Goal: Feedback & Contribution: Contribute content

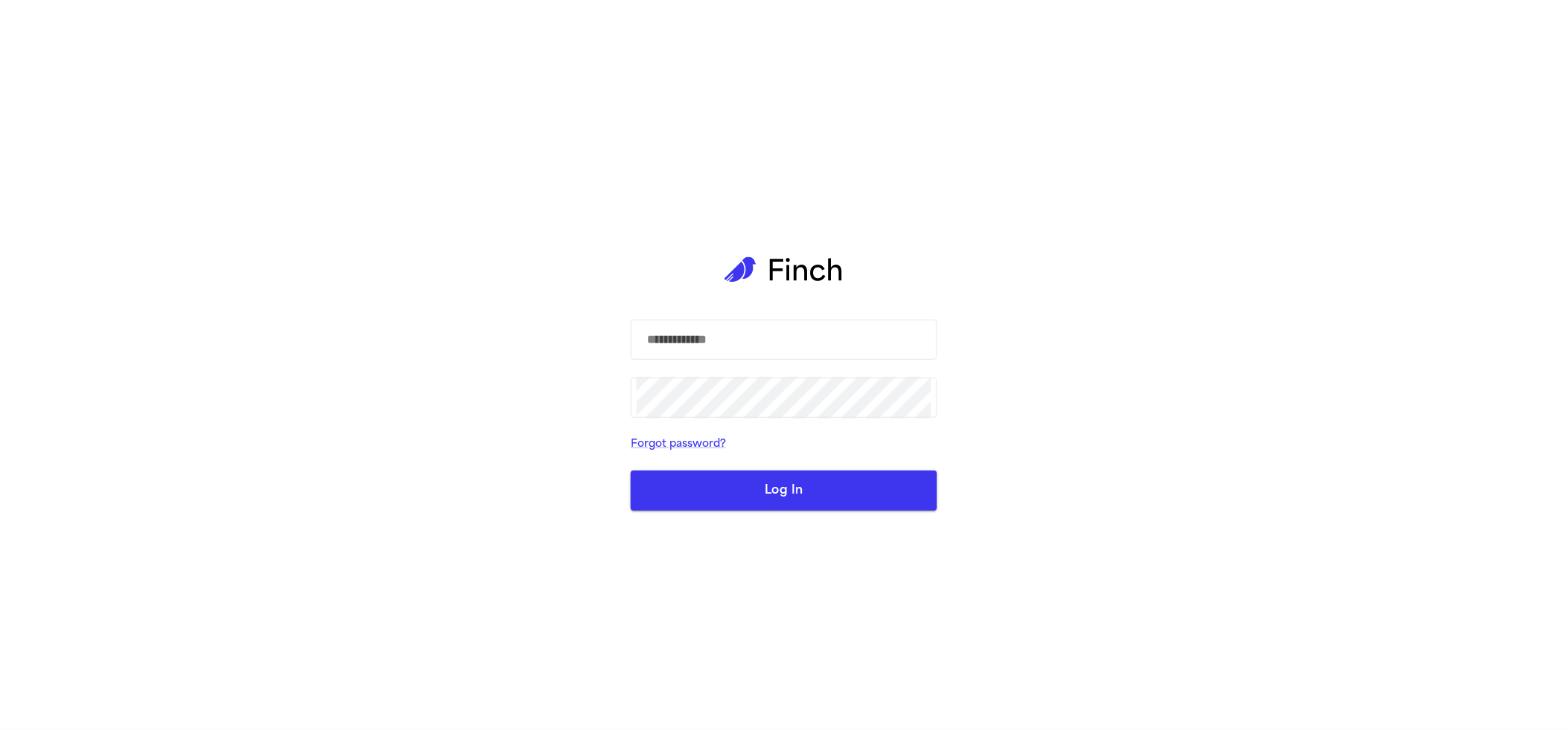
type input "**********"
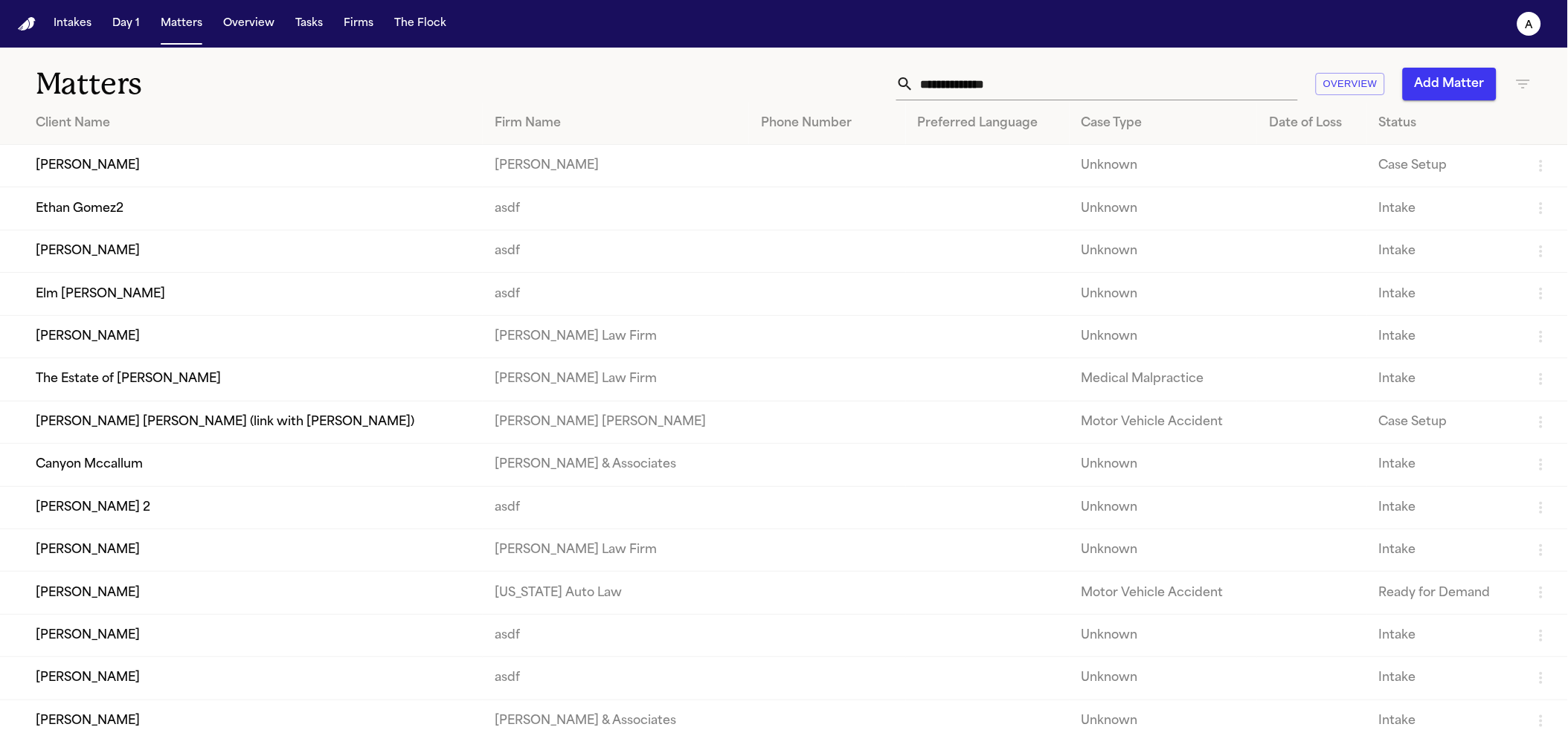
click at [139, 486] on td "Canyon Mccallum" at bounding box center [241, 464] width 483 height 42
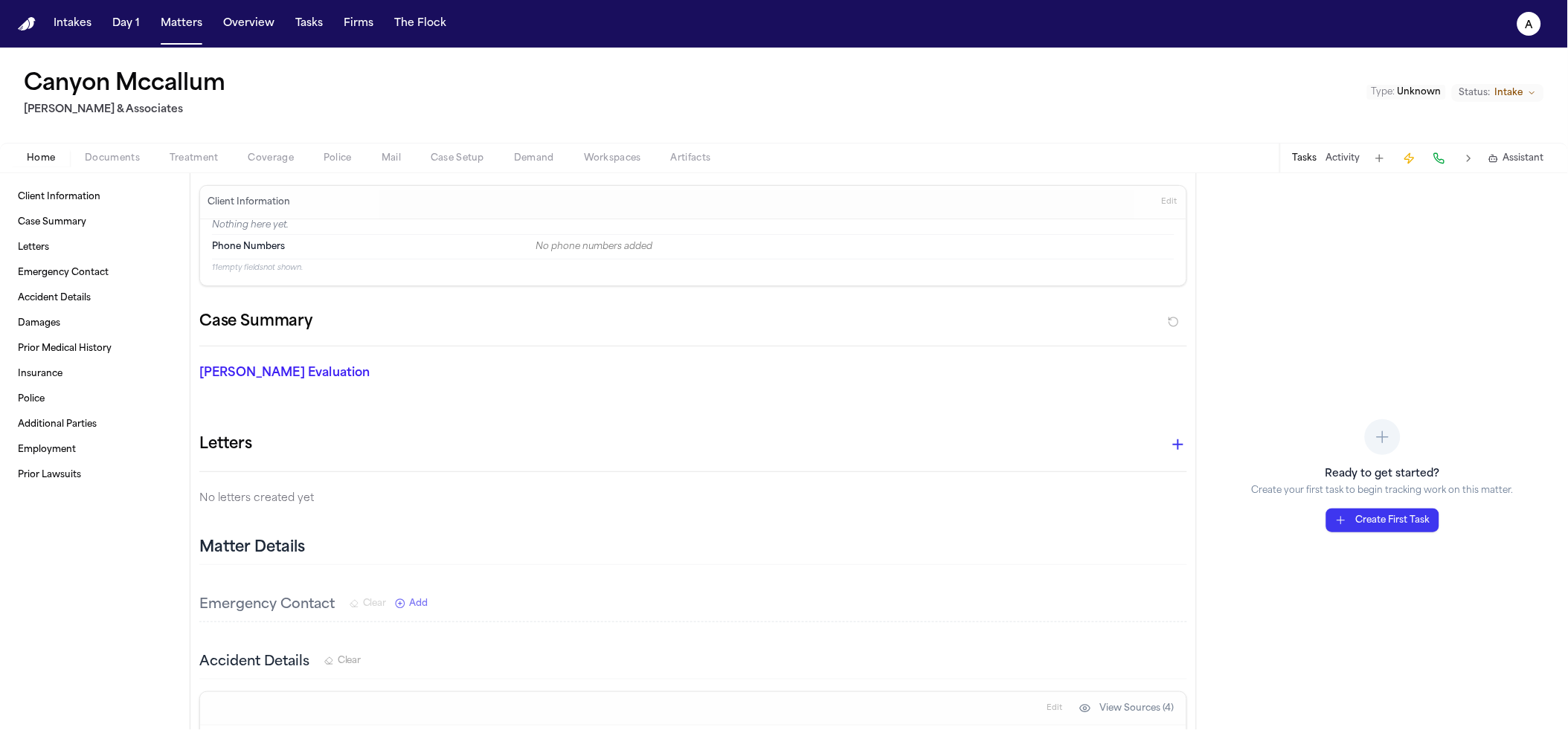
click at [503, 146] on div "Home Documents Treatment Coverage Police Mail Case Setup Demand Workspaces Arti…" at bounding box center [784, 158] width 1568 height 30
click at [520, 155] on span "Demand" at bounding box center [534, 158] width 40 height 12
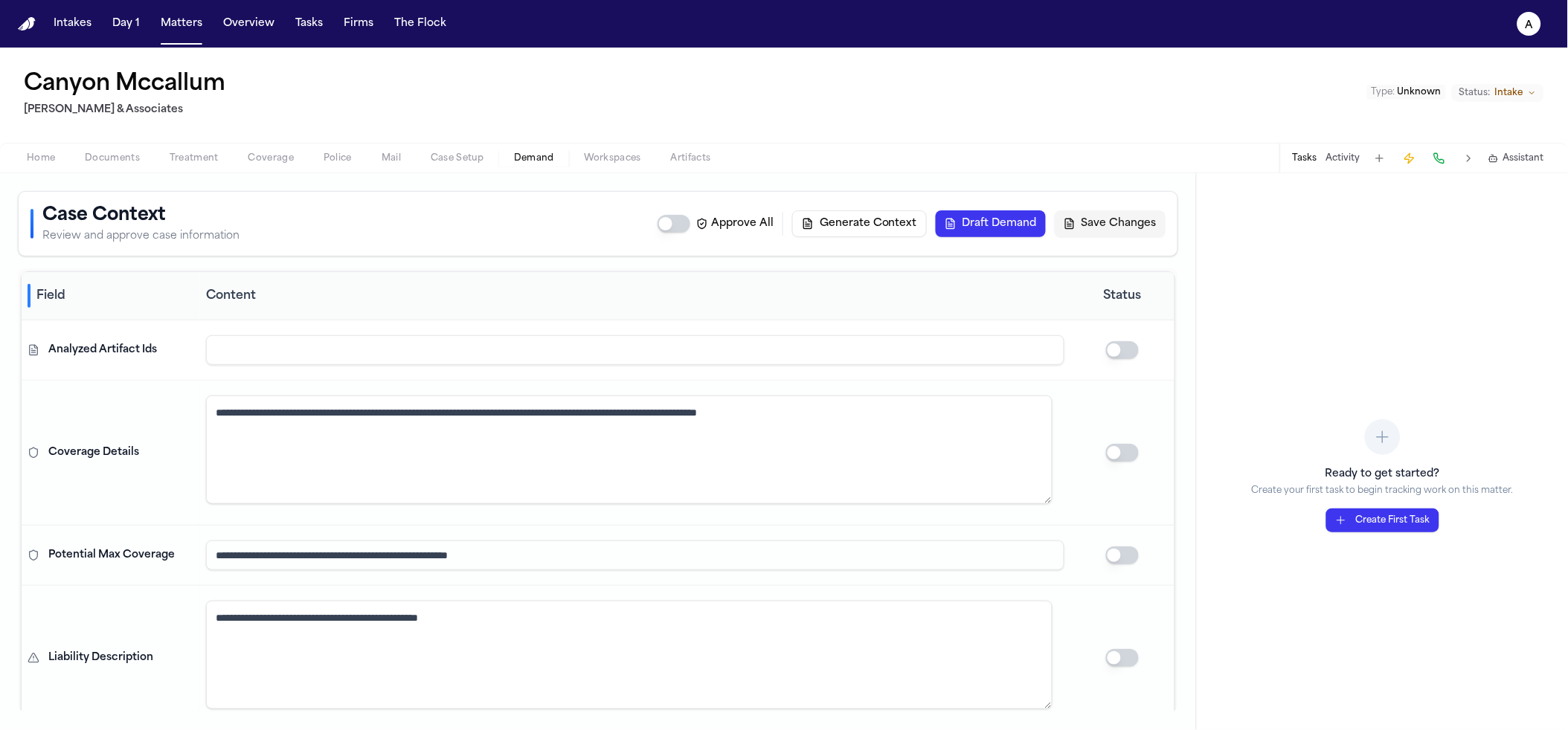
scroll to position [584, 0]
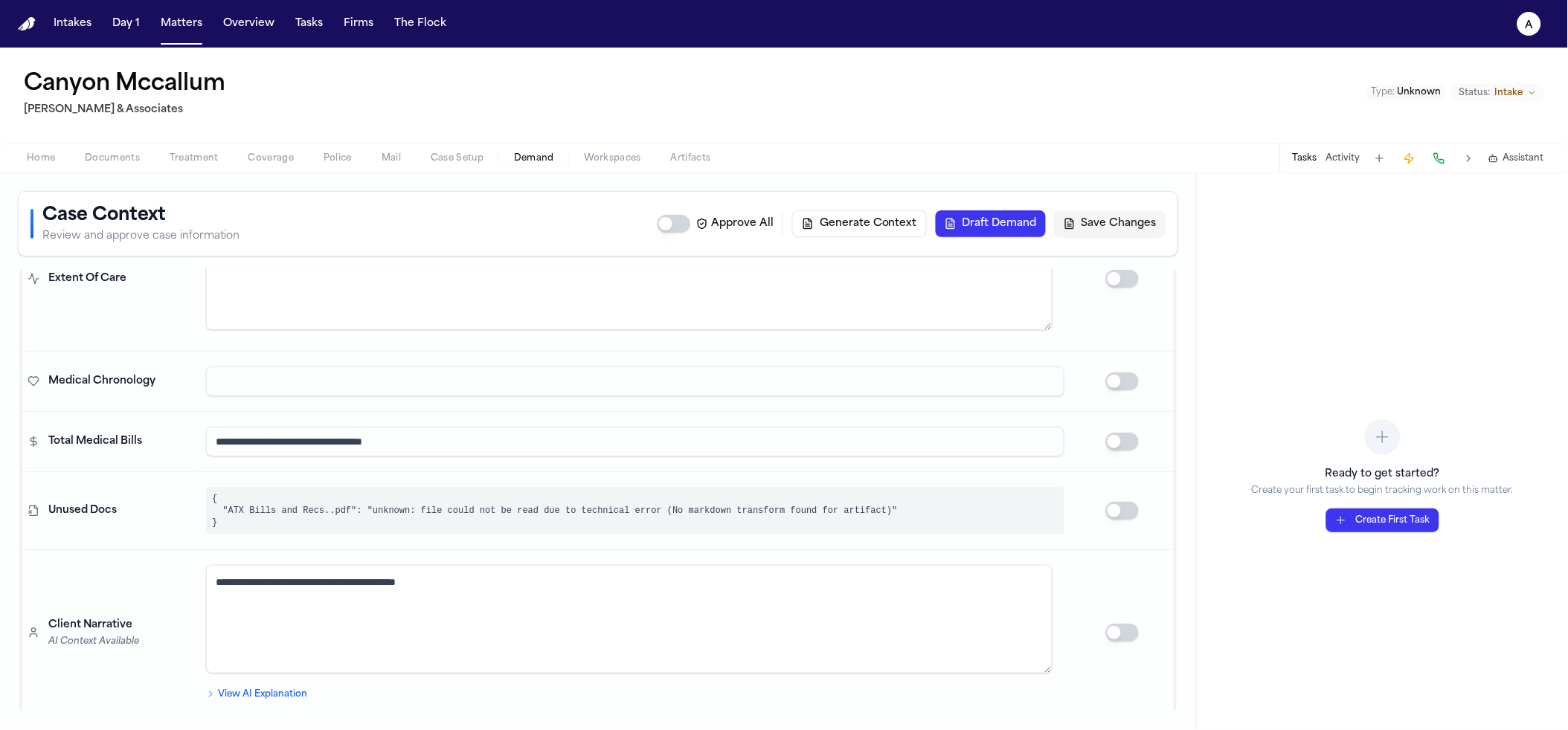
click at [226, 678] on div "**********" at bounding box center [635, 633] width 859 height 136
click at [226, 688] on summary "View AI Explanation" at bounding box center [635, 694] width 859 height 12
click at [225, 688] on summary "View AI Explanation" at bounding box center [635, 694] width 859 height 12
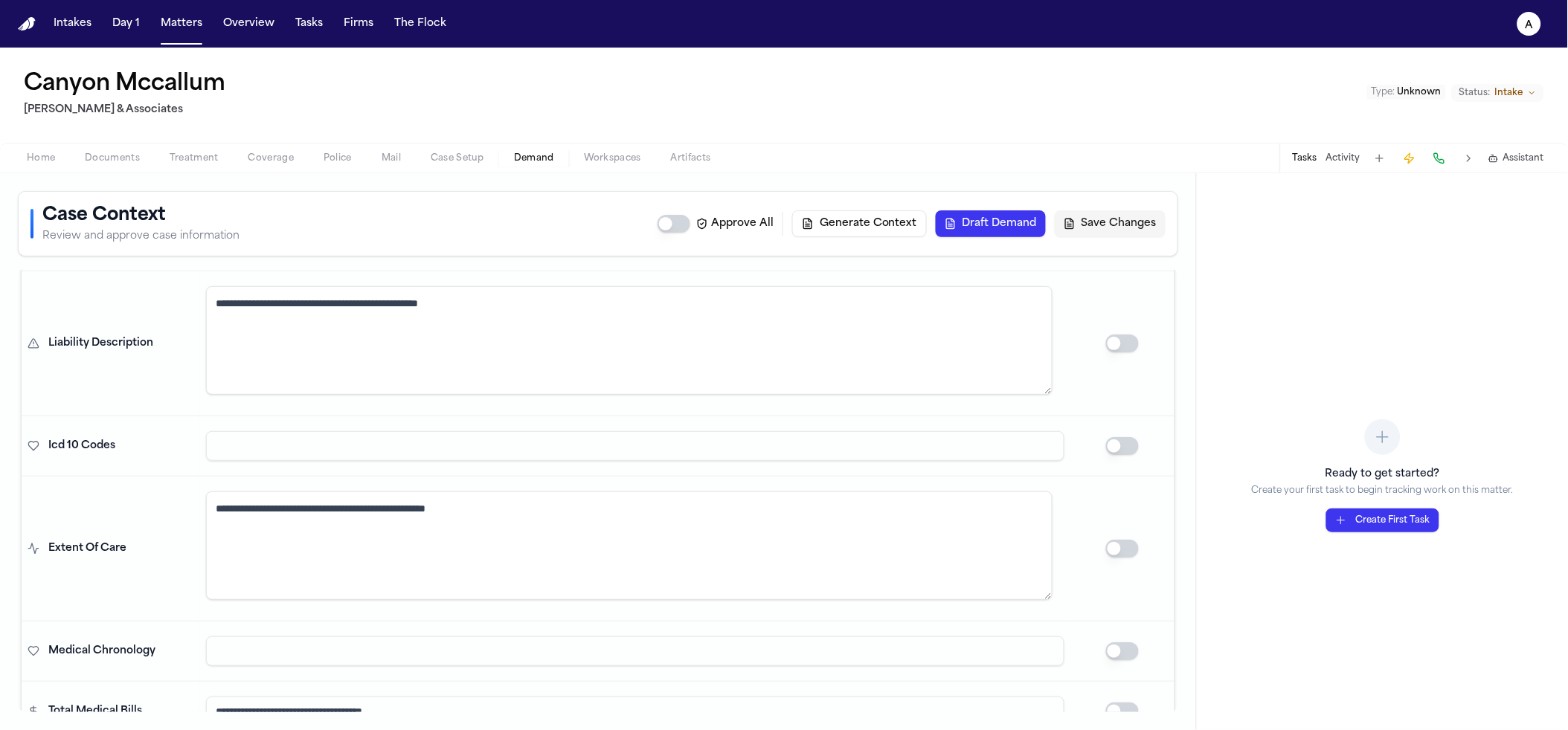
scroll to position [0, 0]
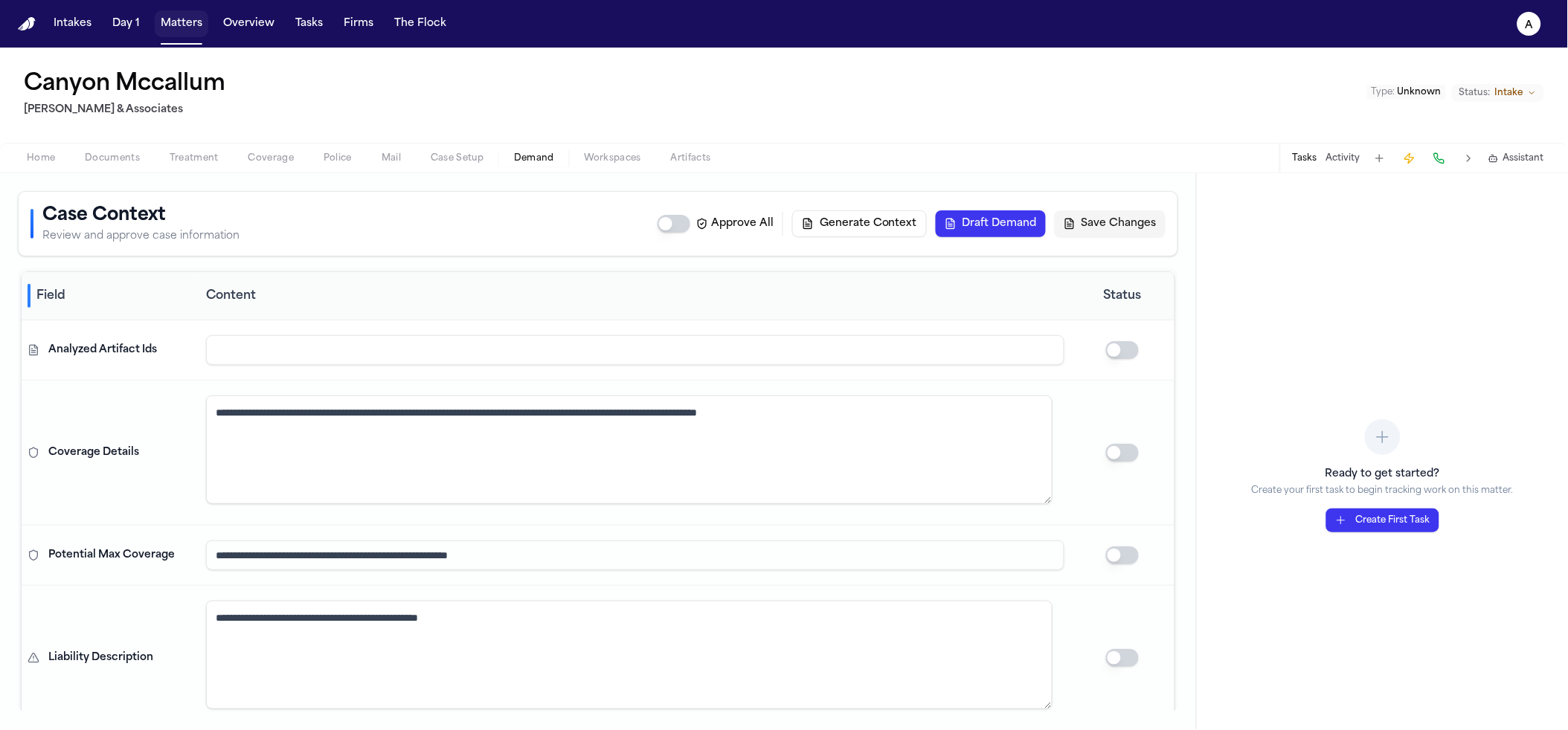
click at [160, 29] on button "Matters" at bounding box center [182, 24] width 53 height 27
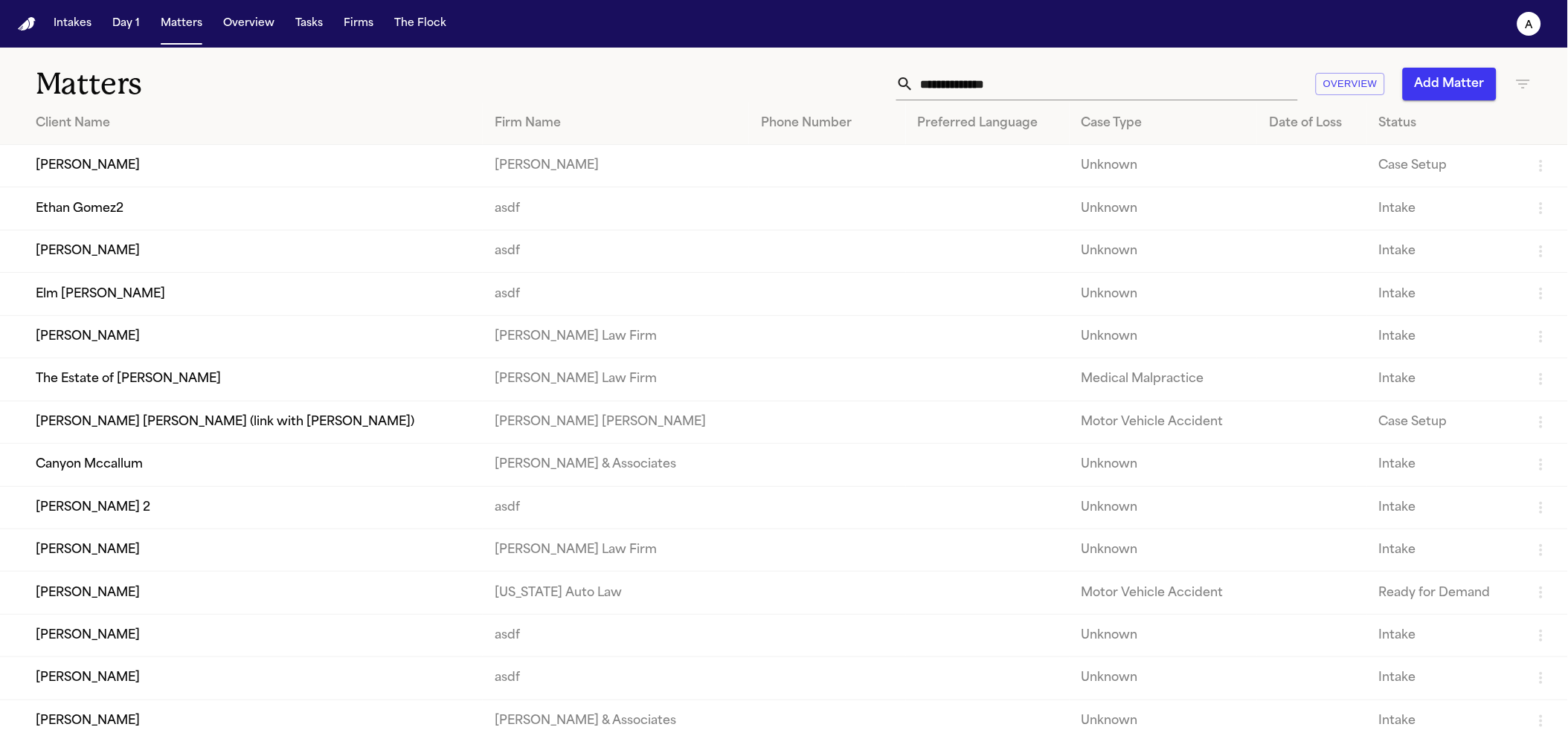
click at [175, 515] on td "[PERSON_NAME] 2" at bounding box center [241, 507] width 483 height 42
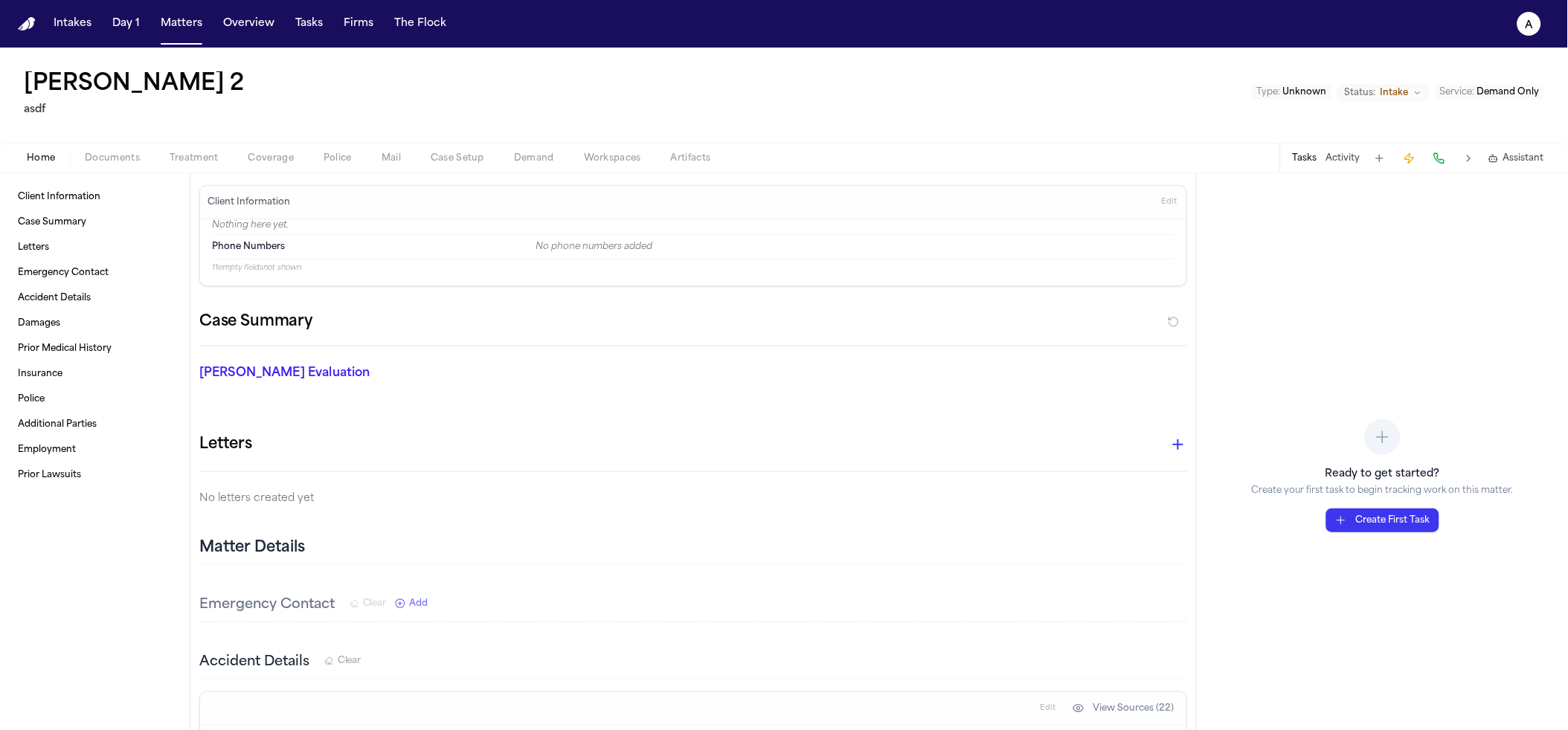
click at [530, 157] on span "Demand" at bounding box center [534, 158] width 40 height 12
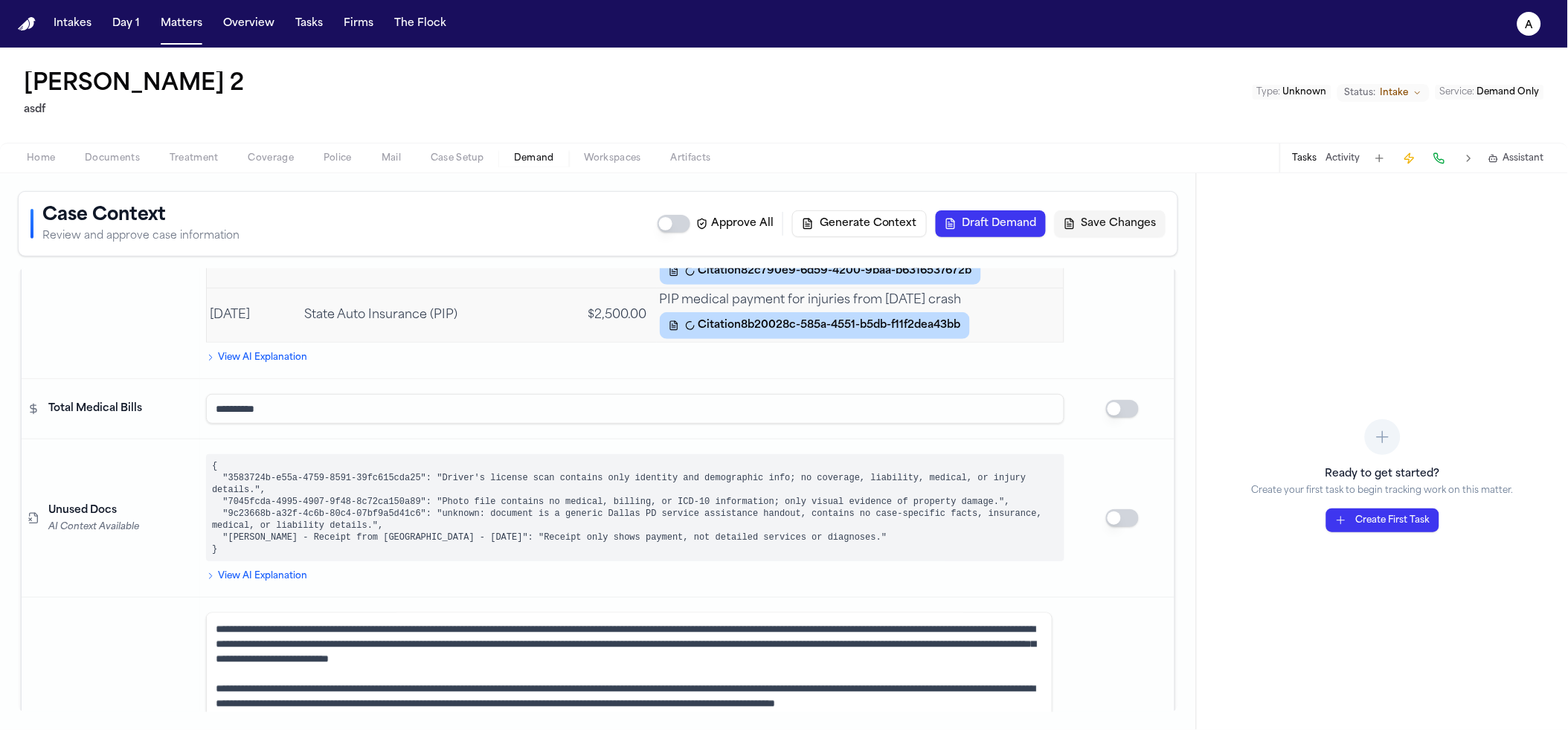
scroll to position [6472, 0]
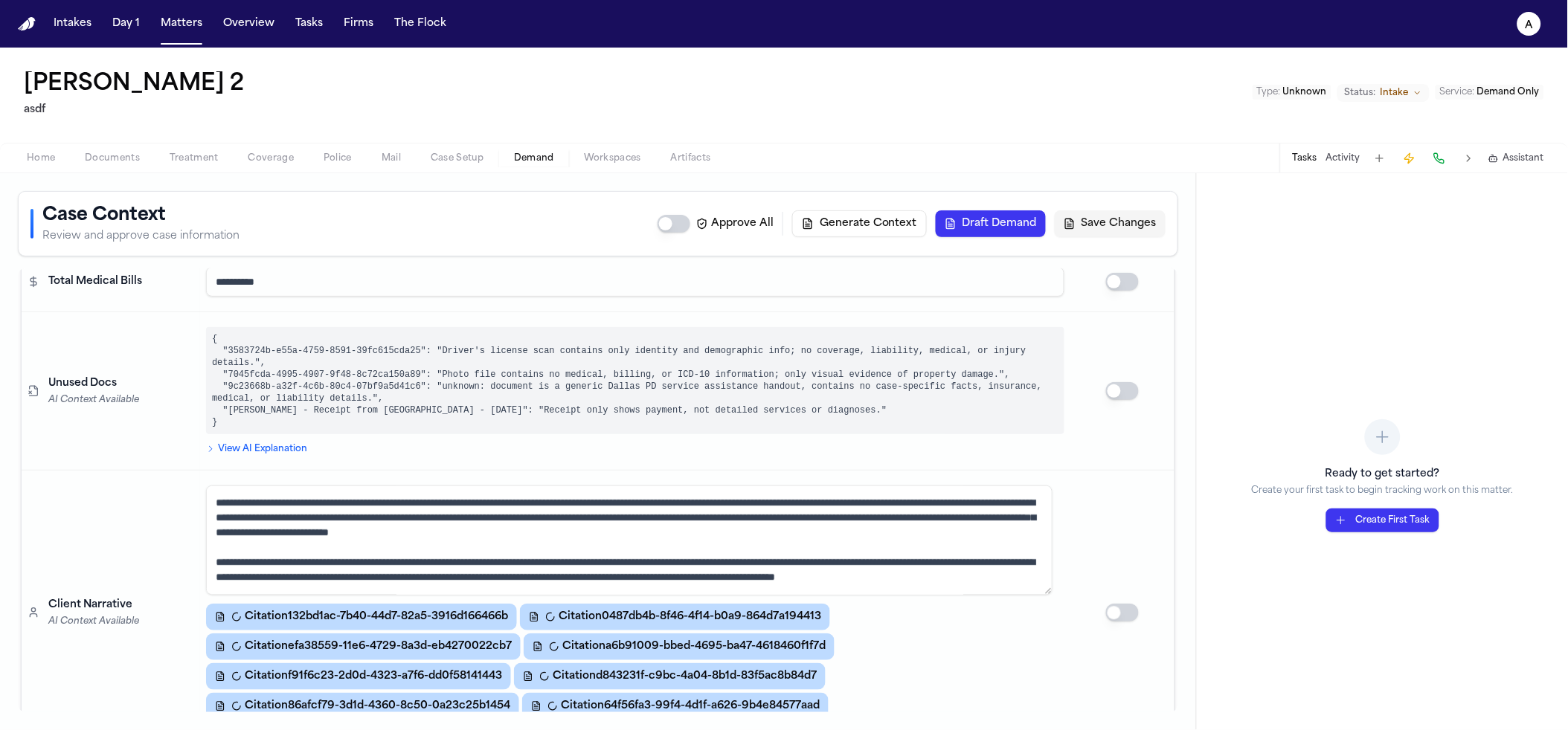
click at [110, 159] on span "Documents" at bounding box center [112, 158] width 55 height 12
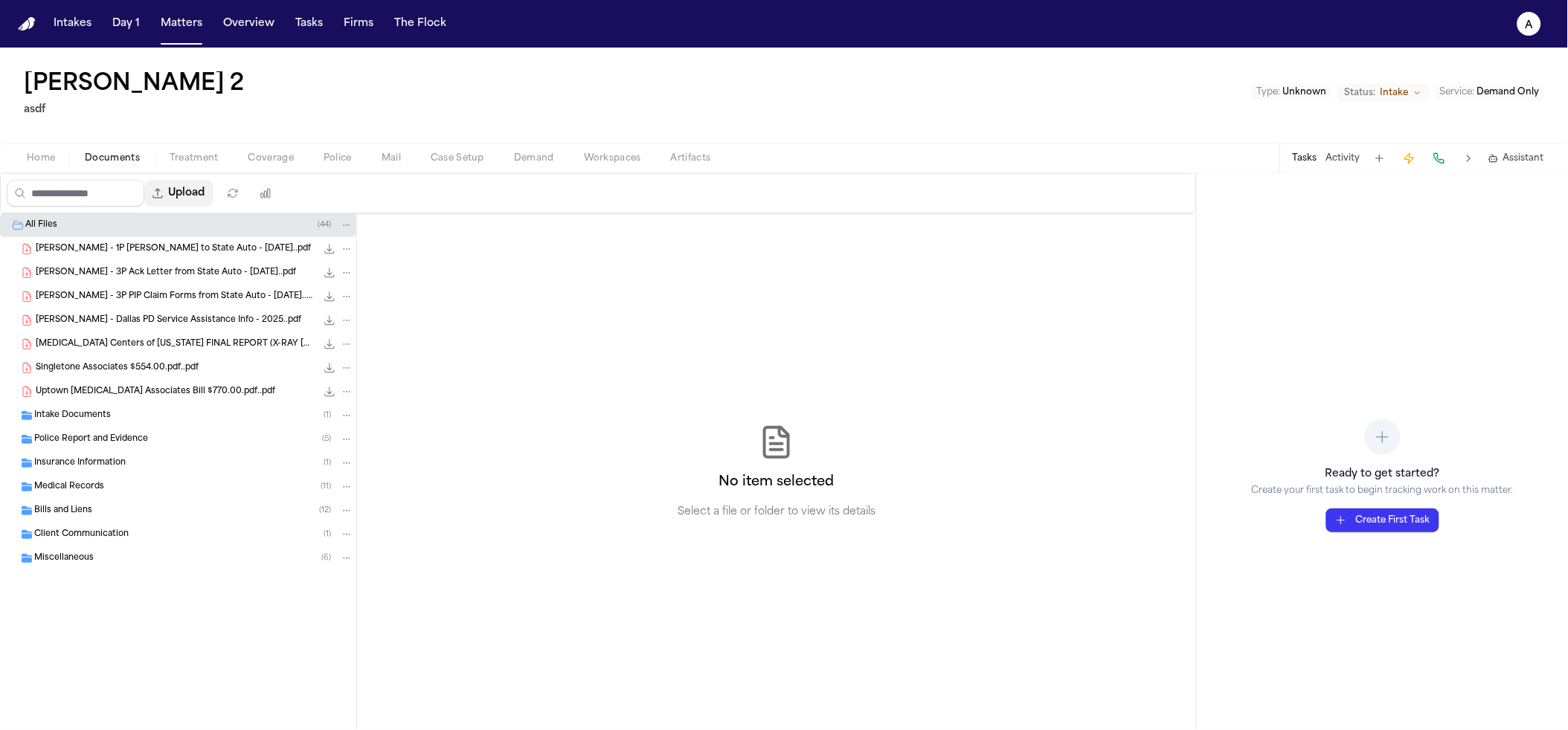
click at [192, 187] on button "Upload" at bounding box center [178, 193] width 69 height 27
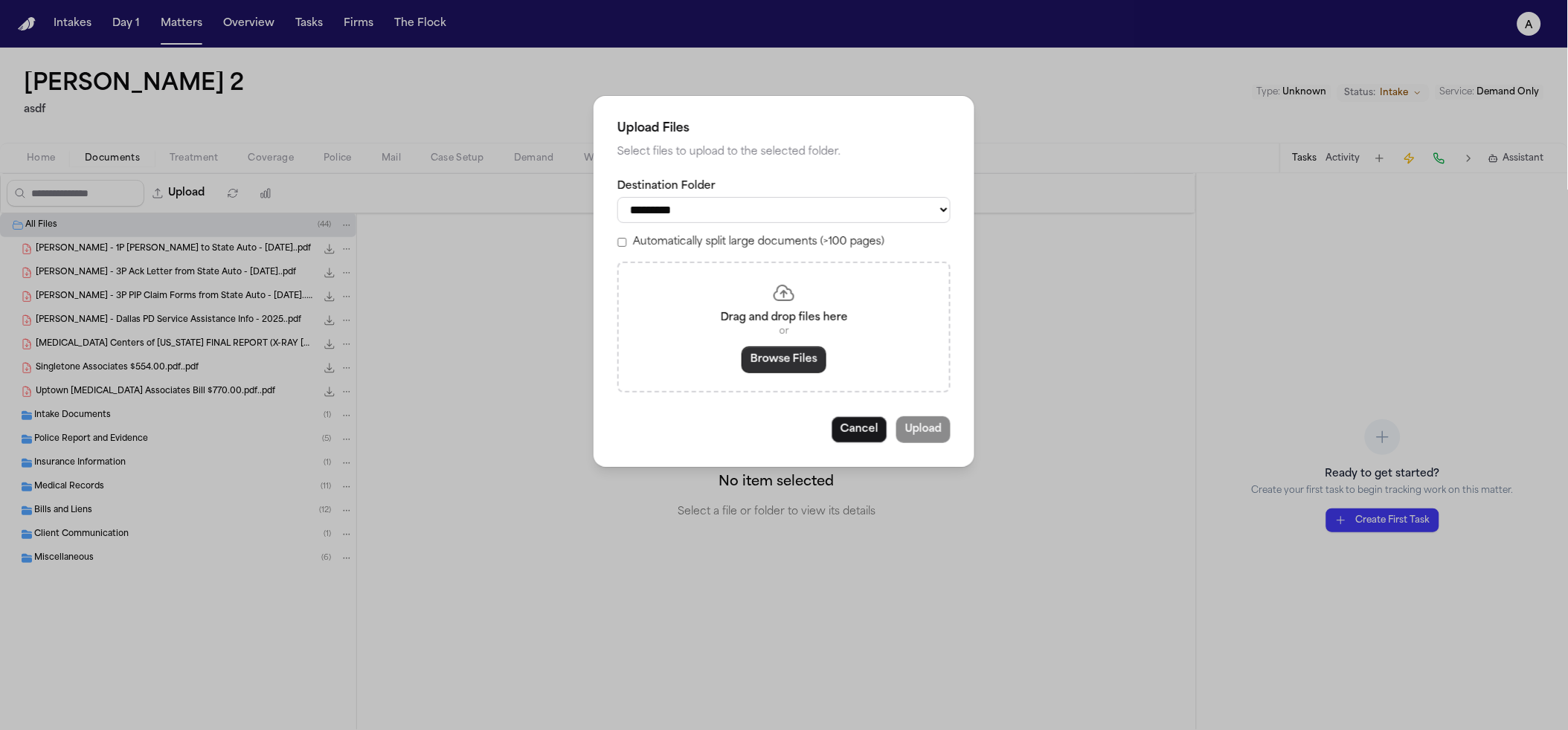
click at [785, 373] on button "Browse Files" at bounding box center [784, 360] width 85 height 27
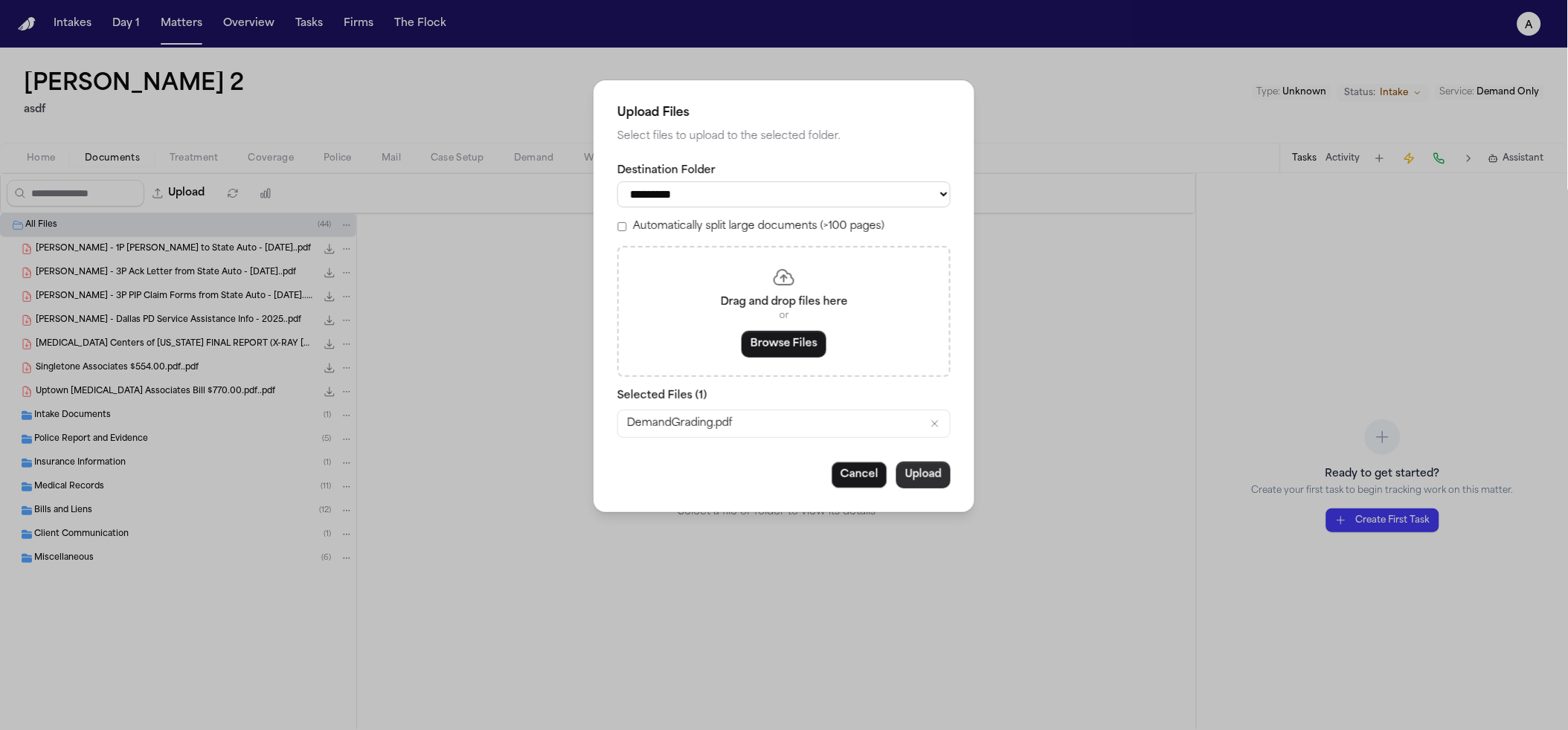
click at [931, 484] on button "Upload" at bounding box center [923, 475] width 54 height 27
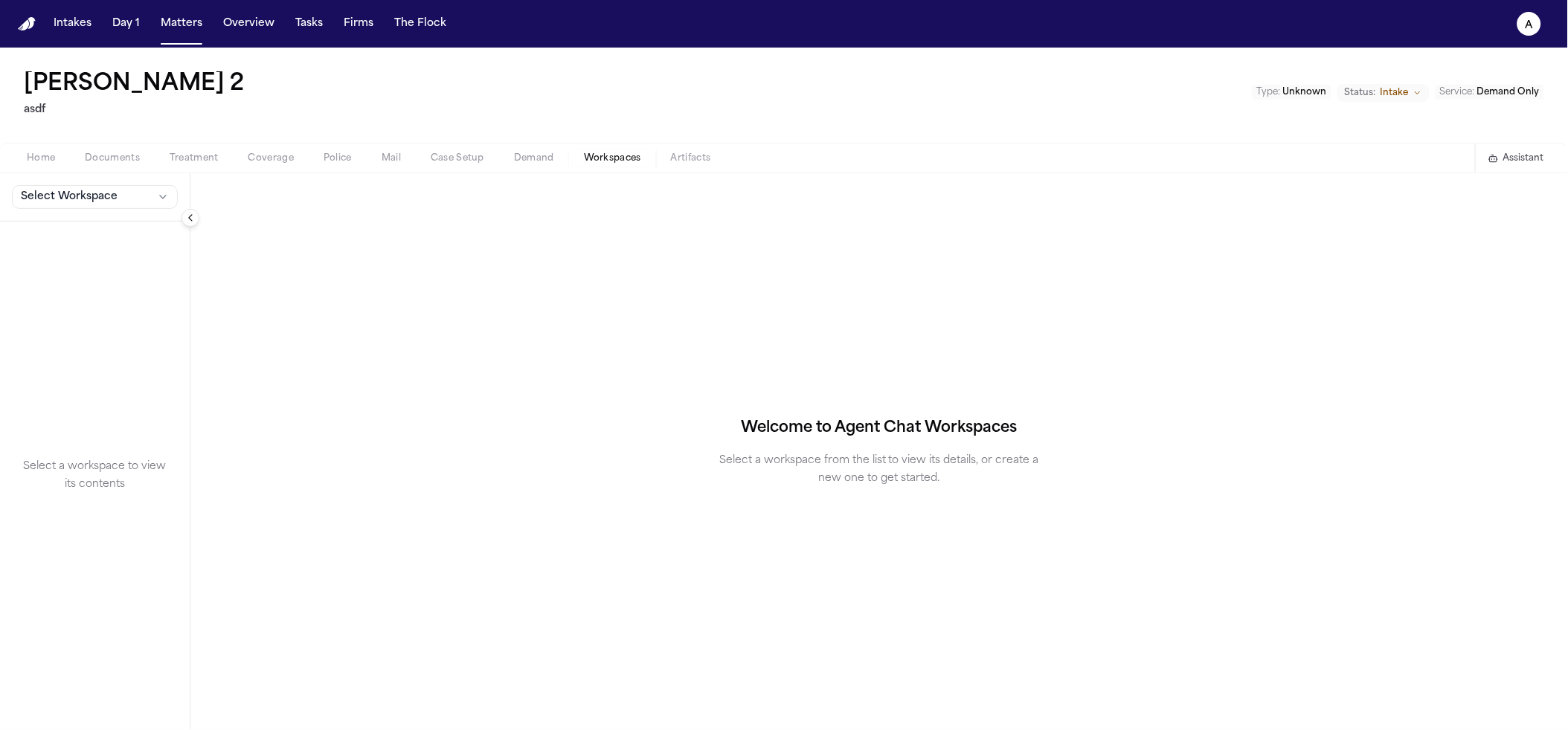
click at [610, 160] on span "Workspaces" at bounding box center [612, 158] width 57 height 12
click at [505, 161] on button "Demand" at bounding box center [534, 158] width 70 height 17
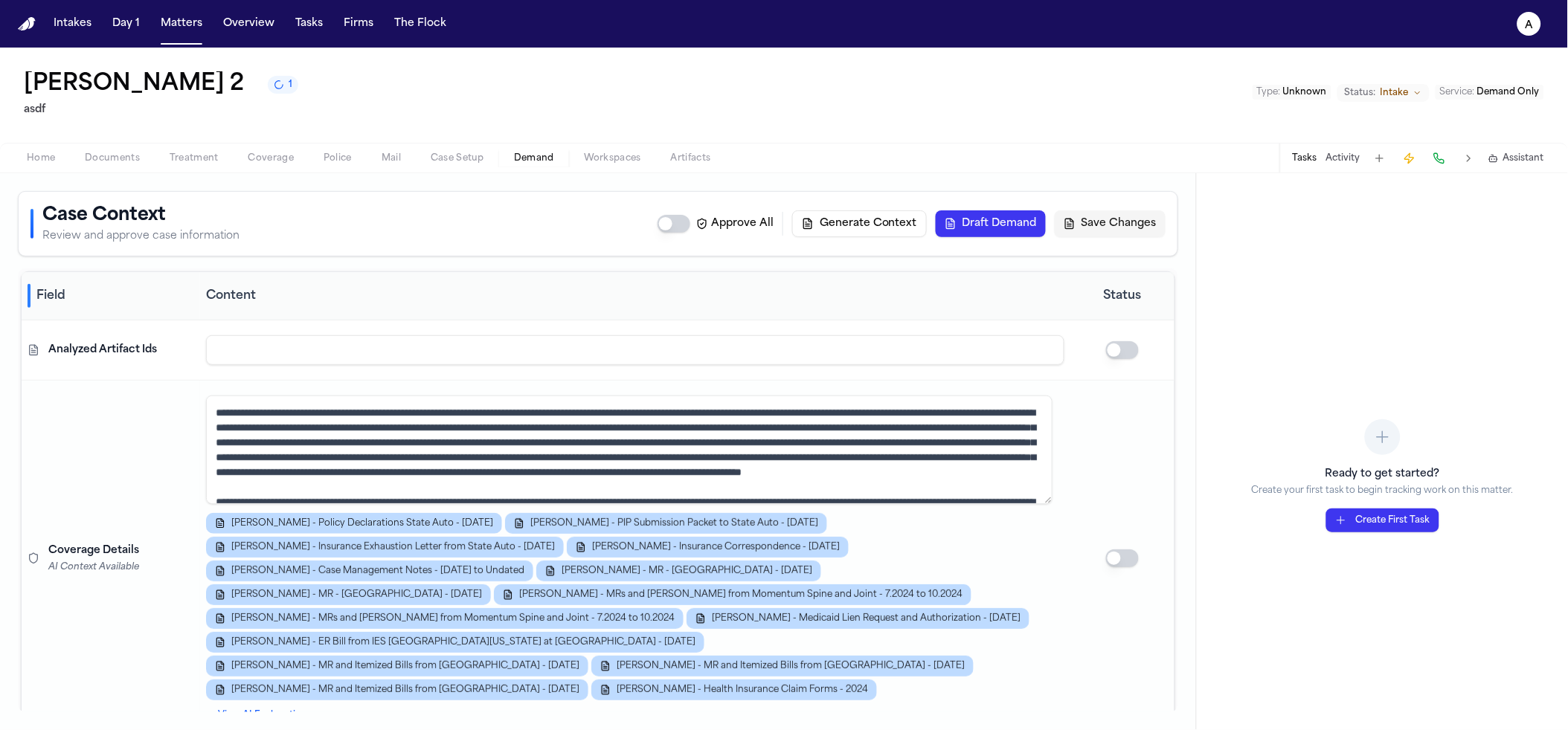
click at [274, 87] on icon "1 active task" at bounding box center [279, 85] width 11 height 11
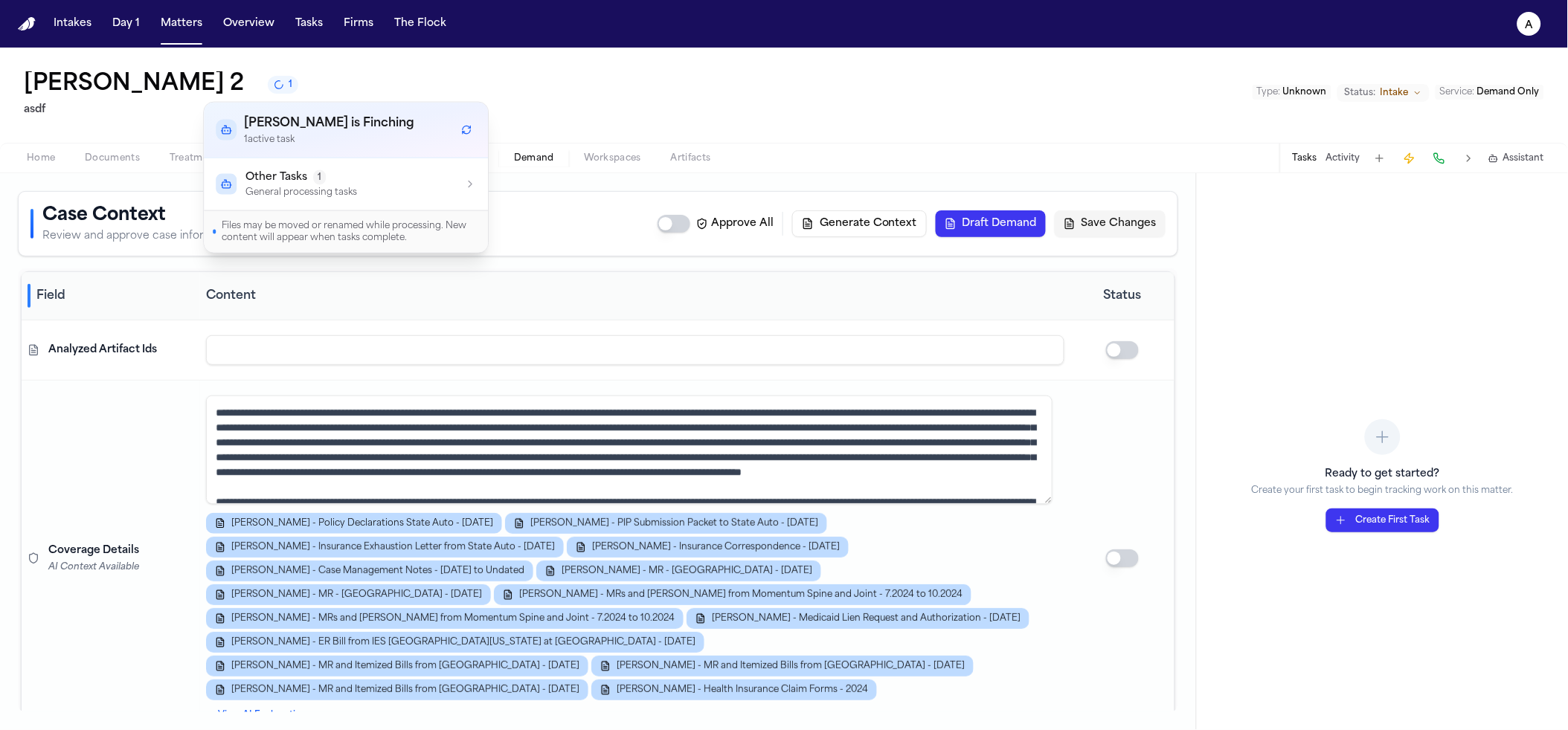
click at [381, 166] on button "Other Tasks 1 General processing tasks" at bounding box center [346, 184] width 284 height 52
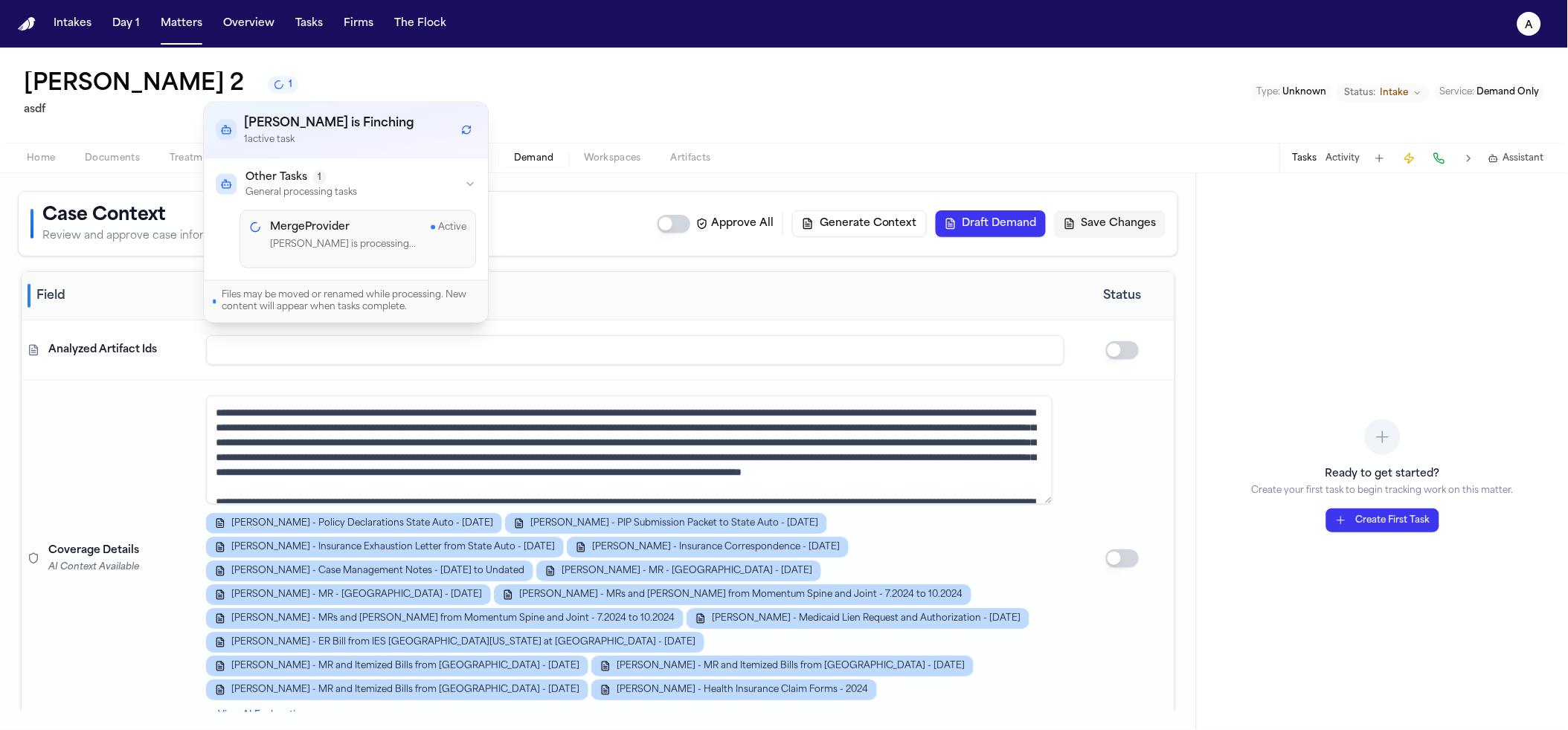
click at [525, 58] on div "Juan Molina 2 1 asdf Type : Unknown Status: Intake Service : Demand Only" at bounding box center [784, 95] width 1568 height 95
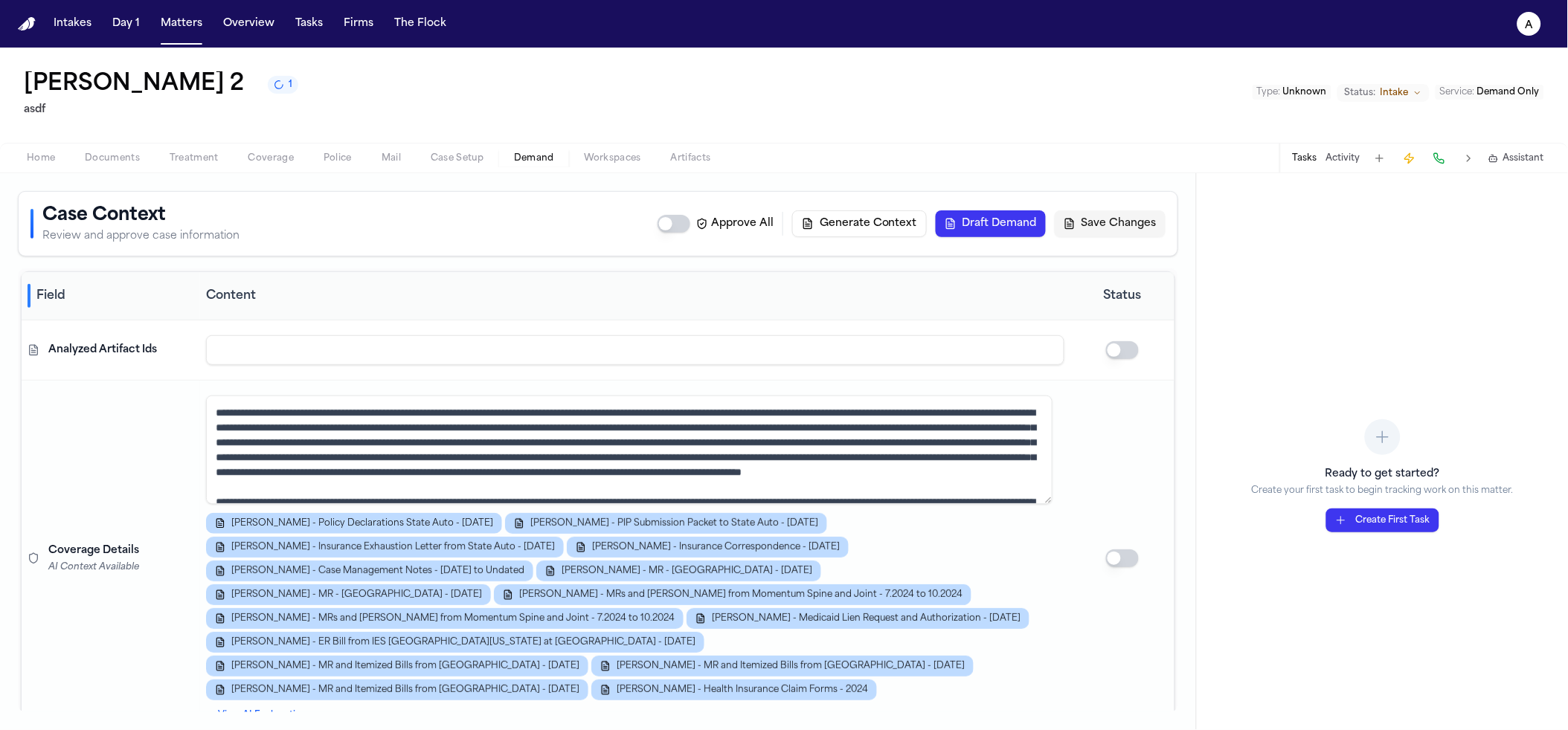
click at [474, 370] on td at bounding box center [635, 350] width 870 height 60
click at [465, 355] on input at bounding box center [635, 350] width 859 height 30
click at [465, 355] on input at bounding box center [635, 350] width 859 height 30
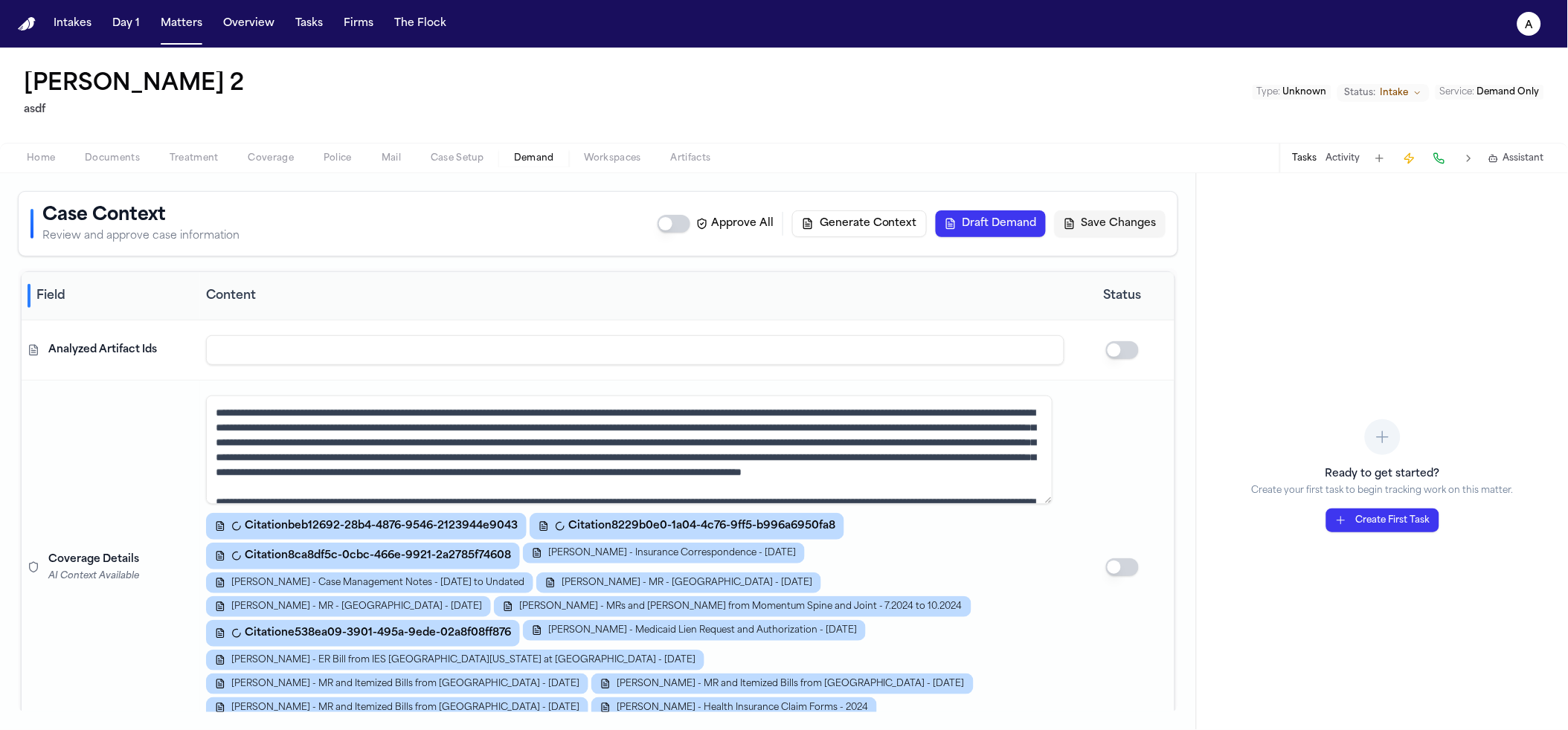
click at [131, 348] on span "Analyzed Artifact Ids" at bounding box center [102, 350] width 108 height 15
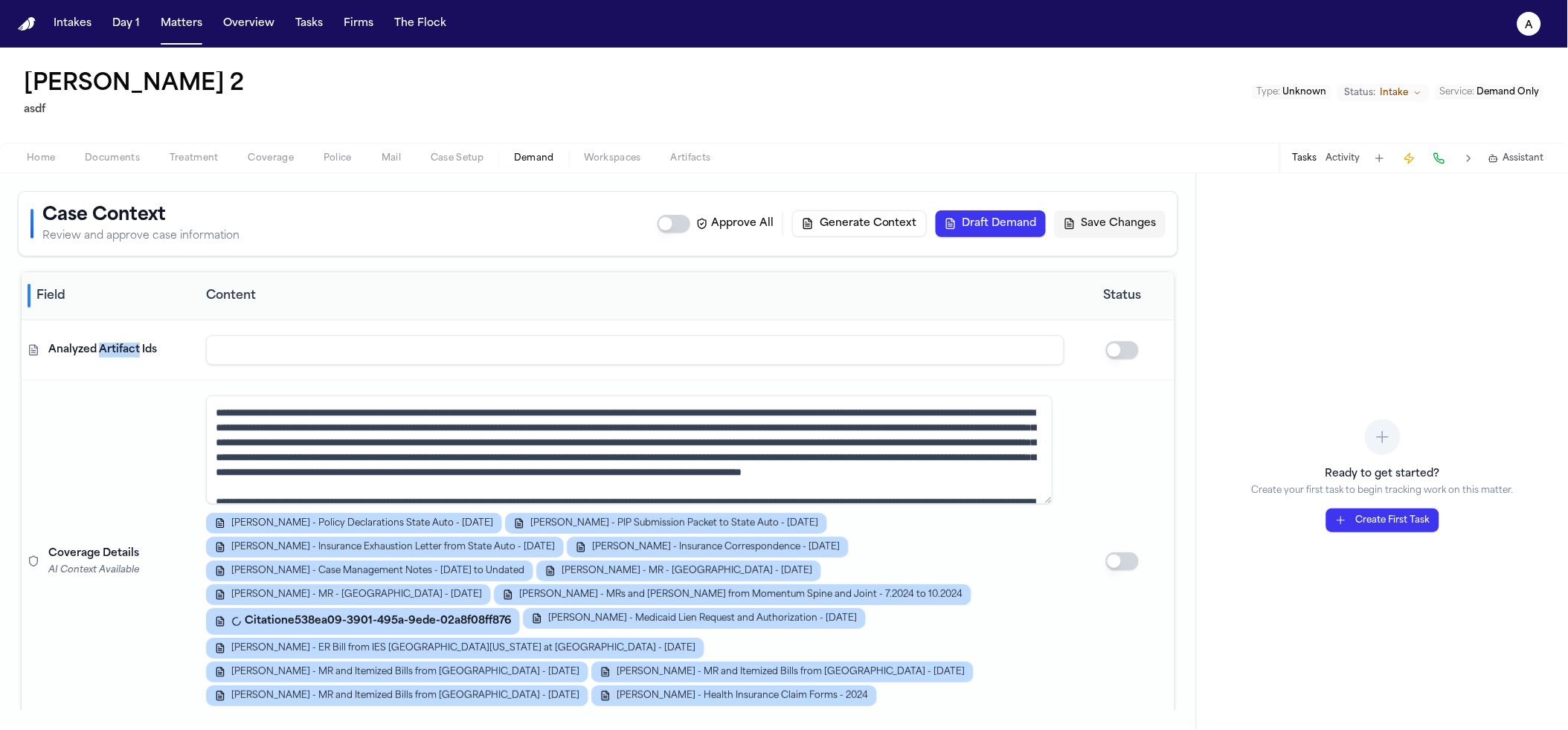
click at [131, 348] on span "Analyzed Artifact Ids" at bounding box center [102, 350] width 108 height 15
click at [540, 345] on input at bounding box center [635, 350] width 859 height 30
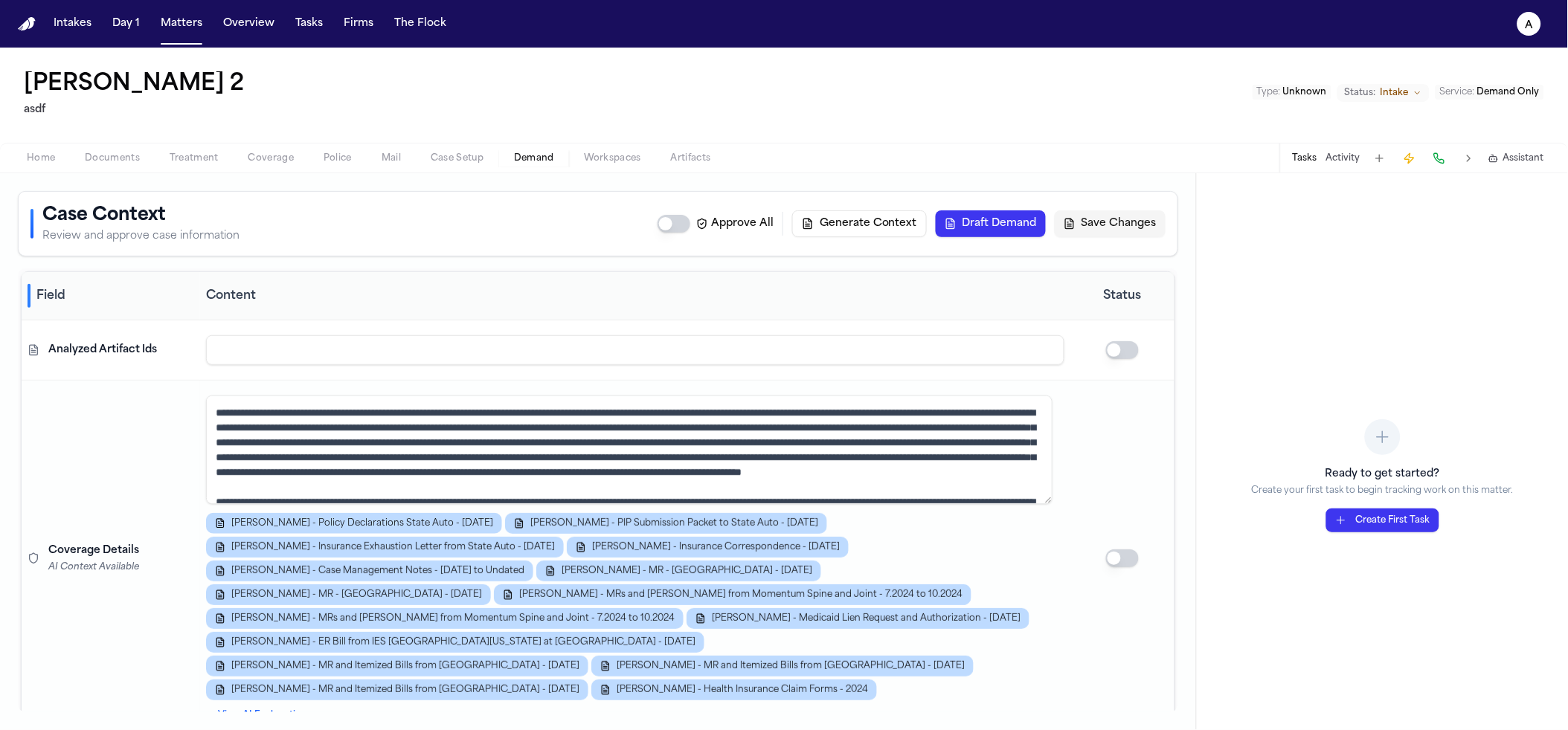
click at [401, 336] on input at bounding box center [635, 350] width 859 height 30
click at [1137, 359] on div at bounding box center [1122, 350] width 92 height 17
click at [151, 18] on div "Intakes Day 1 Matters Overview Tasks Firms The Flock" at bounding box center [250, 24] width 405 height 27
click at [159, 22] on button "Matters" at bounding box center [182, 24] width 53 height 27
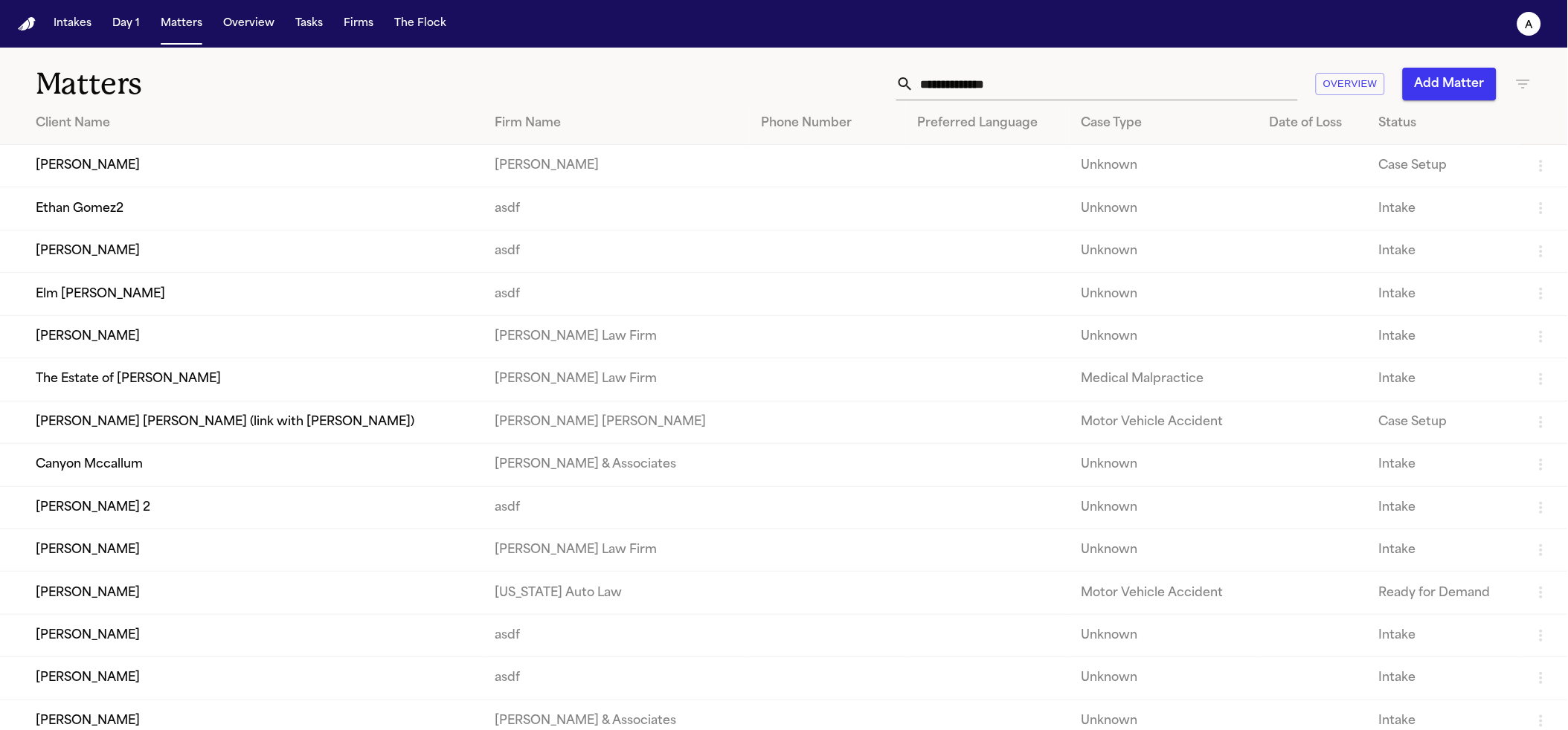
click at [970, 82] on input "text" at bounding box center [1106, 83] width 384 height 32
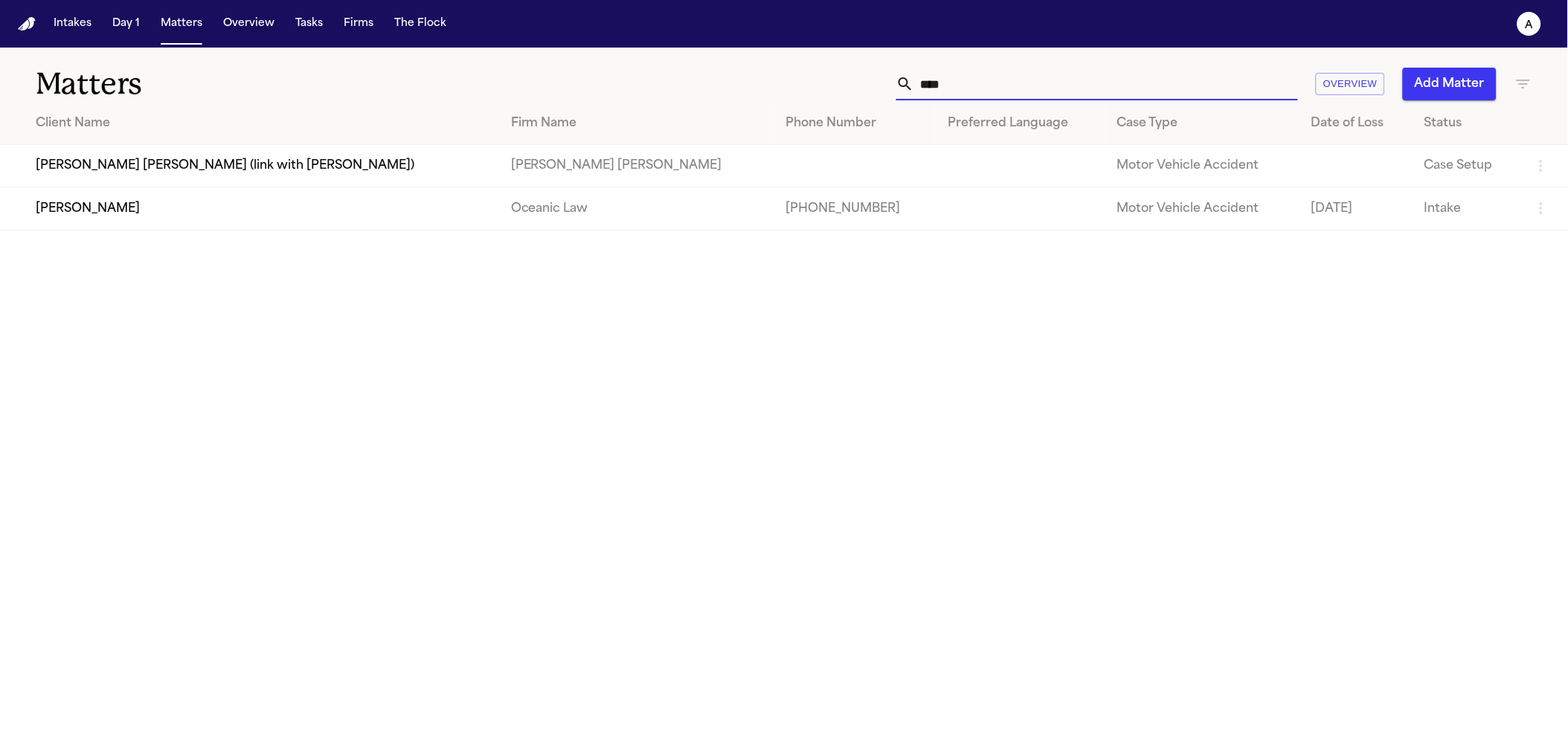
click at [1001, 92] on input "****" at bounding box center [1106, 83] width 384 height 32
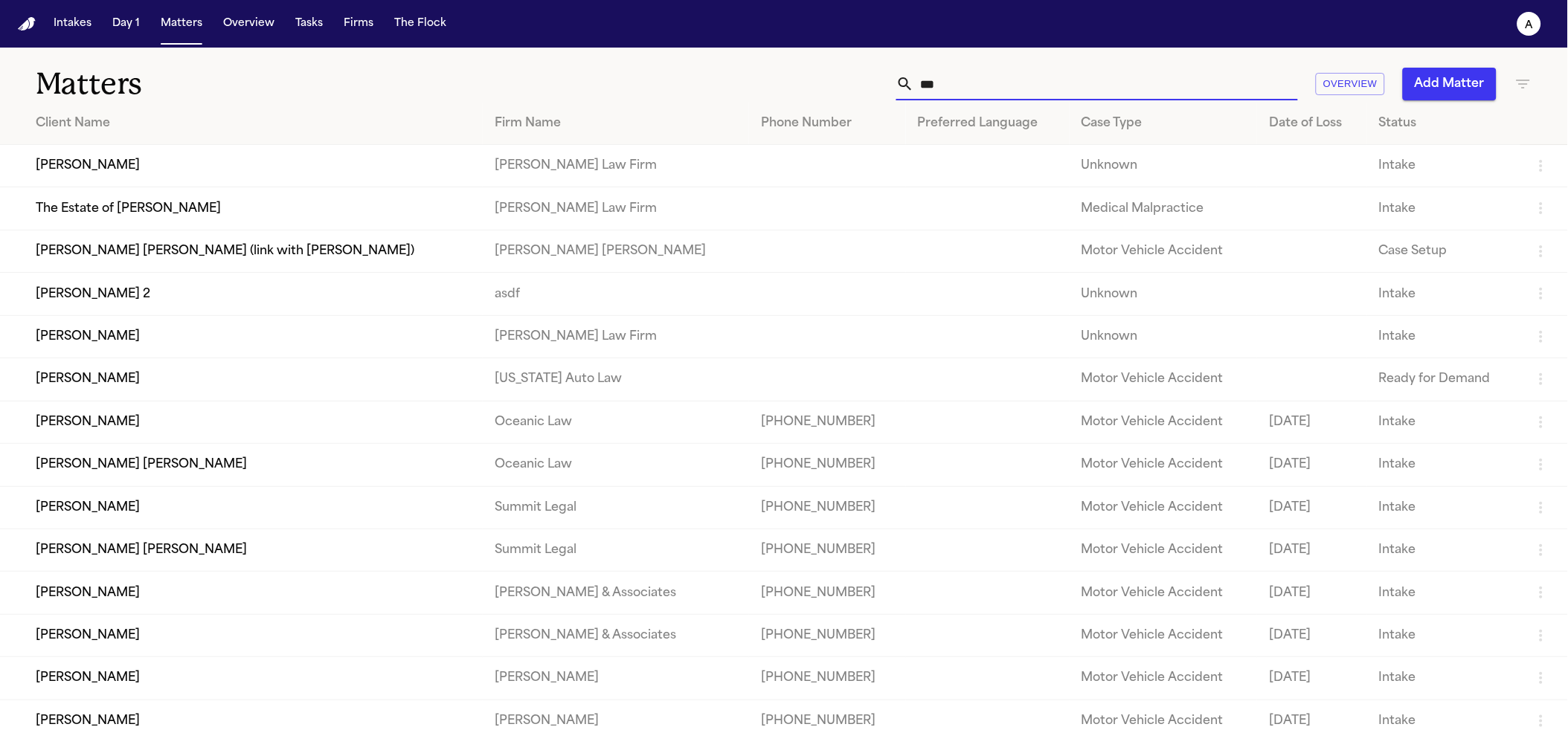
type input "****"
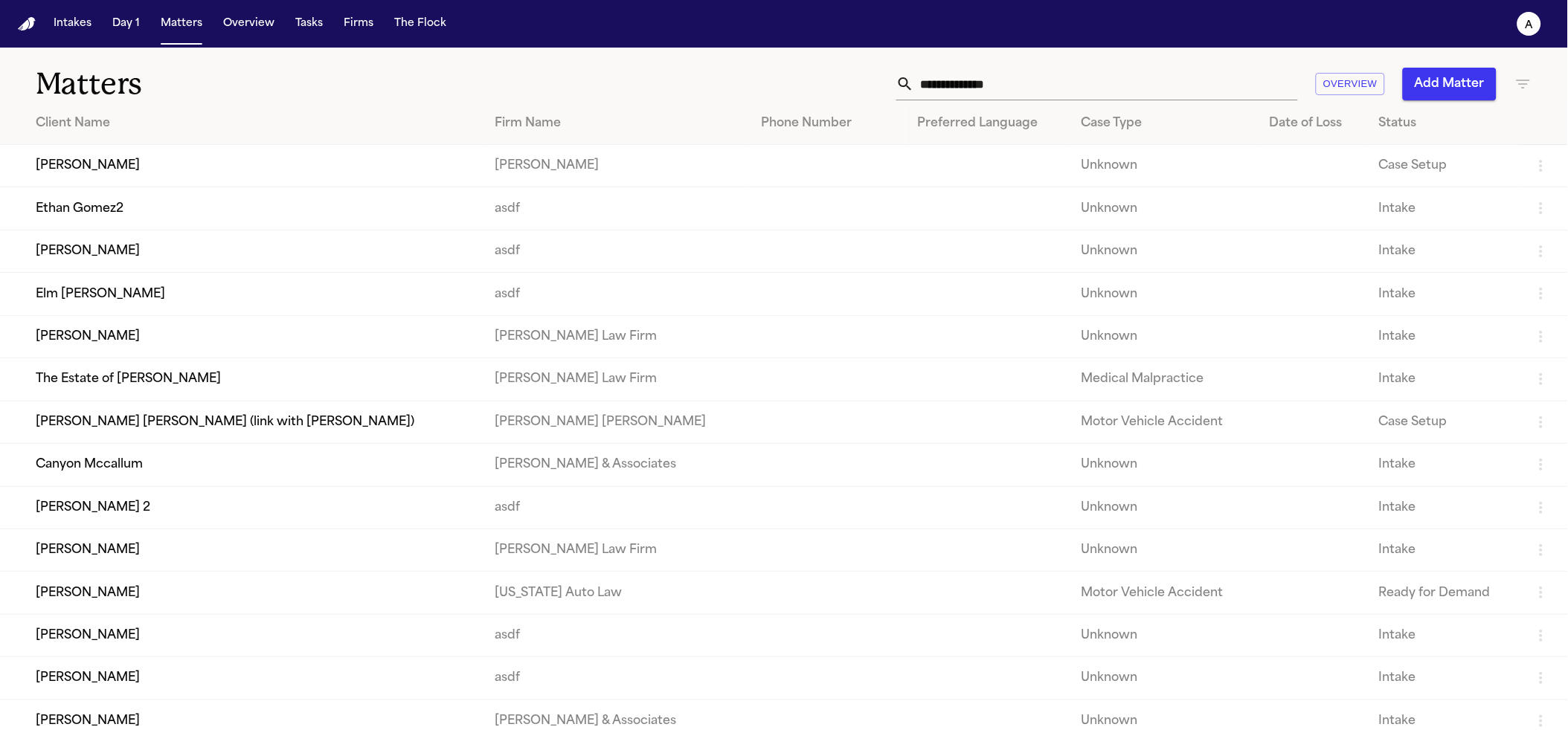
click at [961, 94] on input "text" at bounding box center [1106, 83] width 384 height 32
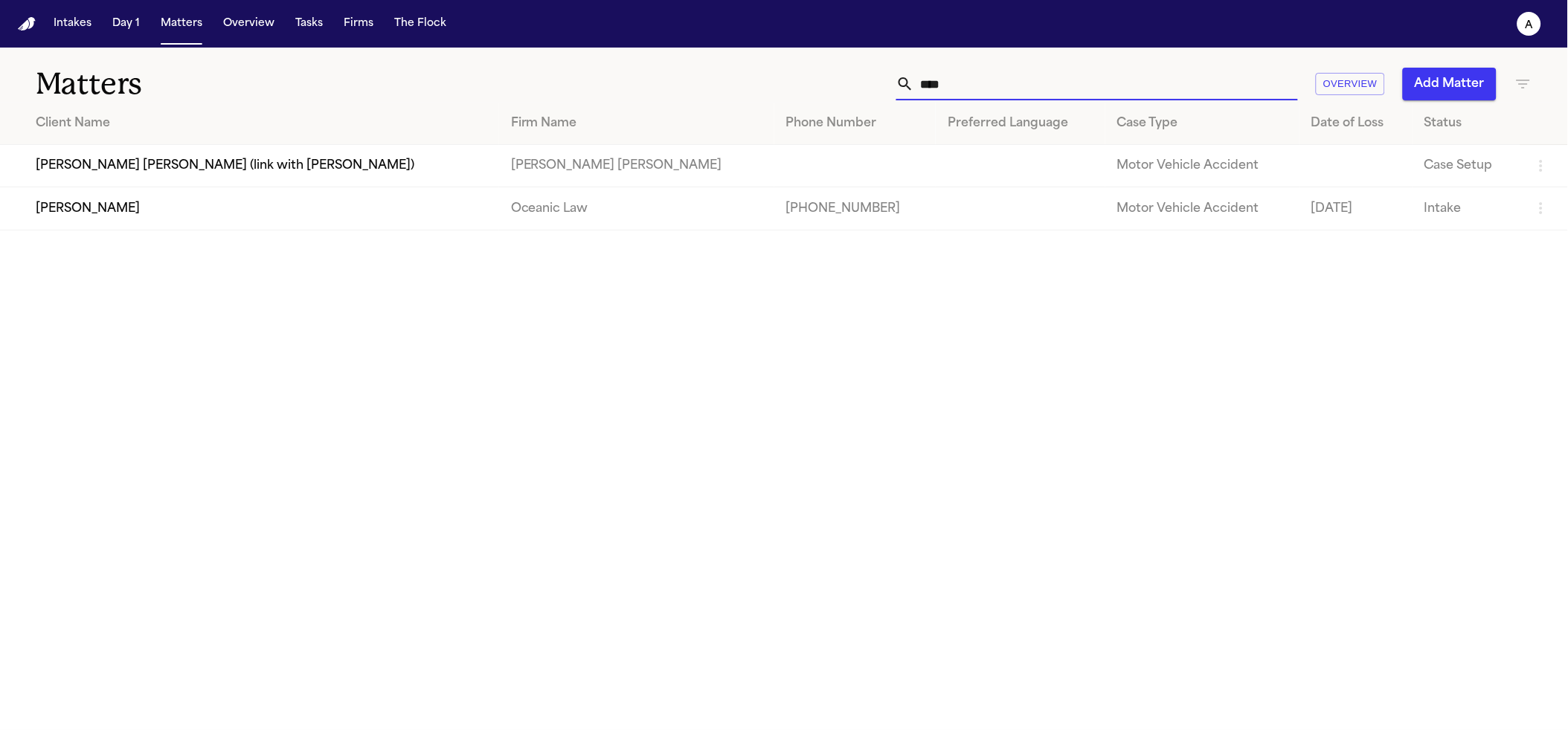
type input "****"
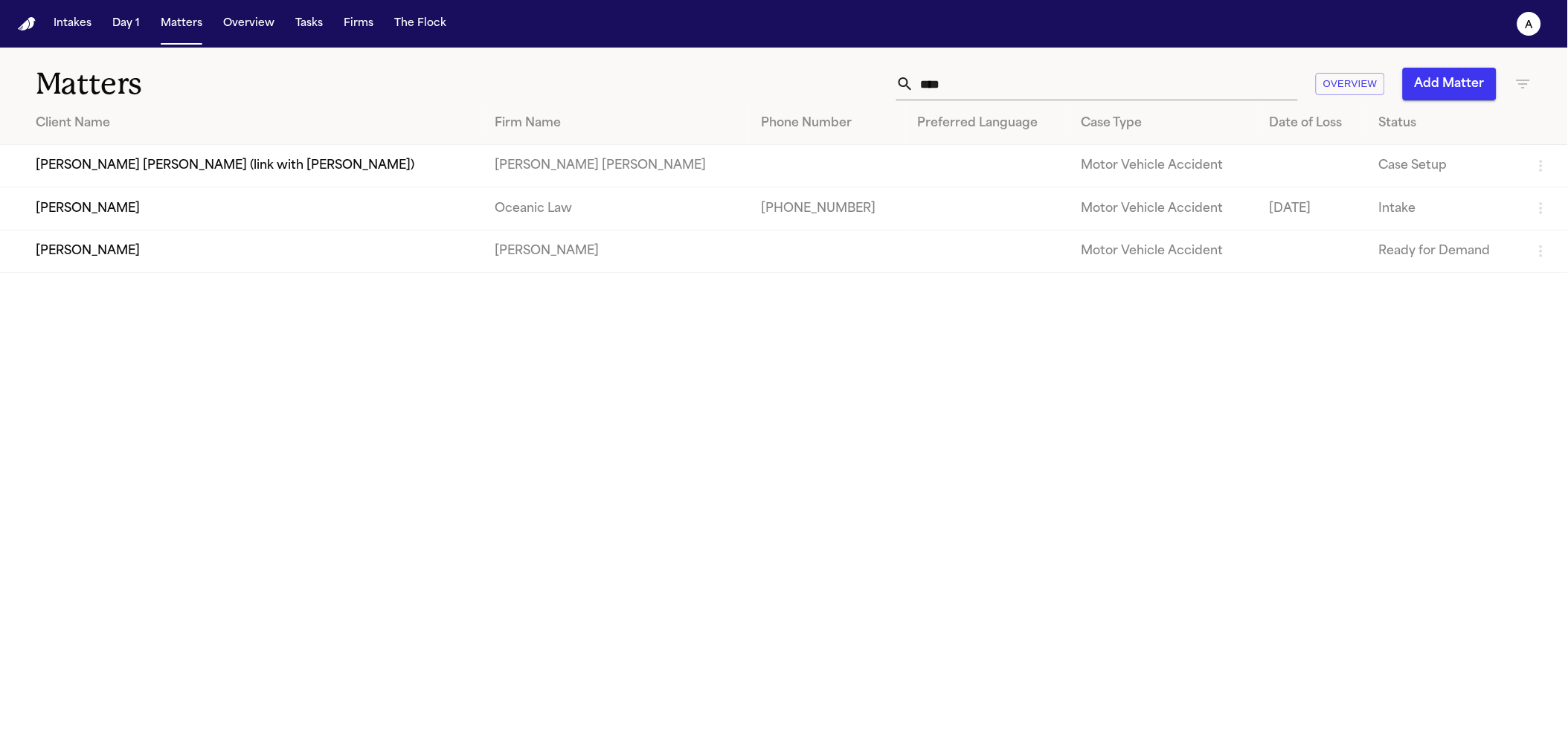
click at [298, 241] on td "[PERSON_NAME]" at bounding box center [241, 251] width 483 height 42
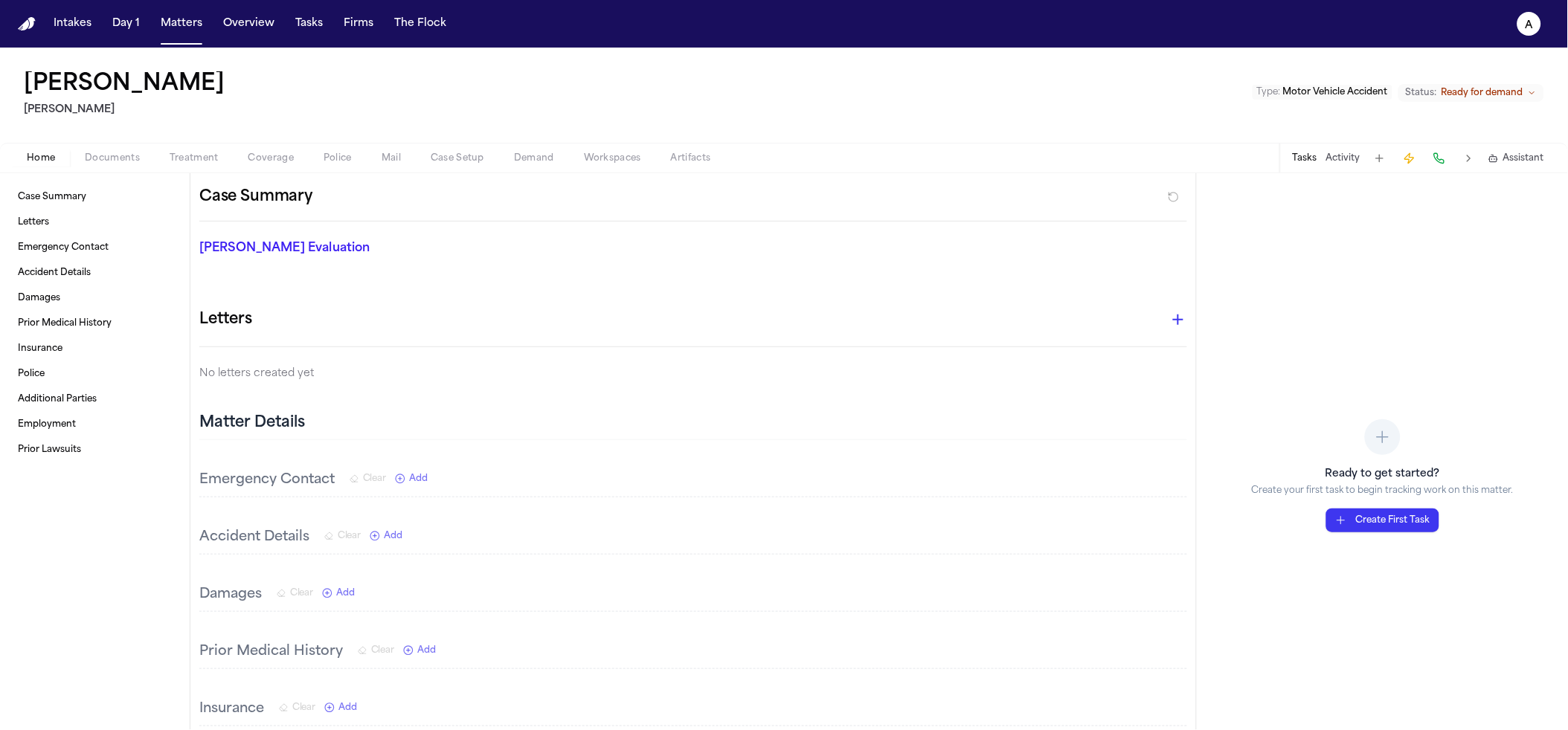
click at [106, 157] on span "Documents" at bounding box center [112, 158] width 55 height 12
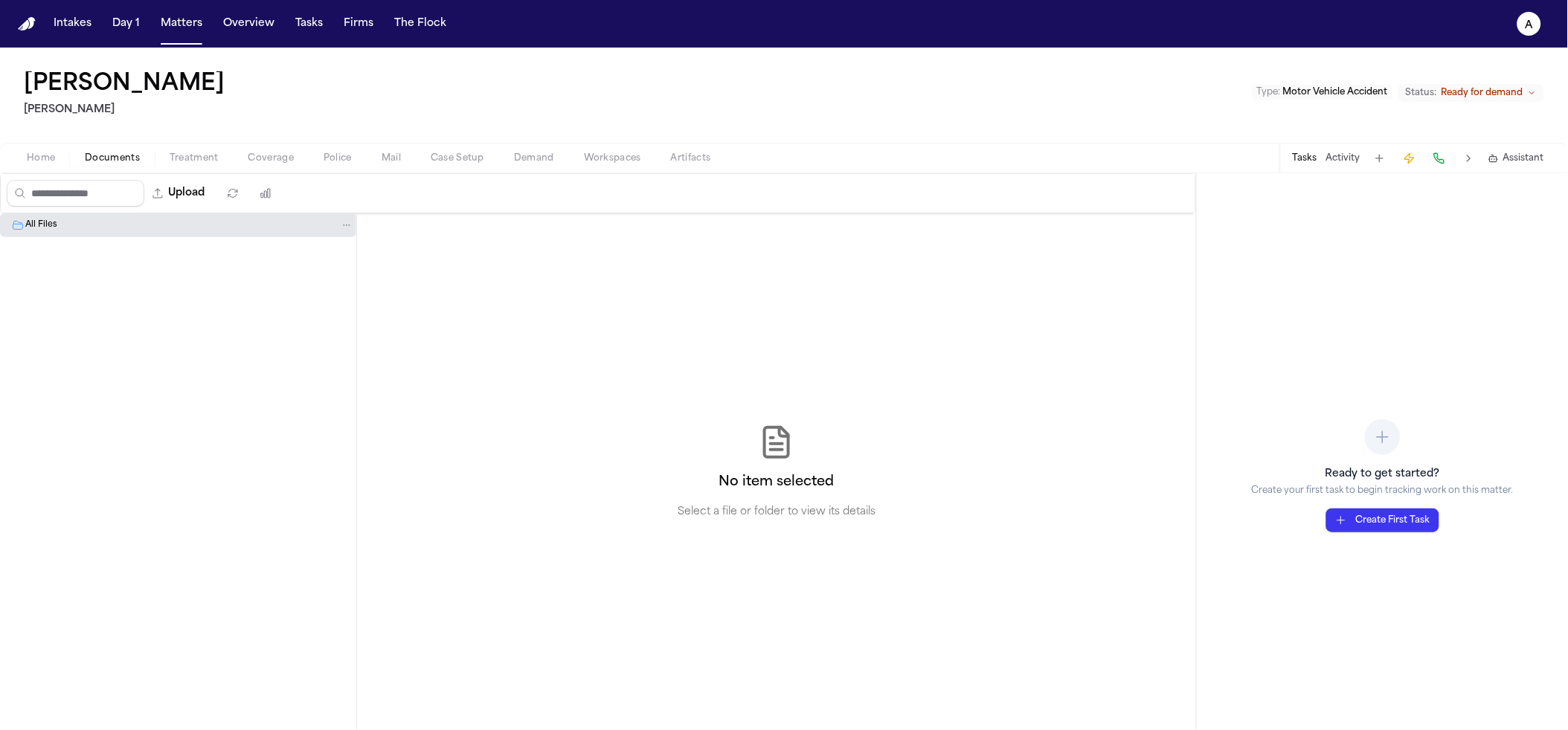
click at [279, 164] on span "Coverage" at bounding box center [271, 158] width 45 height 12
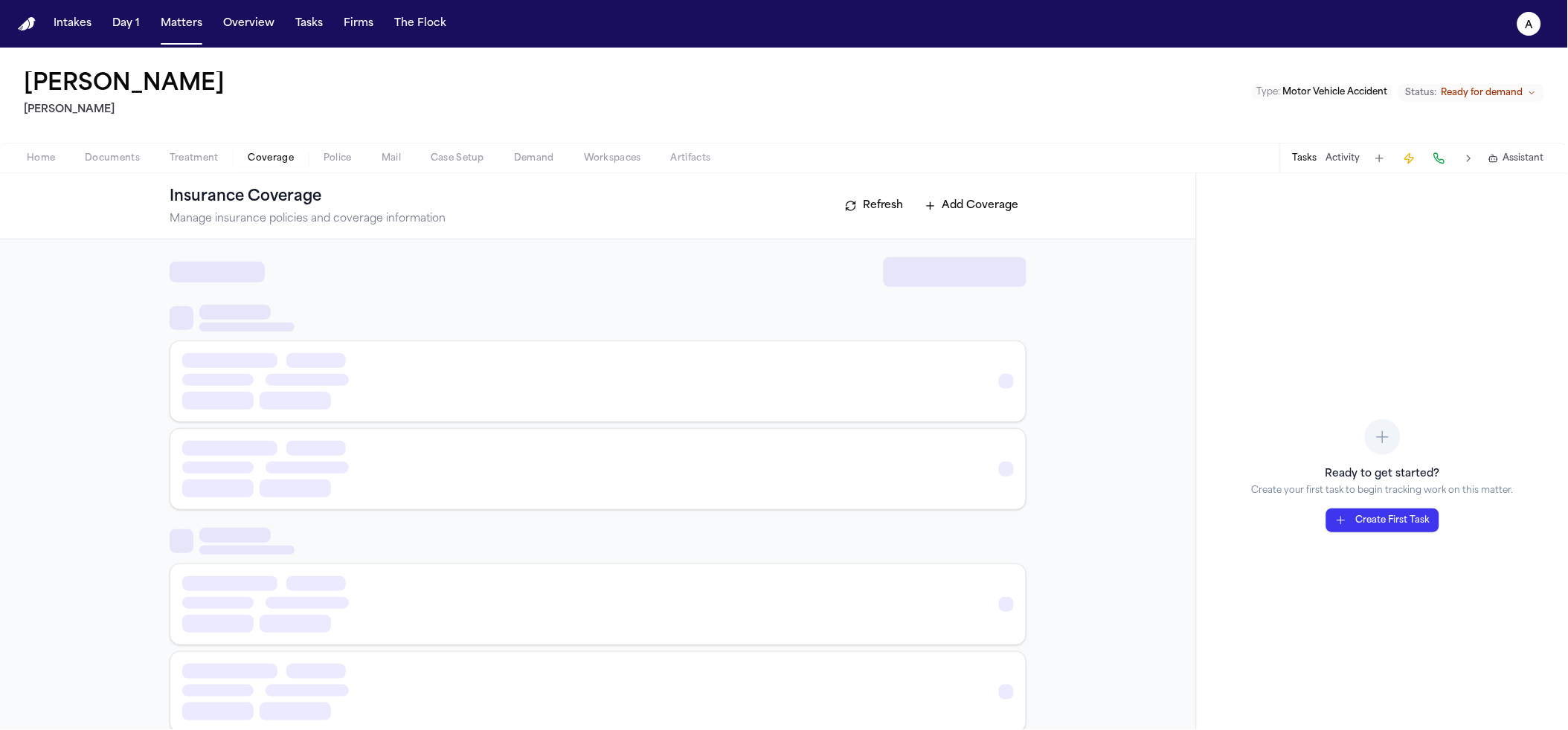
click at [204, 159] on span "Treatment" at bounding box center [194, 158] width 49 height 12
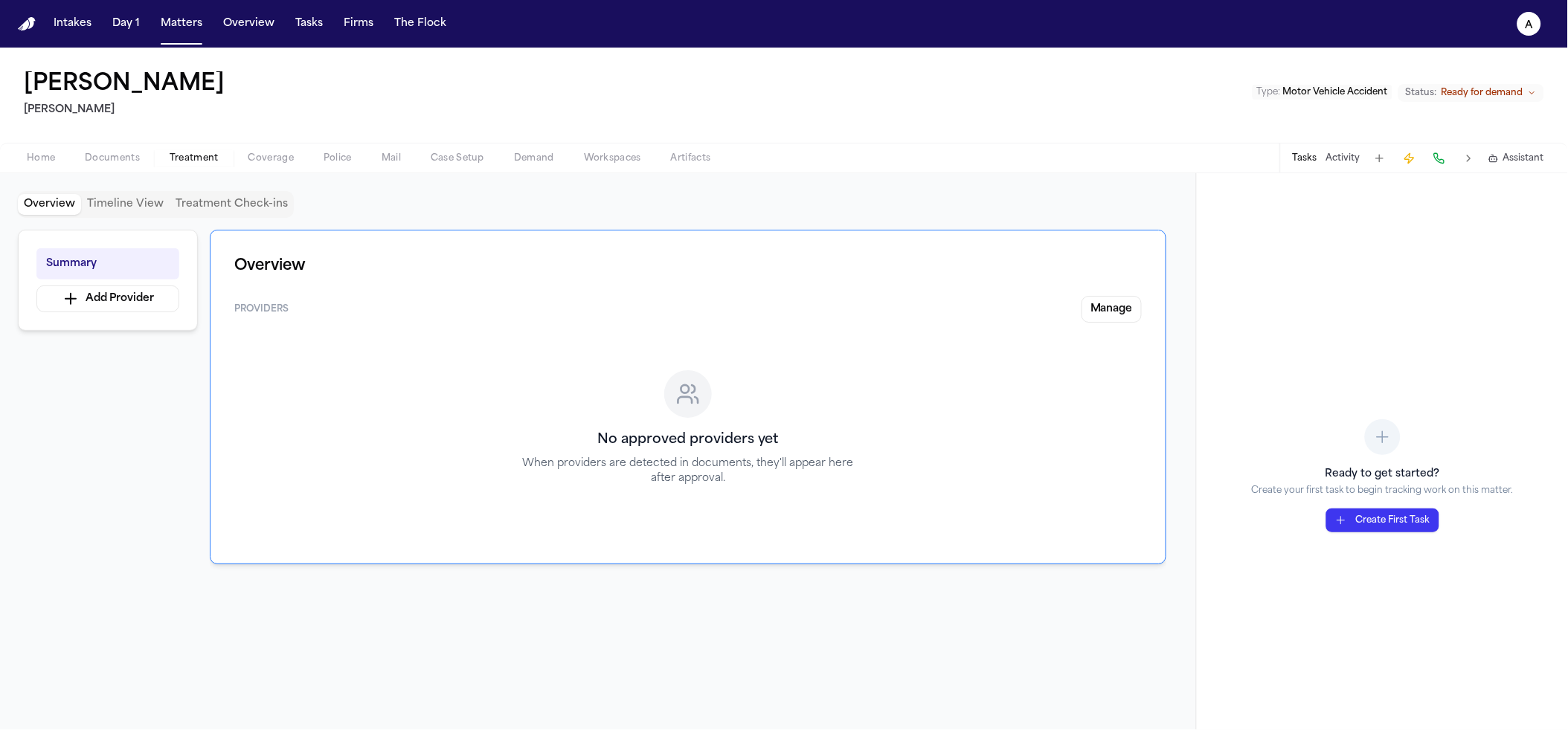
click at [141, 156] on button "Documents" at bounding box center [112, 158] width 85 height 17
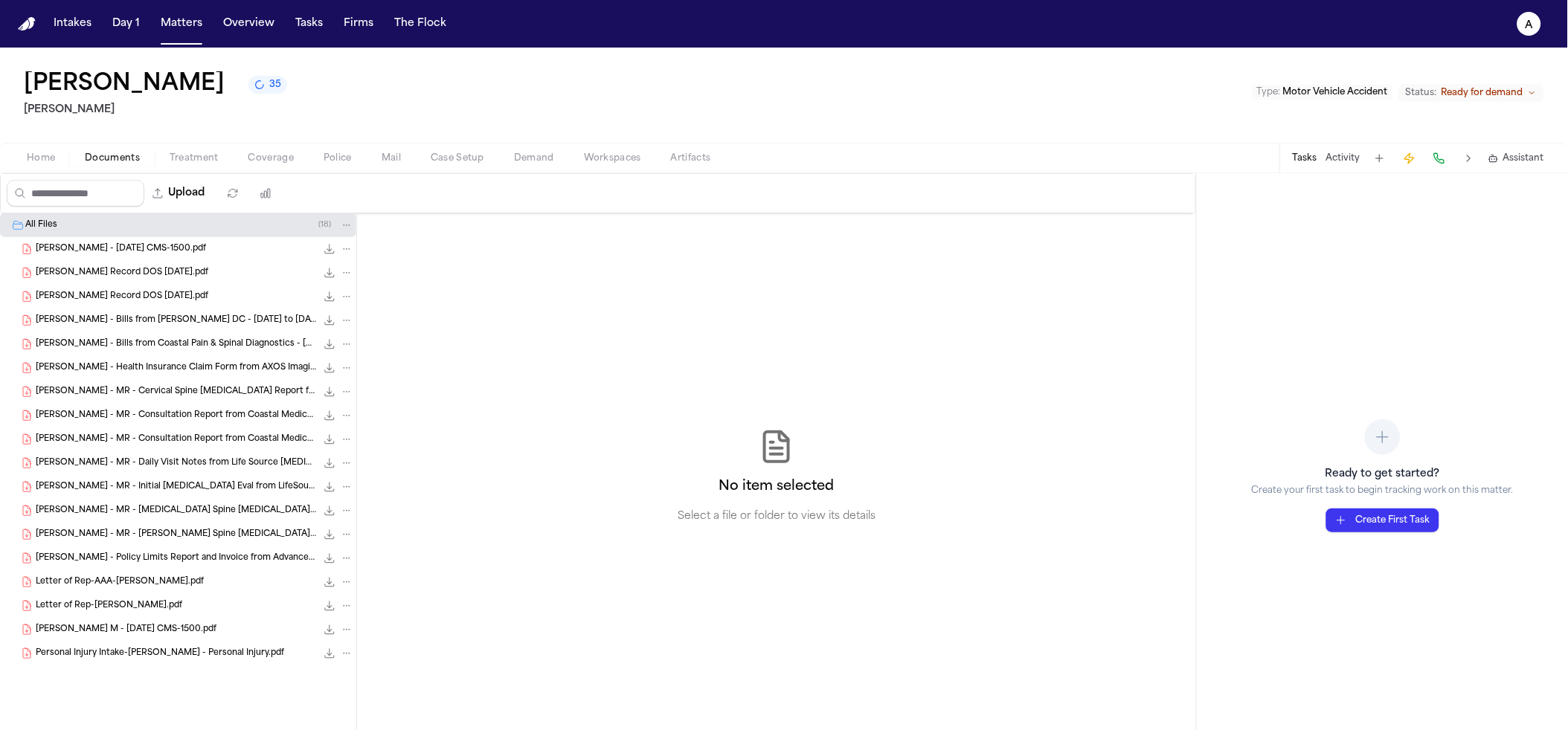
click at [254, 88] on icon "35 active tasks" at bounding box center [259, 84] width 11 height 11
click at [434, 77] on div "[PERSON_NAME] 35 [PERSON_NAME] Type : Motor Vehicle Accident Status: Ready for …" at bounding box center [784, 95] width 1568 height 95
click at [248, 94] on div "[PERSON_NAME] 35 [PERSON_NAME] Type : Motor Vehicle Accident Status: Ready for …" at bounding box center [784, 95] width 1568 height 95
click at [269, 89] on span "35" at bounding box center [275, 85] width 12 height 12
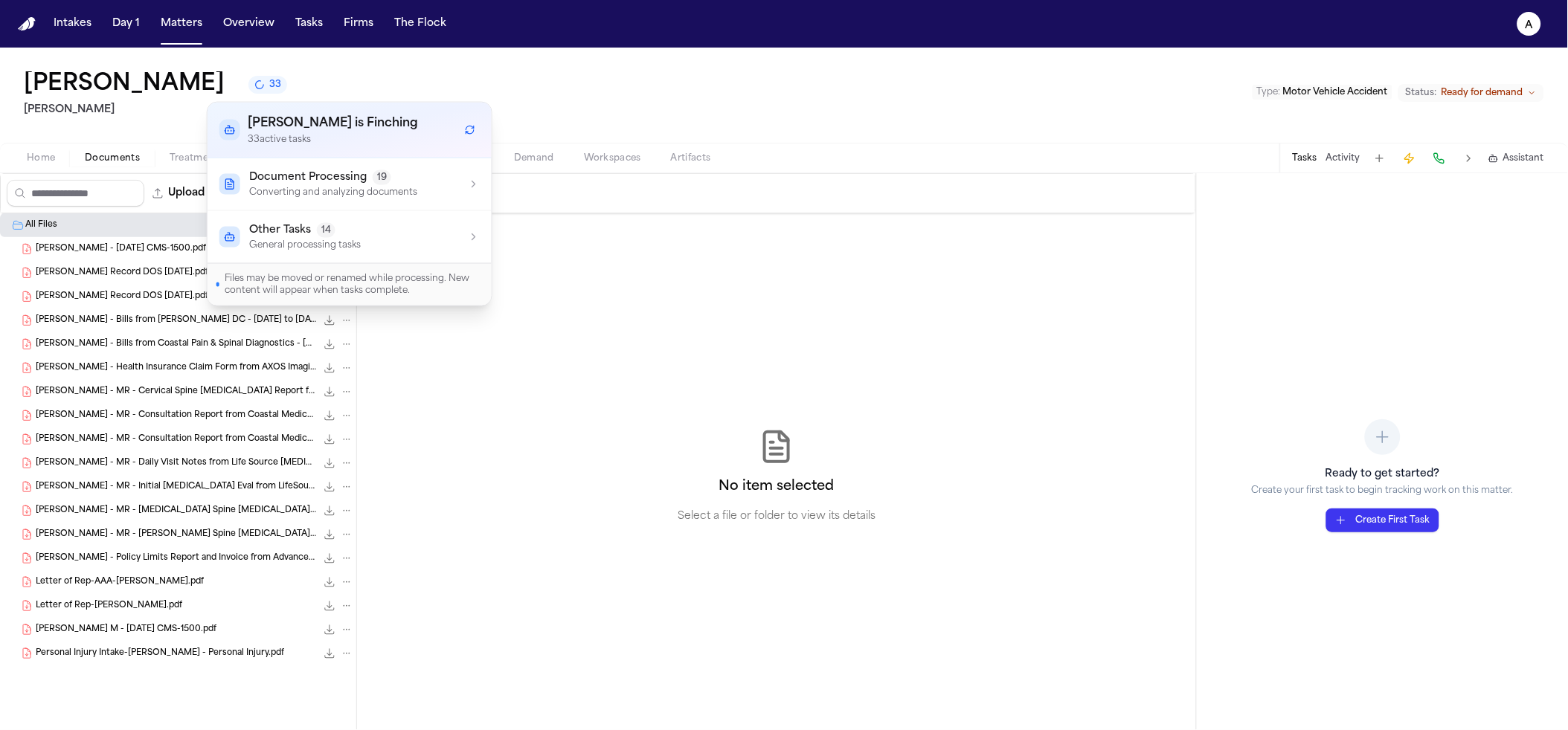
click at [463, 82] on div "Lisa Chapman 33 Albert Le Type : Motor Vehicle Accident Status: Ready for demand" at bounding box center [784, 95] width 1568 height 95
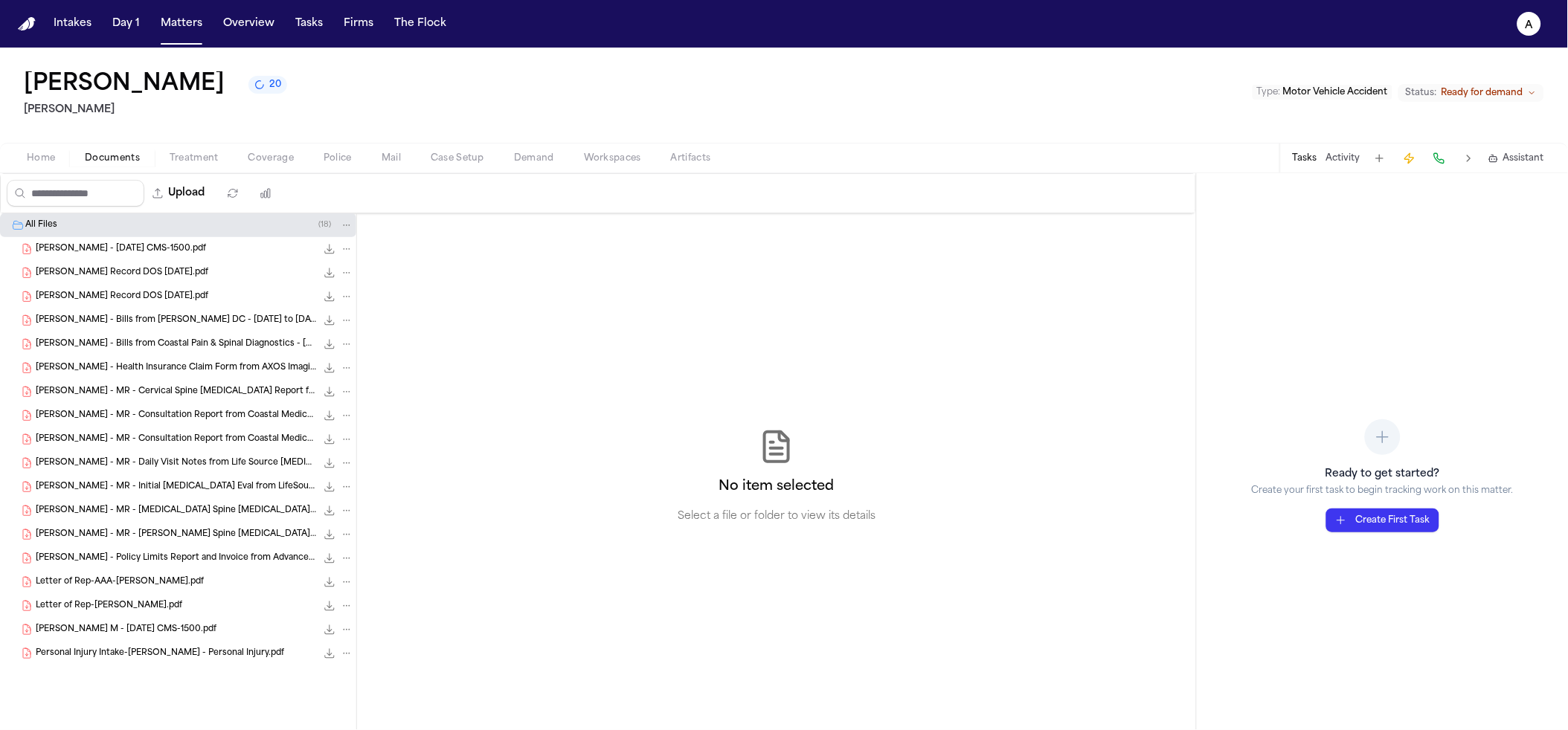
drag, startPoint x: 144, startPoint y: 145, endPoint x: 133, endPoint y: 155, distance: 14.9
click at [138, 151] on div "Home Documents Treatment Coverage Police Mail Case Setup Demand Workspaces Arti…" at bounding box center [784, 158] width 1568 height 30
click at [133, 155] on span "Documents" at bounding box center [112, 158] width 55 height 12
click at [32, 148] on div "Home Documents Treatment Coverage Police Mail Case Setup Demand Workspaces Arti…" at bounding box center [784, 158] width 1568 height 30
click at [35, 159] on span "Home" at bounding box center [41, 158] width 28 height 12
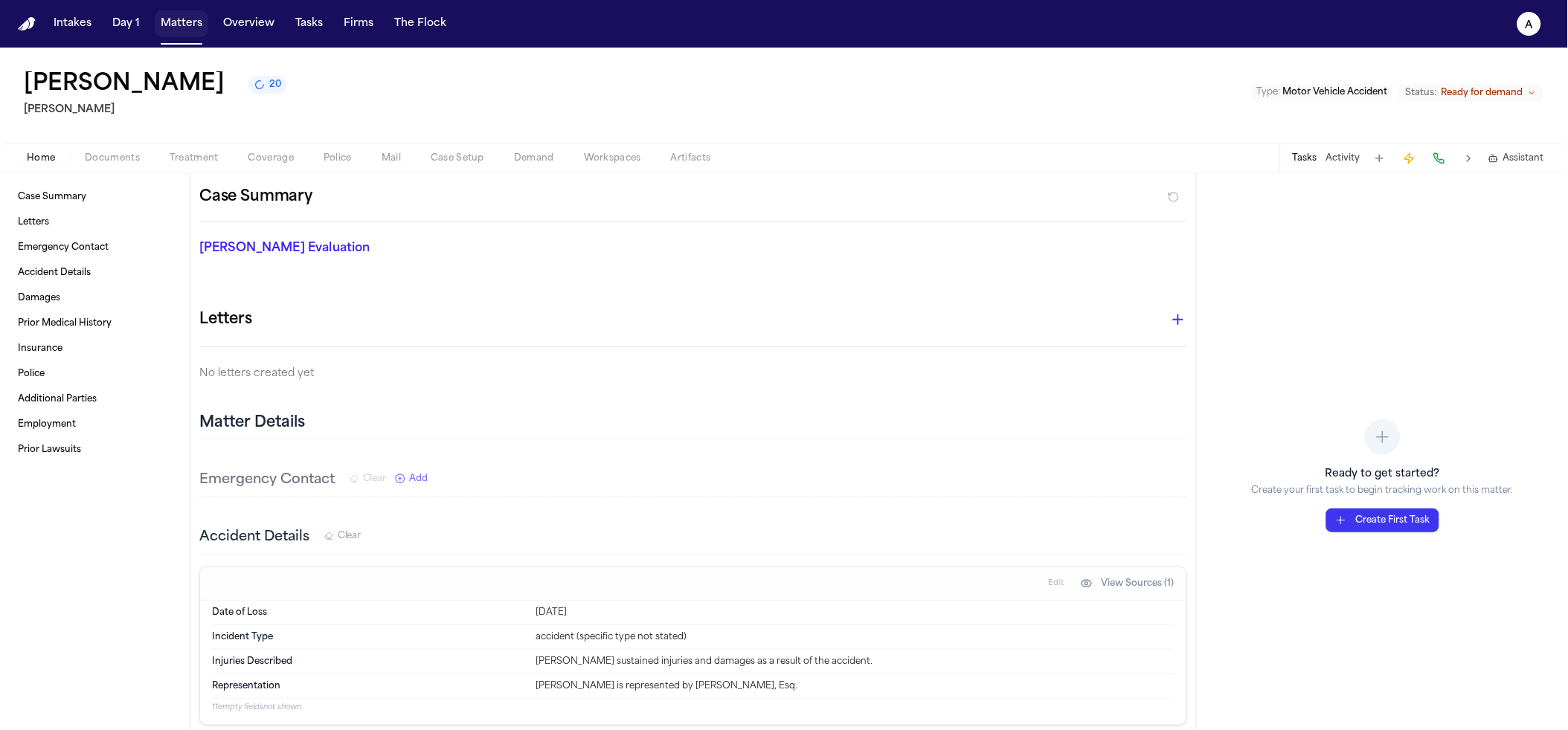
click at [164, 29] on button "Matters" at bounding box center [182, 24] width 53 height 27
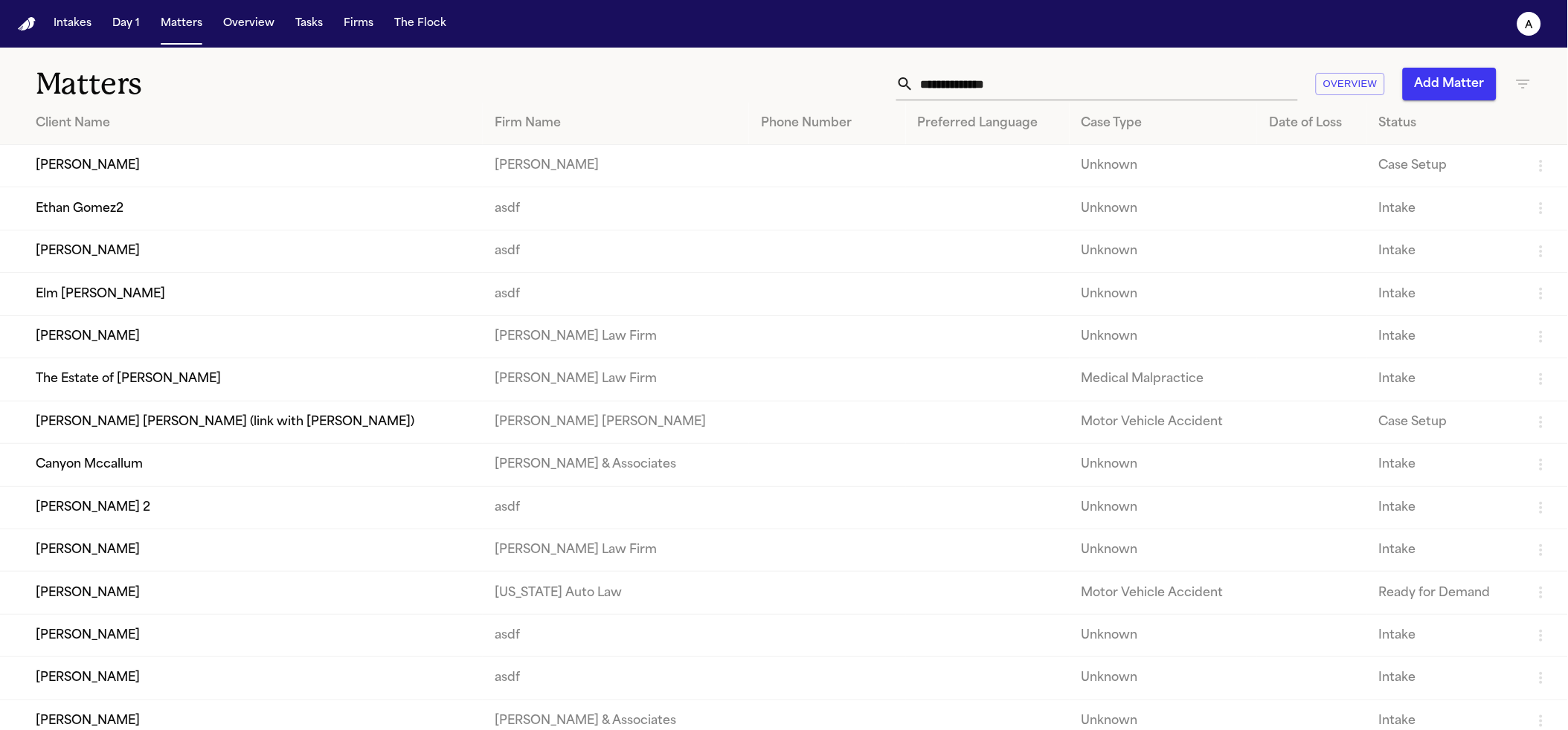
click at [975, 92] on input "text" at bounding box center [1106, 83] width 384 height 32
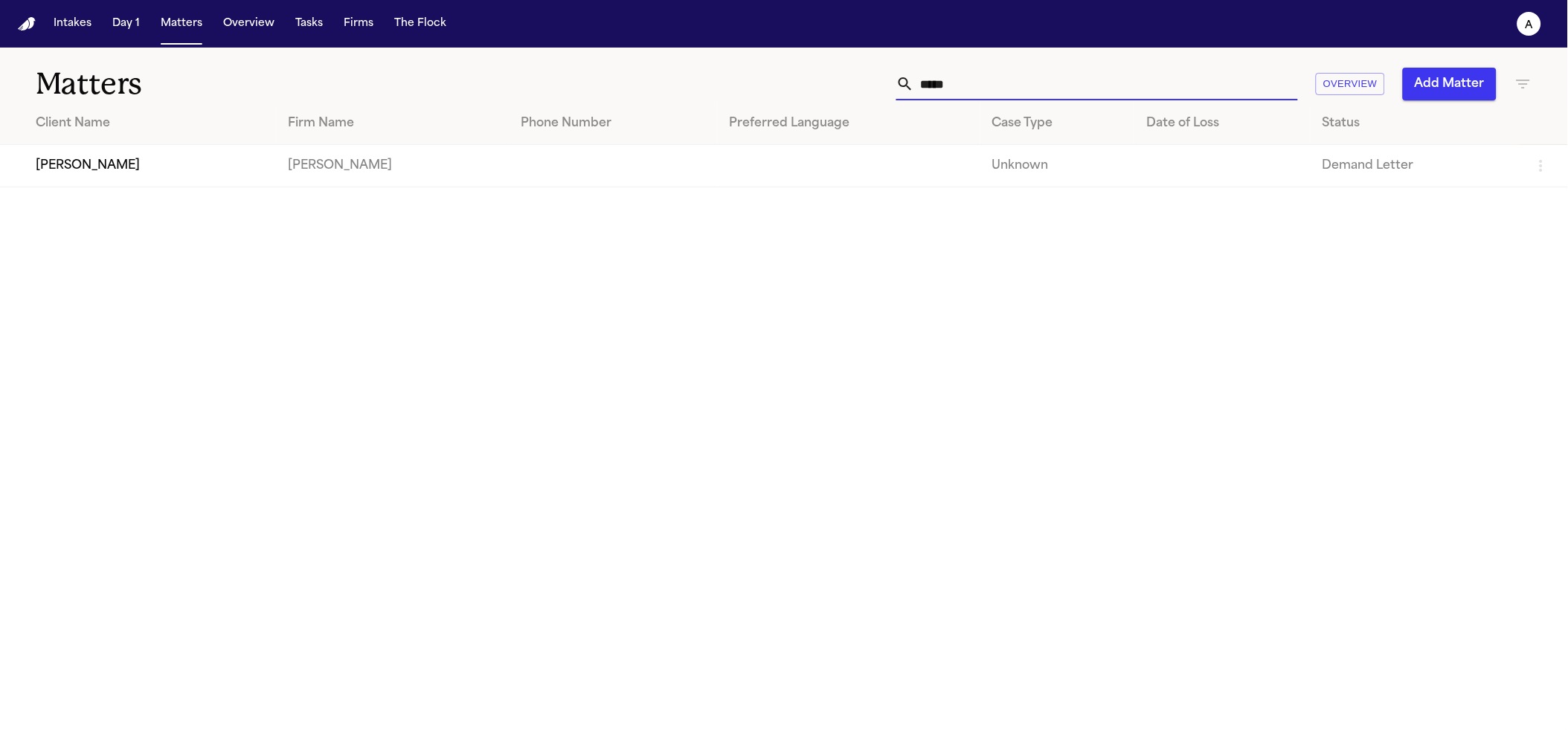
type input "*****"
click at [689, 149] on td at bounding box center [613, 166] width 208 height 42
click at [406, 169] on td "Mohamed K Ahmed" at bounding box center [392, 166] width 233 height 42
click at [87, 171] on td "Zahra Khan" at bounding box center [137, 166] width 276 height 42
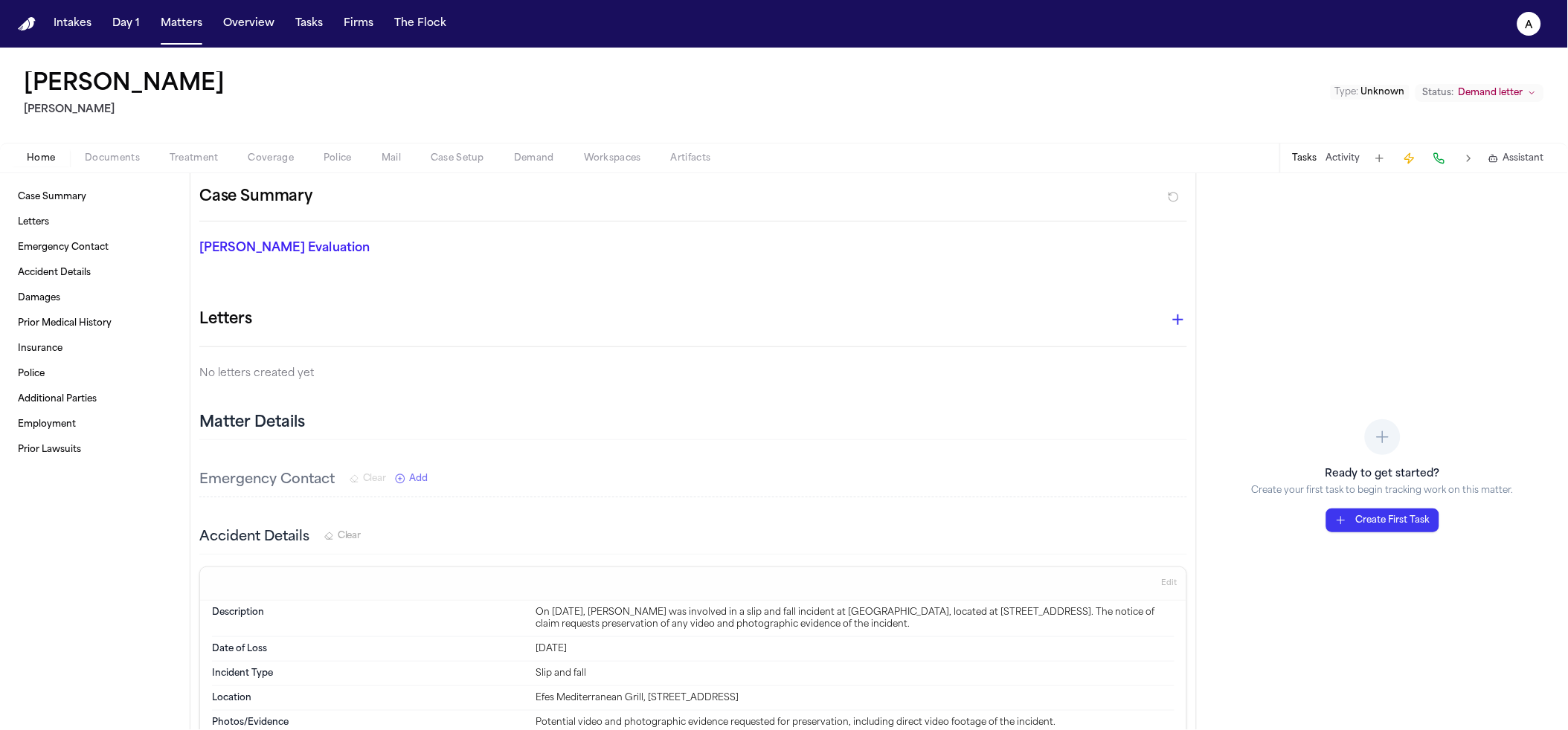
click at [86, 159] on span "Documents" at bounding box center [112, 158] width 55 height 12
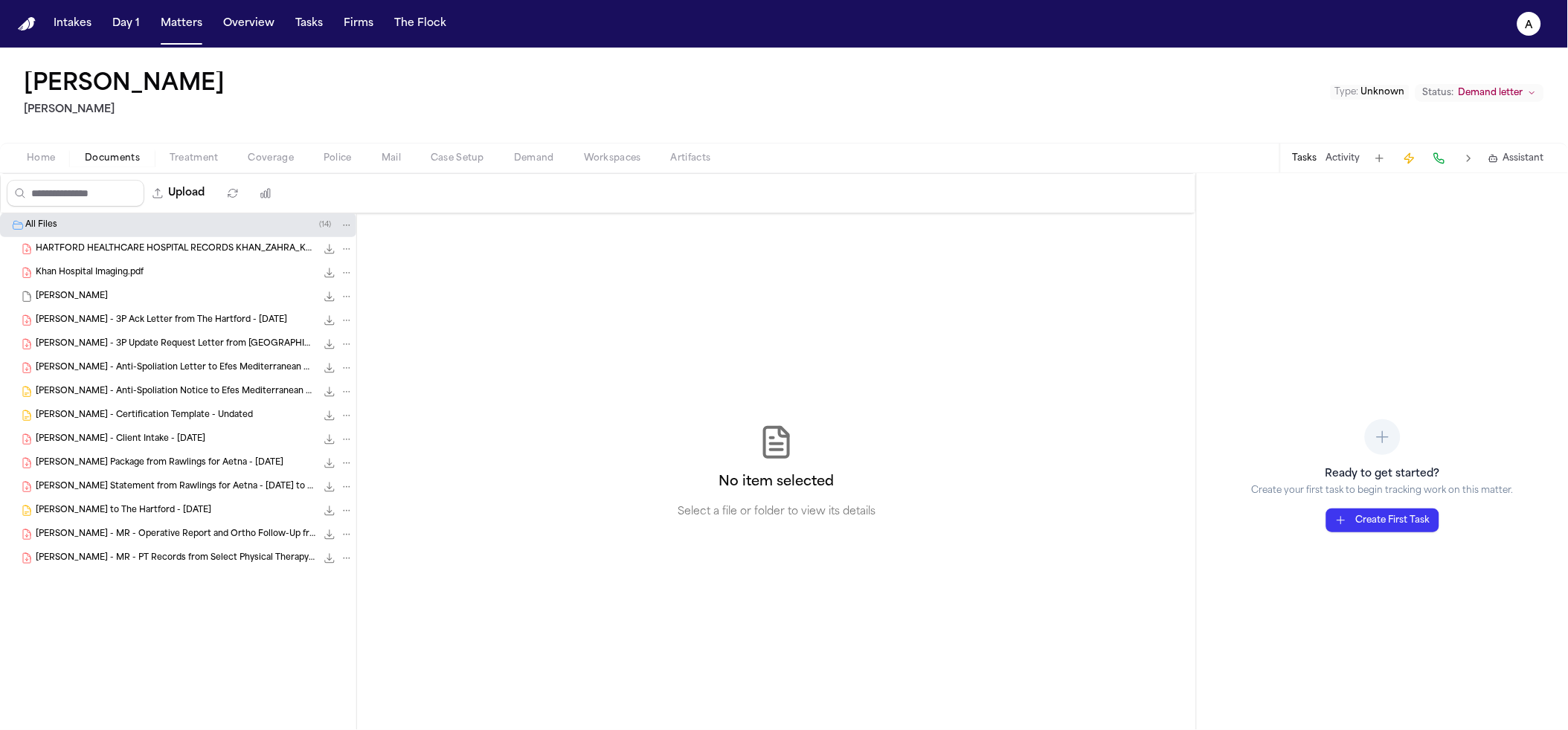
click at [175, 304] on div "Khan, Zahra 40.3 MB" at bounding box center [178, 296] width 356 height 24
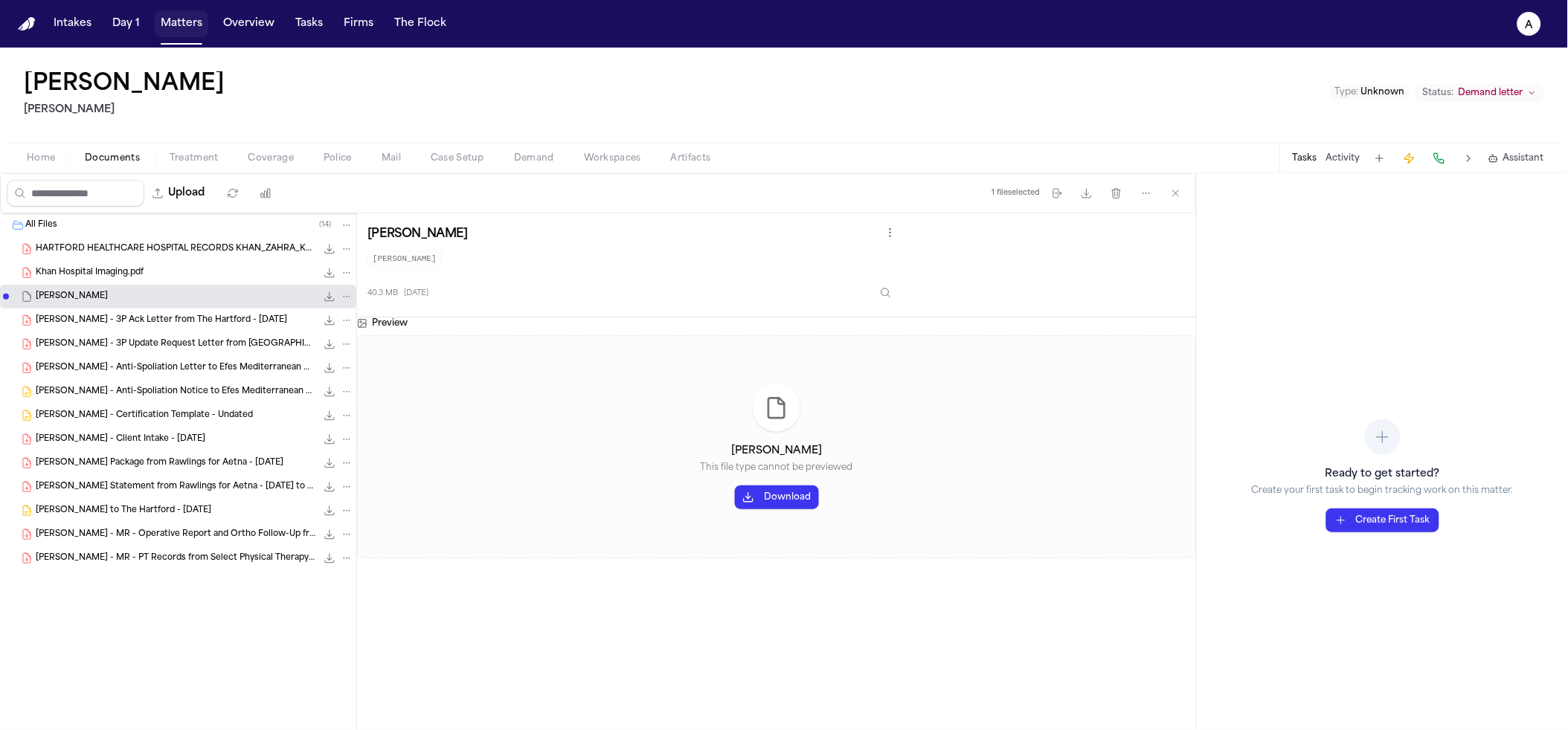
click at [178, 27] on button "Matters" at bounding box center [182, 24] width 53 height 27
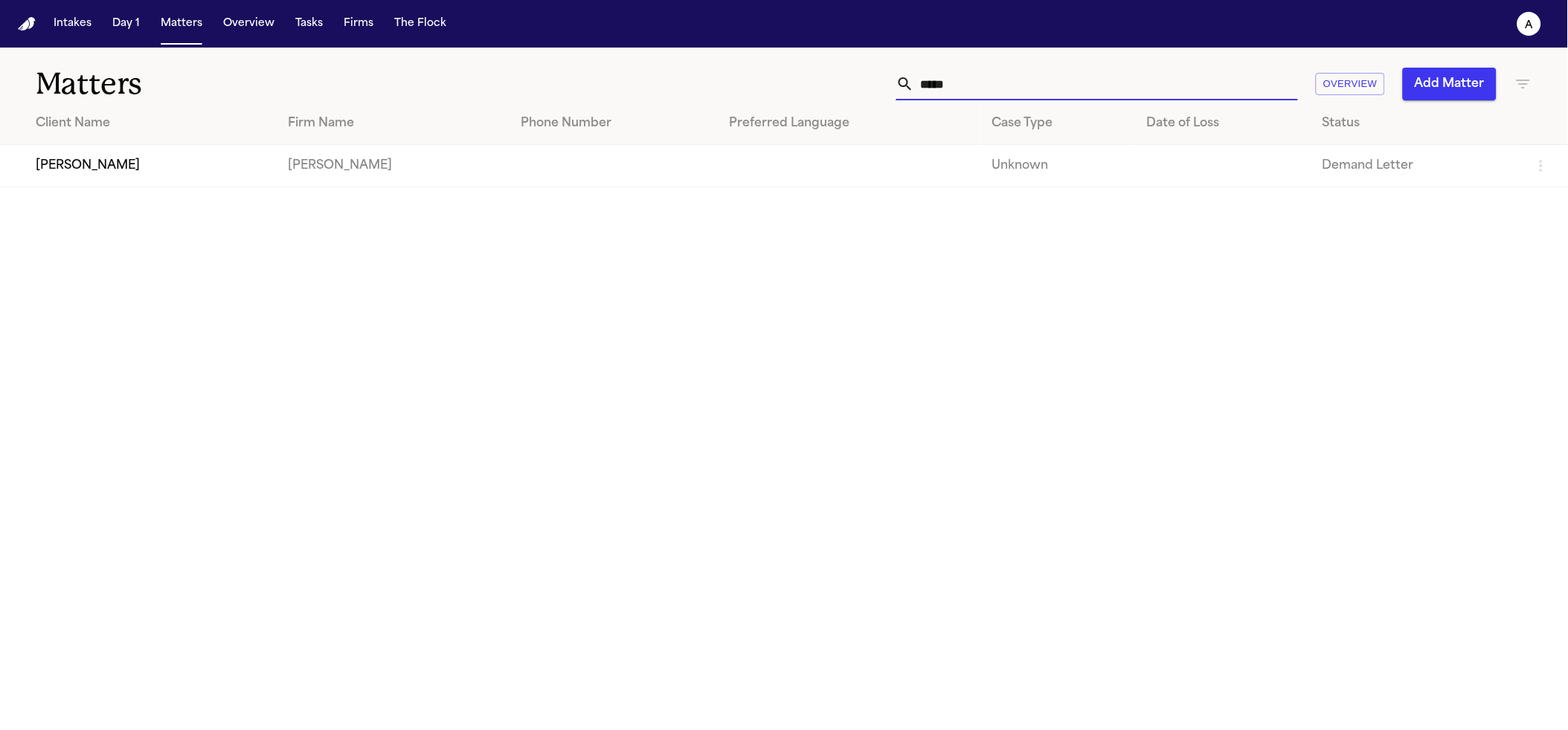
click at [1111, 93] on input "*****" at bounding box center [1106, 83] width 384 height 32
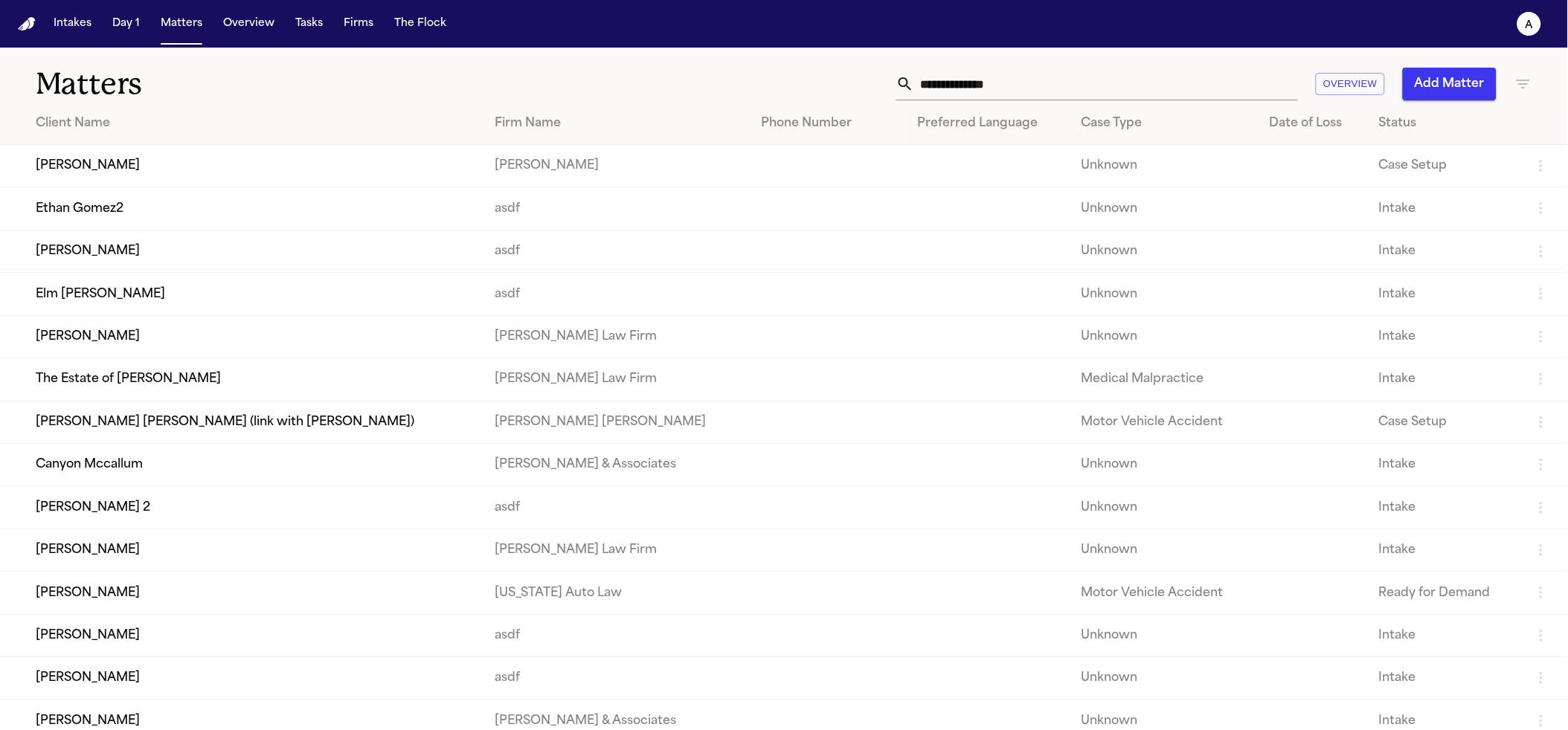
click at [182, 520] on td "[PERSON_NAME] 2" at bounding box center [241, 507] width 483 height 42
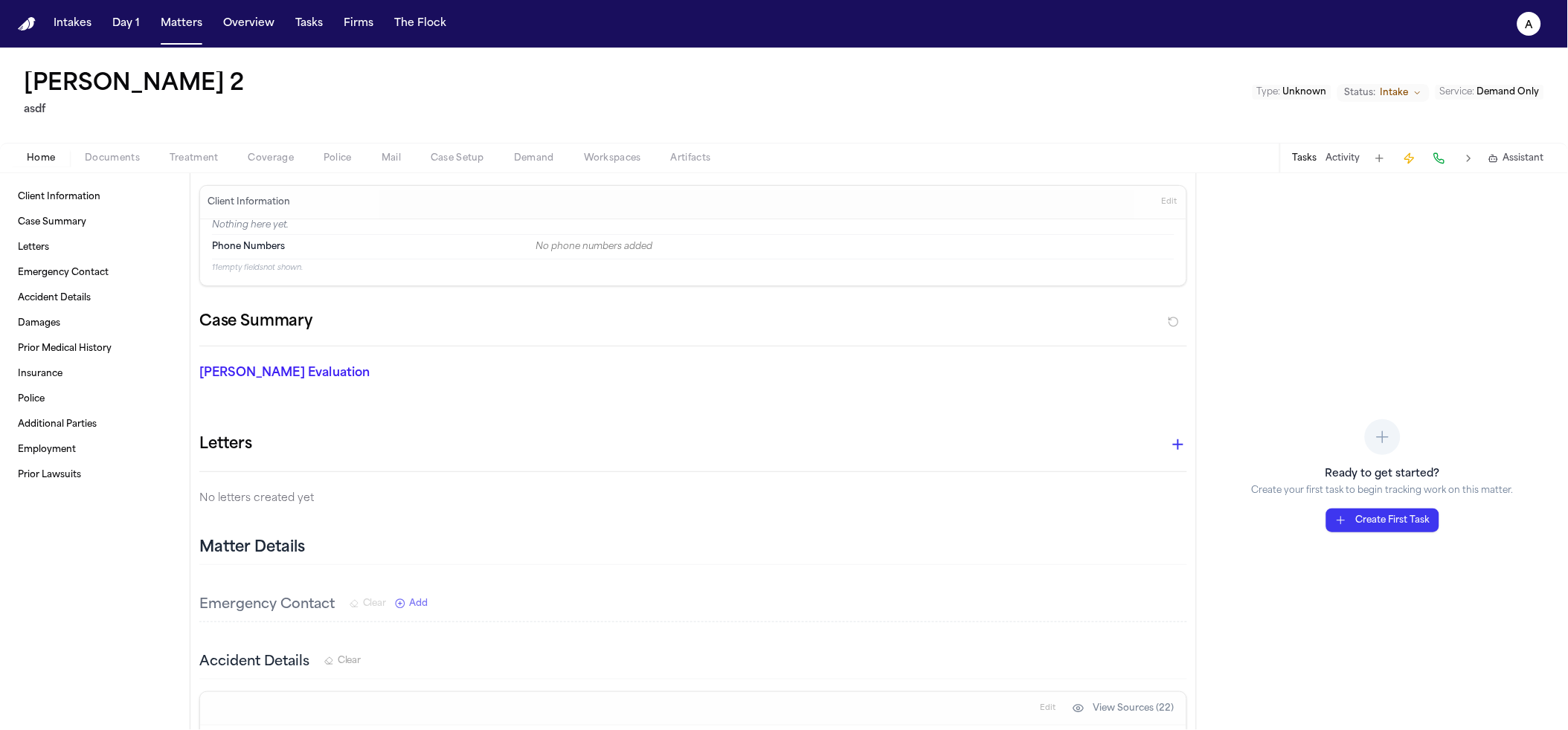
click at [537, 167] on div "Home Documents Treatment Coverage Police Mail Case Setup Demand Workspaces Arti…" at bounding box center [784, 158] width 1568 height 30
click at [538, 160] on span "Demand" at bounding box center [534, 158] width 40 height 12
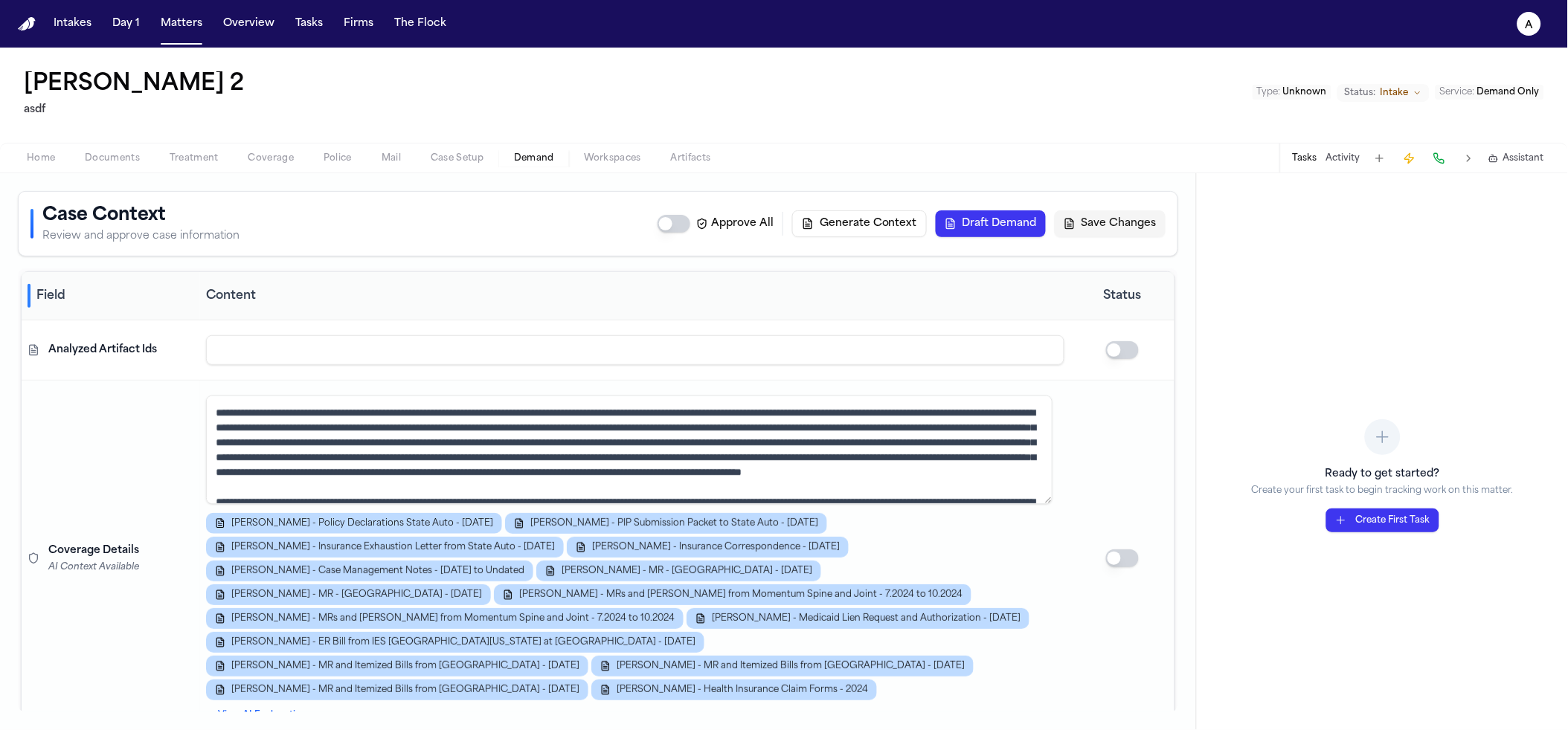
click at [253, 341] on input at bounding box center [635, 350] width 859 height 30
click at [669, 306] on th "Content" at bounding box center [635, 296] width 870 height 48
click at [840, 349] on input at bounding box center [635, 350] width 859 height 30
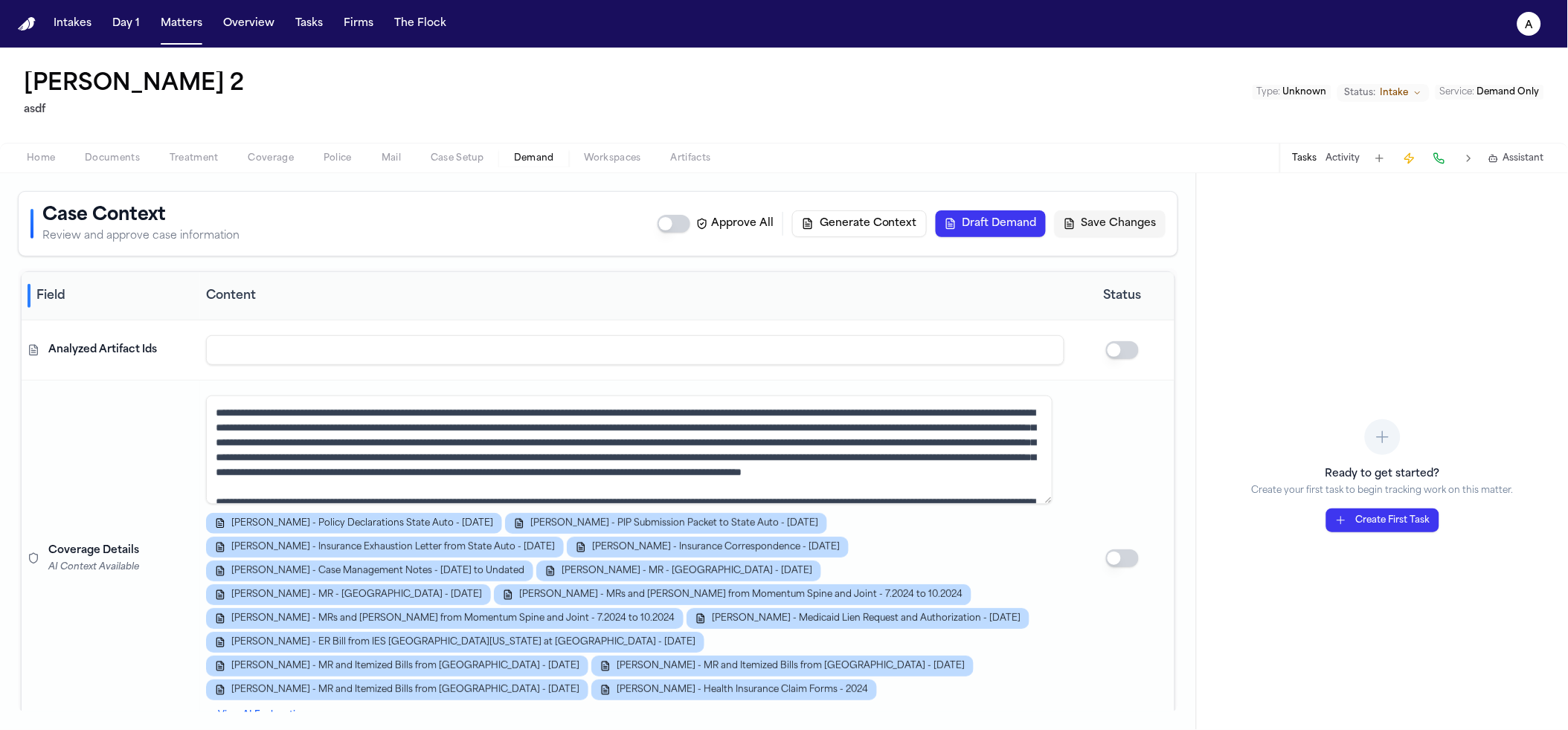
click at [840, 349] on input at bounding box center [635, 350] width 859 height 30
click at [130, 160] on span "Documents" at bounding box center [112, 158] width 55 height 12
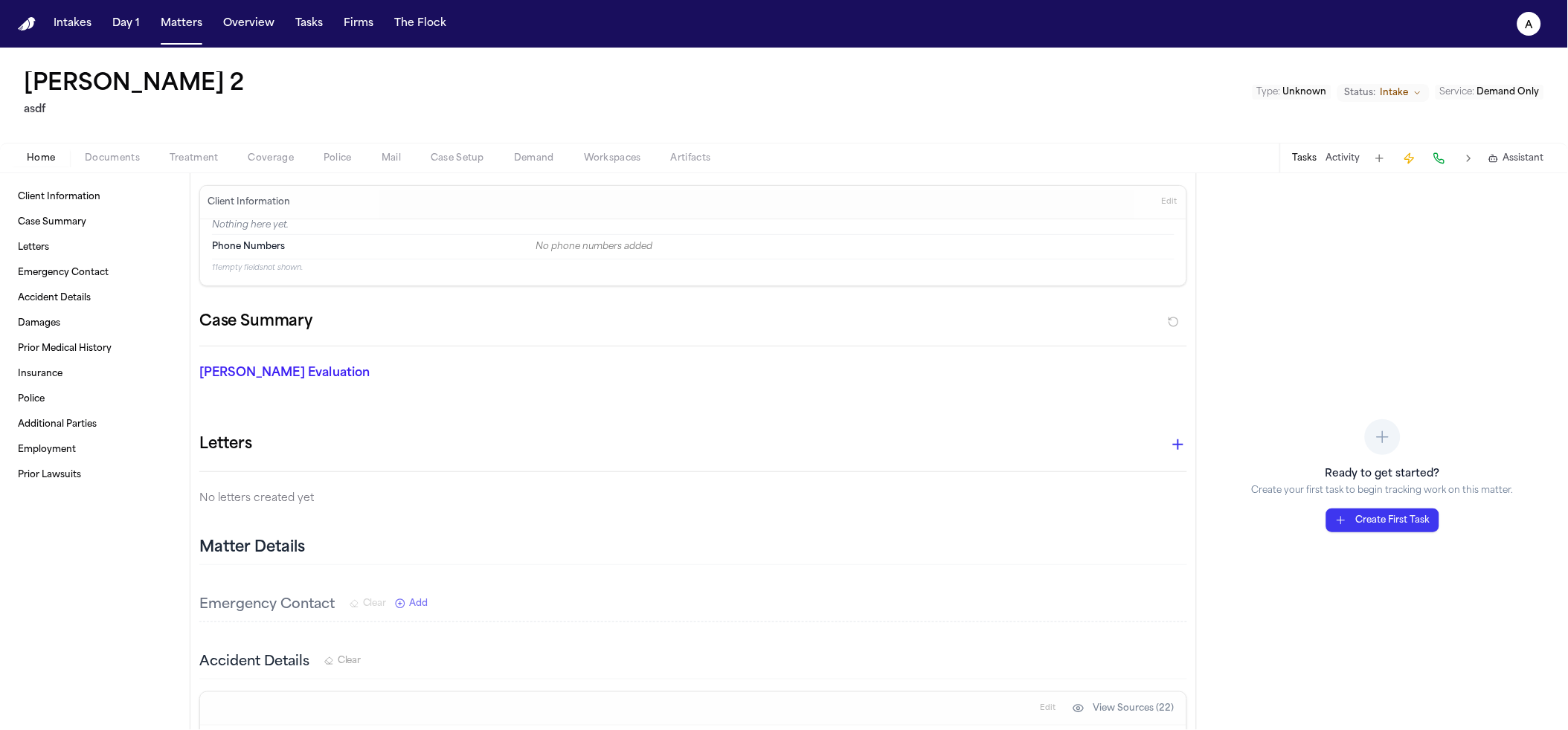
click at [21, 162] on button "Home" at bounding box center [41, 158] width 58 height 17
click at [182, 32] on button "Matters" at bounding box center [182, 24] width 53 height 27
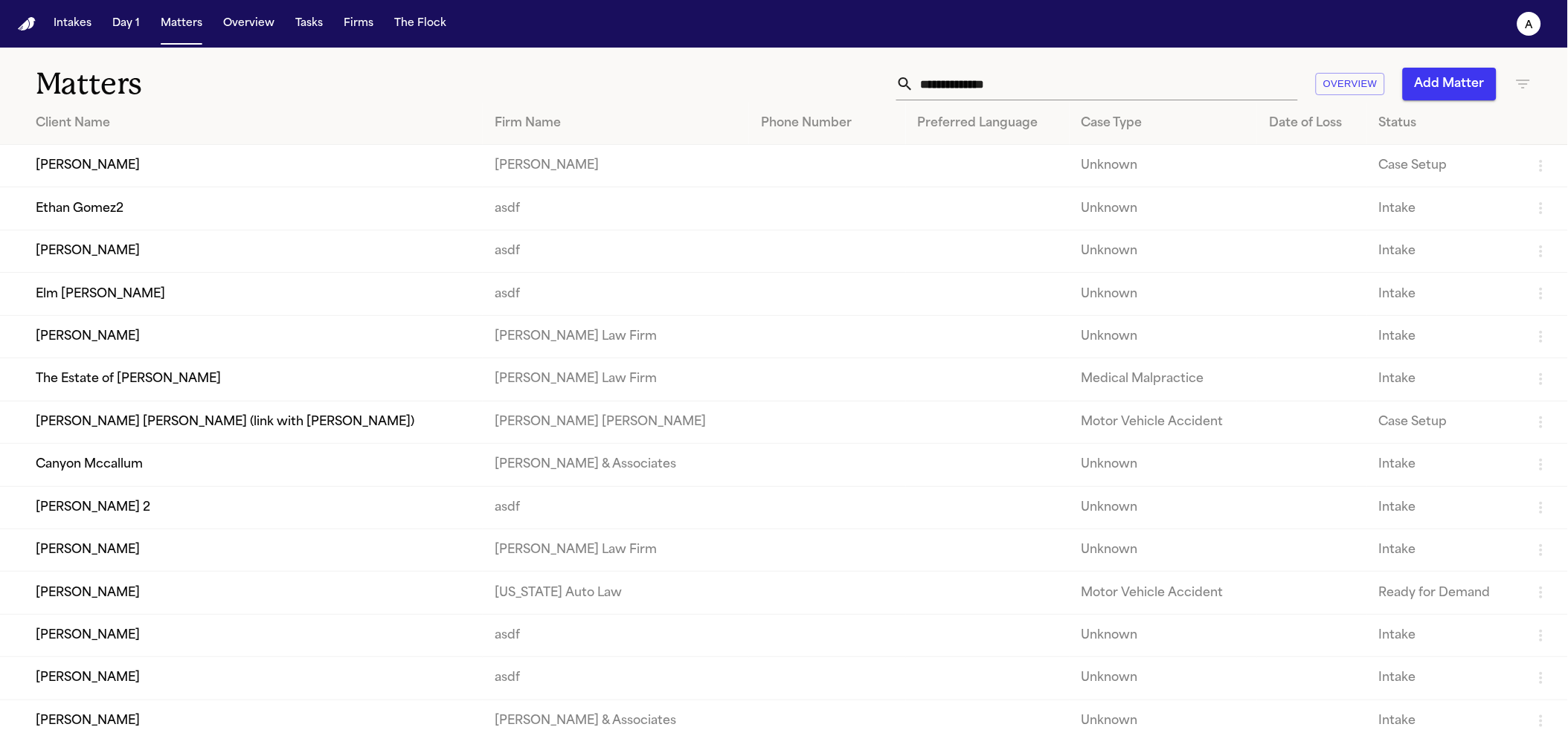
click at [107, 643] on td "Vanessa Webb" at bounding box center [241, 635] width 483 height 42
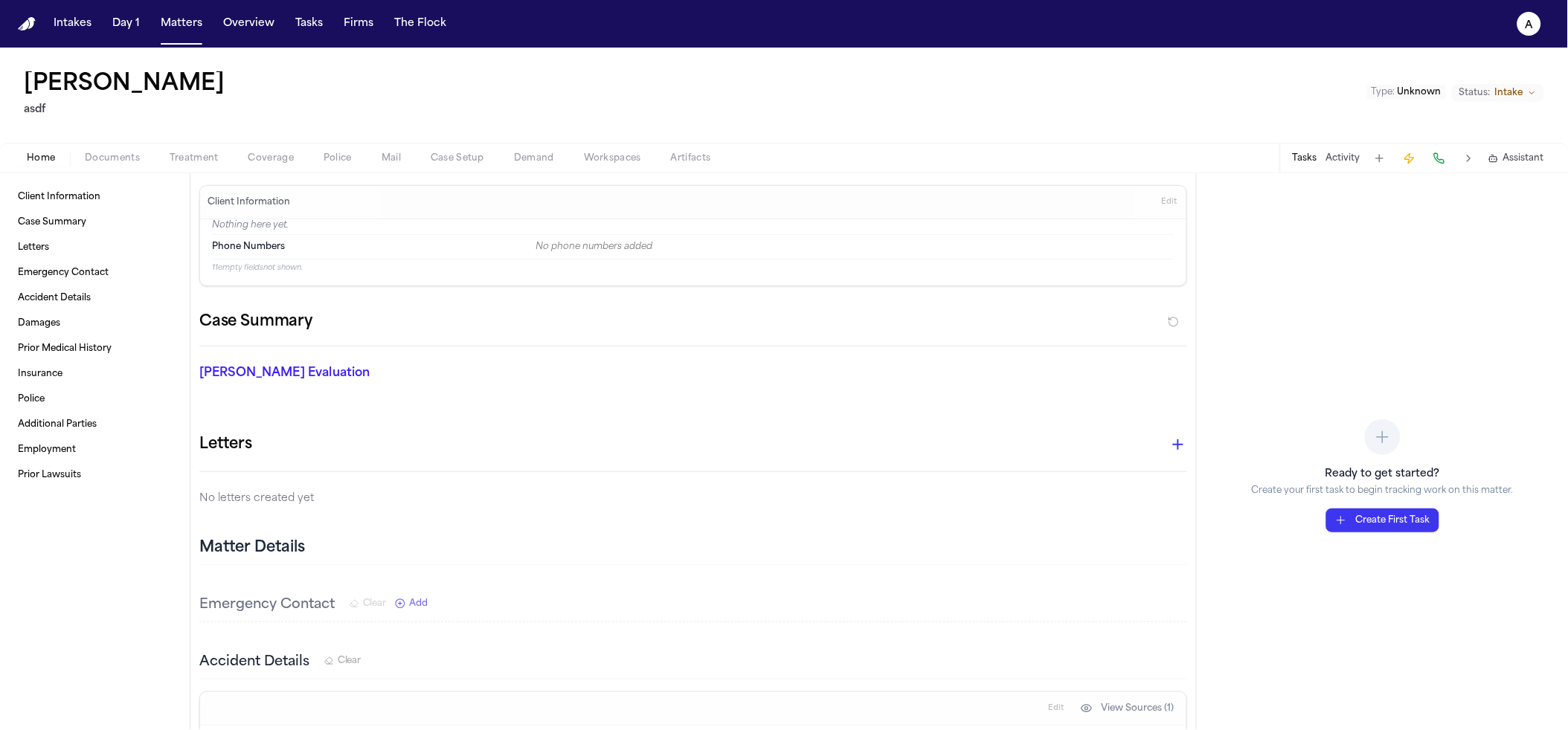
click at [106, 154] on span "Documents" at bounding box center [112, 158] width 55 height 12
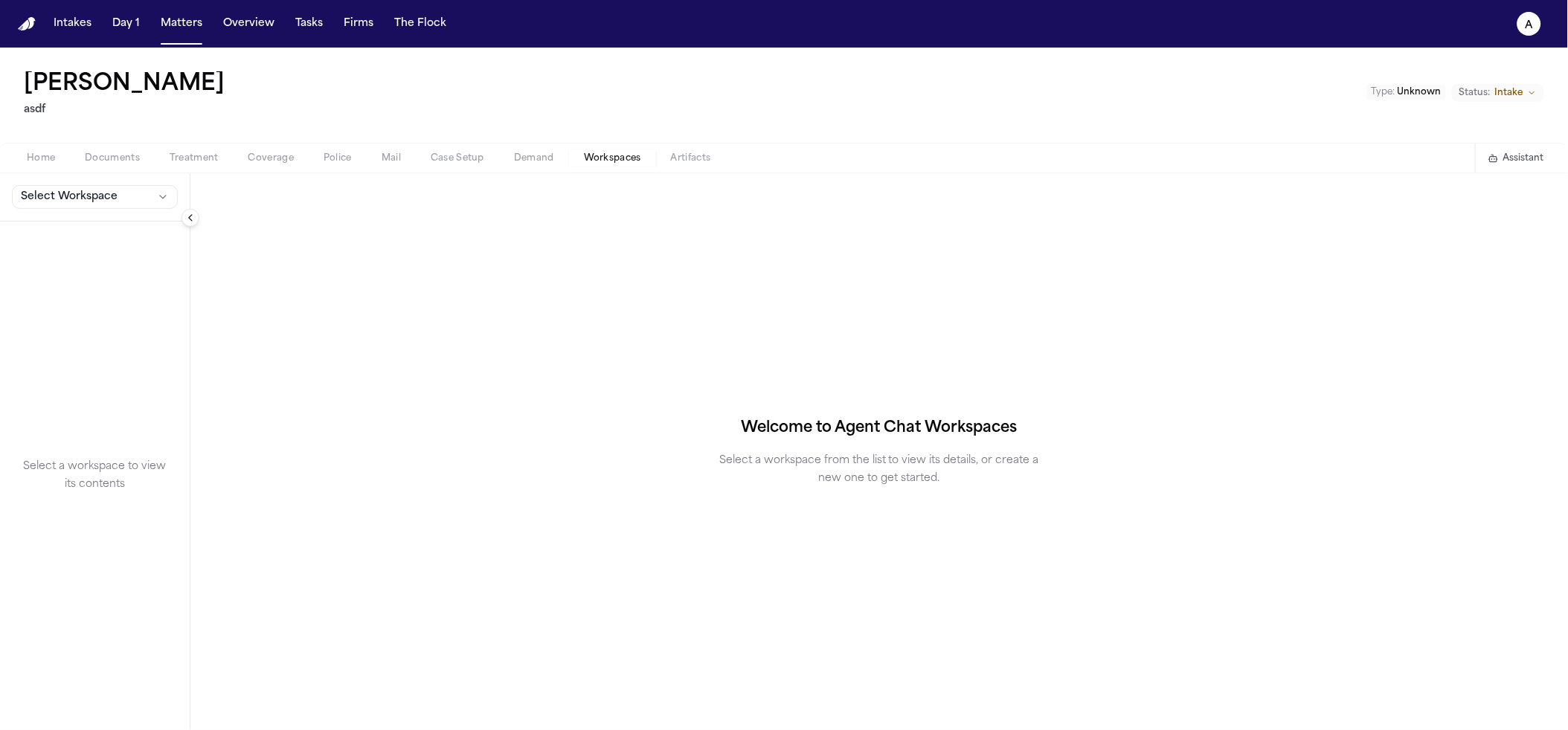
click at [599, 160] on span "Workspaces" at bounding box center [612, 158] width 57 height 12
click at [545, 158] on span "Demand" at bounding box center [534, 158] width 40 height 12
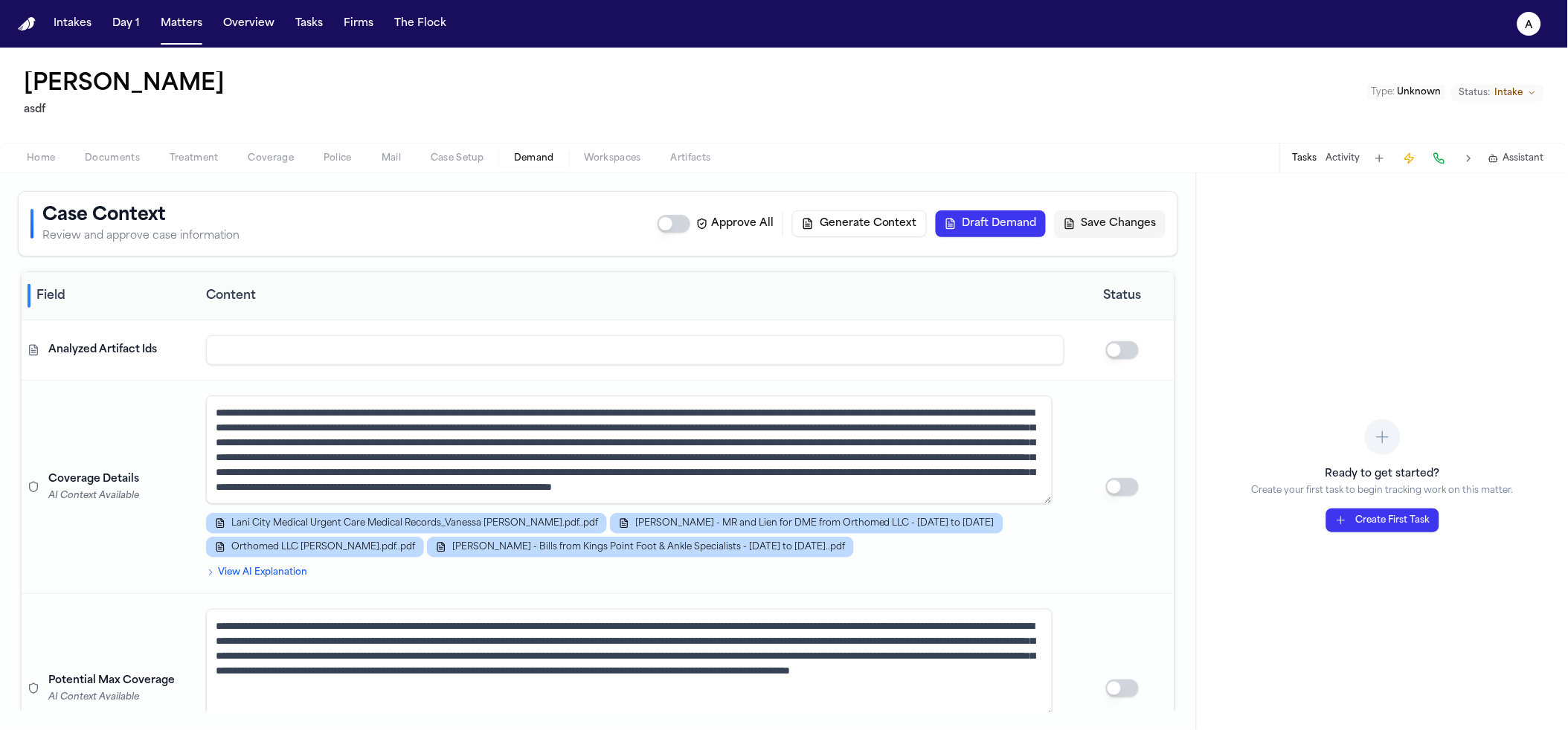
click at [871, 220] on button "Generate Context" at bounding box center [859, 224] width 135 height 27
click at [220, 190] on div "Case Context Review and approve case information Approve All Generate Context D…" at bounding box center [598, 451] width 1197 height 557
click at [115, 146] on div "Home Documents Treatment Coverage Police Mail Case Setup Demand Workspaces Arti…" at bounding box center [784, 158] width 1568 height 30
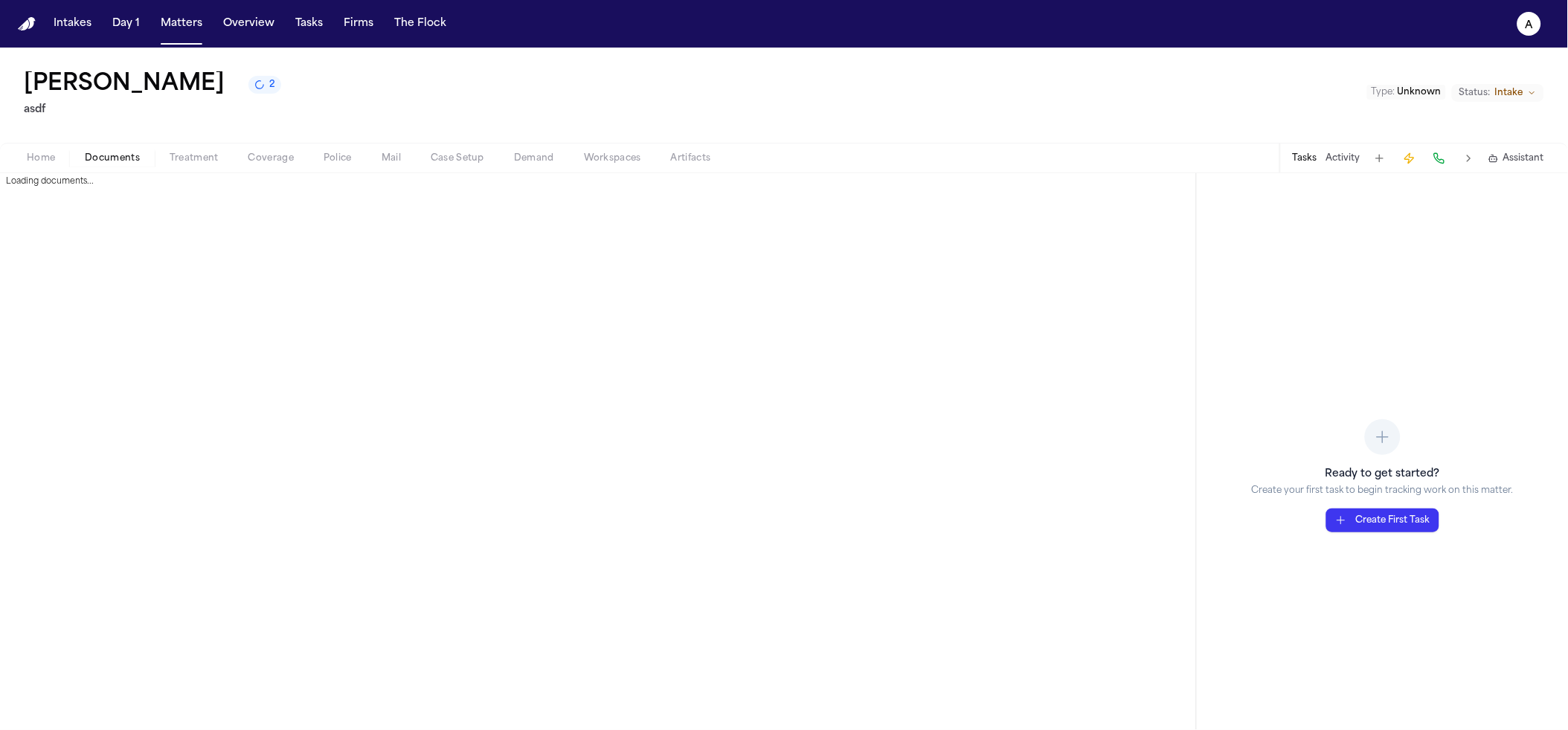
click at [115, 152] on span "Documents" at bounding box center [112, 158] width 55 height 12
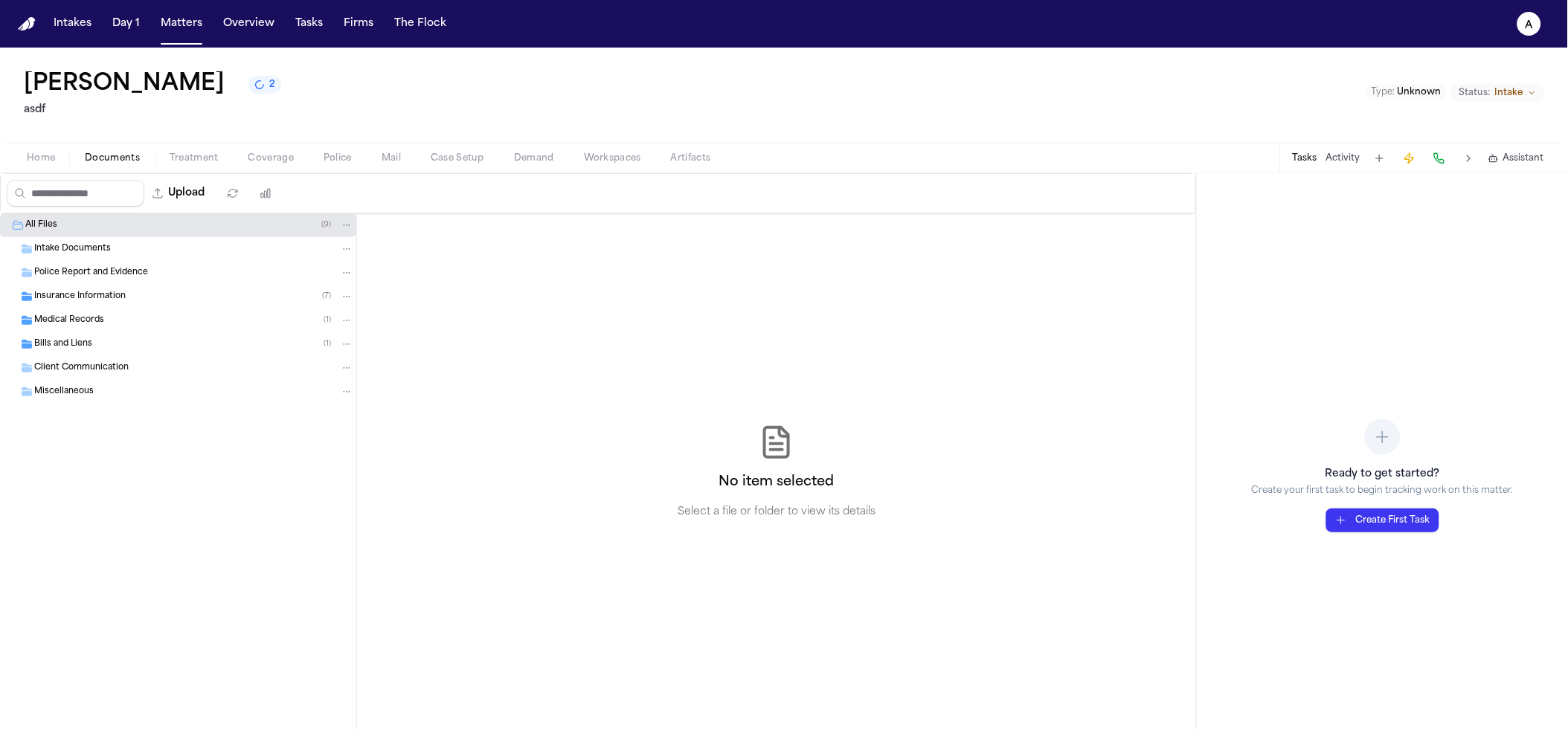
click at [531, 162] on span "Demand" at bounding box center [534, 158] width 40 height 12
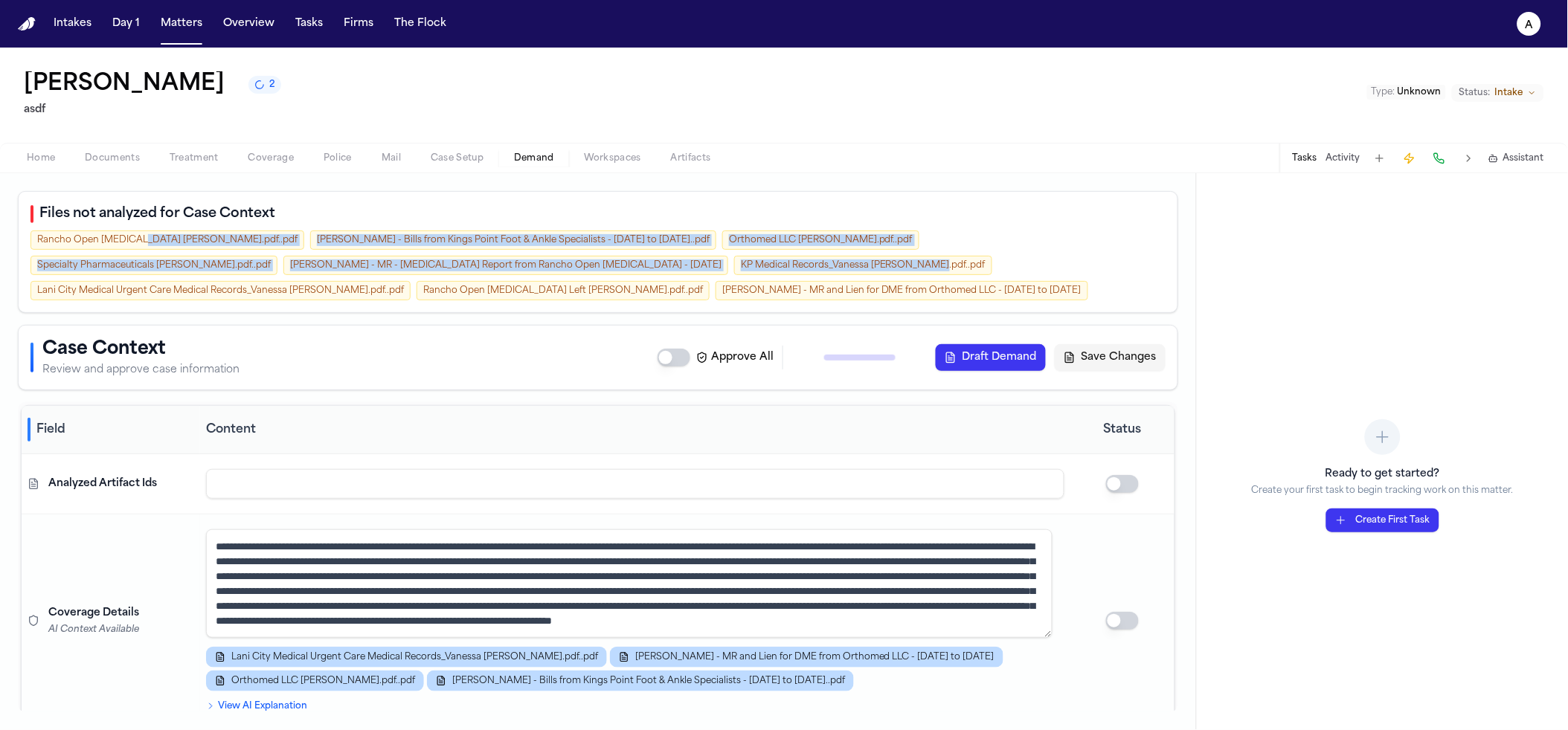
drag, startPoint x: 436, startPoint y: 312, endPoint x: 141, endPoint y: 242, distance: 303.2
click at [129, 241] on div "Files not analyzed for Case Context Rancho Open MRI Bill_Vanessa Webb.pdf..pdf …" at bounding box center [598, 252] width 1161 height 122
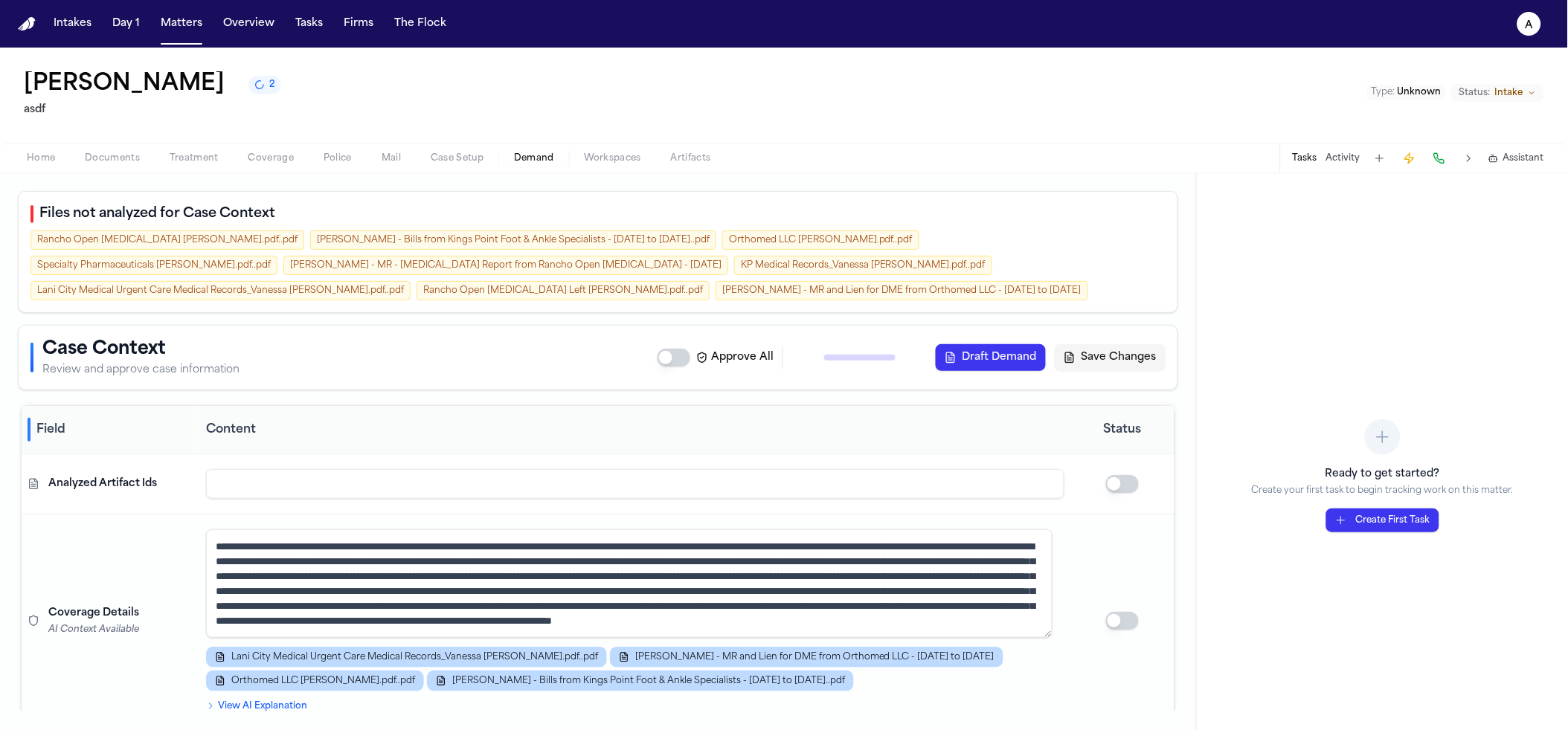
click at [341, 302] on div "Files not analyzed for Case Context Rancho Open MRI Bill_Vanessa Webb.pdf..pdf …" at bounding box center [598, 252] width 1161 height 122
click at [1506, 152] on span "Assistant" at bounding box center [1523, 158] width 41 height 12
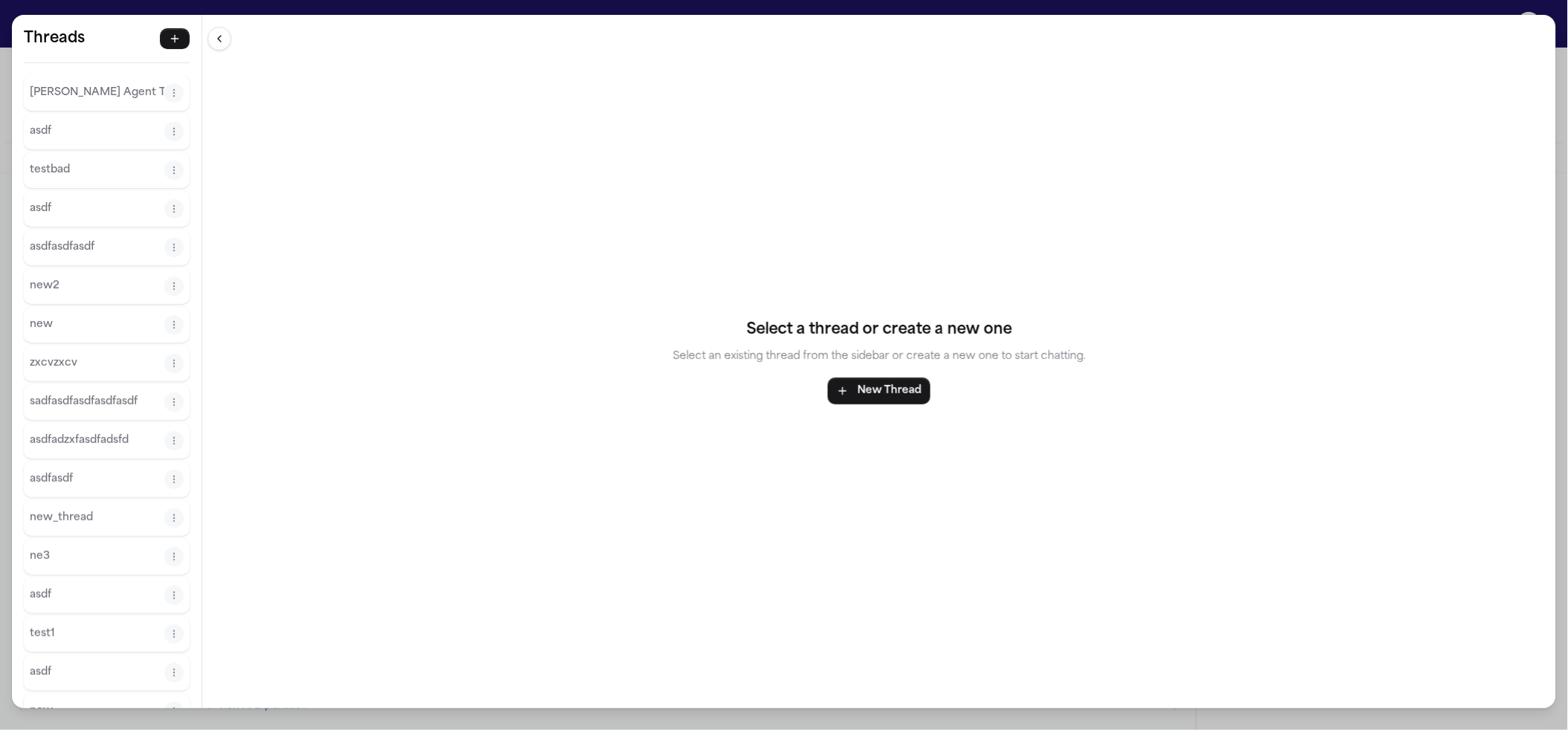
click at [75, 80] on div "Finch Agent Thread" at bounding box center [107, 92] width 166 height 36
click at [49, 97] on p "Finch Agent Thread" at bounding box center [97, 92] width 135 height 17
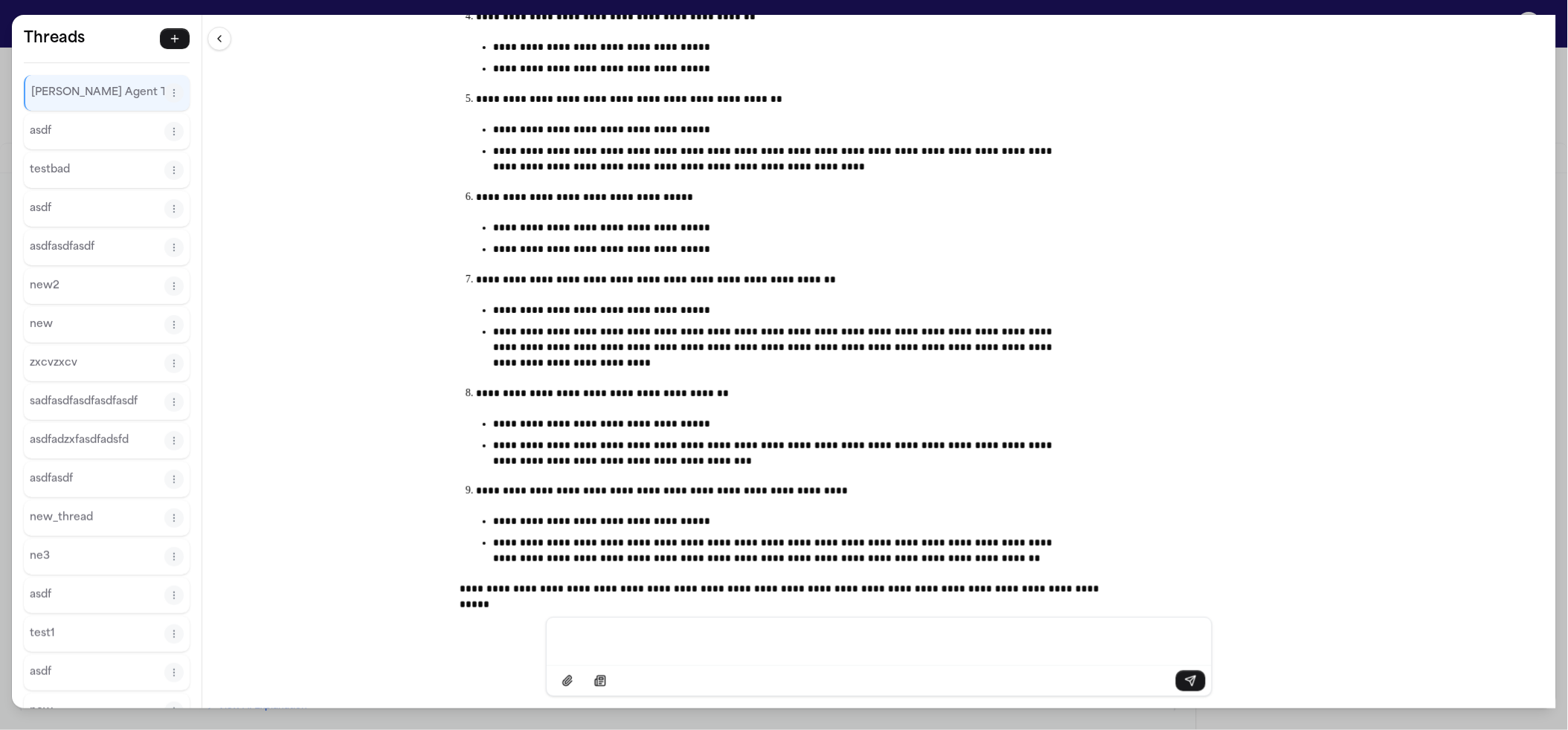
scroll to position [583, 0]
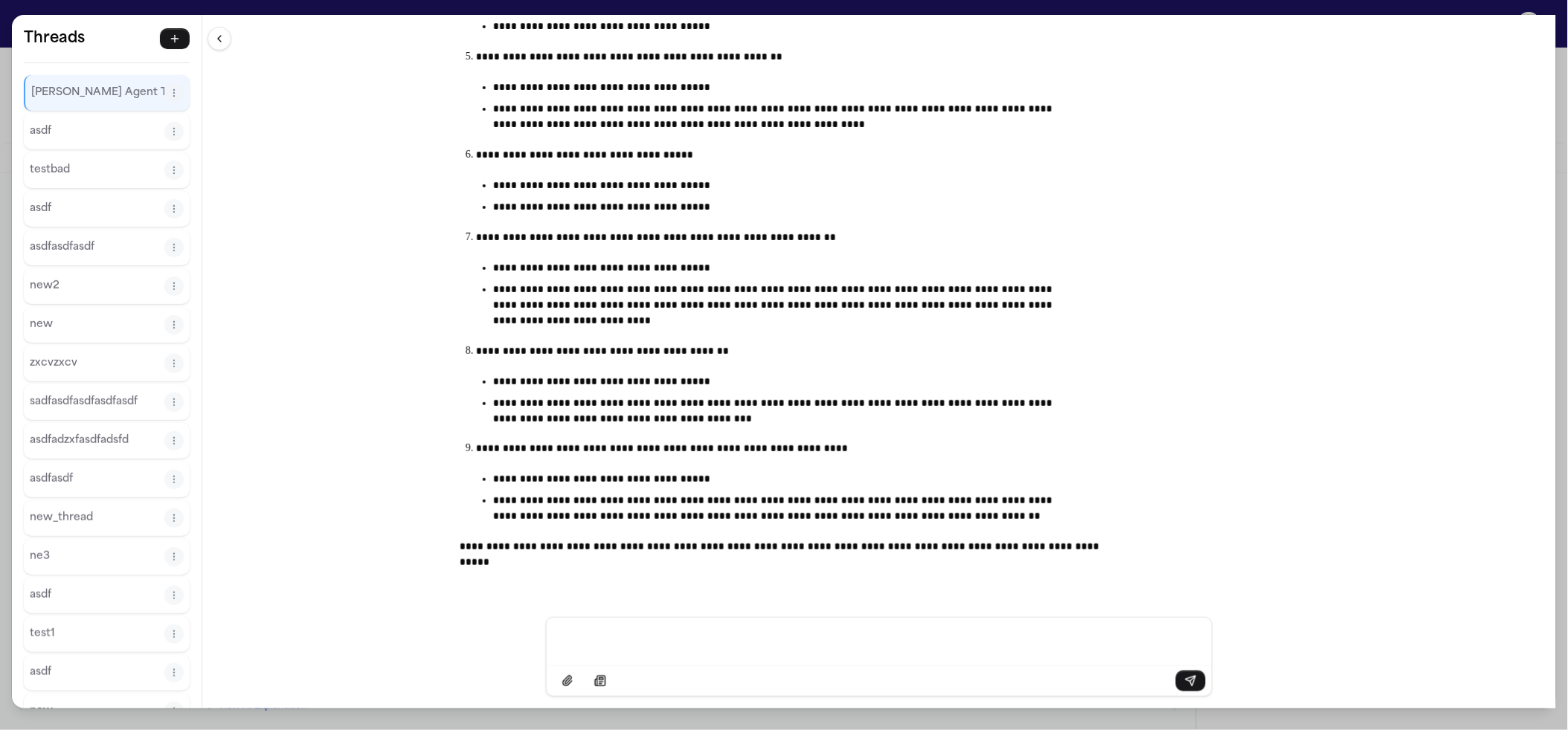
click at [479, 3] on div "**********" at bounding box center [784, 365] width 1568 height 730
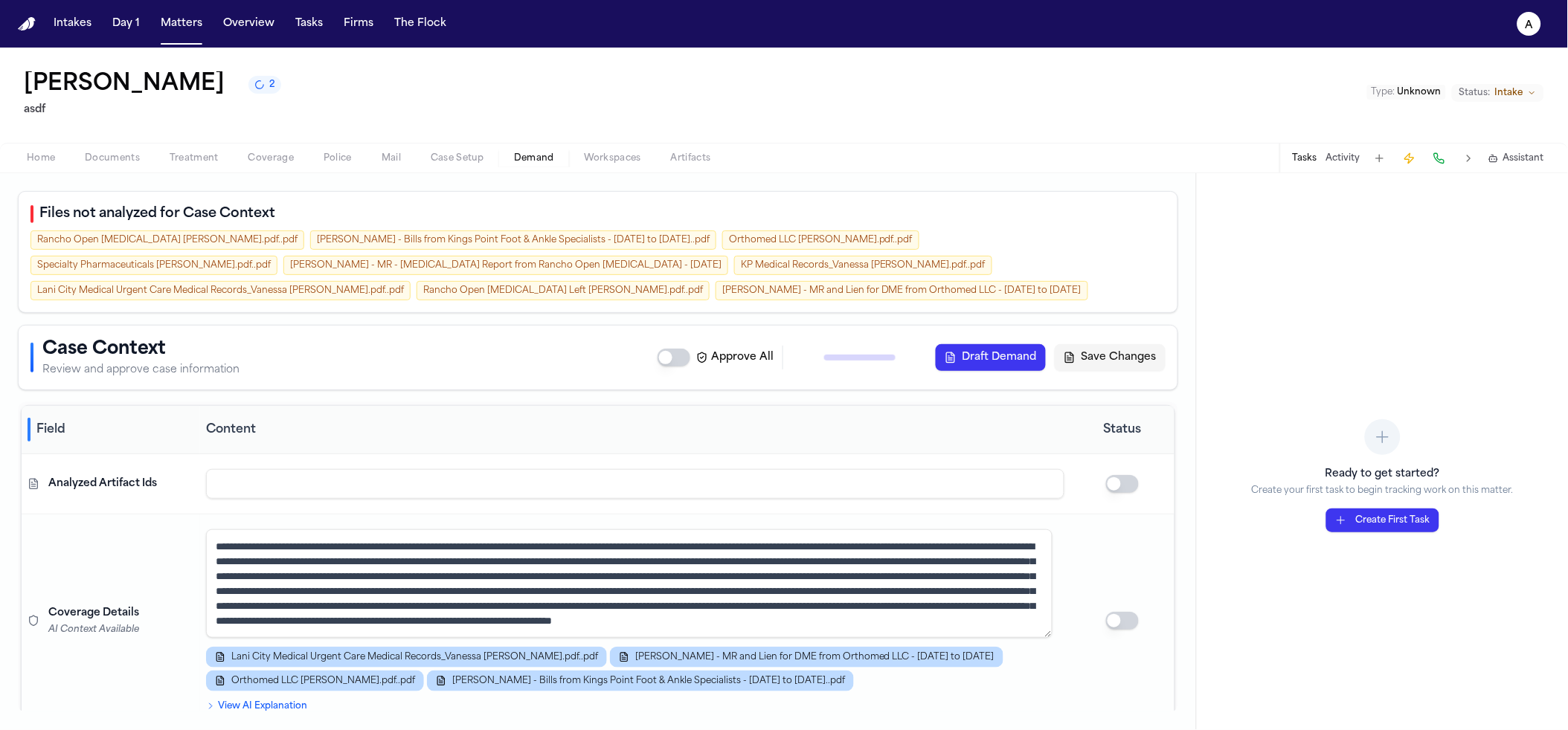
click at [1518, 161] on span "Assistant" at bounding box center [1523, 158] width 41 height 12
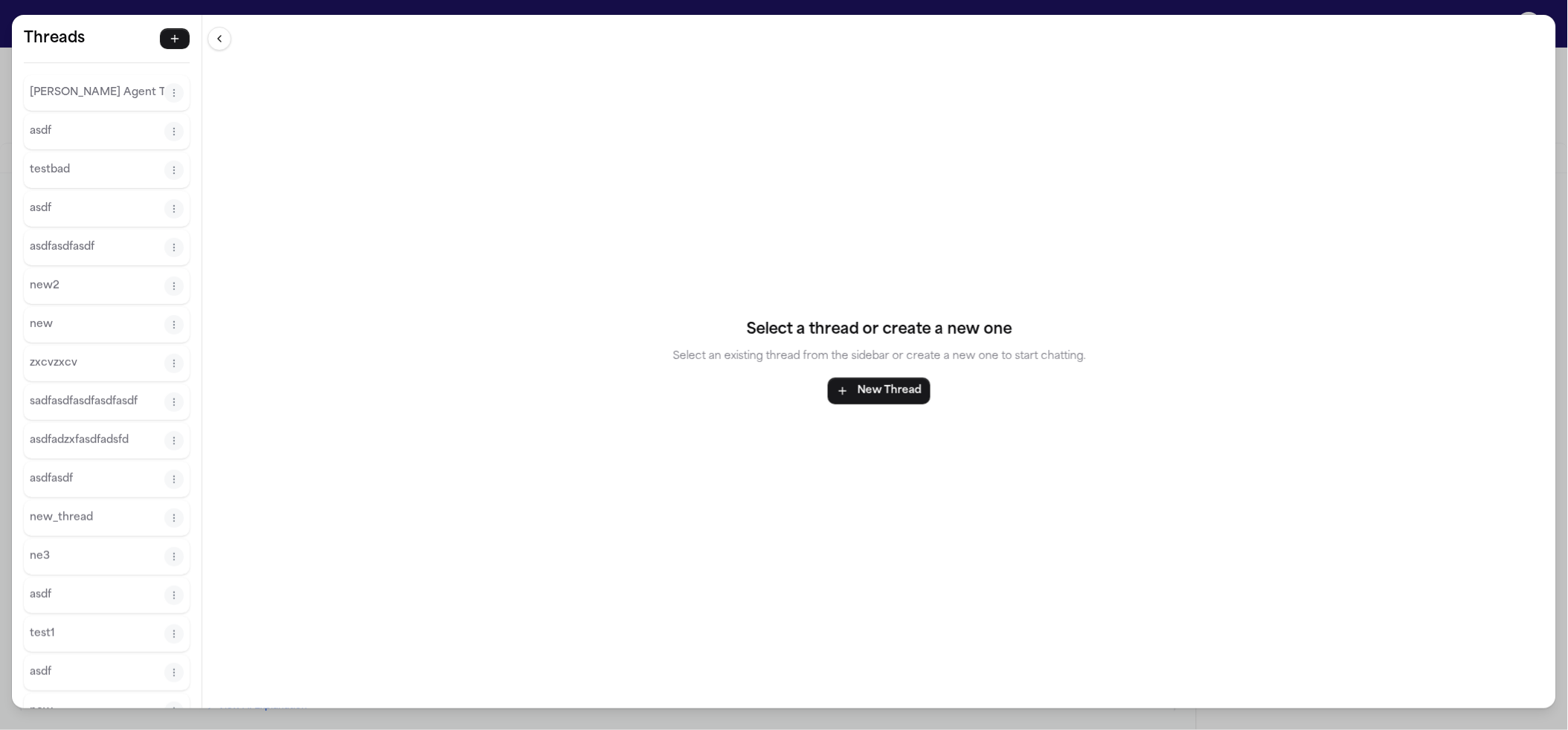
click at [130, 97] on p "[PERSON_NAME] Agent Thread" at bounding box center [97, 92] width 135 height 17
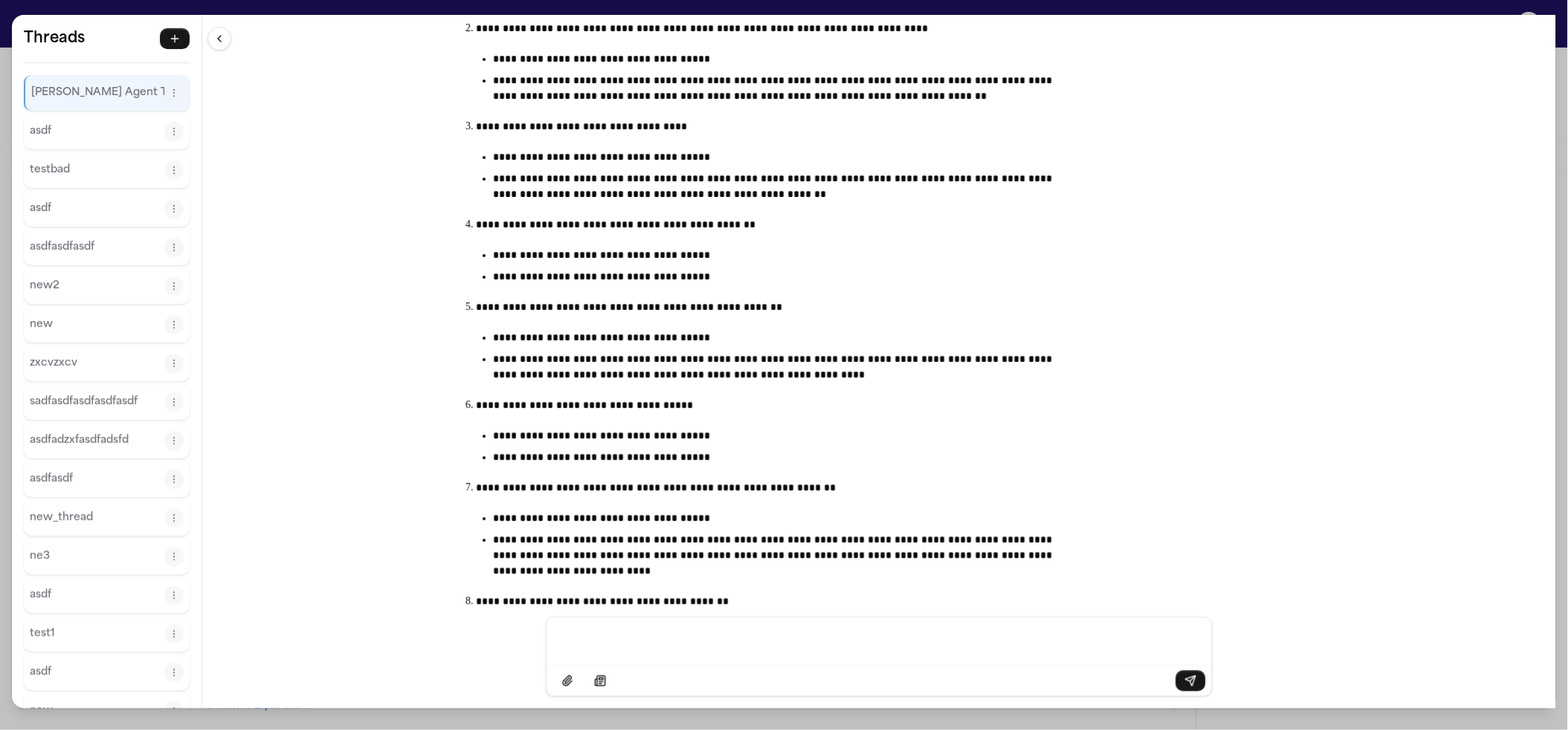
scroll to position [583, 0]
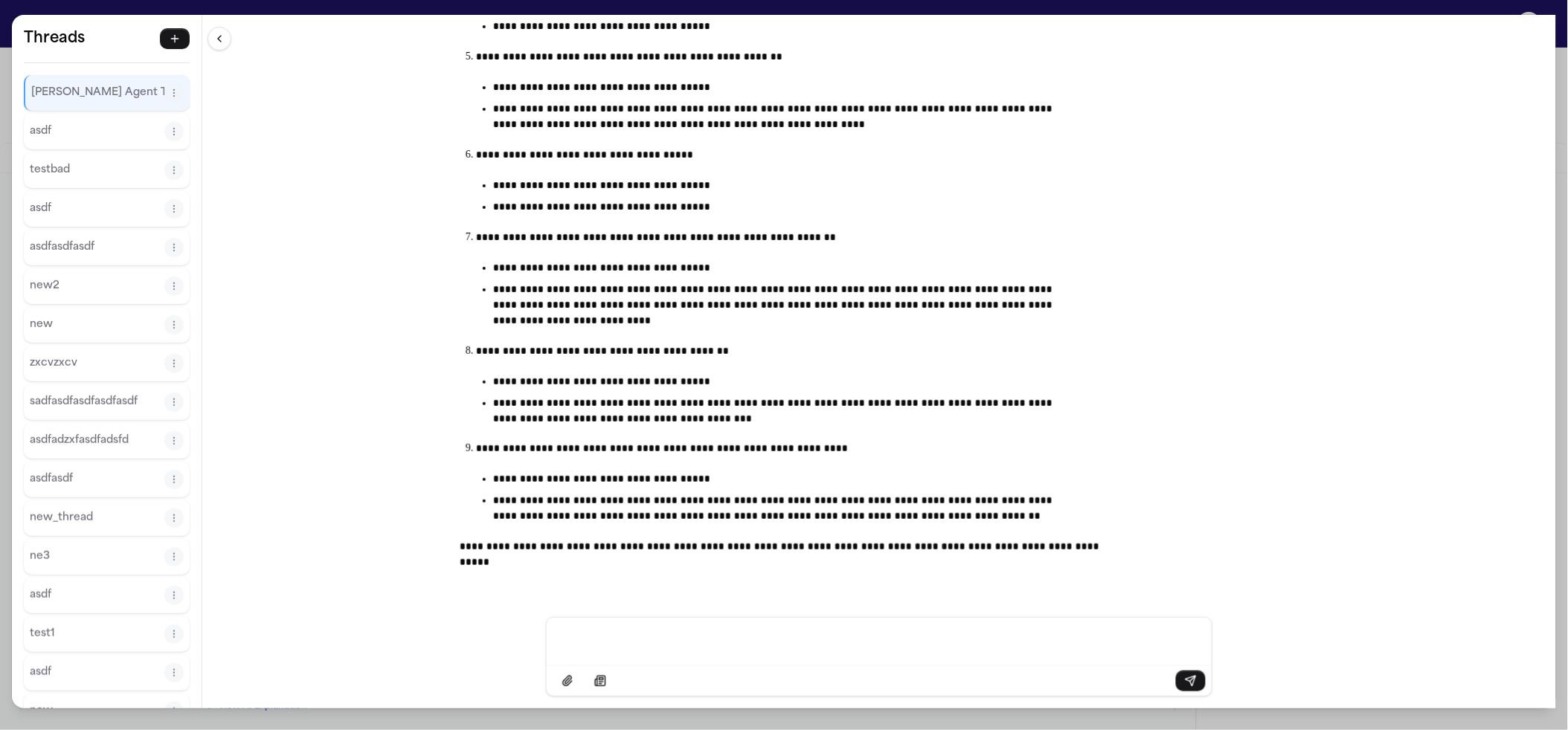
click at [987, 7] on div "**********" at bounding box center [784, 365] width 1568 height 730
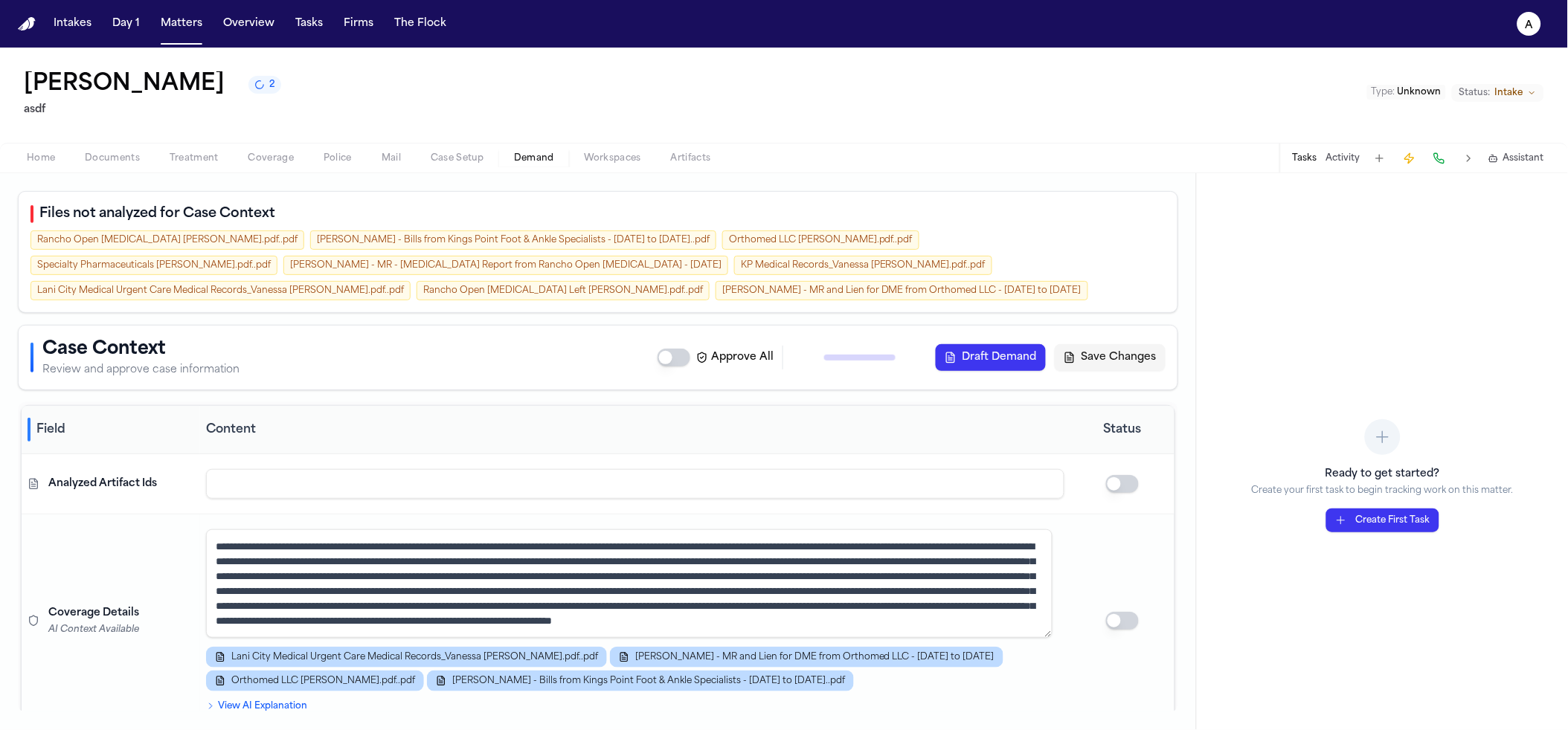
click at [1491, 161] on rect "button" at bounding box center [1493, 159] width 7 height 5
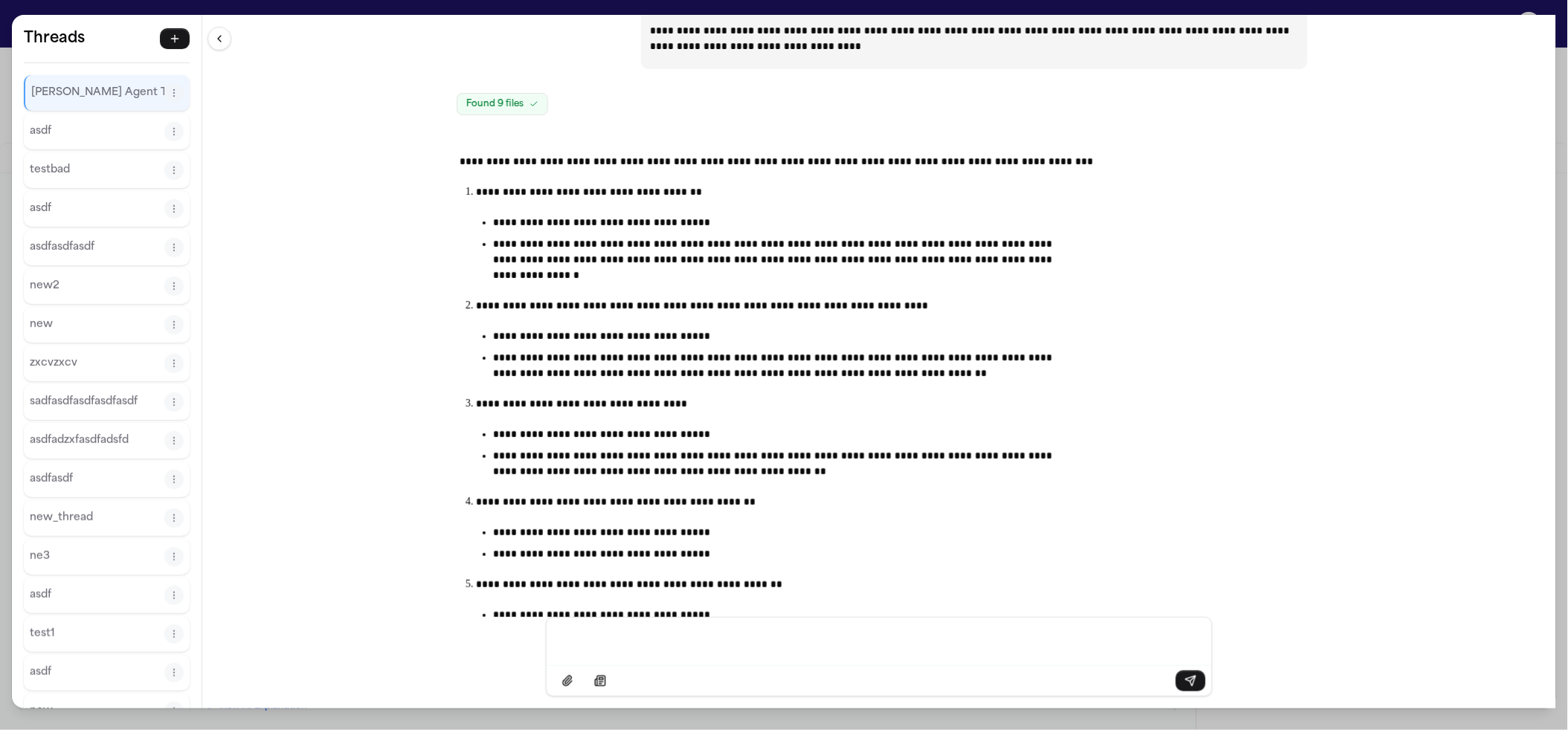
scroll to position [0, 0]
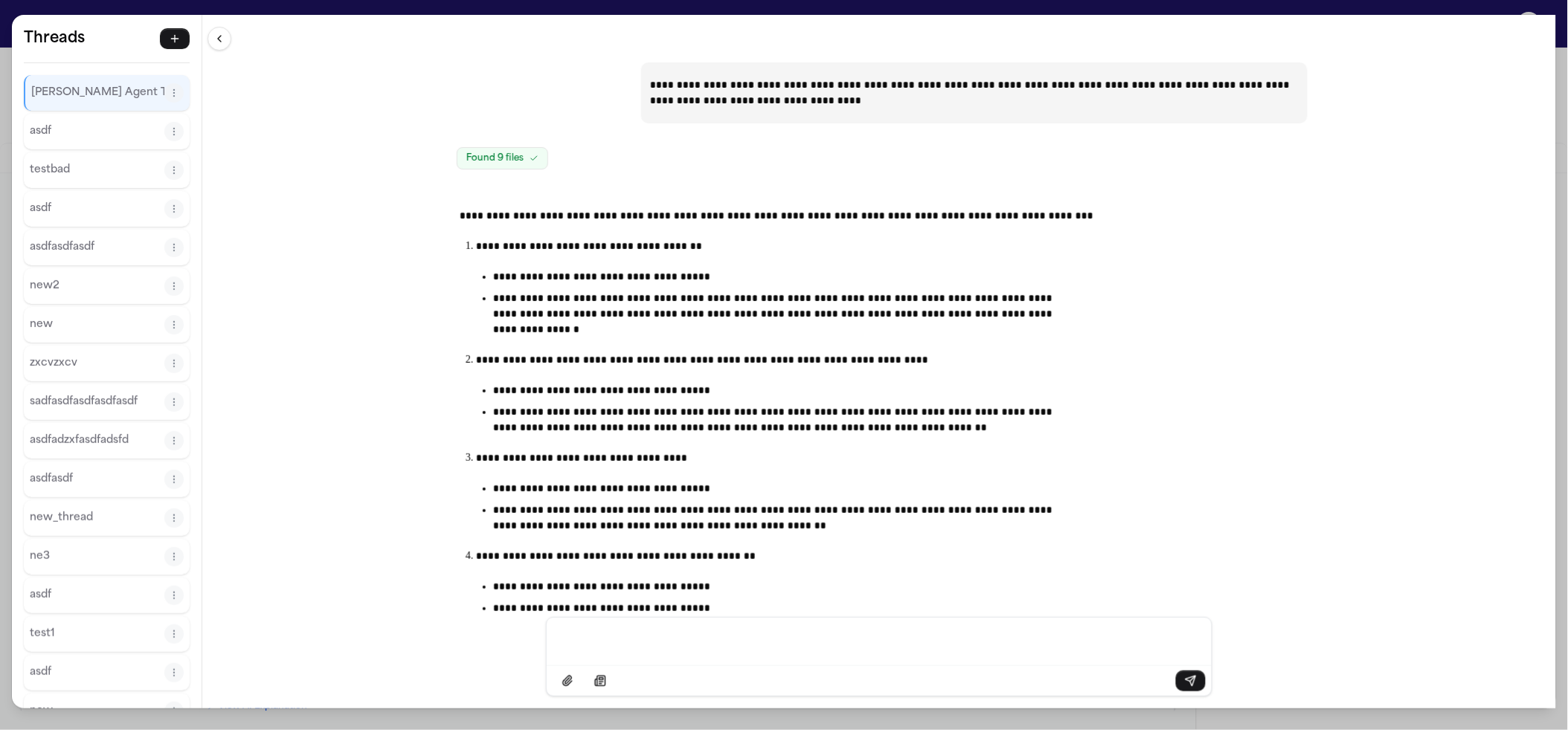
click at [710, 103] on p "**********" at bounding box center [974, 93] width 649 height 32
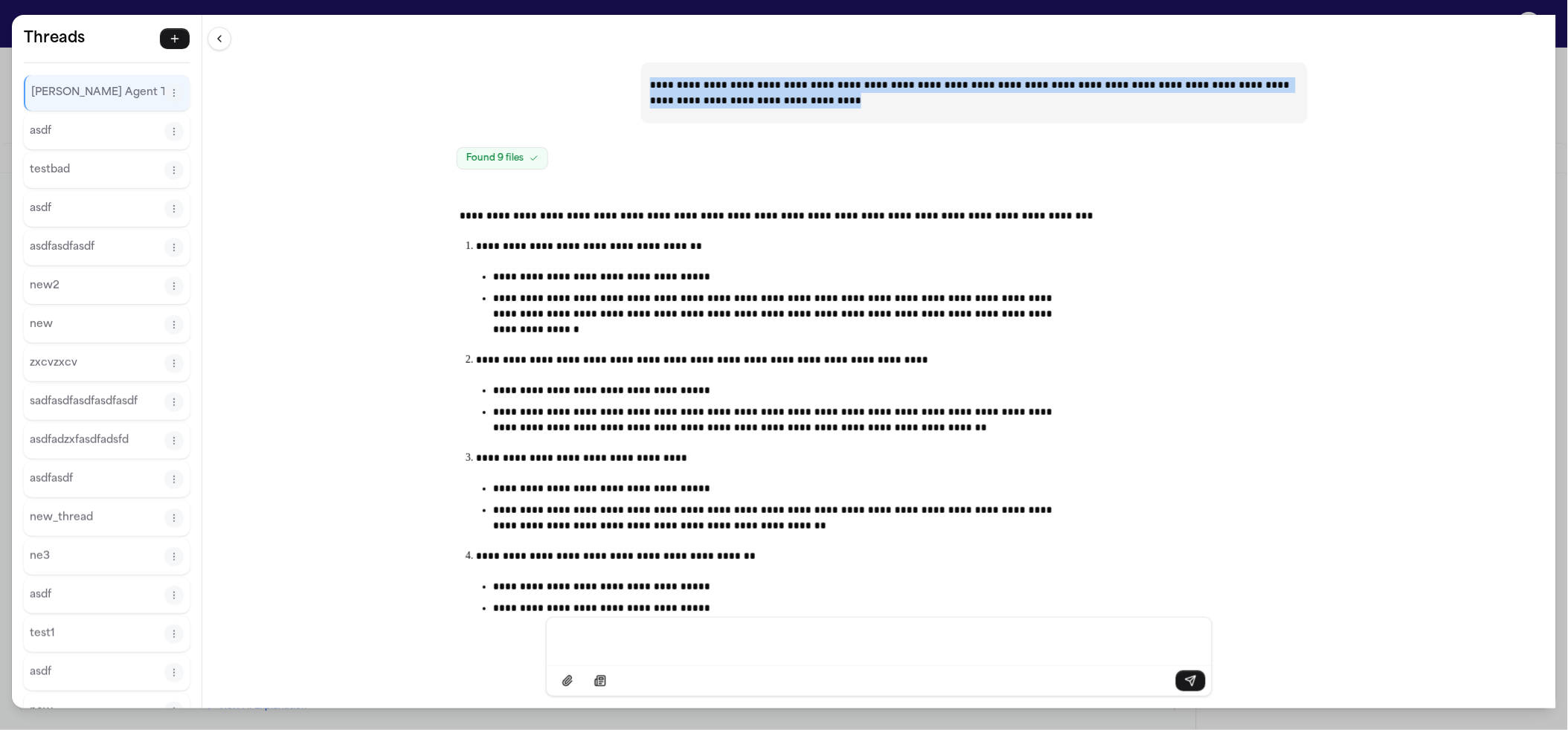
drag, startPoint x: 710, startPoint y: 103, endPoint x: 729, endPoint y: 94, distance: 21.0
click at [710, 104] on p "**********" at bounding box center [974, 93] width 649 height 32
copy p "**********"
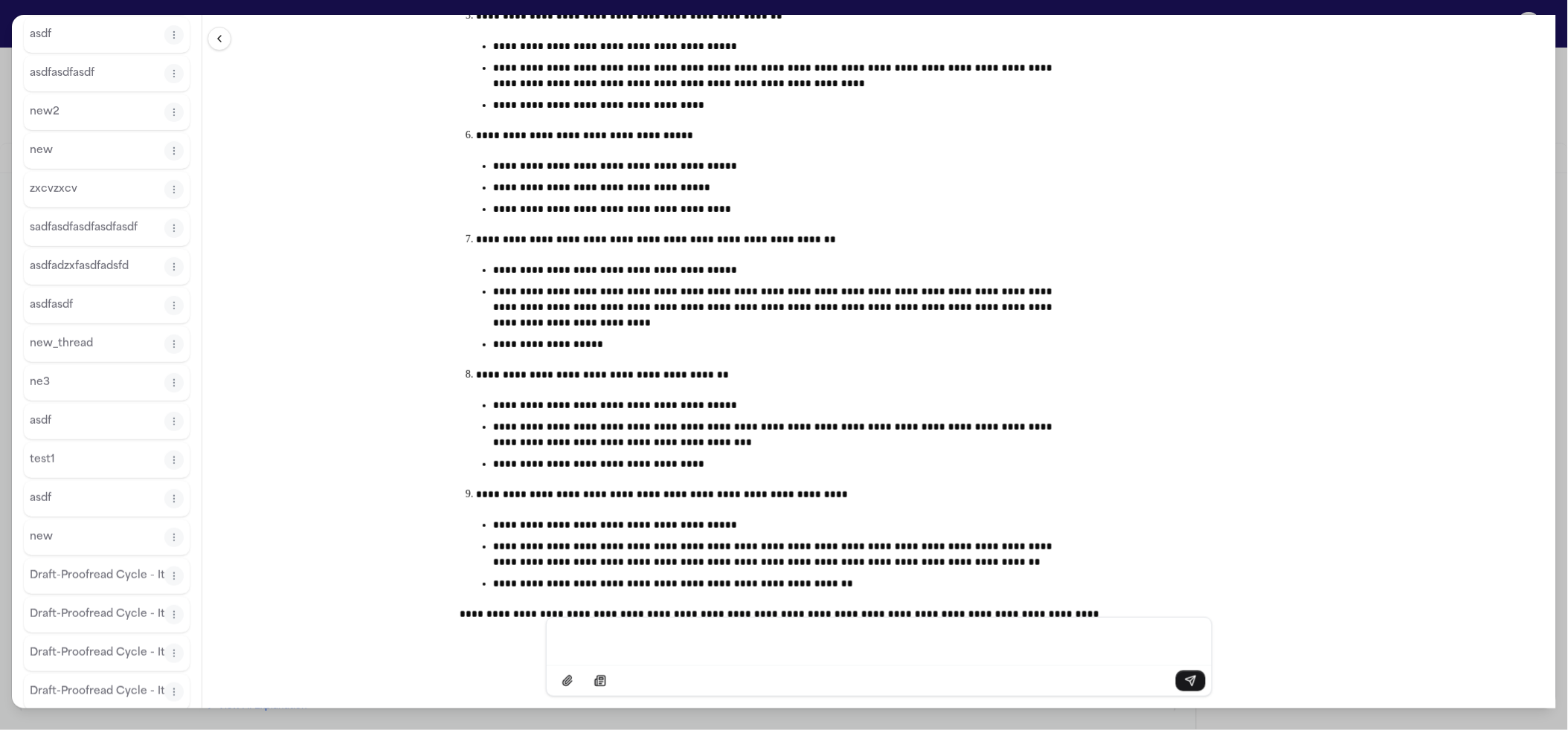
scroll to position [344, 0]
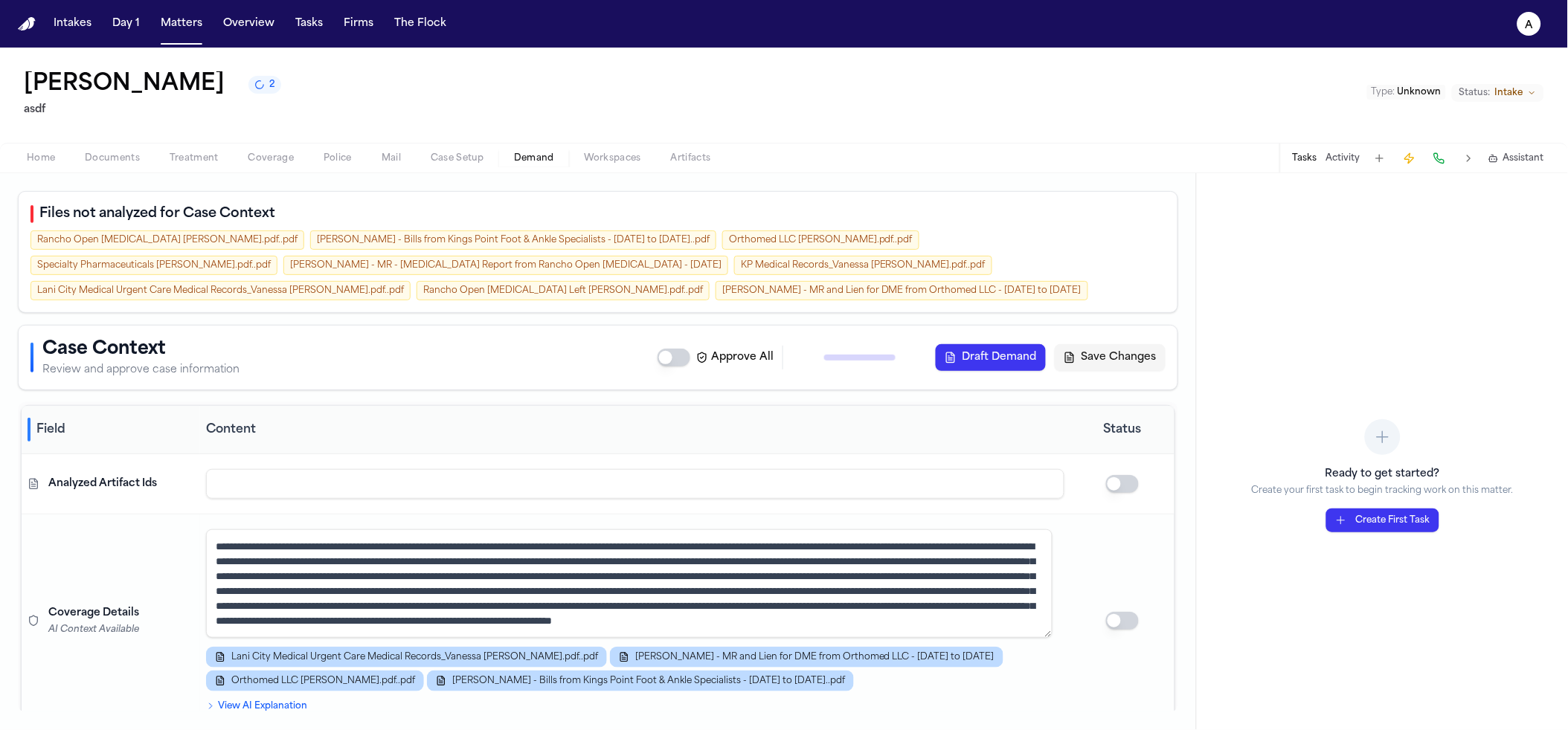
click at [1506, 152] on span "Assistant" at bounding box center [1523, 158] width 41 height 12
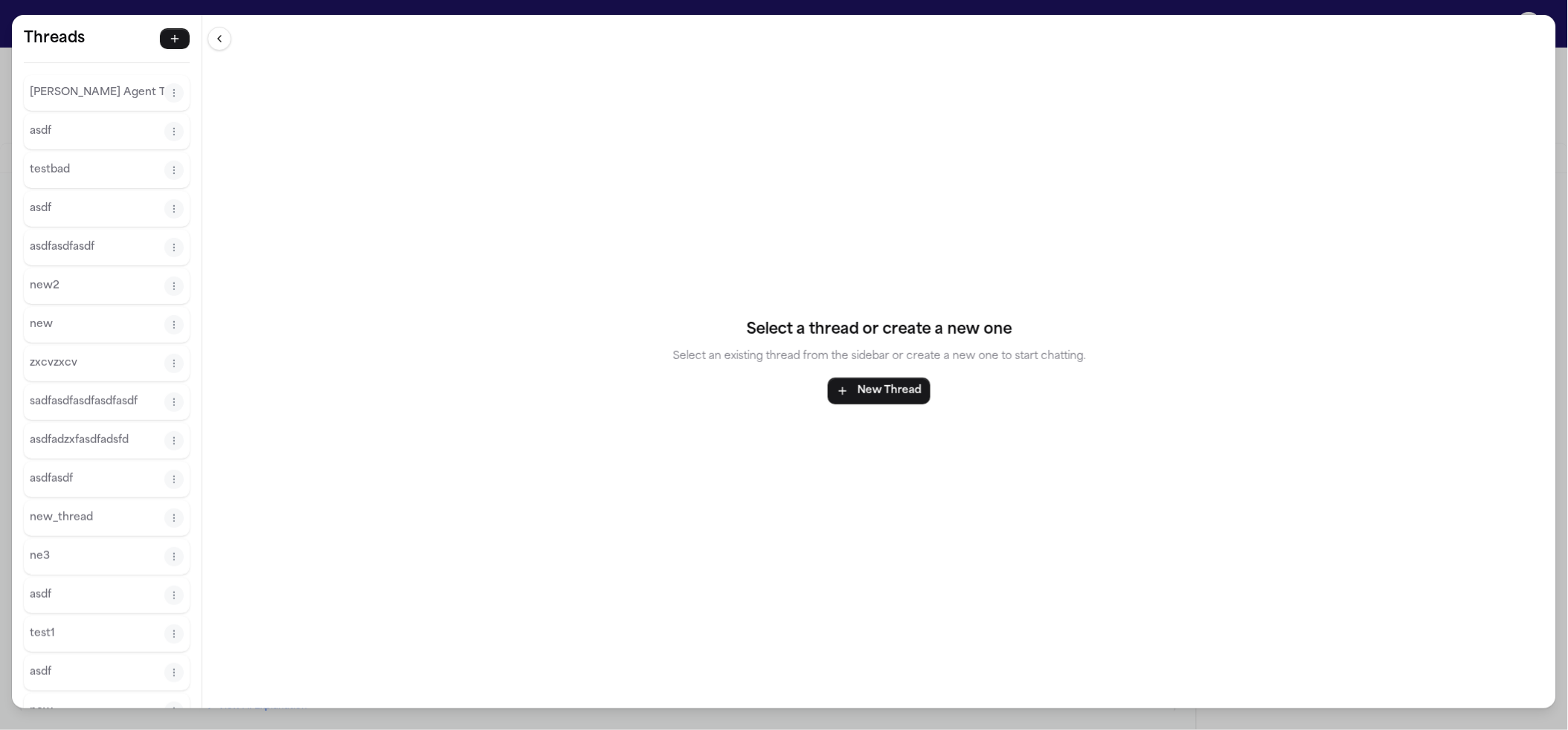
click at [69, 101] on p "[PERSON_NAME] Agent Thread" at bounding box center [97, 92] width 135 height 17
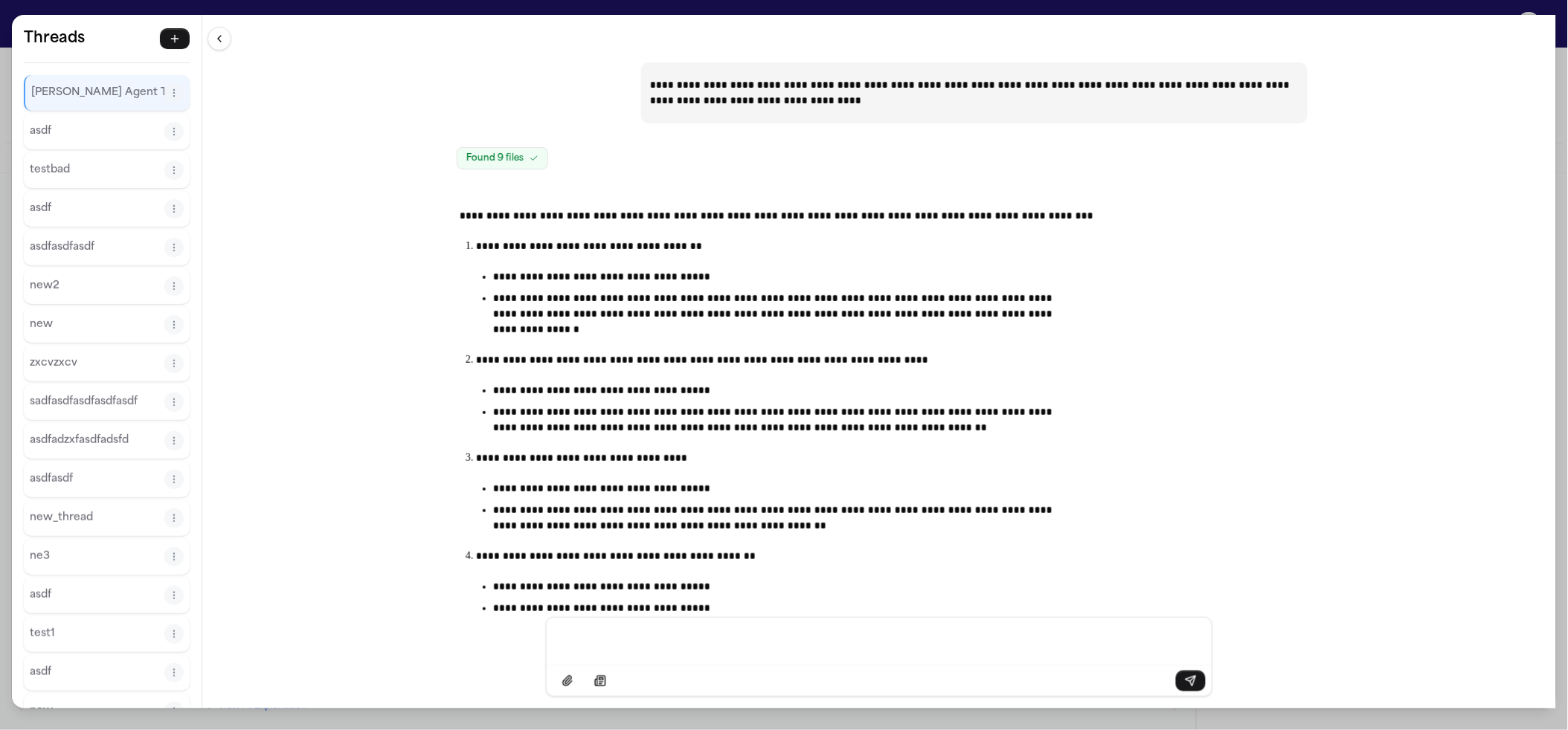
click at [908, 8] on div "**********" at bounding box center [784, 365] width 1568 height 730
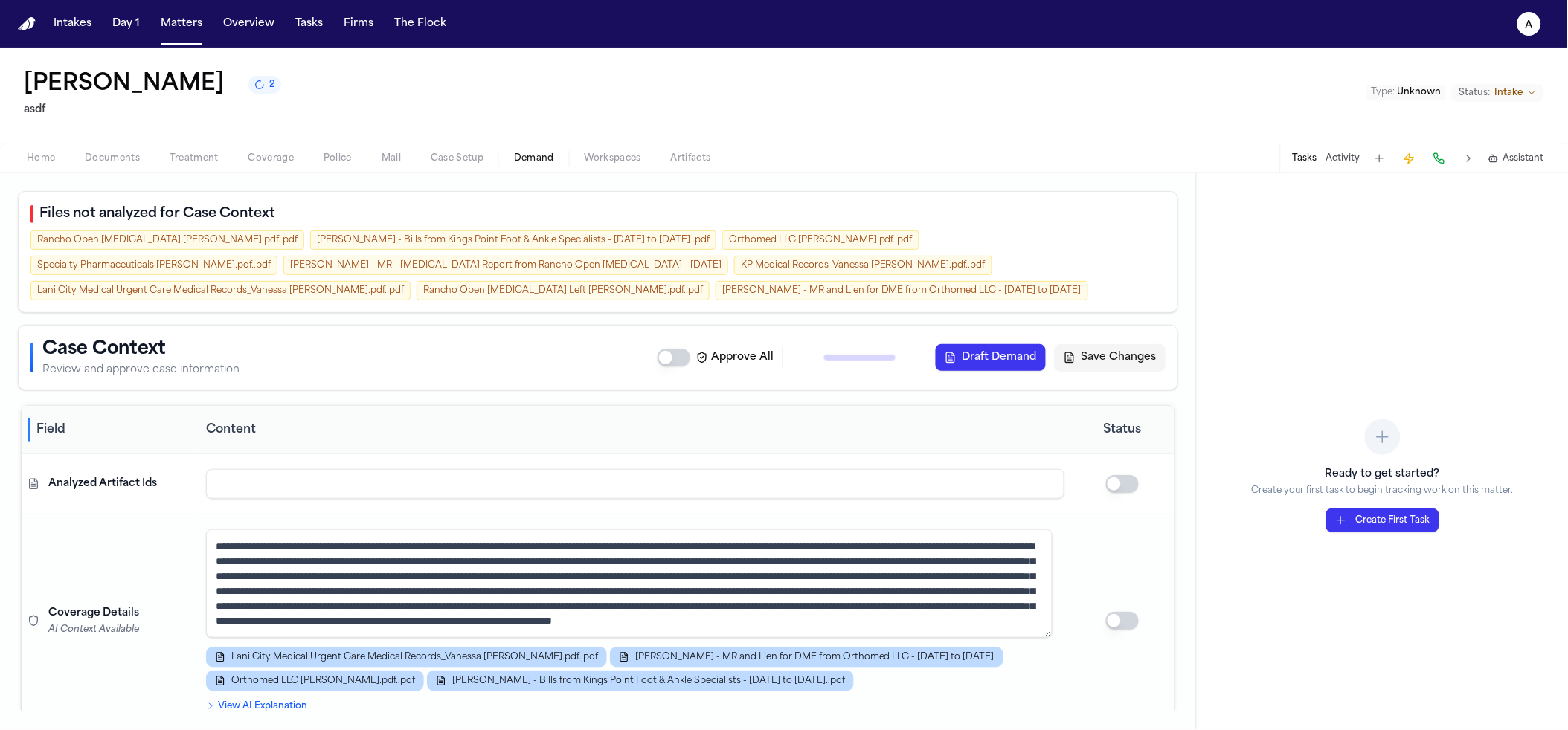
click at [1511, 152] on span "Assistant" at bounding box center [1523, 158] width 41 height 12
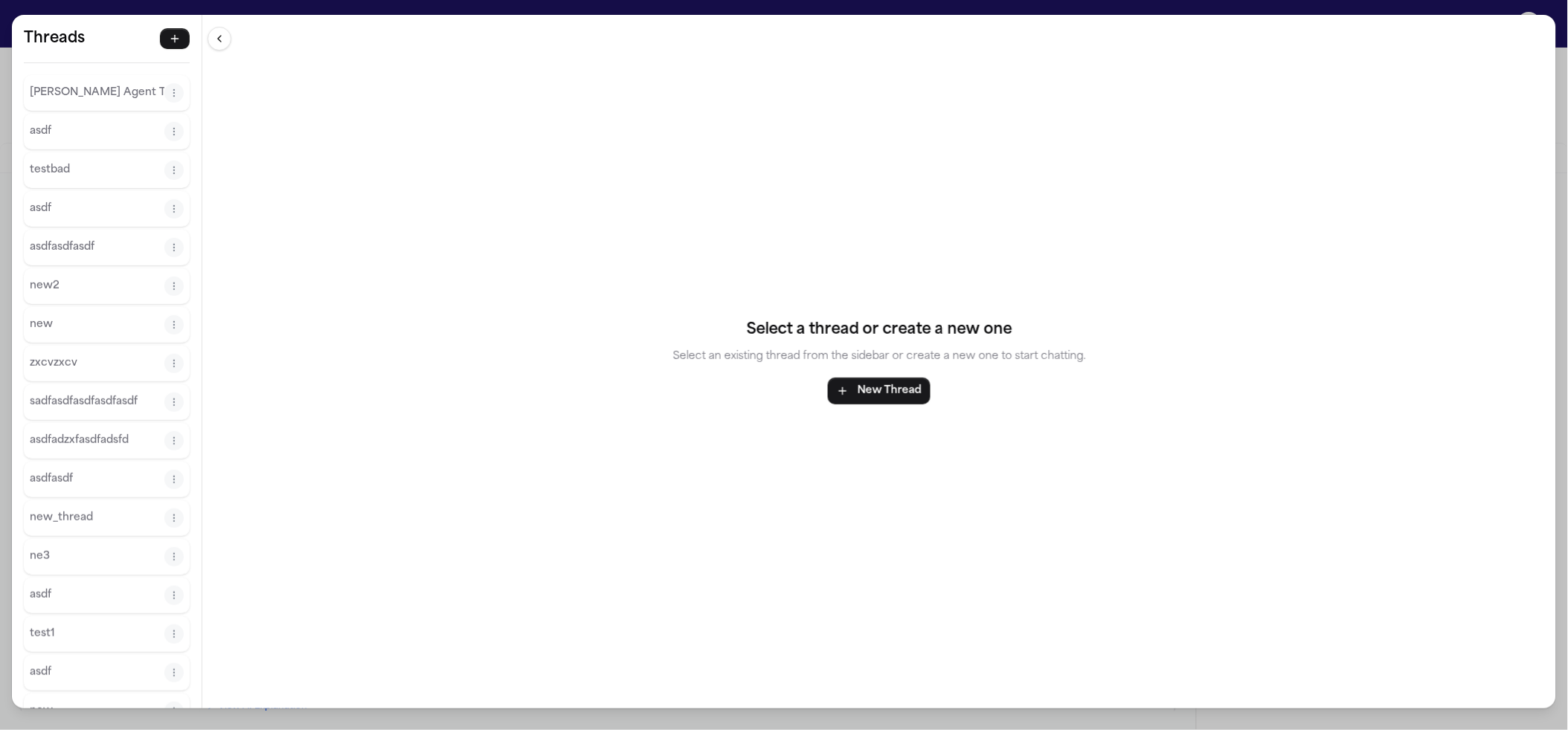
click at [141, 94] on p "[PERSON_NAME] Agent Thread" at bounding box center [97, 92] width 135 height 17
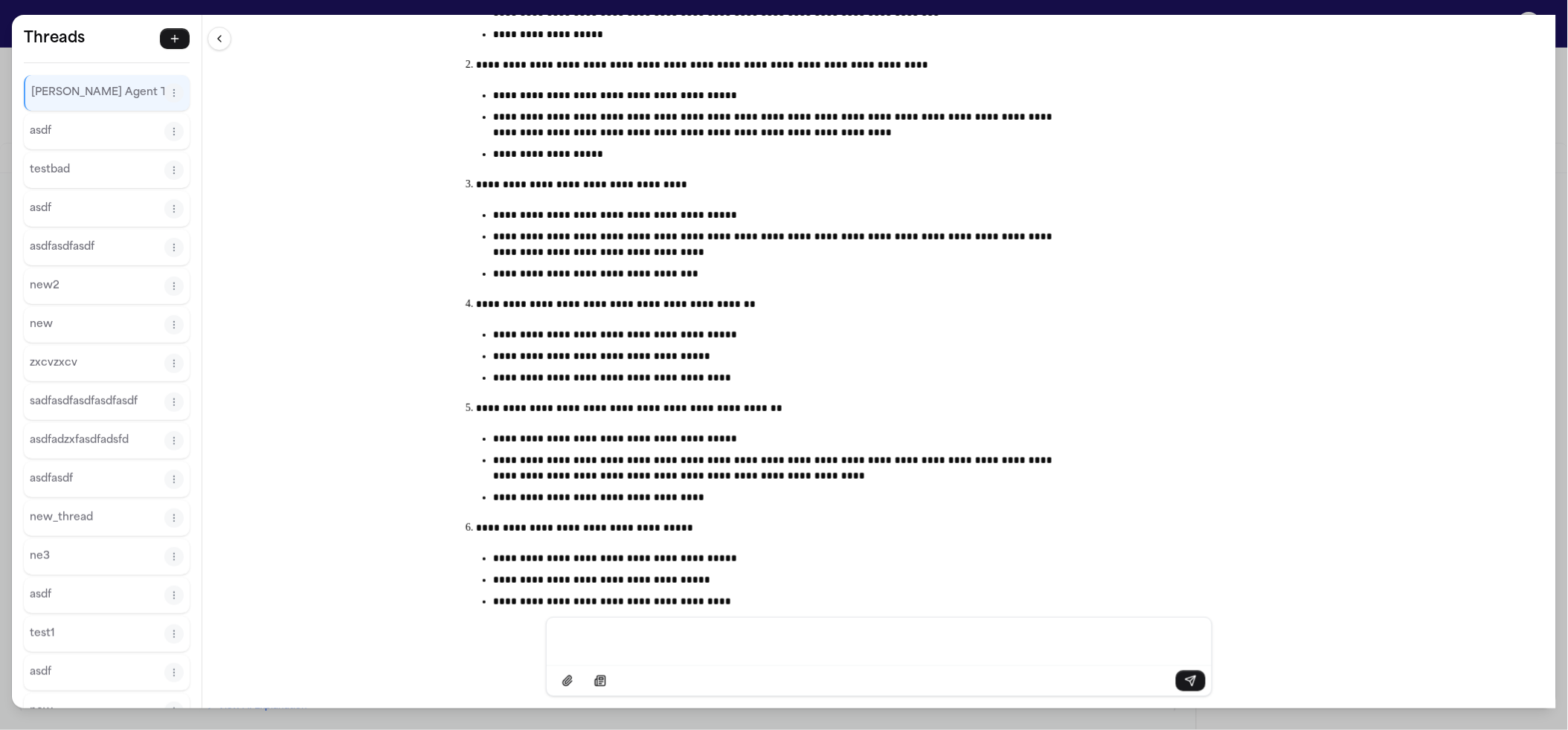
scroll to position [1304, 0]
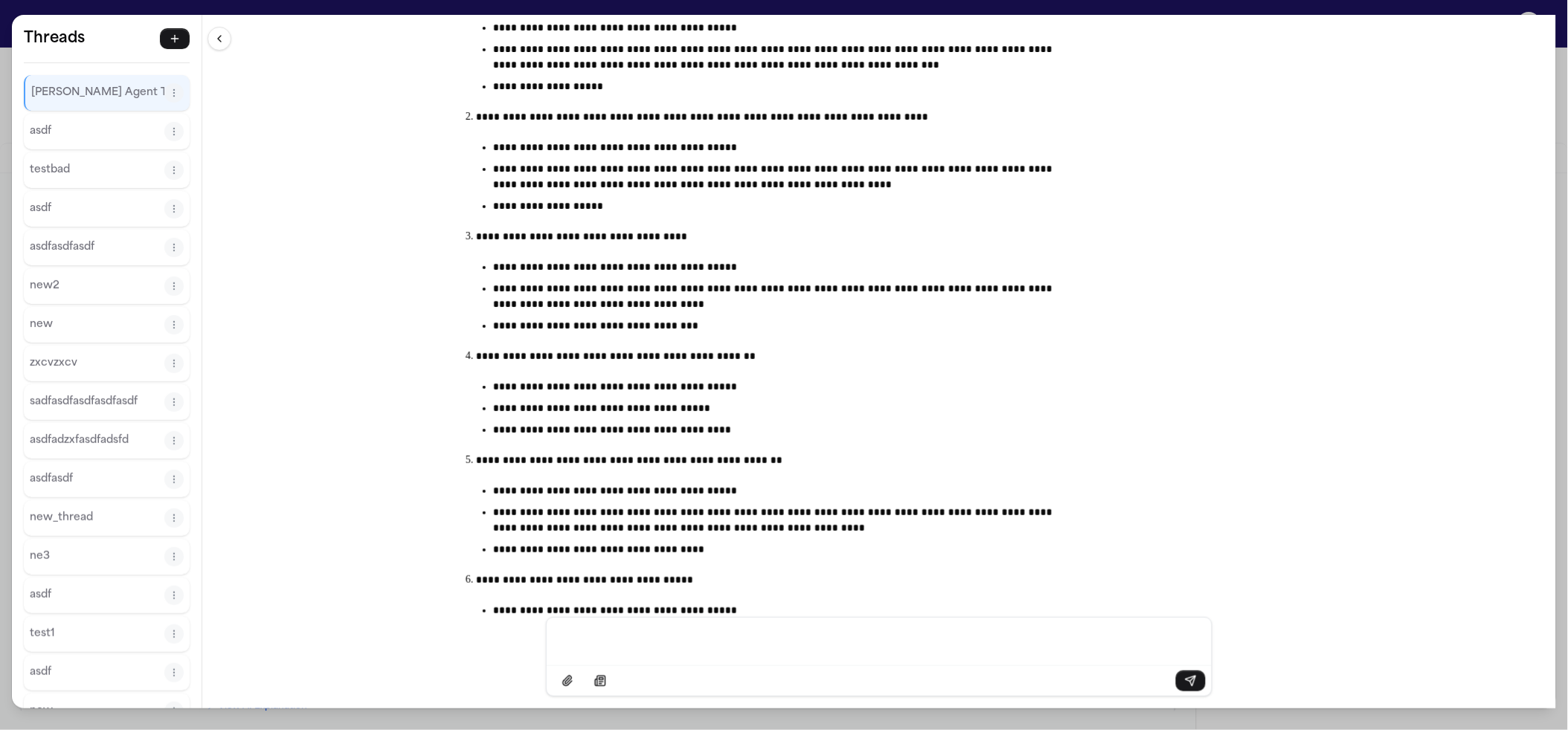
click at [869, 380] on p "**********" at bounding box center [777, 387] width 568 height 16
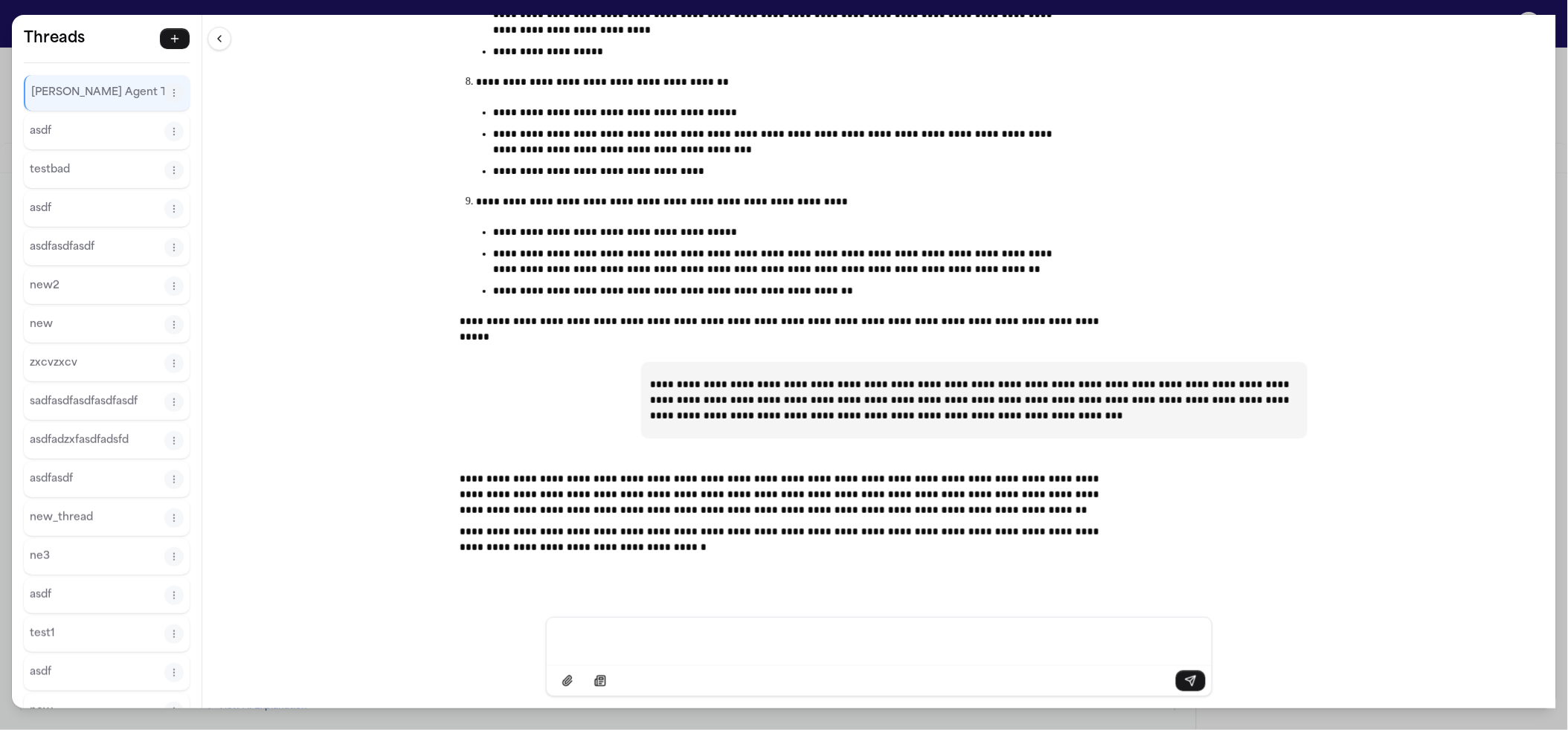
click at [895, 515] on p "**********" at bounding box center [784, 494] width 649 height 47
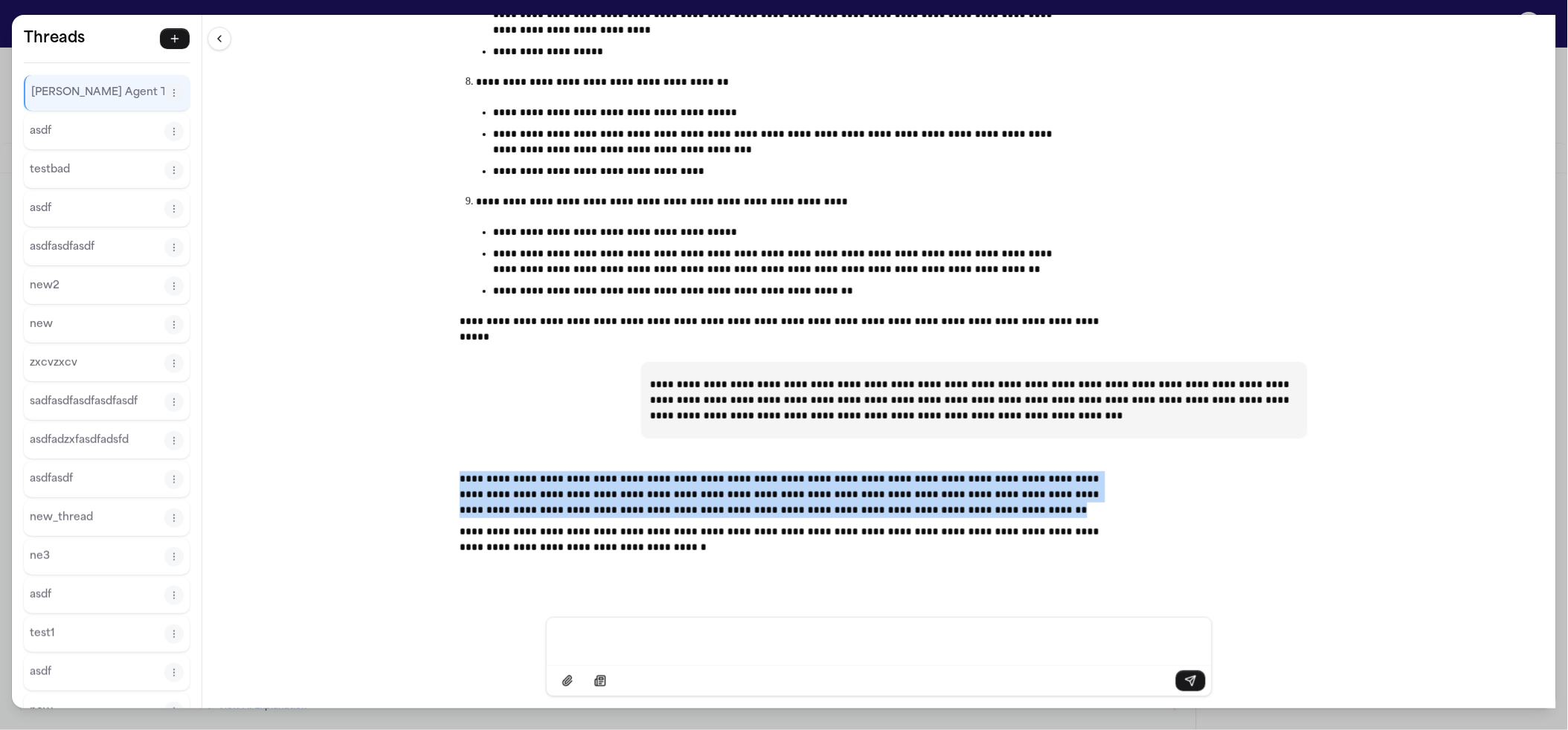
click at [895, 515] on p "**********" at bounding box center [784, 494] width 649 height 47
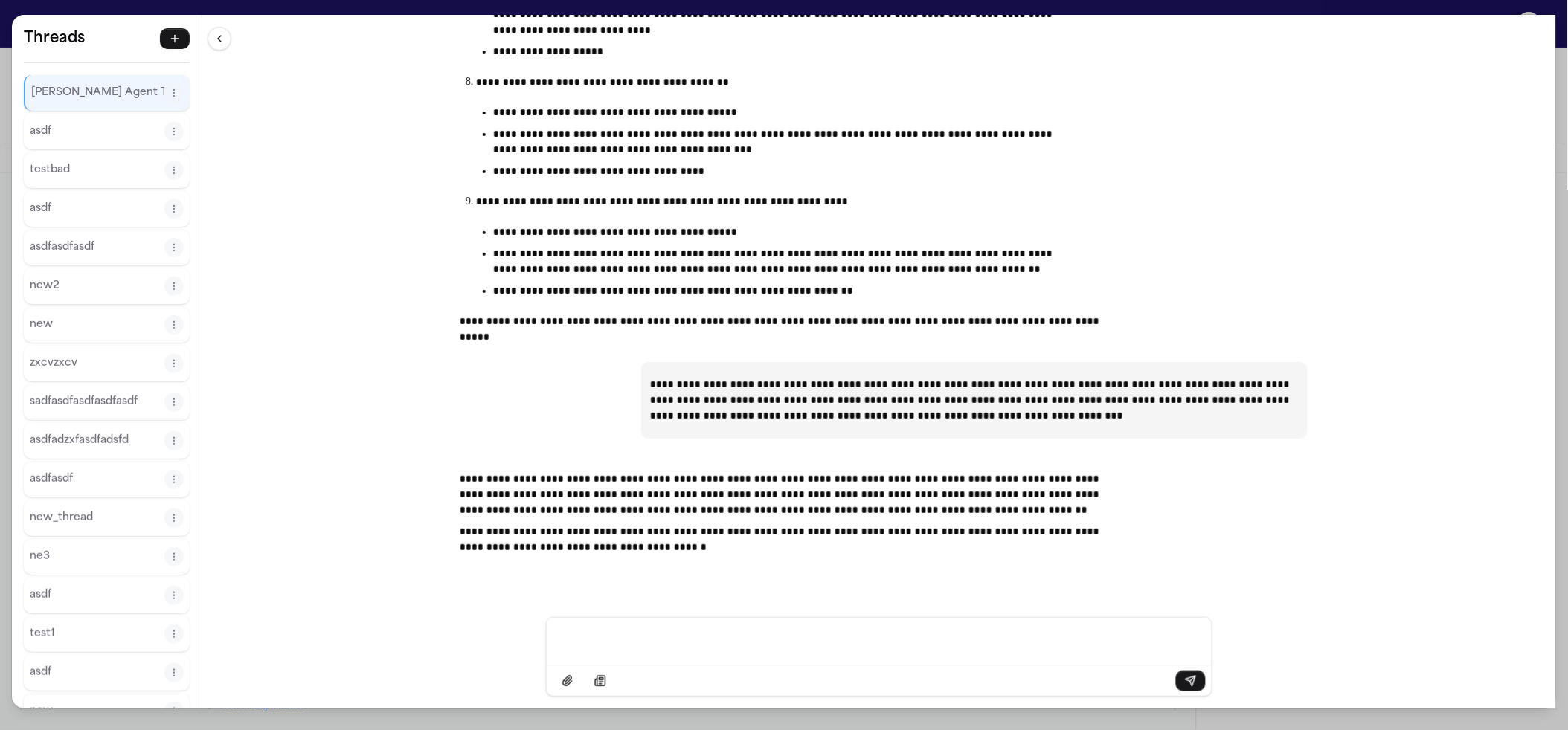
click at [136, 10] on div "**********" at bounding box center [784, 365] width 1568 height 730
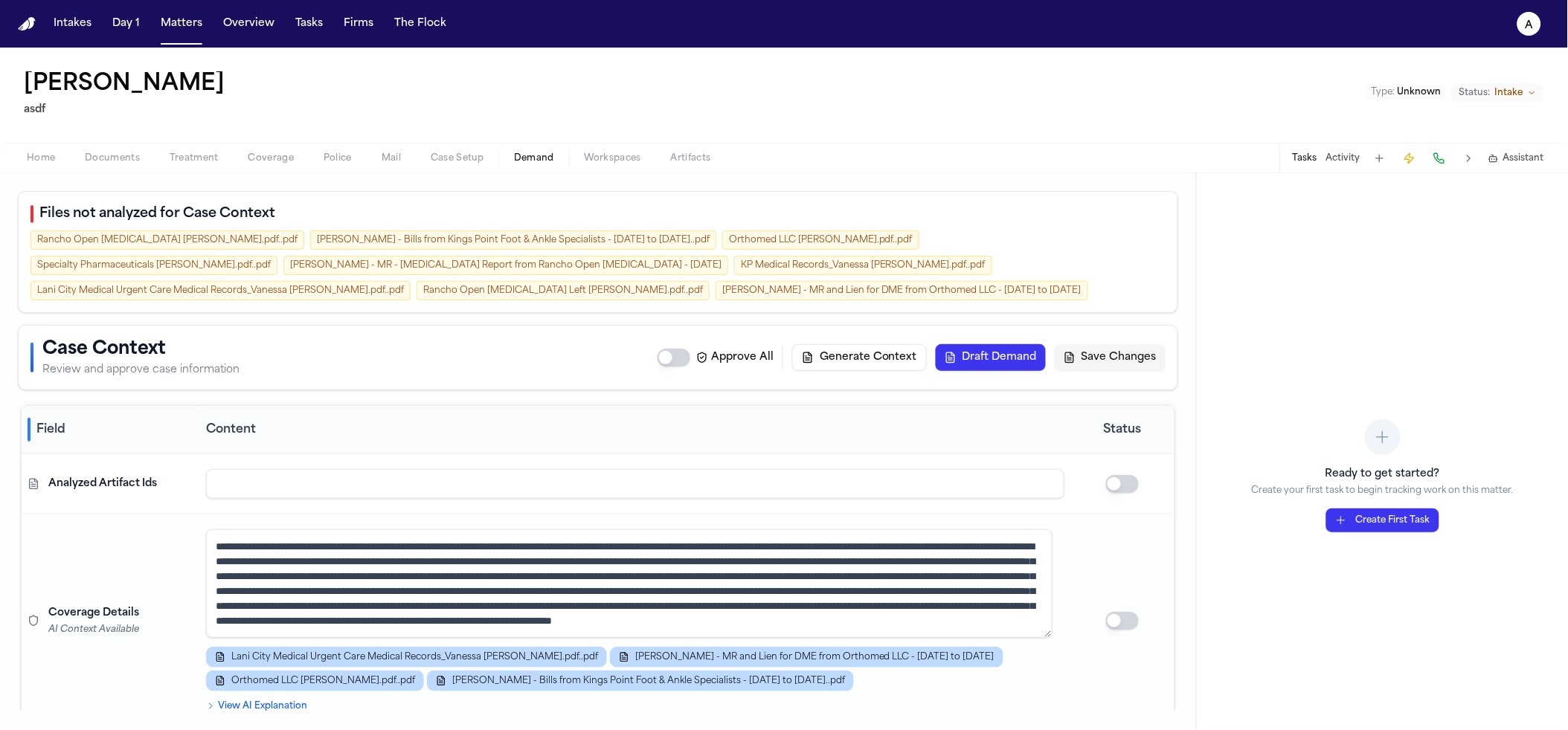
click at [152, 37] on nav "Intakes Day 1 Matters Overview Tasks Firms The Flock a" at bounding box center [784, 23] width 1568 height 47
drag, startPoint x: 176, startPoint y: 23, endPoint x: 172, endPoint y: 32, distance: 9.8
click at [176, 23] on button "Matters" at bounding box center [182, 24] width 53 height 27
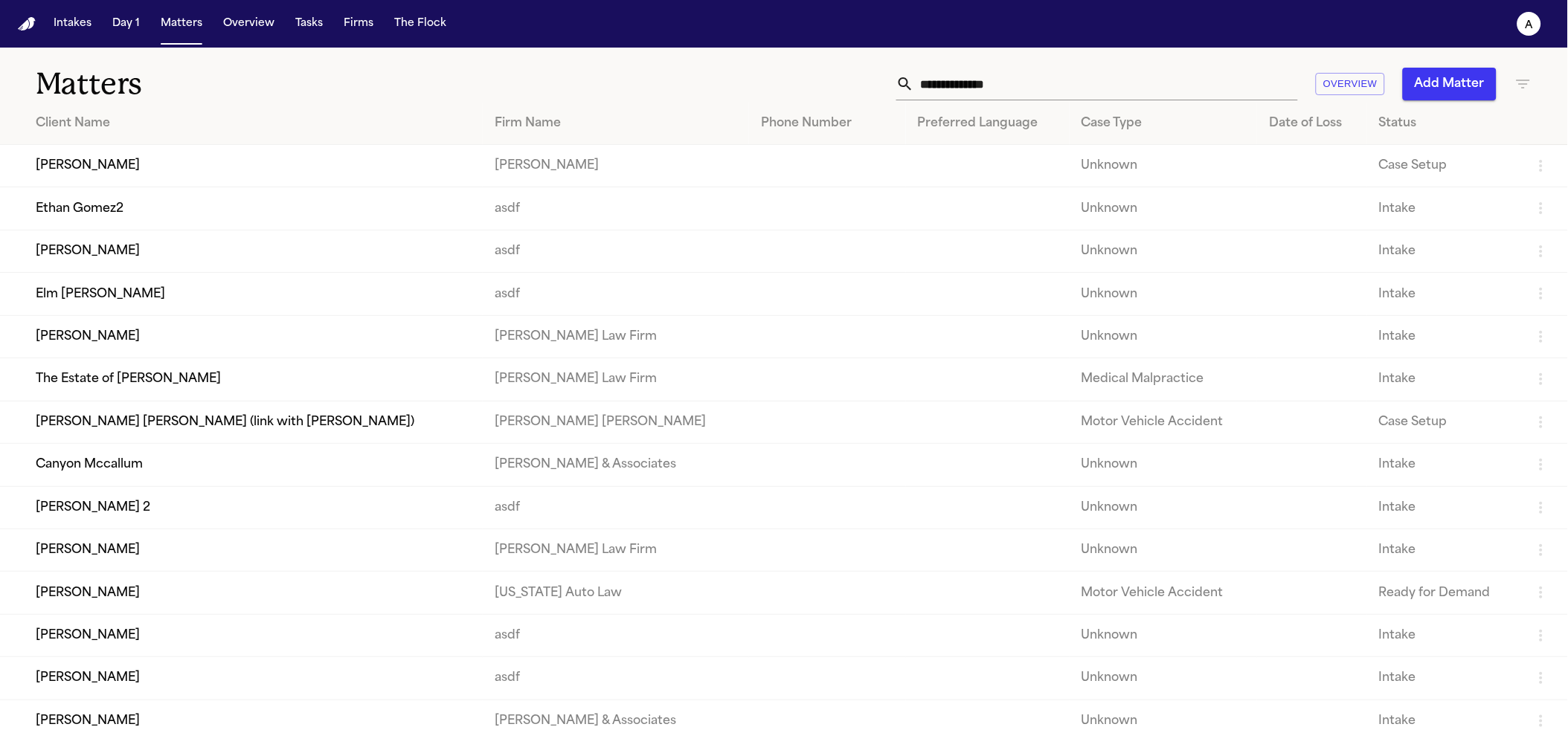
click at [102, 296] on td "Elm Crouse" at bounding box center [241, 294] width 483 height 42
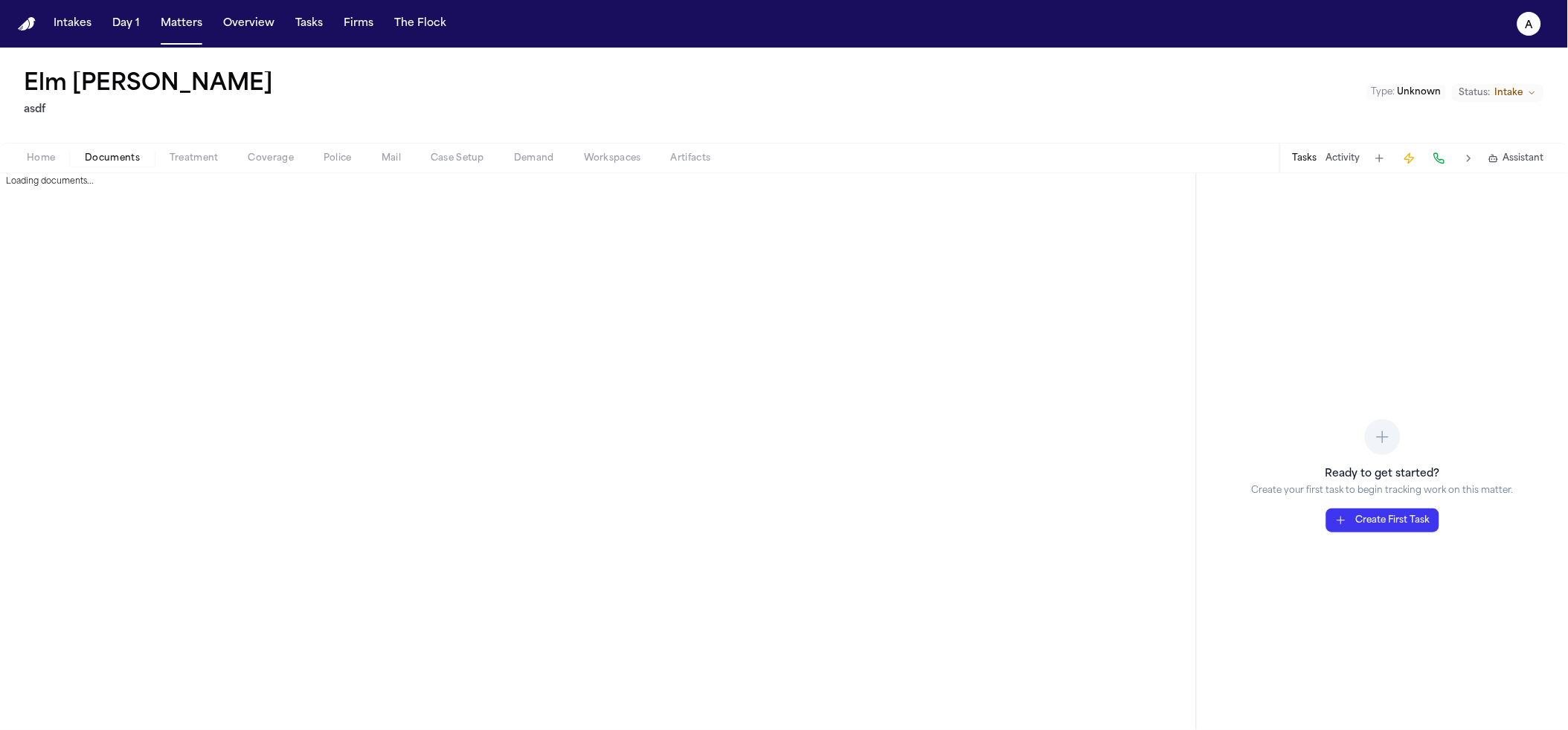
click at [129, 157] on span "Documents" at bounding box center [112, 158] width 55 height 12
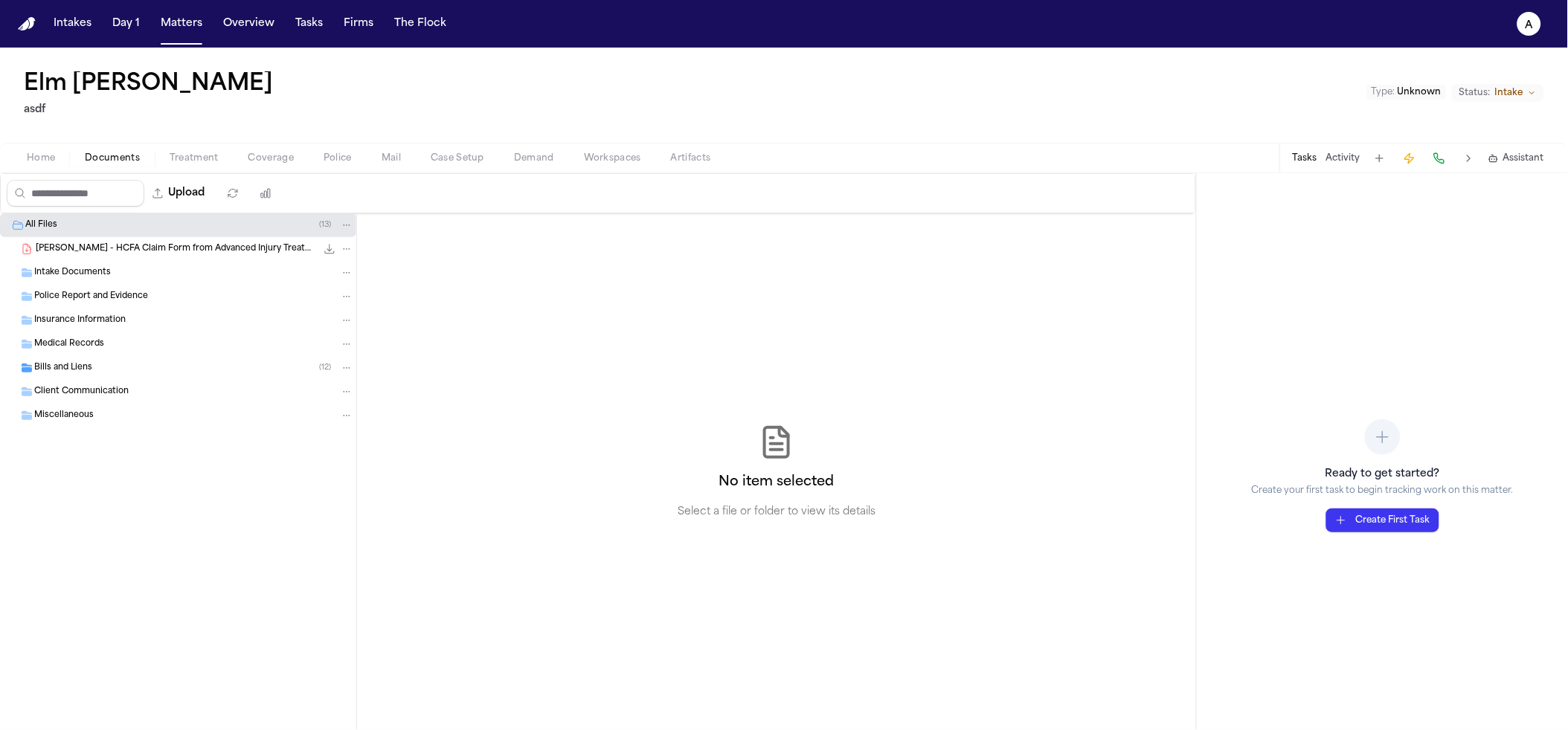
click at [122, 373] on div "Bills and Liens ( 12 )" at bounding box center [193, 368] width 319 height 13
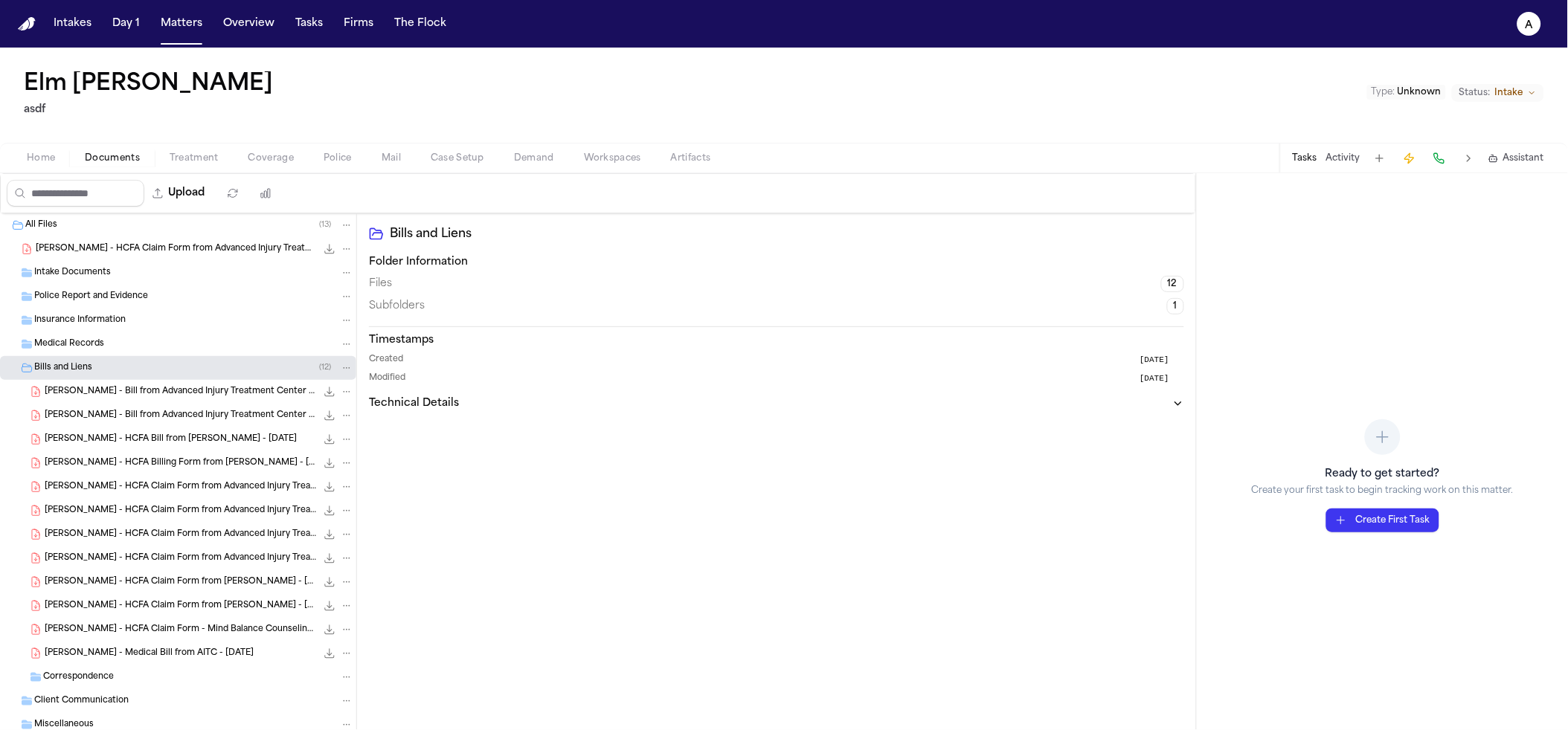
click at [530, 145] on div "Home Documents Treatment Coverage Police Mail Case Setup Demand Workspaces Arti…" at bounding box center [784, 158] width 1568 height 30
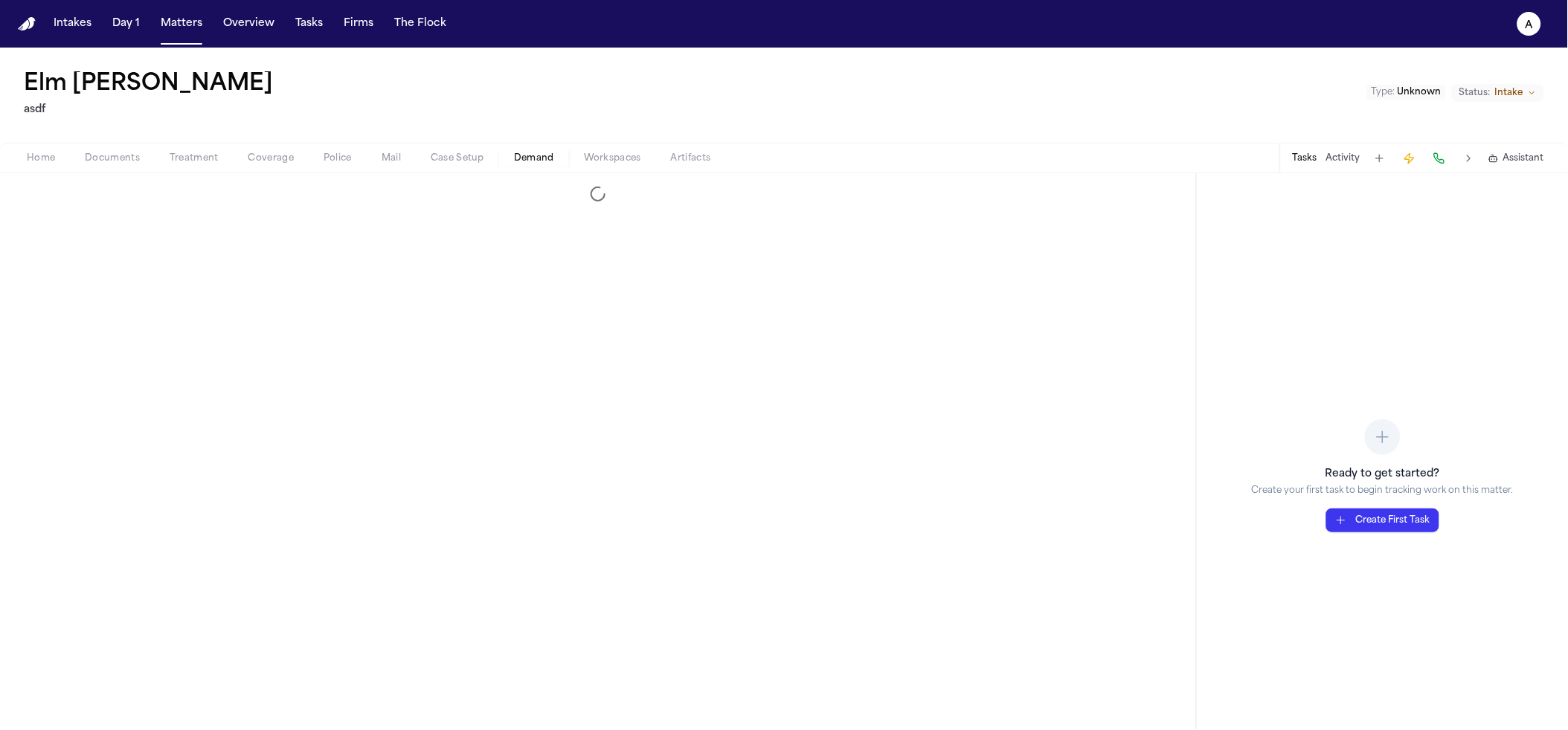
click at [532, 161] on span "Demand" at bounding box center [534, 158] width 40 height 12
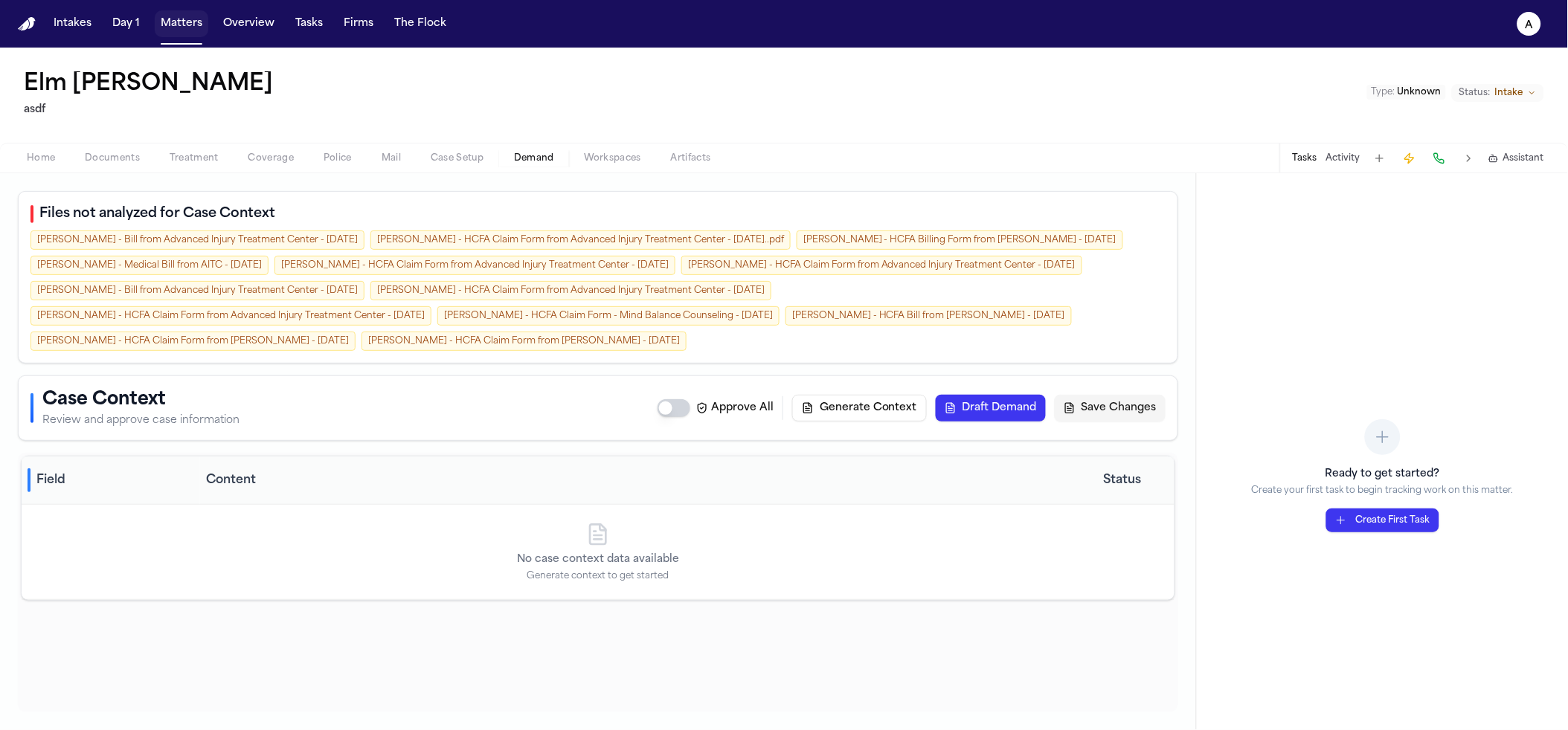
click at [172, 20] on button "Matters" at bounding box center [182, 24] width 53 height 27
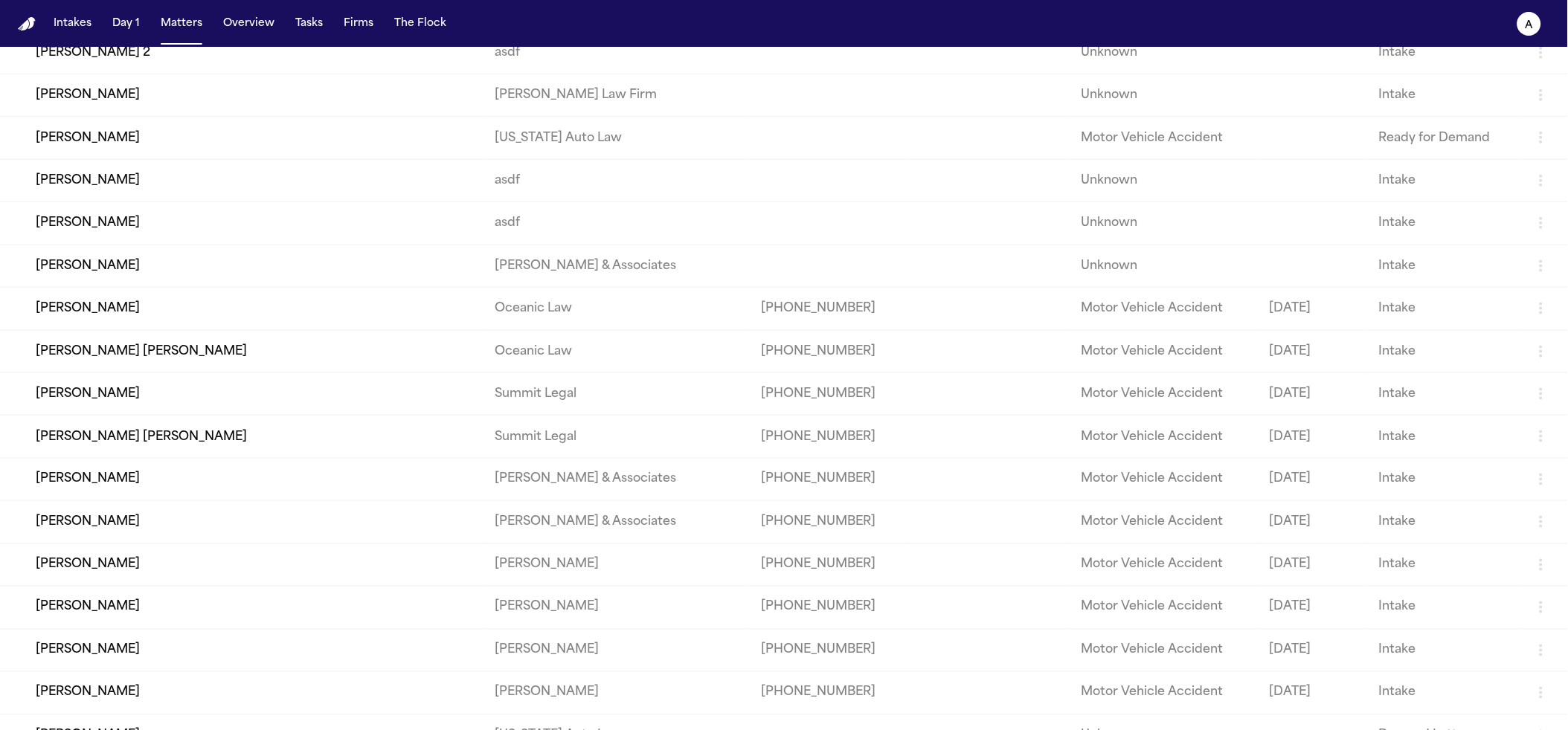
scroll to position [435, 0]
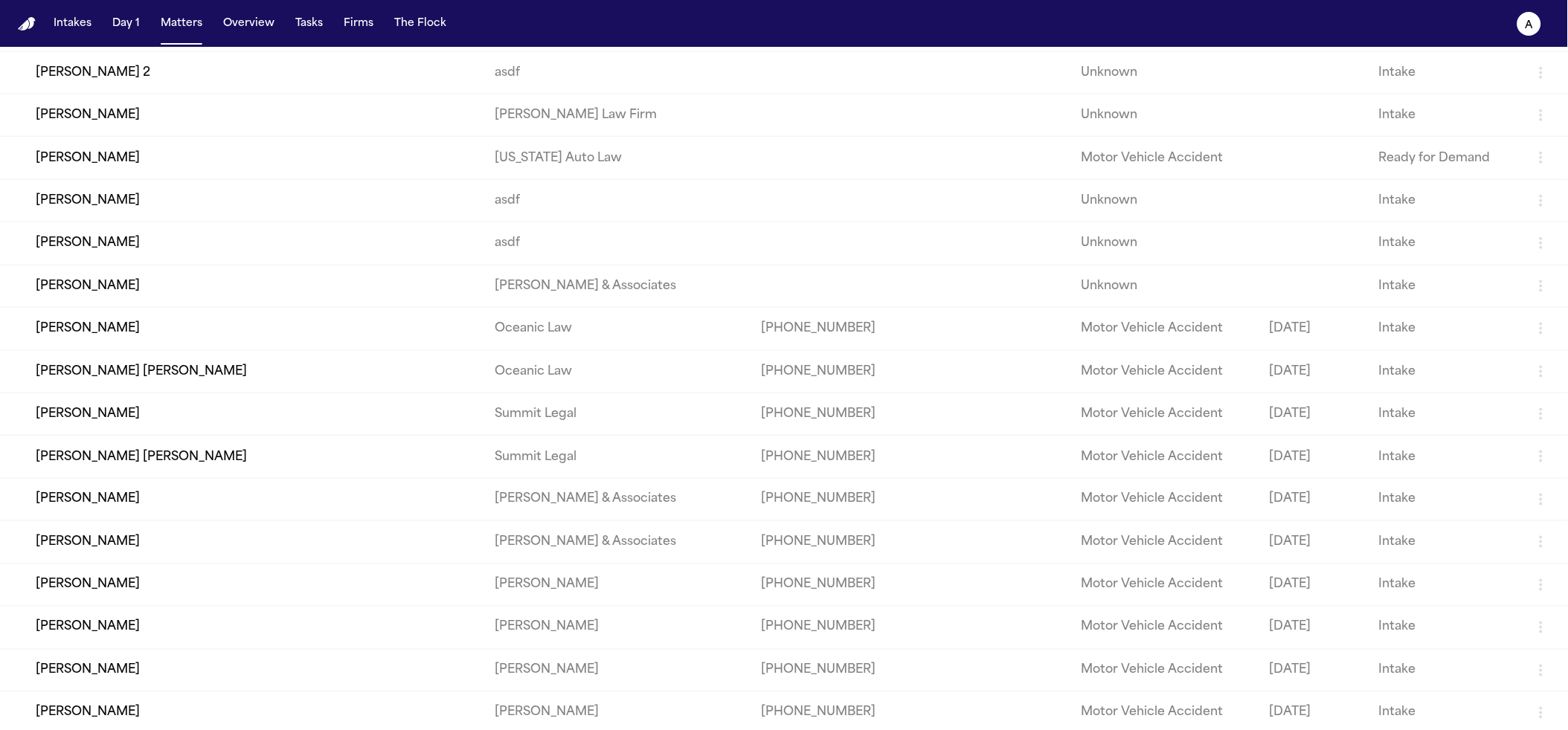
click at [126, 307] on td "[PERSON_NAME]" at bounding box center [241, 286] width 483 height 42
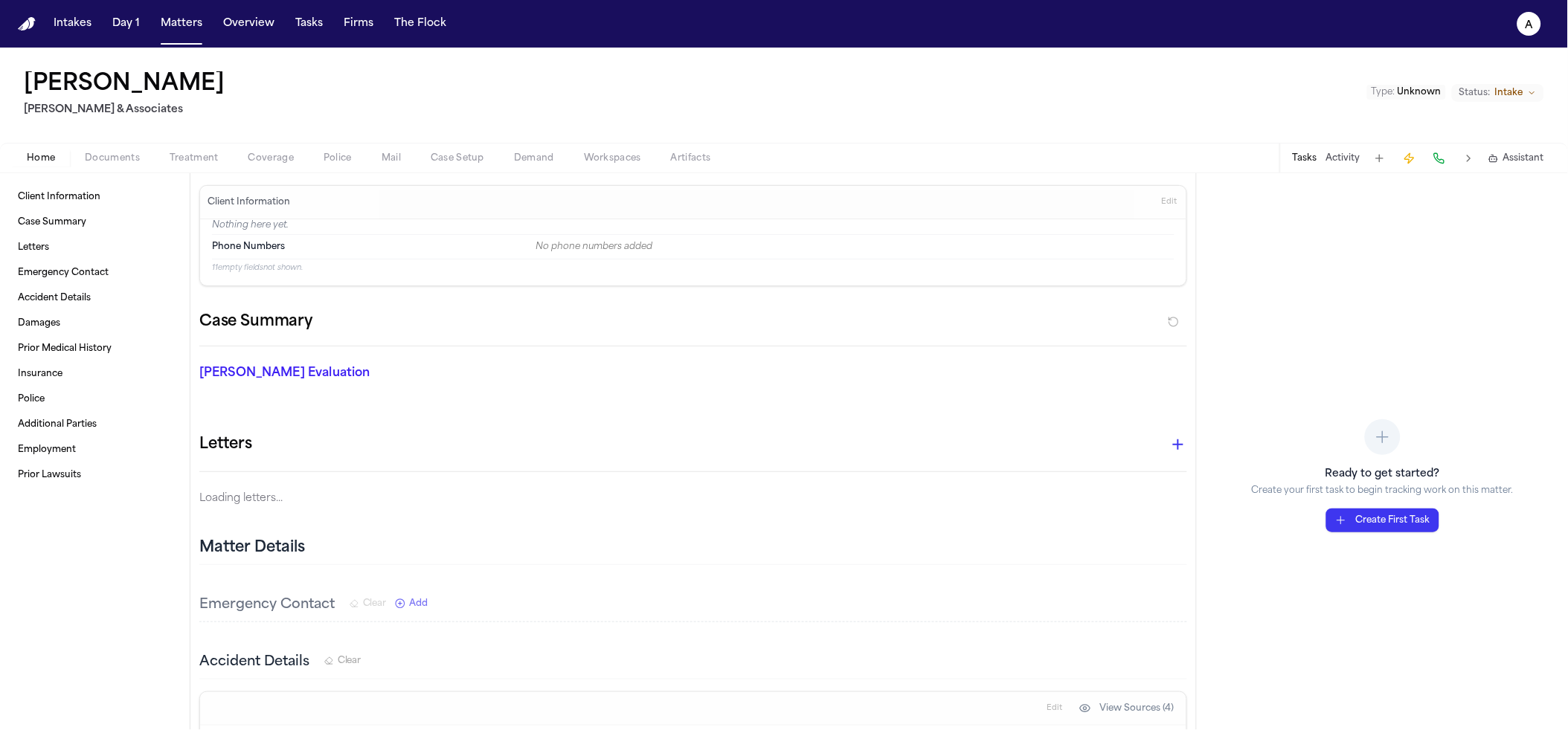
click at [518, 146] on div "Home Documents Treatment Coverage Police Mail Case Setup Demand Workspaces Arti…" at bounding box center [784, 158] width 1568 height 30
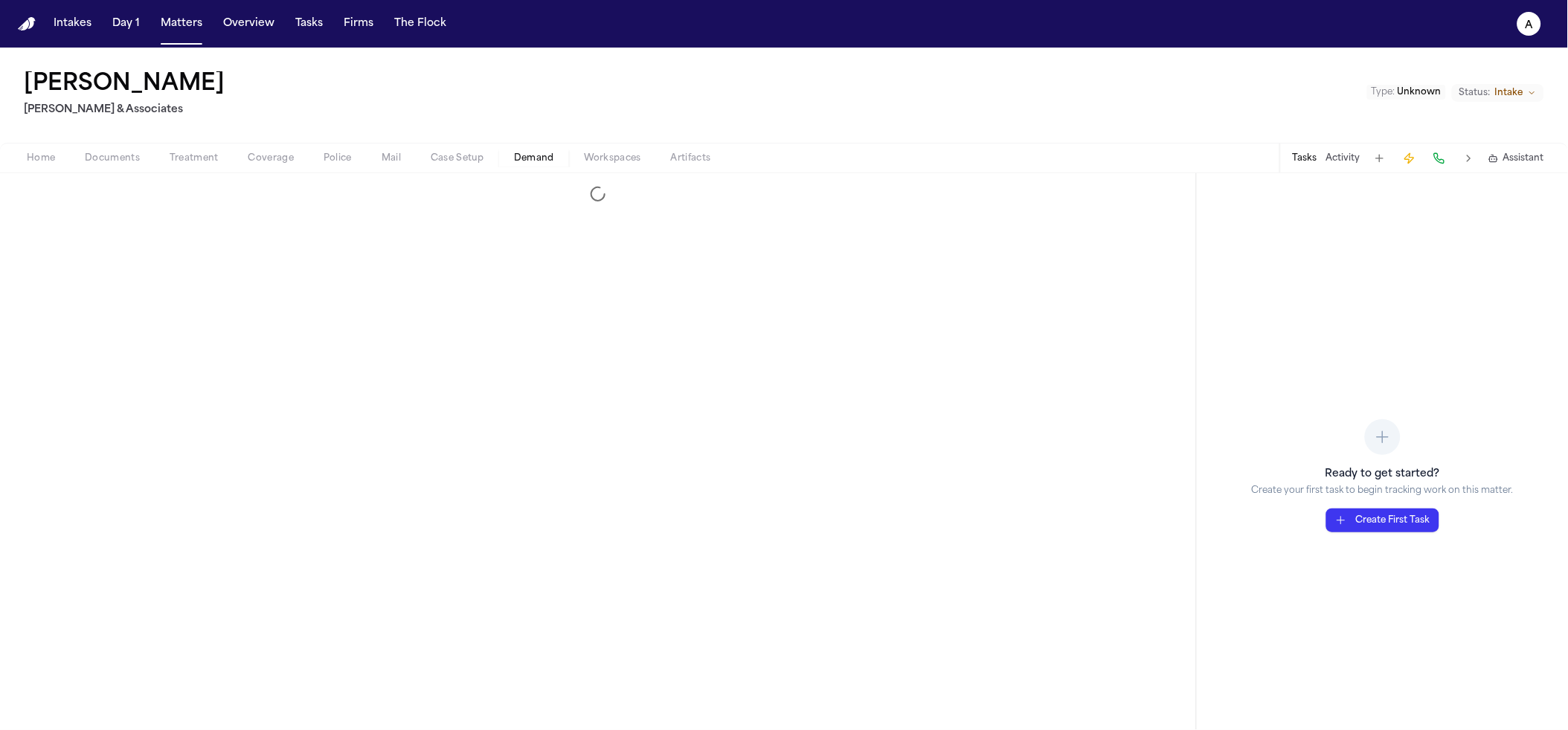
click at [520, 150] on button "Demand" at bounding box center [534, 158] width 70 height 17
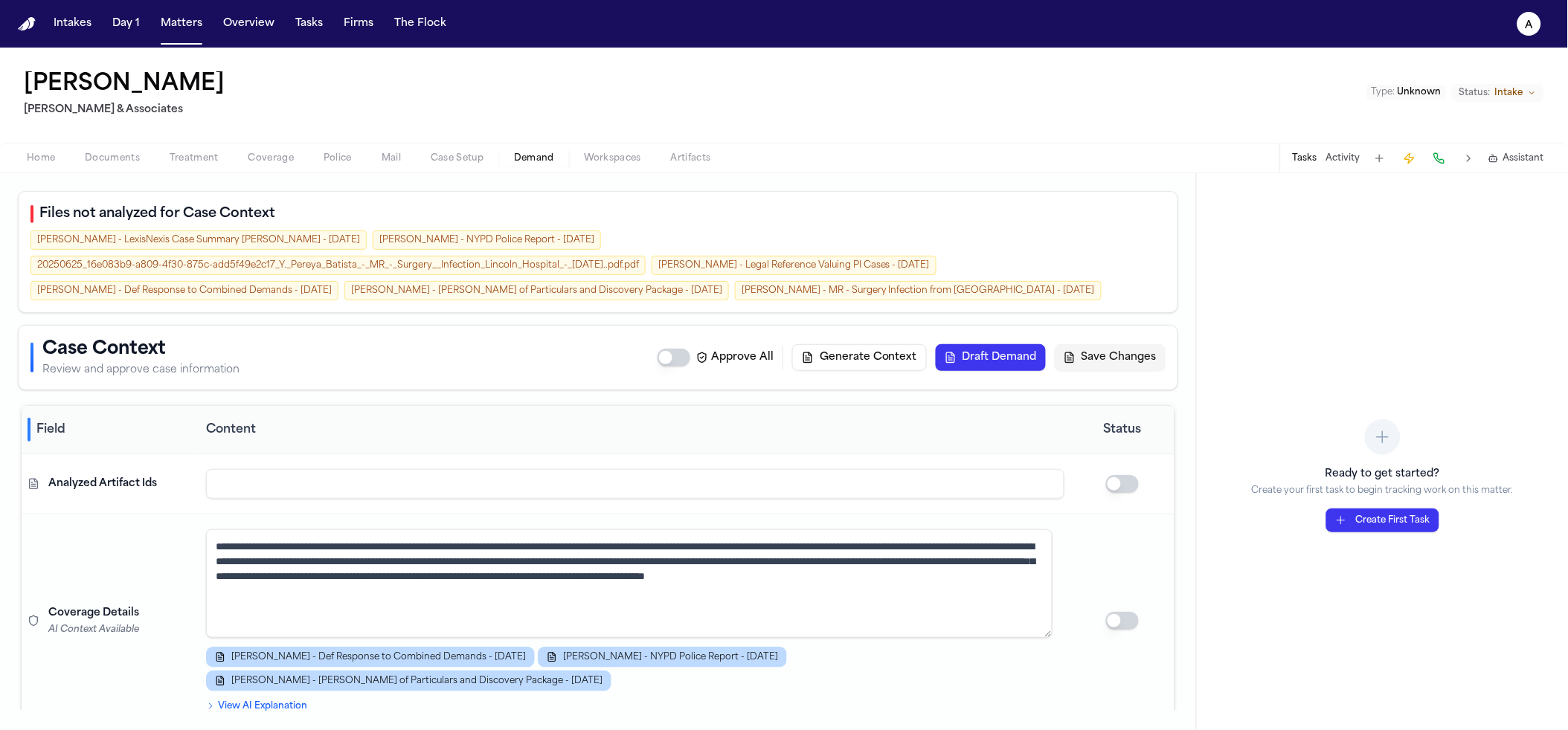
click at [864, 345] on button "Generate Context" at bounding box center [859, 358] width 135 height 27
click at [1496, 158] on icon "button" at bounding box center [1494, 158] width 11 height 11
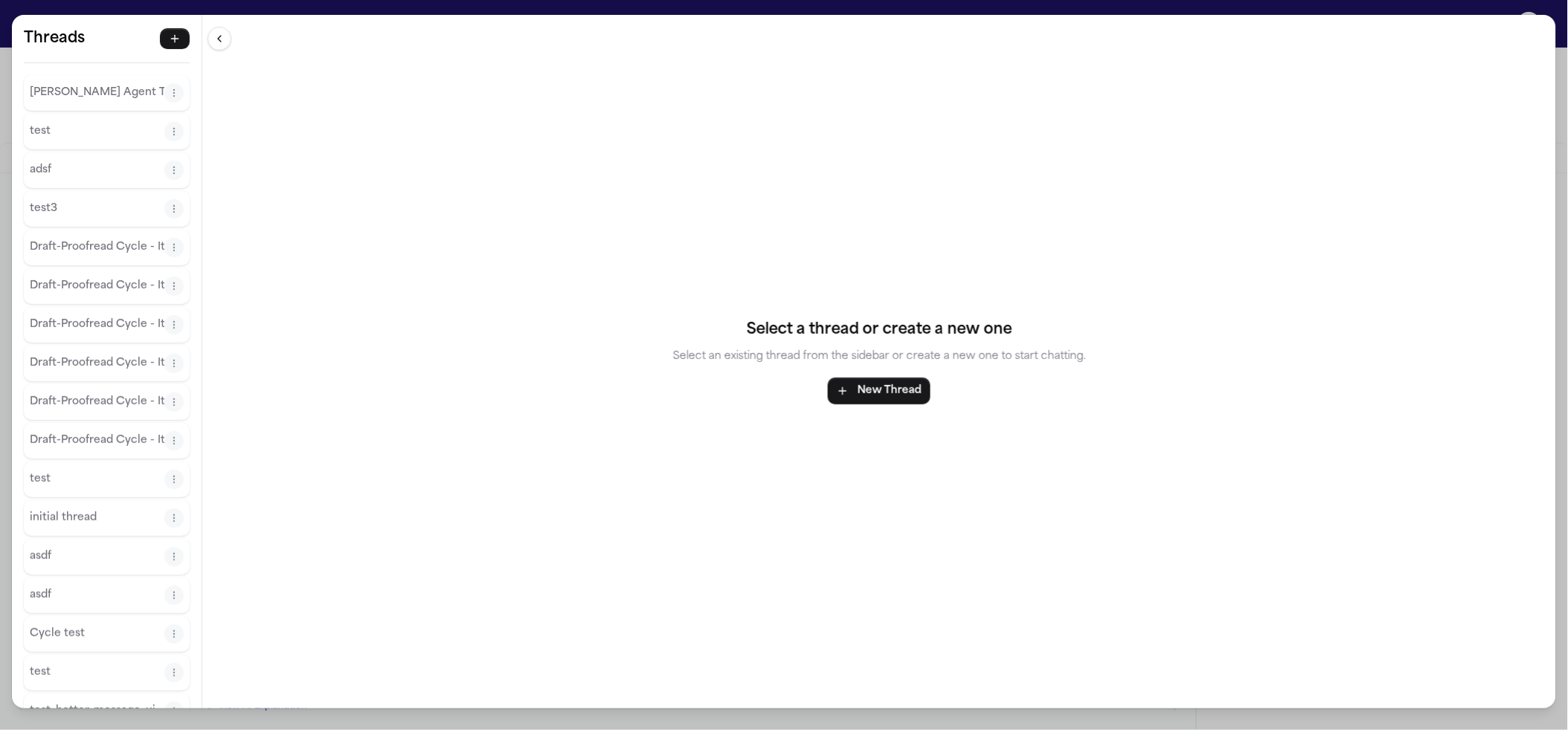
click at [91, 77] on div "[PERSON_NAME] Agent Thread" at bounding box center [107, 92] width 166 height 36
click at [93, 81] on button "[PERSON_NAME] Agent Thread" at bounding box center [97, 92] width 135 height 24
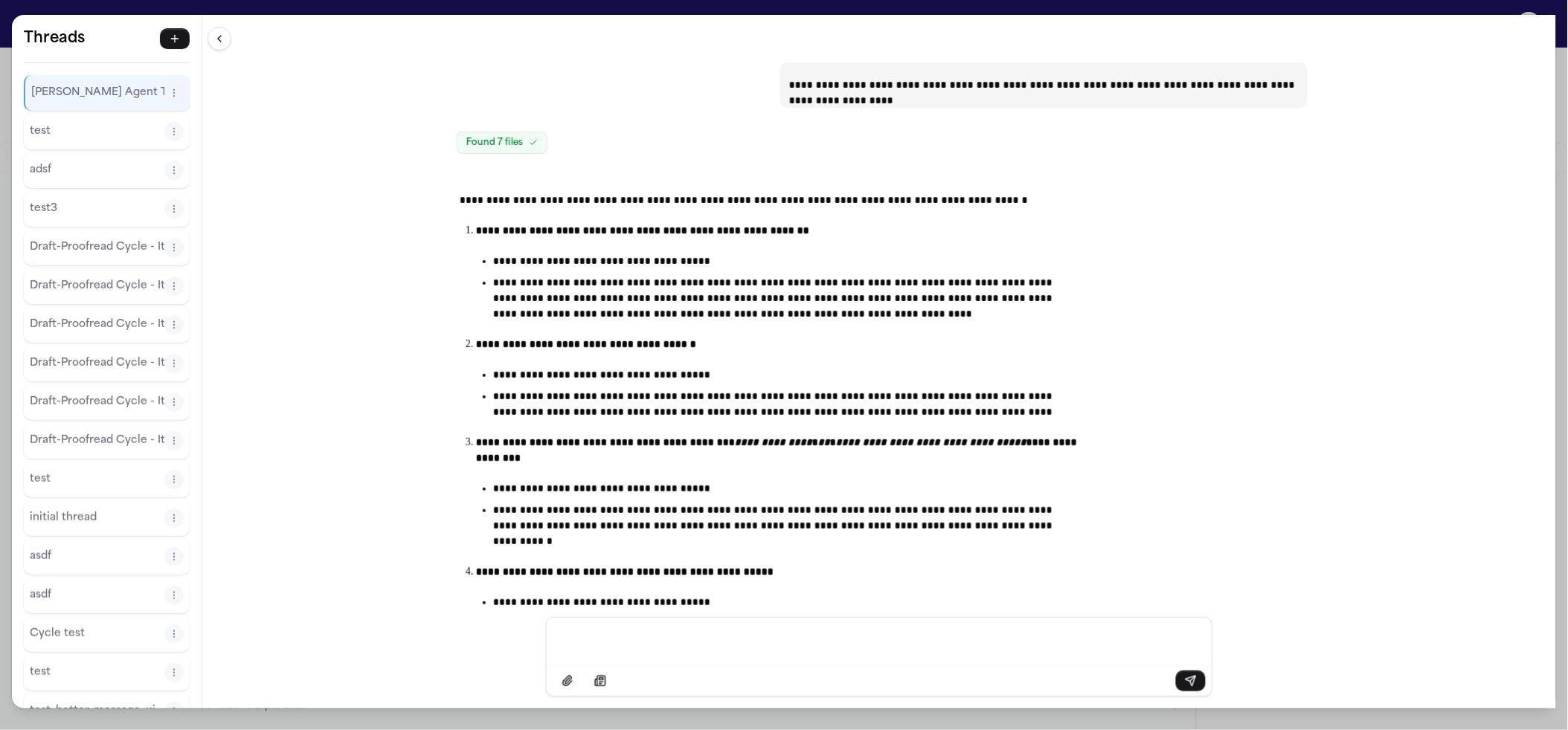
scroll to position [1302, 0]
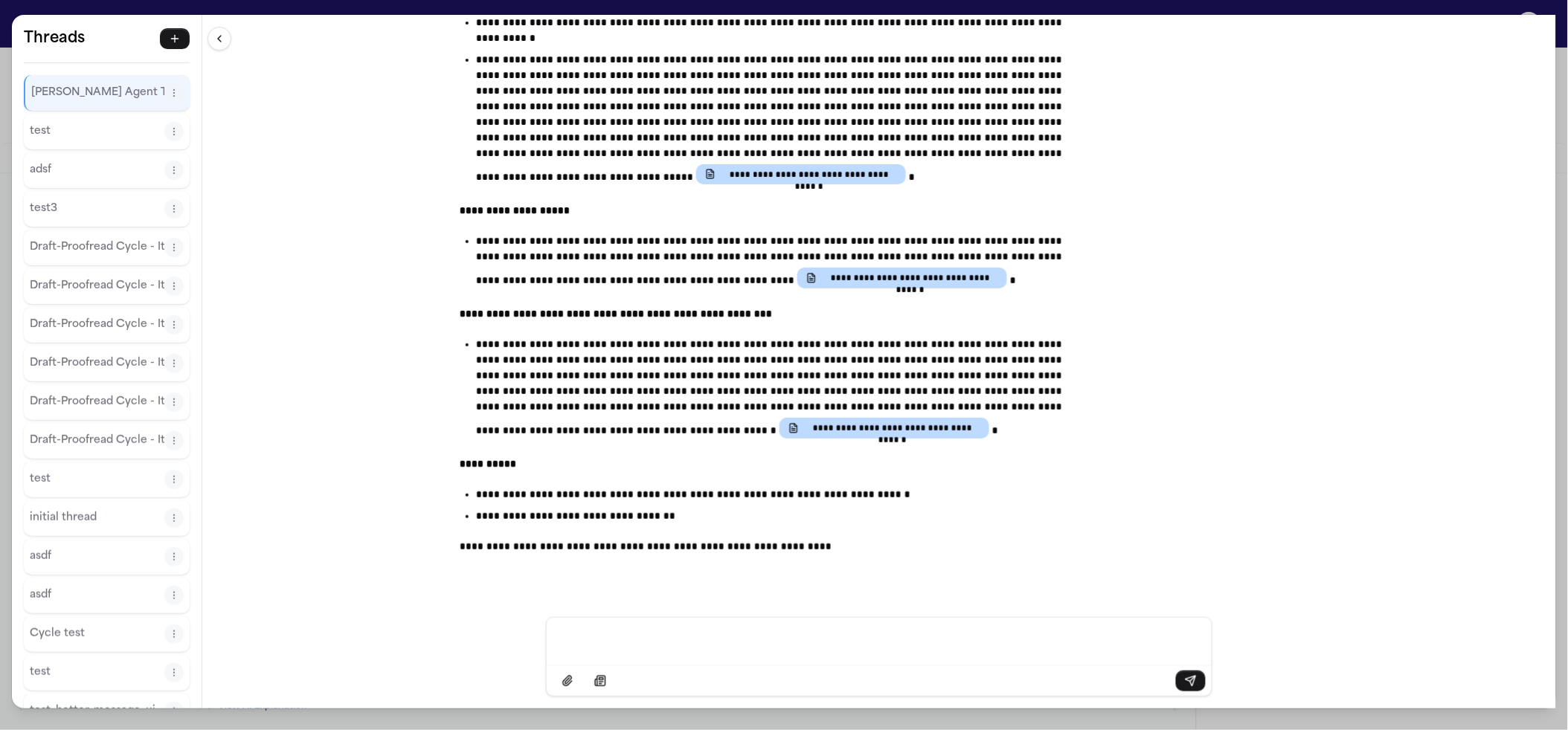
click at [648, 4] on div "**********" at bounding box center [784, 365] width 1568 height 730
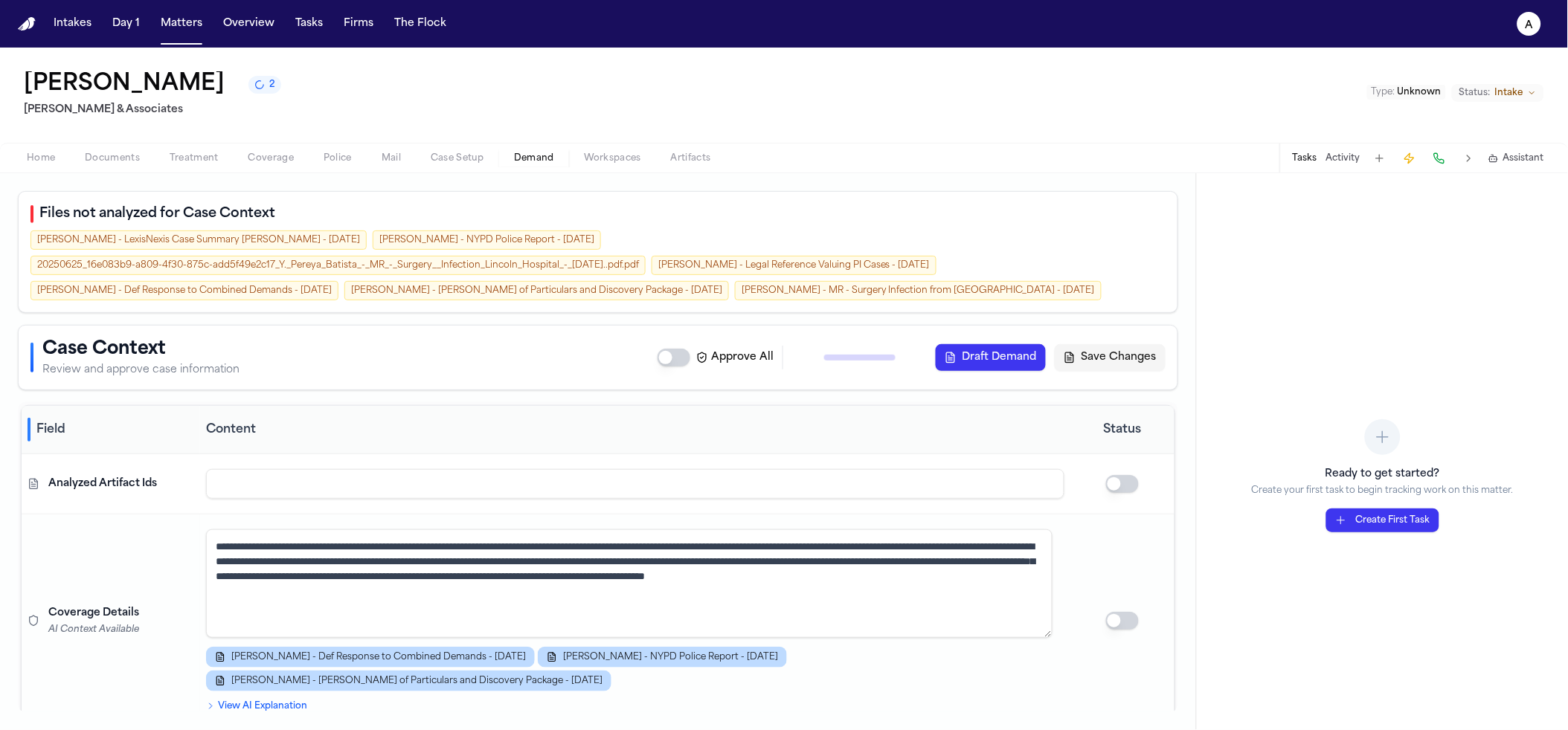
click at [1496, 161] on rect "button" at bounding box center [1493, 159] width 7 height 5
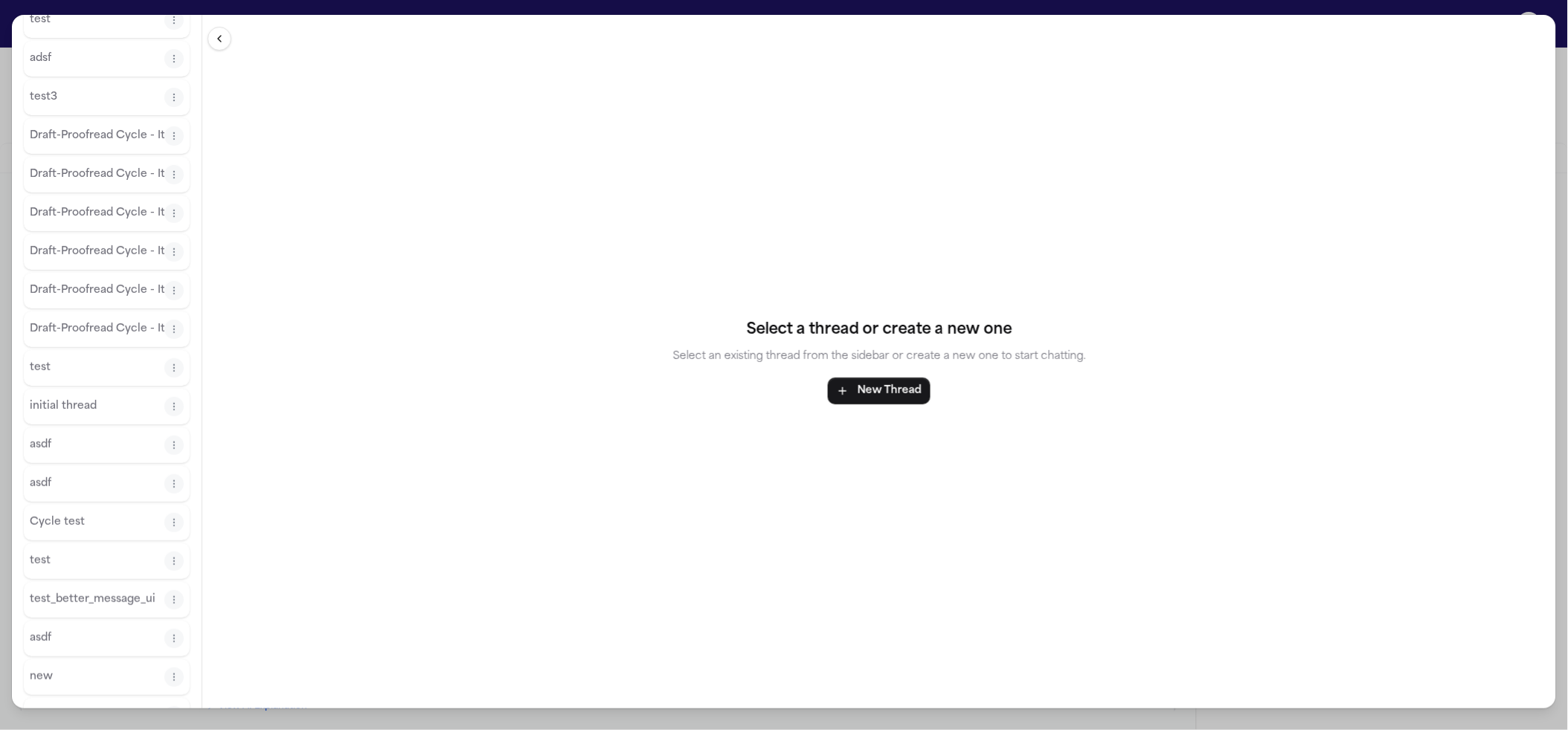
scroll to position [0, 0]
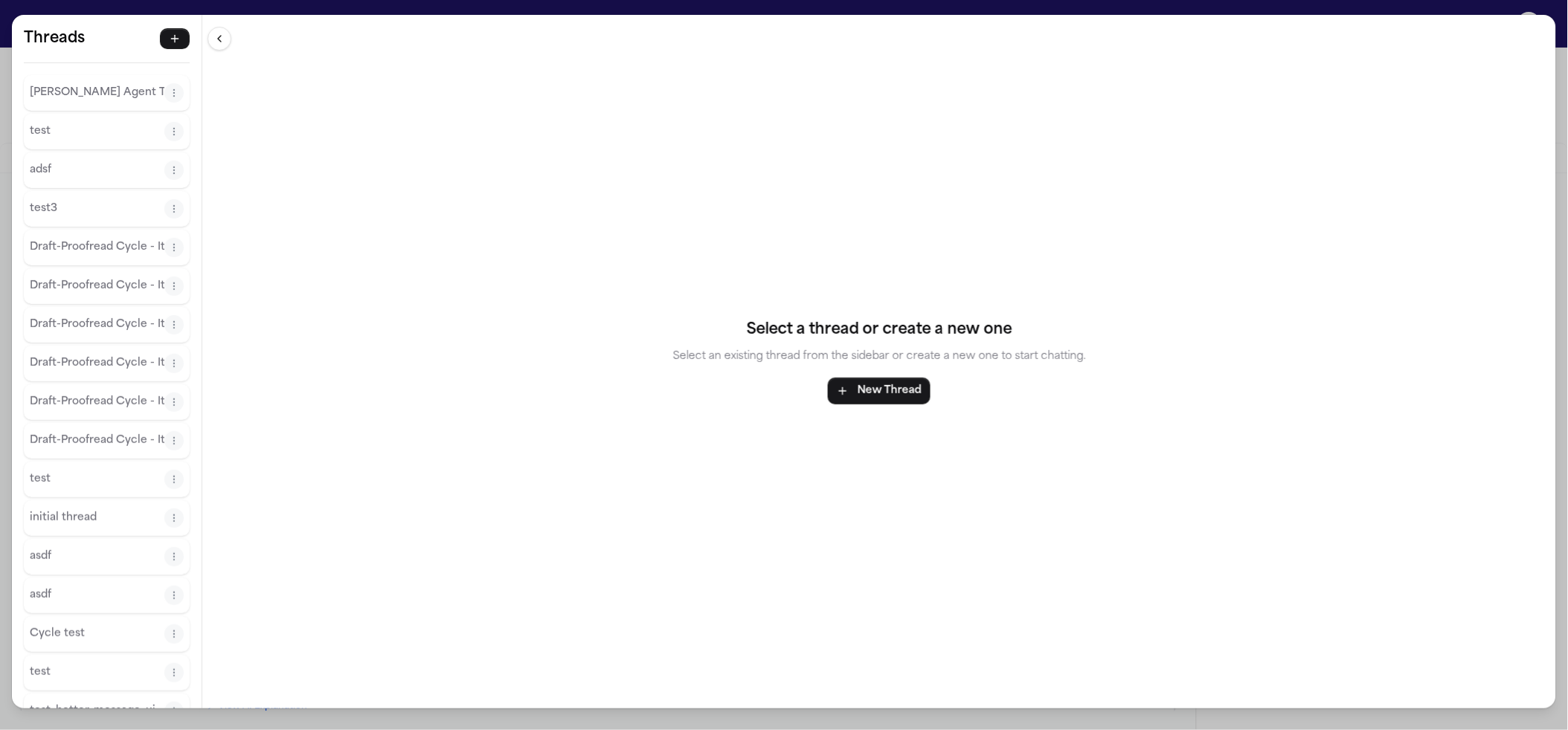
click at [101, 87] on p "[PERSON_NAME] Agent Thread" at bounding box center [97, 92] width 135 height 17
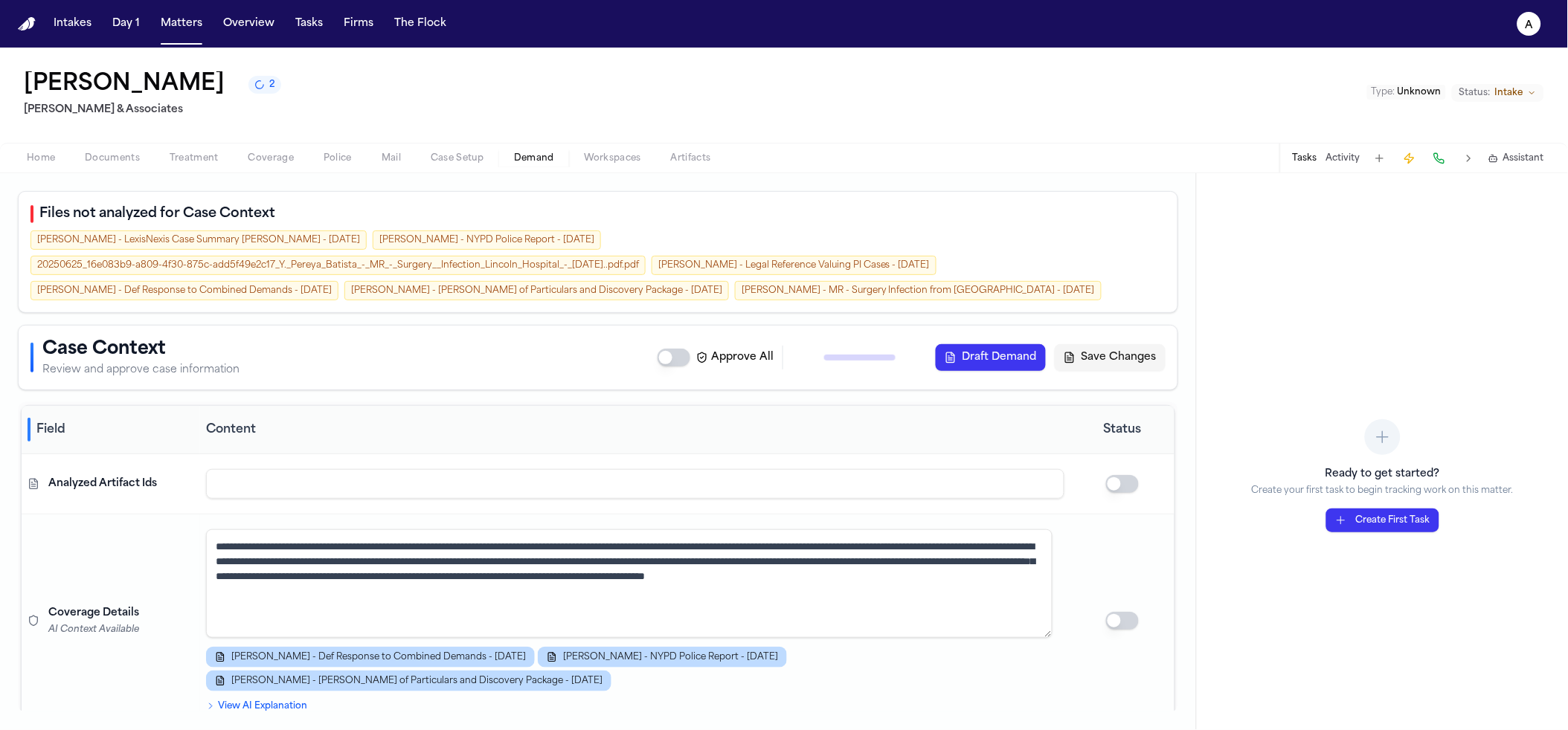
click at [1511, 162] on span "Assistant" at bounding box center [1523, 158] width 41 height 12
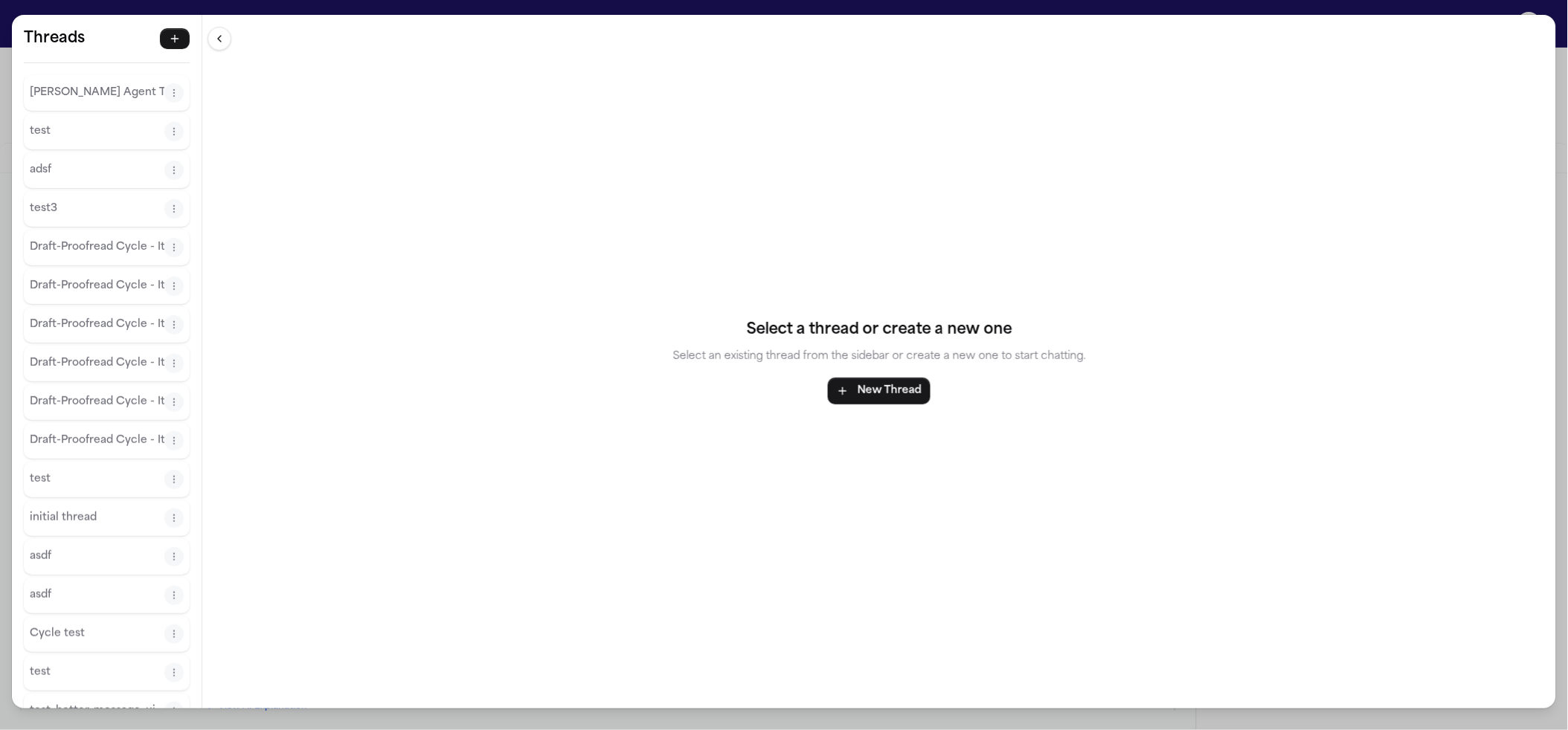
click at [121, 81] on button "[PERSON_NAME] Agent Thread" at bounding box center [97, 92] width 135 height 24
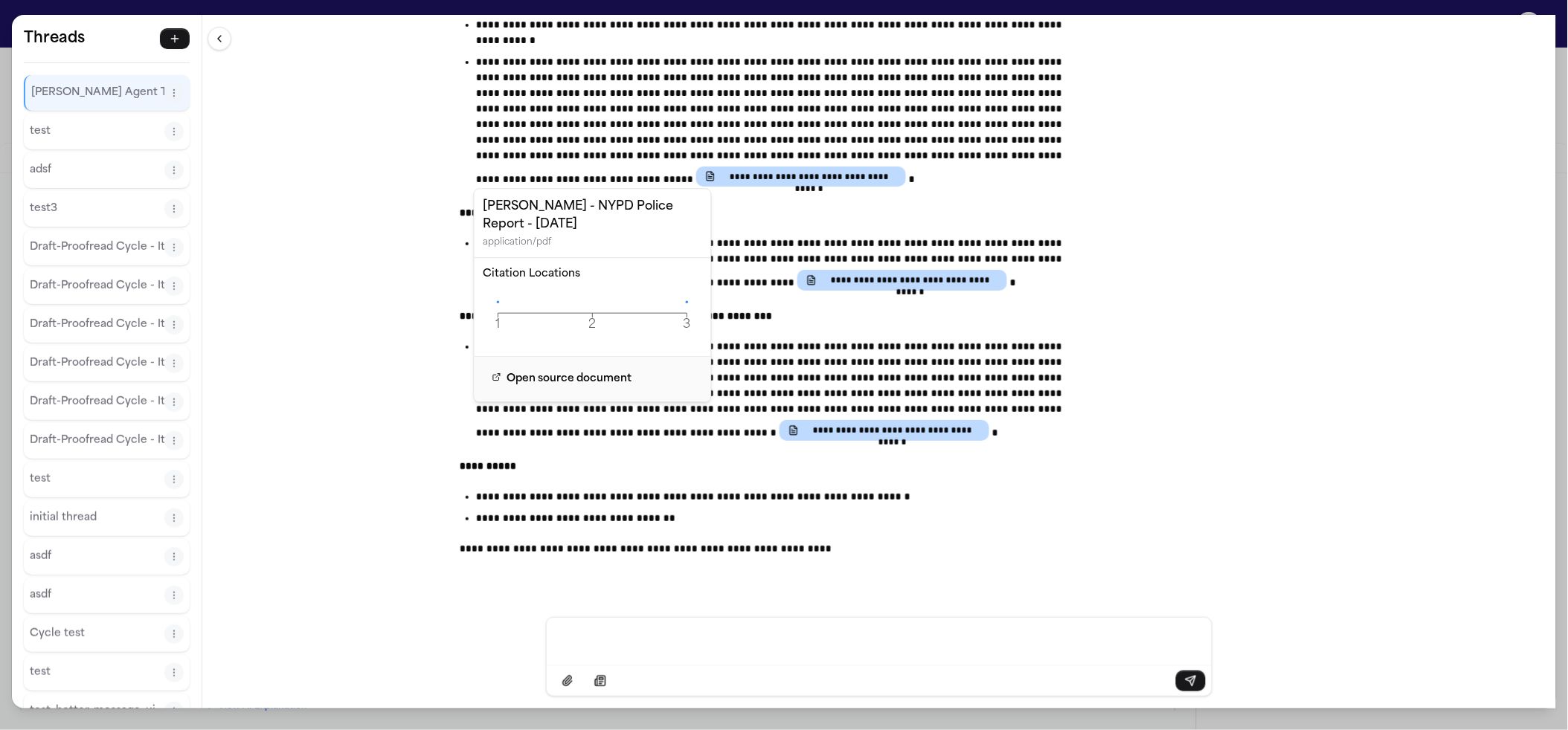
scroll to position [1302, 0]
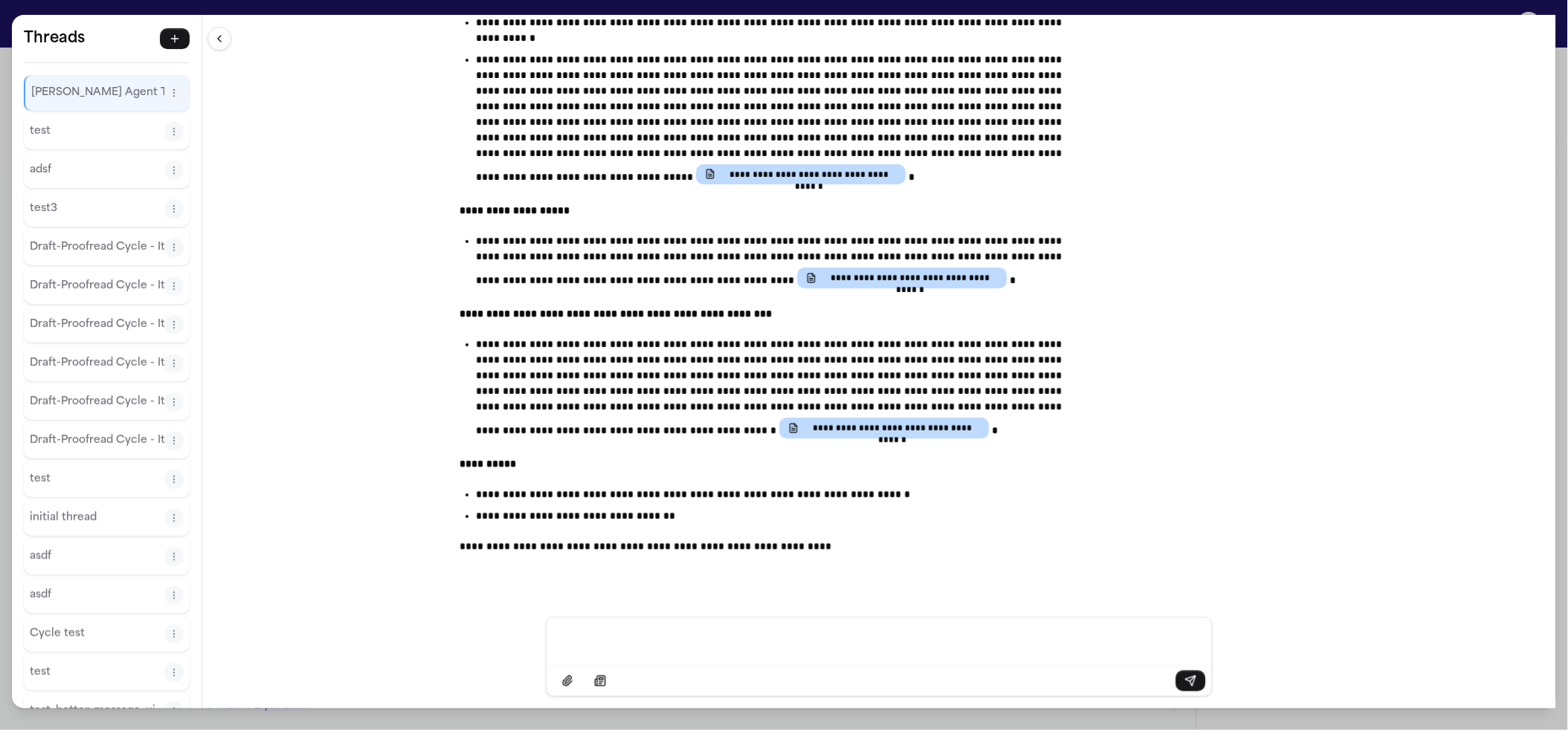
click at [107, 1] on div "**********" at bounding box center [784, 365] width 1568 height 730
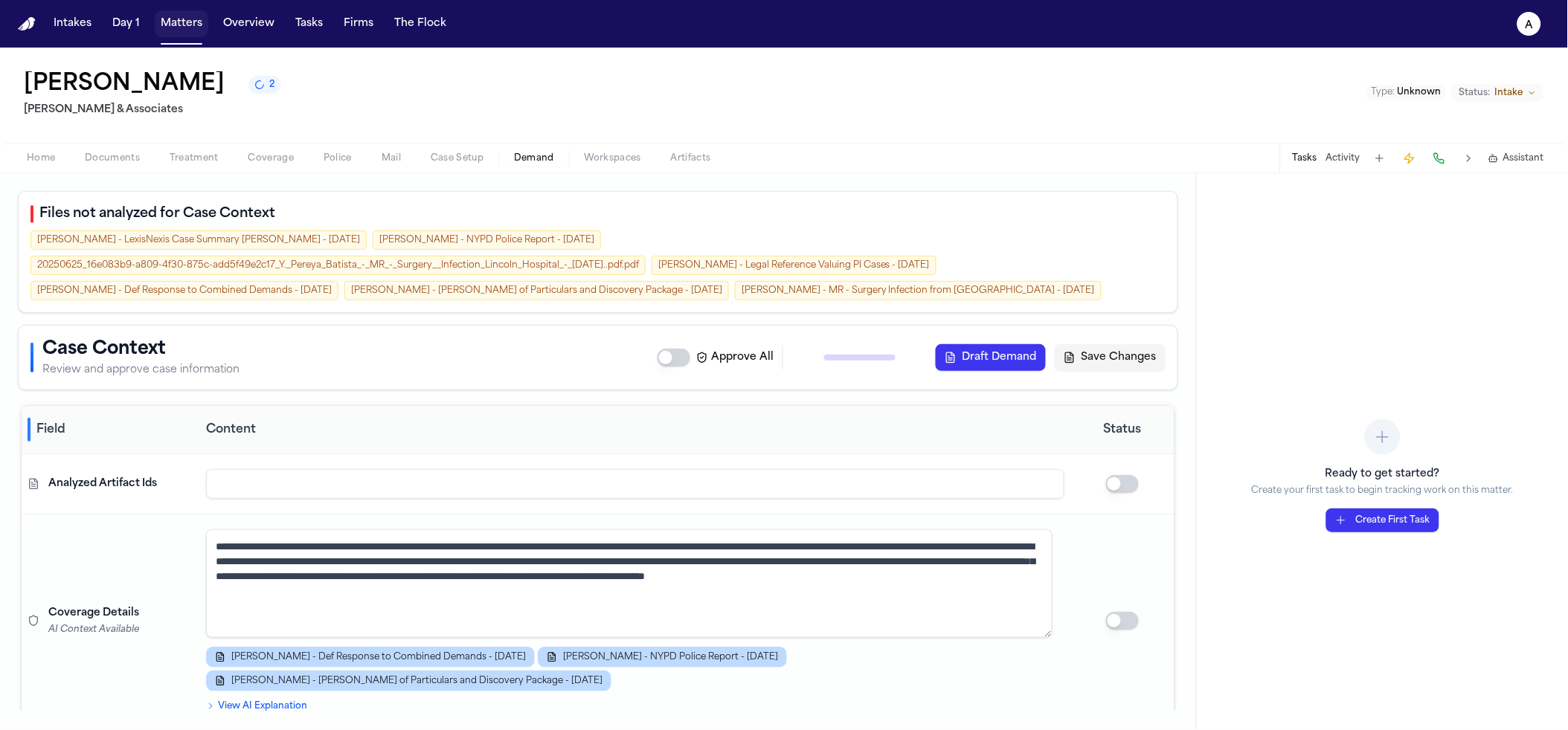
click at [158, 20] on button "Matters" at bounding box center [182, 24] width 53 height 27
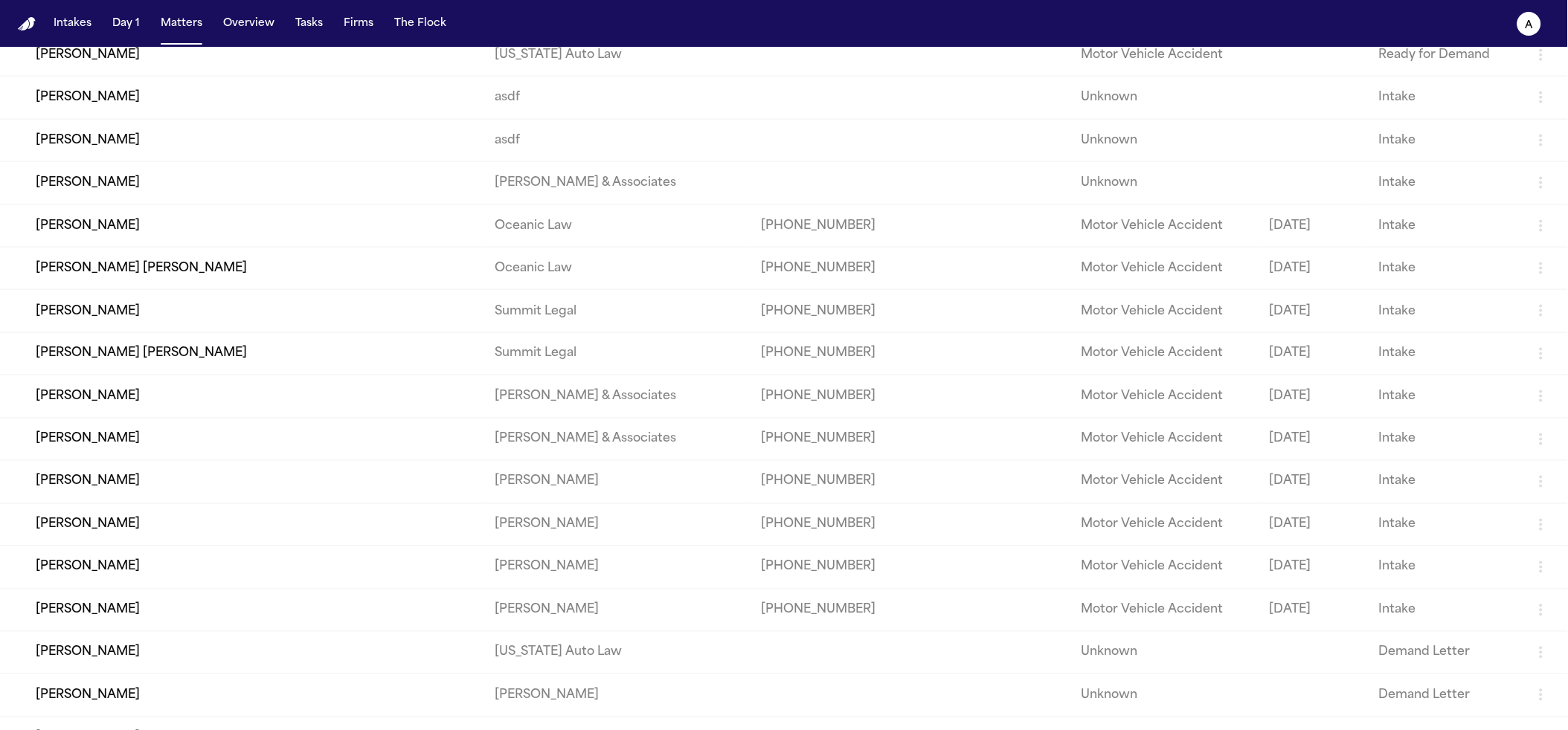
scroll to position [787, 0]
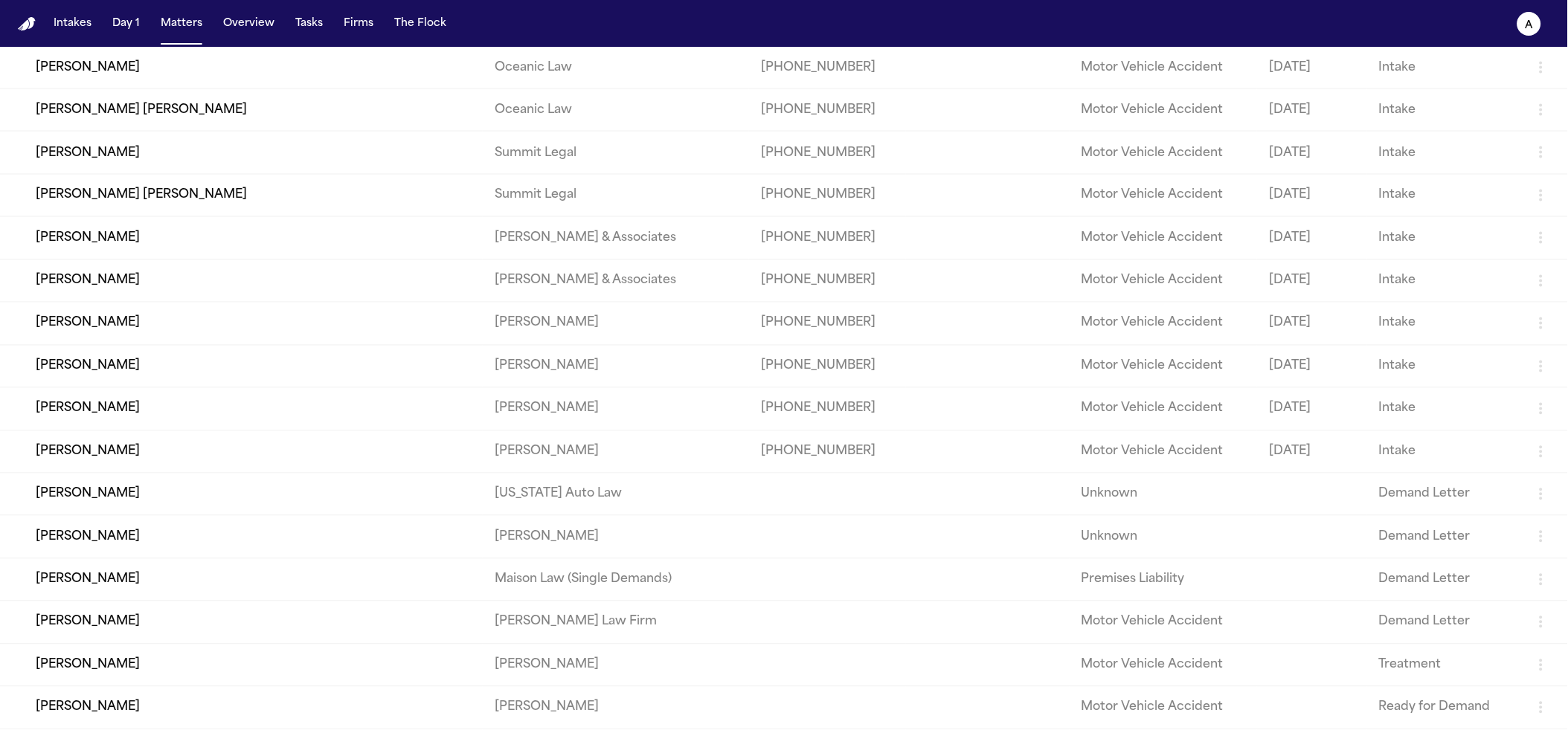
click at [140, 715] on td "[PERSON_NAME]" at bounding box center [241, 708] width 483 height 42
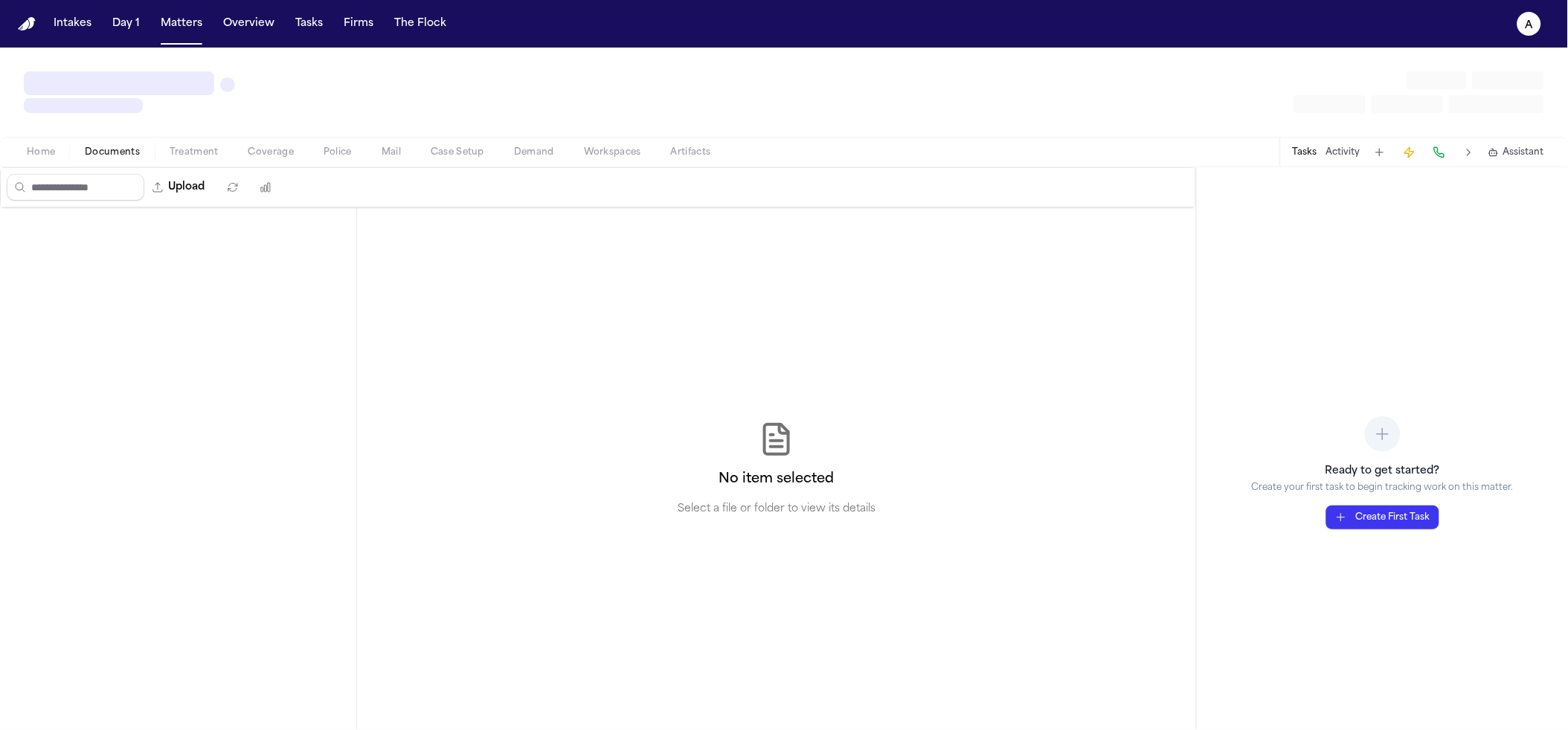
click at [107, 148] on span "Documents" at bounding box center [112, 152] width 55 height 12
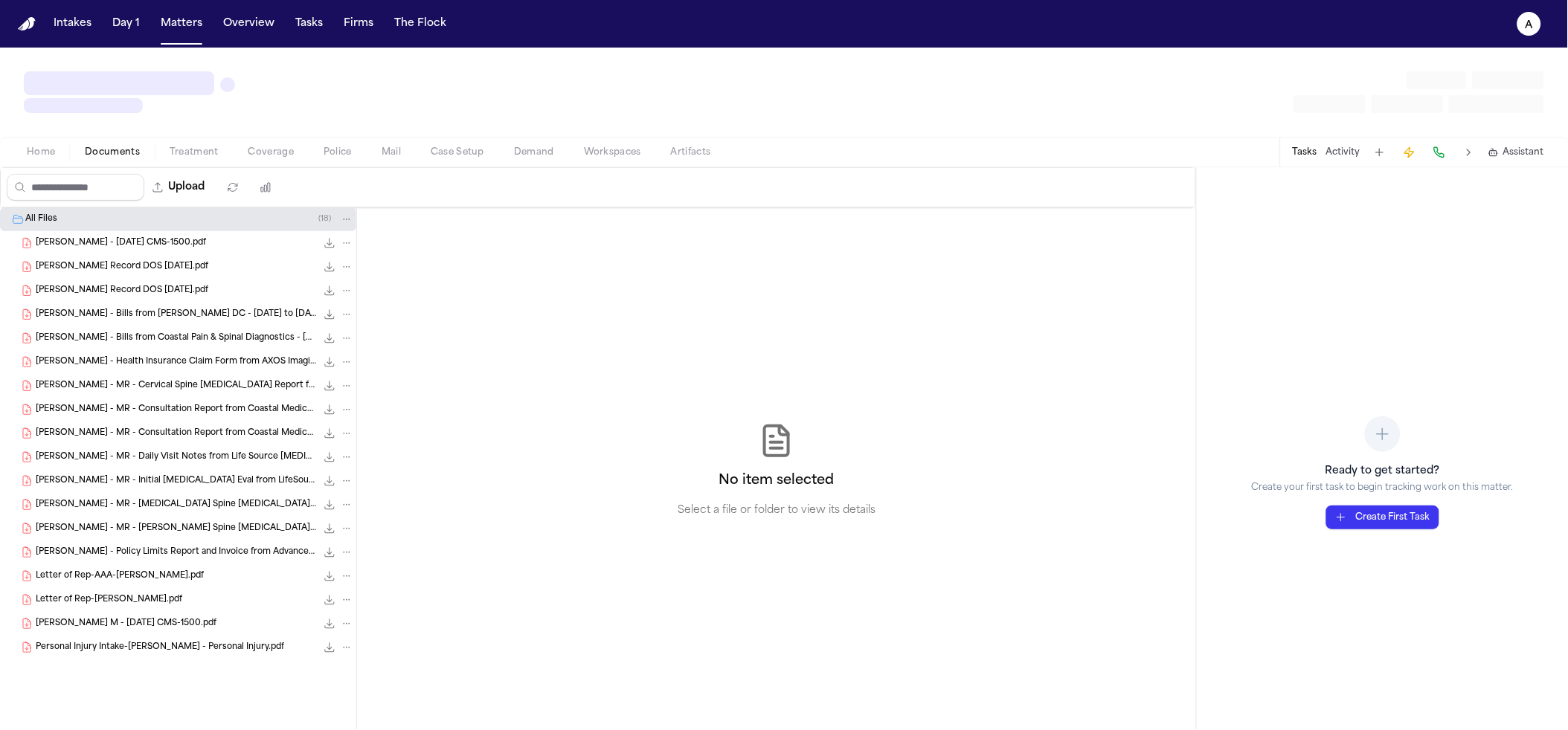
click at [272, 171] on div "Upload" at bounding box center [142, 187] width 284 height 38
click at [272, 177] on button "button" at bounding box center [266, 187] width 27 height 27
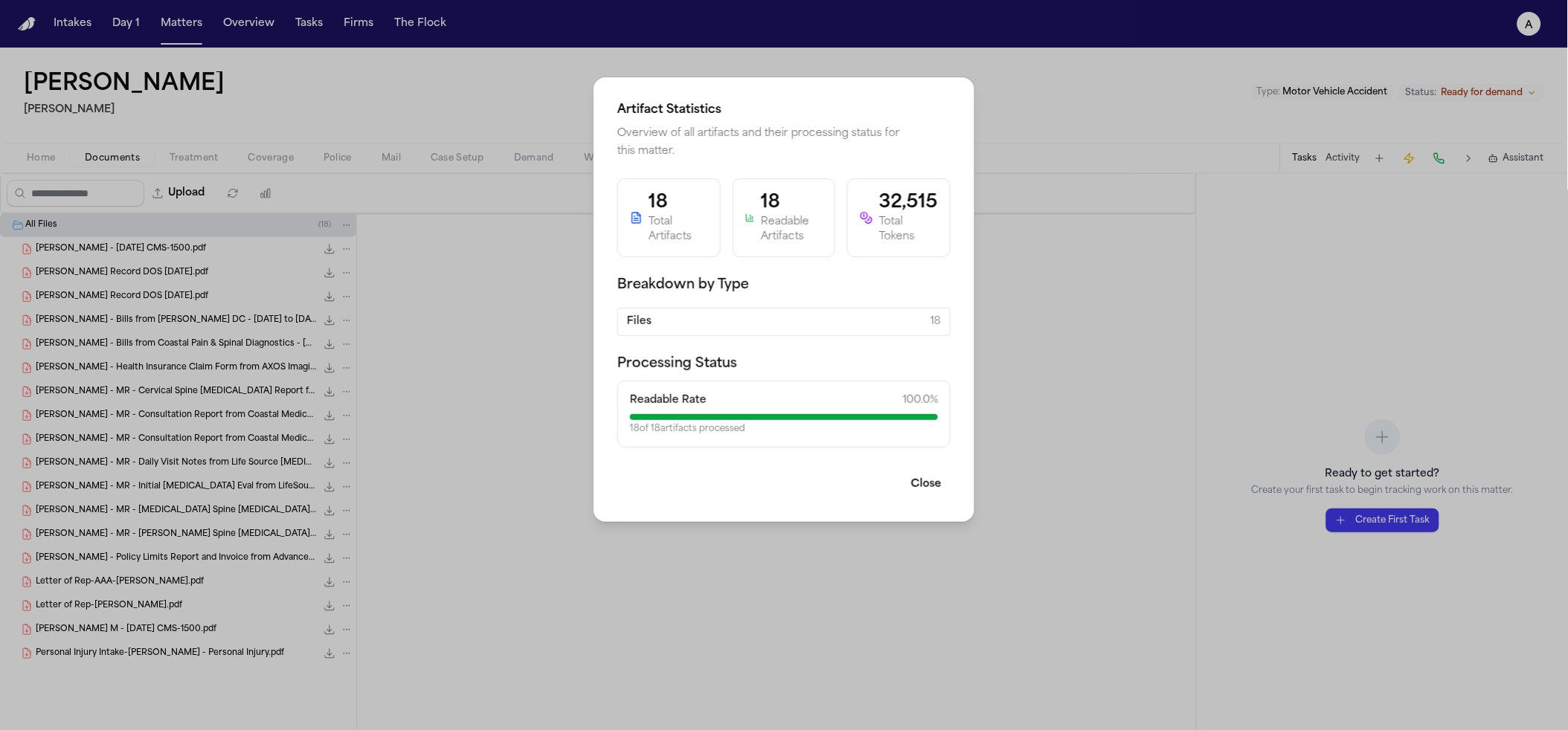
click at [341, 142] on div "Artifact Statistics Overview of all artifacts and their processing status for t…" at bounding box center [784, 365] width 1568 height 730
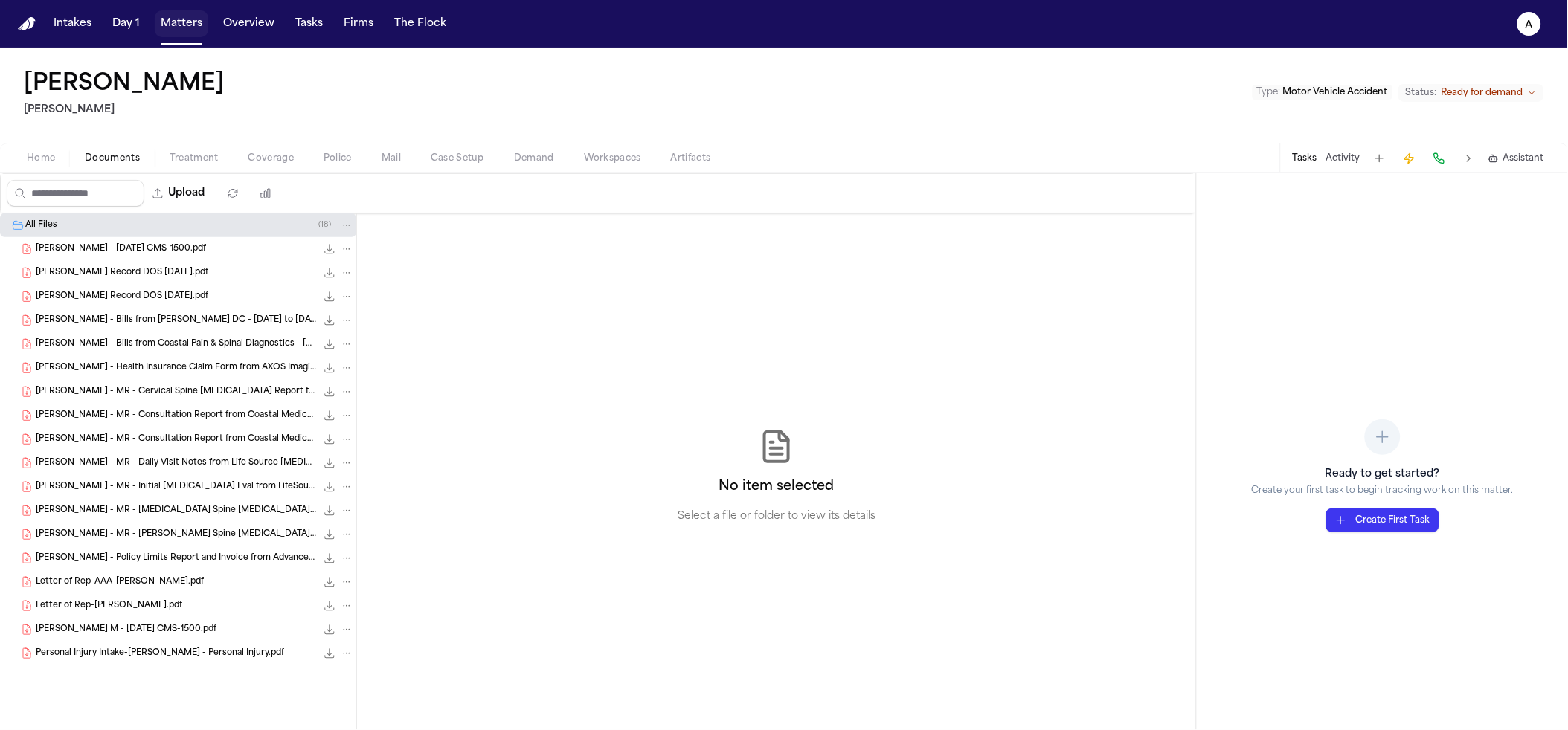
click at [162, 34] on button "Matters" at bounding box center [182, 24] width 53 height 27
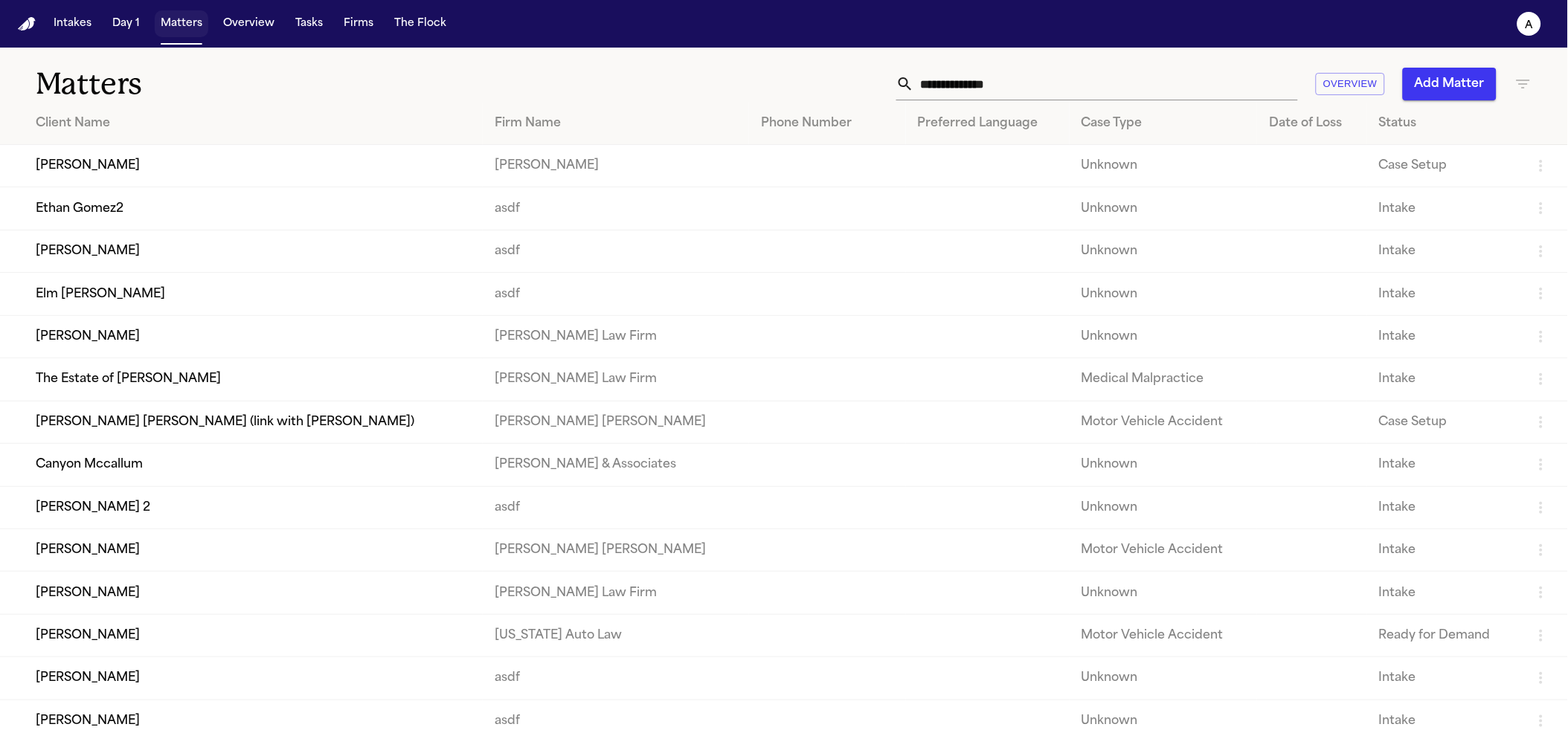
click at [161, 34] on button "Matters" at bounding box center [182, 24] width 53 height 27
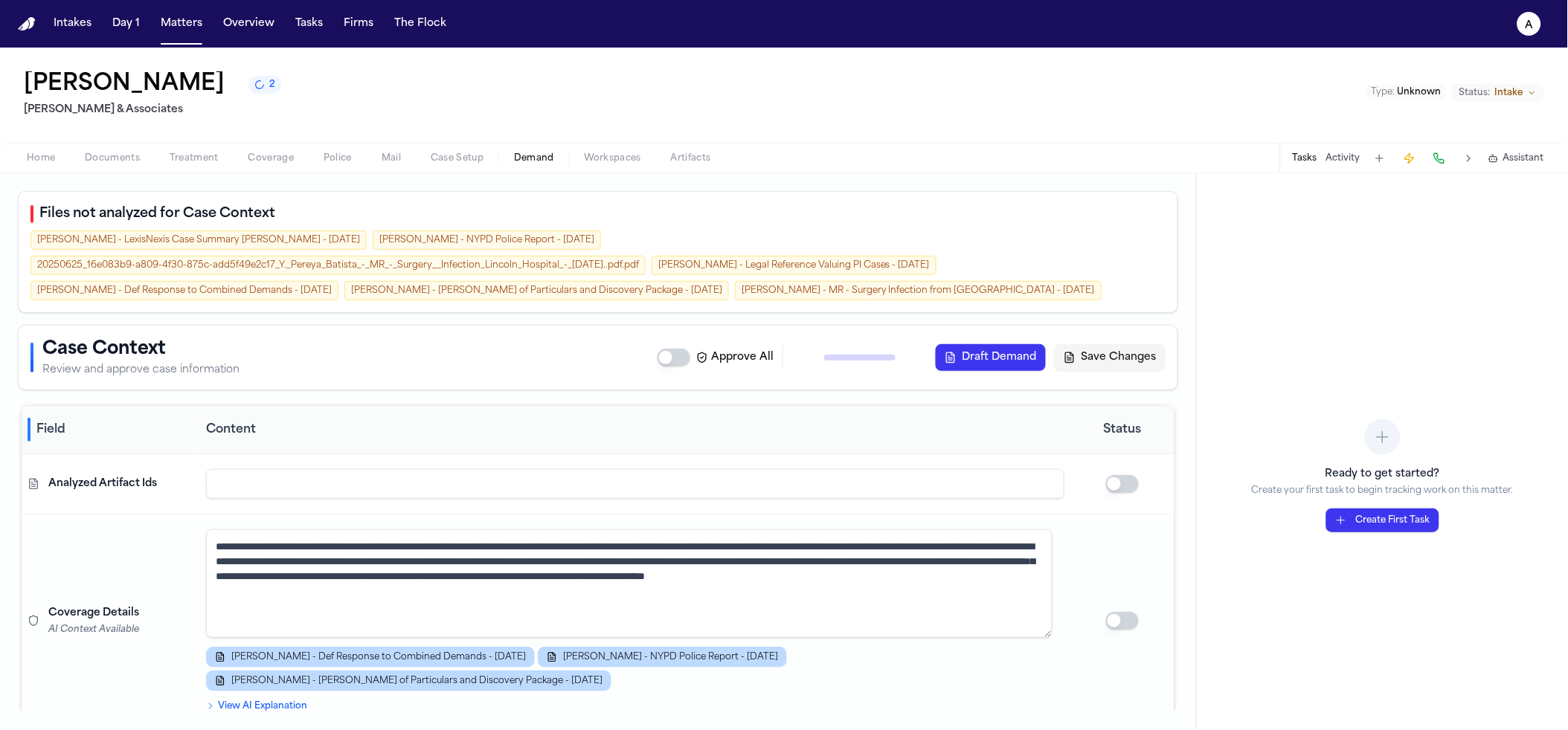
click at [1498, 152] on button "Assistant" at bounding box center [1516, 158] width 56 height 12
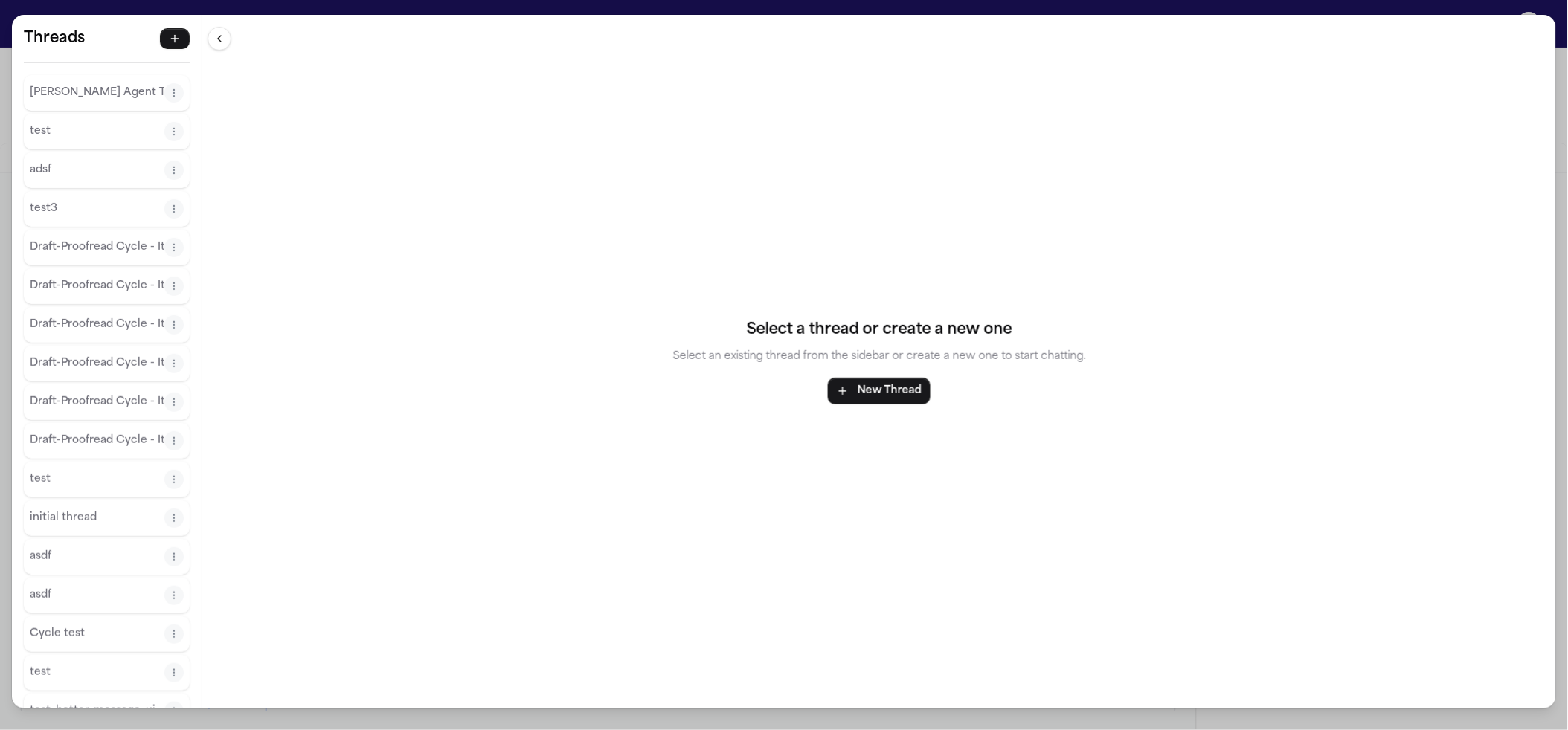
click at [101, 102] on button "[PERSON_NAME] Agent Thread" at bounding box center [97, 92] width 135 height 24
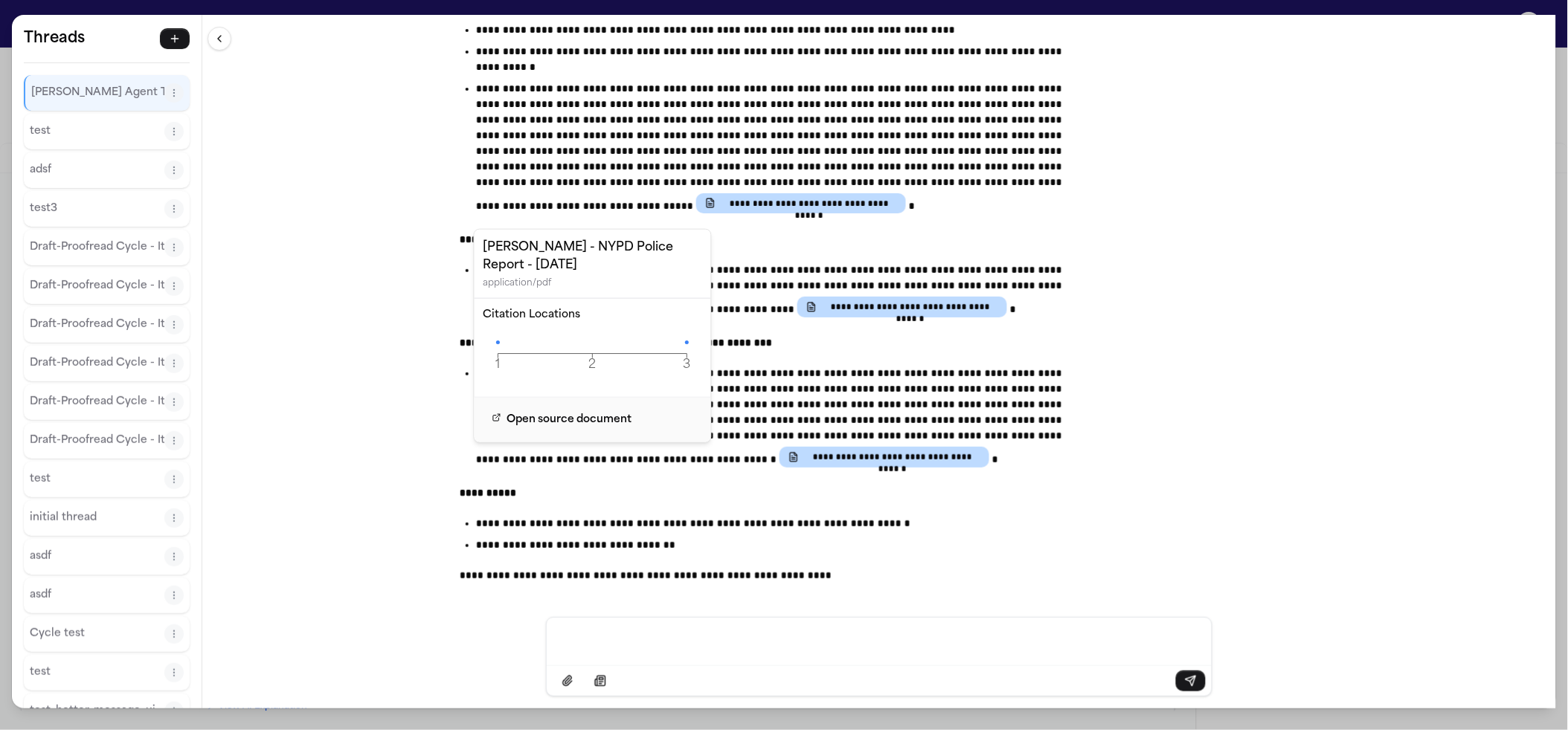
scroll to position [1302, 0]
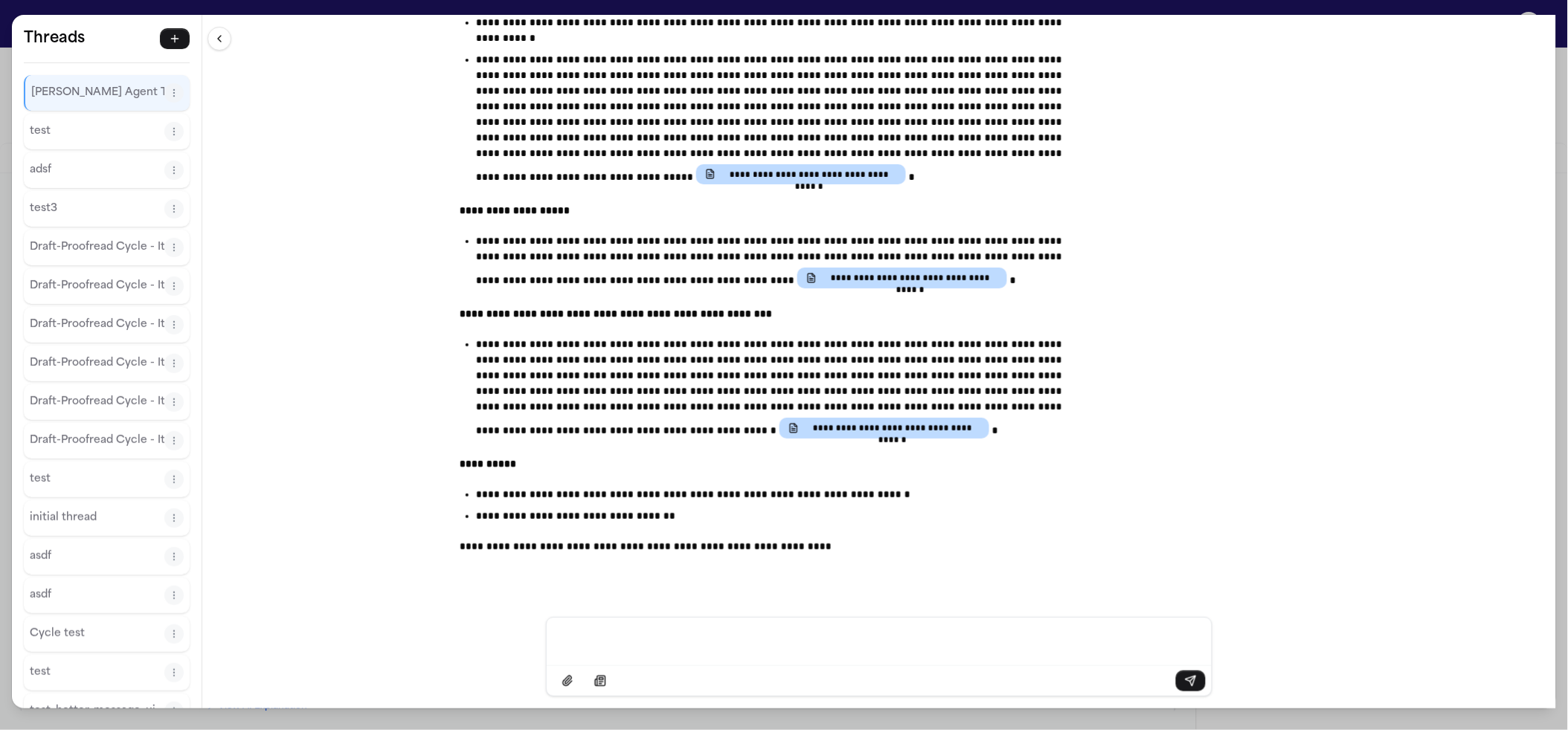
click at [310, 6] on div "**********" at bounding box center [784, 365] width 1568 height 730
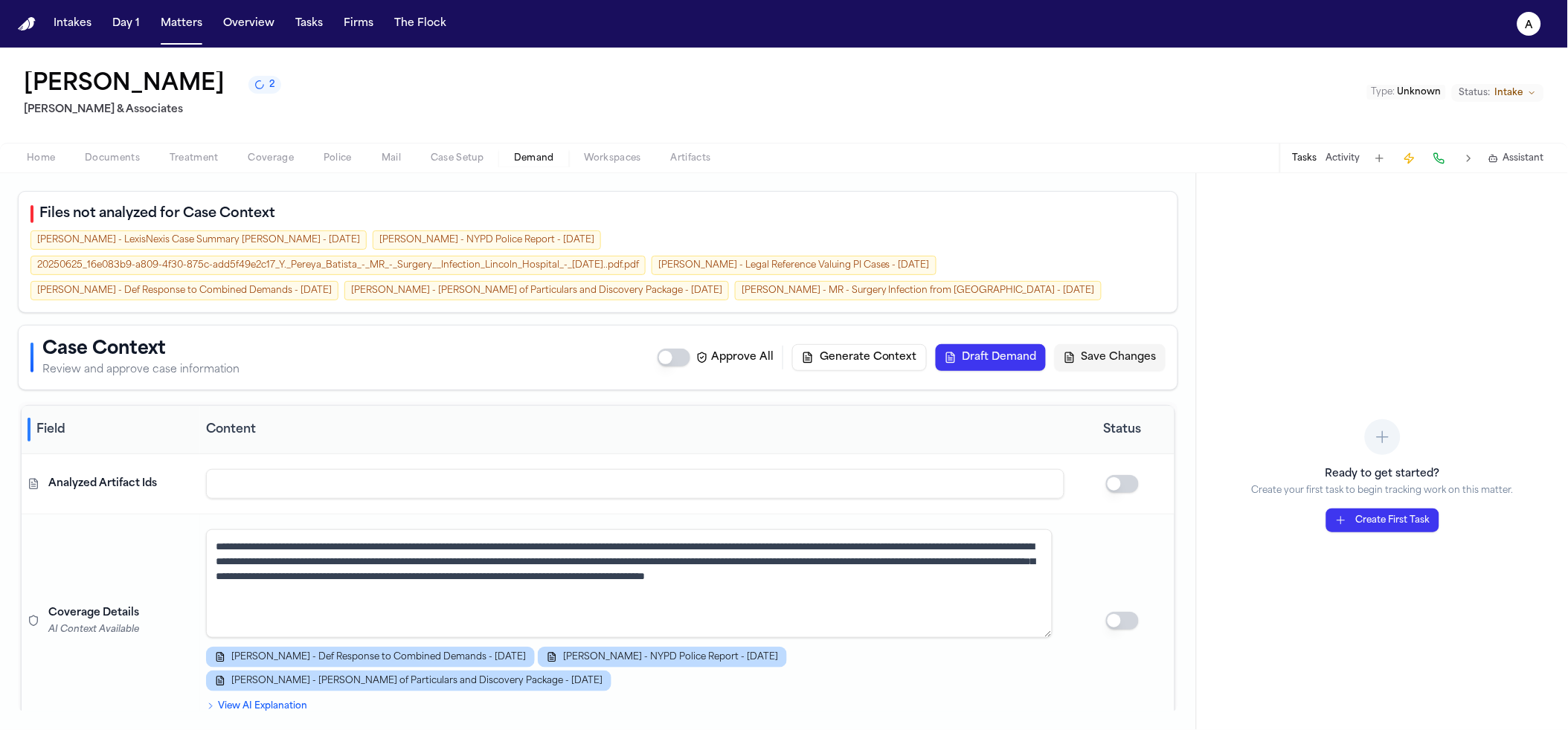
click at [873, 345] on button "Generate Context" at bounding box center [859, 358] width 135 height 27
click at [1490, 159] on icon "button" at bounding box center [1490, 159] width 1 height 0
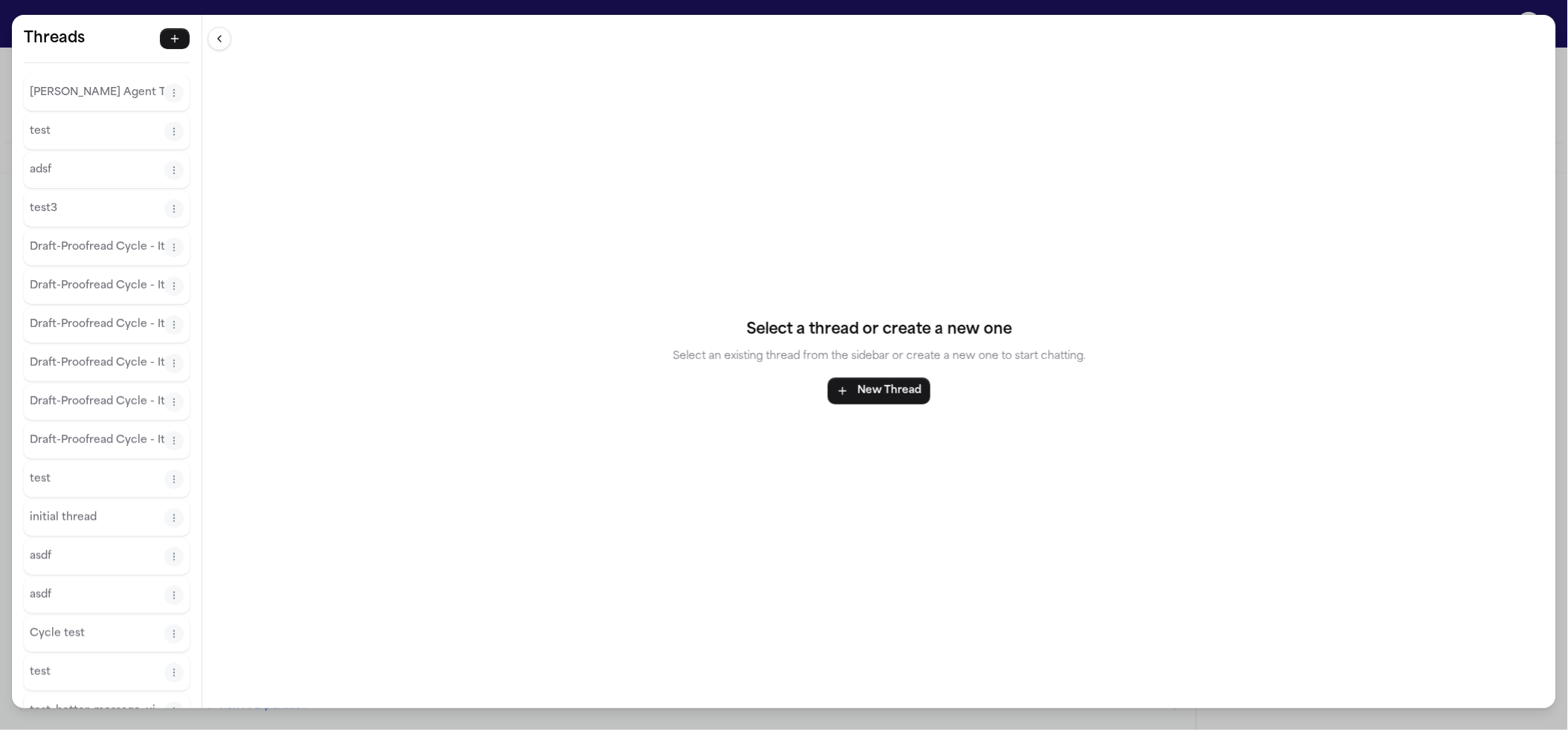
click at [52, 84] on p "[PERSON_NAME] Agent Thread" at bounding box center [97, 92] width 135 height 17
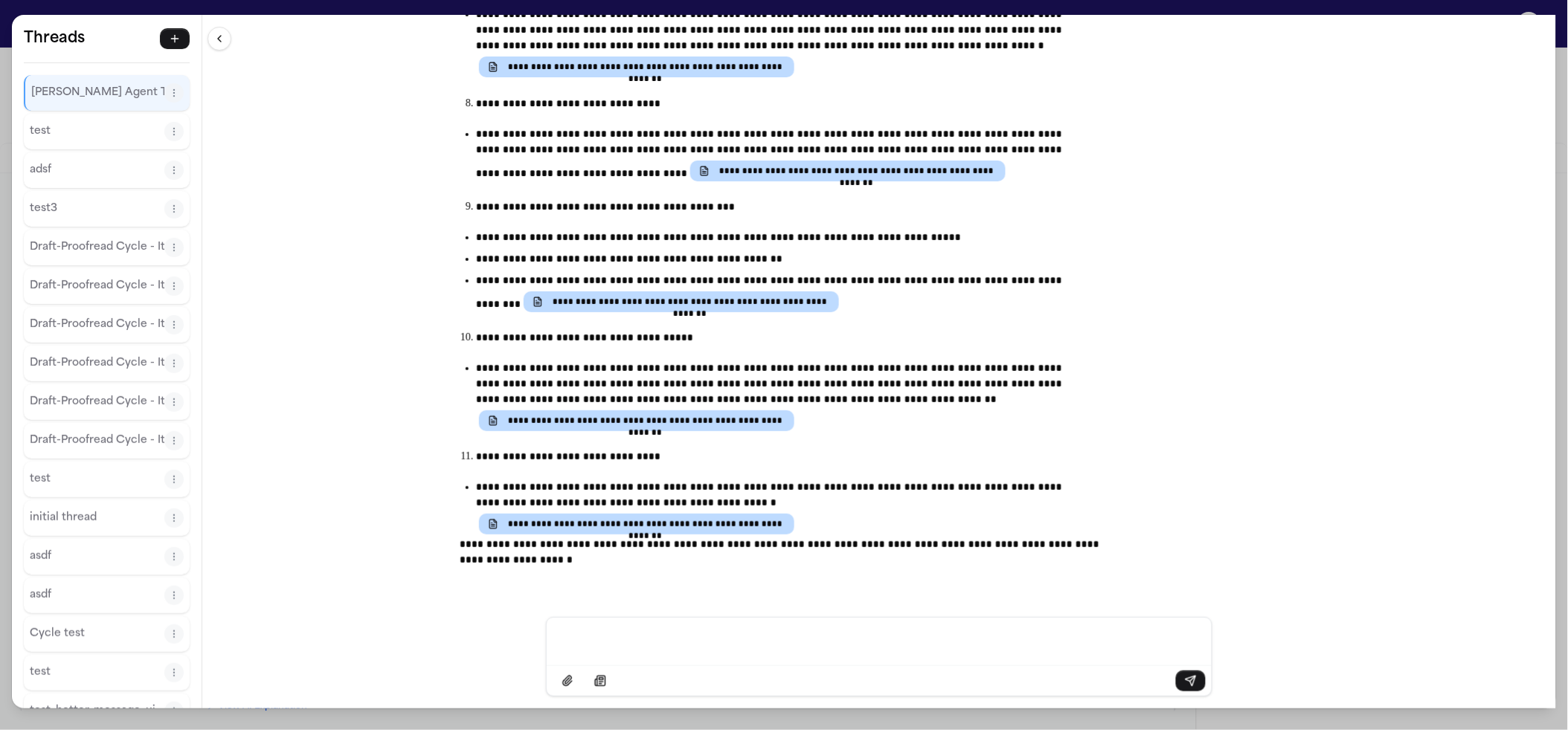
scroll to position [5415, 0]
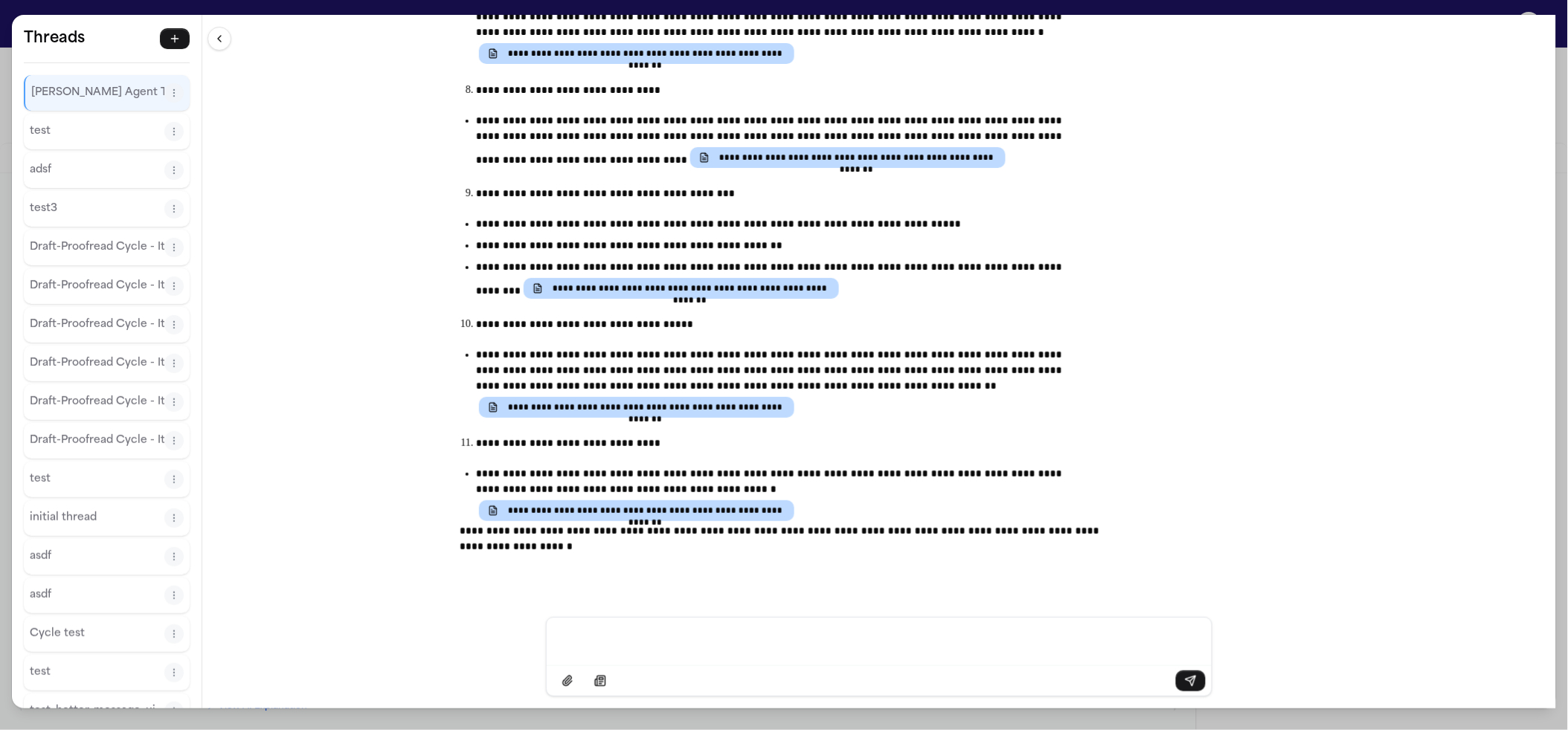
click at [849, 2] on div "**********" at bounding box center [784, 365] width 1568 height 730
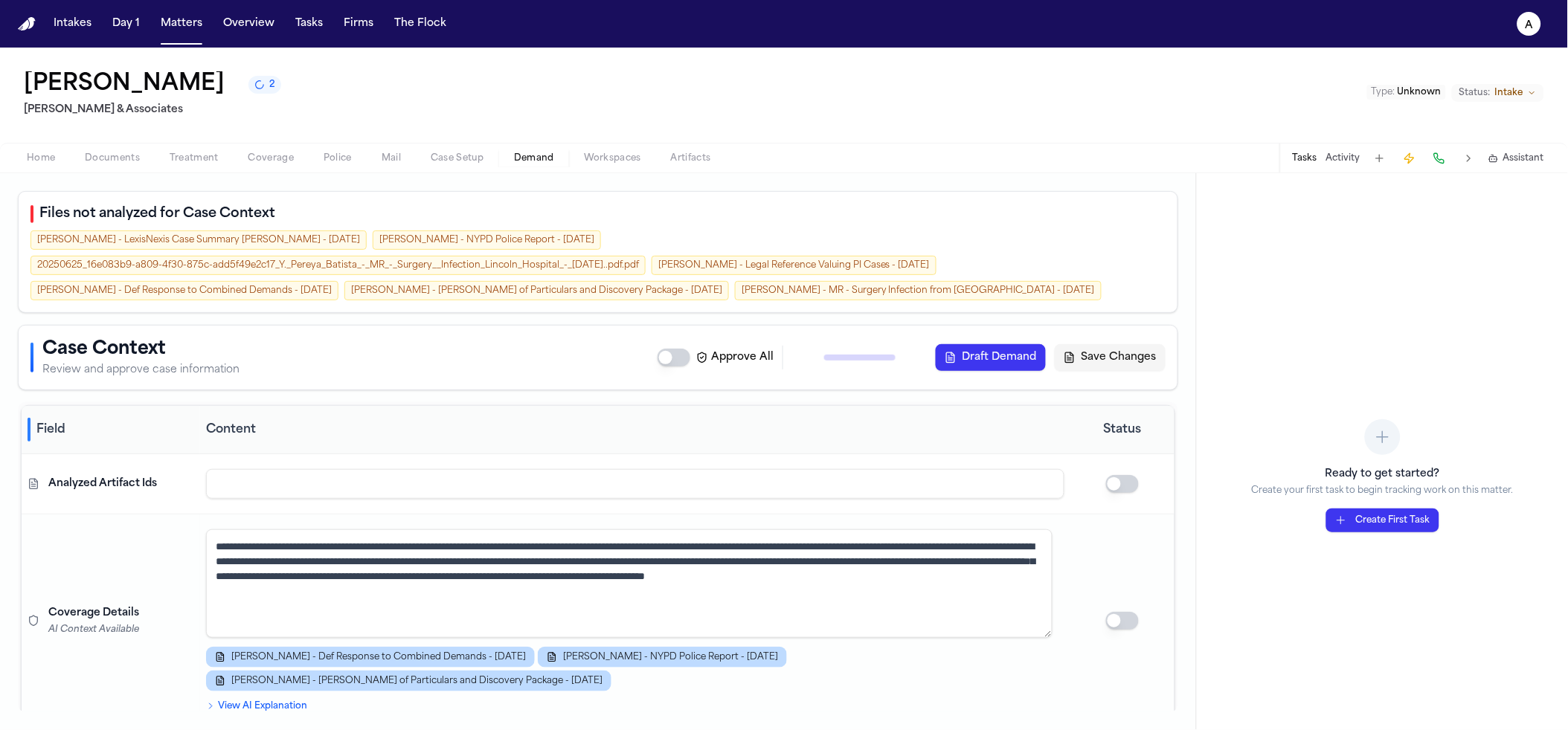
click at [1511, 162] on span "Assistant" at bounding box center [1523, 158] width 41 height 12
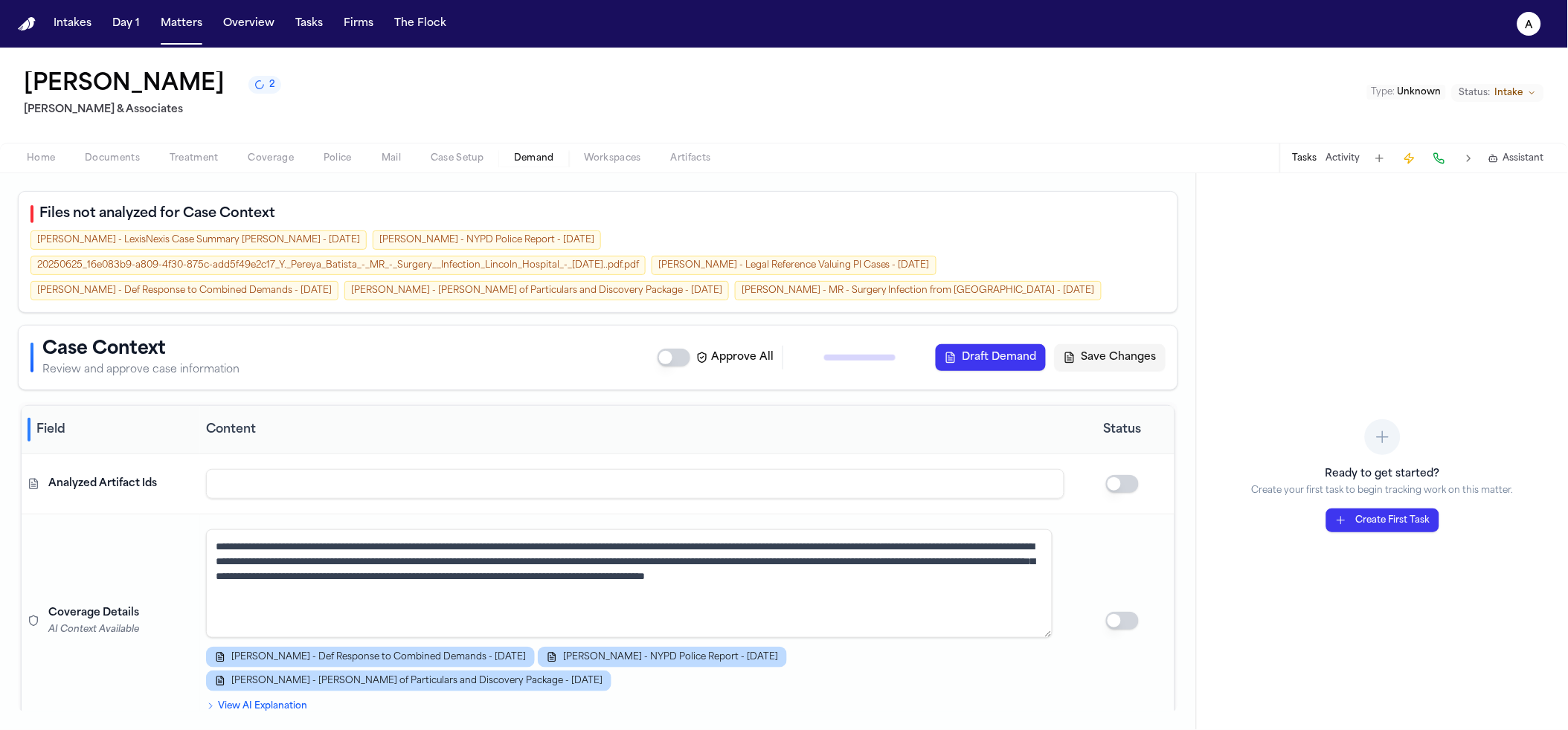
click at [1525, 166] on div "Tasks Activity Assistant" at bounding box center [1418, 157] width 276 height 29
click at [1525, 164] on span "Assistant" at bounding box center [1523, 158] width 41 height 12
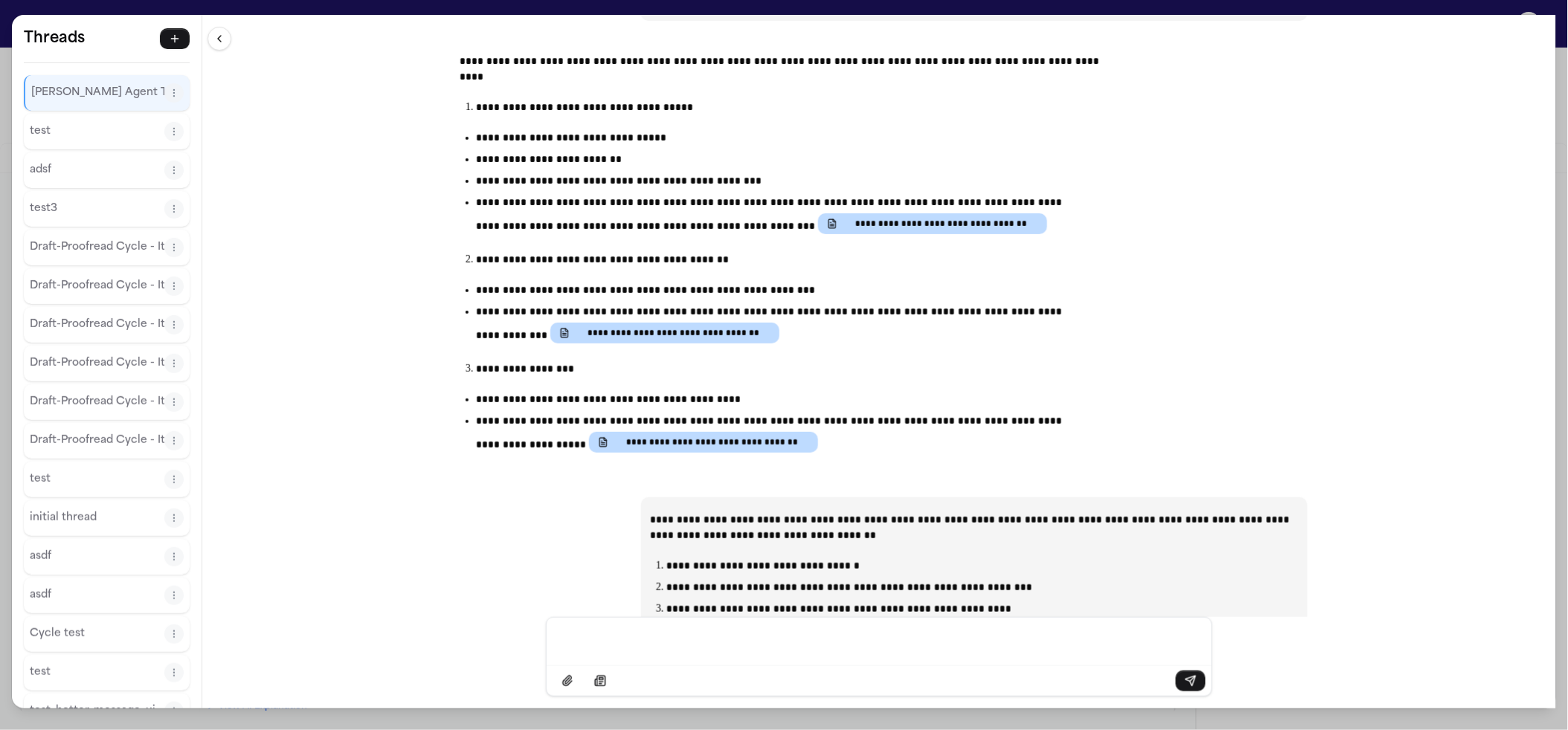
scroll to position [11685, 0]
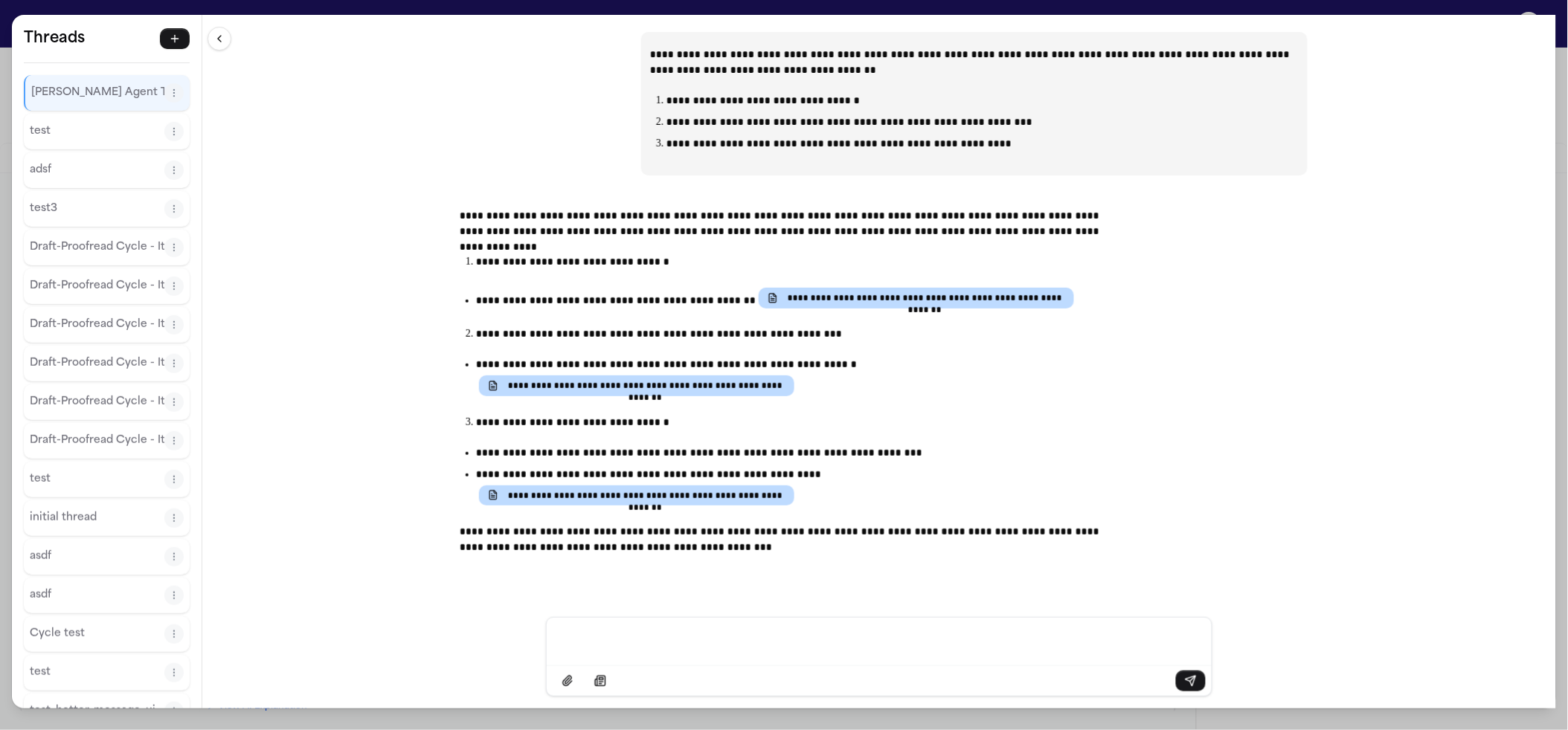
click at [600, 0] on div "**********" at bounding box center [784, 365] width 1568 height 730
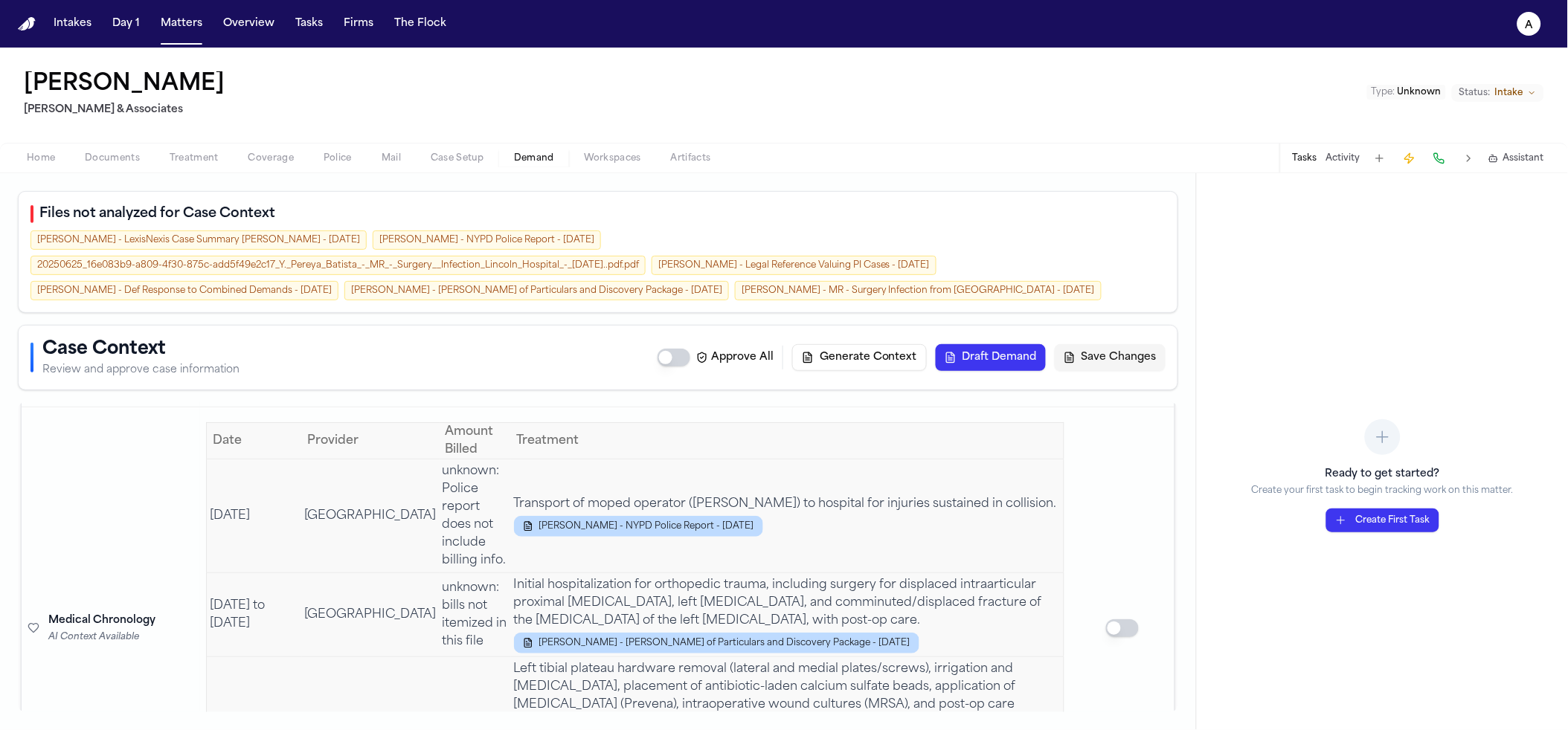
scroll to position [2057, 0]
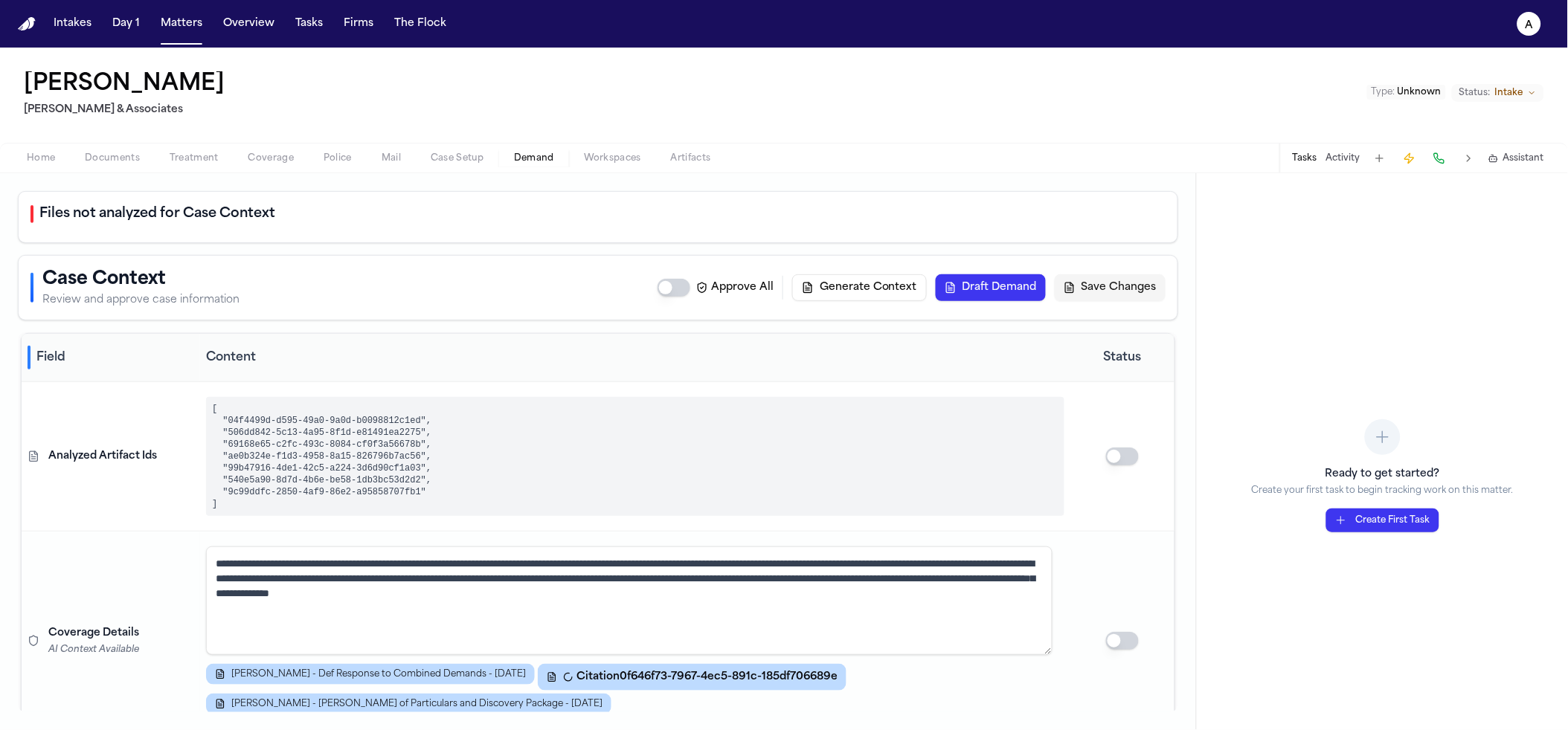
scroll to position [3, 0]
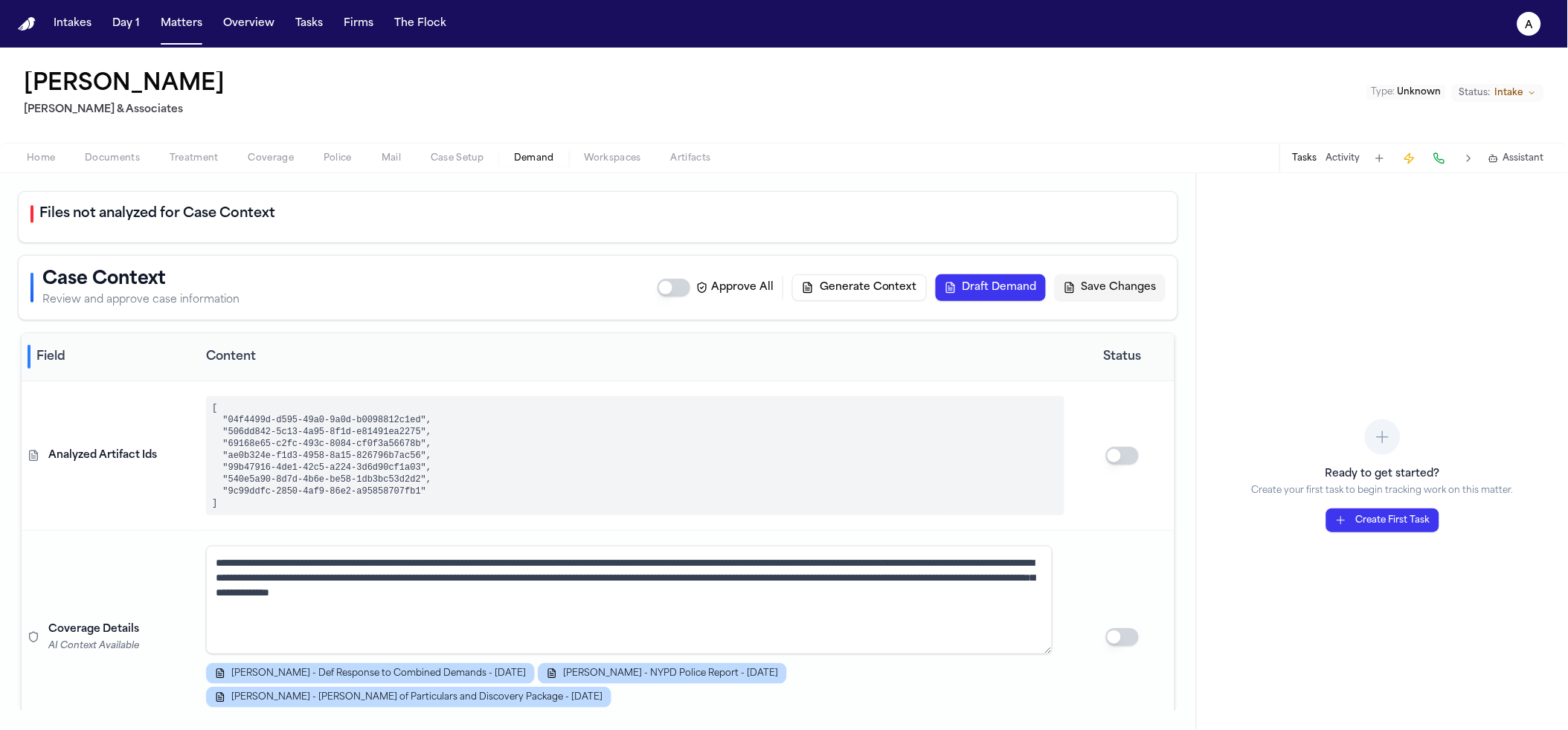
click at [403, 524] on td "[ "04f4499d-d595-49a0-9a0d-b0098812c1ed", "506dd842-5c13-4a95-8f1d-e81491ea2275…" at bounding box center [635, 456] width 870 height 150
click at [300, 498] on pre "[ "04f4499d-d595-49a0-9a0d-b0098812c1ed", "506dd842-5c13-4a95-8f1d-e81491ea2275…" at bounding box center [635, 455] width 859 height 119
click at [300, 496] on pre "[ "04f4499d-d595-49a0-9a0d-b0098812c1ed", "506dd842-5c13-4a95-8f1d-e81491ea2275…" at bounding box center [635, 455] width 859 height 119
click at [143, 211] on h2 "Files not analyzed for Case Context" at bounding box center [157, 214] width 236 height 21
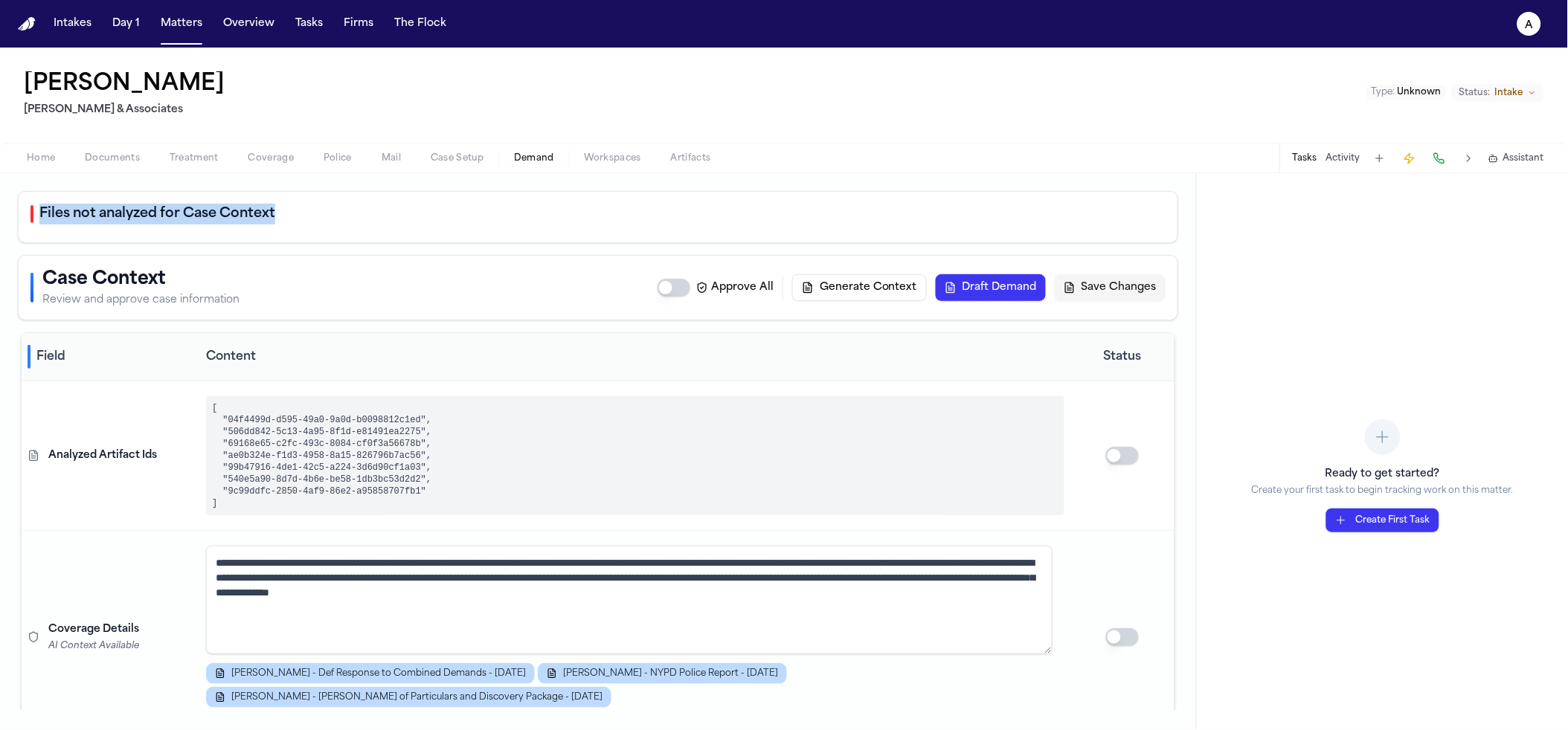
click at [143, 211] on h2 "Files not analyzed for Case Context" at bounding box center [157, 214] width 236 height 21
click at [343, 204] on div "Files not analyzed for Case Context" at bounding box center [598, 214] width 1135 height 21
click at [300, 206] on div "Files not analyzed for Case Context" at bounding box center [598, 214] width 1135 height 21
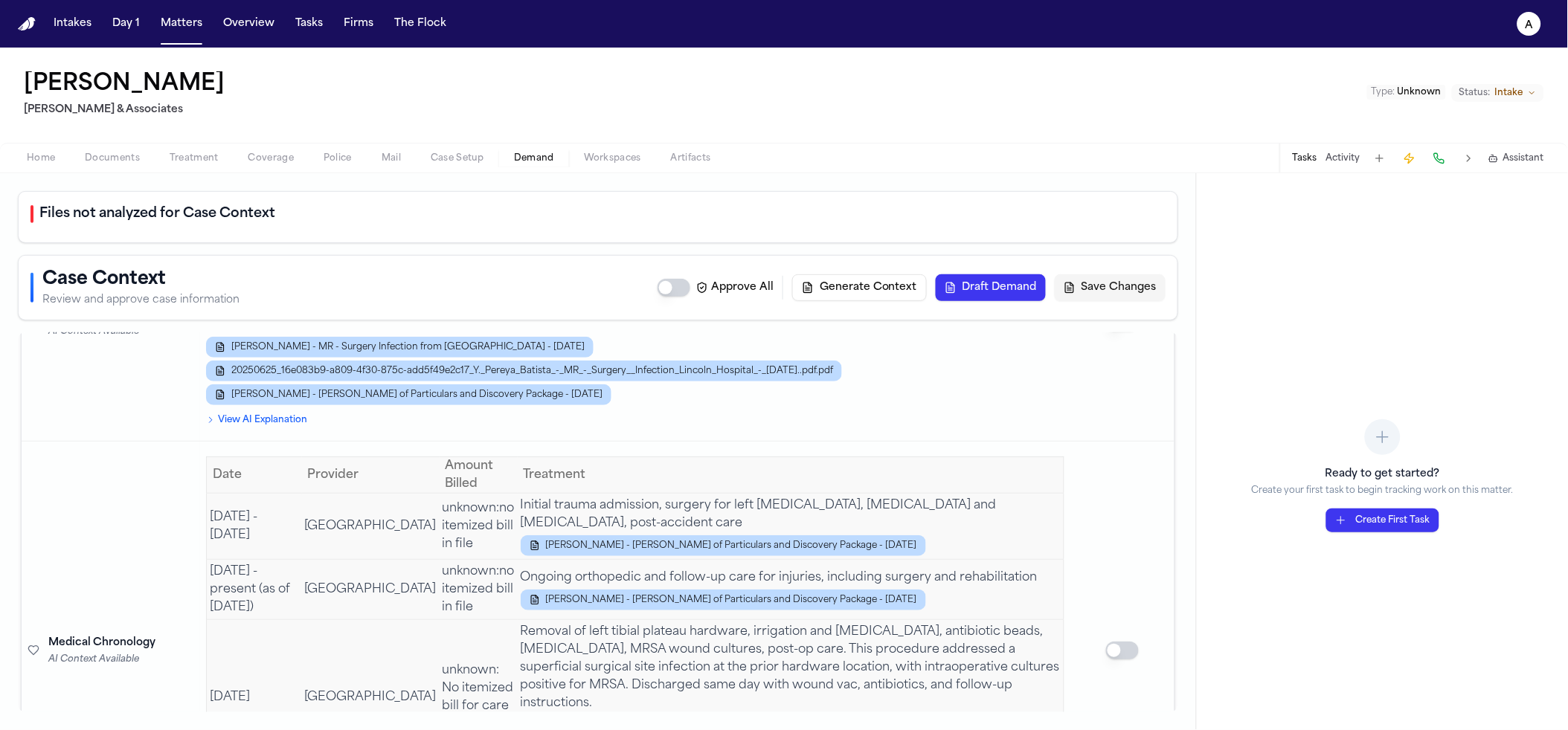
scroll to position [0, 0]
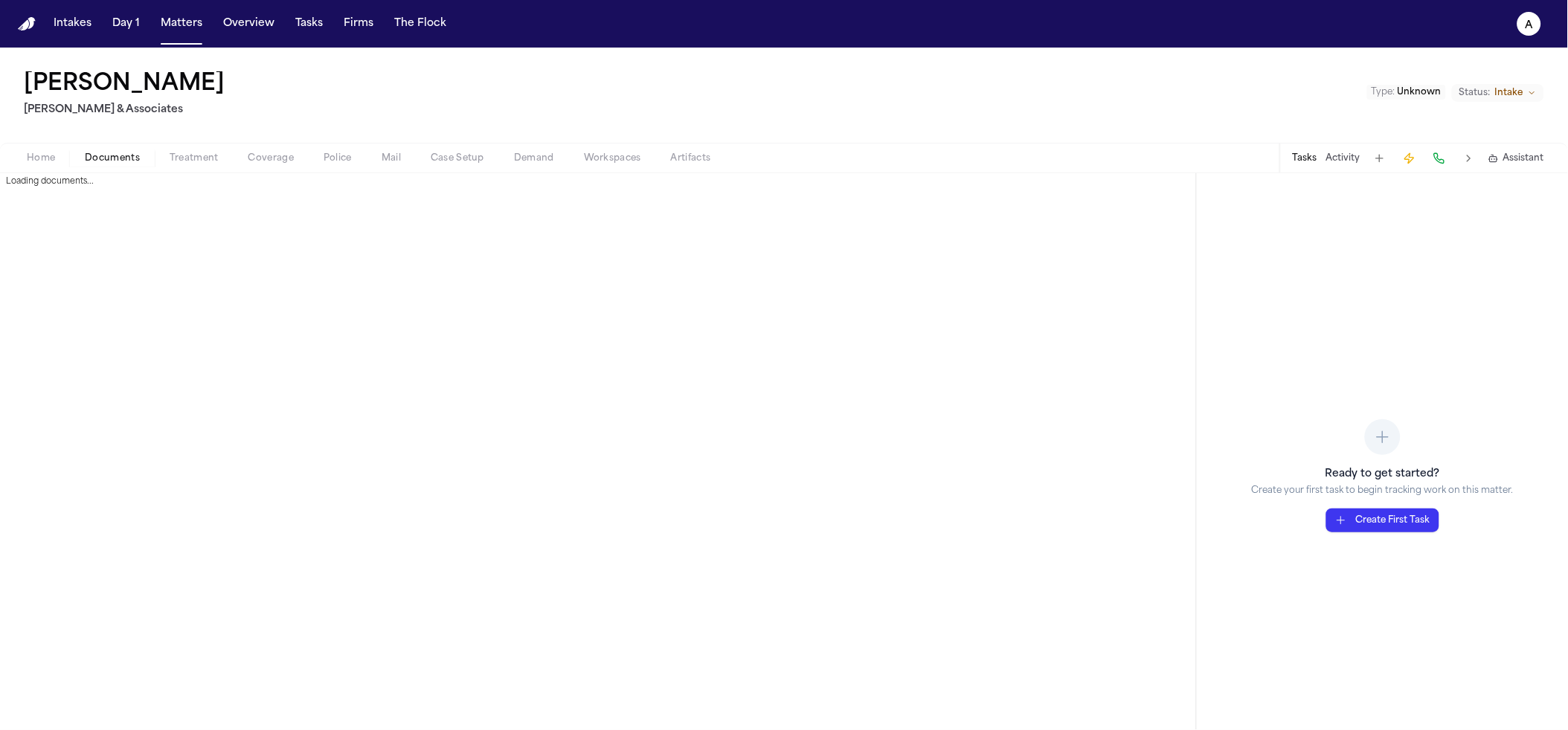
click at [83, 150] on button "Documents" at bounding box center [112, 158] width 85 height 17
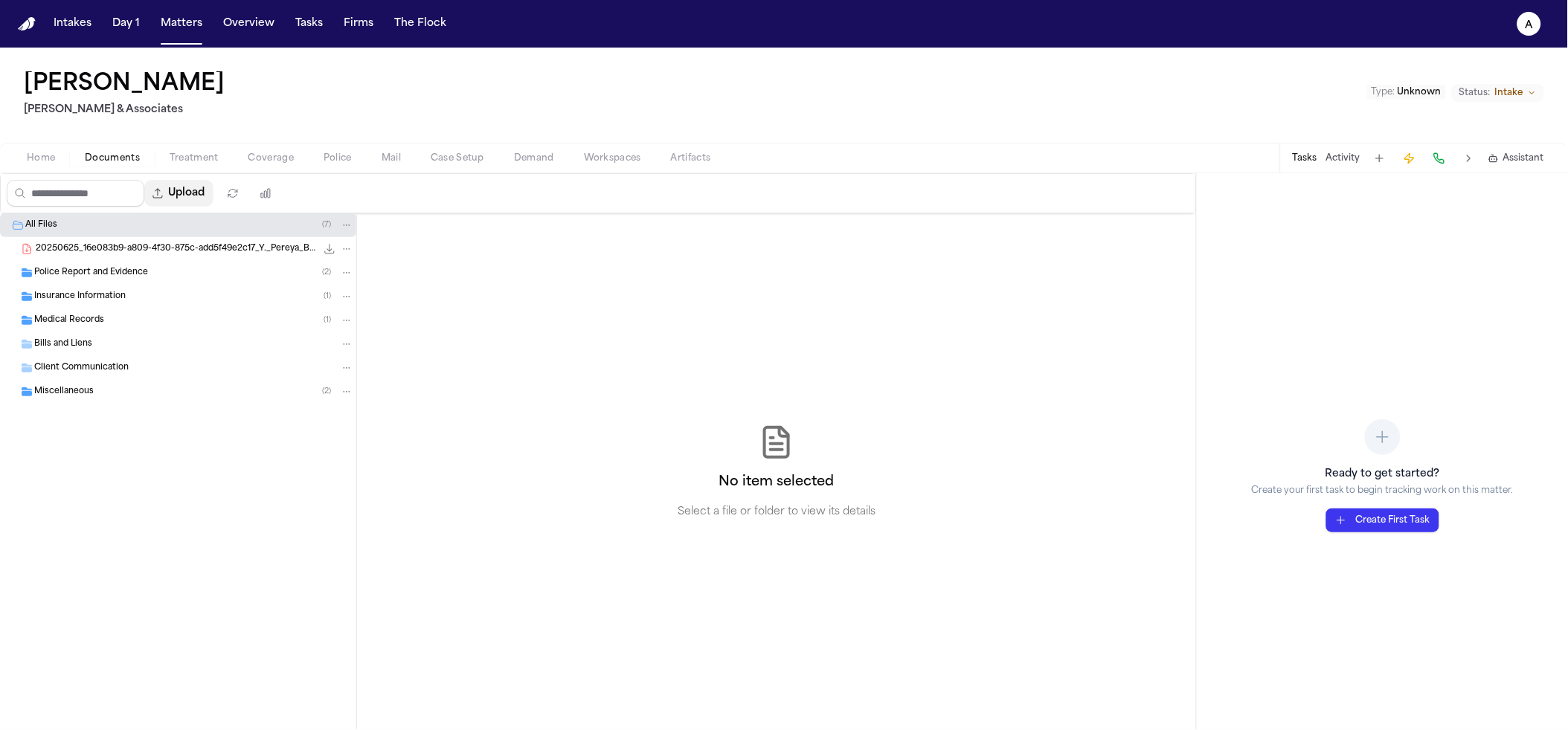
click at [199, 191] on button "Upload" at bounding box center [178, 193] width 69 height 27
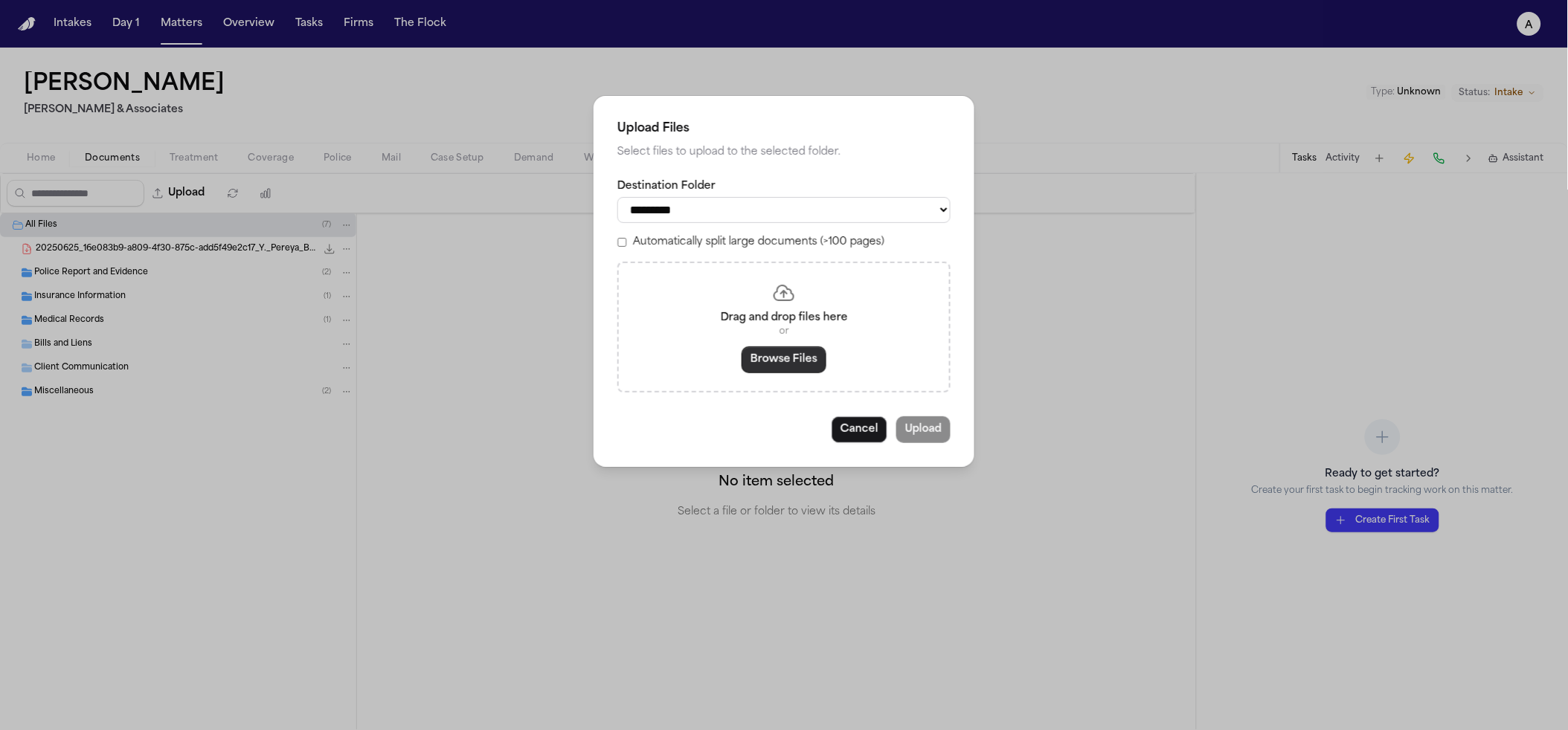
click at [778, 365] on button "Browse Files" at bounding box center [784, 360] width 85 height 27
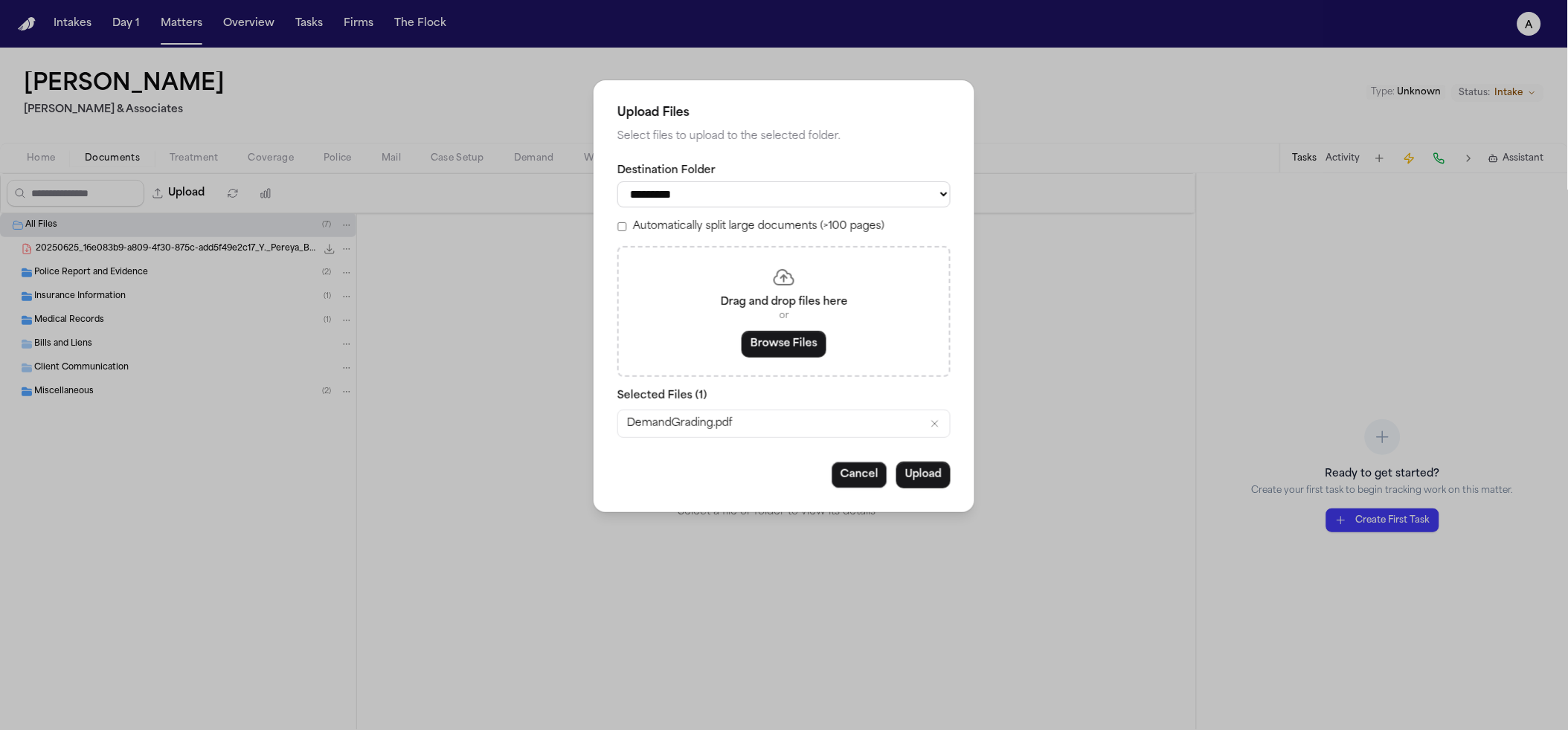
click at [913, 495] on div "**********" at bounding box center [784, 295] width 381 height 432
click at [915, 489] on button "Upload" at bounding box center [923, 475] width 54 height 27
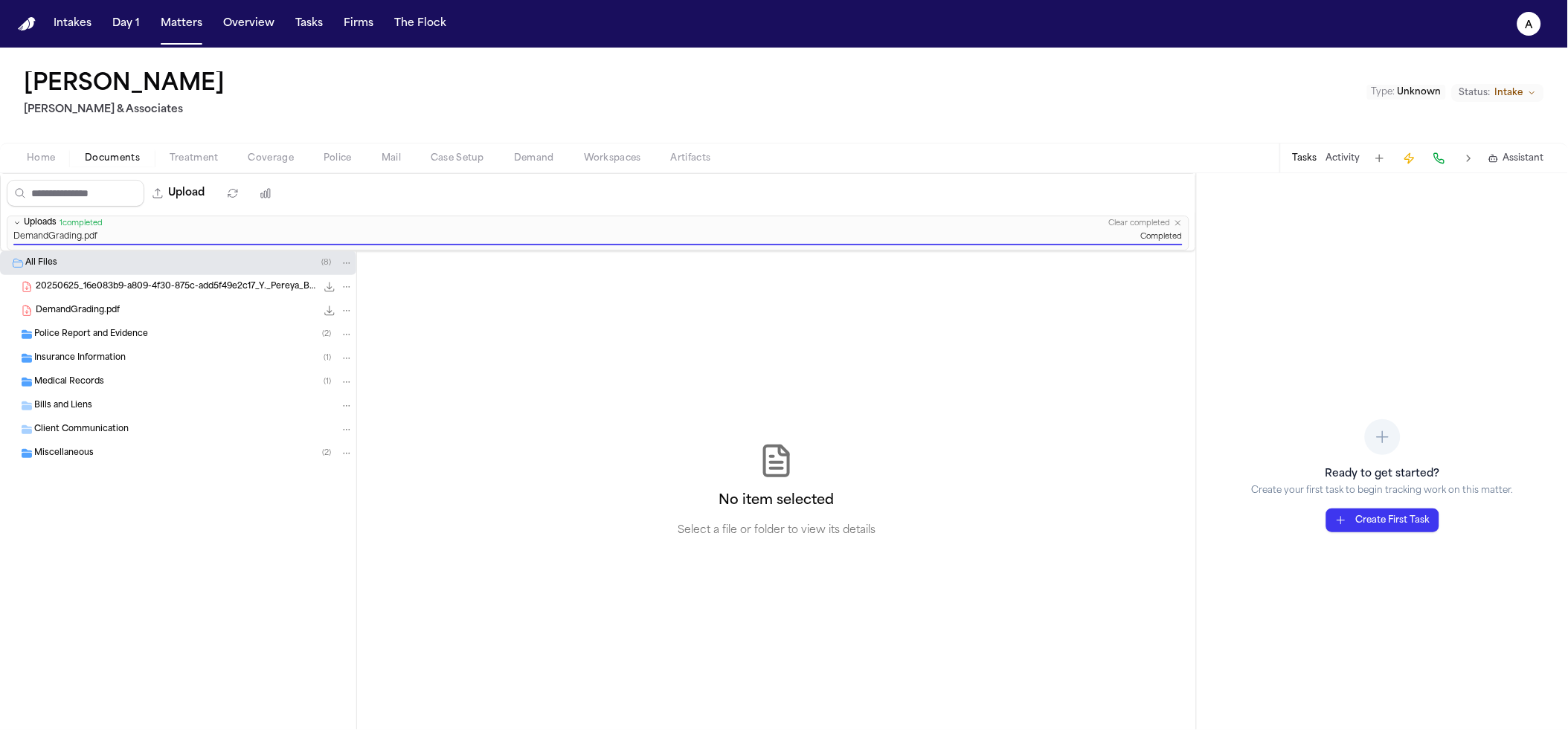
click at [536, 166] on div "Home Documents Treatment Coverage Police Mail Case Setup Demand Workspaces Arti…" at bounding box center [784, 158] width 1568 height 30
click at [535, 162] on span "Demand" at bounding box center [534, 158] width 40 height 12
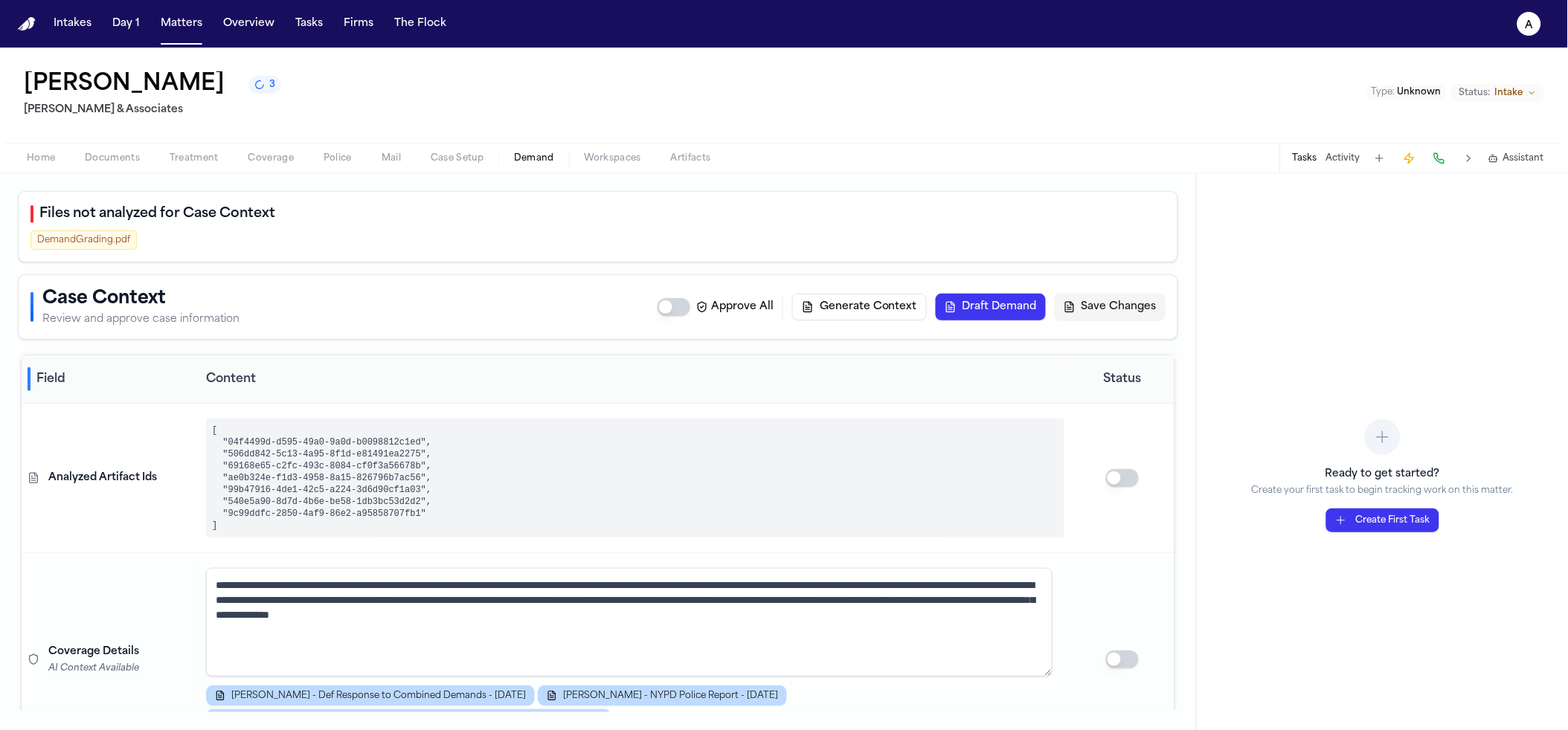
click at [91, 161] on span "Documents" at bounding box center [112, 158] width 55 height 12
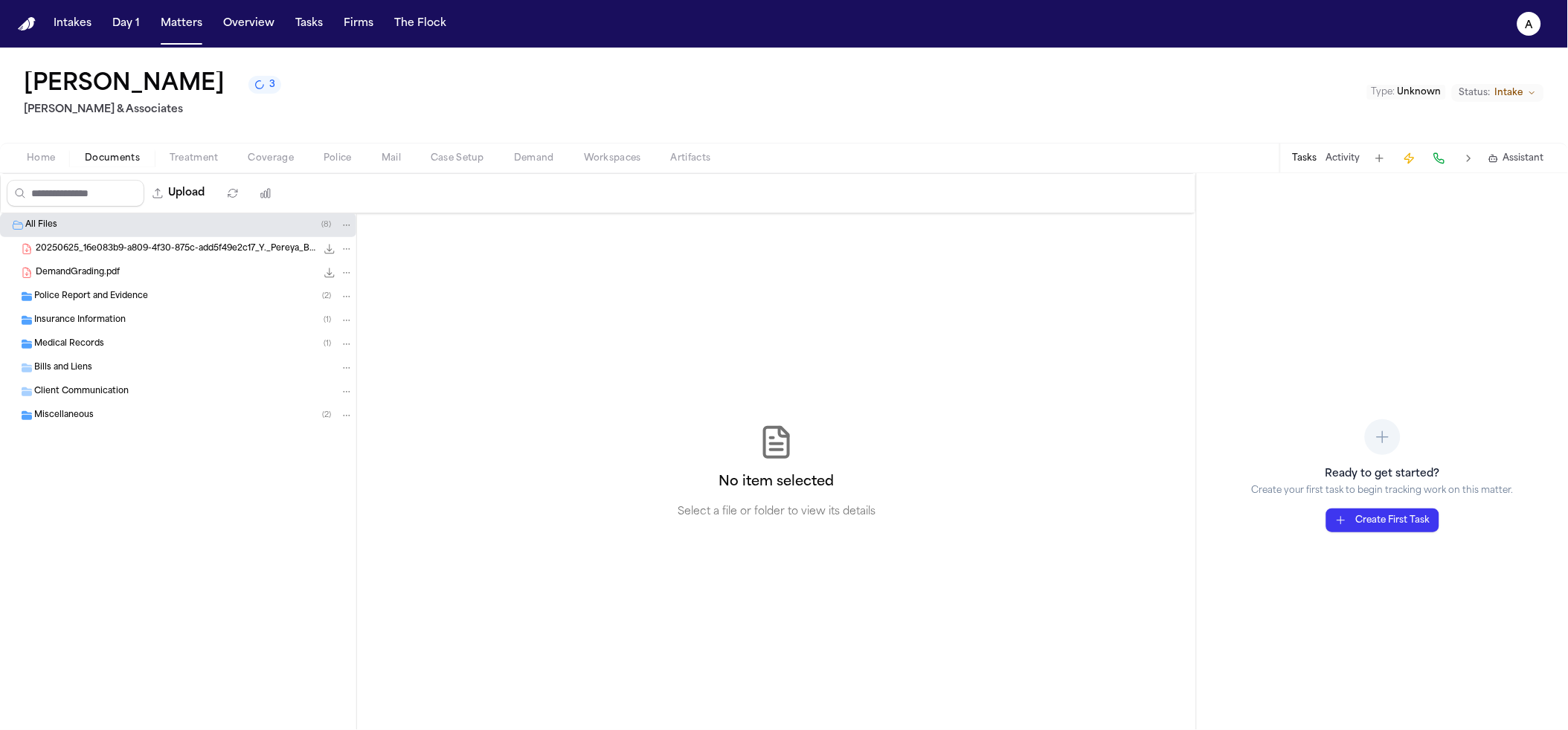
click at [10, 271] on span "File: DemandGrading.pdf" at bounding box center [6, 273] width 9 height 9
click at [1108, 185] on button "Delete files" at bounding box center [1117, 193] width 27 height 27
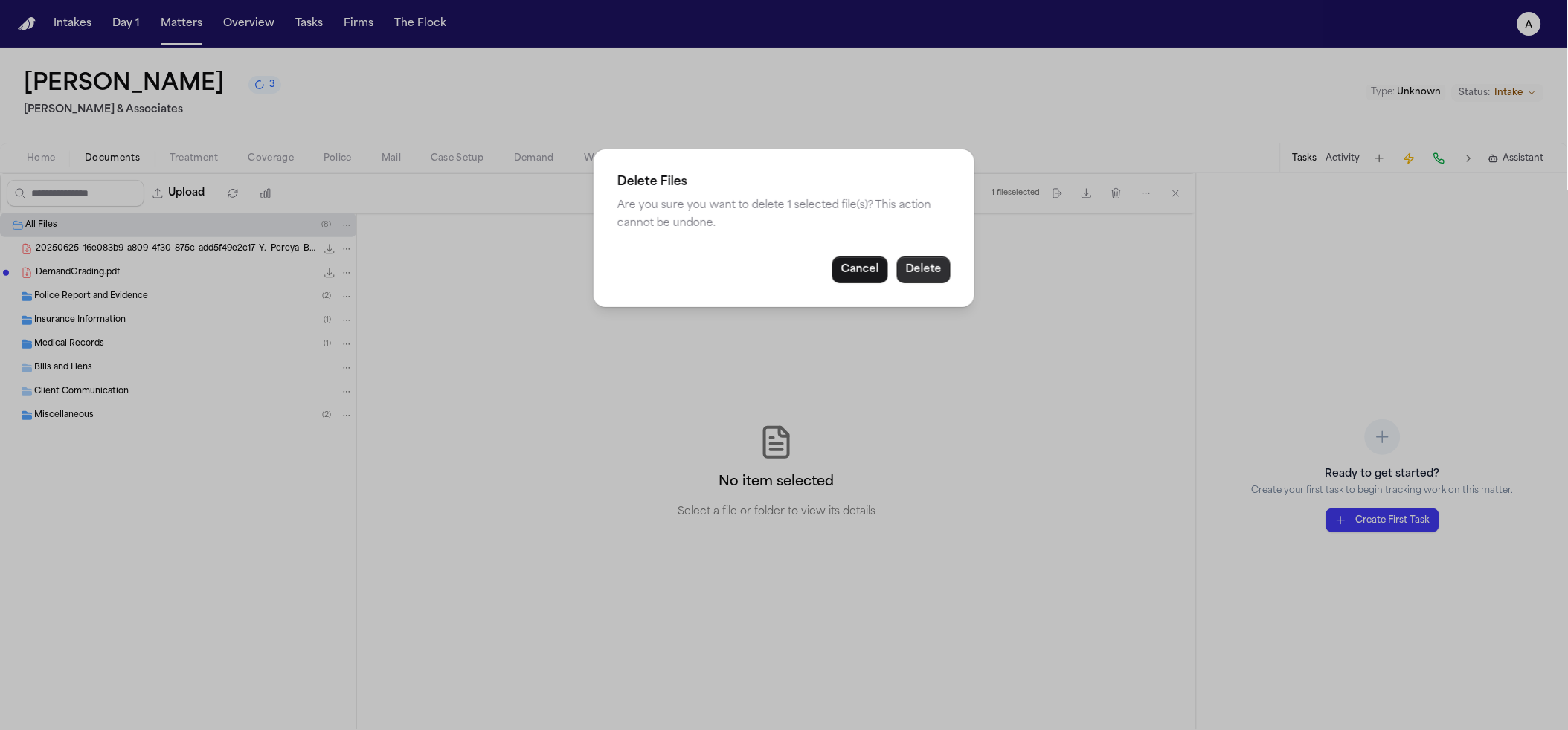
click at [938, 266] on button "Delete" at bounding box center [923, 270] width 53 height 27
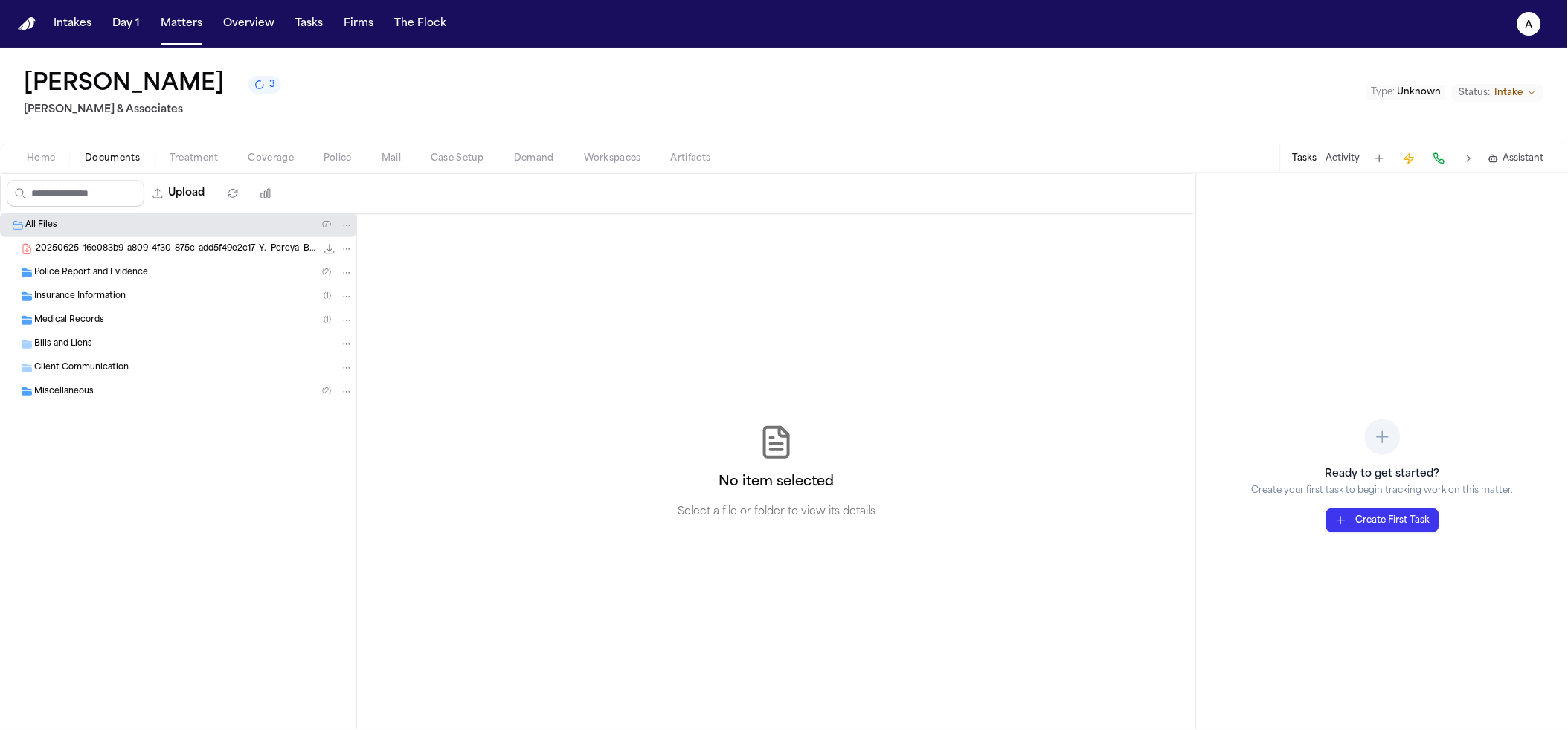
click at [530, 156] on span "Demand" at bounding box center [534, 158] width 40 height 12
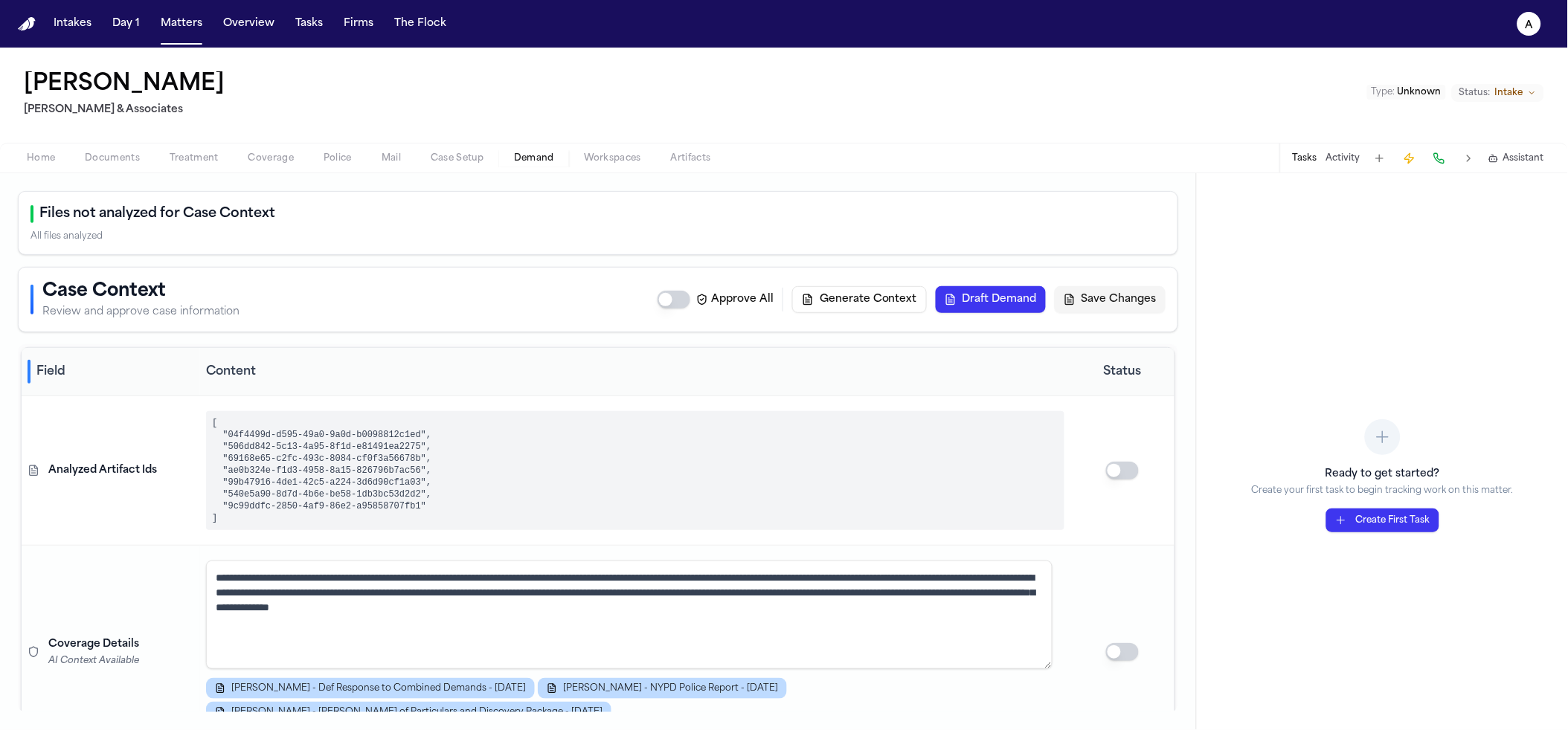
click at [206, 213] on h2 "Files not analyzed for Case Context" at bounding box center [157, 214] width 236 height 21
copy h2 "Files not analyzed for Case Context"
click at [281, 234] on div "All files analyzed" at bounding box center [598, 236] width 1135 height 12
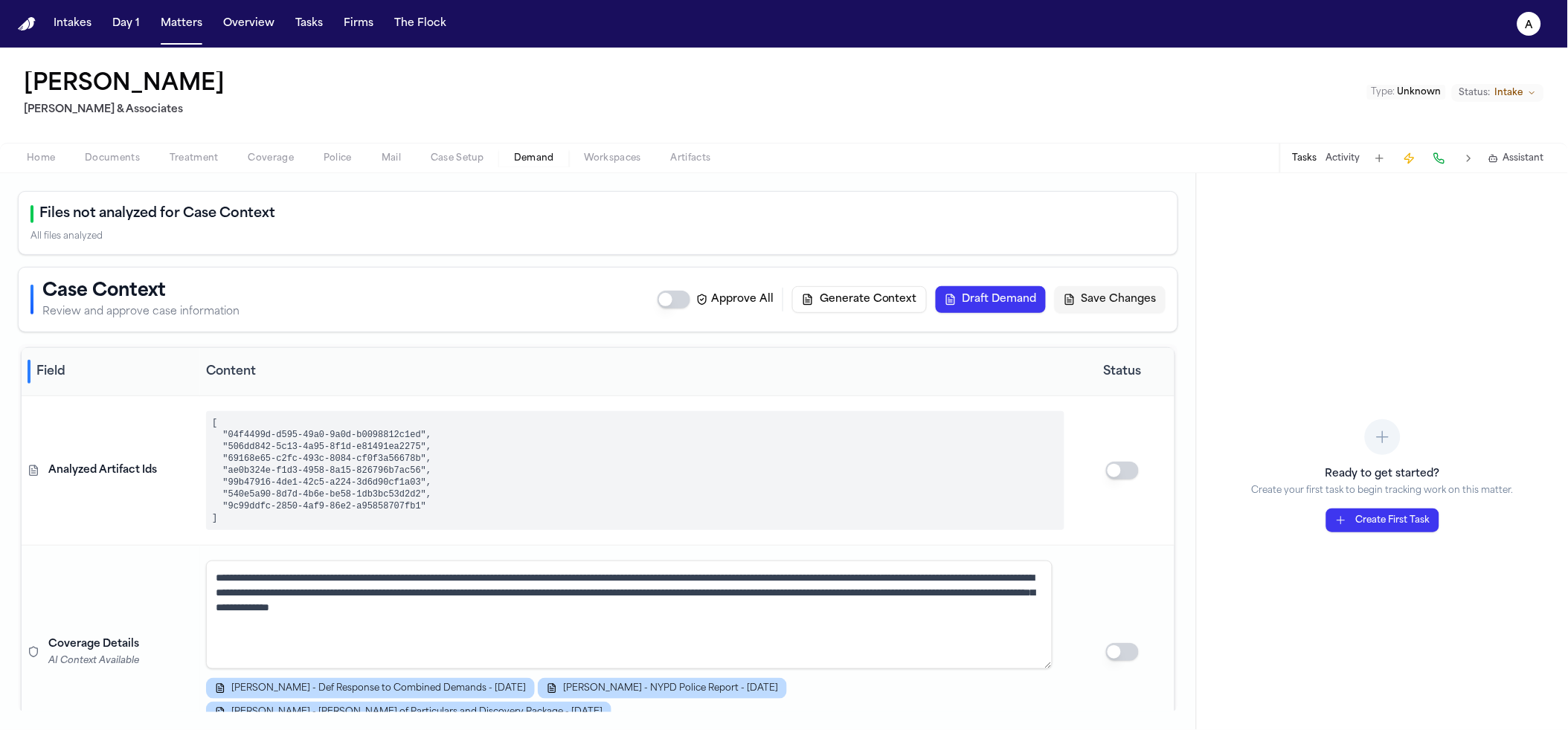
click at [266, 206] on h2 "Files not analyzed for Case Context" at bounding box center [157, 214] width 236 height 21
click at [266, 207] on h2 "Files not analyzed for Case Context" at bounding box center [157, 214] width 236 height 21
copy h2 "Files not analyzed for Case Context"
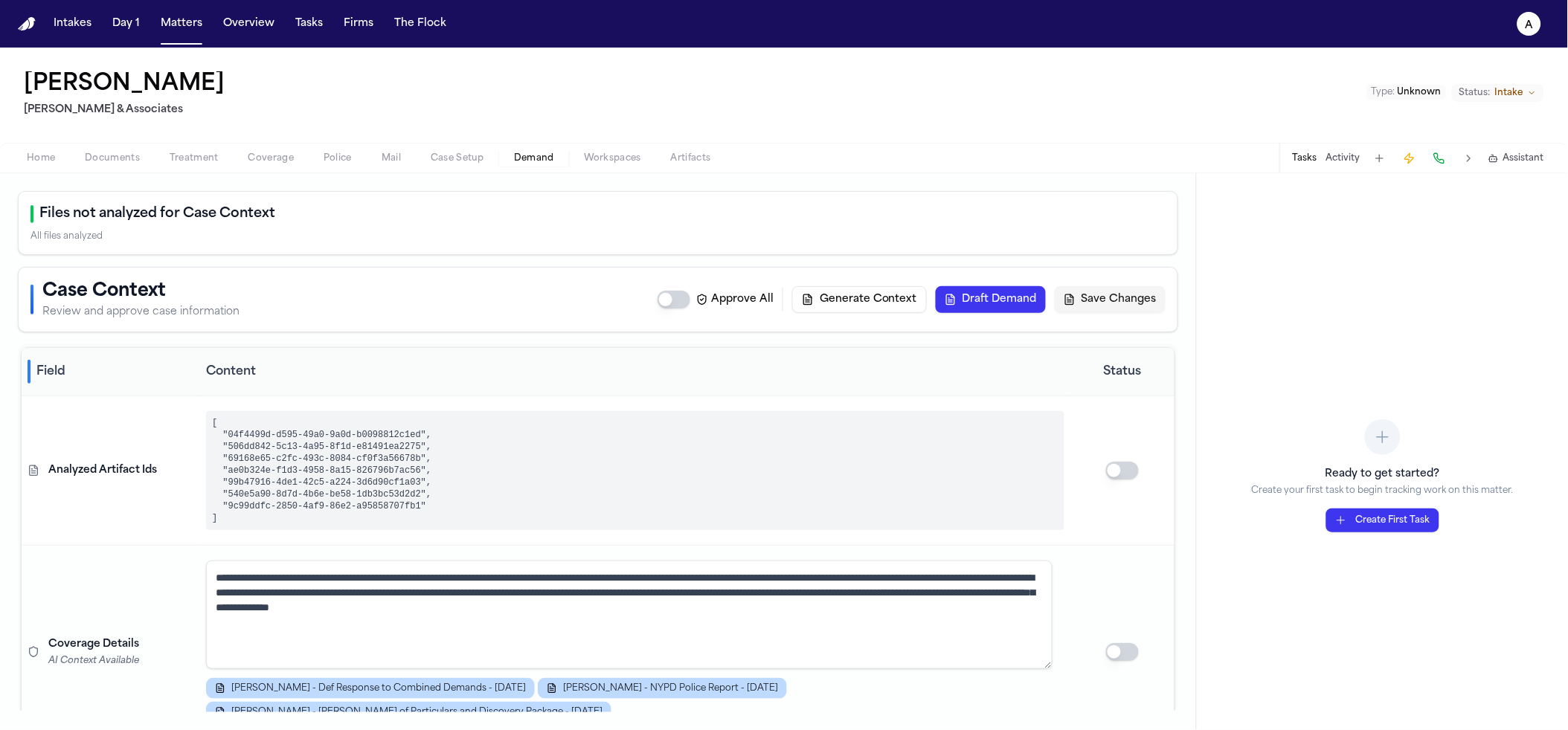
click at [405, 96] on div "[PERSON_NAME] & Associates Type : Unknown Status: Intake" at bounding box center [784, 95] width 1568 height 95
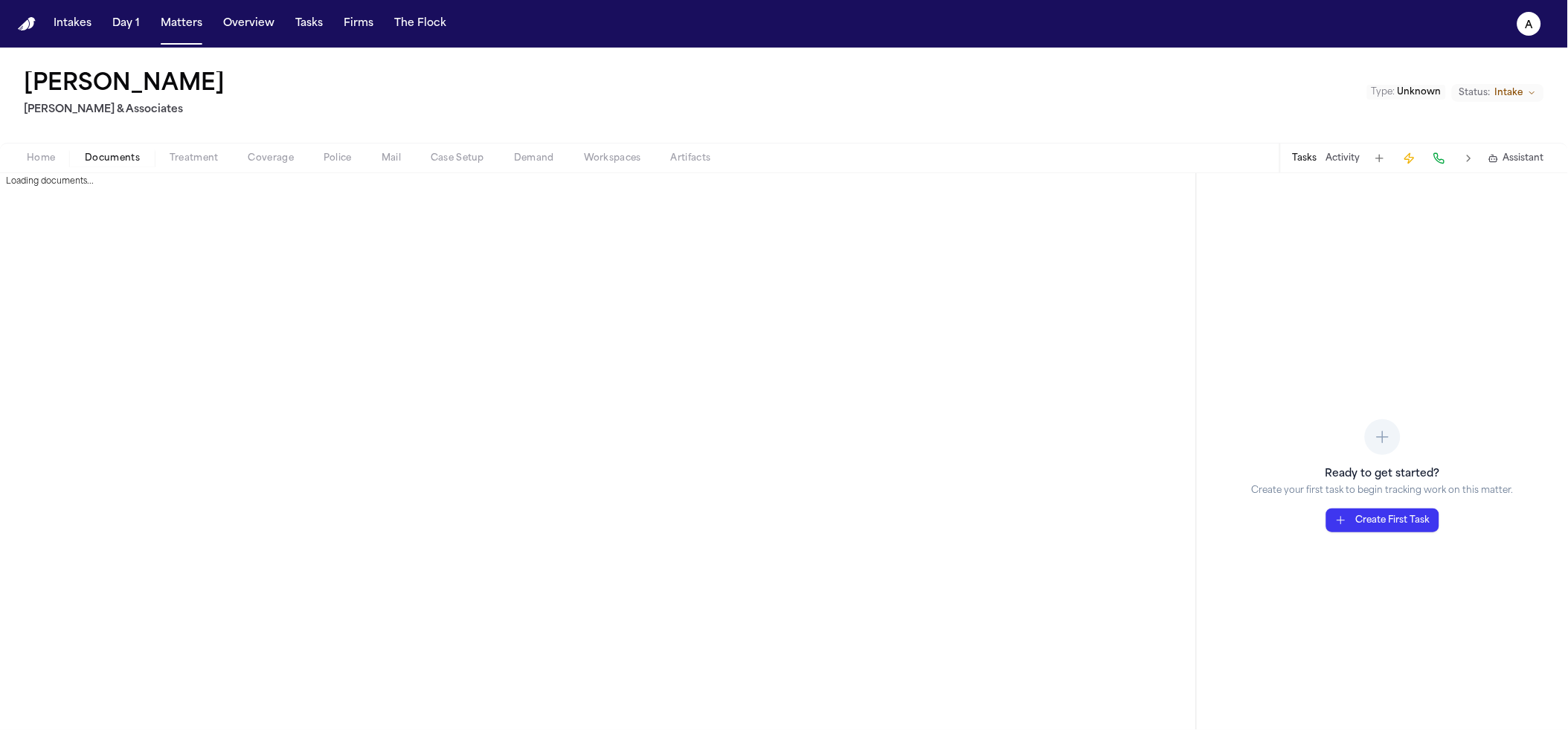
click at [92, 155] on span "Documents" at bounding box center [112, 158] width 55 height 12
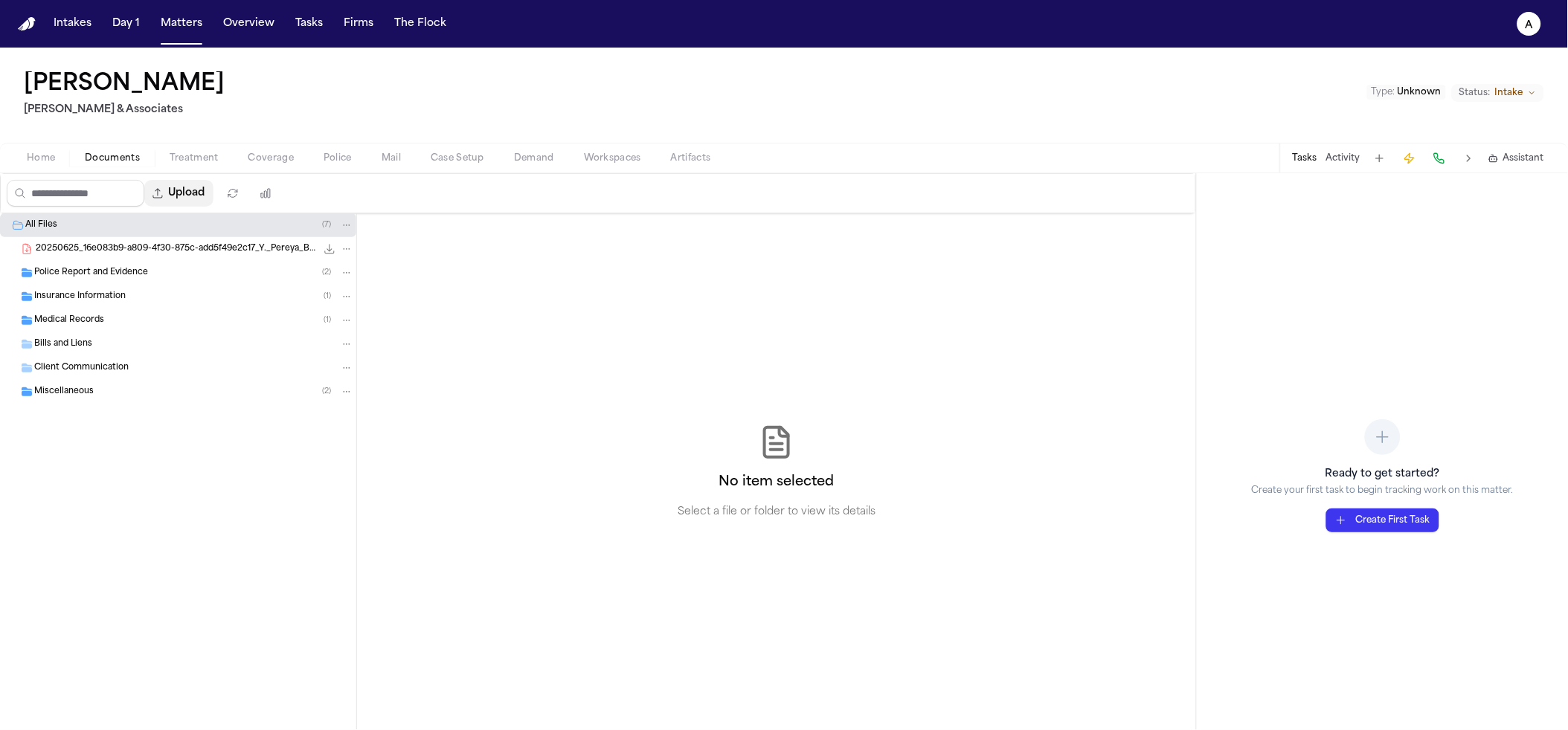
click at [199, 194] on button "Upload" at bounding box center [178, 193] width 69 height 27
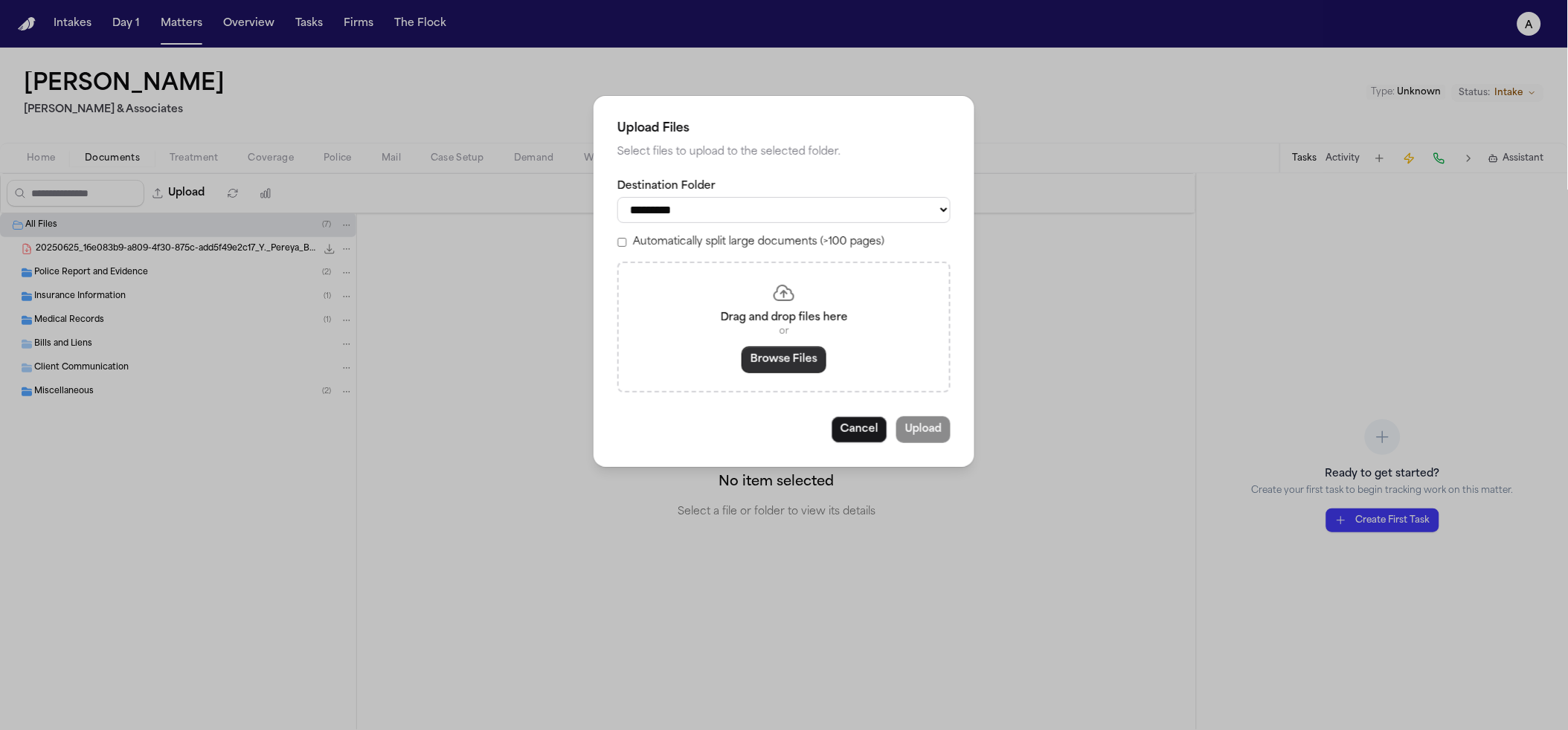
click at [806, 365] on button "Browse Files" at bounding box center [784, 360] width 85 height 27
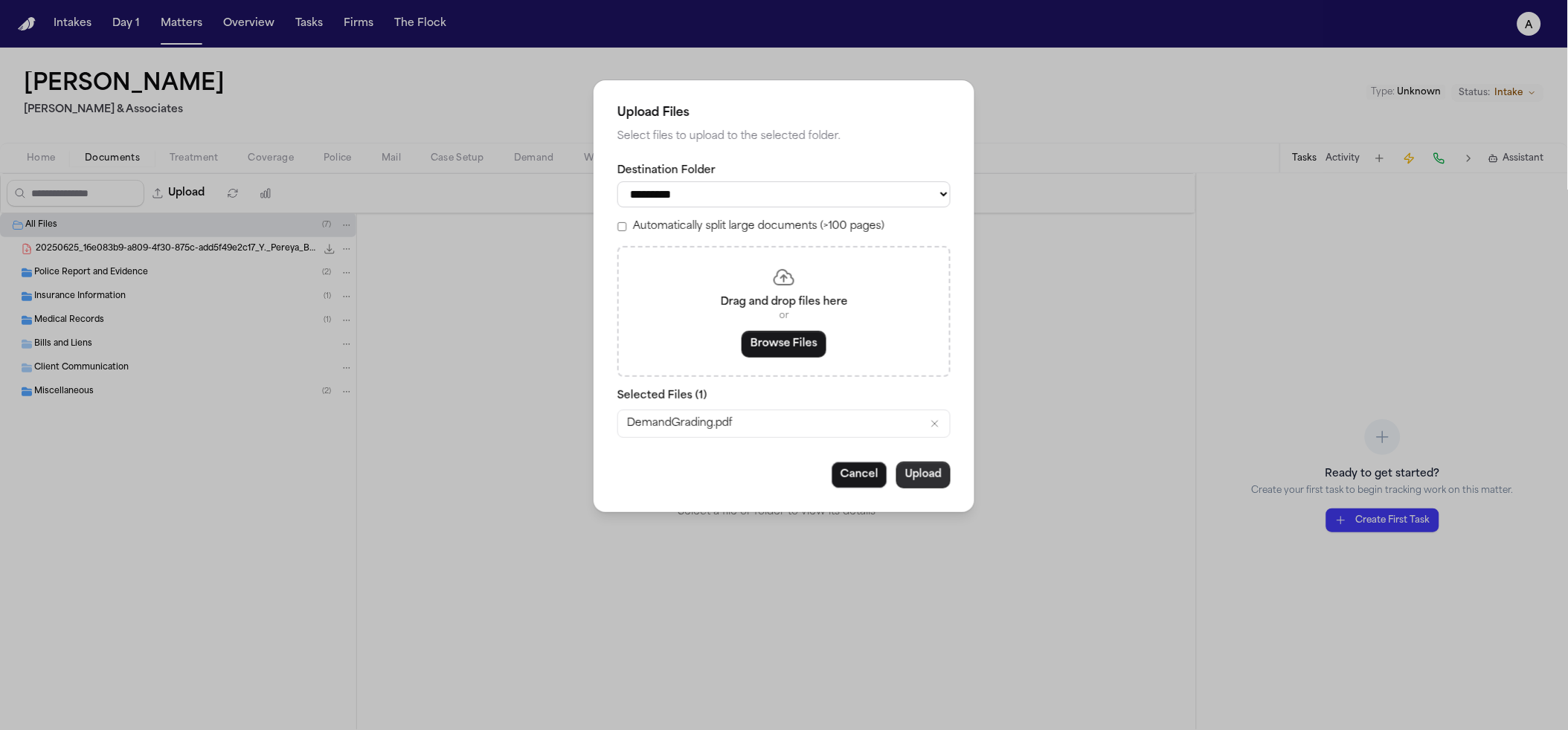
click at [934, 470] on button "Upload" at bounding box center [923, 475] width 54 height 27
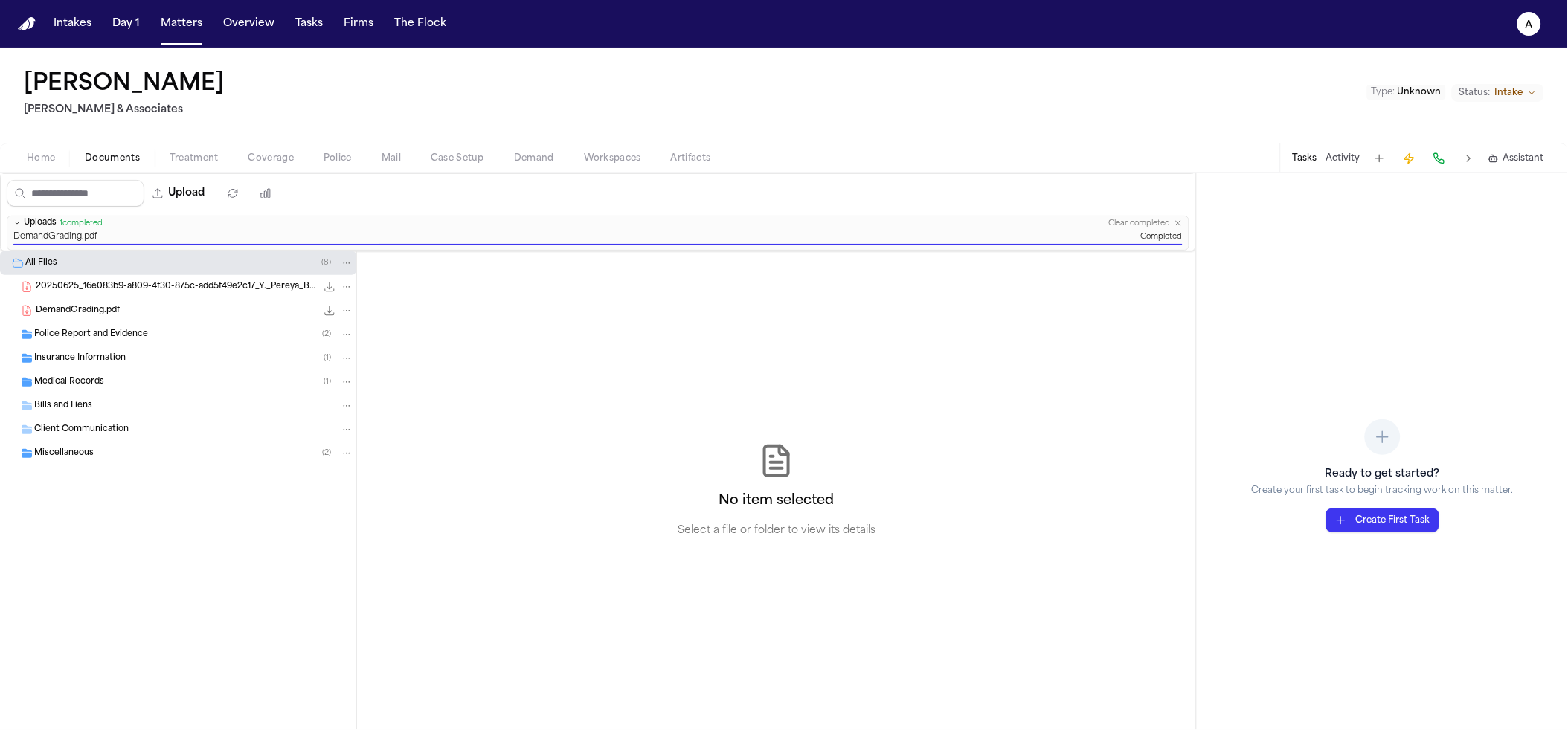
click at [520, 163] on span "Demand" at bounding box center [534, 158] width 40 height 12
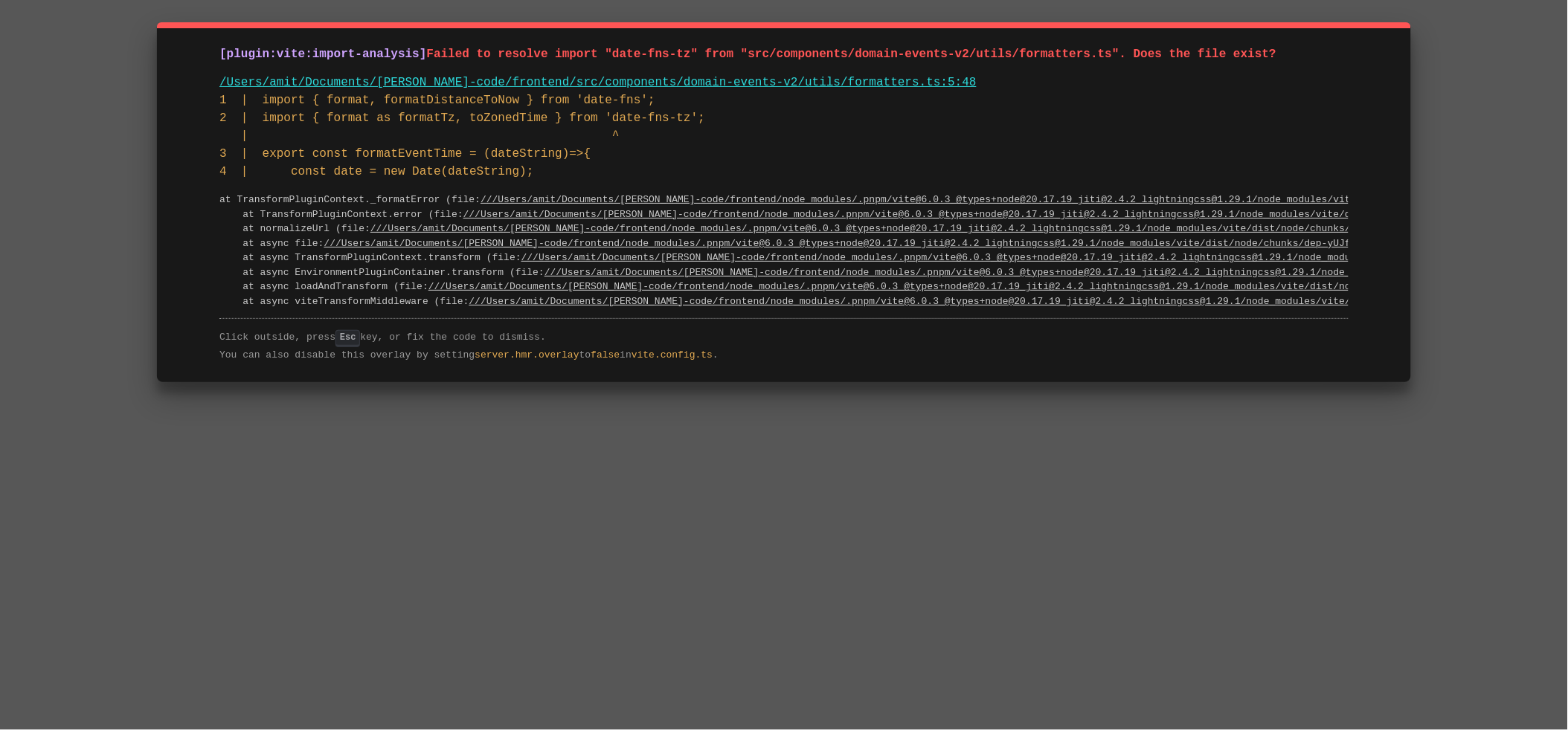
click at [726, 52] on span "Failed to resolve import "date-fns-tz" from "src/components/domain-events-v2/ut…" at bounding box center [852, 54] width 850 height 13
click at [1016, 51] on span "Failed to resolve import "date-fns-tz" from "src/components/domain-events-v2/ut…" at bounding box center [852, 54] width 850 height 13
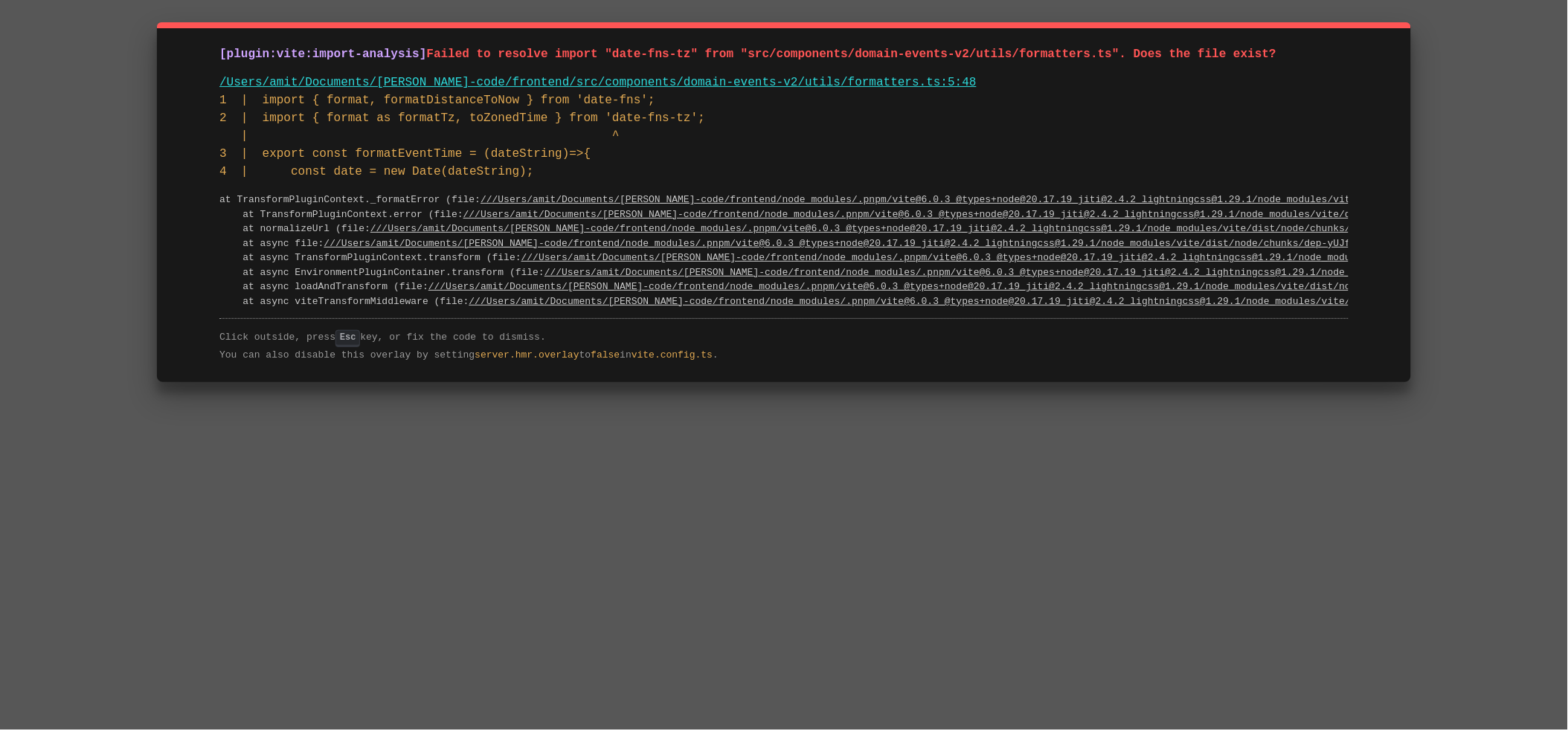
click at [1015, 54] on span "Failed to resolve import "date-fns-tz" from "src/components/domain-events-v2/ut…" at bounding box center [852, 54] width 850 height 13
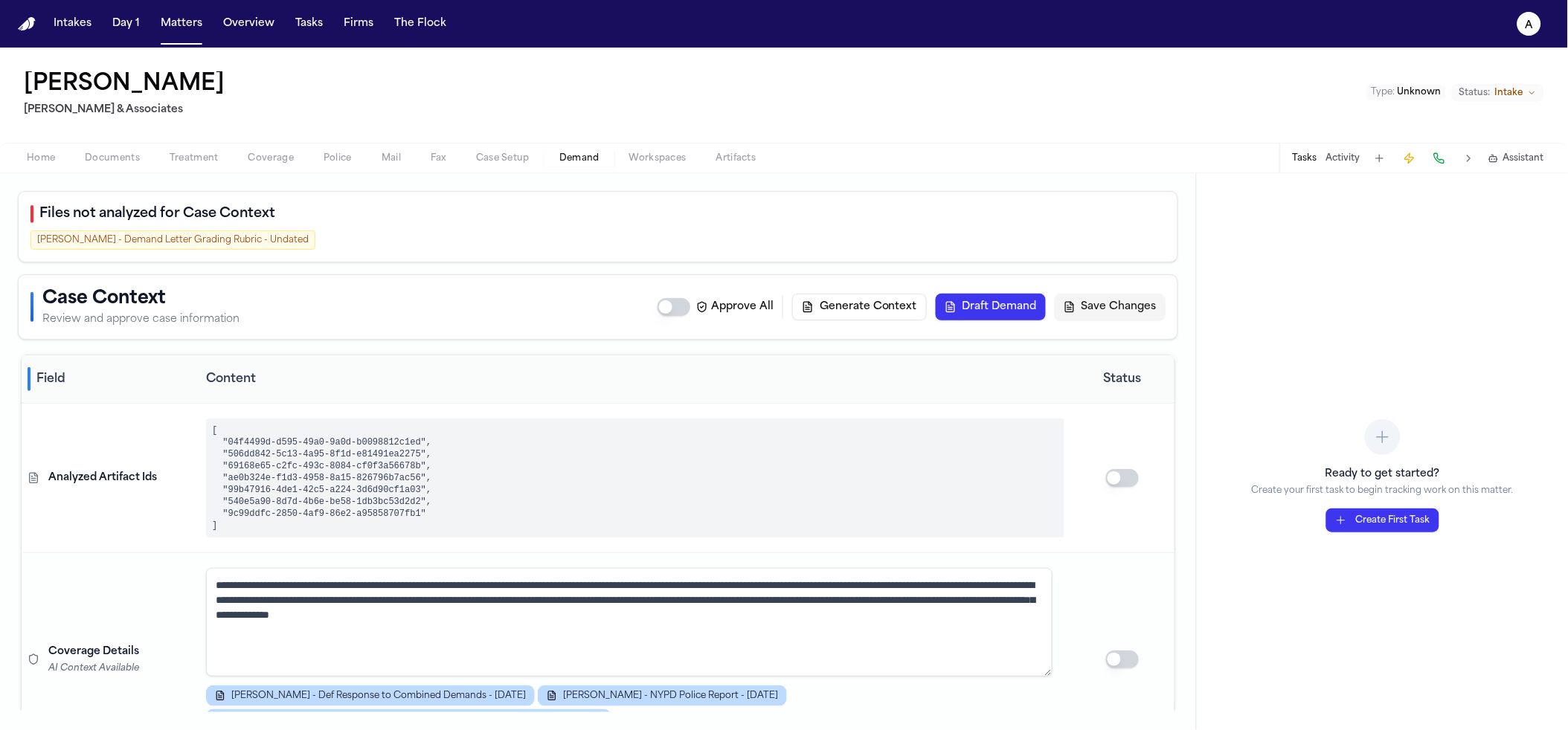
click at [184, 240] on div "Y. Batista - Demand Letter Grading Rubric - Undated" at bounding box center [173, 240] width 285 height 19
drag, startPoint x: 184, startPoint y: 240, endPoint x: 155, endPoint y: 213, distance: 39.6
click at [182, 240] on div "Y. Batista - Demand Letter Grading Rubric - Undated" at bounding box center [173, 240] width 285 height 19
click at [381, 499] on pre "[ "04f4499d-d595-49a0-9a0d-b0098812c1ed", "506dd842-5c13-4a95-8f1d-e81491ea2275…" at bounding box center [635, 478] width 859 height 119
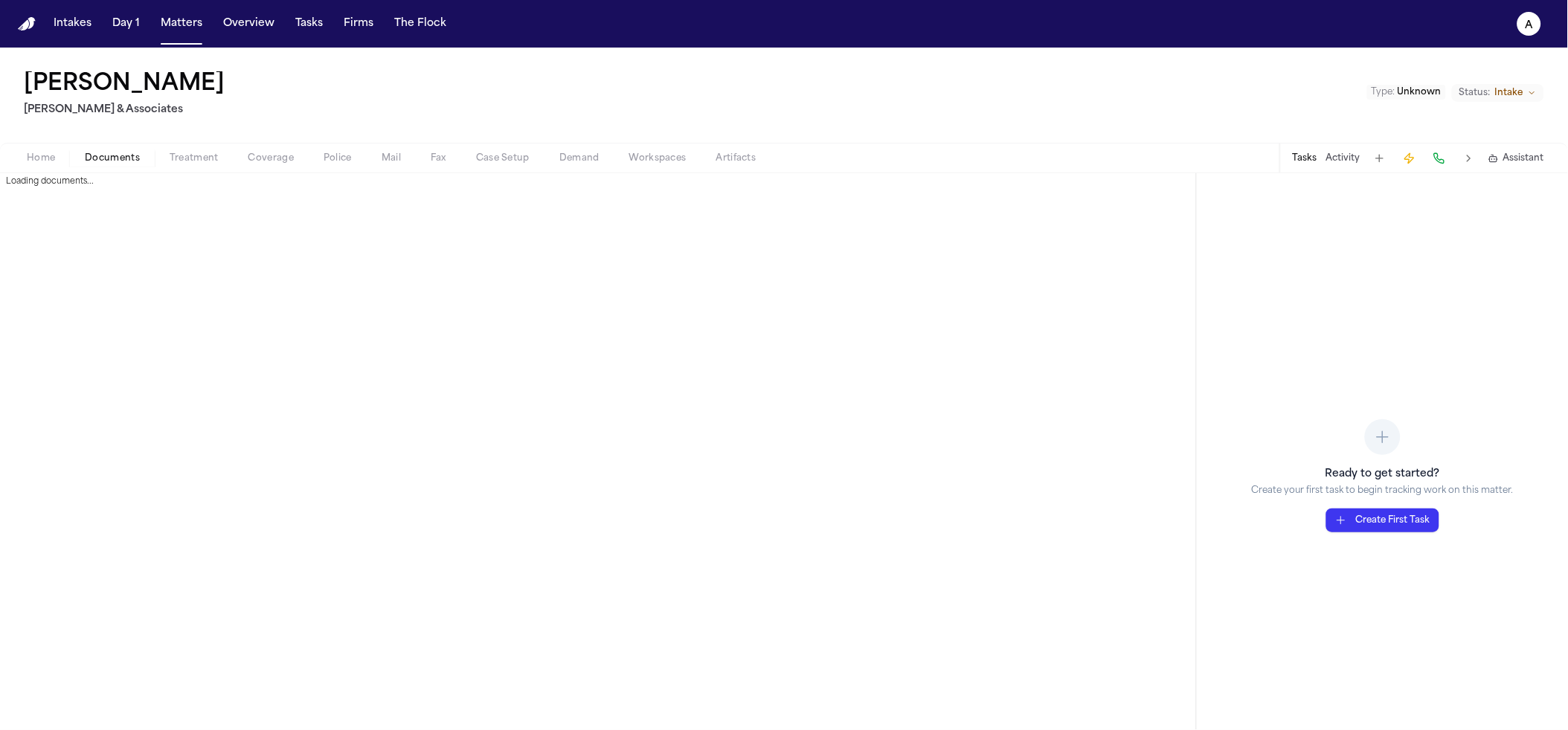
click at [85, 160] on span "Documents" at bounding box center [112, 158] width 55 height 12
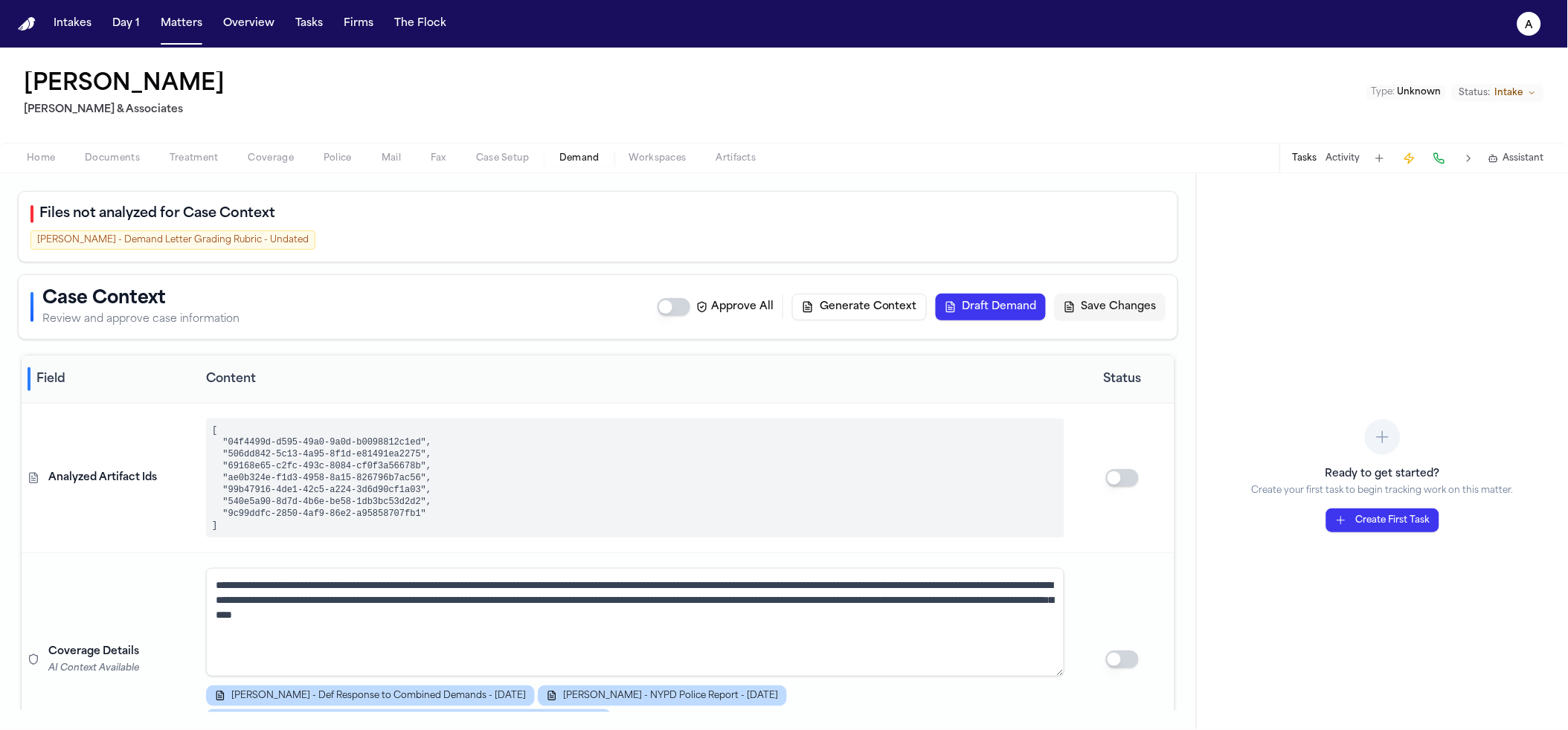
click at [567, 164] on span "Demand" at bounding box center [580, 158] width 40 height 12
click at [133, 260] on div "Files not analyzed for Case Context Y. Batista - Demand Letter Grading Rubric -…" at bounding box center [598, 227] width 1161 height 72
click at [133, 243] on div "Y. Batista - Demand Letter Grading Rubric - Undated" at bounding box center [173, 240] width 285 height 19
drag, startPoint x: 133, startPoint y: 243, endPoint x: 142, endPoint y: 235, distance: 12.0
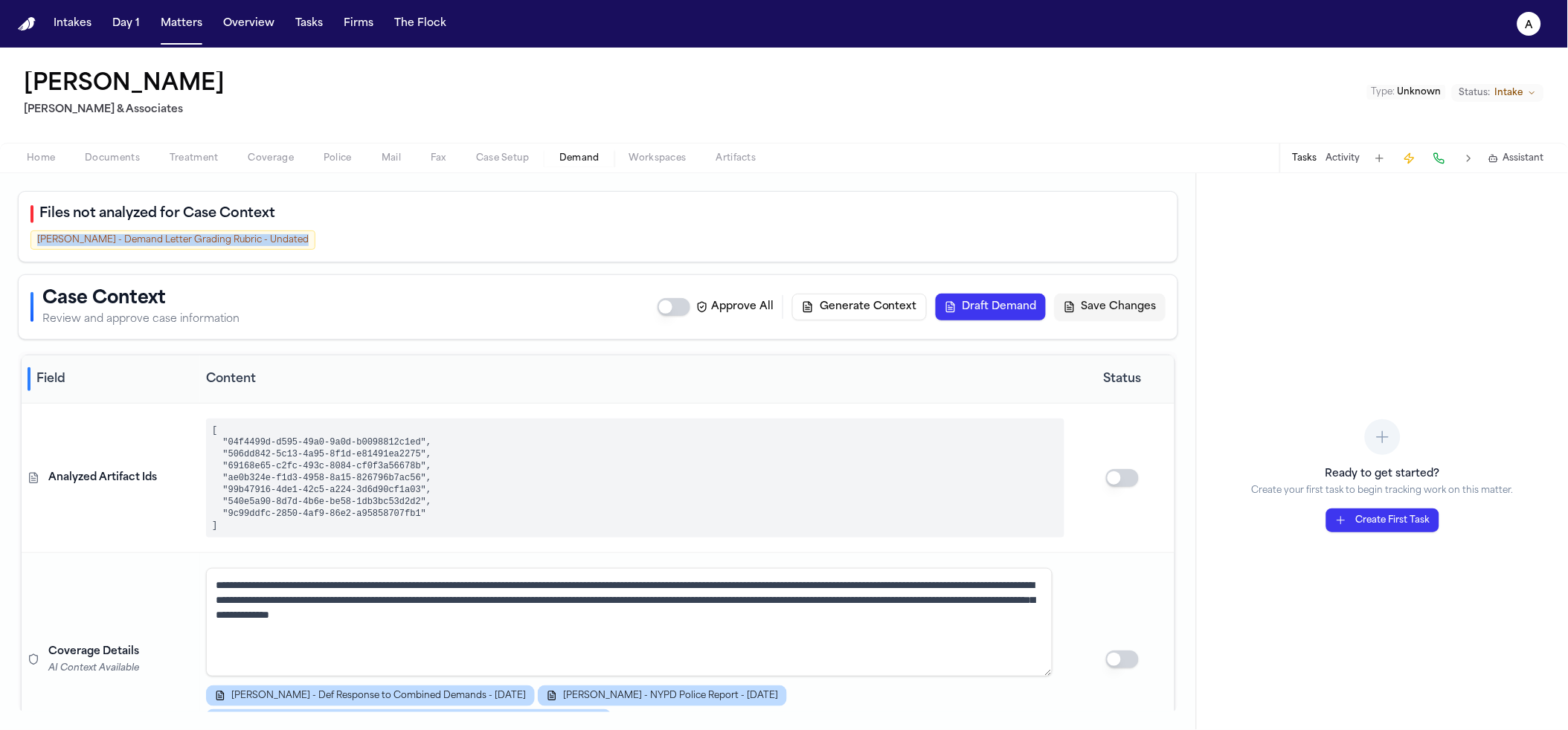
click at [135, 241] on div "Y. Batista - Demand Letter Grading Rubric - Undated" at bounding box center [173, 240] width 285 height 19
click at [620, 191] on div "Files not analyzed for Case Context Y. Batista - Demand Letter Grading Rubric -…" at bounding box center [598, 227] width 1161 height 72
click at [173, 21] on button "Matters" at bounding box center [182, 24] width 53 height 27
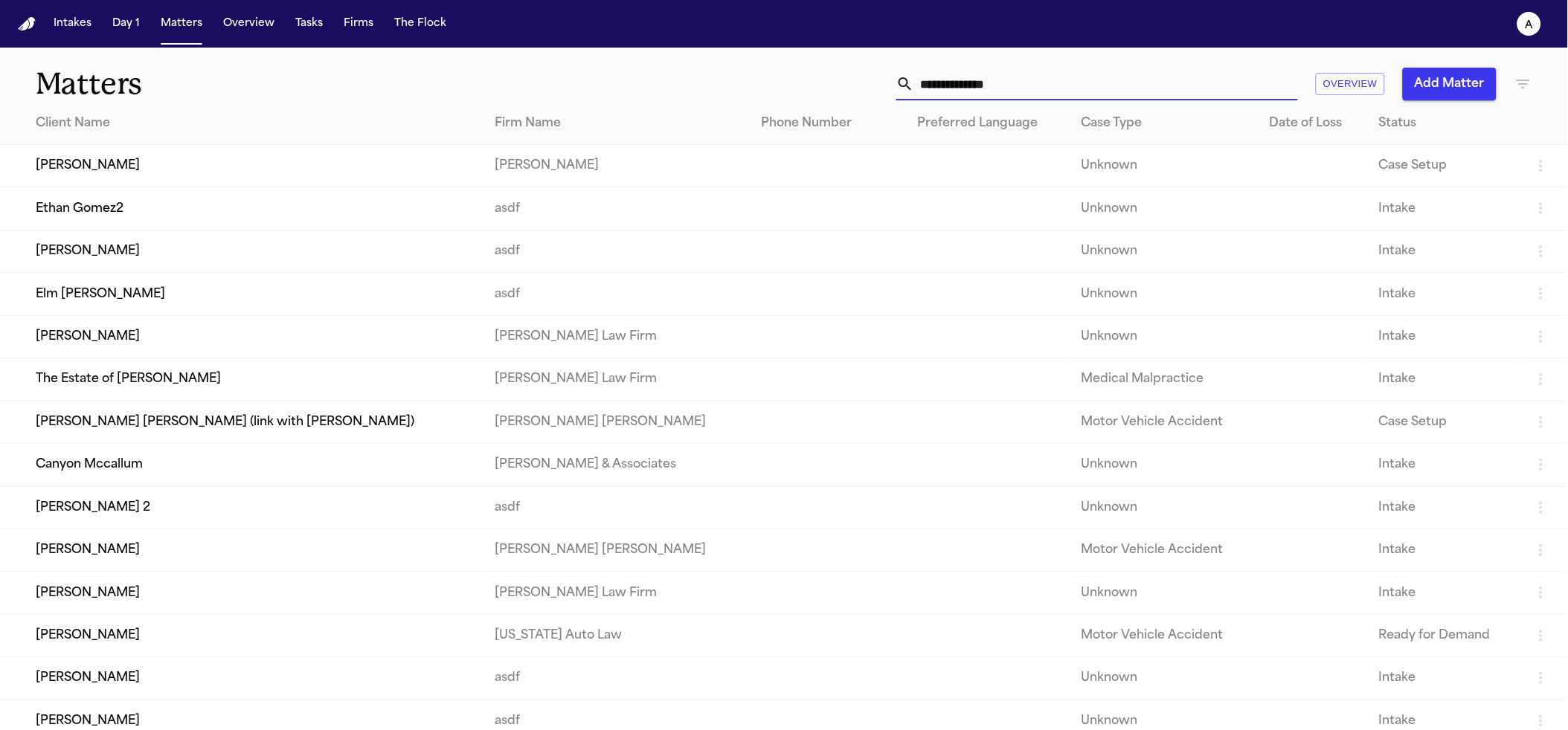
click at [1068, 97] on input "text" at bounding box center [1106, 83] width 384 height 32
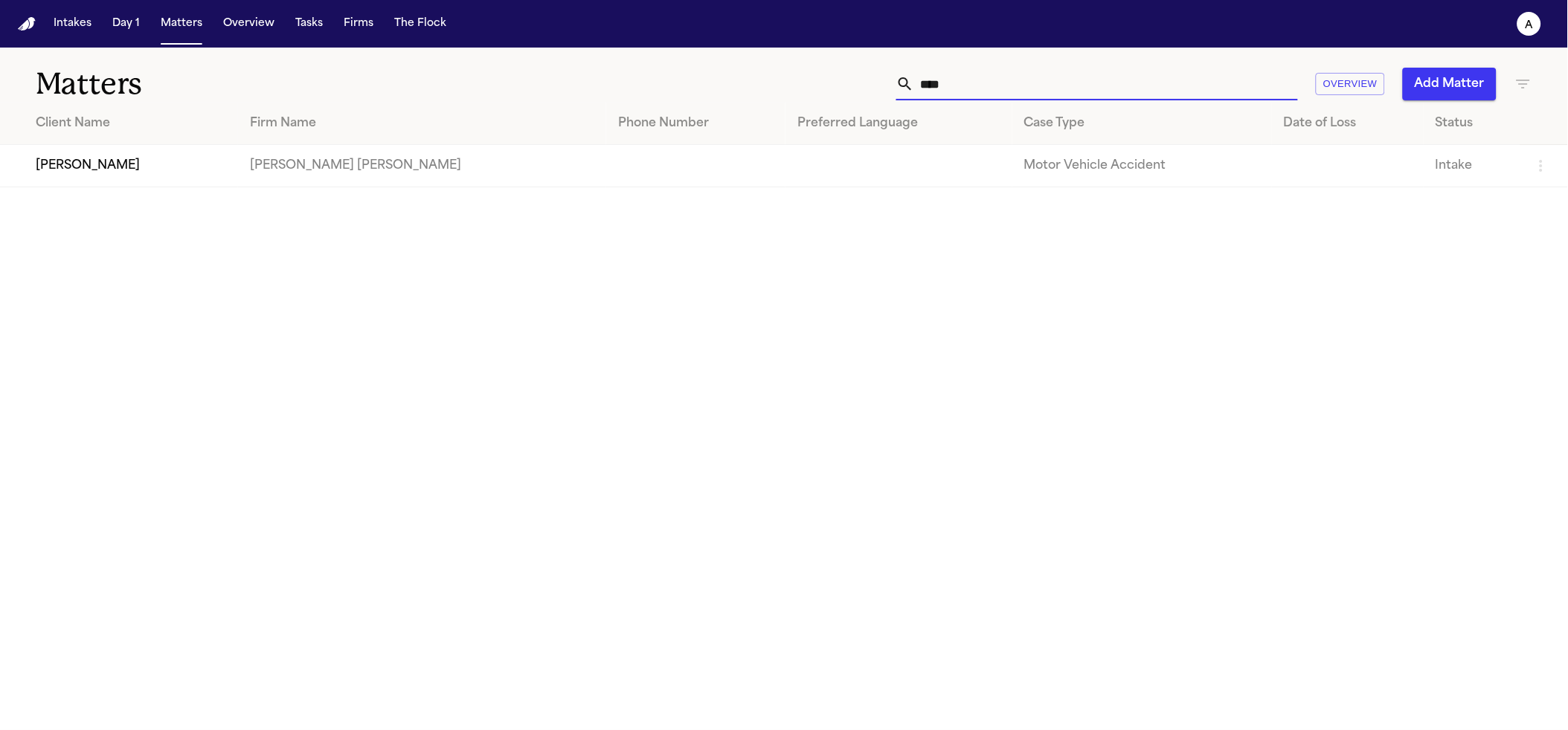
type input "****"
click at [359, 194] on main "Matters **** Overview Add Matter Client Name Firm Name Phone Number Preferred L…" at bounding box center [784, 389] width 1568 height 683
click at [358, 145] on td "[PERSON_NAME] [PERSON_NAME]" at bounding box center [422, 166] width 368 height 42
click at [143, 182] on td "[PERSON_NAME]" at bounding box center [119, 166] width 238 height 42
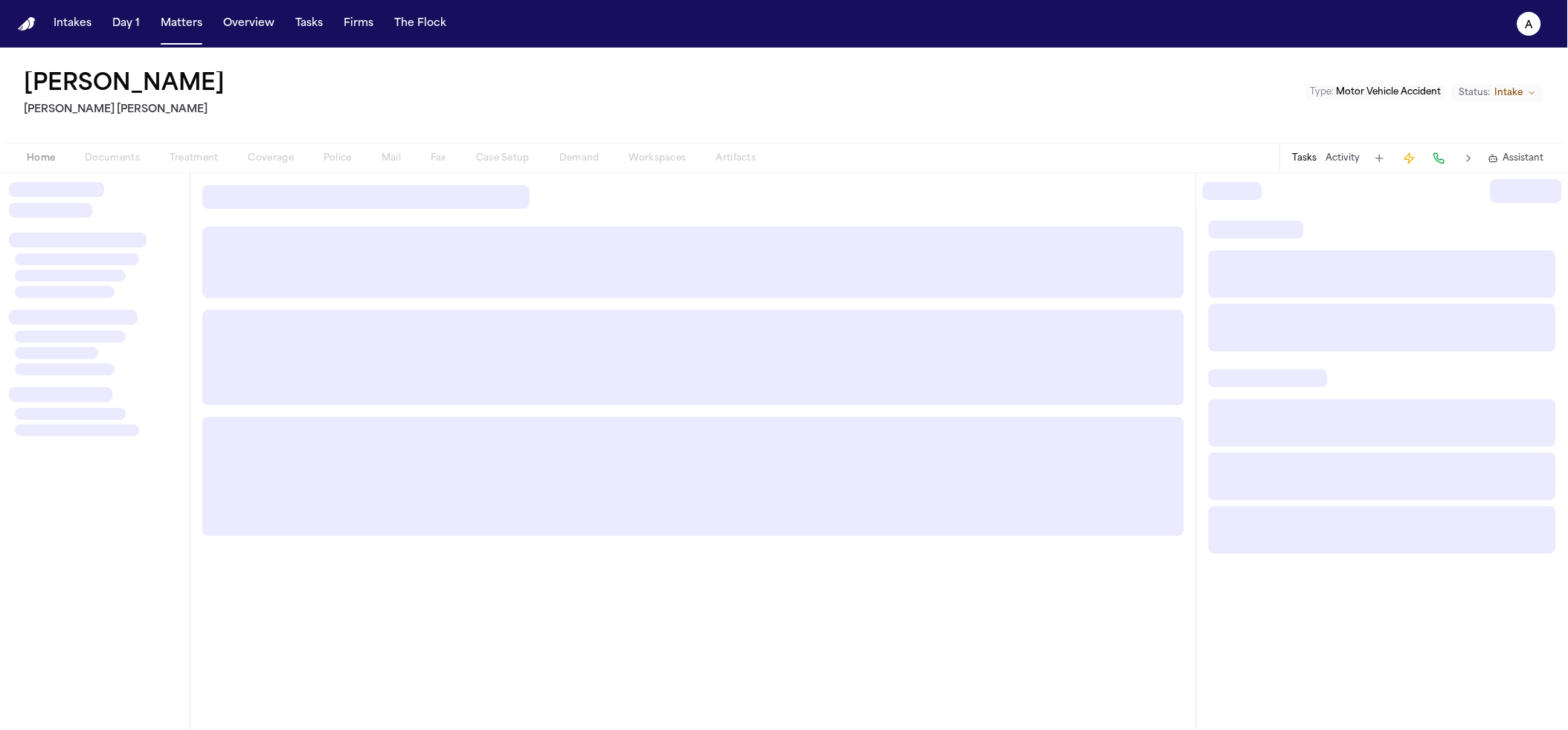
click at [136, 156] on div "Home Documents Treatment Coverage Police Mail Fax Case Setup Demand Workspaces …" at bounding box center [391, 158] width 759 height 17
click at [107, 177] on div at bounding box center [95, 451] width 190 height 557
click at [107, 161] on div "Home Documents Treatment Coverage Police Mail Fax Case Setup Demand Workspaces …" at bounding box center [391, 158] width 759 height 17
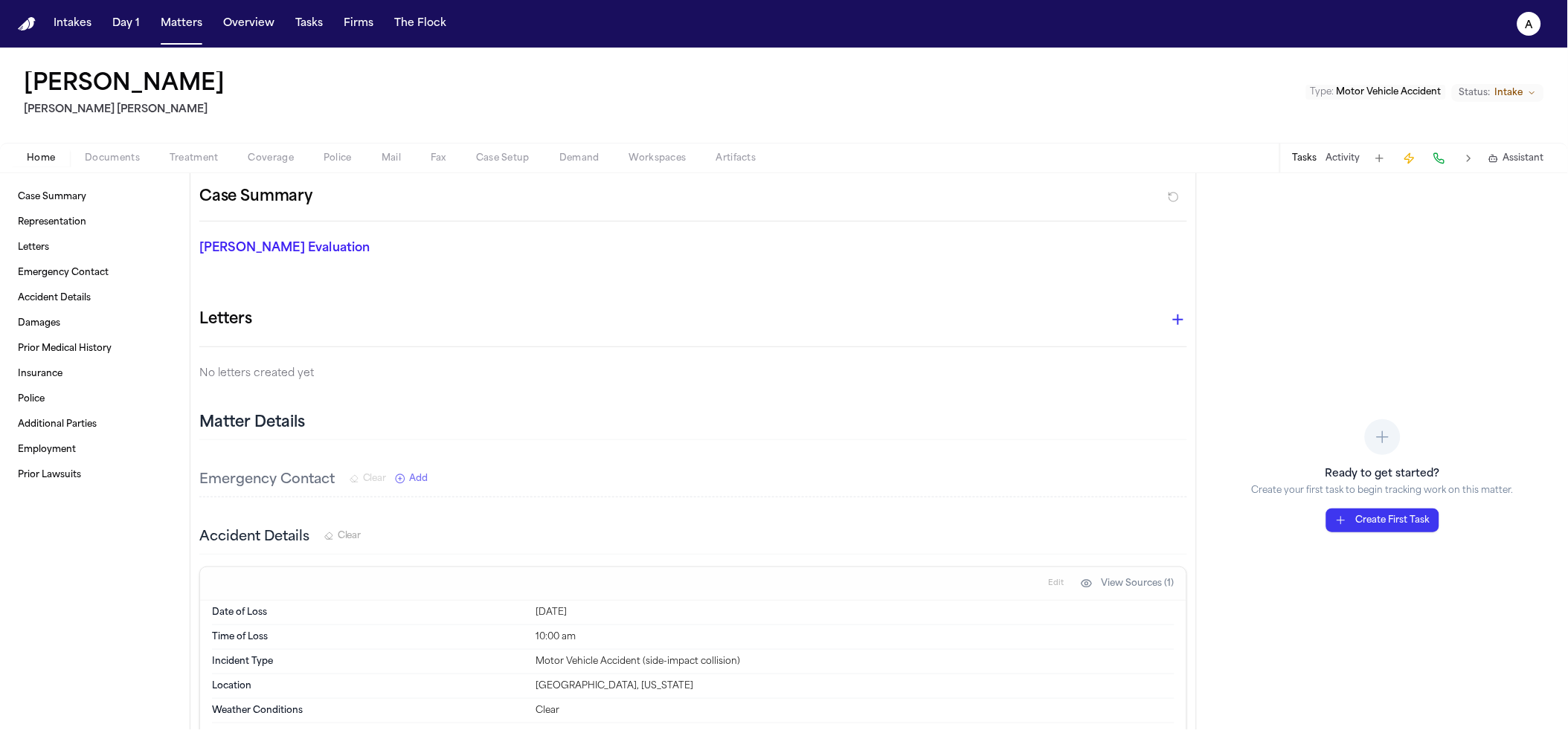
click at [106, 167] on div "Home Documents Treatment Coverage Police Mail Fax Case Setup Demand Workspaces …" at bounding box center [784, 158] width 1568 height 30
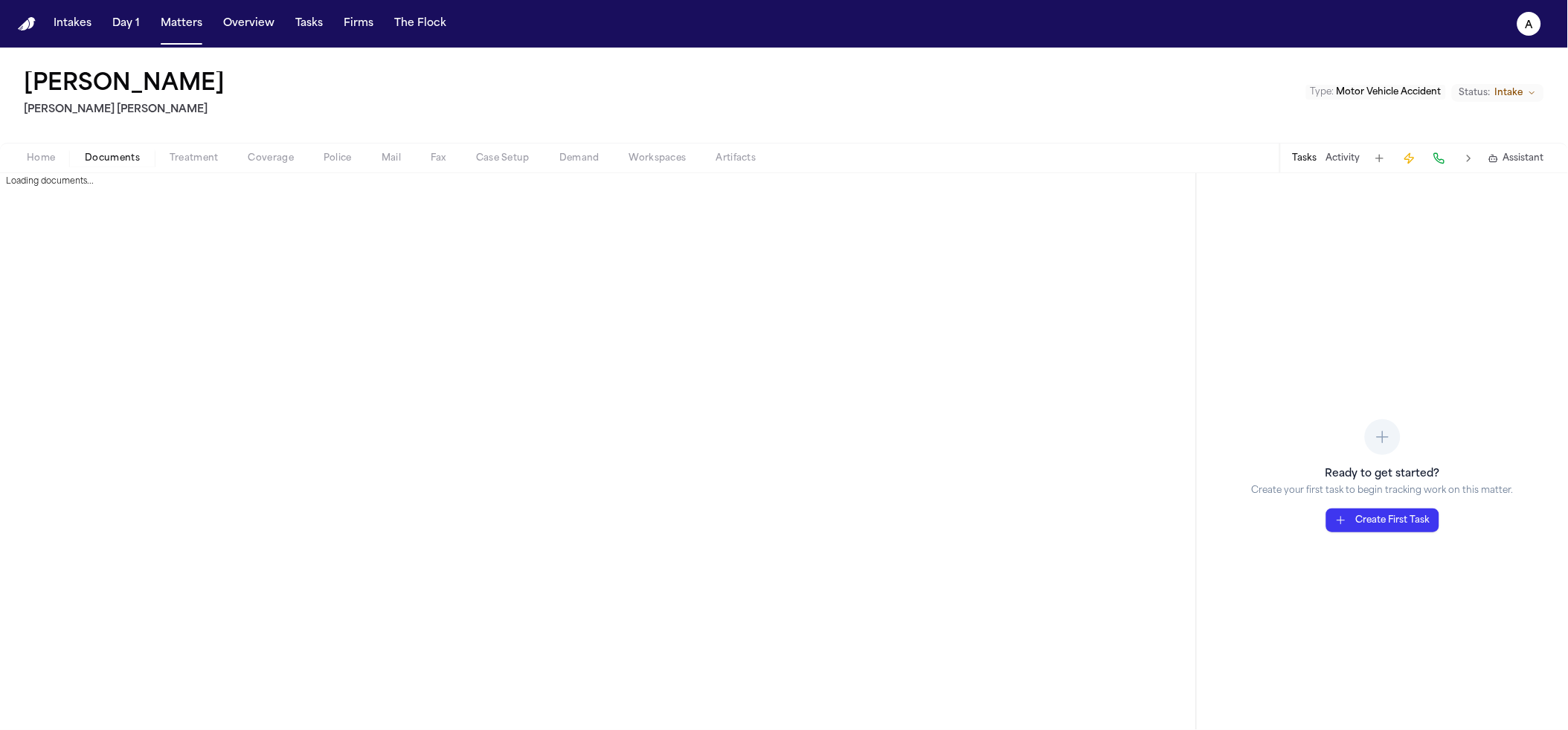
drag, startPoint x: 108, startPoint y: 160, endPoint x: 97, endPoint y: 171, distance: 15.6
click at [108, 161] on span "Documents" at bounding box center [112, 158] width 55 height 12
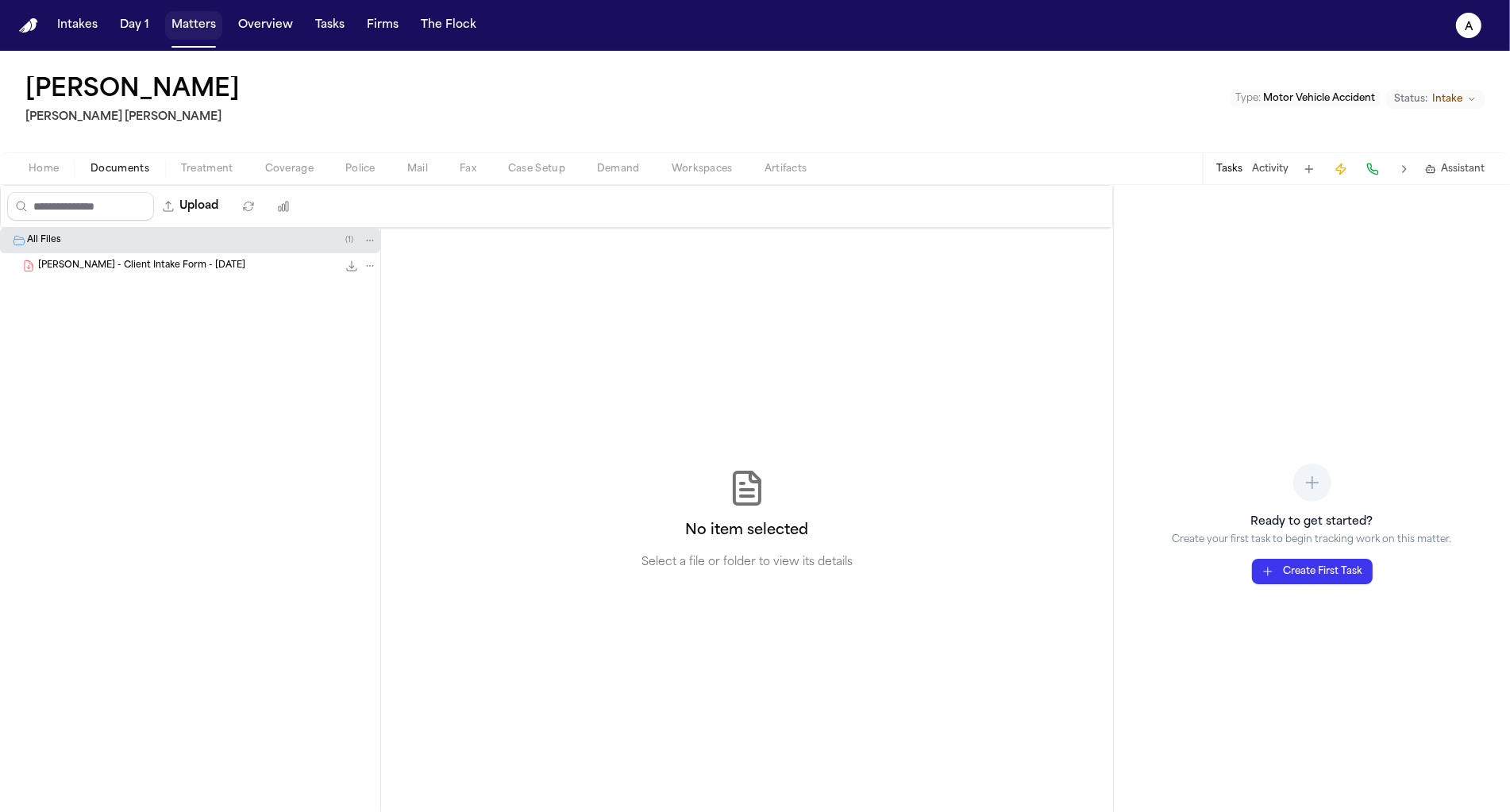
click at [195, 20] on button "Matters" at bounding box center [194, 26] width 57 height 28
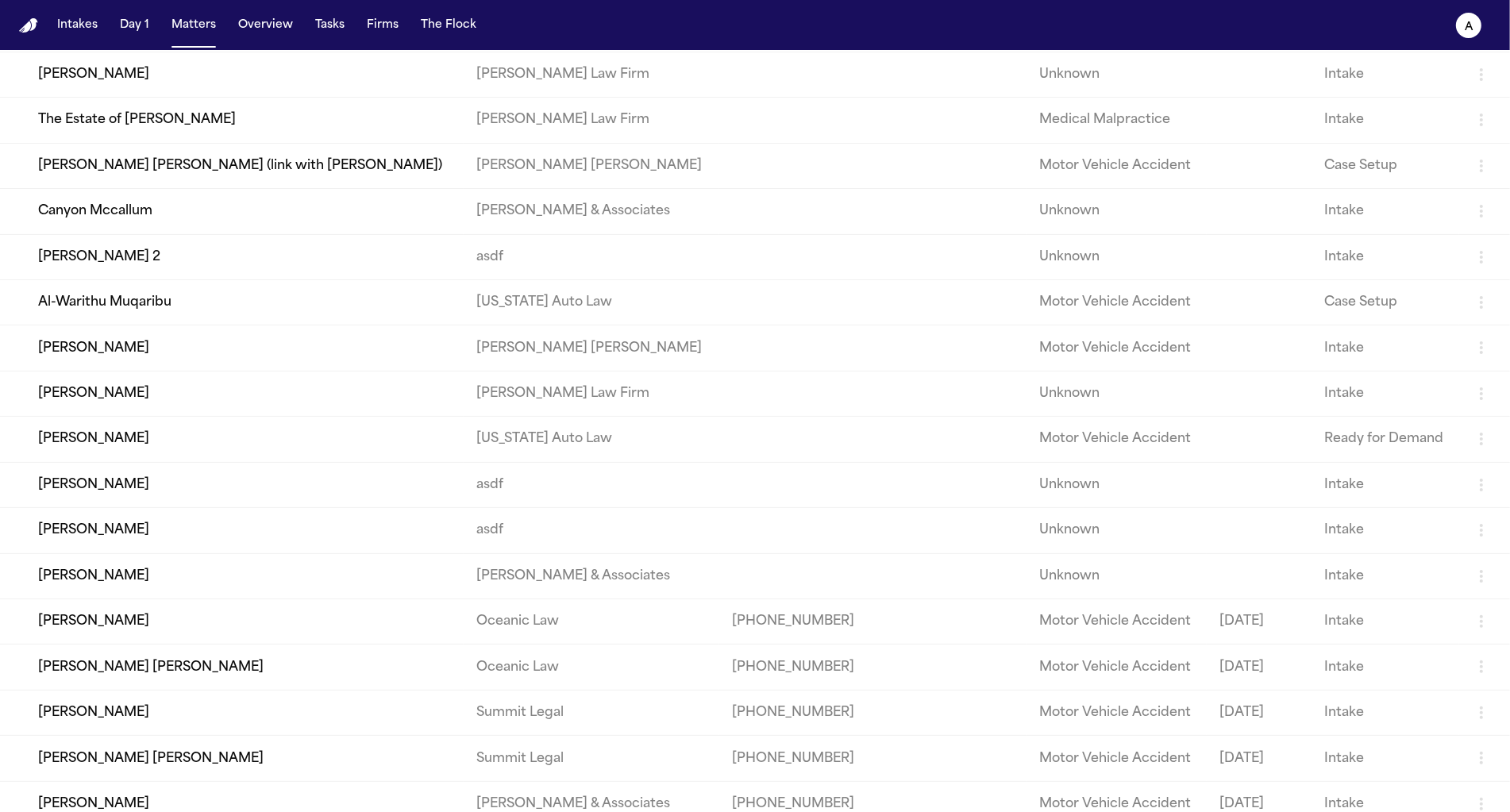
scroll to position [280, 0]
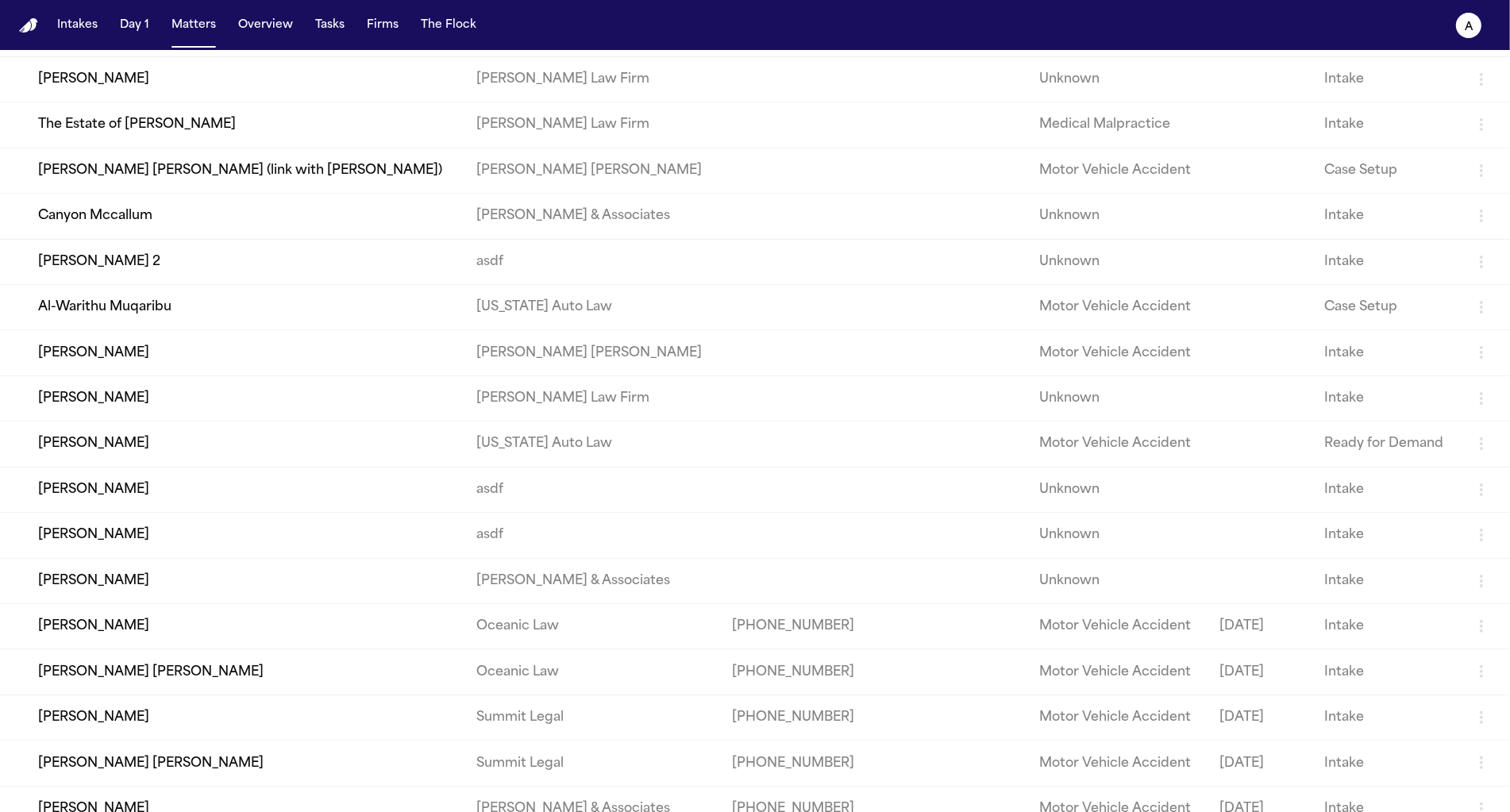
click at [135, 325] on td "Al-Warithu Muqaribu" at bounding box center [232, 306] width 464 height 45
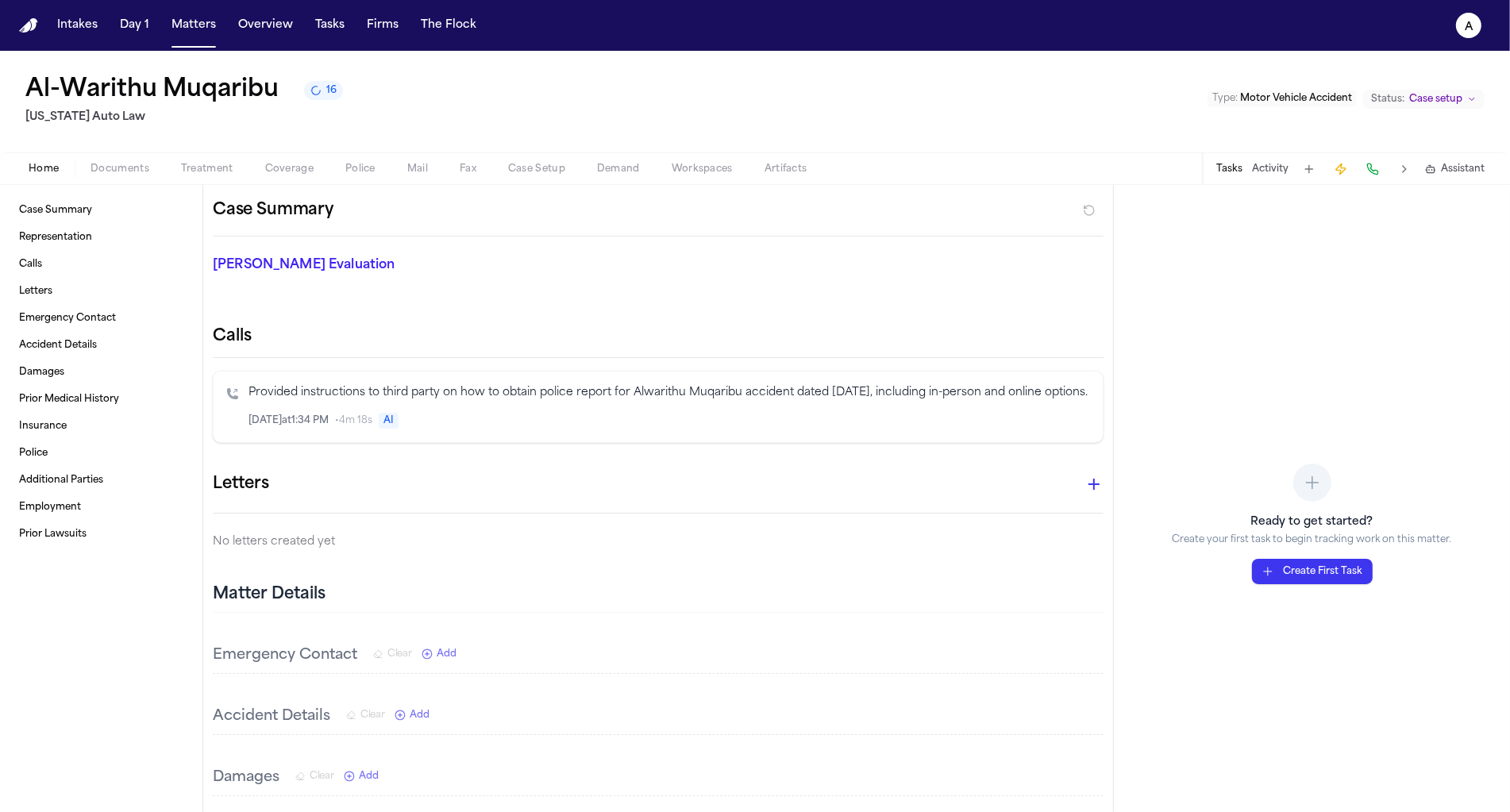
click at [126, 168] on span "Documents" at bounding box center [120, 169] width 59 height 12
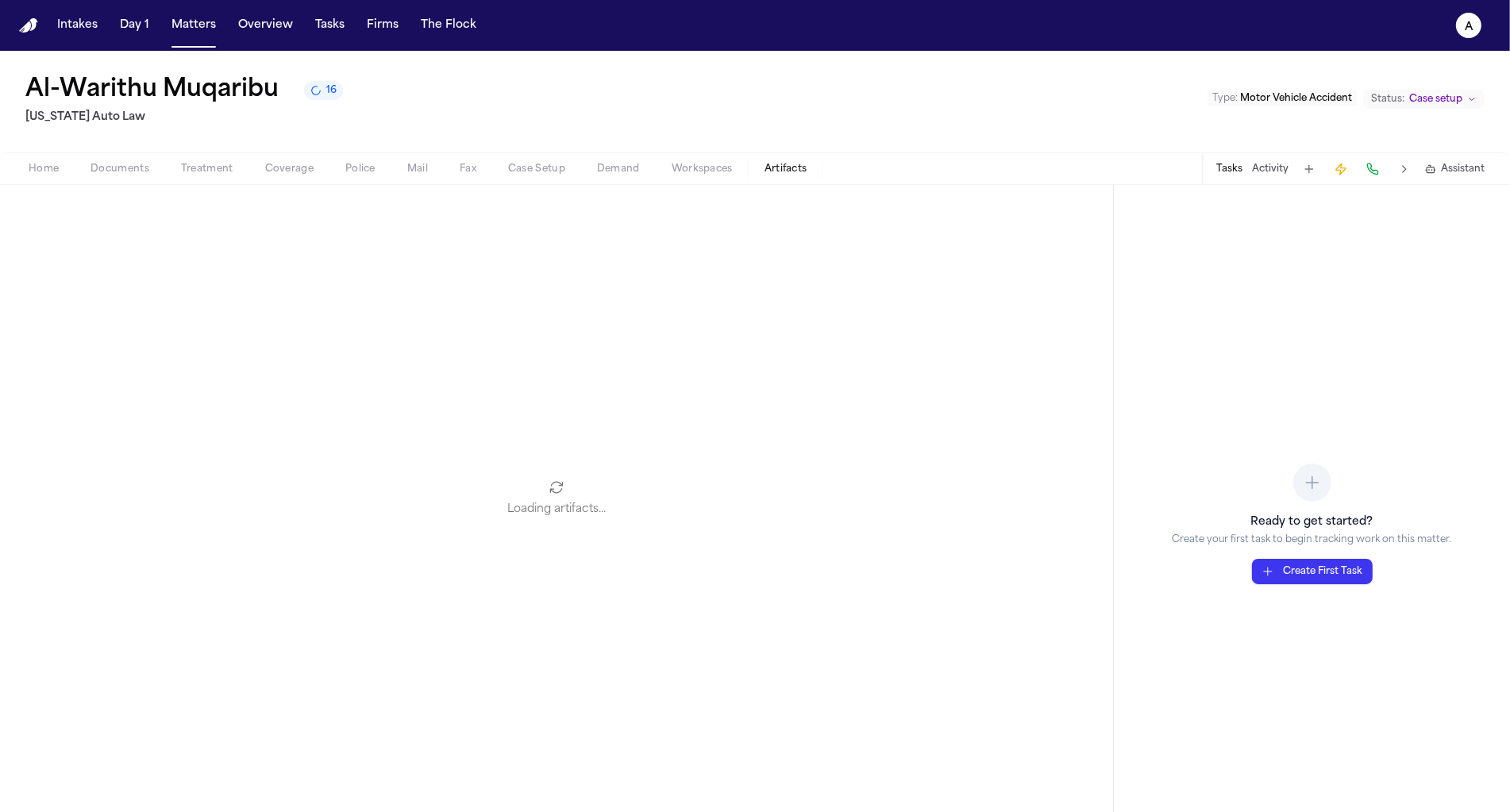
click at [764, 171] on span "Artifacts" at bounding box center [786, 169] width 43 height 12
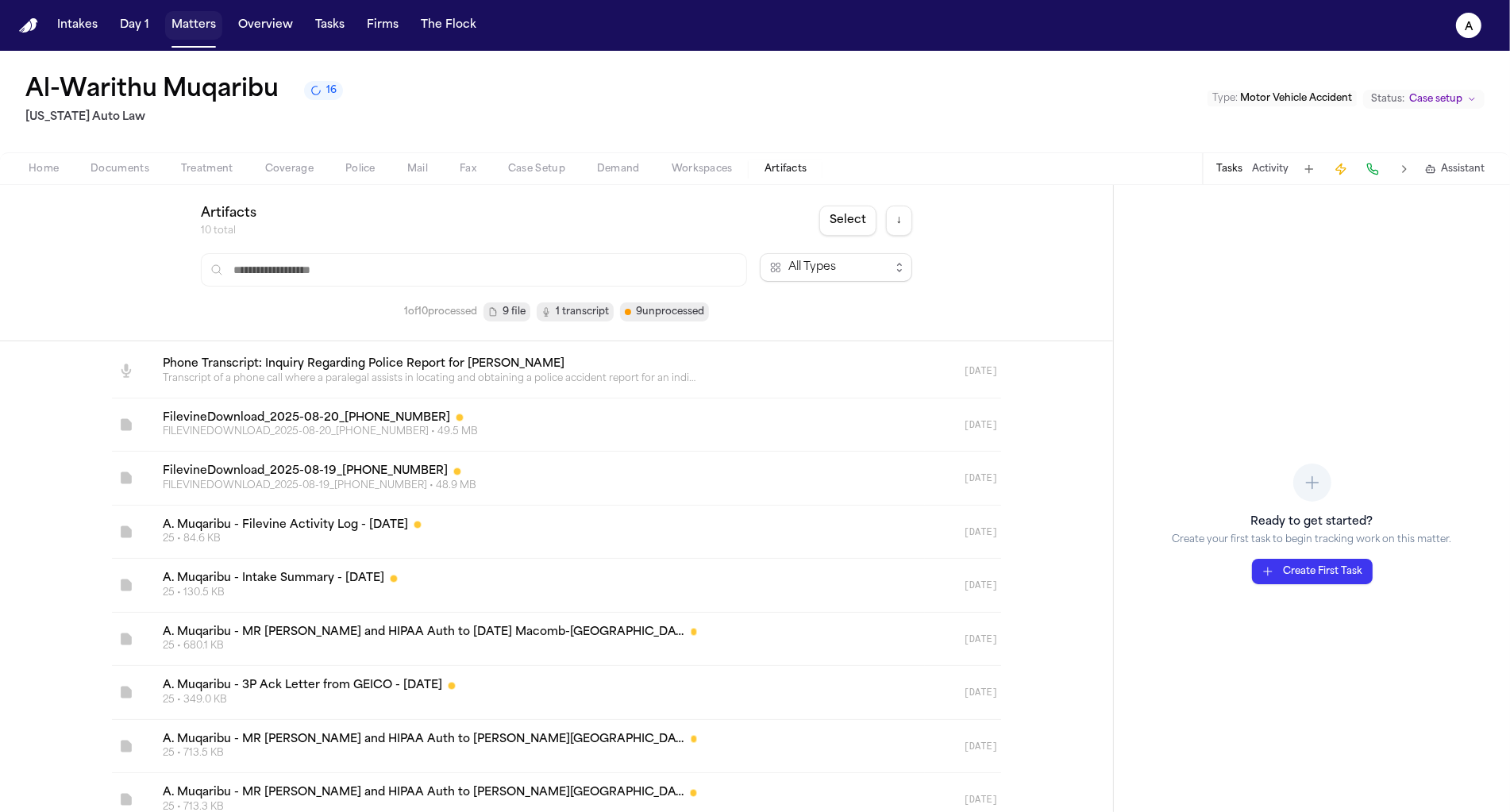
click at [194, 28] on button "Matters" at bounding box center [194, 26] width 57 height 28
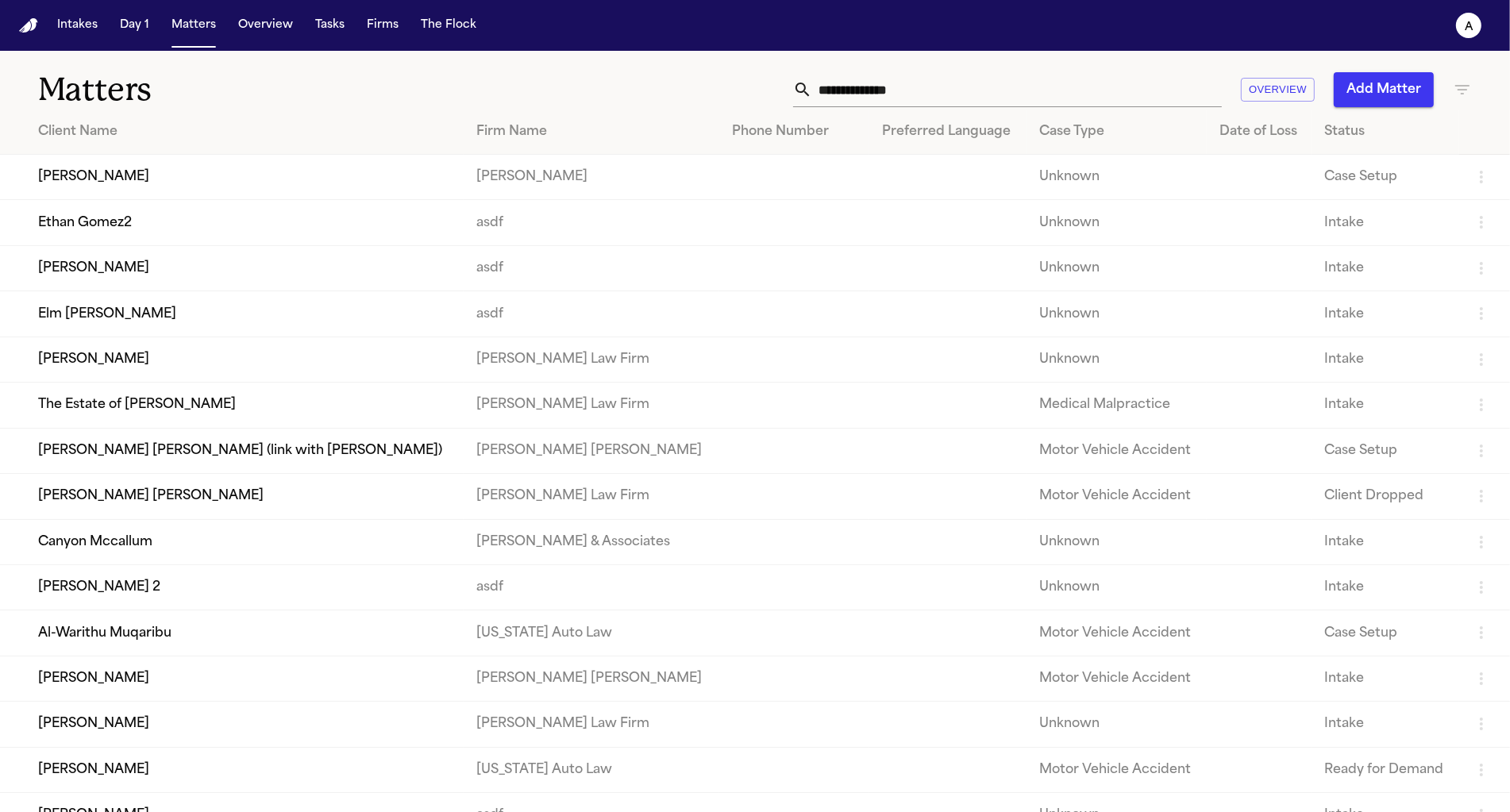
click at [885, 118] on th "Preferred Language" at bounding box center [947, 131] width 157 height 45
click at [896, 95] on input "text" at bounding box center [1017, 89] width 410 height 35
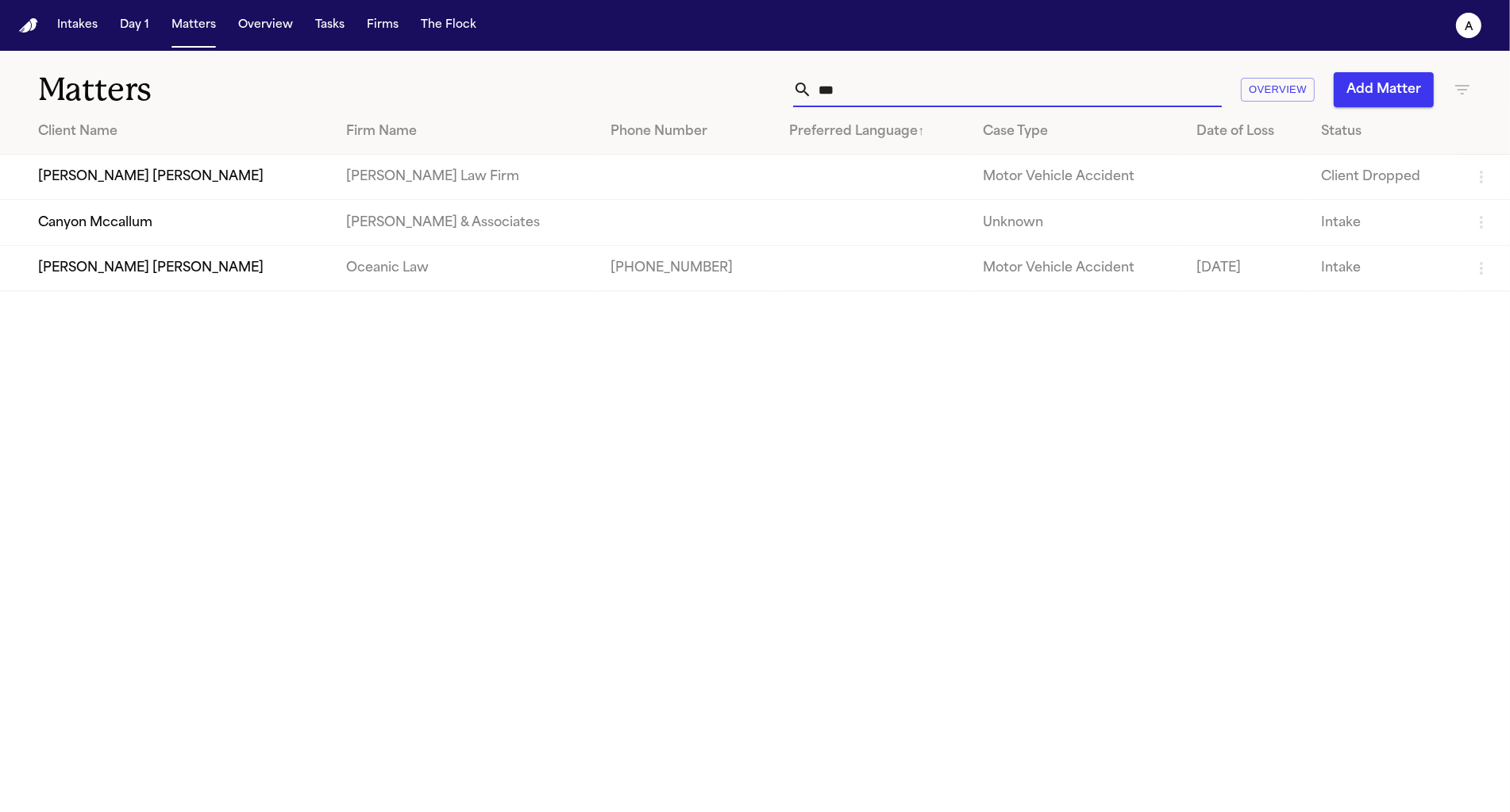
type input "***"
click at [368, 171] on td "[PERSON_NAME] Law Firm" at bounding box center [465, 177] width 264 height 45
click at [201, 188] on td "[PERSON_NAME] [PERSON_NAME]" at bounding box center [166, 177] width 333 height 45
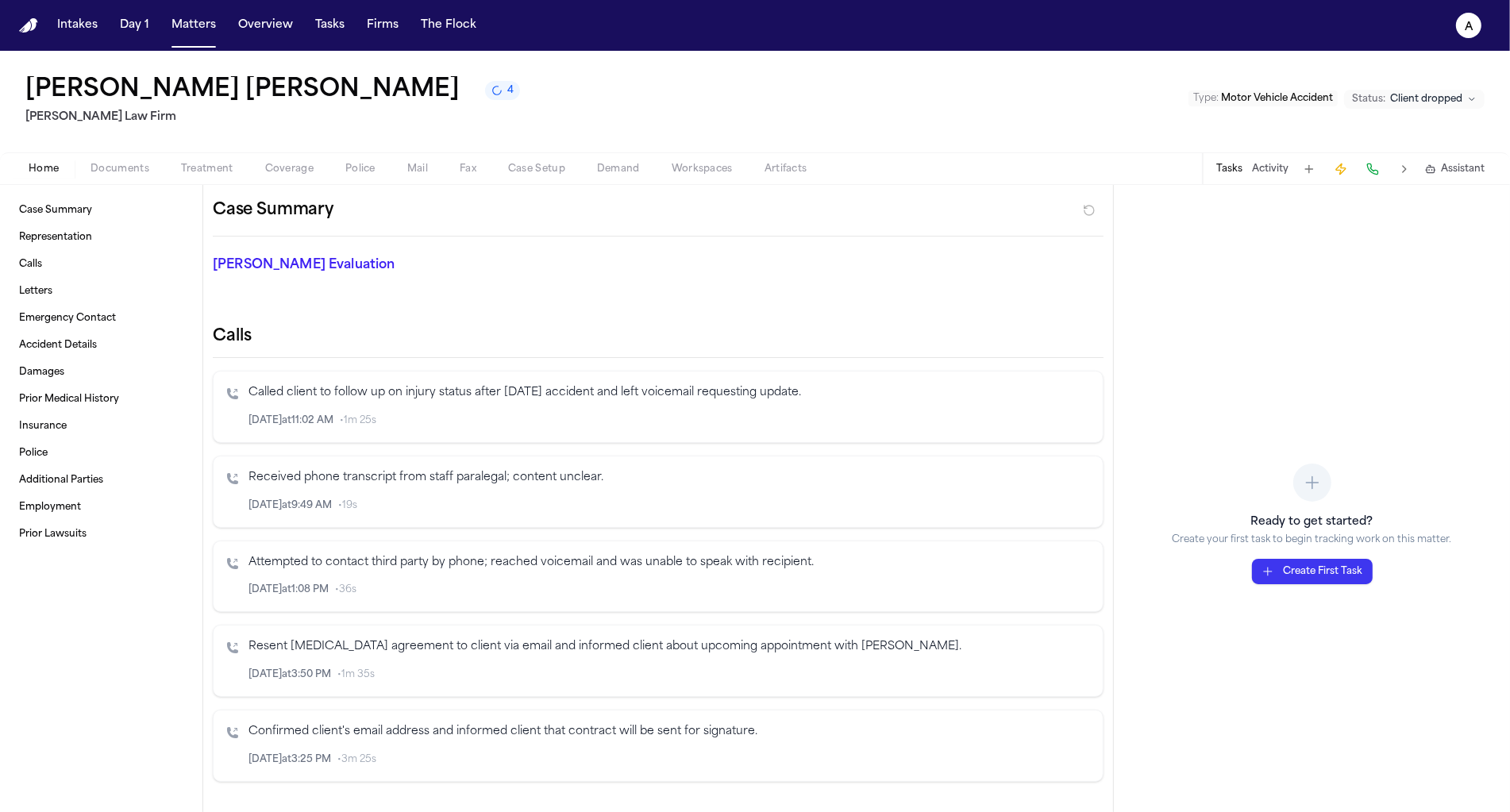
click at [120, 168] on span "Documents" at bounding box center [120, 169] width 59 height 12
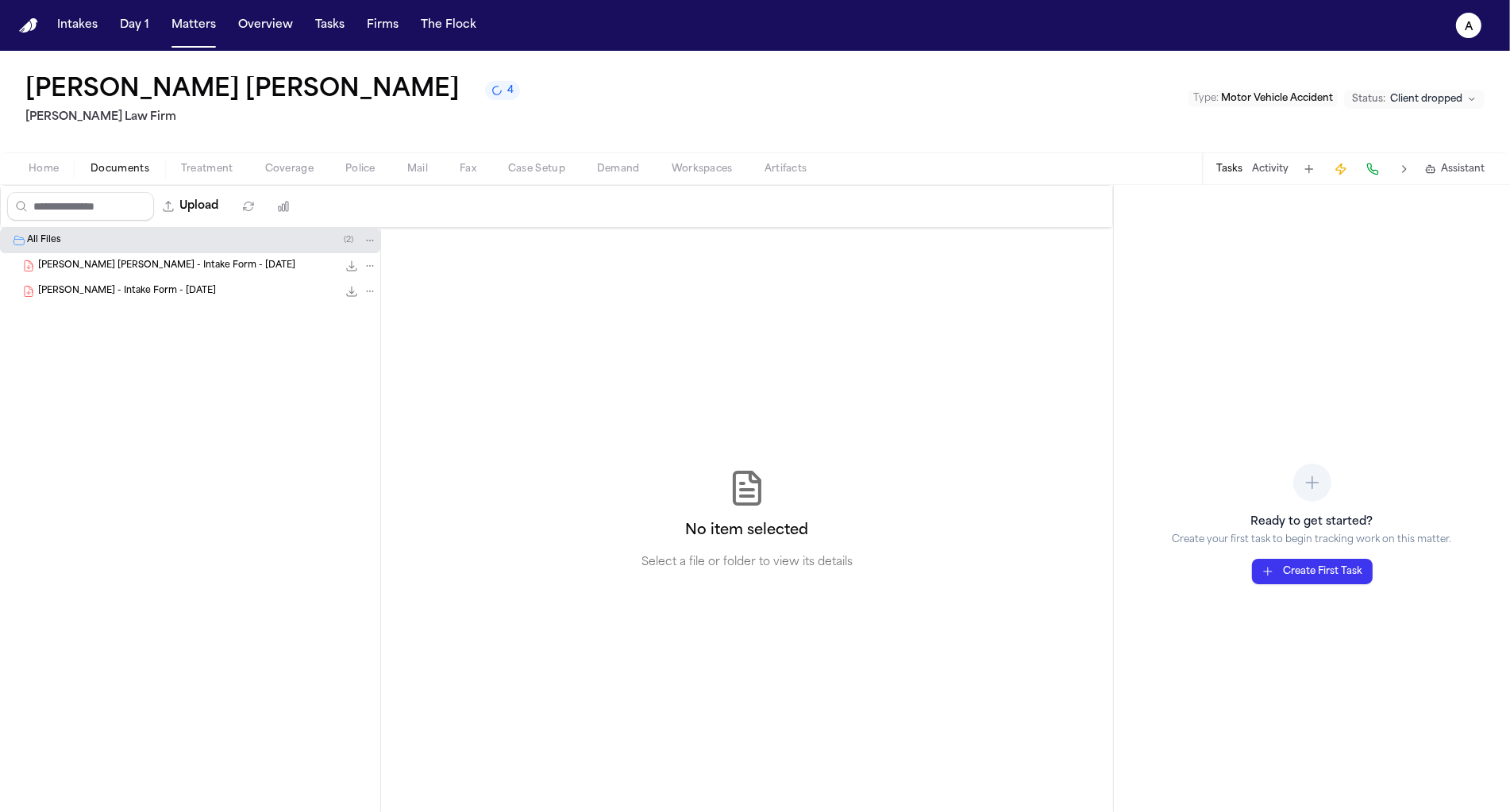
click at [699, 170] on span "Workspaces" at bounding box center [702, 169] width 61 height 12
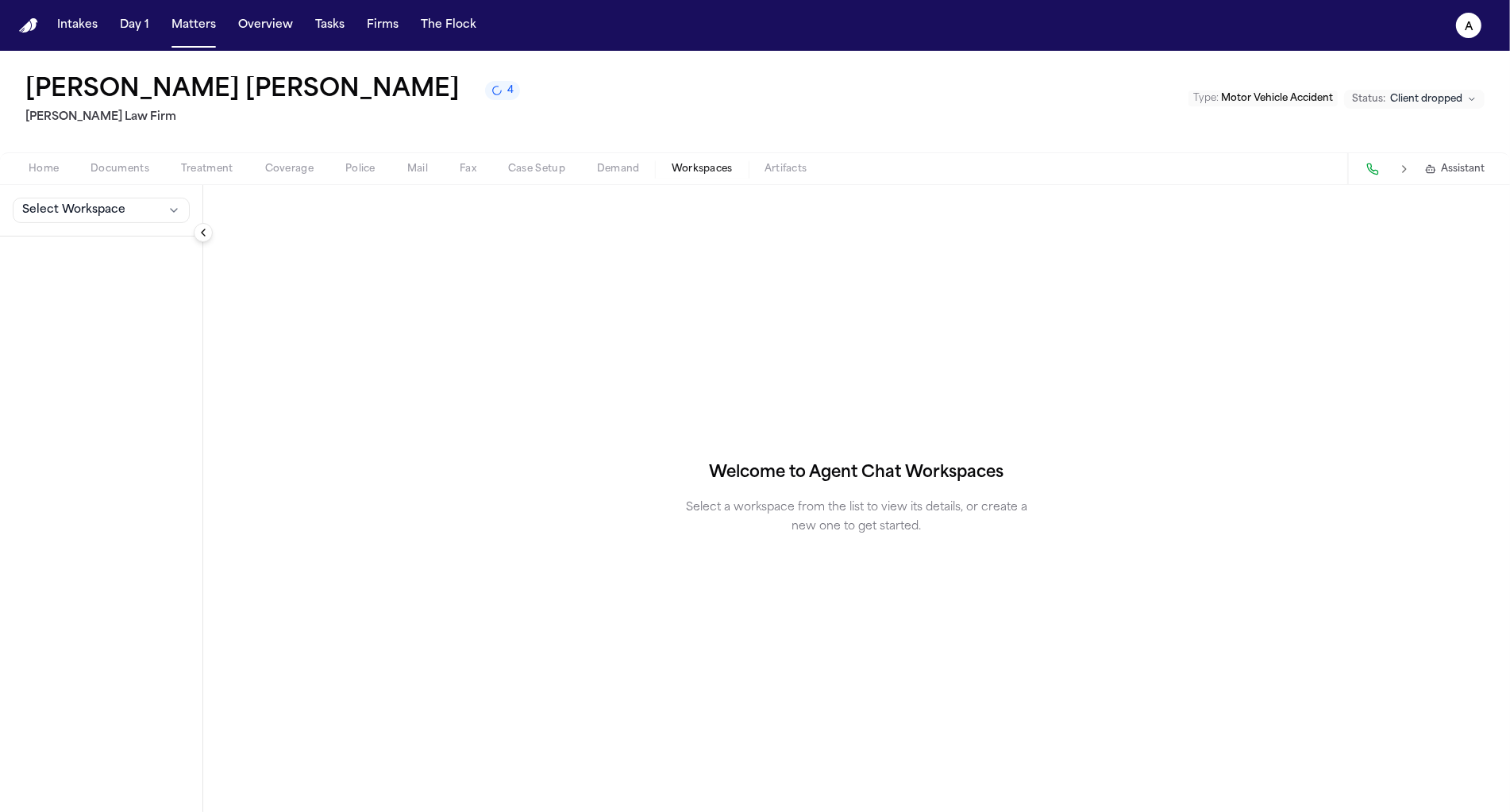
click at [761, 170] on button "Artifacts" at bounding box center [786, 169] width 75 height 19
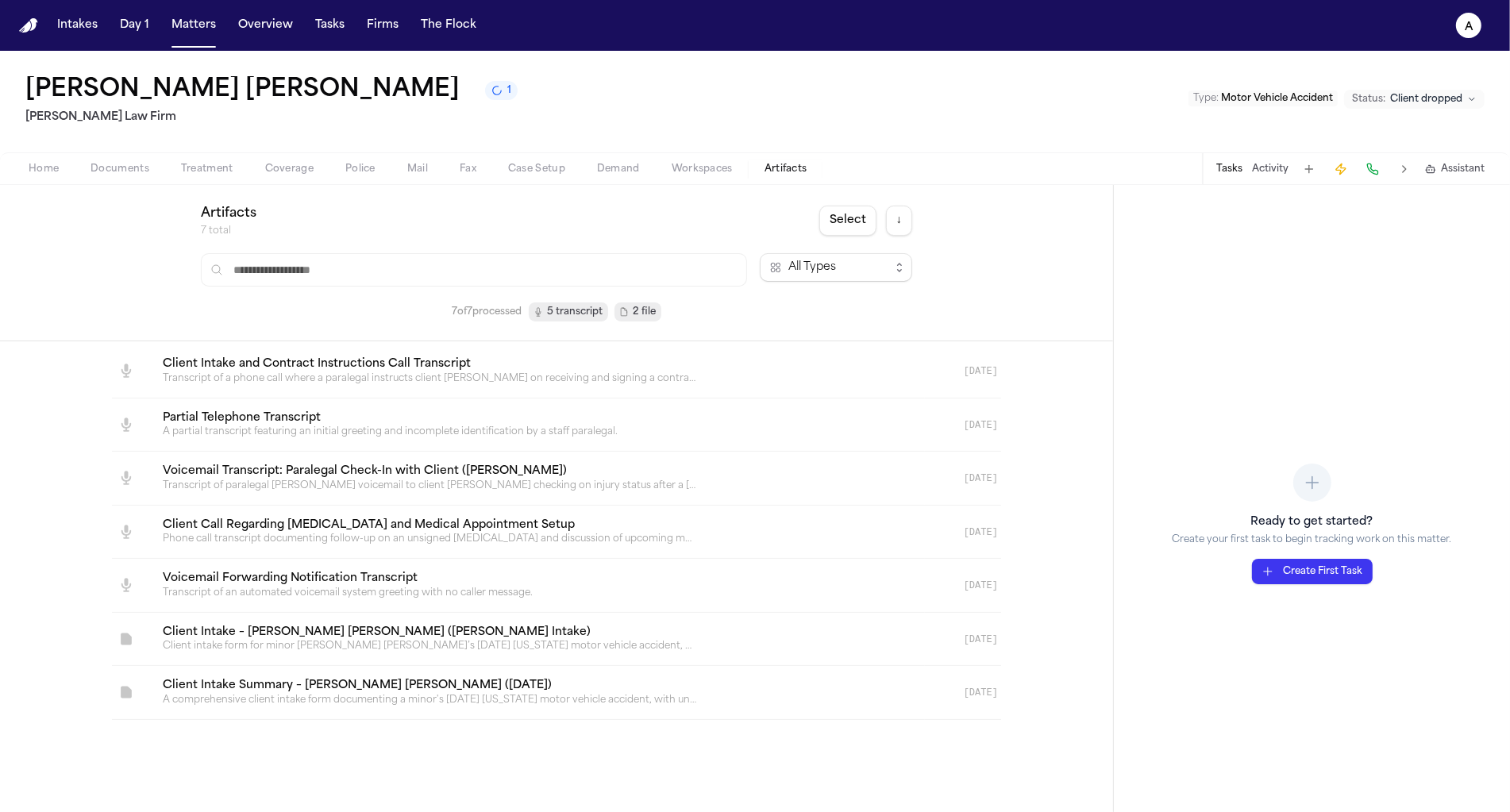
click at [485, 100] on button "1" at bounding box center [501, 90] width 33 height 19
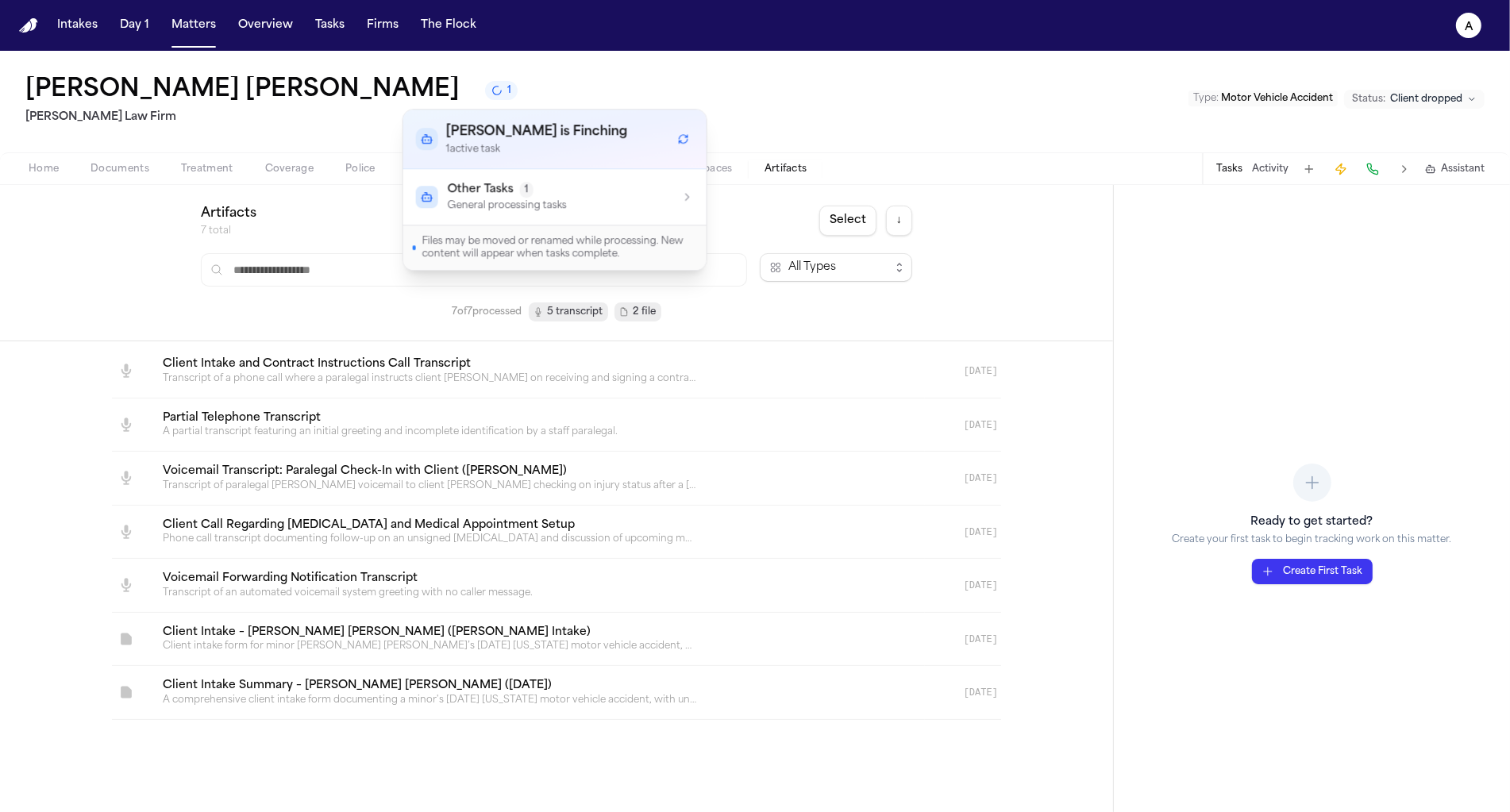
click at [543, 48] on nav "Intakes Day 1 Matters Overview Tasks Firms The Flock a" at bounding box center [755, 25] width 1510 height 51
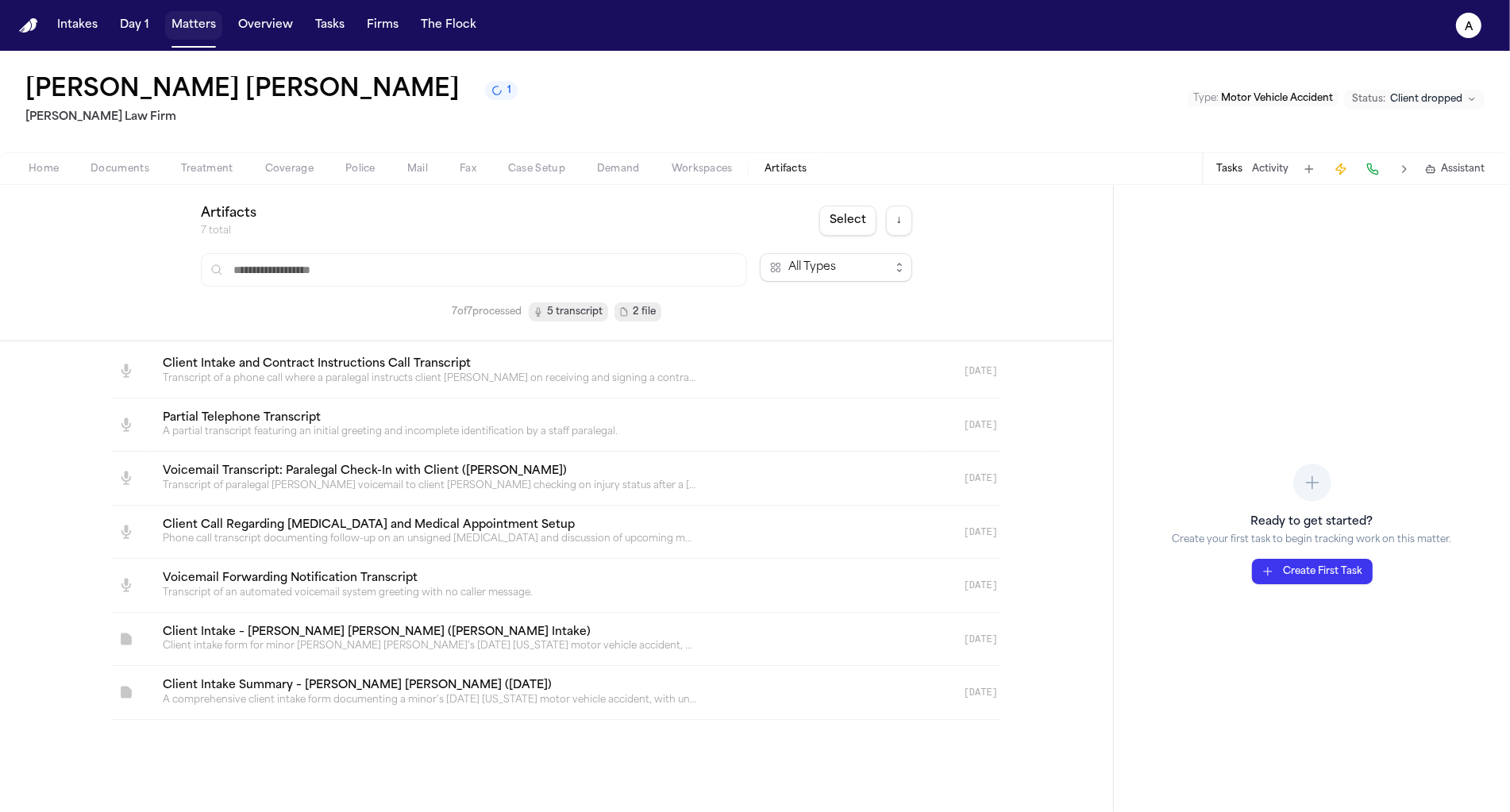
click at [181, 19] on button "Matters" at bounding box center [194, 26] width 57 height 28
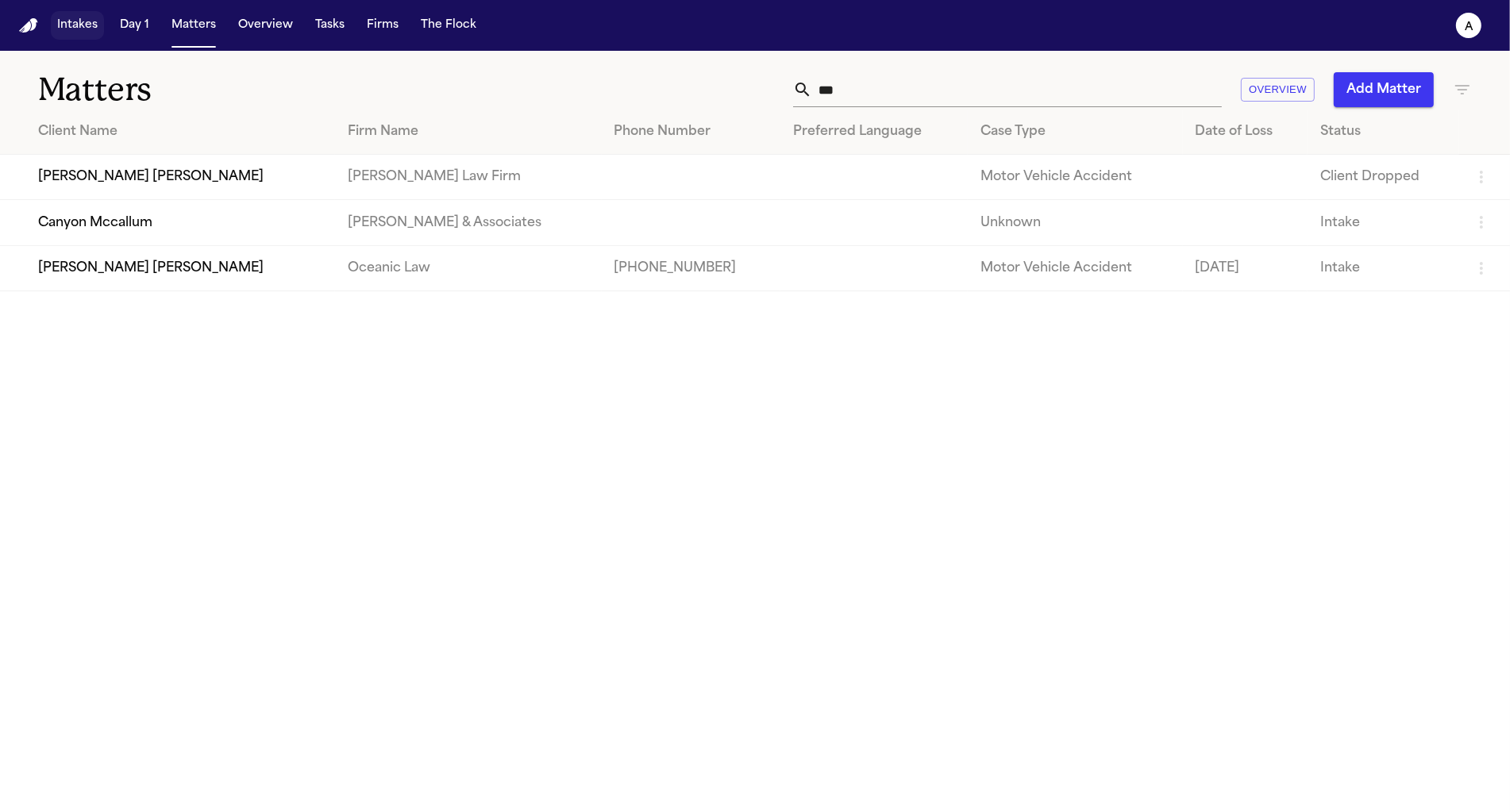
click at [71, 22] on button "Intakes" at bounding box center [77, 26] width 53 height 28
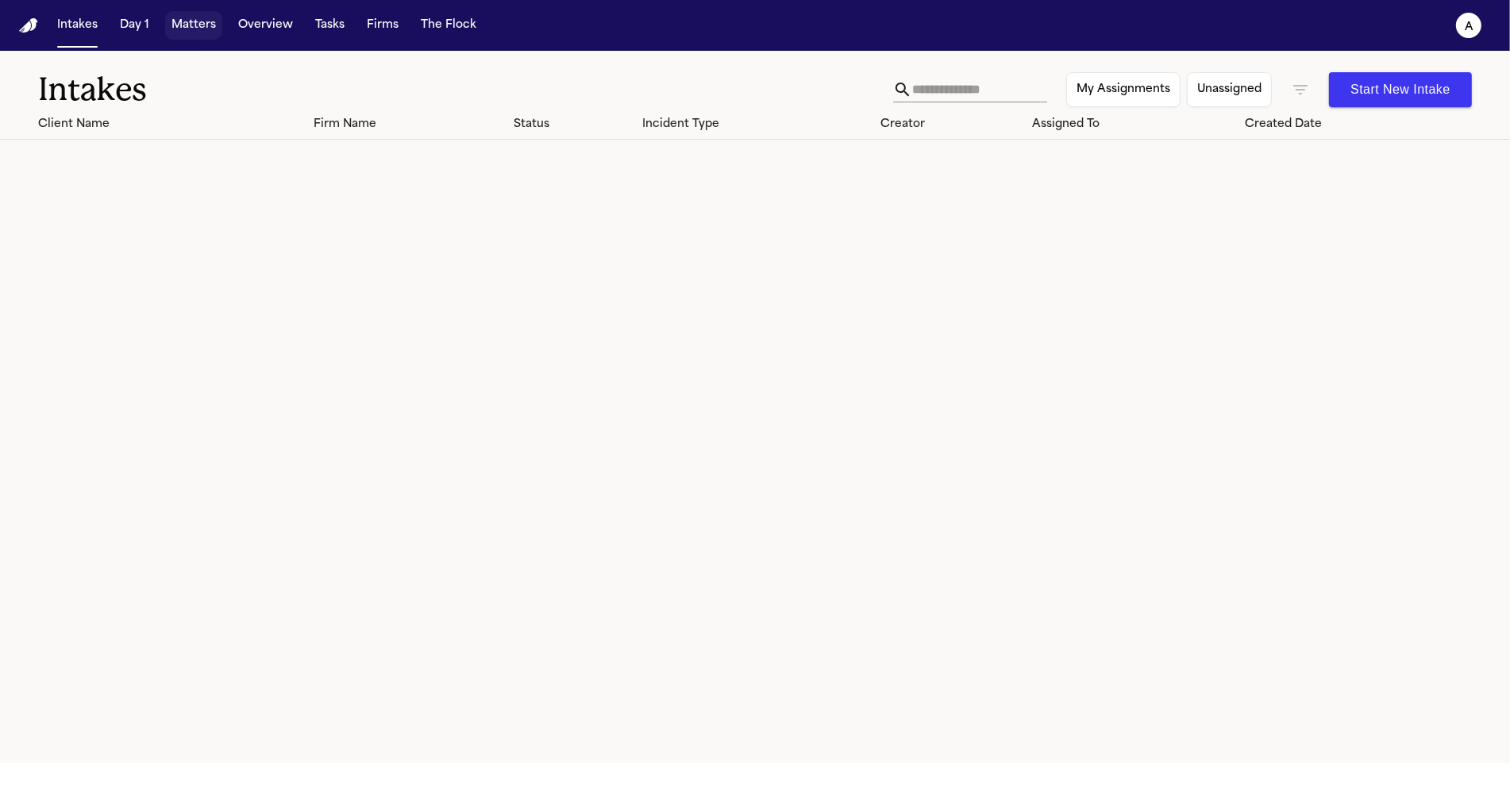
click at [192, 35] on button "Matters" at bounding box center [194, 26] width 57 height 28
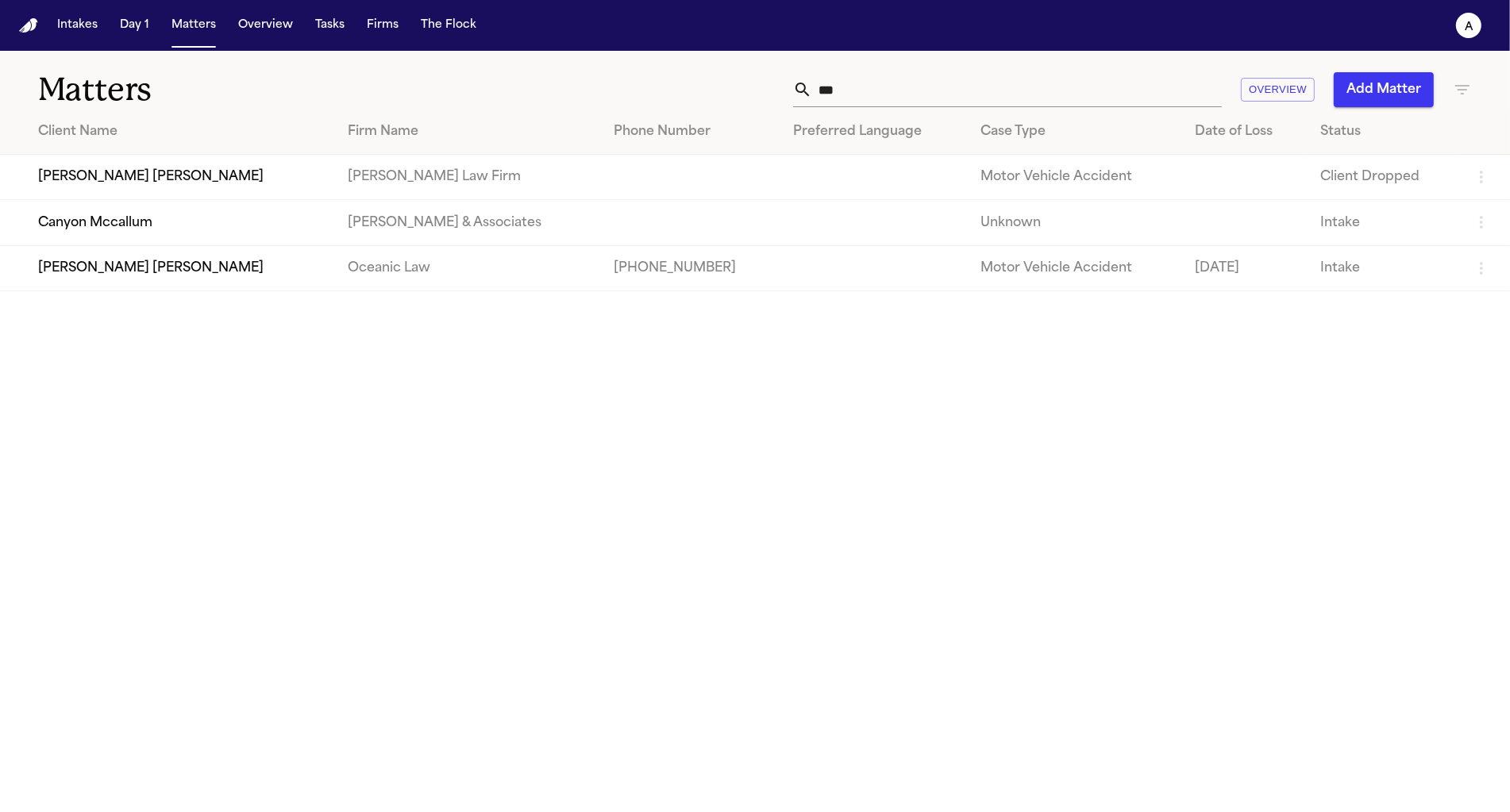
click at [843, 76] on input "***" at bounding box center [1017, 89] width 410 height 35
click at [450, 166] on td "[PERSON_NAME] Law Firm" at bounding box center [467, 177] width 266 height 45
click at [196, 191] on td "[PERSON_NAME] [PERSON_NAME]" at bounding box center [167, 177] width 335 height 45
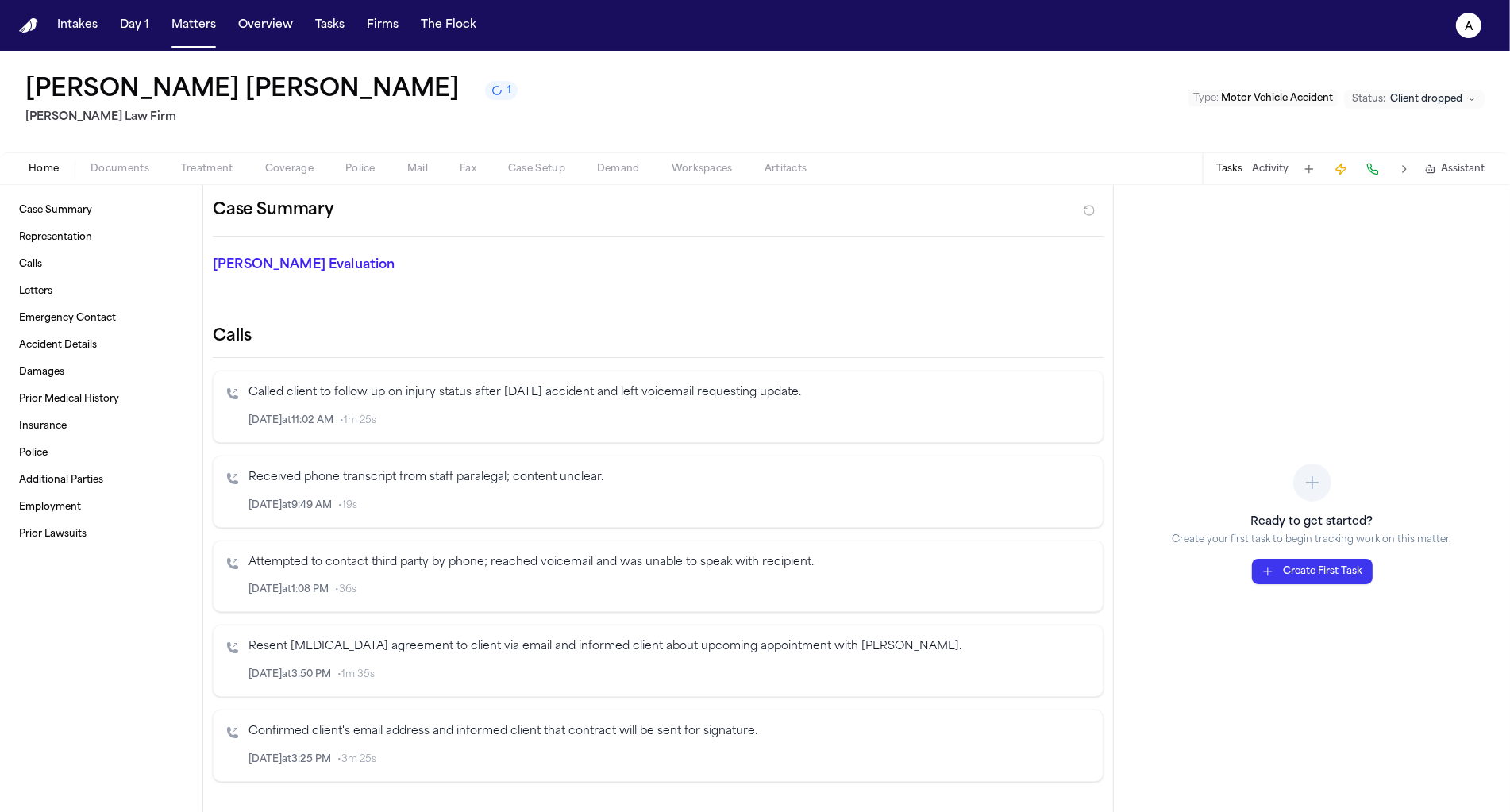
click at [607, 163] on span "Demand" at bounding box center [619, 169] width 43 height 12
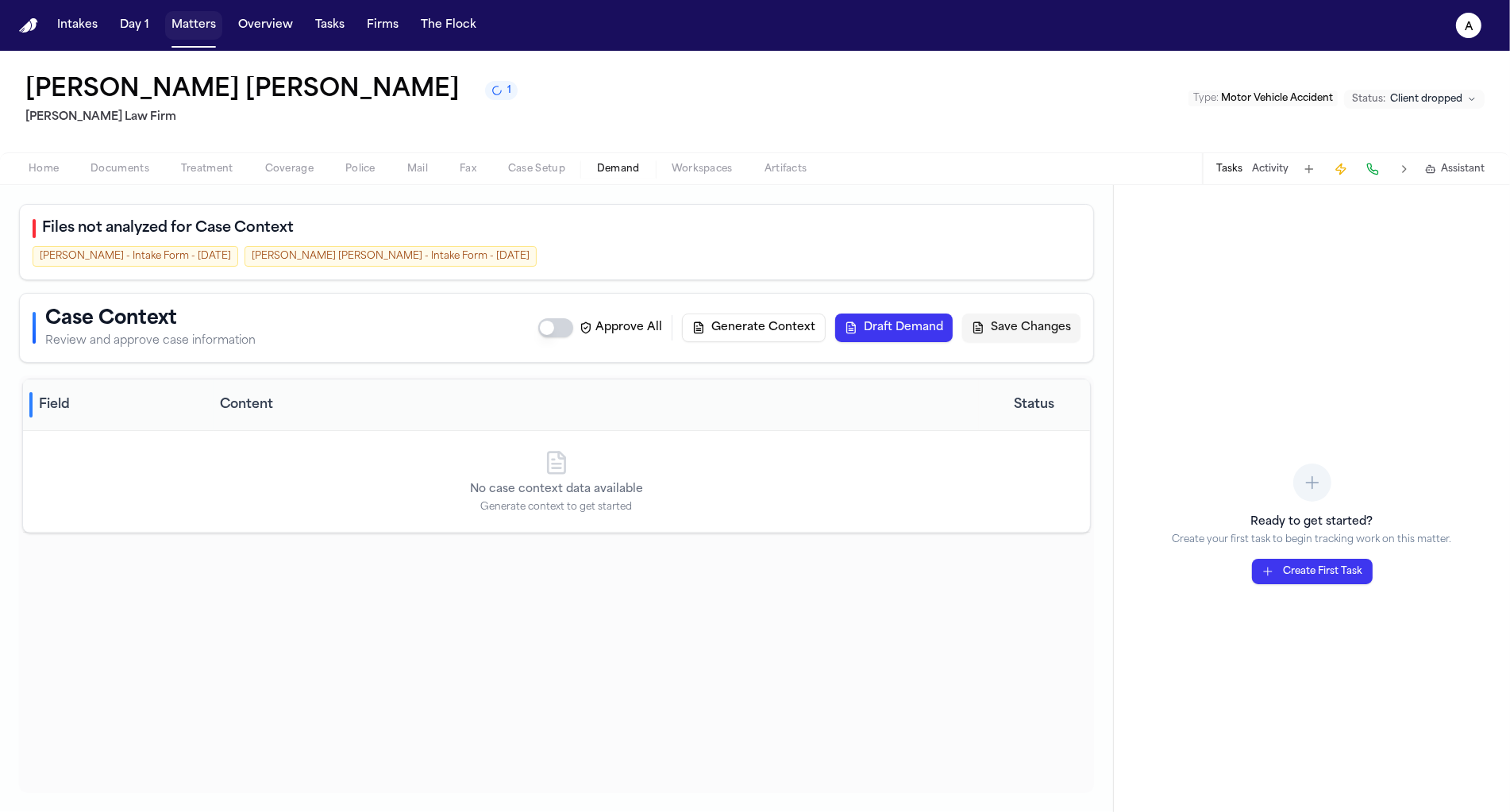
click at [175, 38] on button "Matters" at bounding box center [194, 26] width 57 height 28
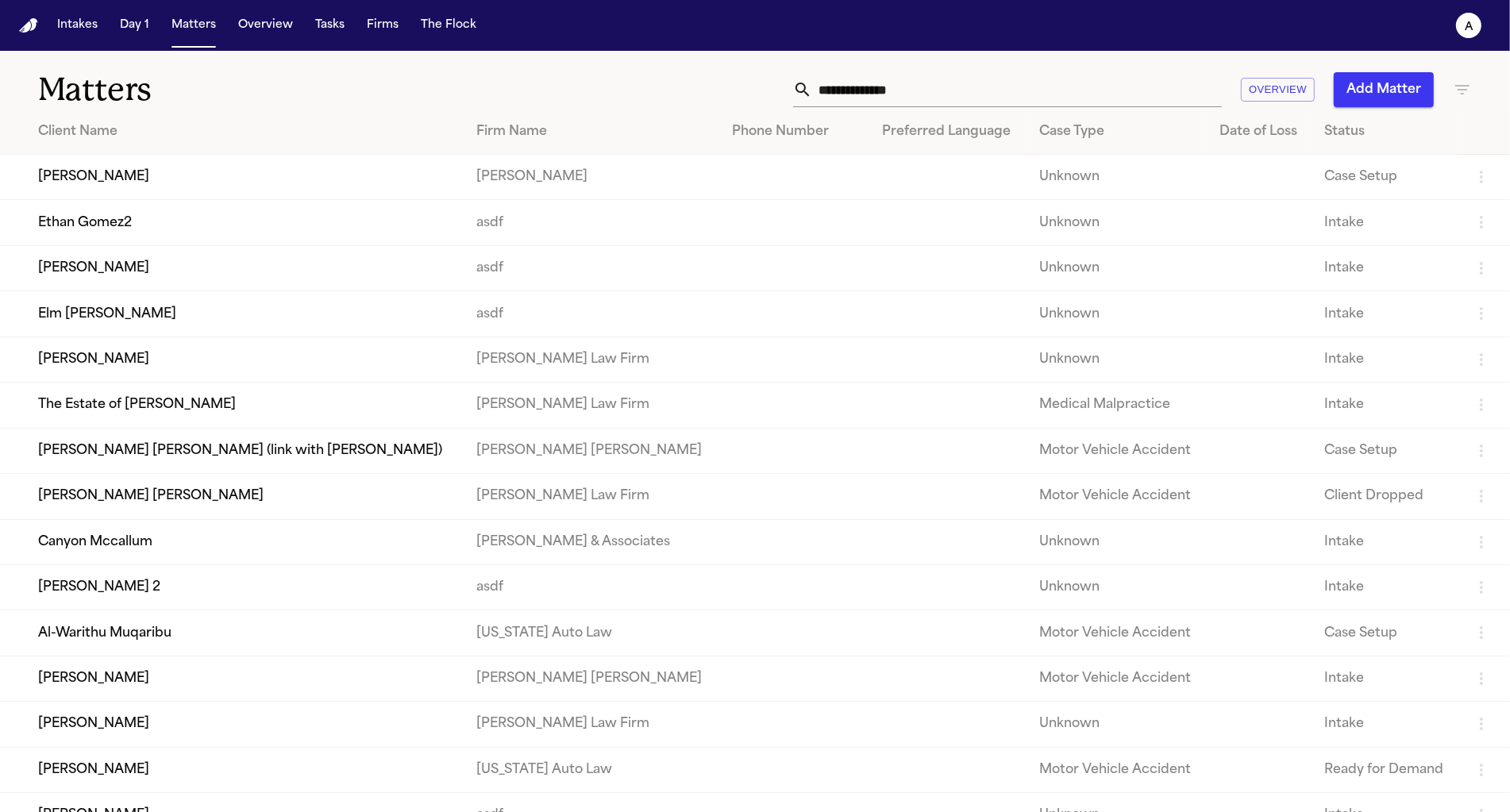
click at [155, 278] on td "[PERSON_NAME]" at bounding box center [232, 267] width 464 height 45
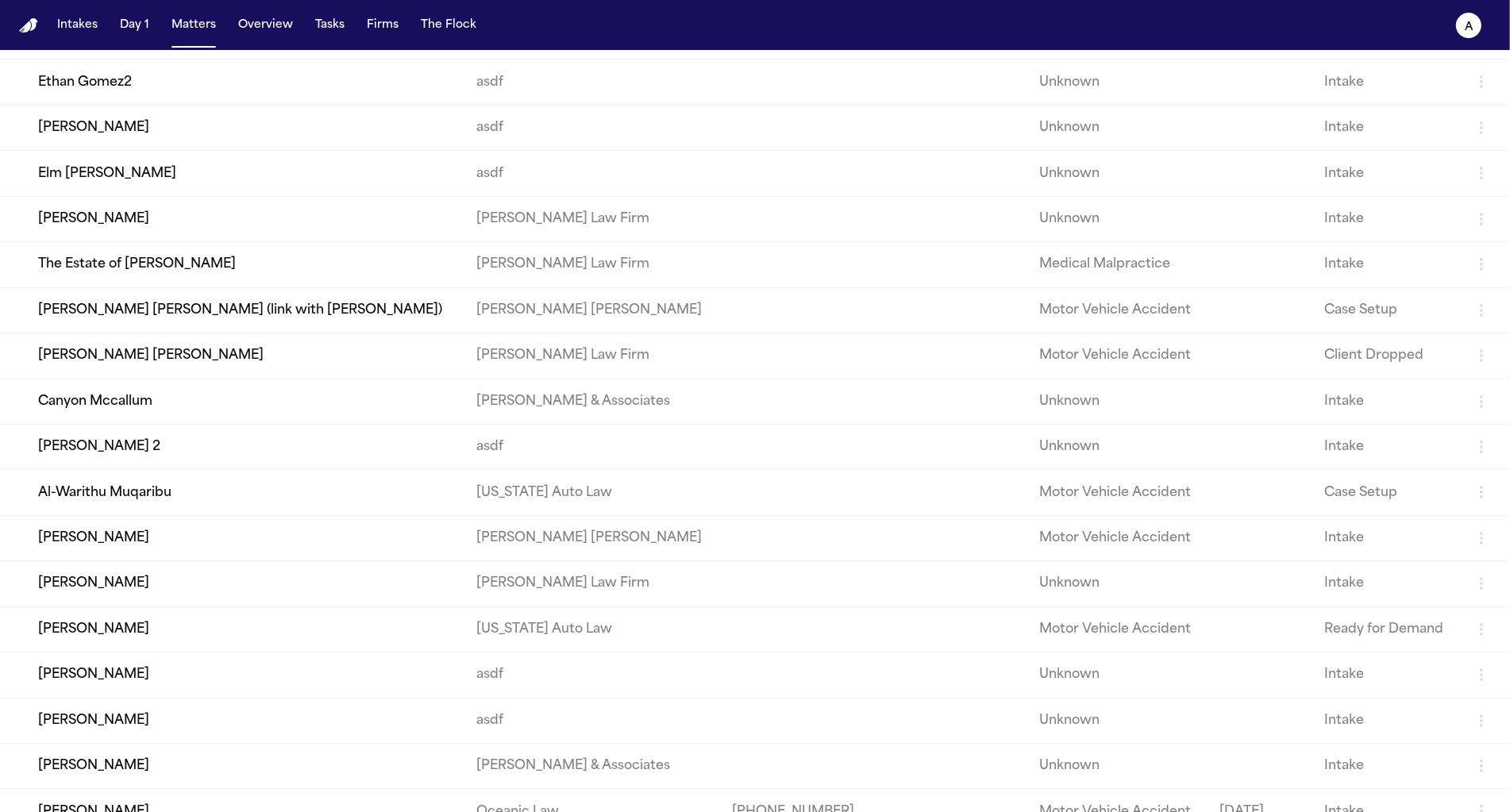
scroll to position [153, 0]
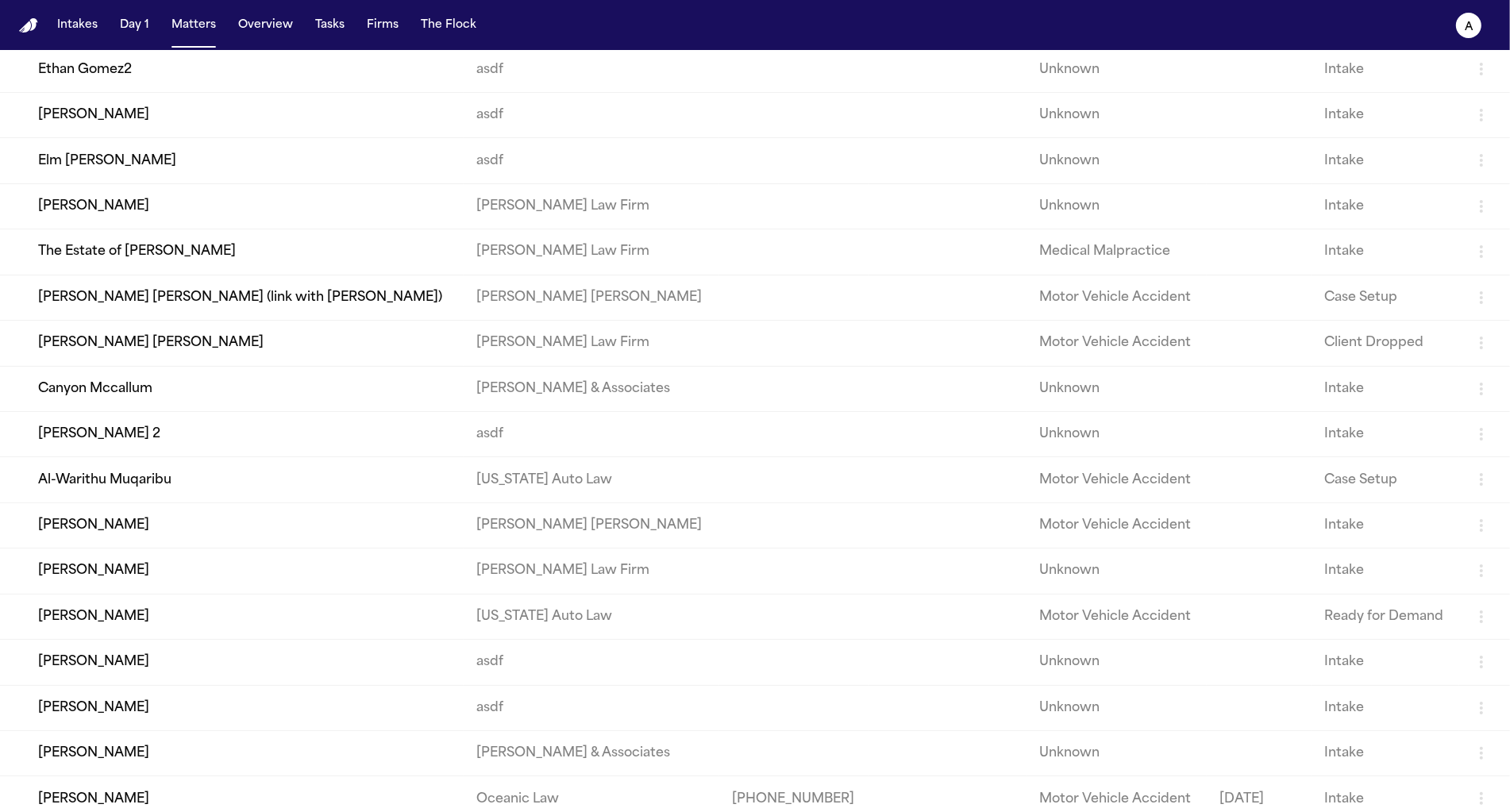
click at [93, 457] on td "[PERSON_NAME] 2" at bounding box center [232, 434] width 464 height 45
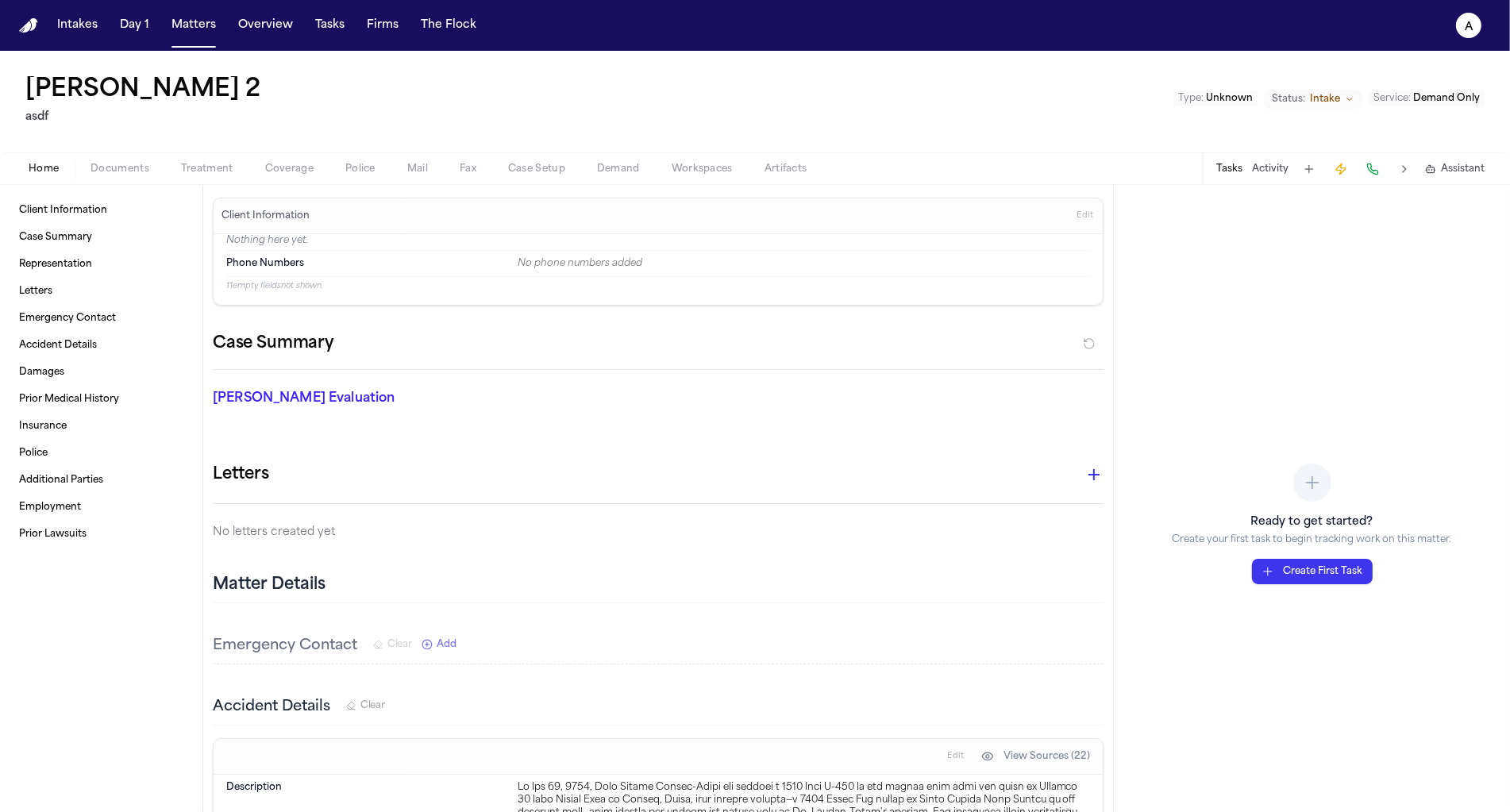
click at [630, 169] on span "Demand" at bounding box center [619, 169] width 43 height 12
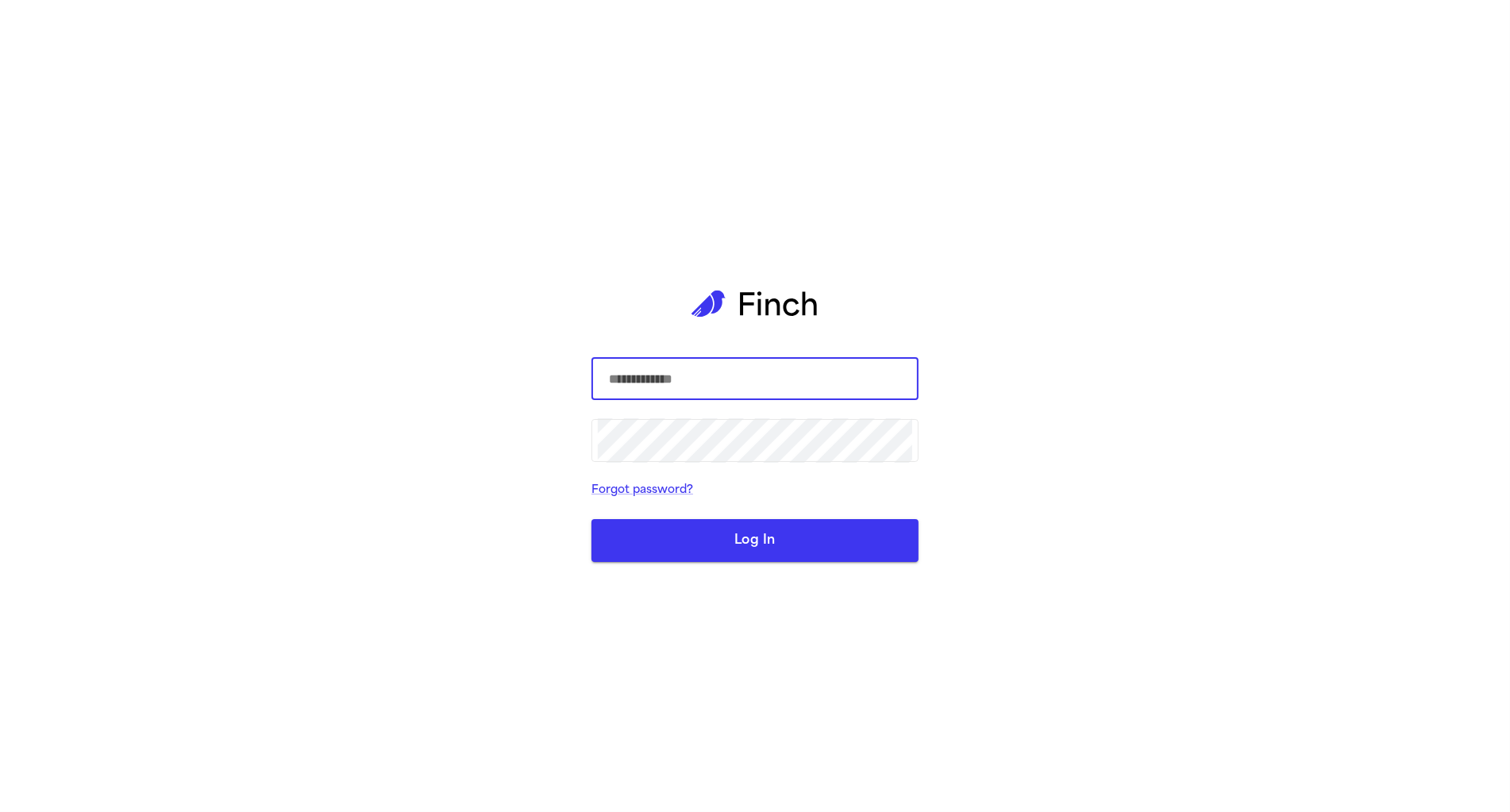
type input "**********"
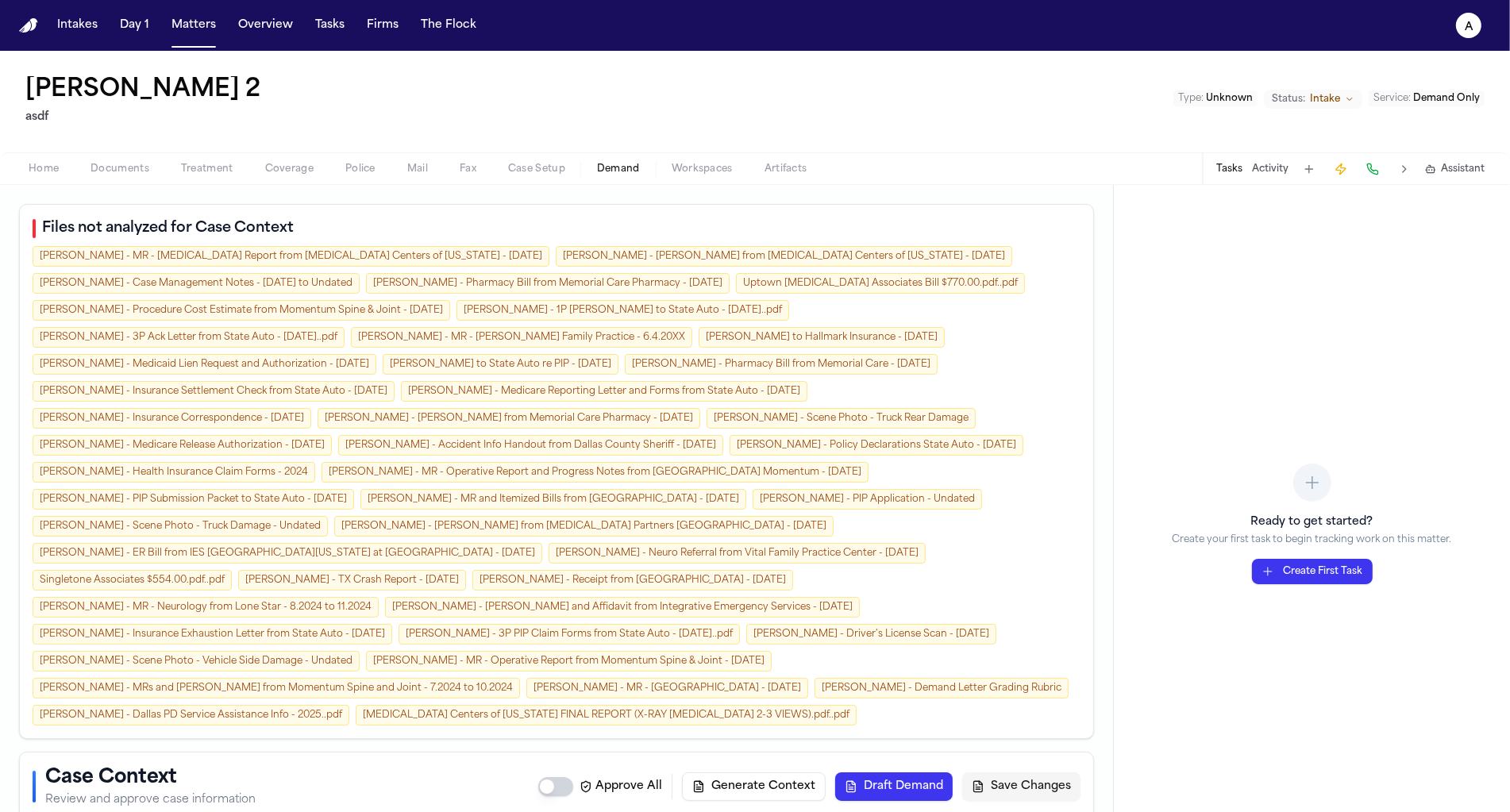
click at [52, 89] on h1 "[PERSON_NAME] 2" at bounding box center [143, 91] width 235 height 28
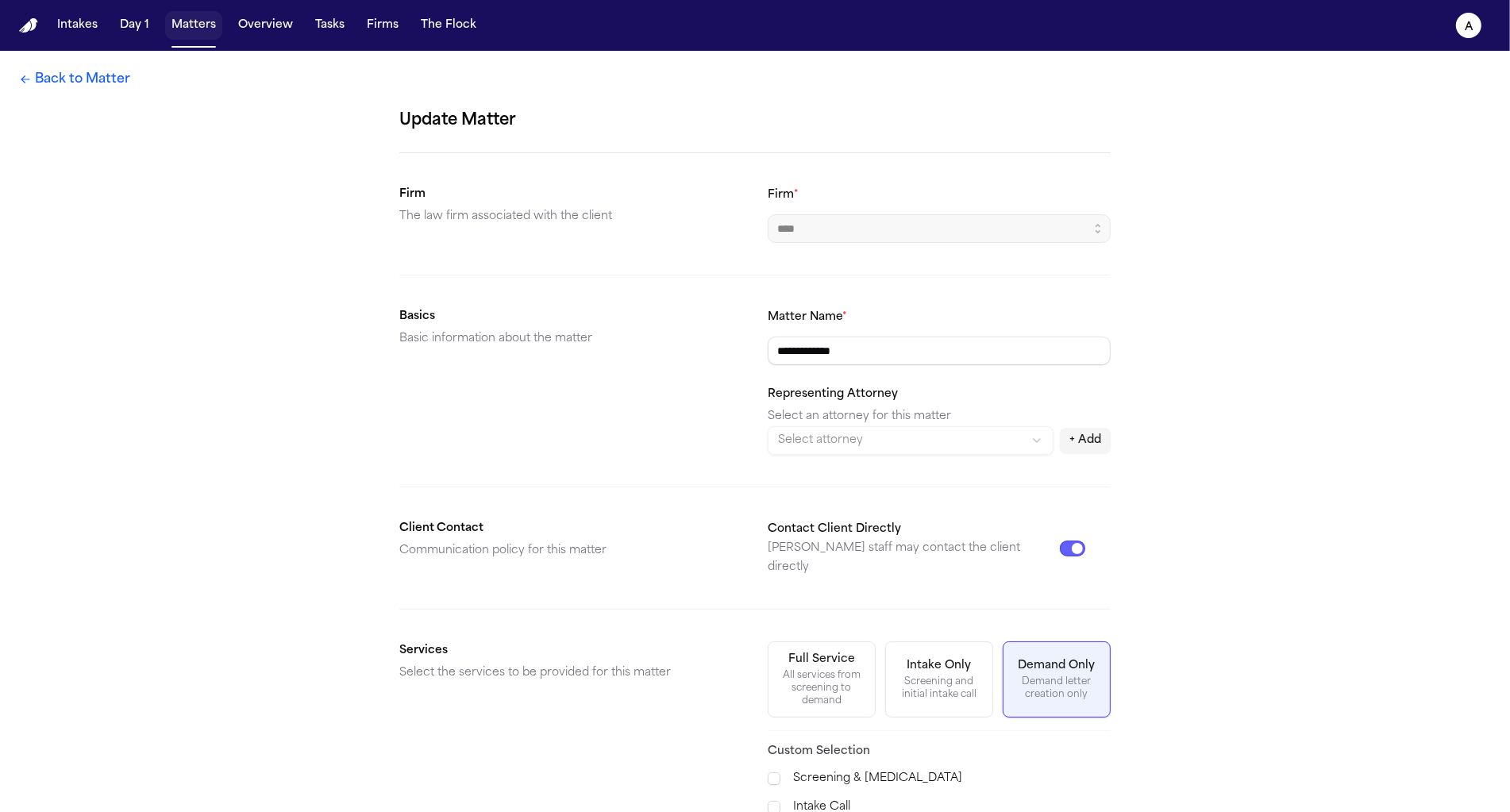
click at [208, 35] on button "Matters" at bounding box center [194, 26] width 57 height 28
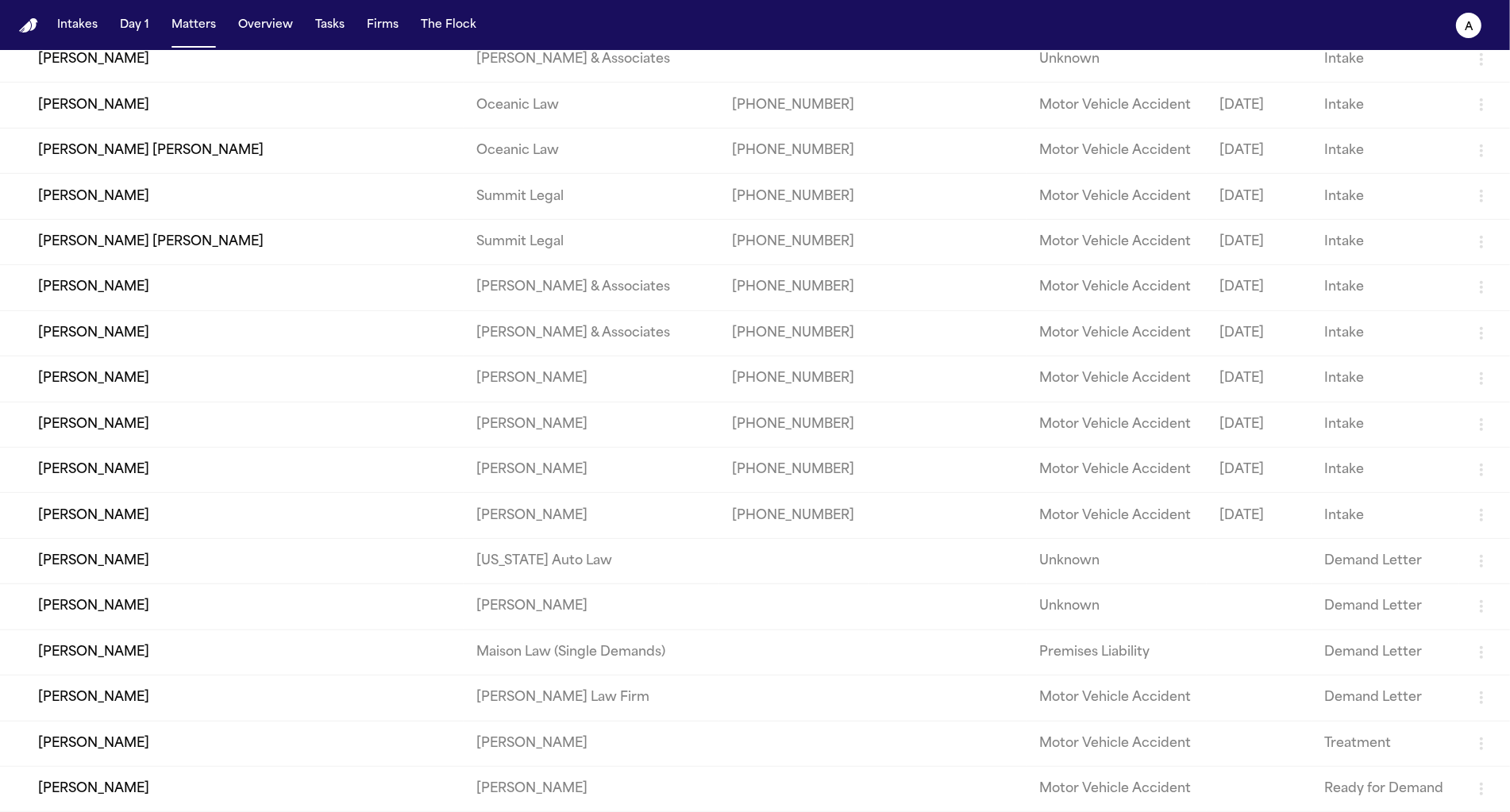
scroll to position [902, 0]
click at [162, 585] on td "[PERSON_NAME]" at bounding box center [232, 607] width 464 height 45
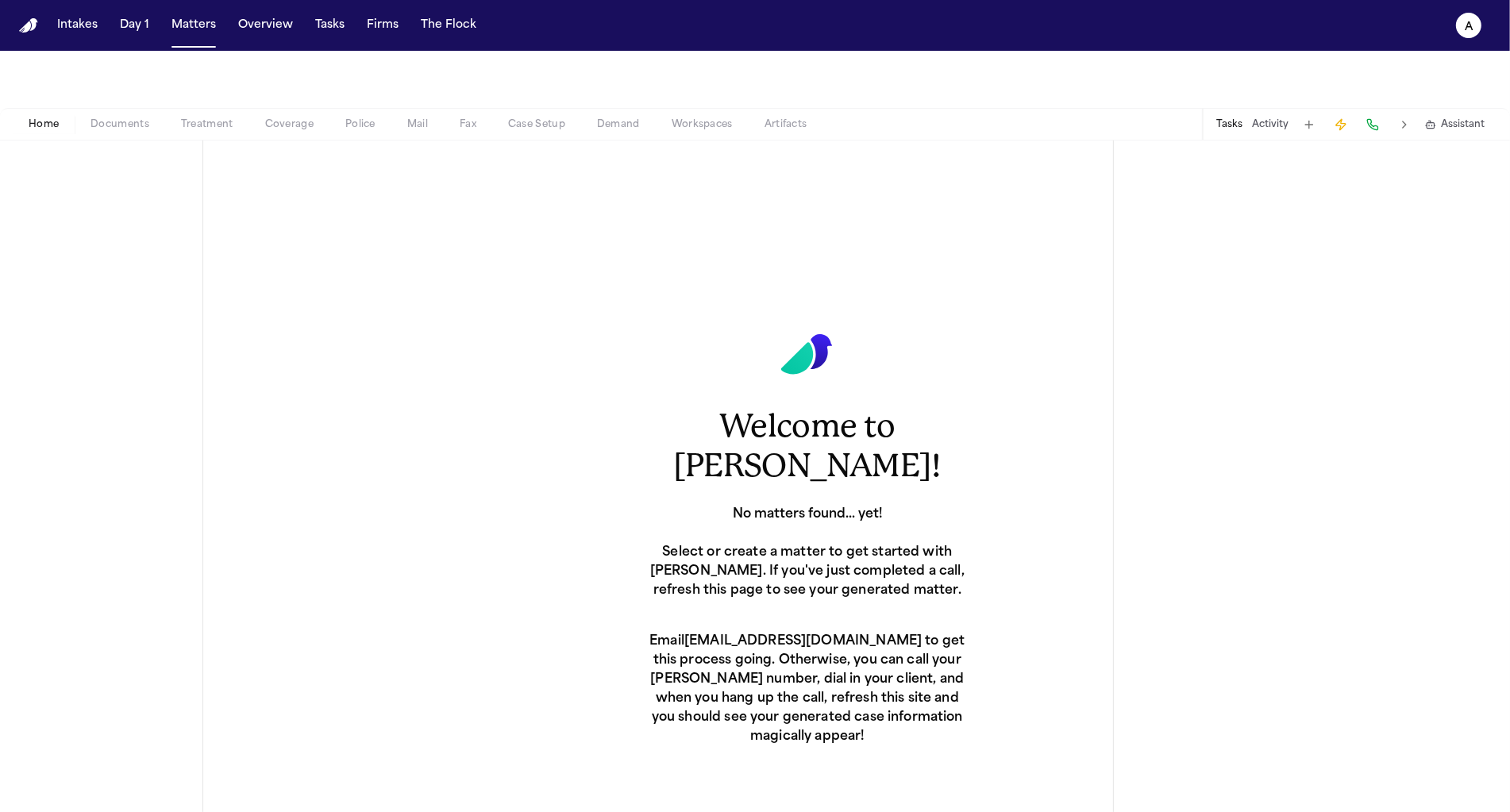
click at [132, 124] on span "Documents" at bounding box center [120, 124] width 59 height 12
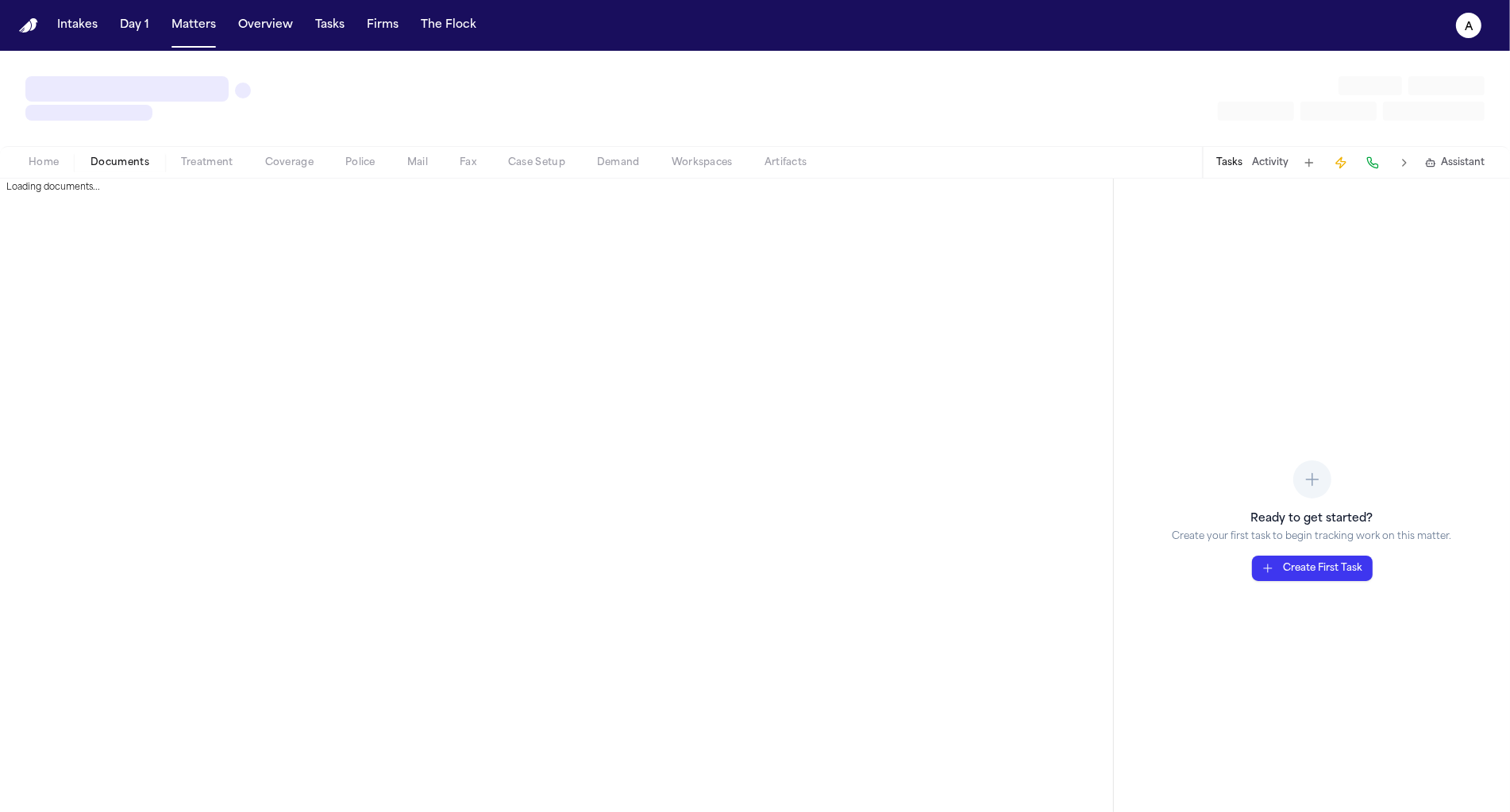
click at [145, 161] on span "Documents" at bounding box center [120, 163] width 59 height 12
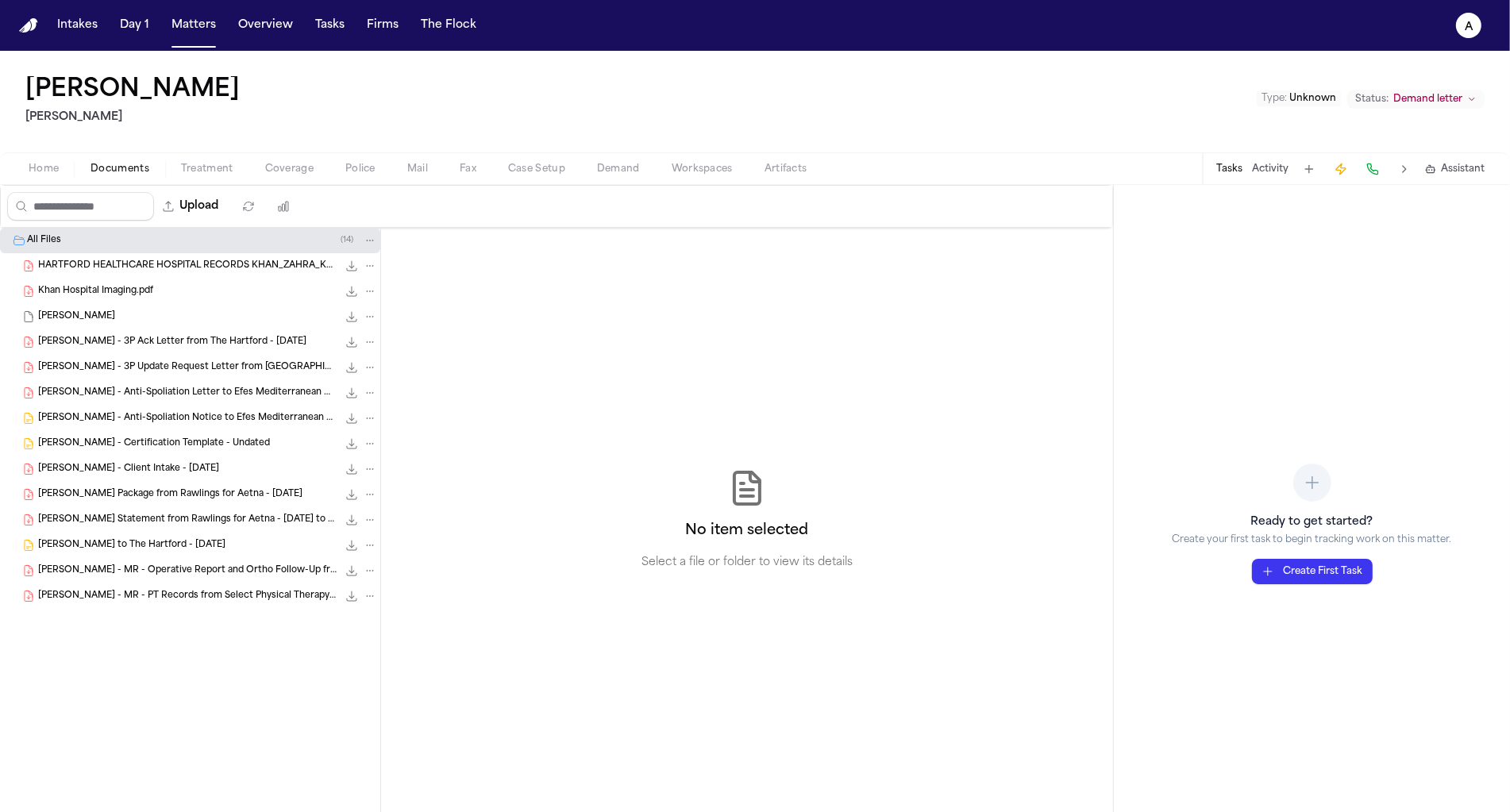
click at [643, 165] on button "Demand" at bounding box center [619, 169] width 75 height 19
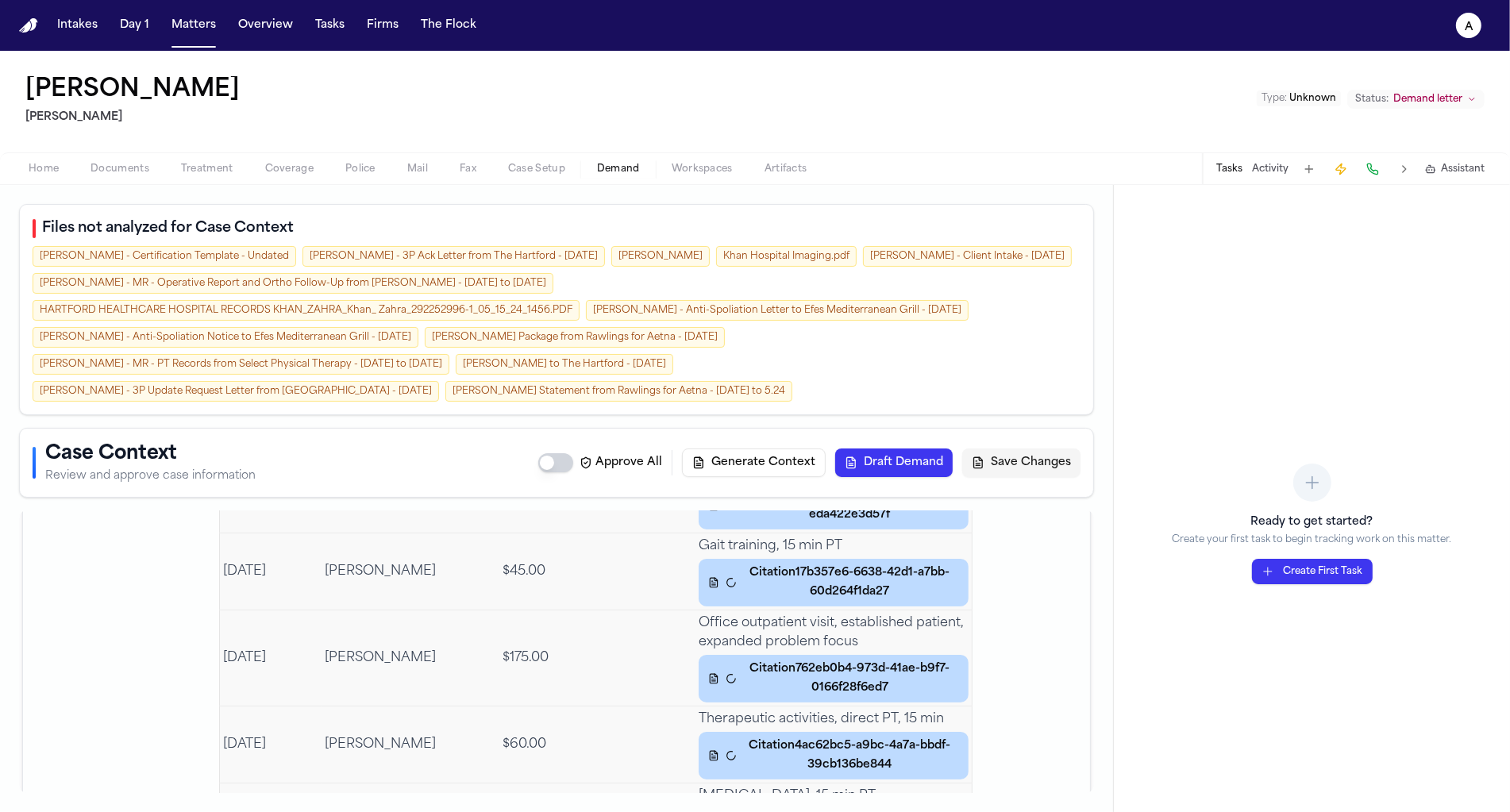
scroll to position [7691, 0]
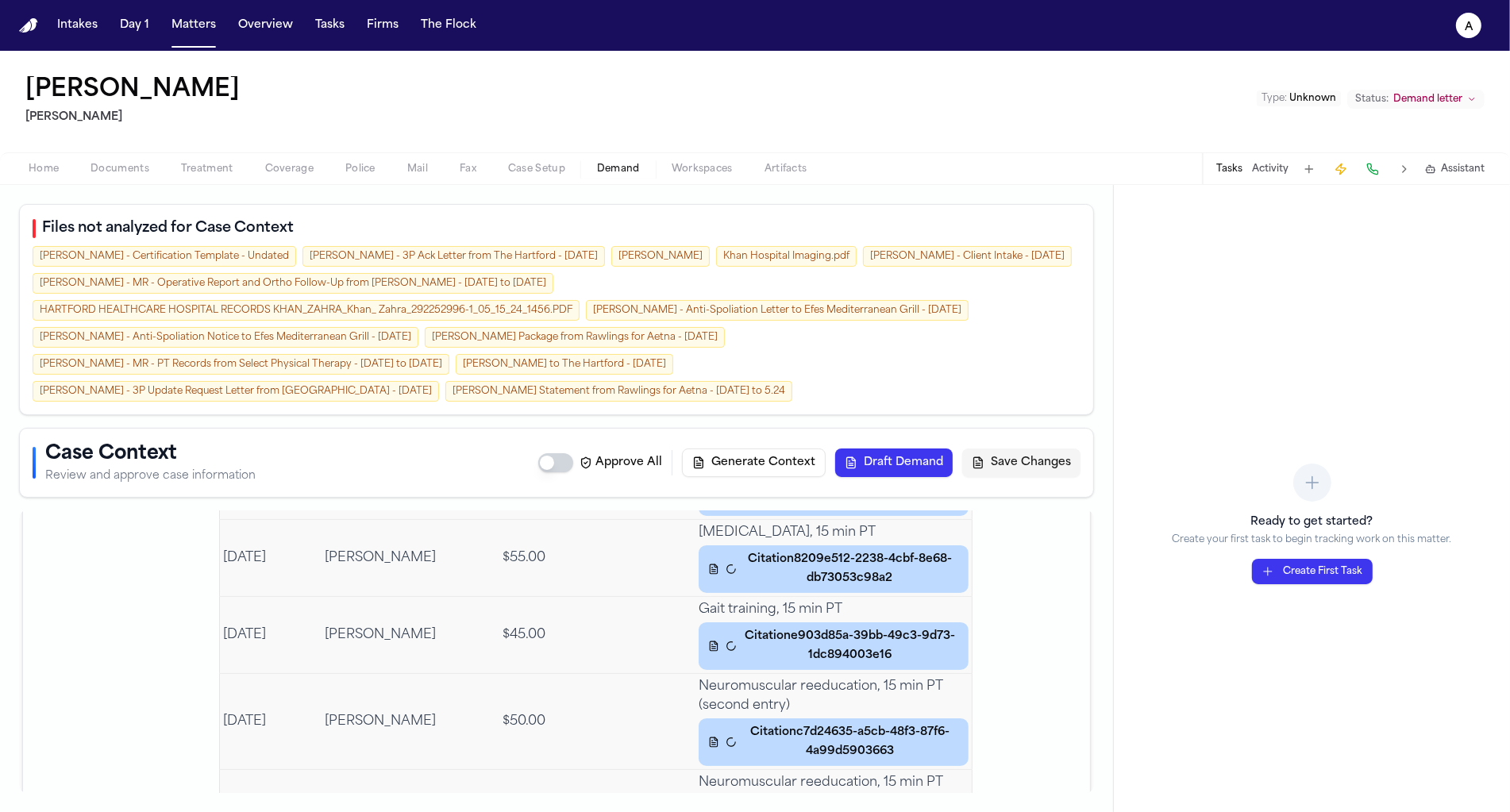
click at [1402, 164] on button at bounding box center [1404, 169] width 22 height 22
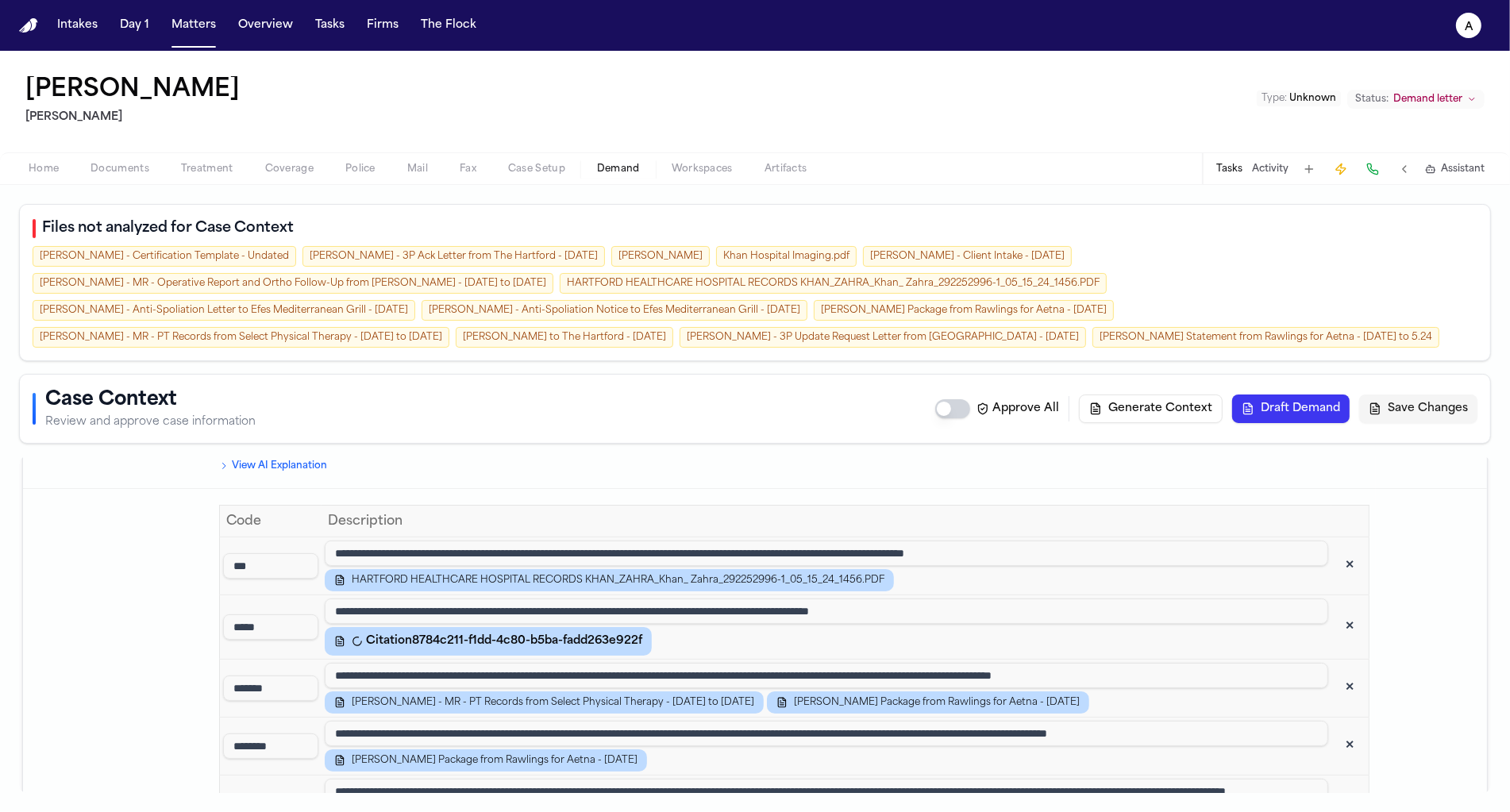
scroll to position [0, 0]
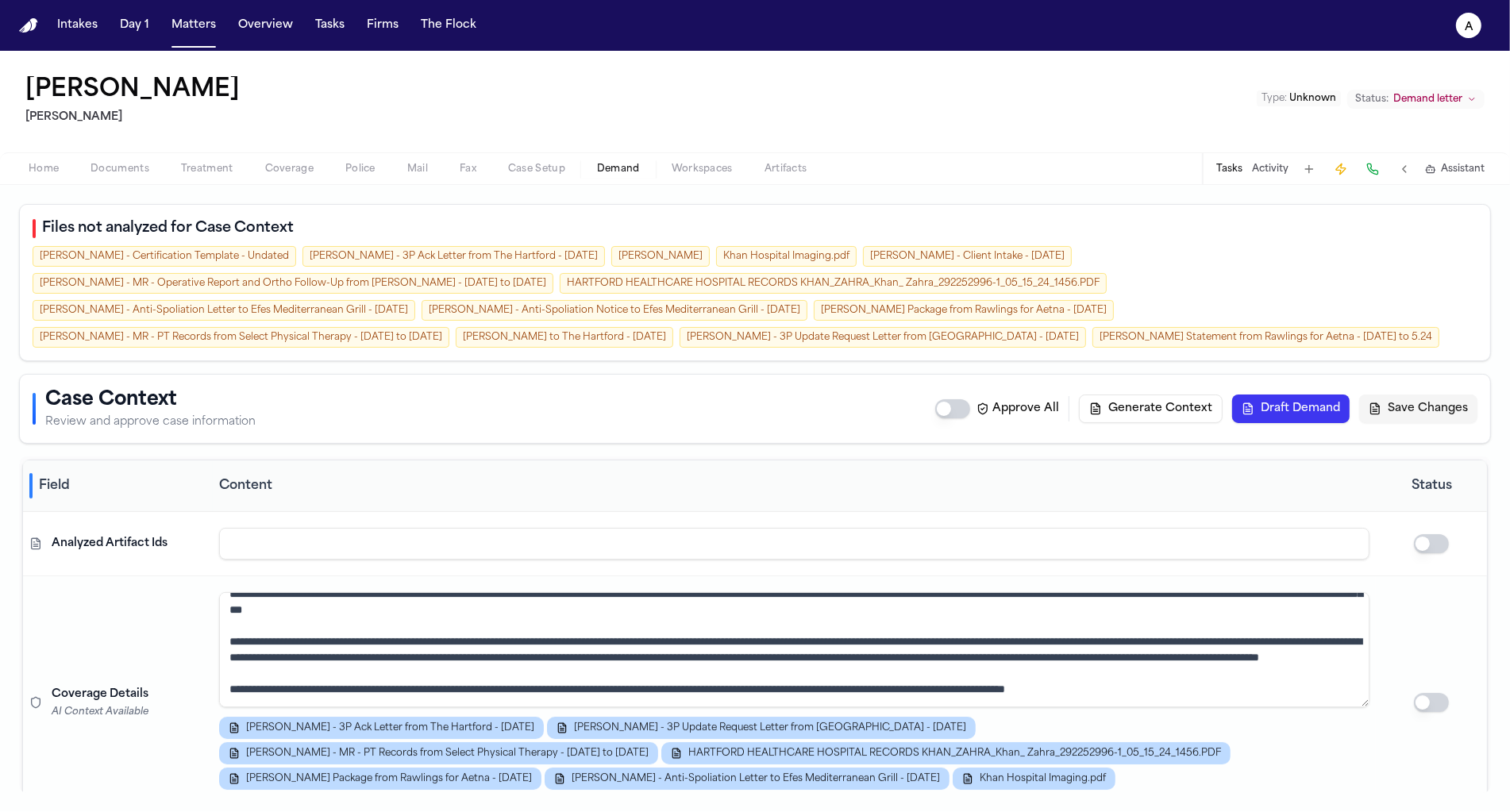
click at [159, 56] on div "[PERSON_NAME] [PERSON_NAME] Type : Unknown Status: Demand letter" at bounding box center [755, 101] width 1510 height 101
click at [176, 41] on nav "Intakes Day 1 Matters Overview Tasks Firms The Flock a" at bounding box center [755, 25] width 1510 height 51
click at [194, 19] on button "Matters" at bounding box center [194, 26] width 57 height 28
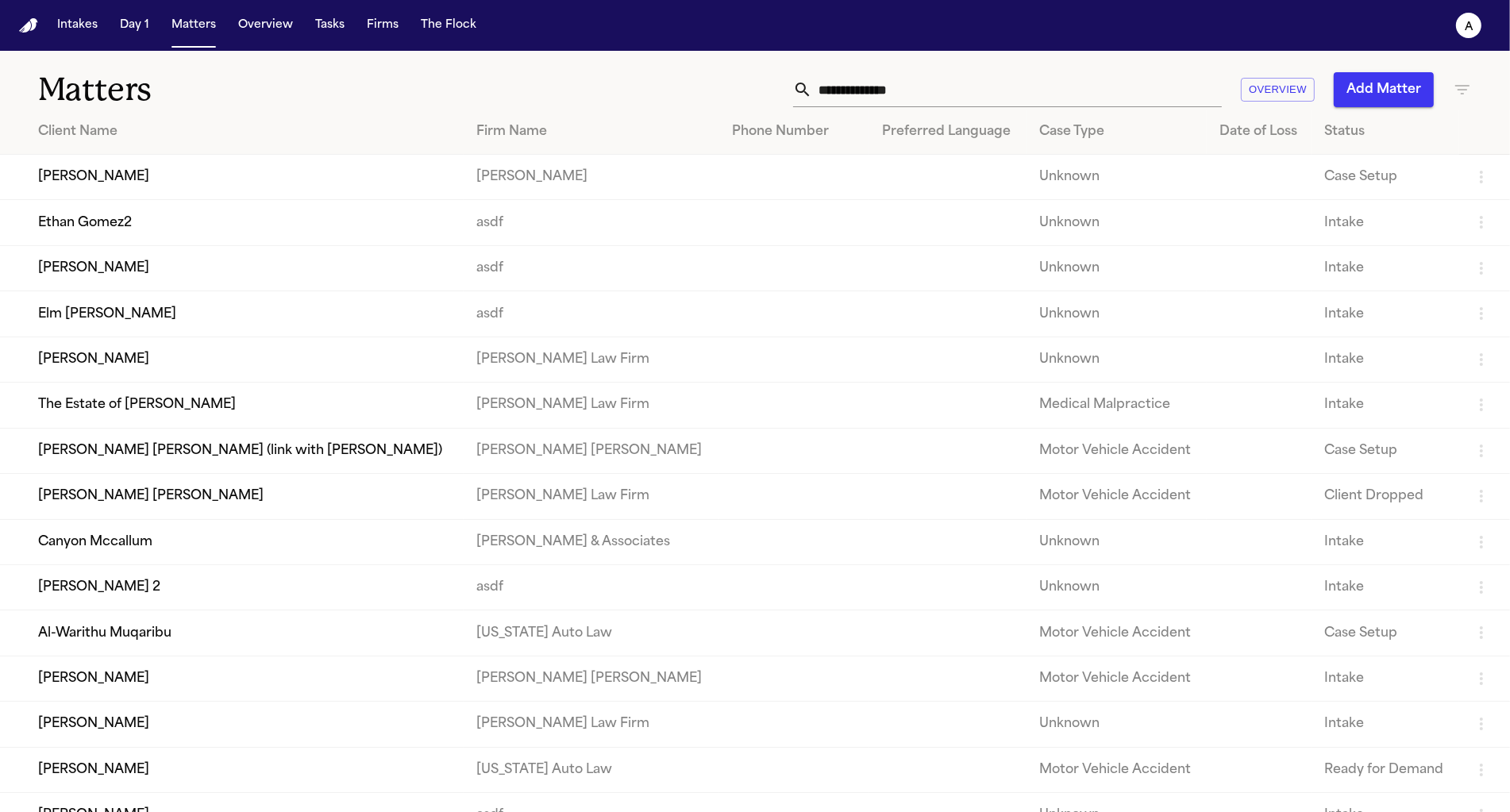
click at [116, 594] on td "[PERSON_NAME] 2" at bounding box center [232, 586] width 464 height 45
click at [131, 608] on td "[PERSON_NAME] 2" at bounding box center [232, 586] width 464 height 45
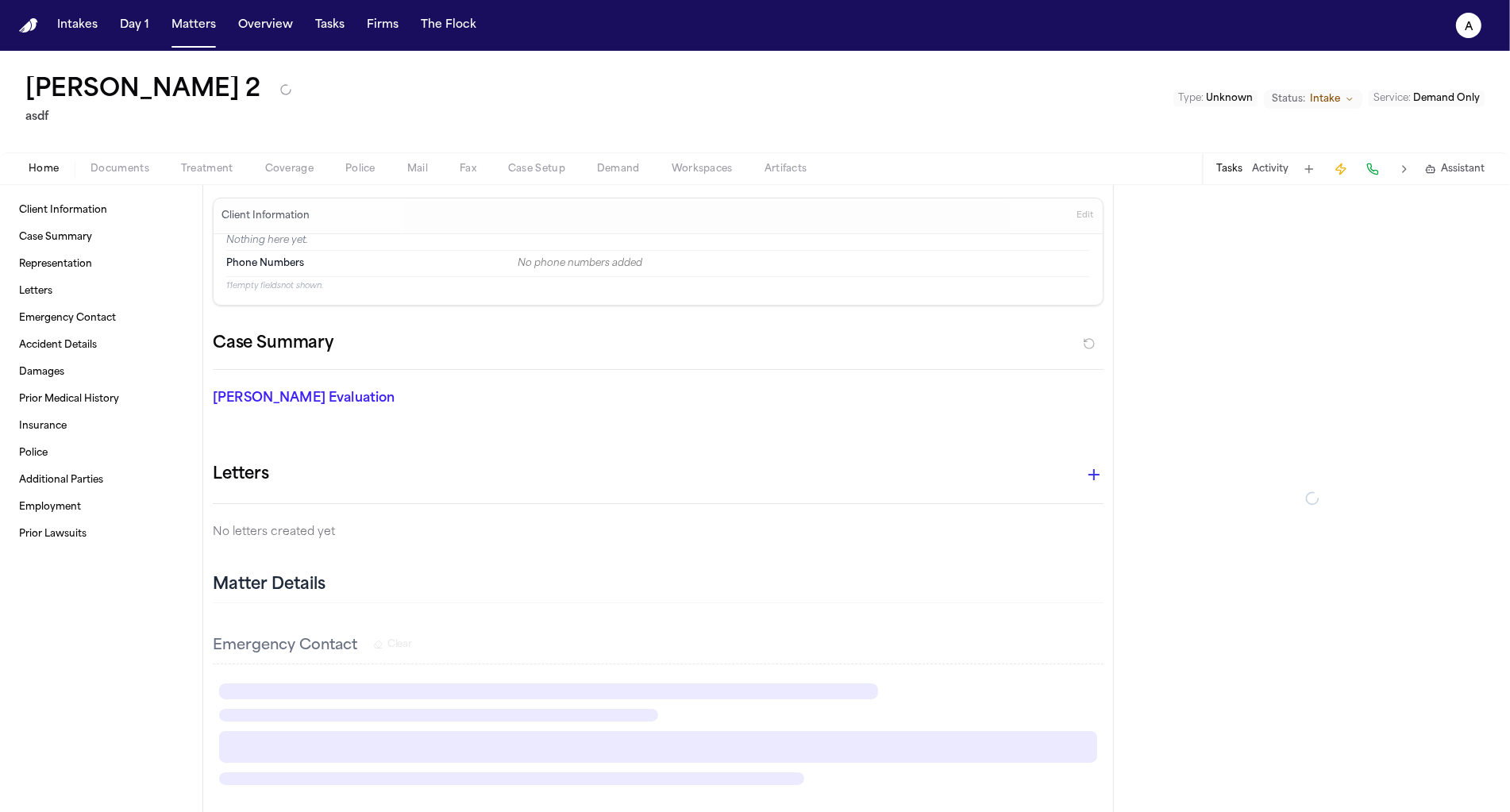
click at [618, 141] on div "[PERSON_NAME] 2 asdf Type : Unknown Status: Intake Service : Demand Only" at bounding box center [755, 101] width 1510 height 101
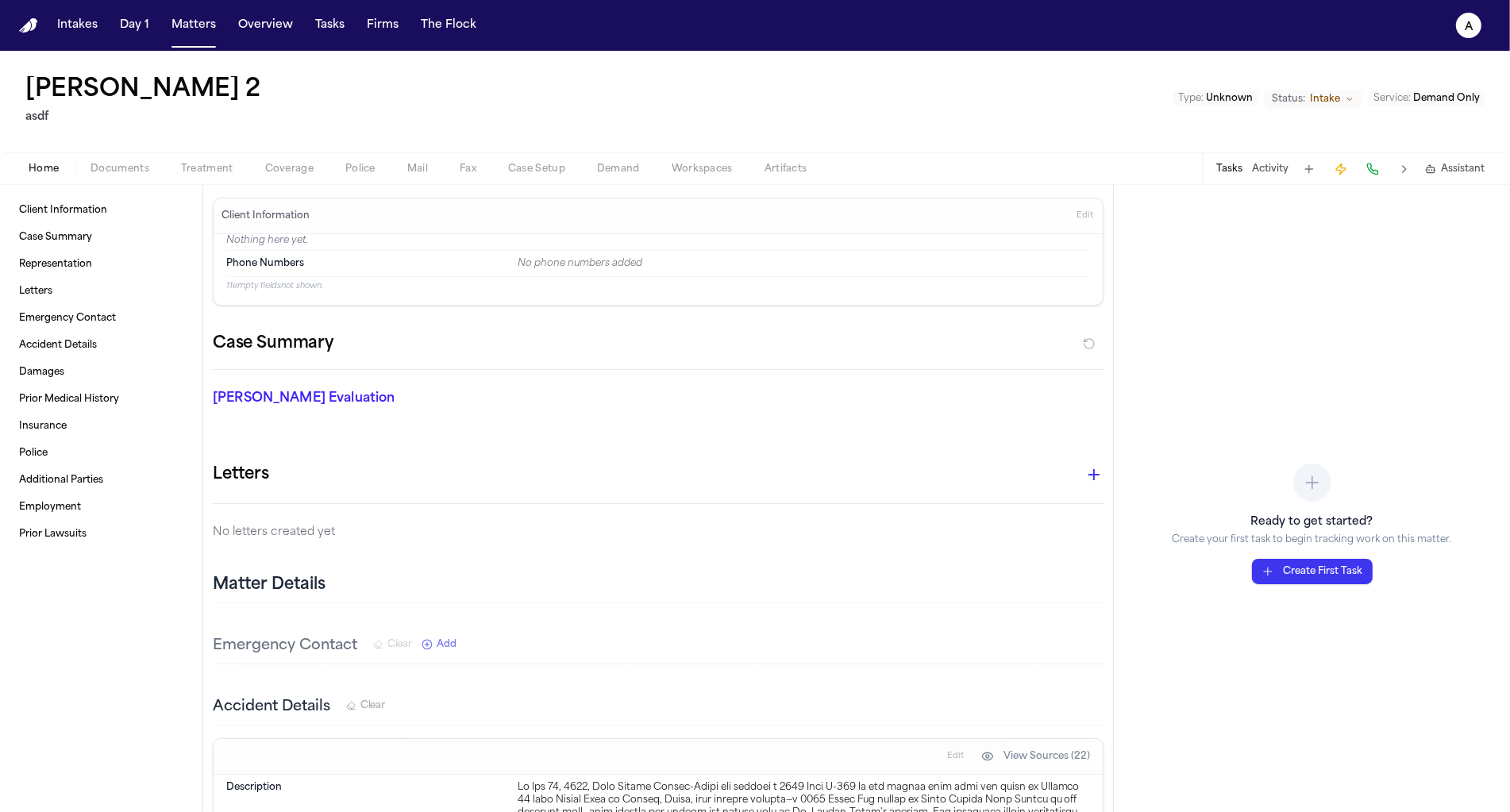
click at [626, 163] on span "Demand" at bounding box center [619, 169] width 43 height 12
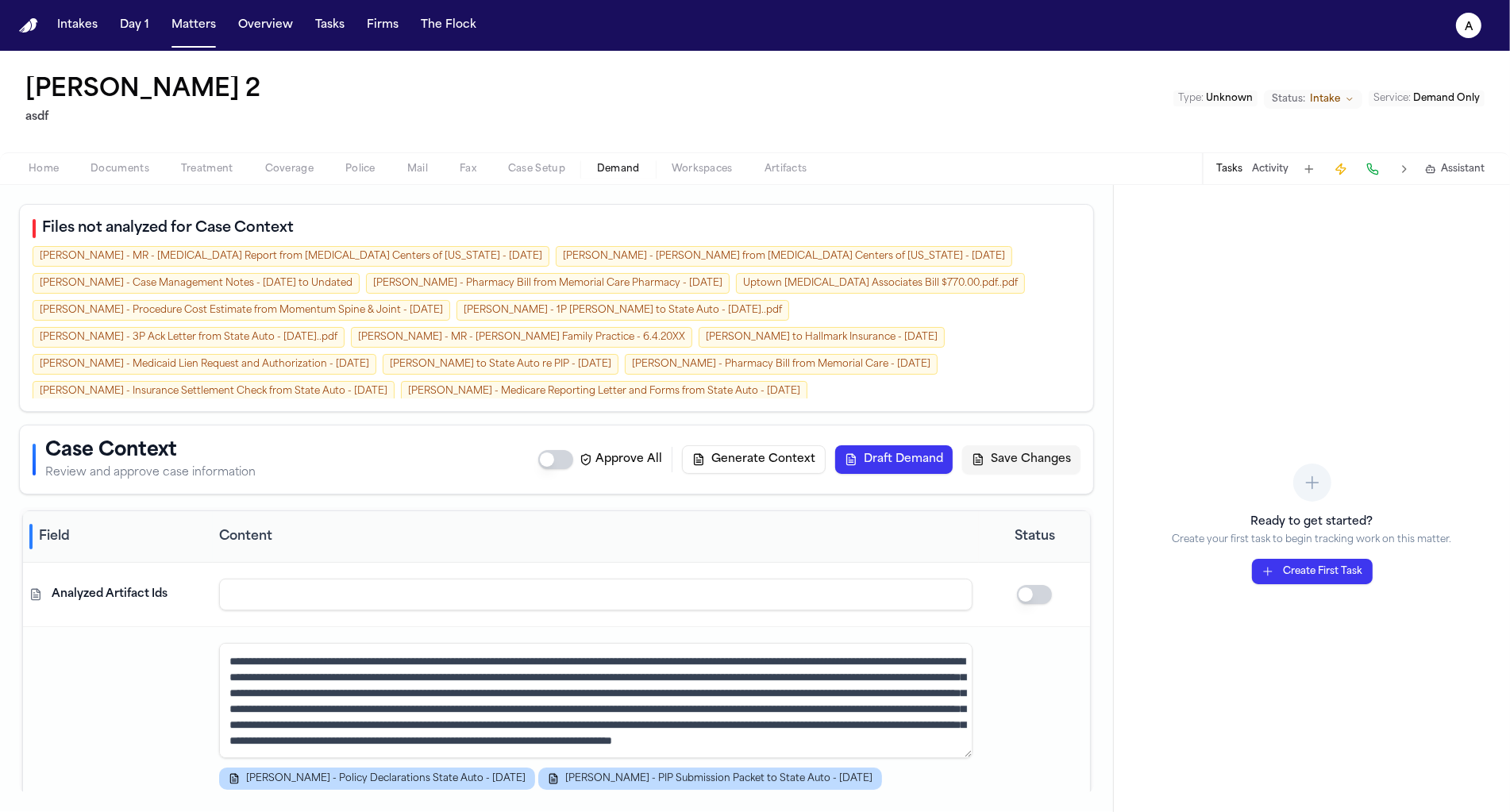
click at [1411, 163] on button at bounding box center [1404, 169] width 22 height 22
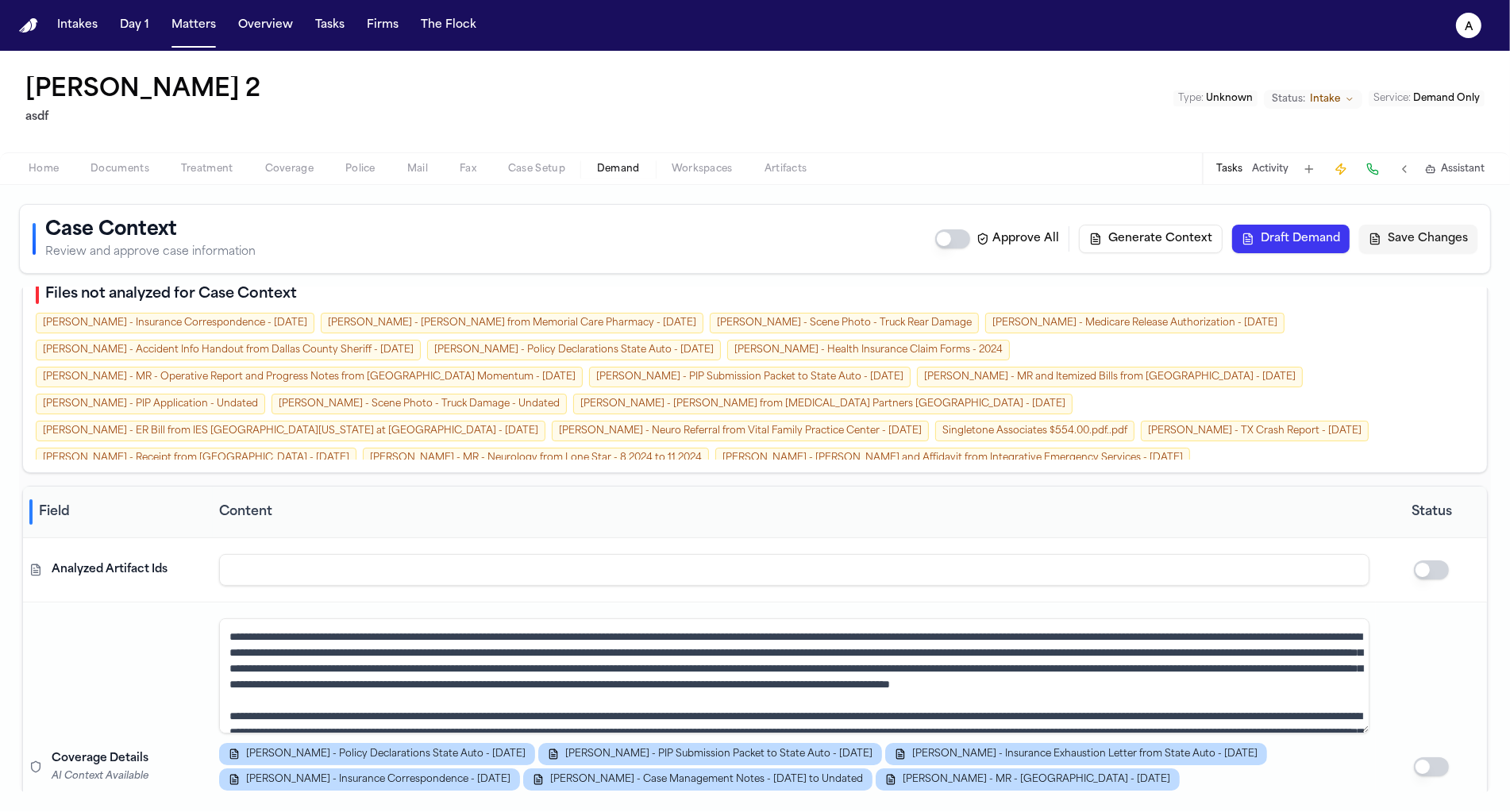
click at [715, 448] on div "[PERSON_NAME] - [PERSON_NAME] and Affidavit from Integrative Emergency Services…" at bounding box center [953, 458] width 475 height 20
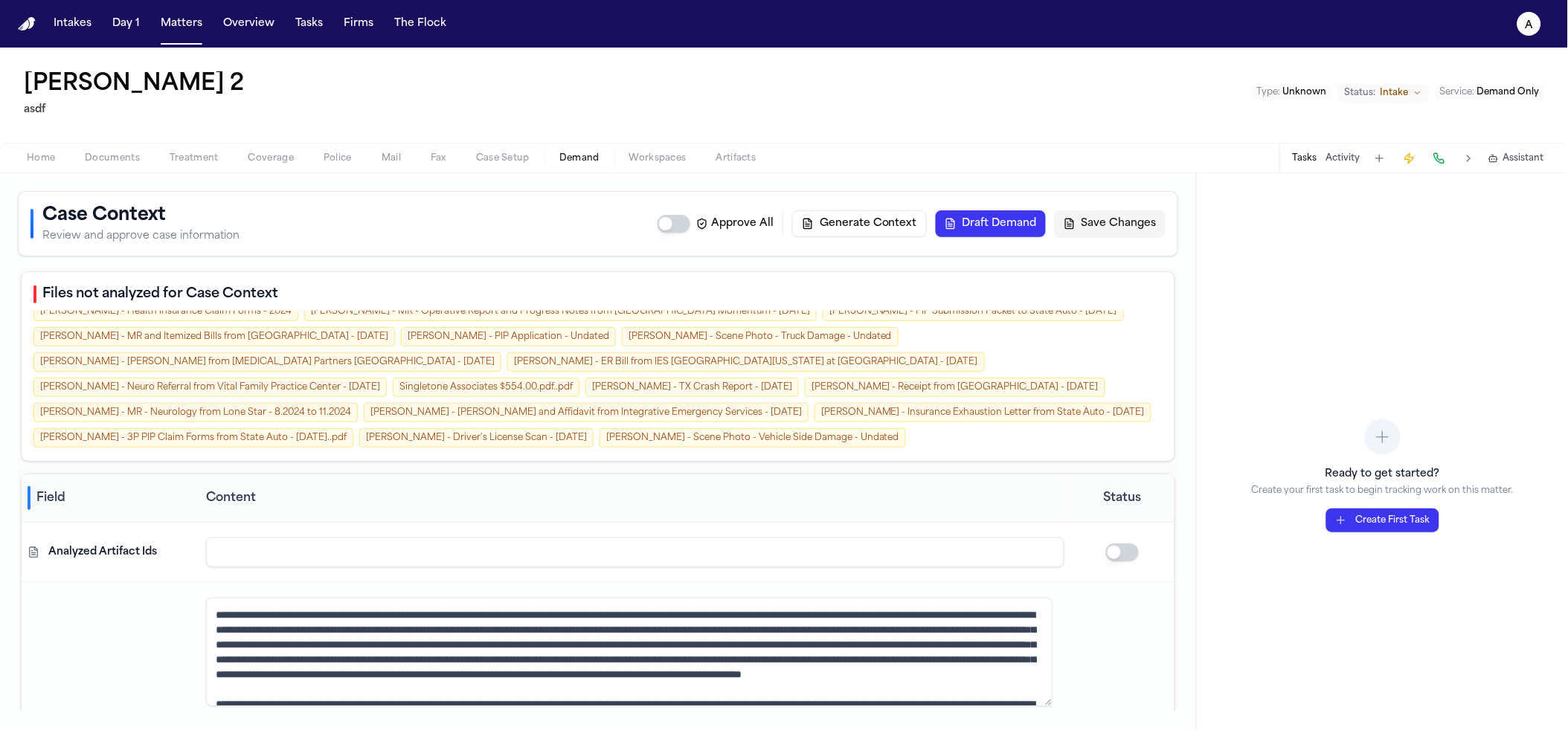
click at [832, 220] on button "Generate Context" at bounding box center [859, 224] width 135 height 27
click at [423, 15] on button "The Flock" at bounding box center [420, 24] width 64 height 27
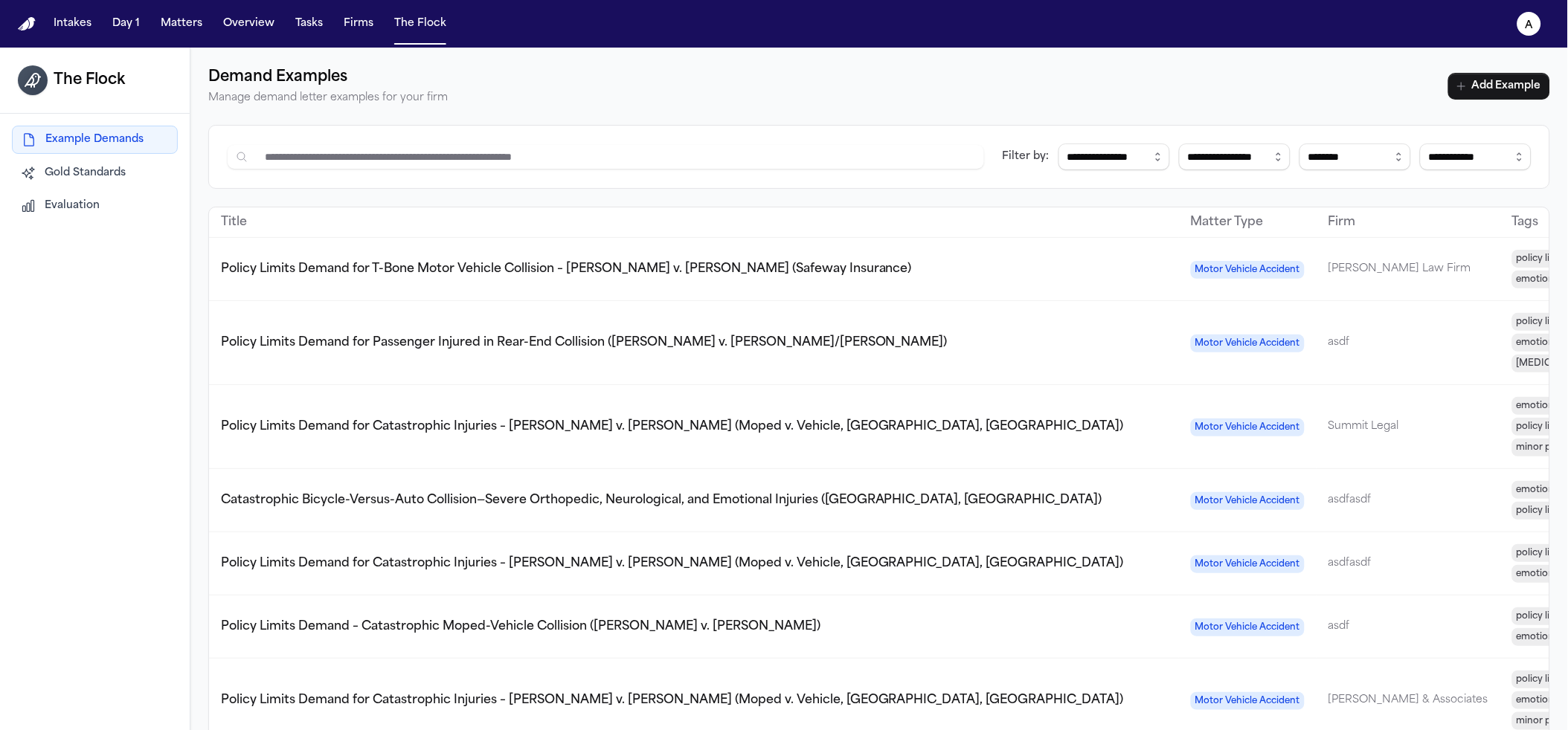
click at [72, 184] on button "Gold Standards" at bounding box center [94, 173] width 166 height 27
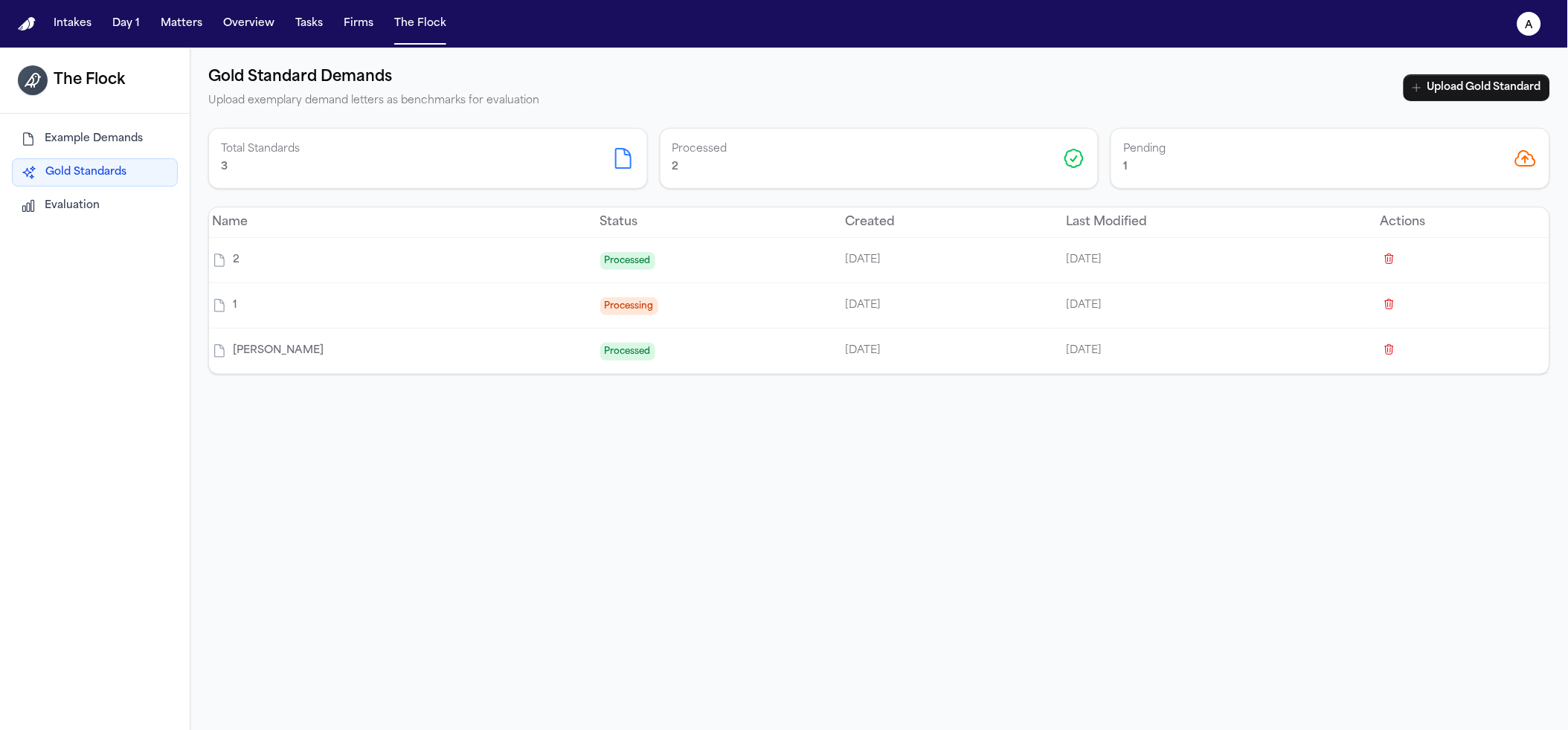
click at [1384, 261] on icon "button" at bounding box center [1390, 259] width 12 height 12
click at [1381, 295] on button "button" at bounding box center [1389, 304] width 17 height 17
click at [1193, 493] on div "Gold Standard Demands Upload exemplary demand letters as benchmarks for evaluat…" at bounding box center [879, 412] width 1378 height 730
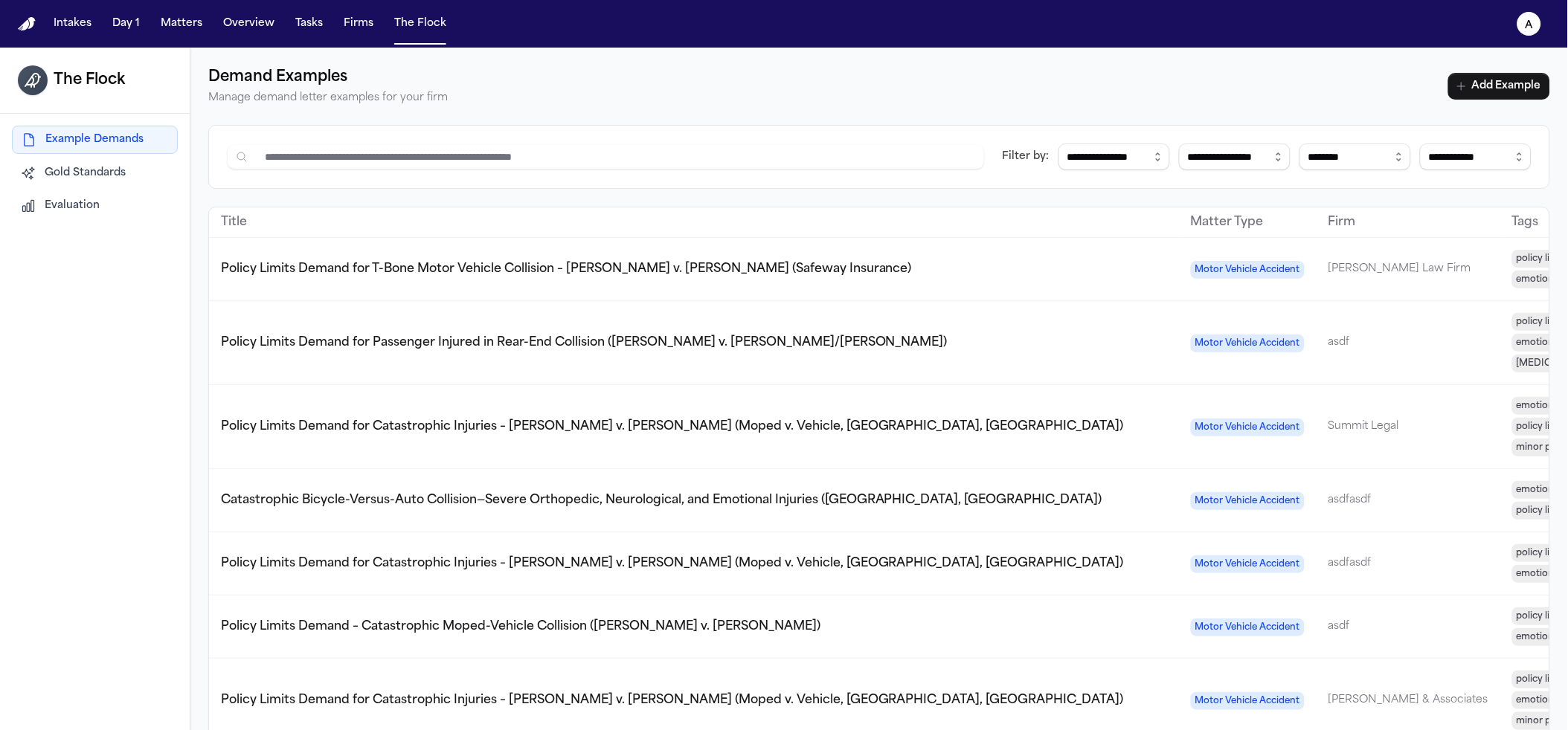
click at [34, 163] on button "Gold Standards" at bounding box center [94, 173] width 166 height 27
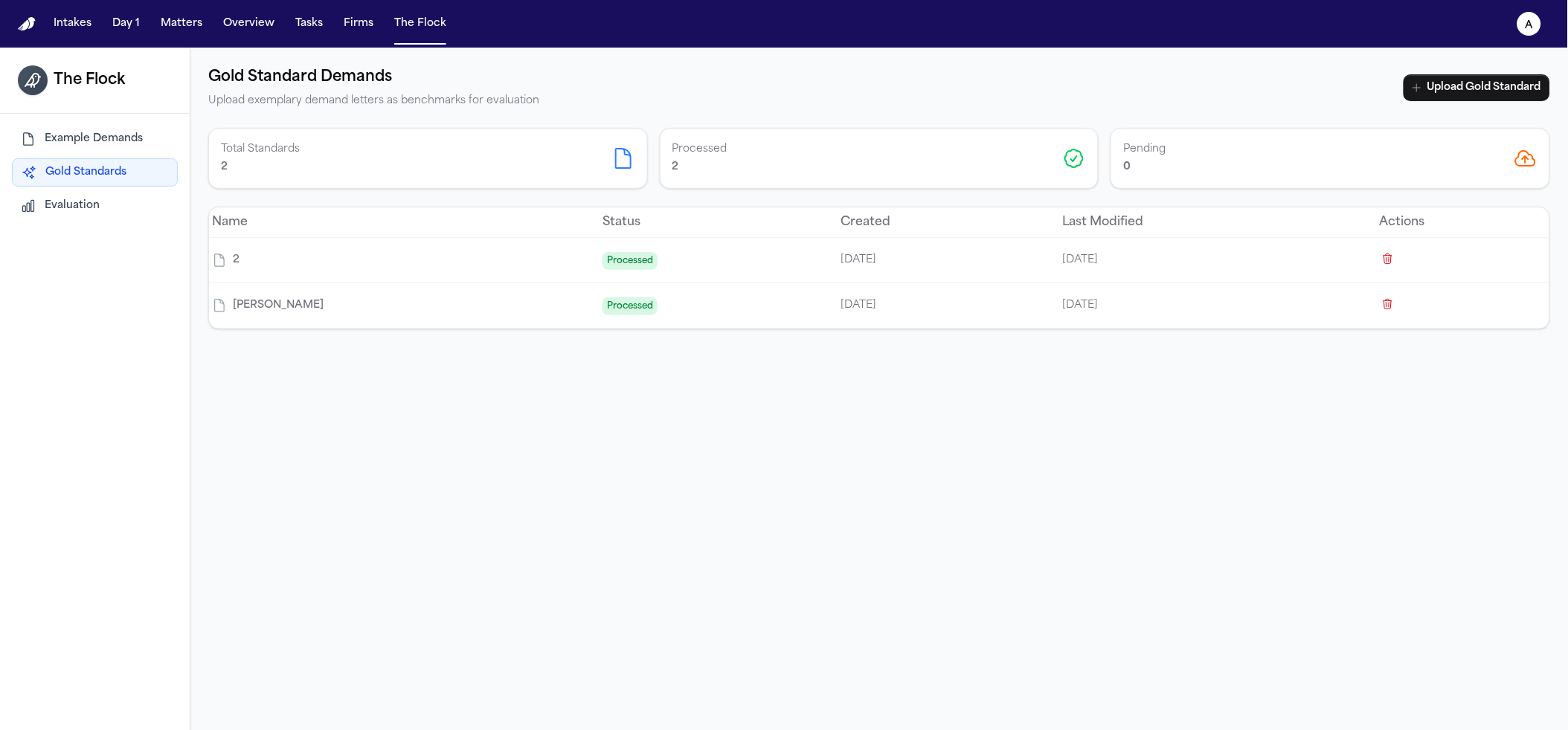
click at [1385, 263] on icon "button" at bounding box center [1389, 259] width 8 height 10
click at [1506, 92] on button "Upload Gold Standard" at bounding box center [1477, 87] width 147 height 27
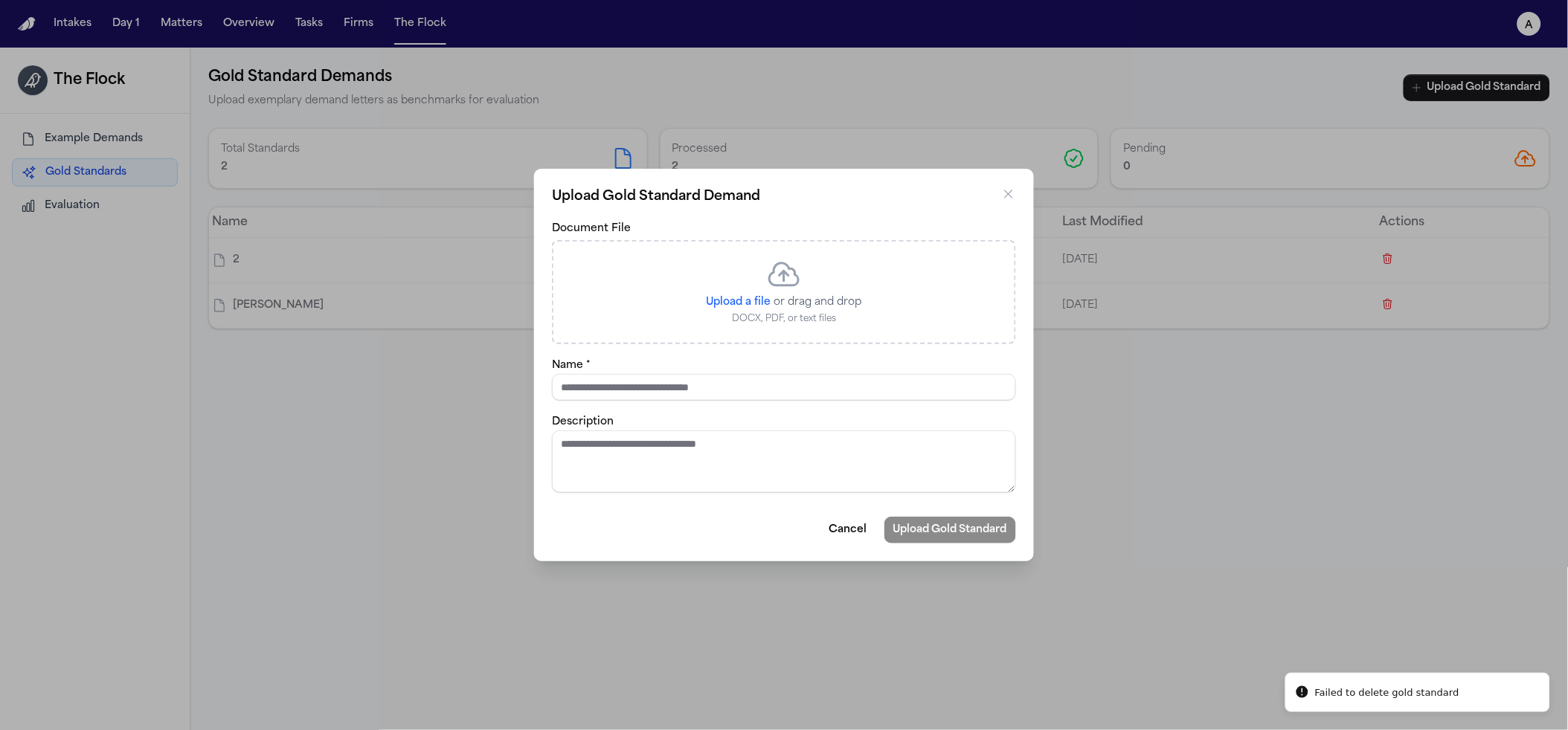
click at [699, 303] on div "Upload a file or drag and drop DOCX, PDF, or text files" at bounding box center [784, 292] width 464 height 104
click at [747, 305] on span "Upload a file" at bounding box center [739, 301] width 65 height 11
click at [771, 295] on input "Upload a file" at bounding box center [771, 295] width 1 height 1
type input "**********"
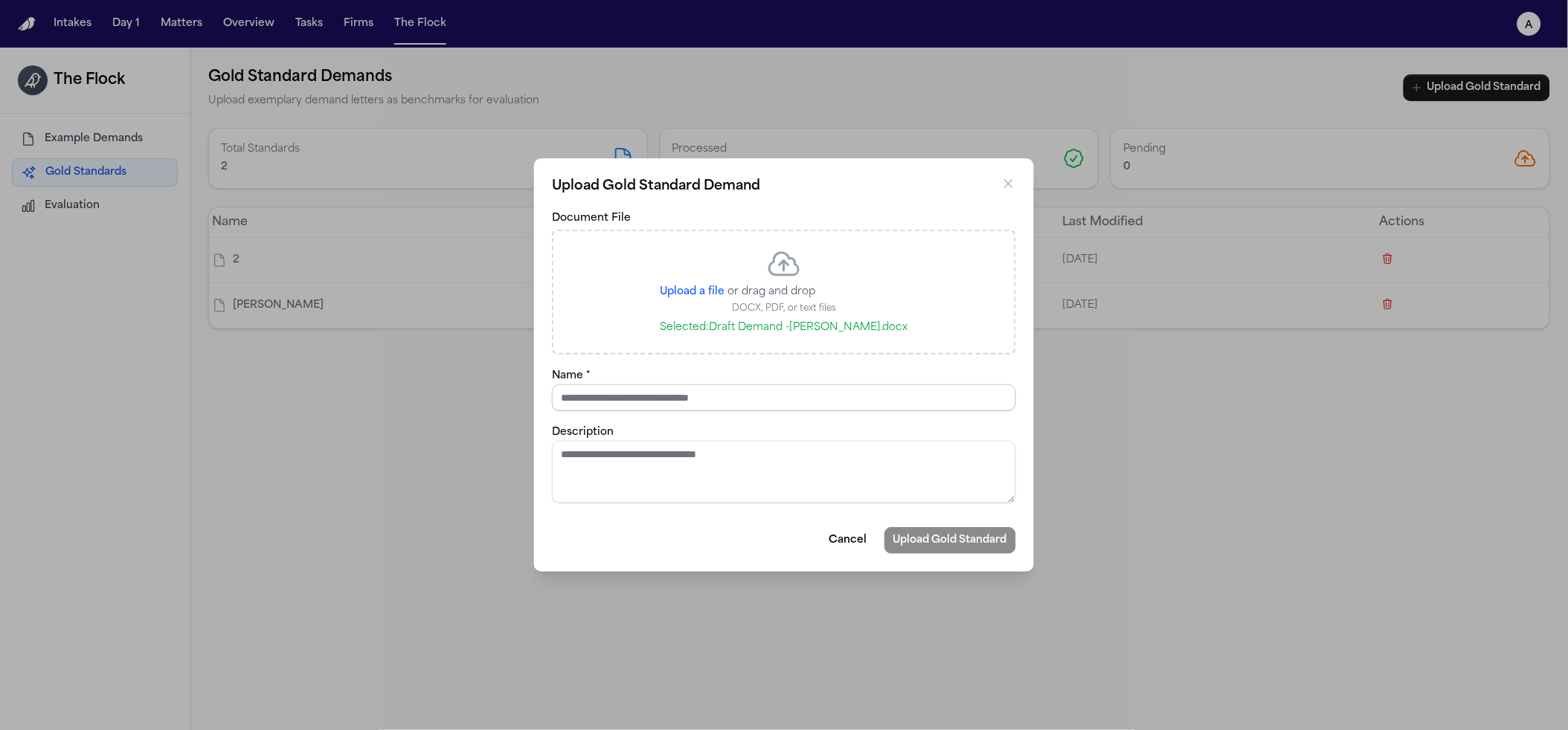
click at [687, 408] on input "Name *" at bounding box center [784, 398] width 464 height 27
type input "**********"
click at [884, 527] on button "Upload Gold Standard" at bounding box center [950, 540] width 132 height 27
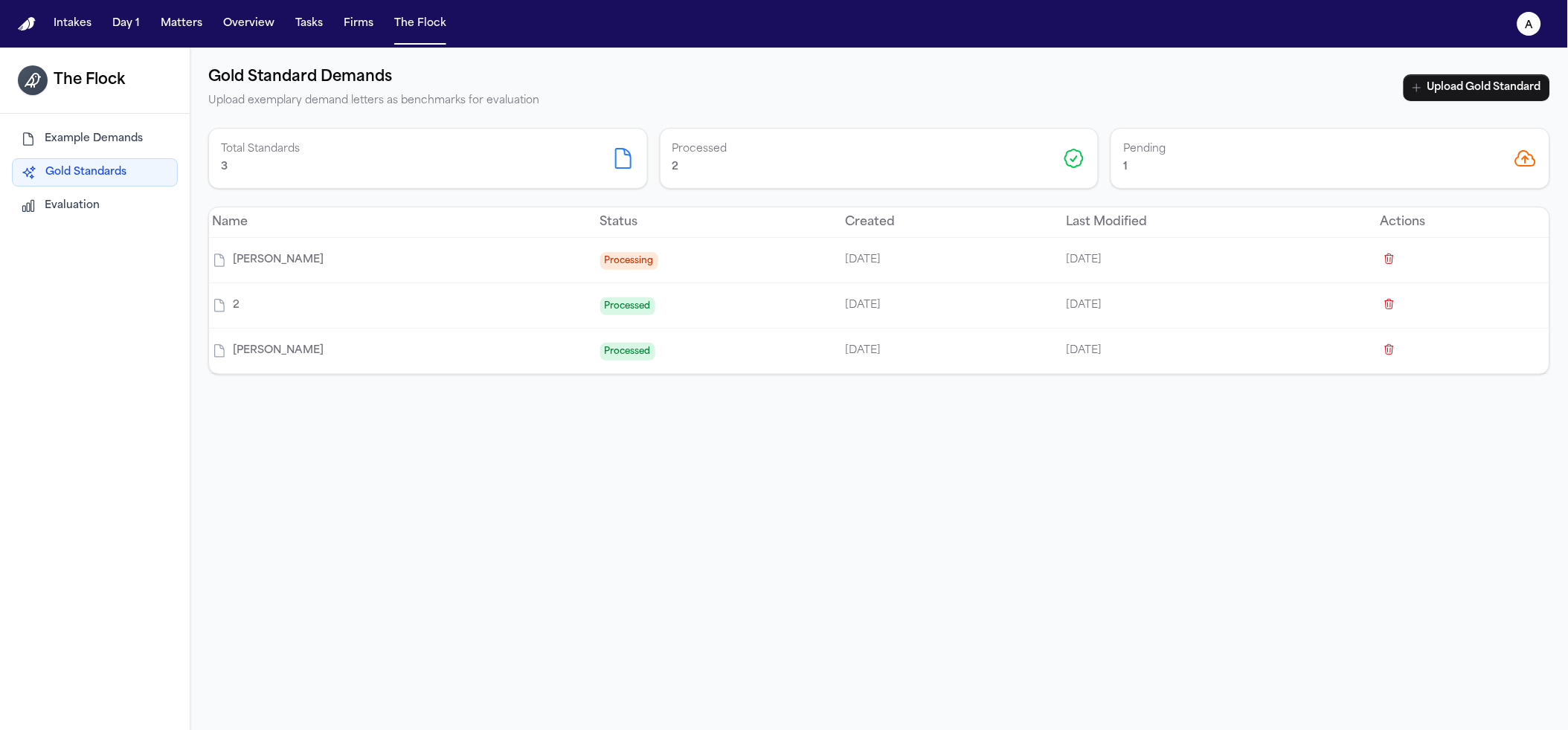
click at [149, 26] on div "Intakes Day 1 Matters Overview Tasks Firms The Flock" at bounding box center [250, 24] width 405 height 27
click at [156, 25] on button "Matters" at bounding box center [182, 24] width 53 height 27
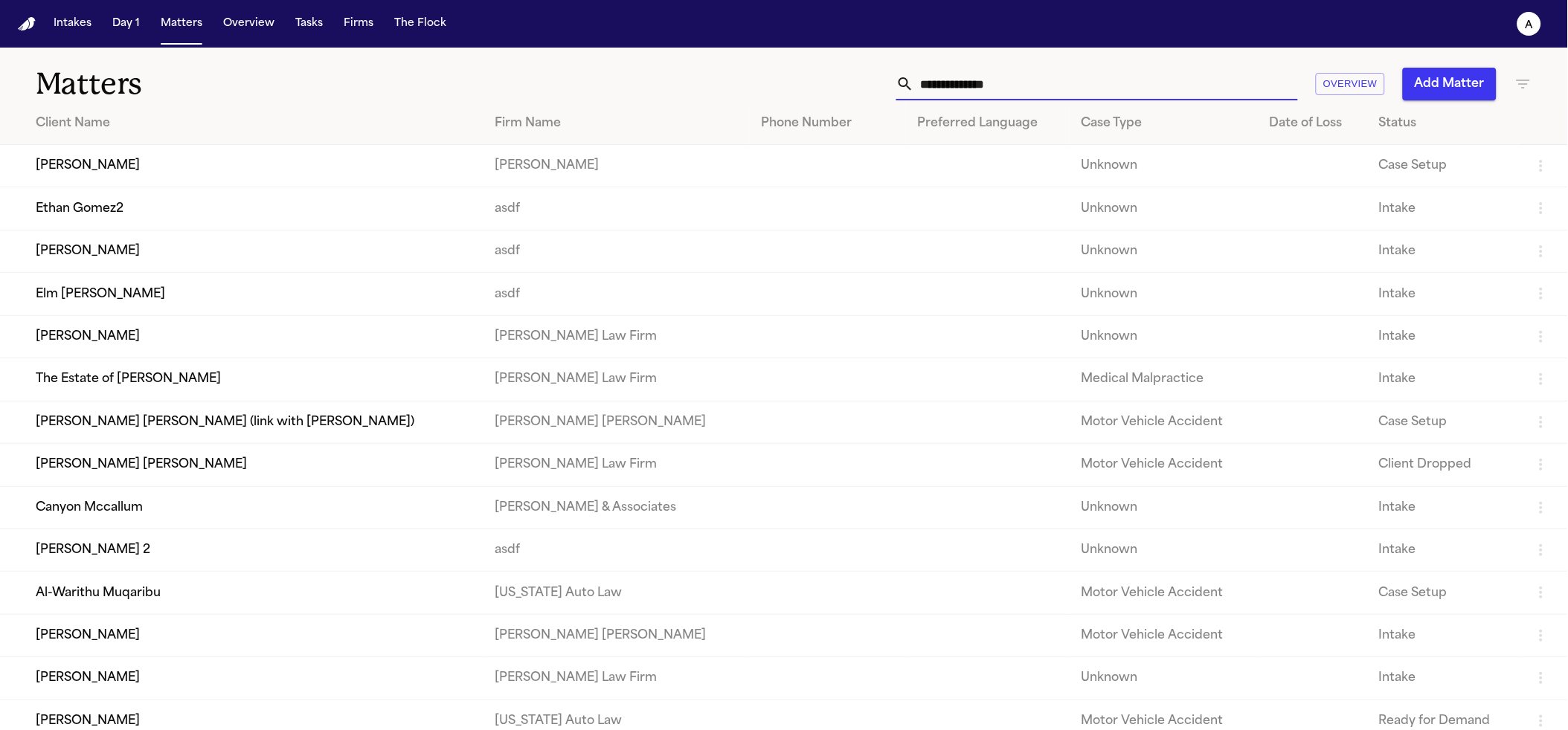
click at [966, 80] on input "text" at bounding box center [1106, 83] width 384 height 32
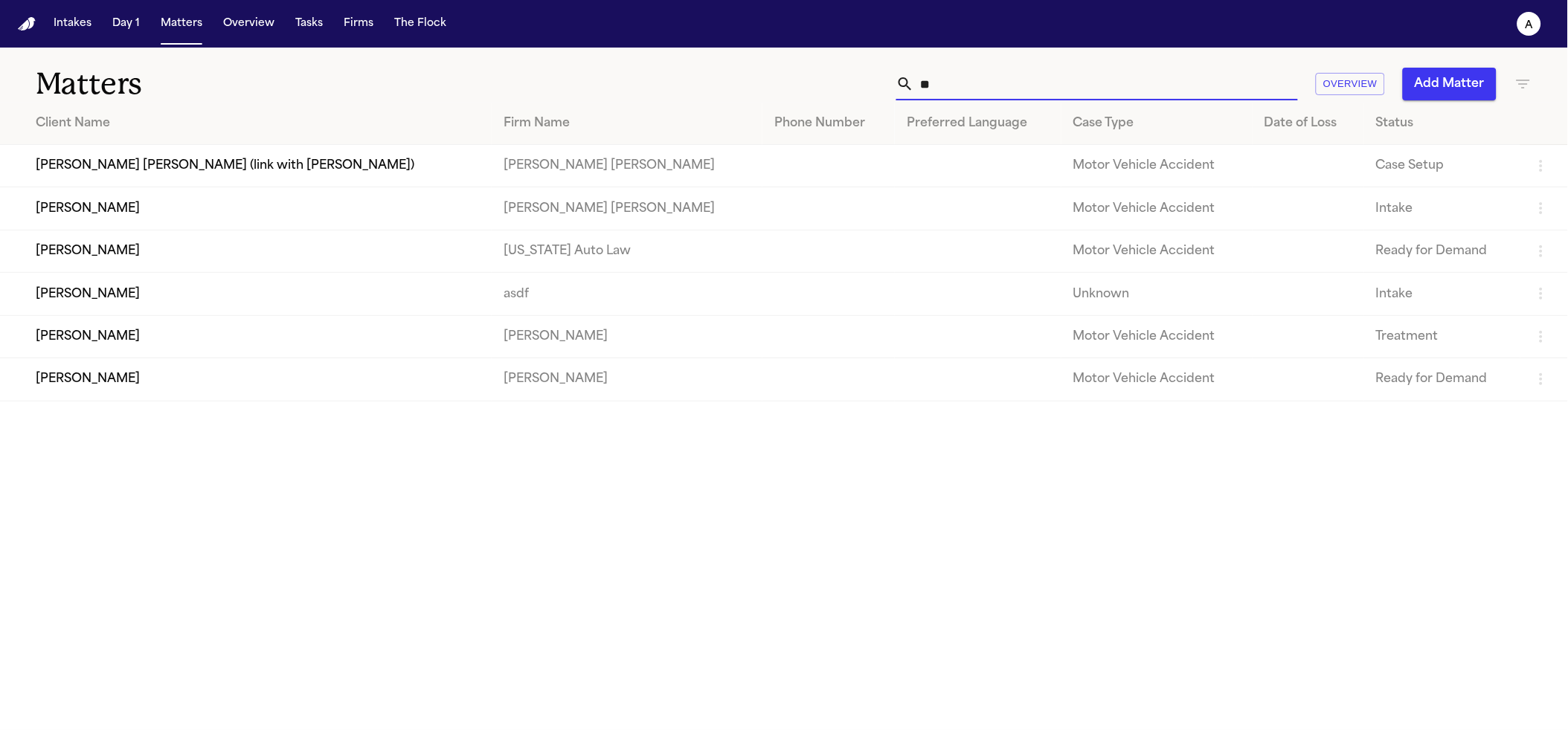
type input "*"
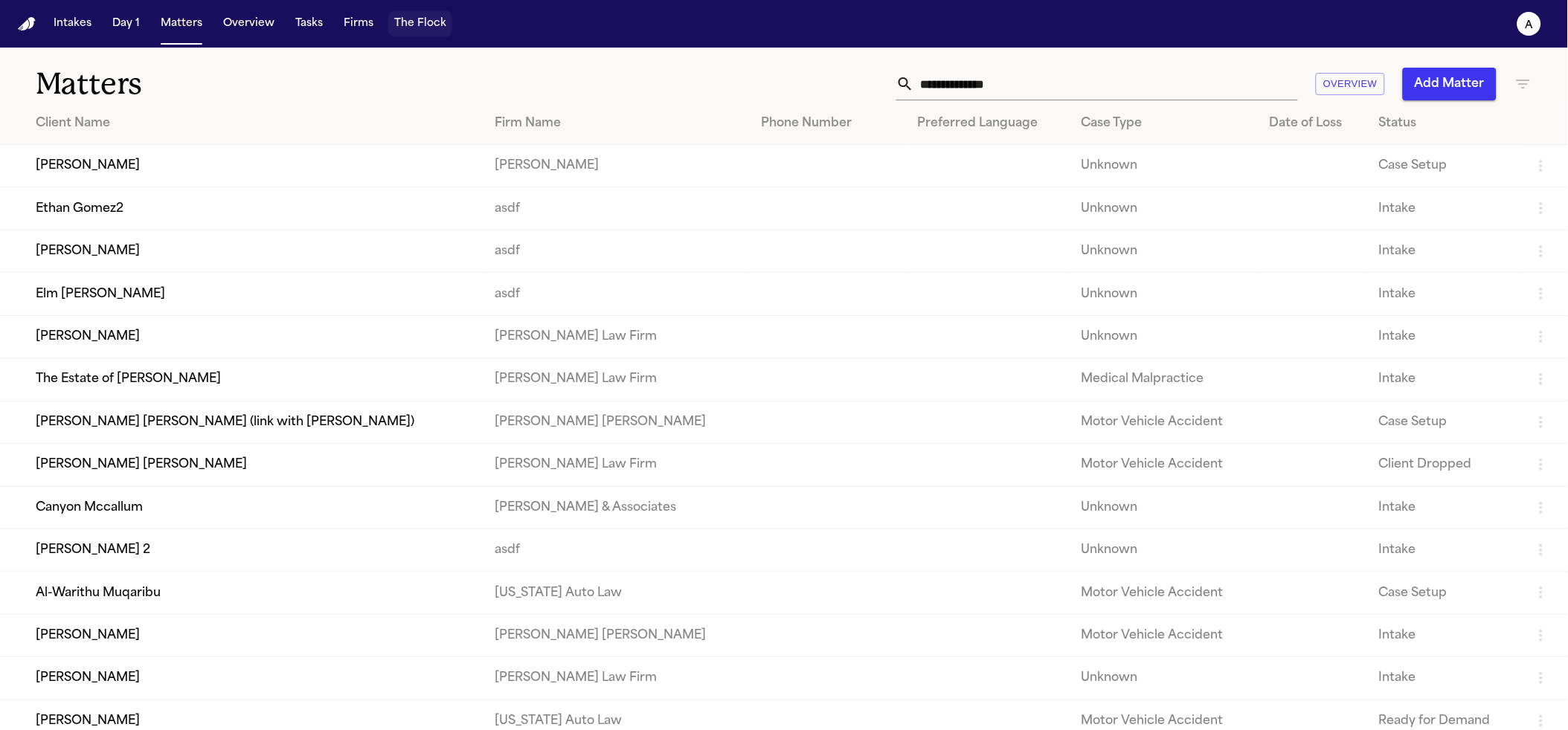
click at [424, 21] on button "The Flock" at bounding box center [420, 24] width 64 height 27
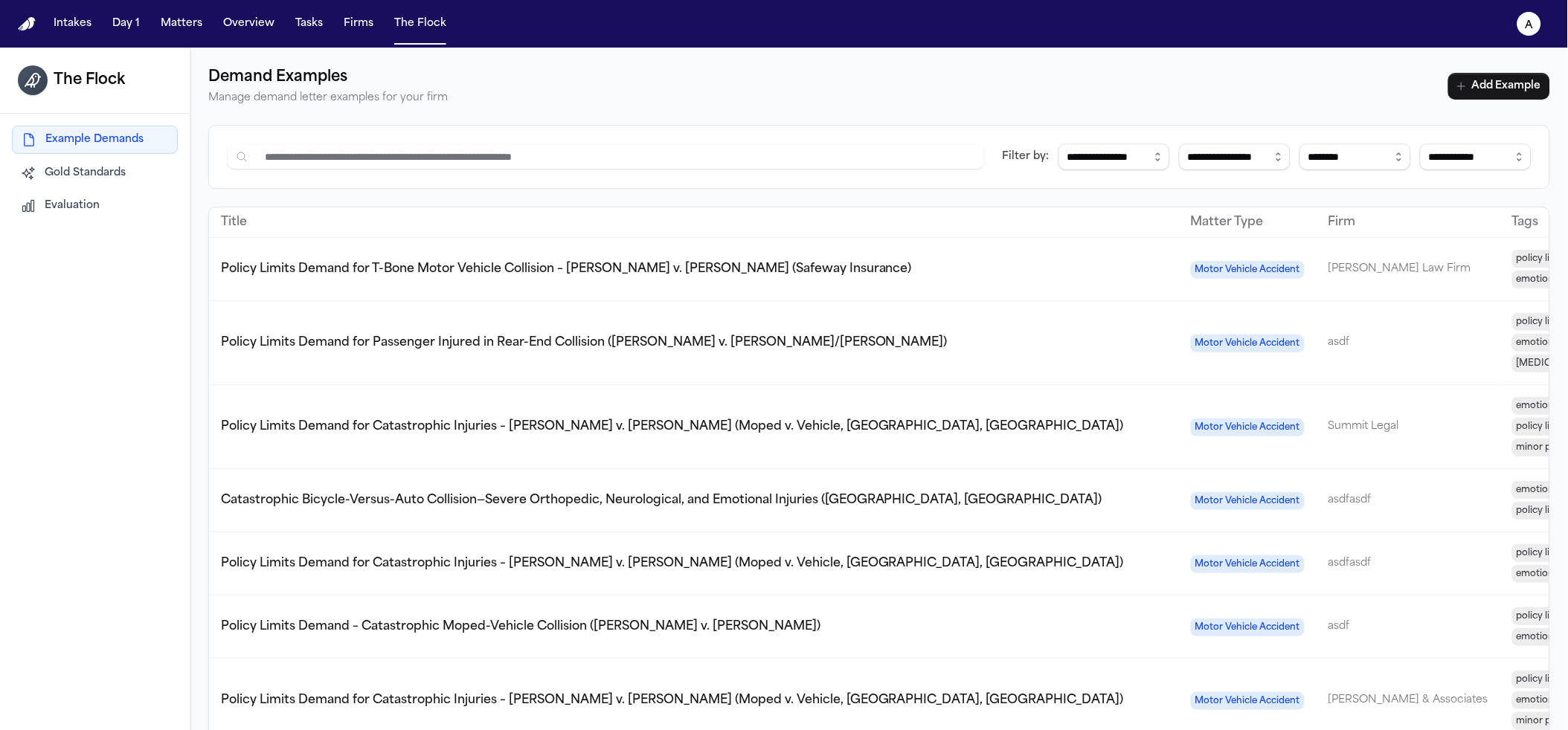
click at [351, 254] on td "Policy Limits Demand for T-Bone Motor Vehicle Collision – Angelica Luna v. Noem…" at bounding box center [694, 270] width 970 height 63
click at [1317, 213] on th "Firm" at bounding box center [1408, 222] width 184 height 31
click at [661, 290] on td "Policy Limits Demand for T-Bone Motor Vehicle Collision – Angelica Luna v. Noem…" at bounding box center [694, 270] width 970 height 63
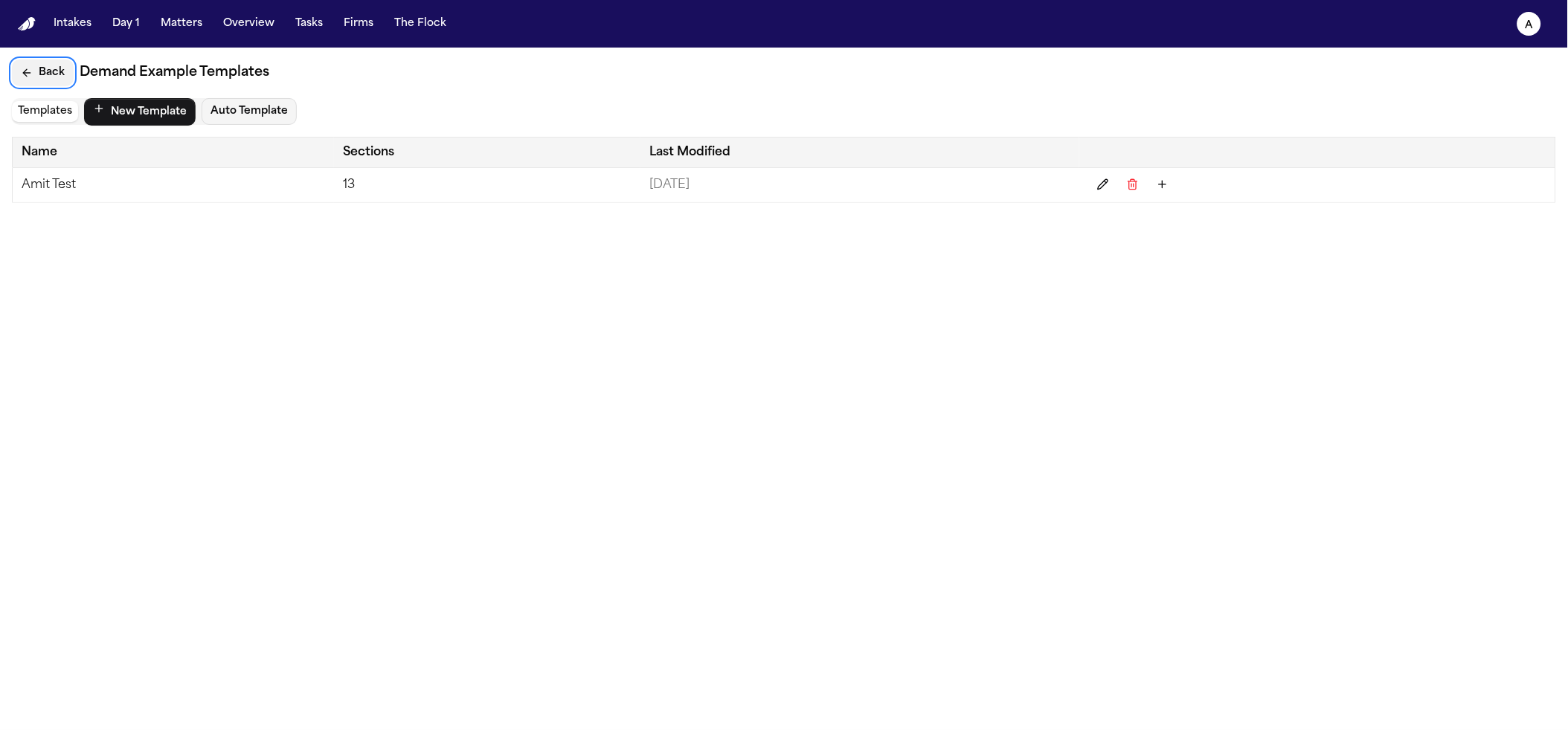
click at [53, 68] on button "Back" at bounding box center [42, 72] width 62 height 27
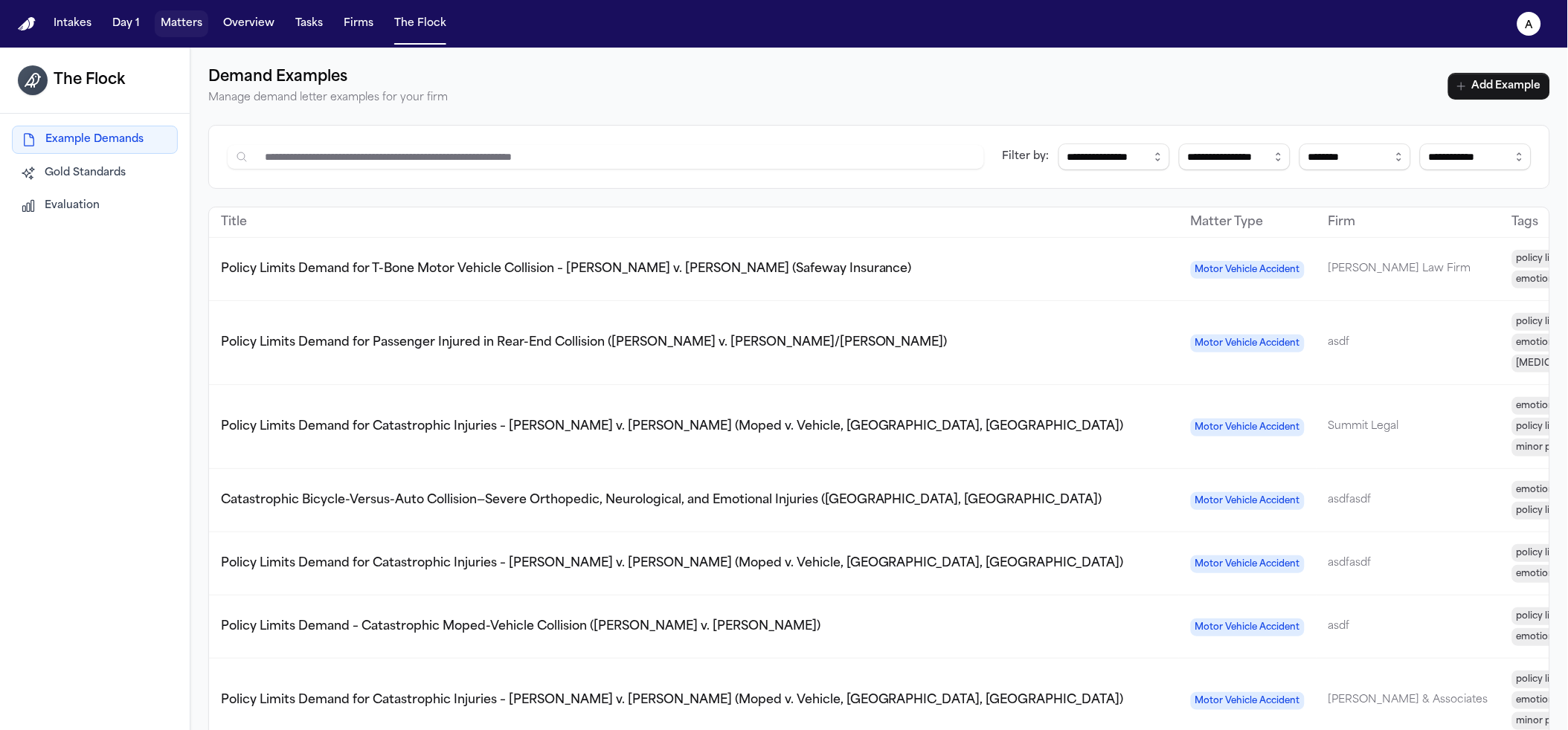
click at [178, 31] on button "Matters" at bounding box center [182, 24] width 53 height 27
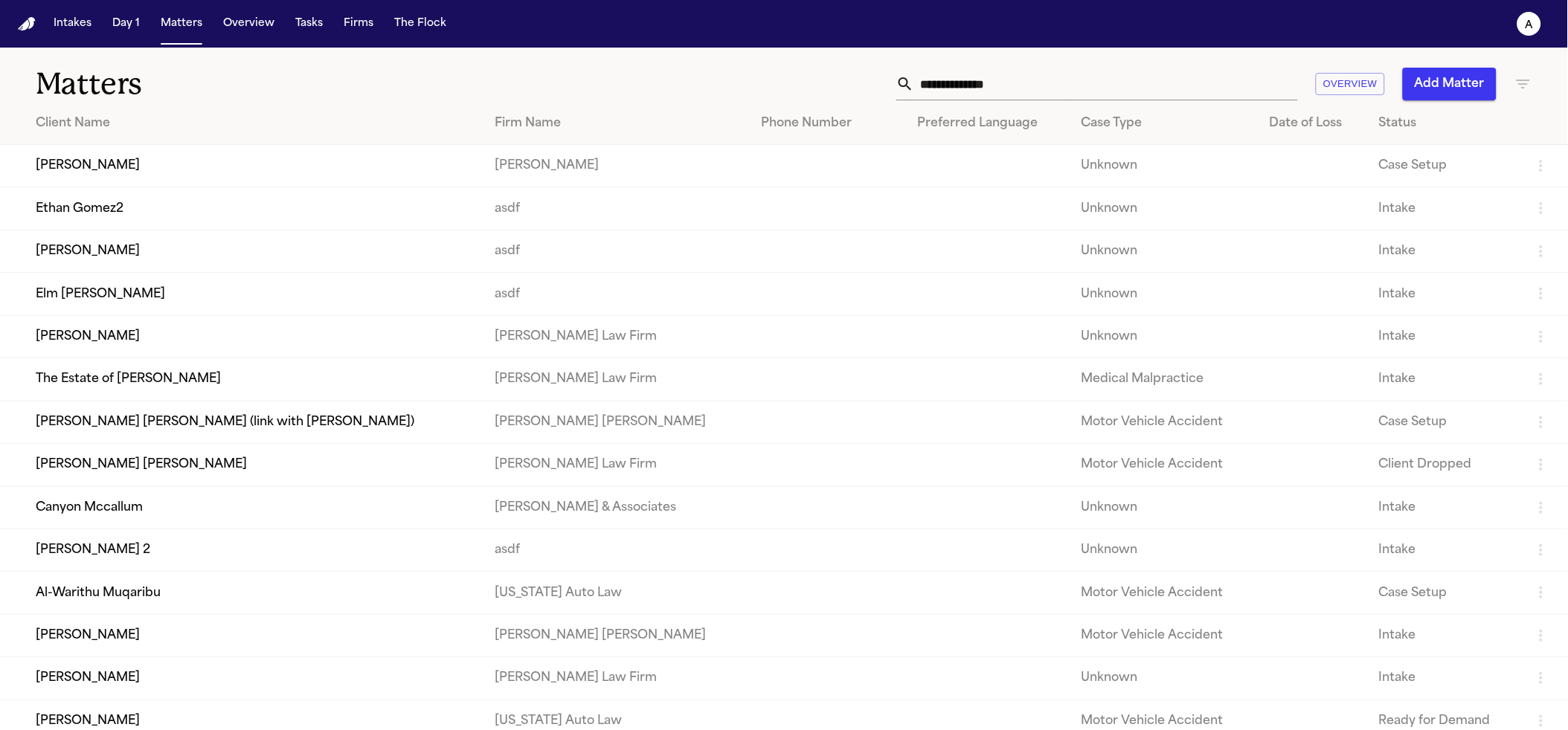
click at [375, 24] on div "Intakes Day 1 Matters Overview Tasks Firms The Flock" at bounding box center [250, 24] width 405 height 27
click at [392, 26] on button "The Flock" at bounding box center [420, 24] width 64 height 27
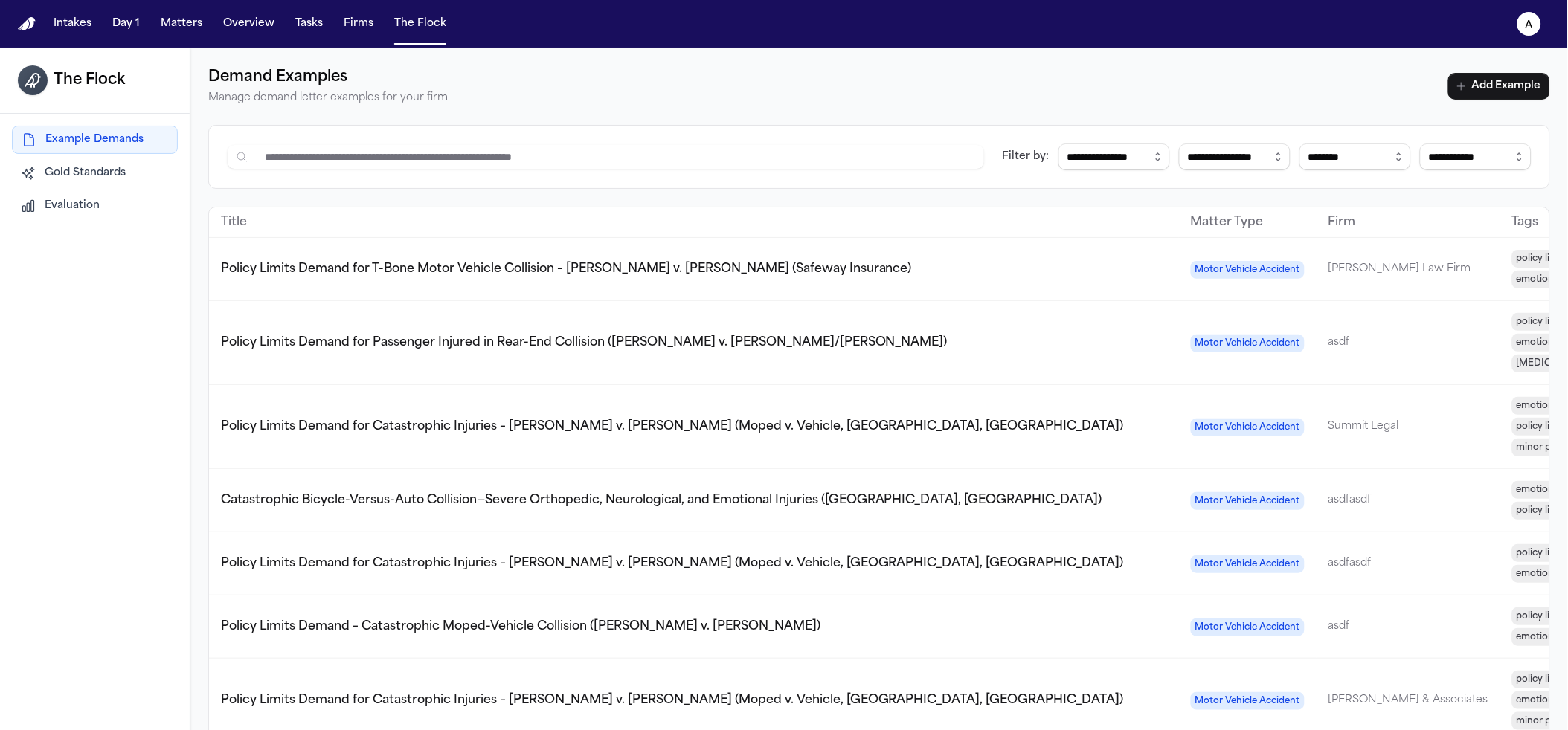
click at [87, 169] on span "Gold Standards" at bounding box center [85, 173] width 81 height 15
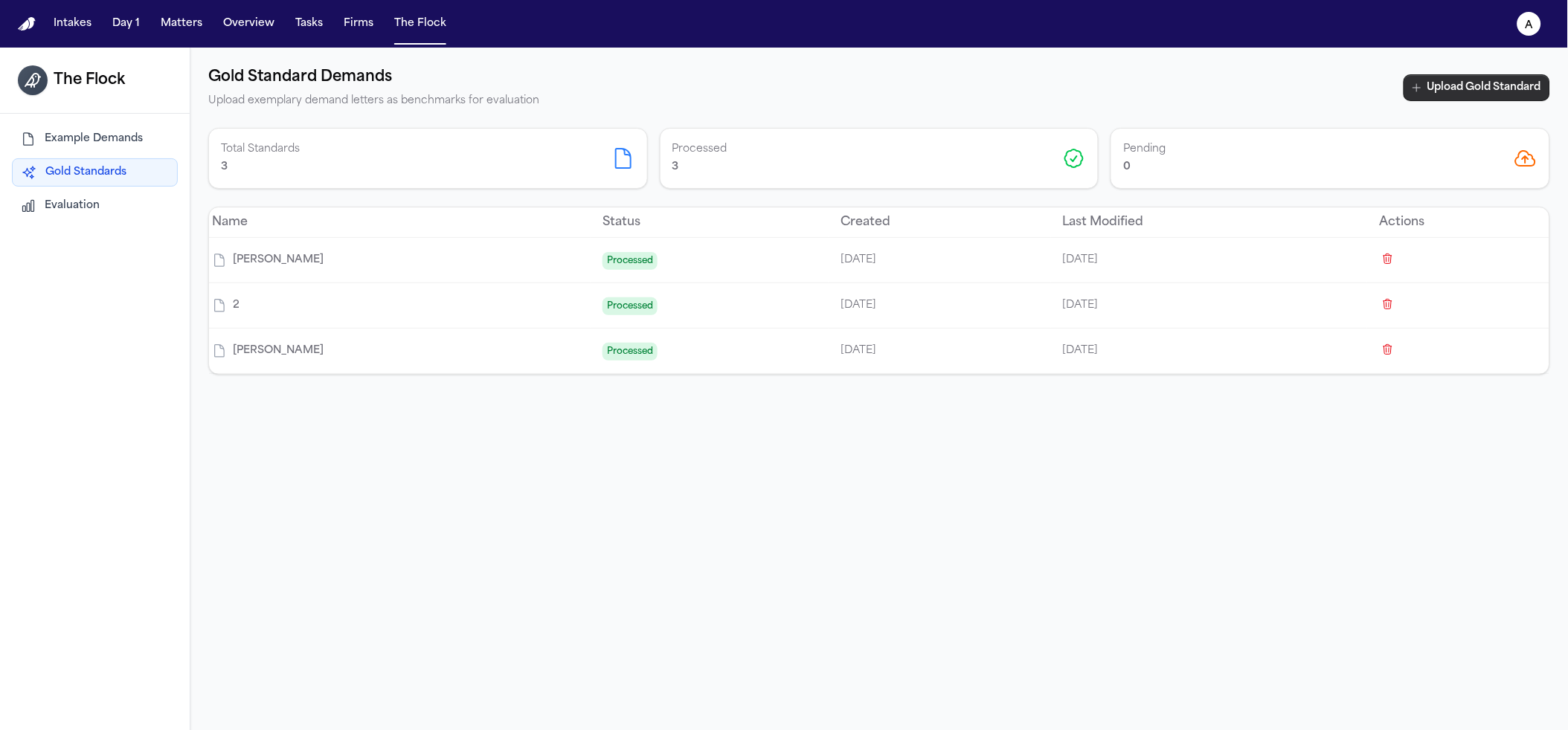
click at [1484, 81] on button "Upload Gold Standard" at bounding box center [1477, 87] width 147 height 27
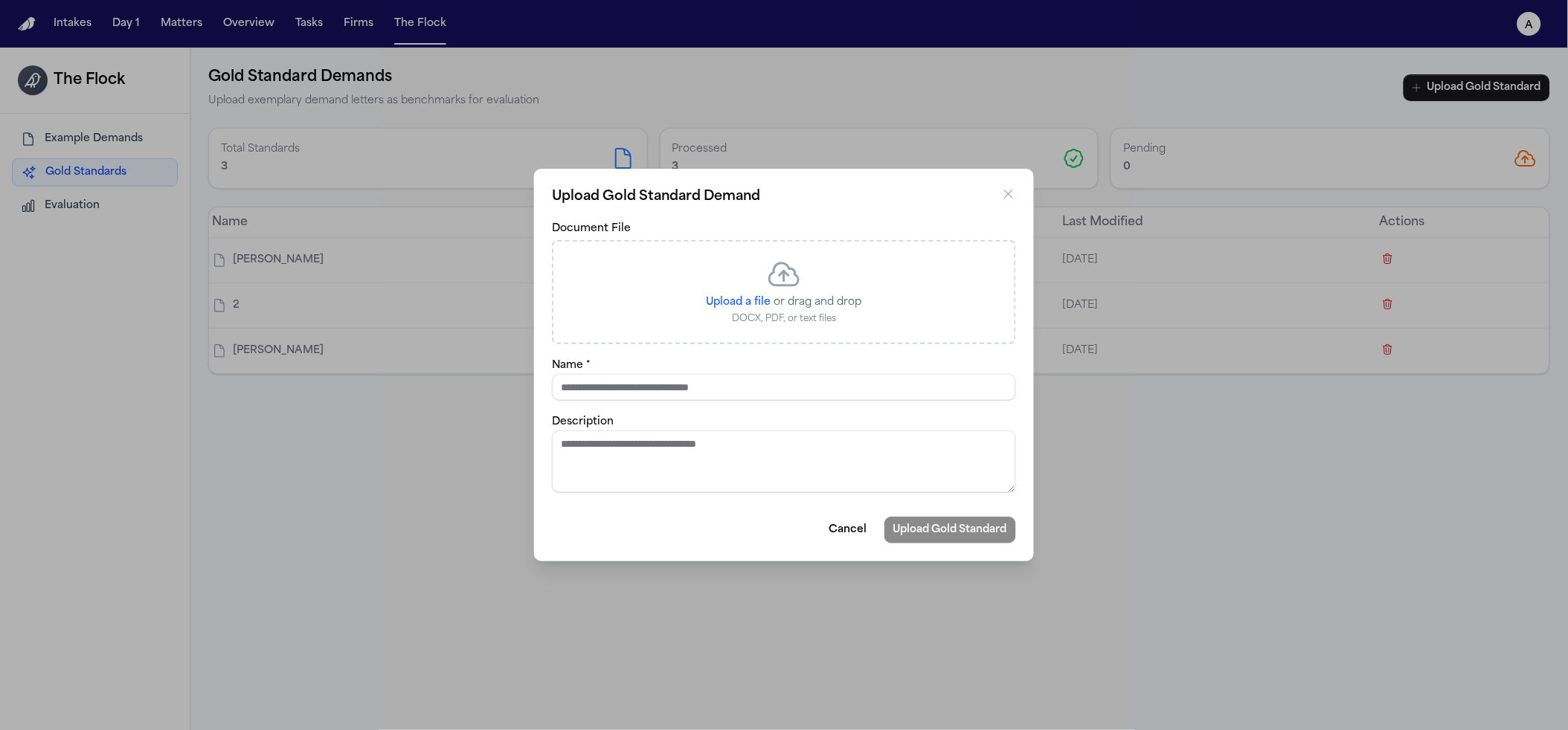
click at [827, 285] on div "Upload a file or drag and drop DOCX, PDF, or text files" at bounding box center [784, 291] width 156 height 68
click at [742, 290] on div "Upload a file or drag and drop DOCX, PDF, or text files" at bounding box center [784, 291] width 156 height 68
click at [742, 304] on span "Upload a file" at bounding box center [739, 301] width 65 height 11
click at [771, 295] on input "Upload a file" at bounding box center [771, 295] width 1 height 1
type input "**********"
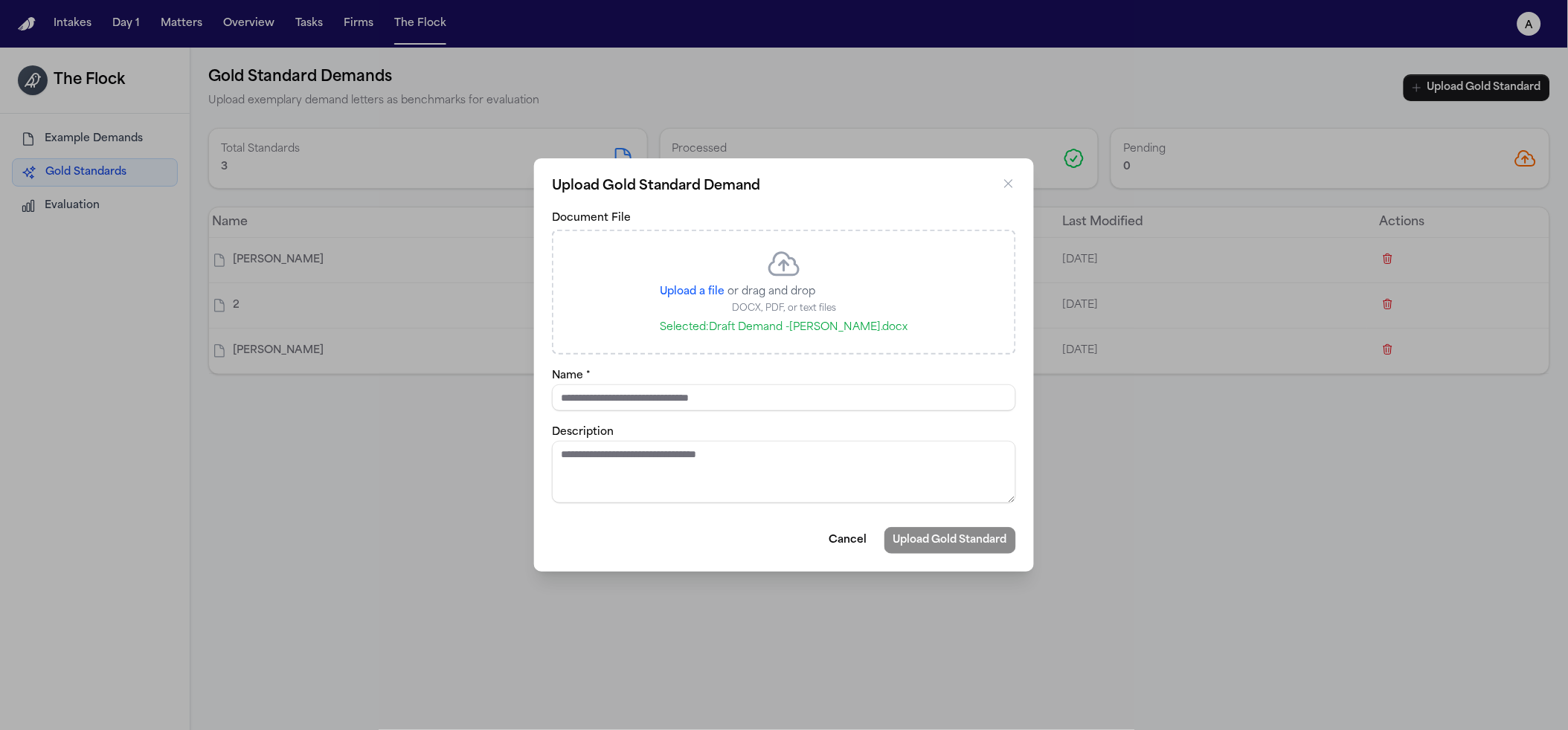
click at [754, 399] on input "Name *" at bounding box center [784, 398] width 464 height 27
type input "**********"
click at [963, 539] on button "Upload Gold Standard" at bounding box center [950, 540] width 132 height 27
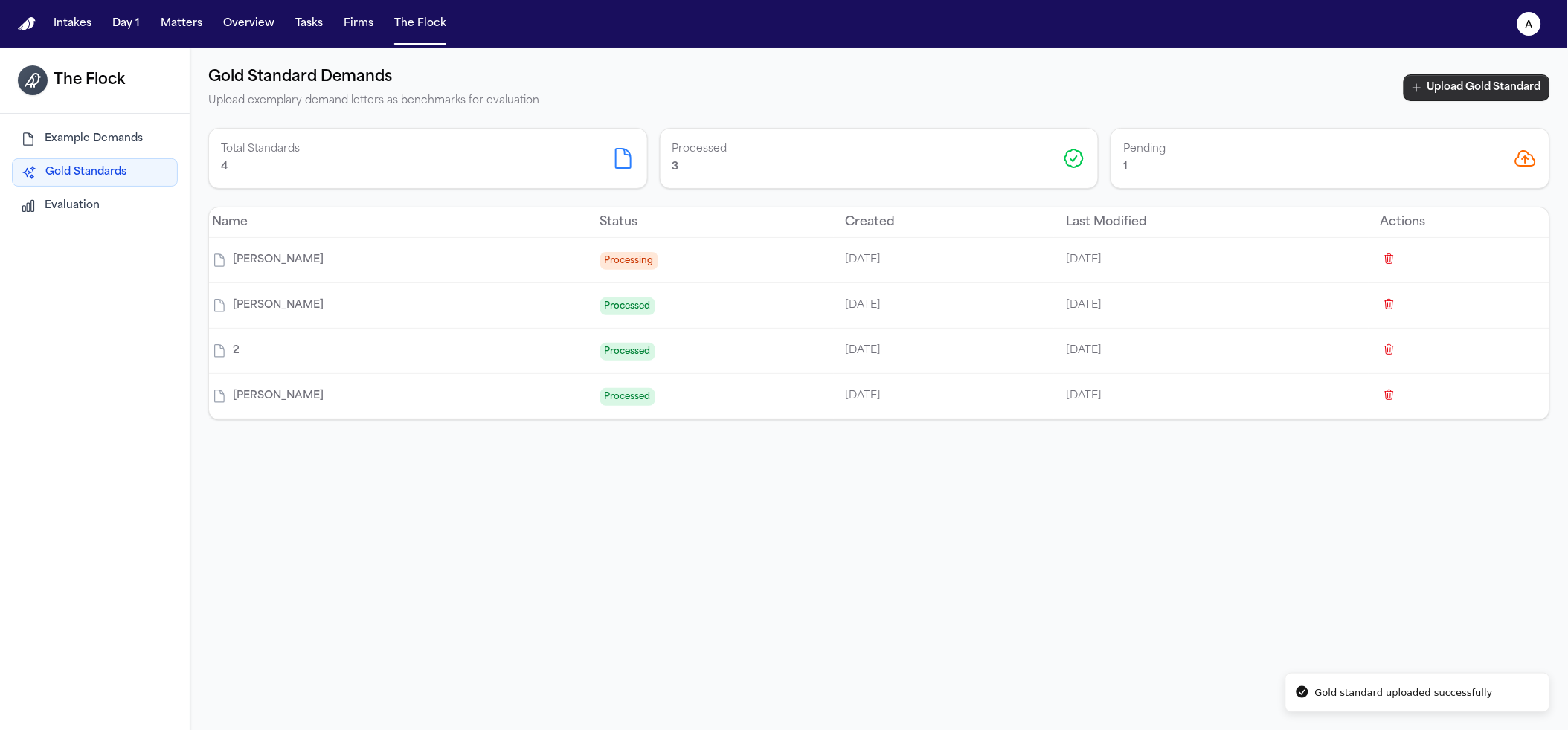
click at [1416, 95] on button "Upload Gold Standard" at bounding box center [1477, 87] width 147 height 27
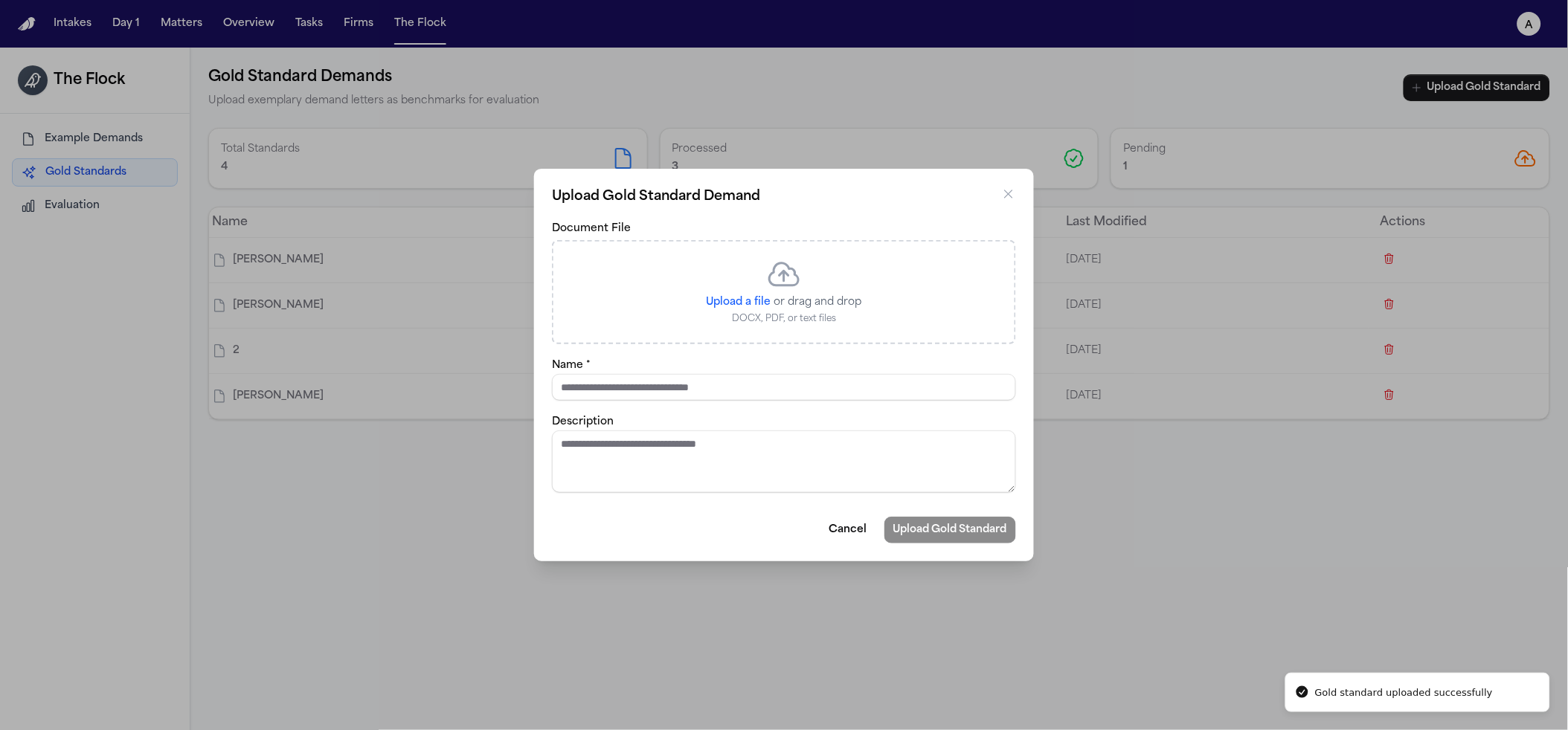
click at [729, 304] on span "Upload a file" at bounding box center [739, 301] width 65 height 11
click at [771, 295] on input "Upload a file" at bounding box center [771, 295] width 1 height 1
type input "**********"
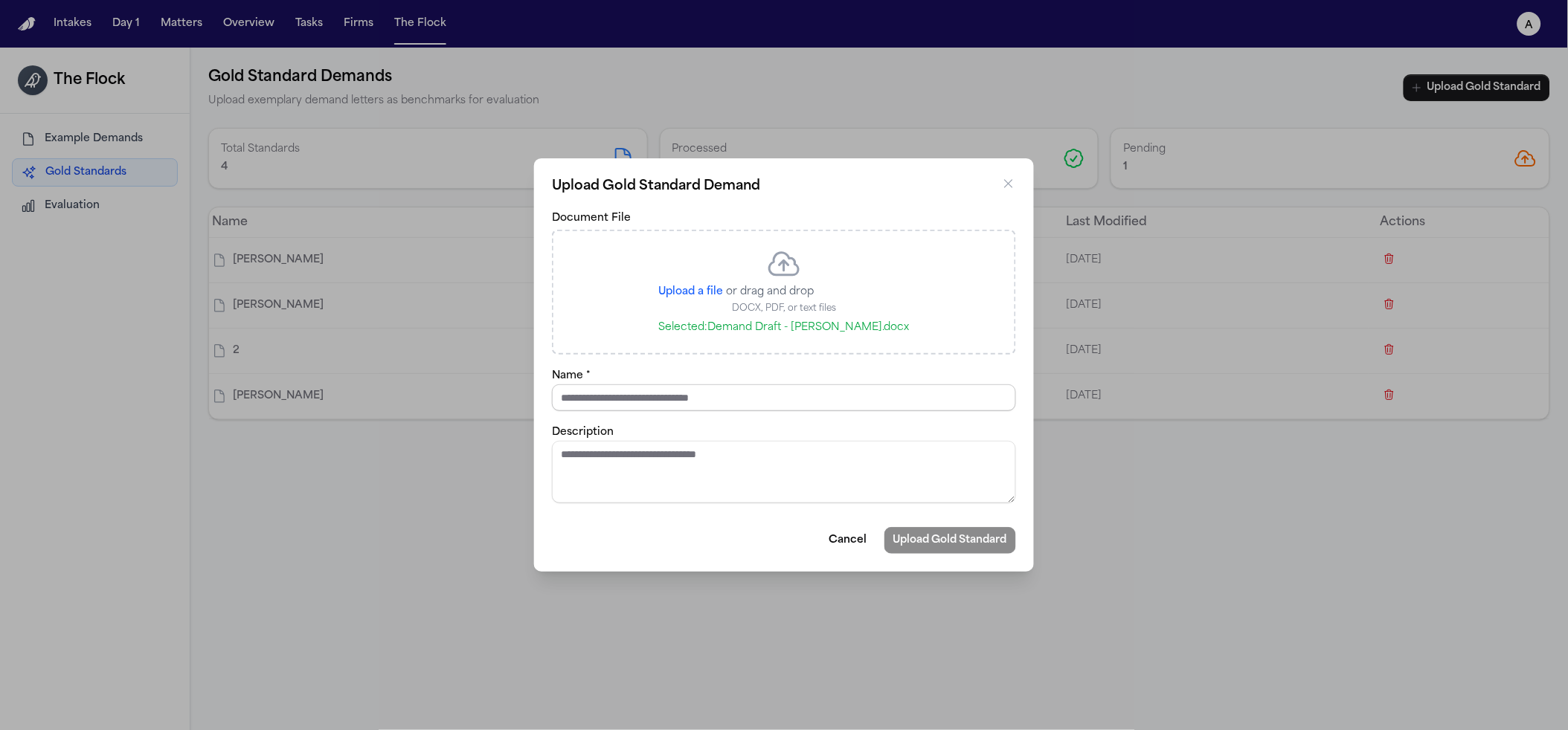
click at [685, 392] on input "Name *" at bounding box center [784, 398] width 464 height 27
type input "**********"
click at [884, 527] on button "Upload Gold Standard" at bounding box center [950, 540] width 132 height 27
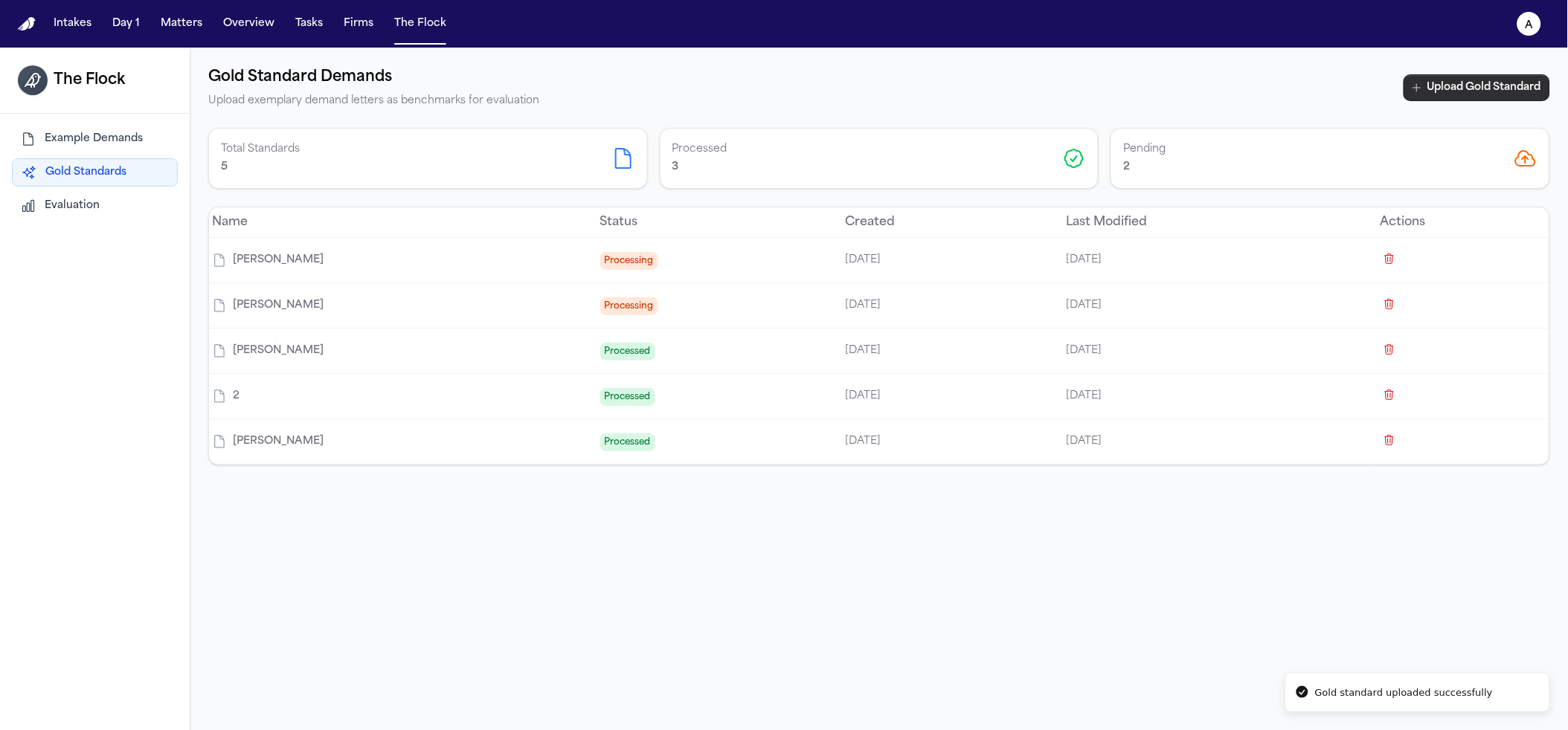
click at [1472, 93] on button "Upload Gold Standard" at bounding box center [1477, 87] width 147 height 27
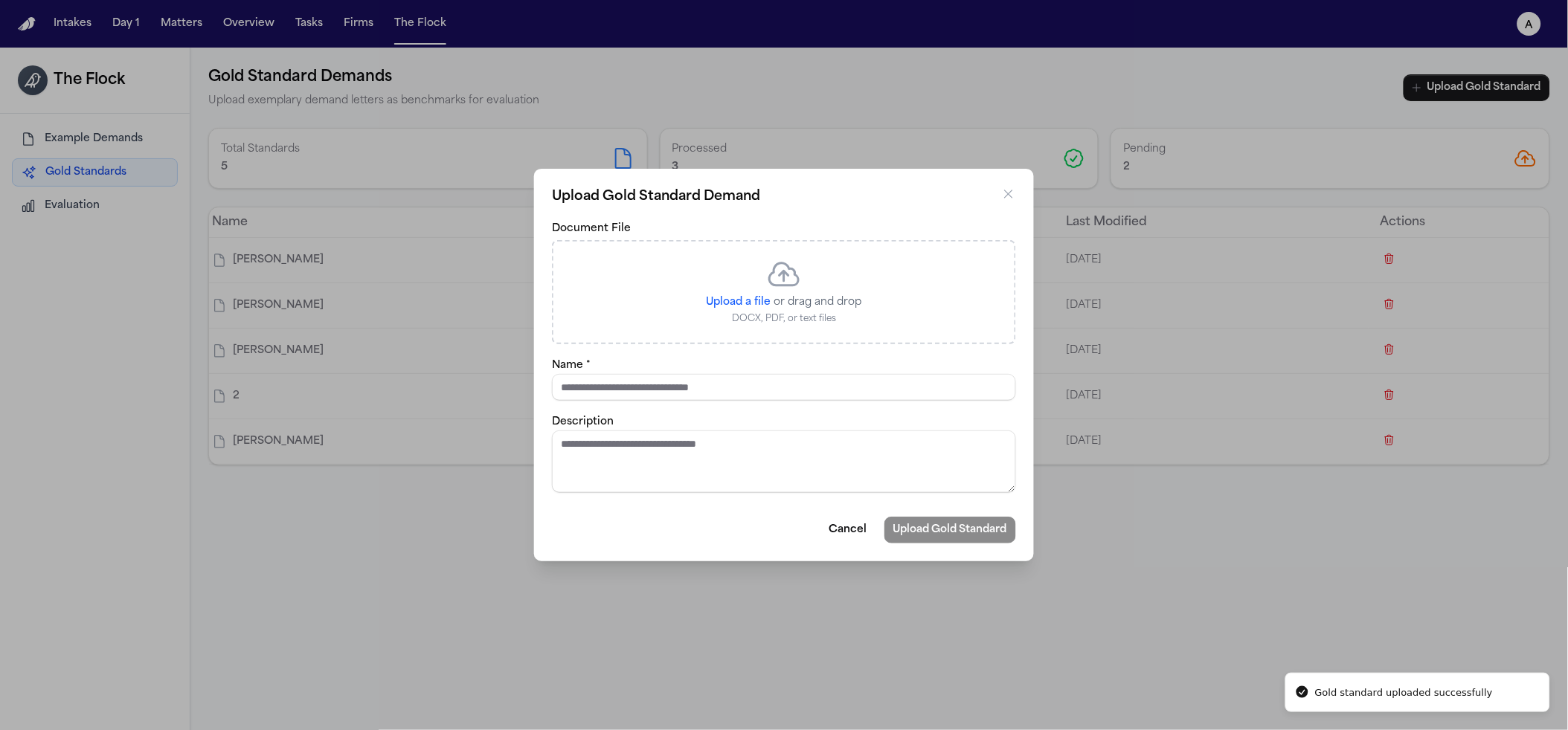
click at [739, 308] on span "Upload a file" at bounding box center [739, 301] width 65 height 11
click at [771, 295] on input "Upload a file" at bounding box center [771, 295] width 1 height 1
type input "**********"
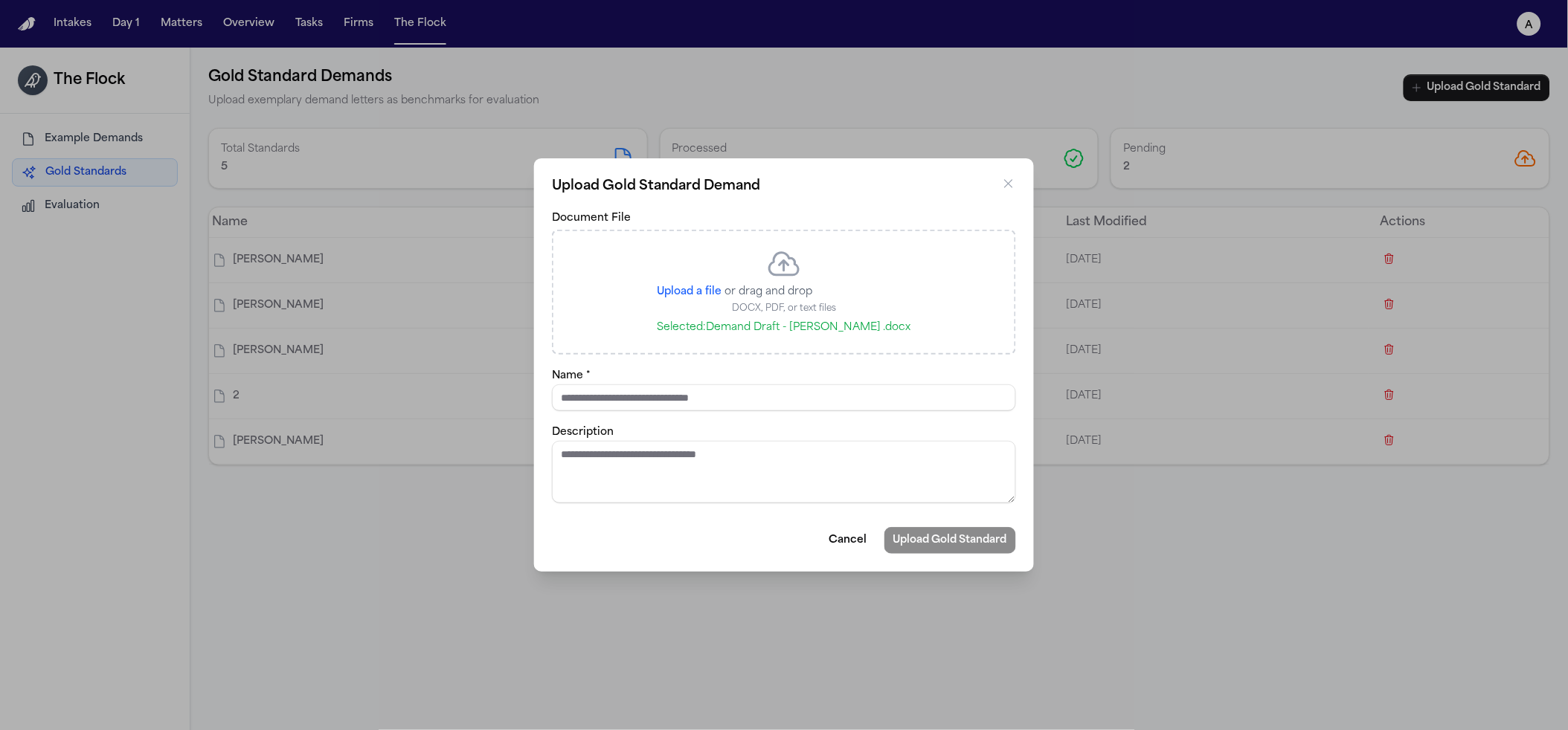
drag, startPoint x: 698, startPoint y: 421, endPoint x: 698, endPoint y: 408, distance: 13.0
click at [698, 420] on form "Document File Upload a file or drag and drop DOCX, PDF, or text files Selected:…" at bounding box center [784, 381] width 464 height 345
click at [698, 408] on input "Name *" at bounding box center [784, 398] width 464 height 27
type input "**********"
click at [975, 534] on button "Upload Gold Standard" at bounding box center [950, 540] width 132 height 27
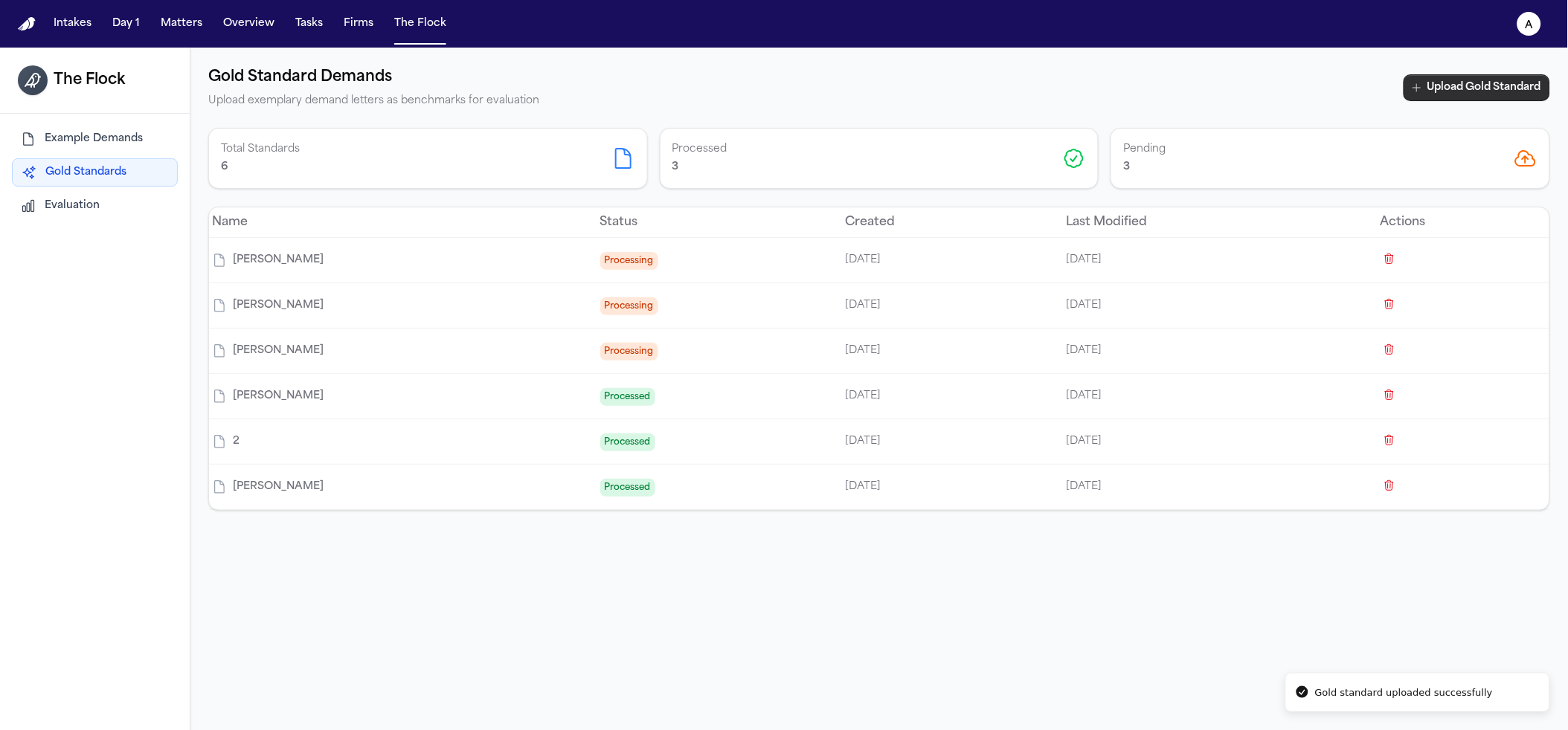
click at [1447, 88] on button "Upload Gold Standard" at bounding box center [1477, 87] width 147 height 27
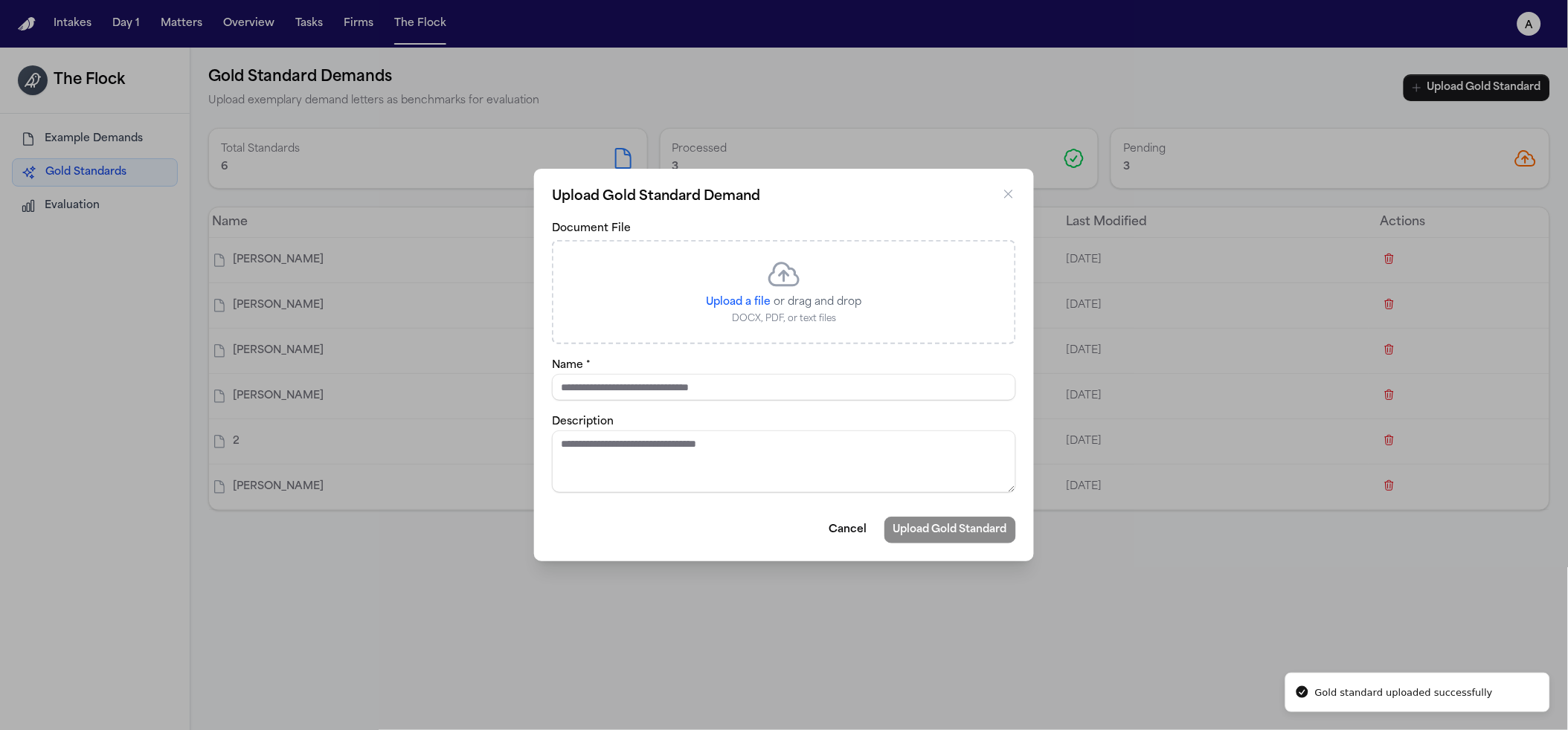
click at [759, 306] on span "Upload a file" at bounding box center [739, 301] width 65 height 11
click at [771, 295] on input "Upload a file" at bounding box center [771, 295] width 1 height 1
type input "**********"
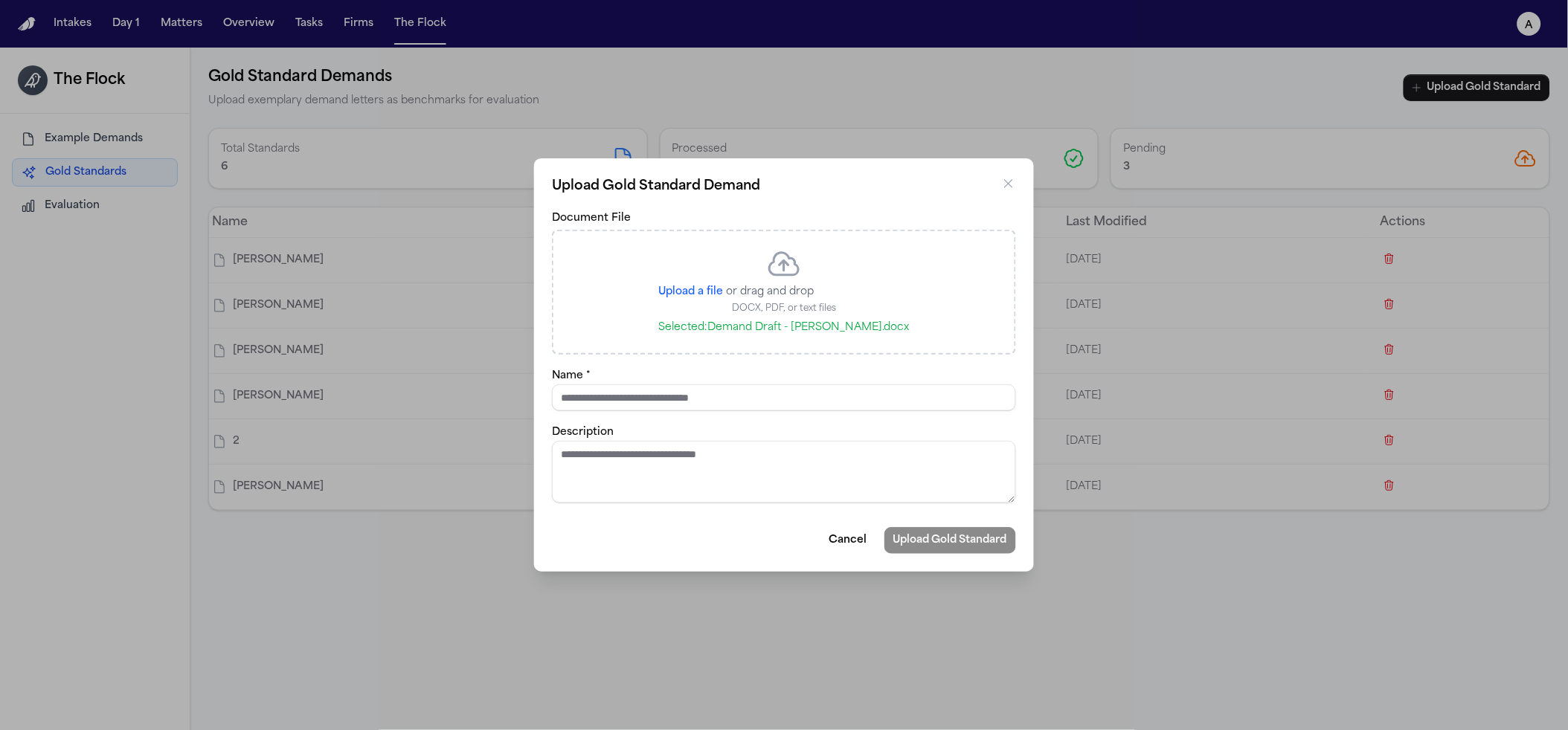
click at [664, 380] on div "Name *" at bounding box center [784, 389] width 464 height 45
click at [664, 390] on input "Name *" at bounding box center [784, 398] width 464 height 27
type input "**********"
click at [884, 527] on button "Upload Gold Standard" at bounding box center [950, 540] width 132 height 27
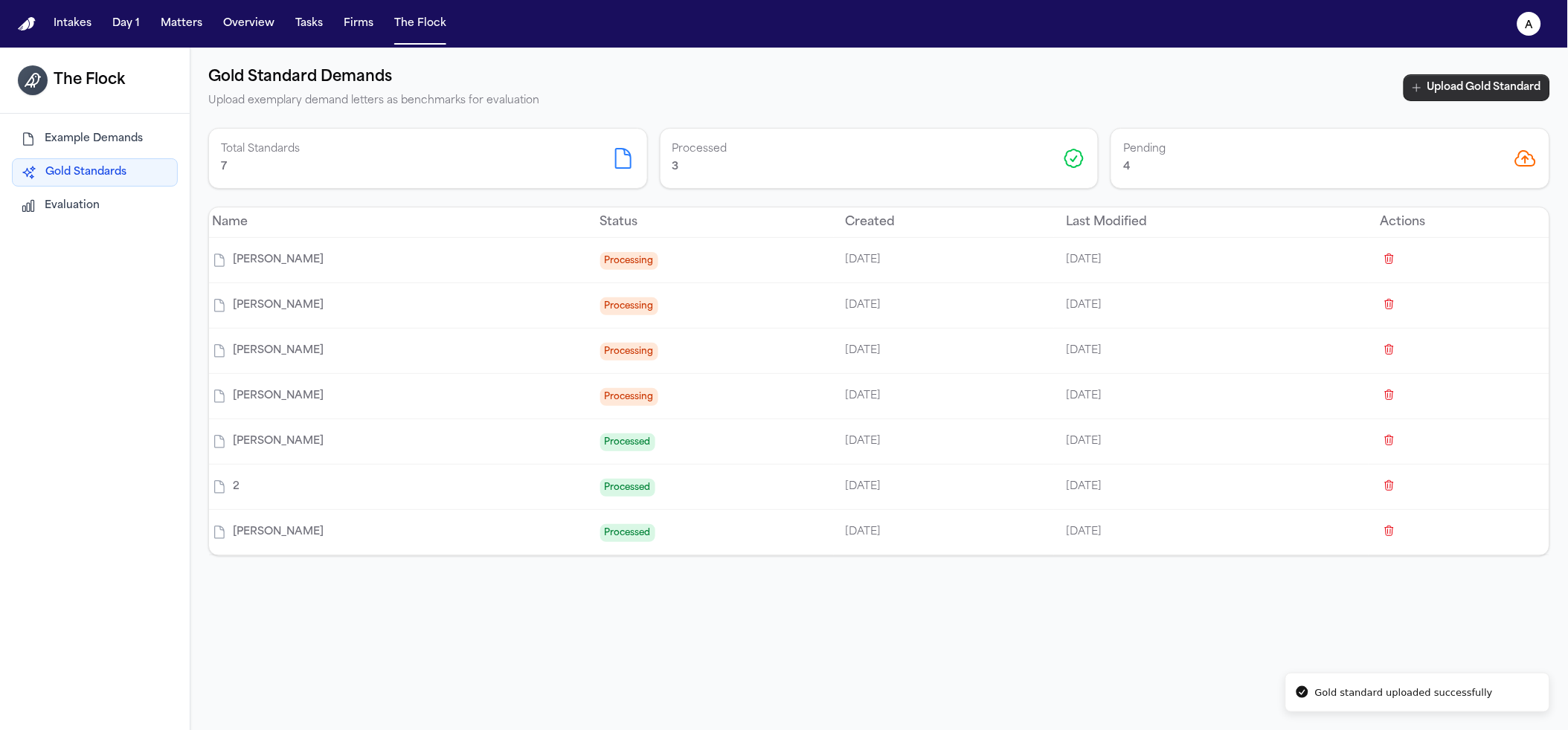
click at [1484, 82] on button "Upload Gold Standard" at bounding box center [1477, 87] width 147 height 27
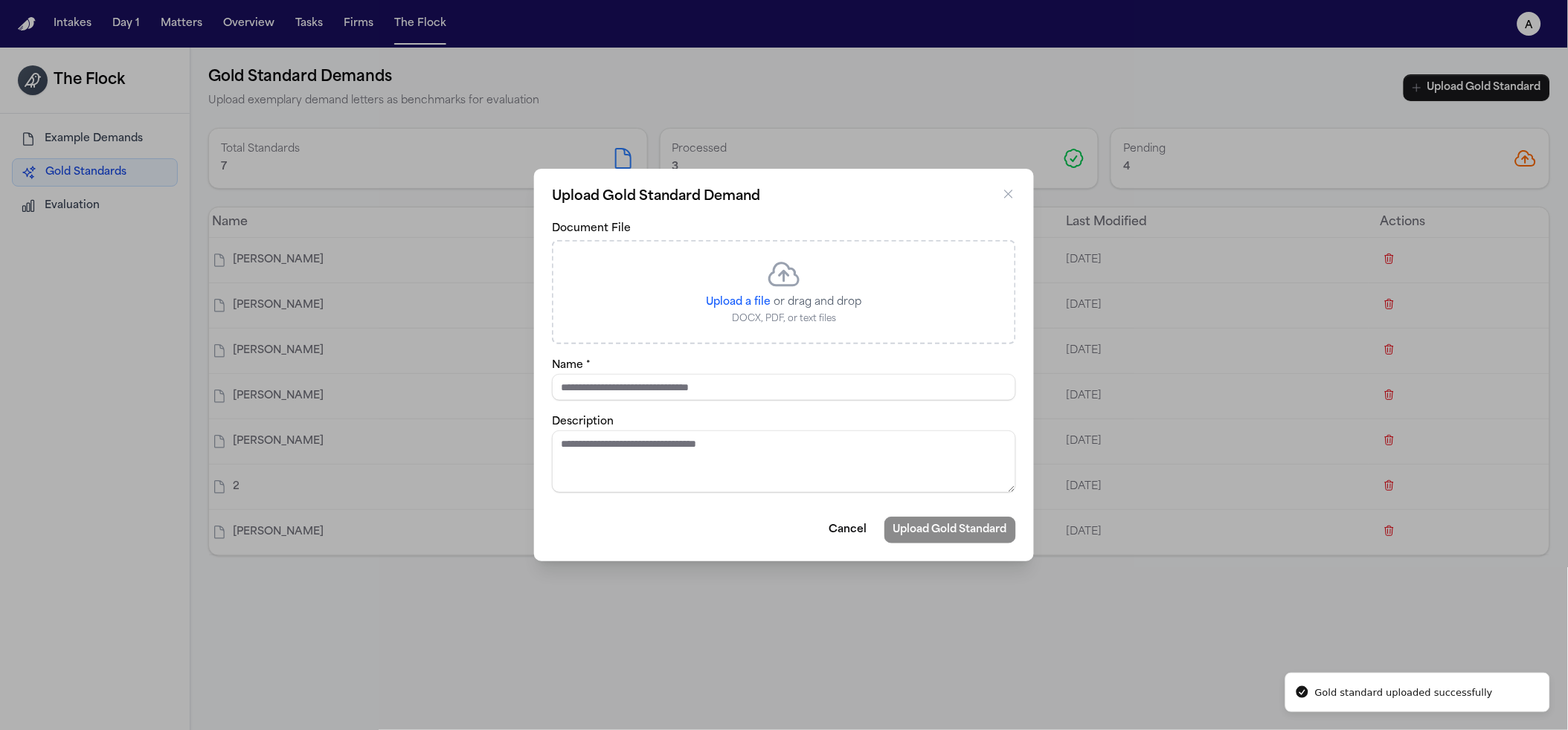
click at [686, 307] on div "Upload a file or drag and drop DOCX, PDF, or text files" at bounding box center [784, 292] width 464 height 104
click at [732, 296] on span "Upload a file" at bounding box center [739, 301] width 65 height 11
click at [771, 295] on input "Upload a file" at bounding box center [771, 295] width 1 height 1
type input "**********"
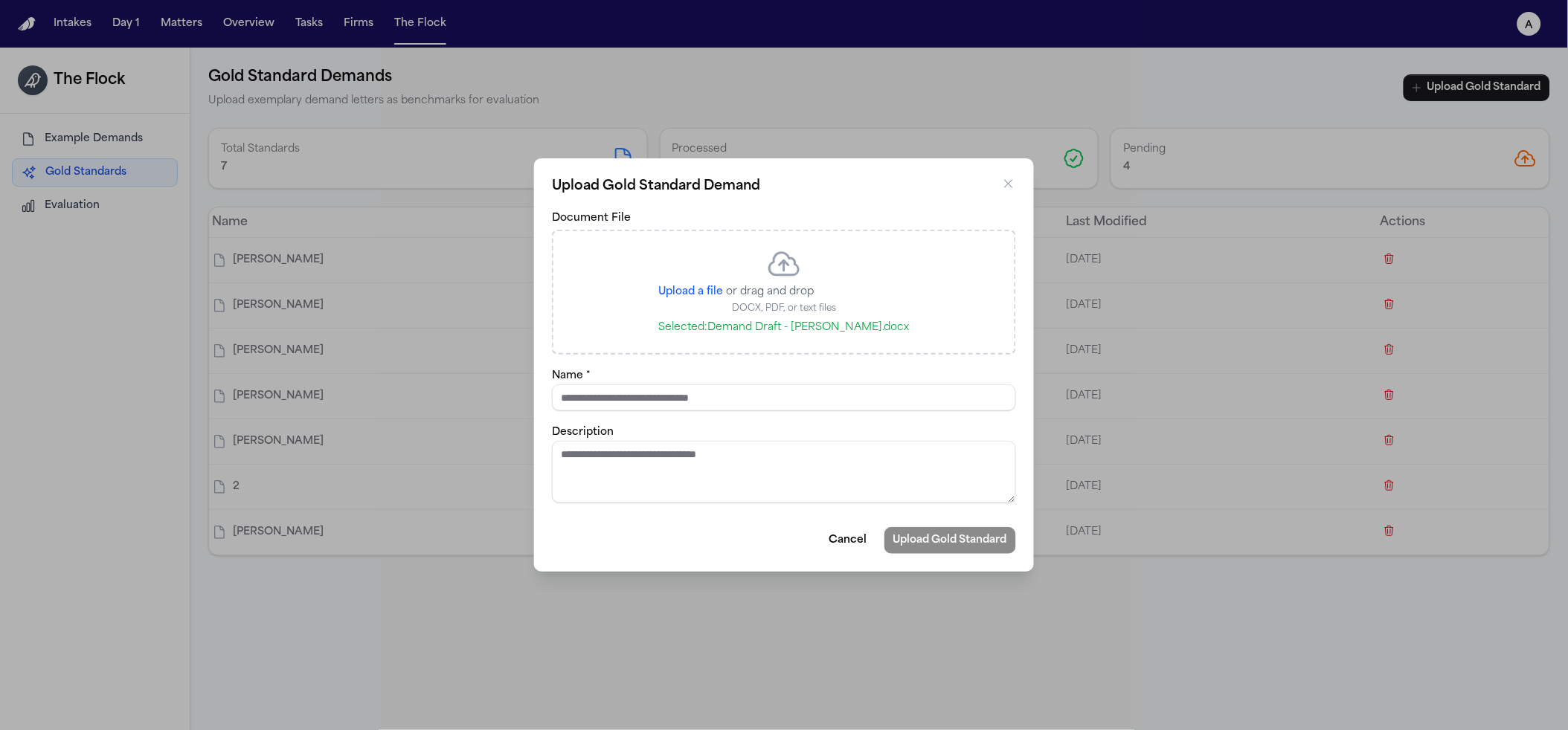
click at [749, 374] on div "Name *" at bounding box center [784, 389] width 464 height 45
click at [747, 380] on div "Name *" at bounding box center [784, 389] width 464 height 45
click at [747, 394] on input "Name *" at bounding box center [784, 398] width 464 height 27
type input "**********"
click at [884, 527] on button "Upload Gold Standard" at bounding box center [950, 540] width 132 height 27
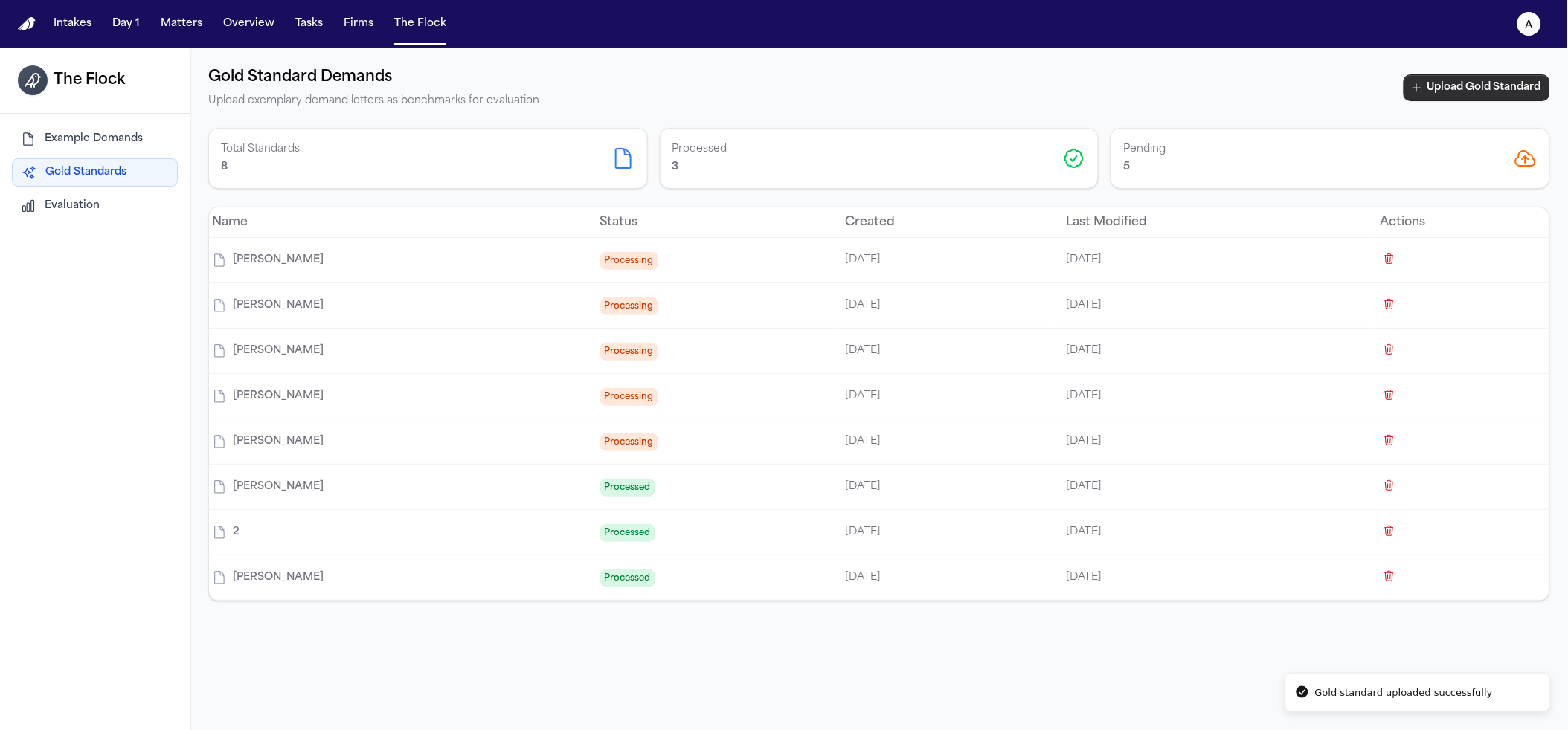
click at [1452, 85] on button "Upload Gold Standard" at bounding box center [1477, 87] width 147 height 27
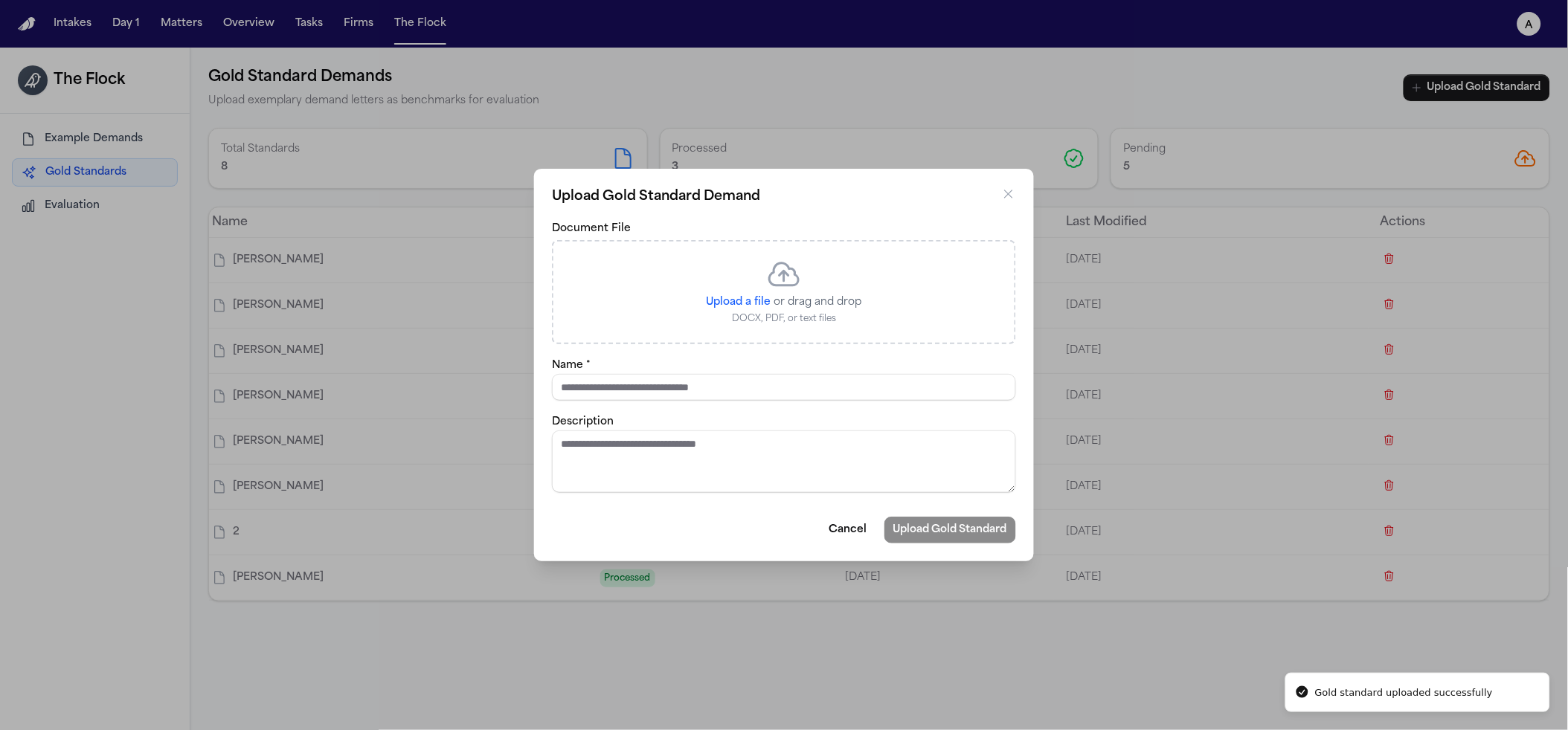
click at [834, 281] on div "Upload a file or drag and drop DOCX, PDF, or text files" at bounding box center [784, 291] width 156 height 68
click at [768, 305] on span "Upload a file" at bounding box center [739, 301] width 65 height 11
click at [771, 295] on input "Upload a file" at bounding box center [771, 295] width 1 height 1
type input "**********"
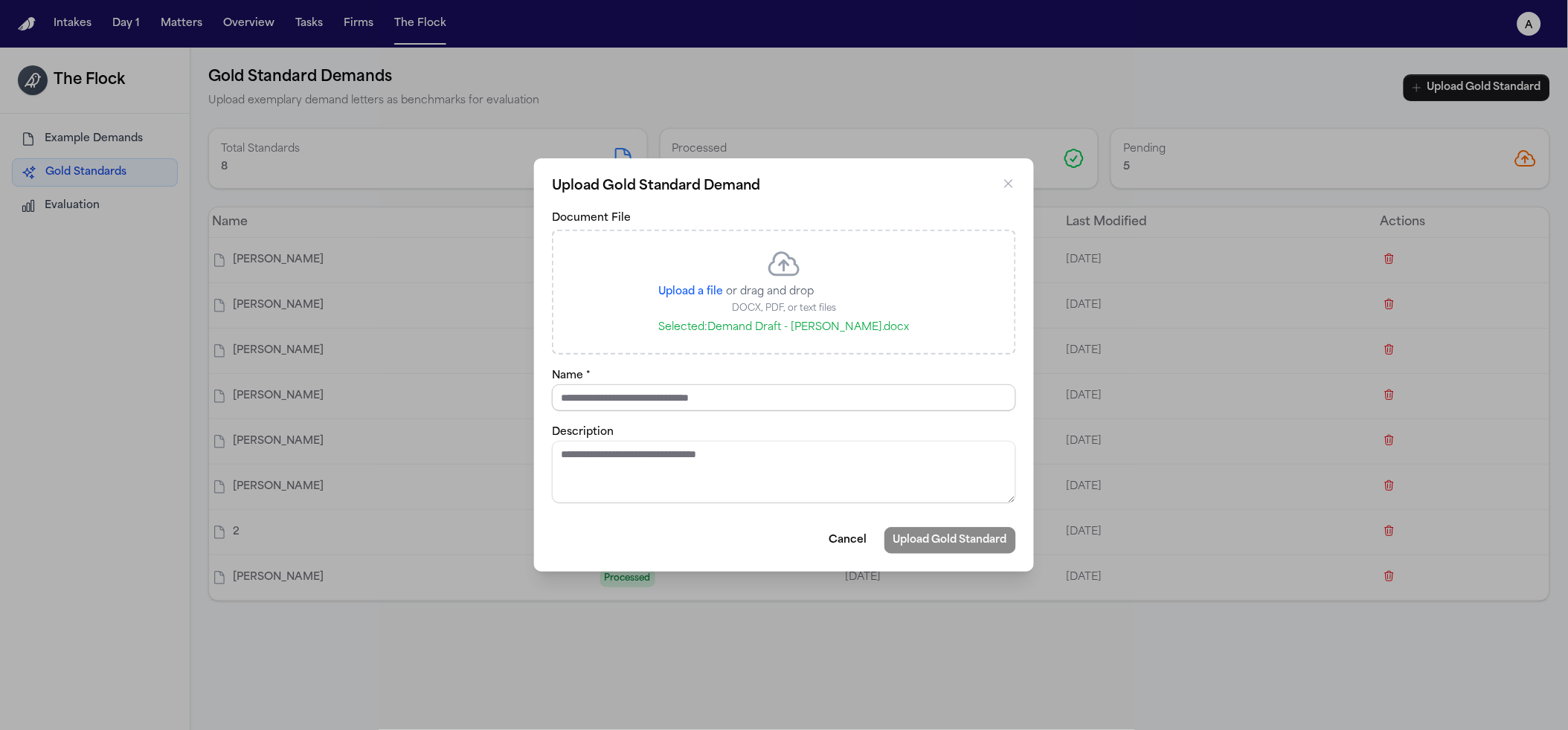
click at [726, 385] on input "Name *" at bounding box center [784, 398] width 464 height 27
type input "**********"
click at [884, 527] on button "Upload Gold Standard" at bounding box center [950, 540] width 132 height 27
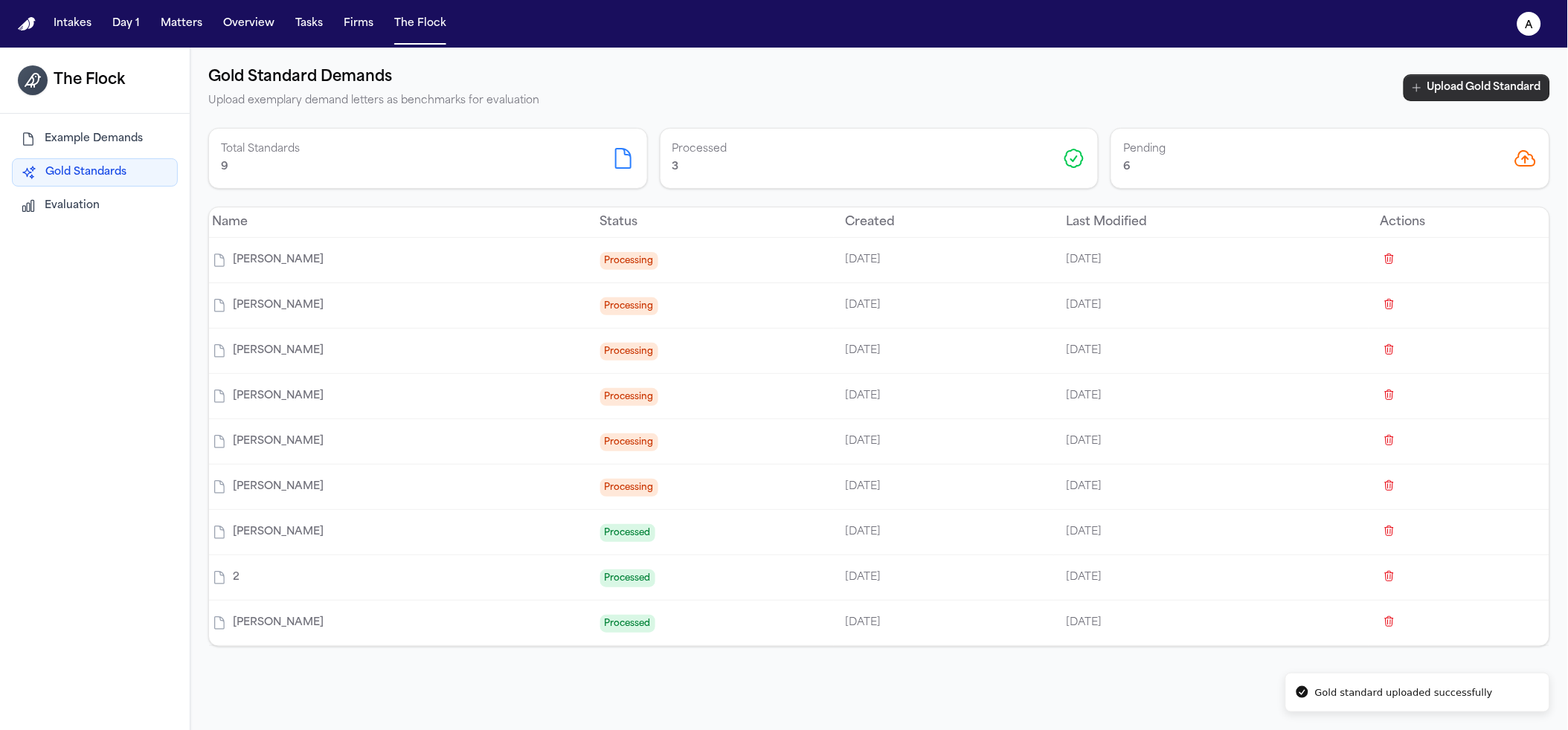
click at [432, 338] on button "Upload Gold Standard" at bounding box center [361, 386] width 141 height 97
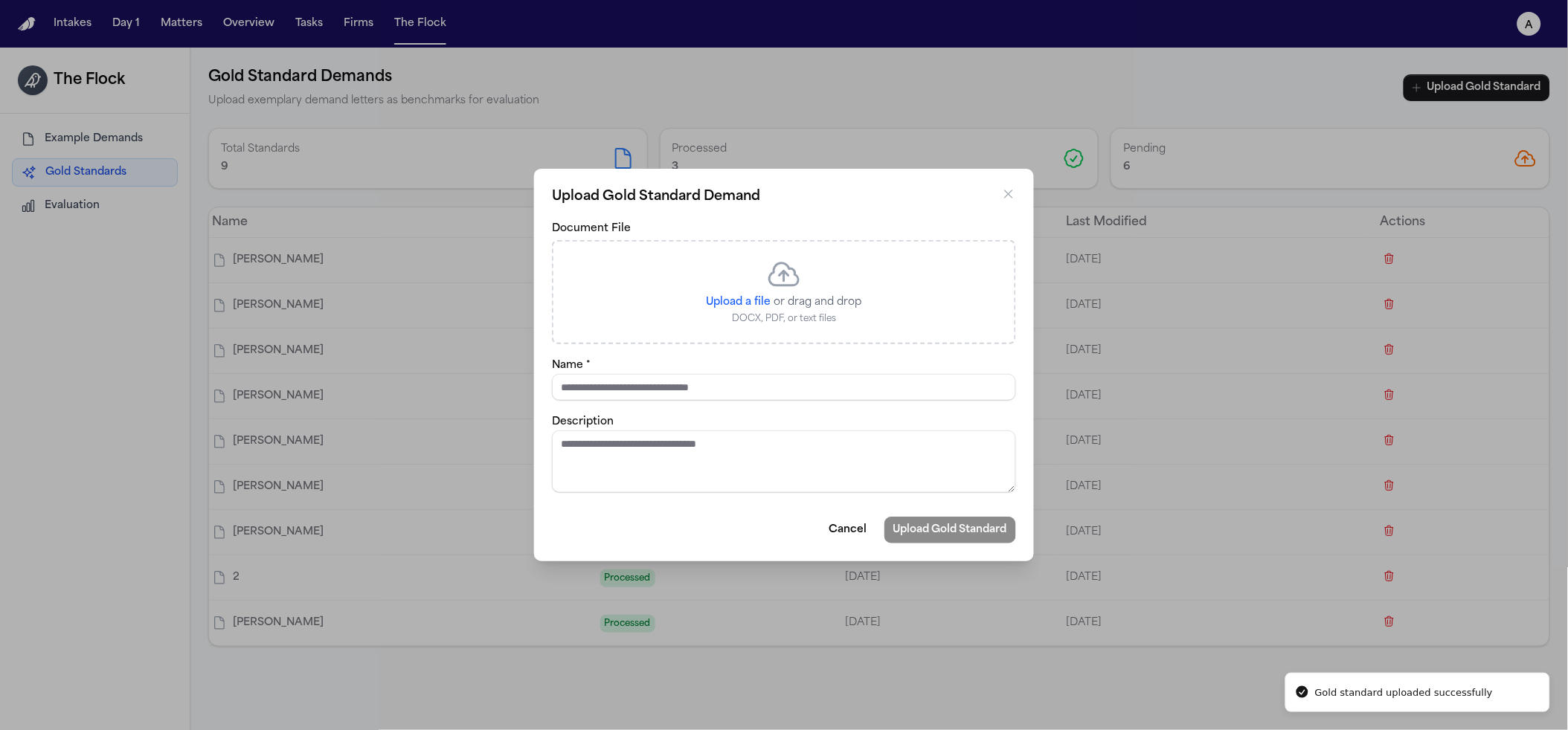
click at [788, 271] on icon at bounding box center [784, 274] width 36 height 36
click at [743, 299] on span "Upload a file" at bounding box center [739, 301] width 65 height 11
click at [771, 295] on input "Upload a file" at bounding box center [771, 295] width 1 height 1
type input "**********"
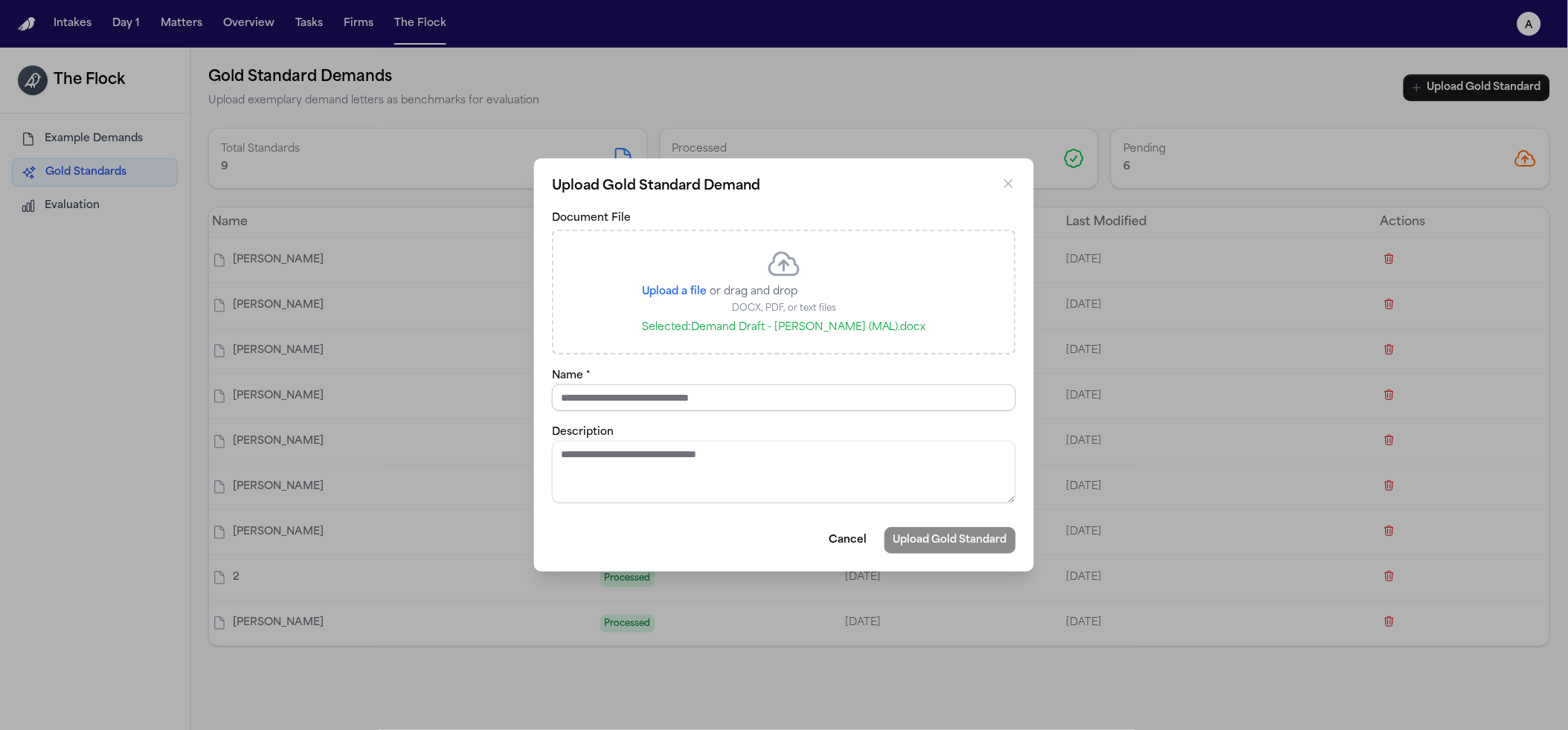
click at [765, 400] on input "Name *" at bounding box center [784, 398] width 464 height 27
type input "**********"
click at [884, 527] on button "Upload Gold Standard" at bounding box center [950, 540] width 132 height 27
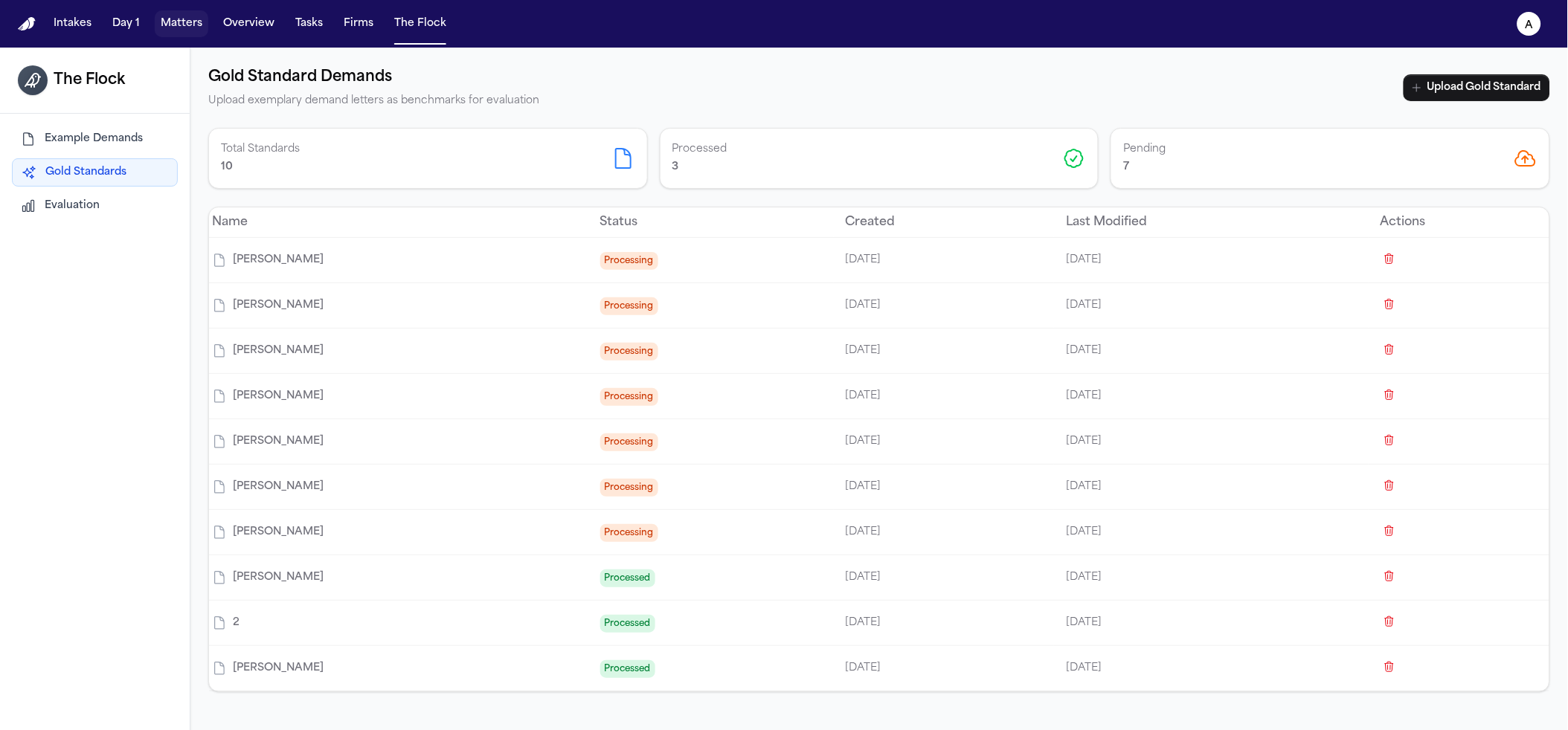
click at [187, 30] on button "Matters" at bounding box center [182, 24] width 53 height 27
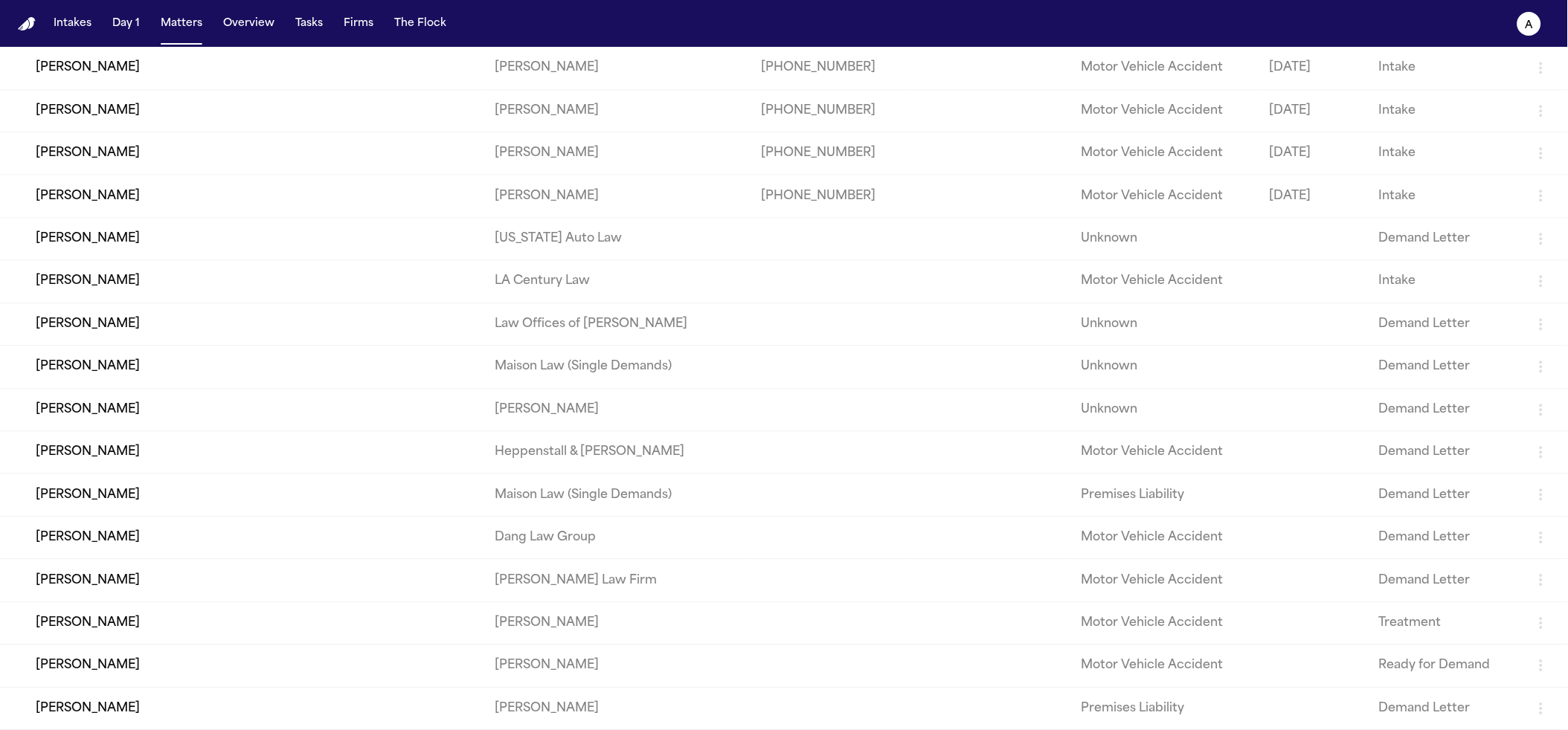
scroll to position [1140, 0]
click at [239, 401] on td "Zahra Khan" at bounding box center [241, 409] width 483 height 42
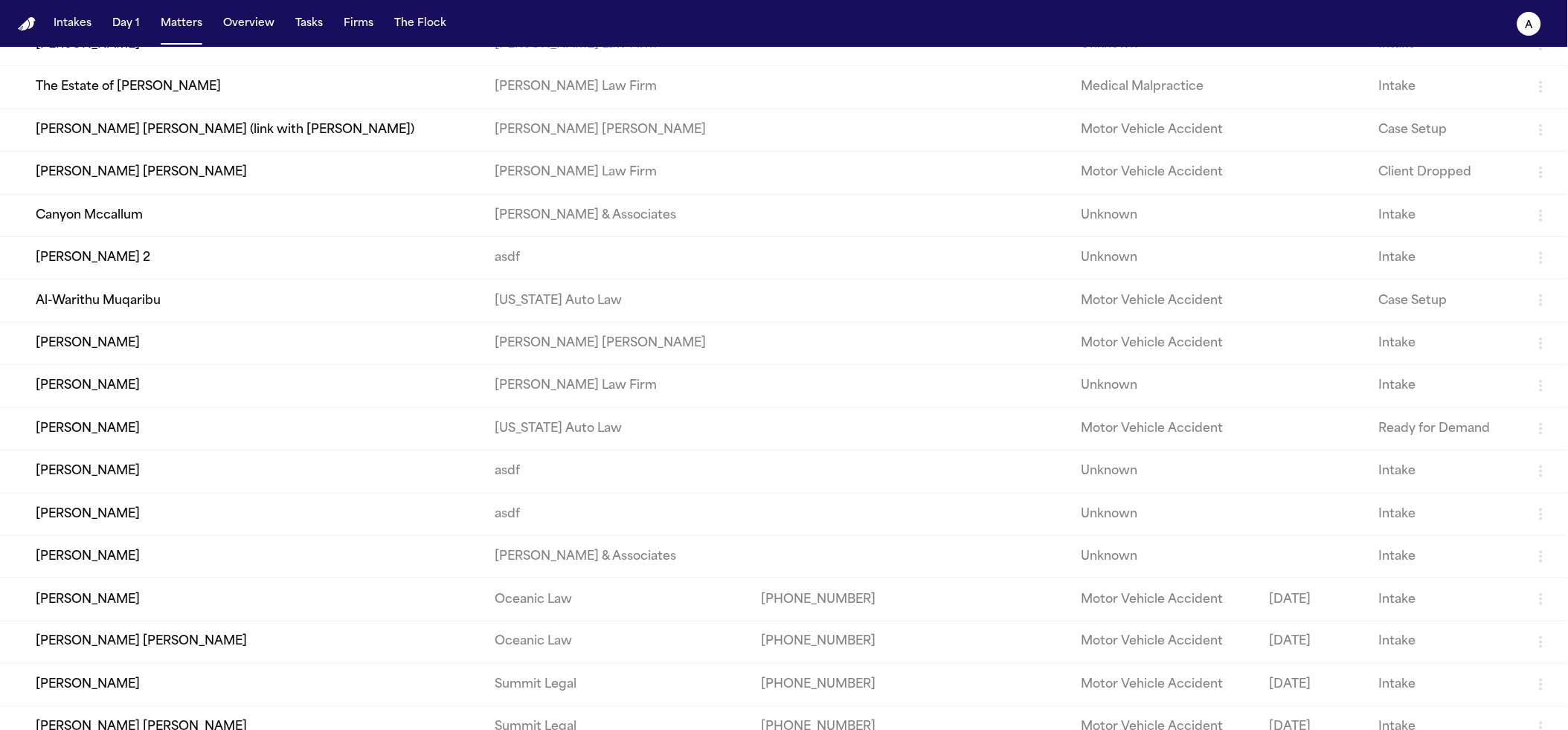
scroll to position [1140, 0]
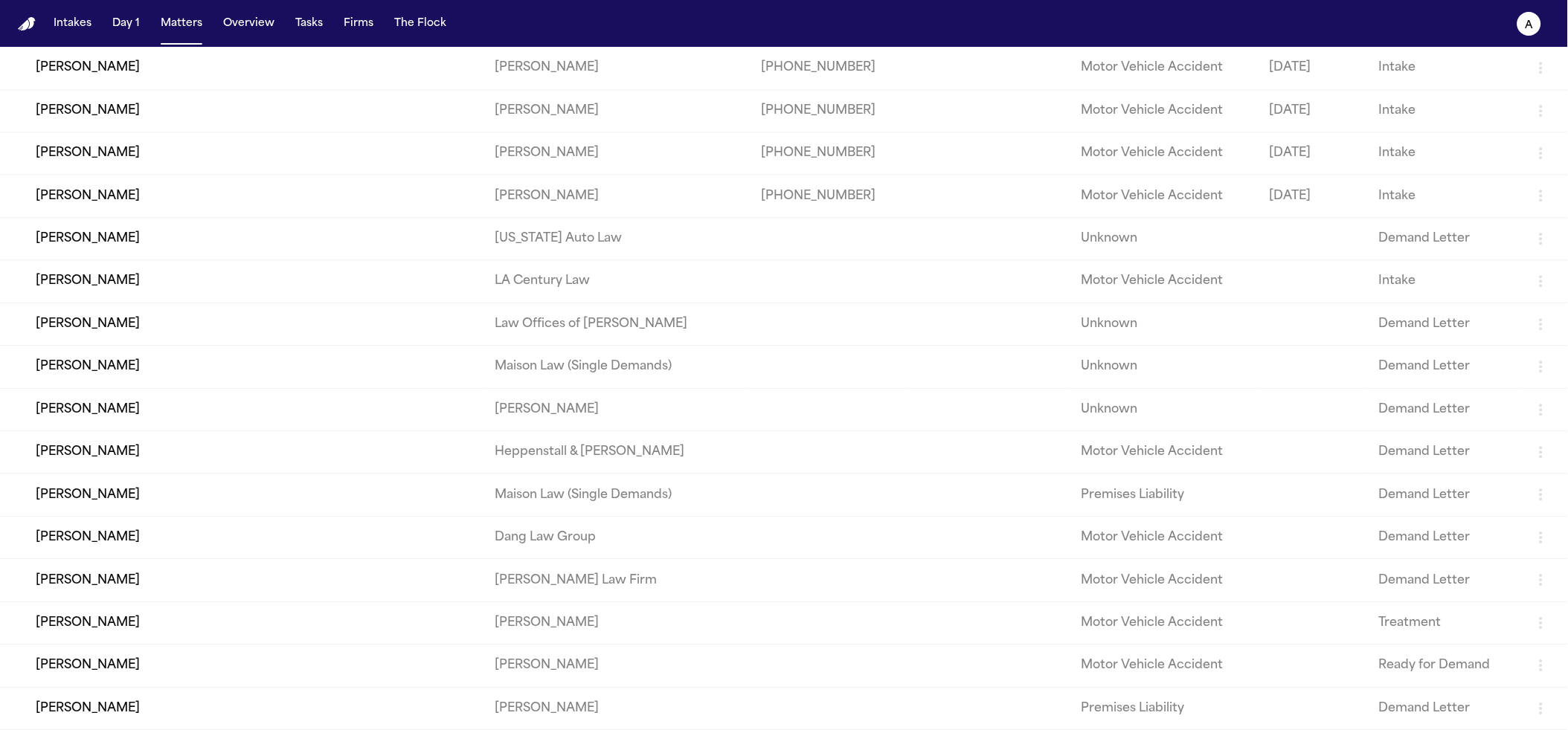
click at [207, 589] on td "Laila Peterson" at bounding box center [241, 580] width 483 height 42
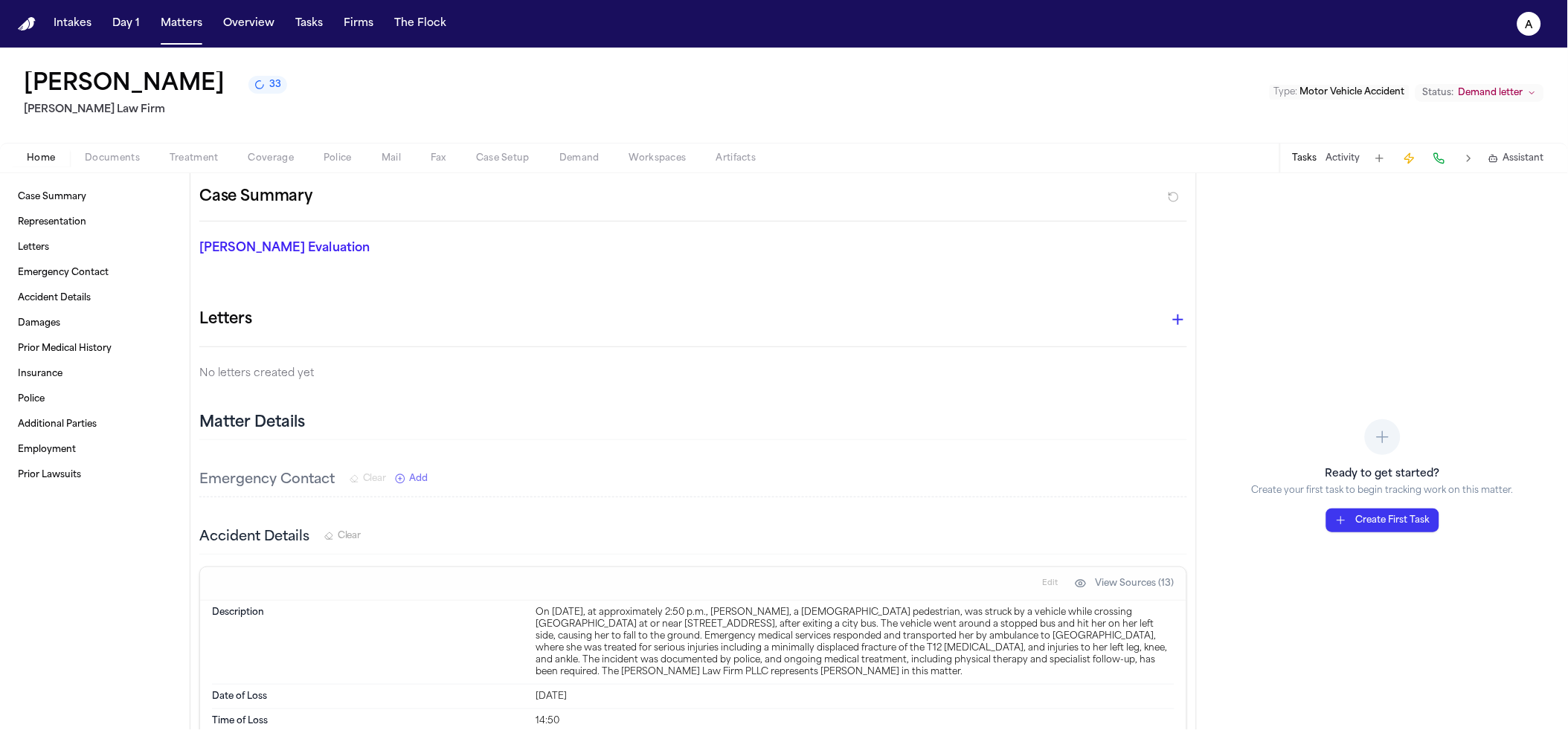
click at [269, 86] on span "33" at bounding box center [275, 85] width 12 height 12
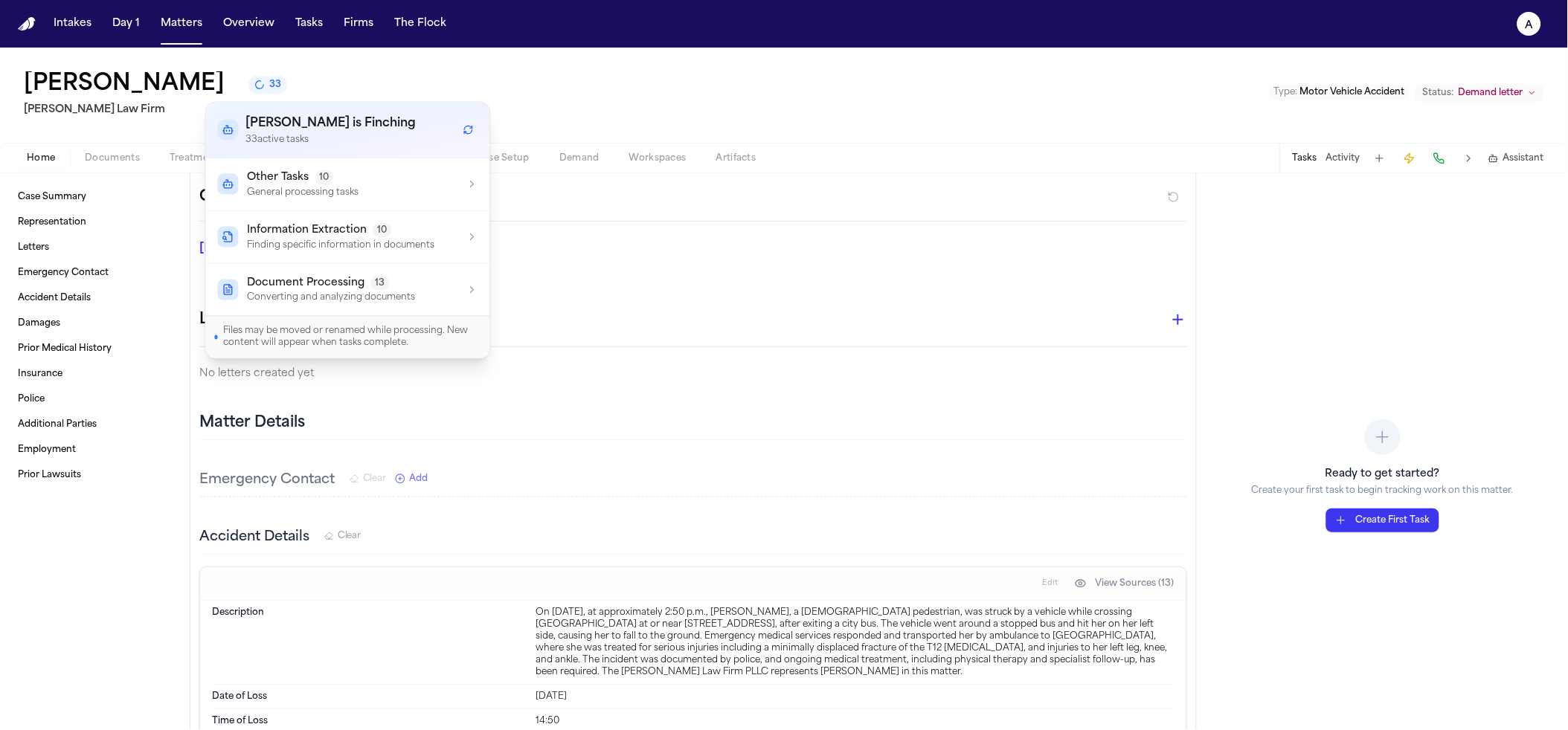
click at [533, 38] on nav "Intakes Day 1 Matters Overview Tasks Firms The Flock a" at bounding box center [784, 23] width 1568 height 47
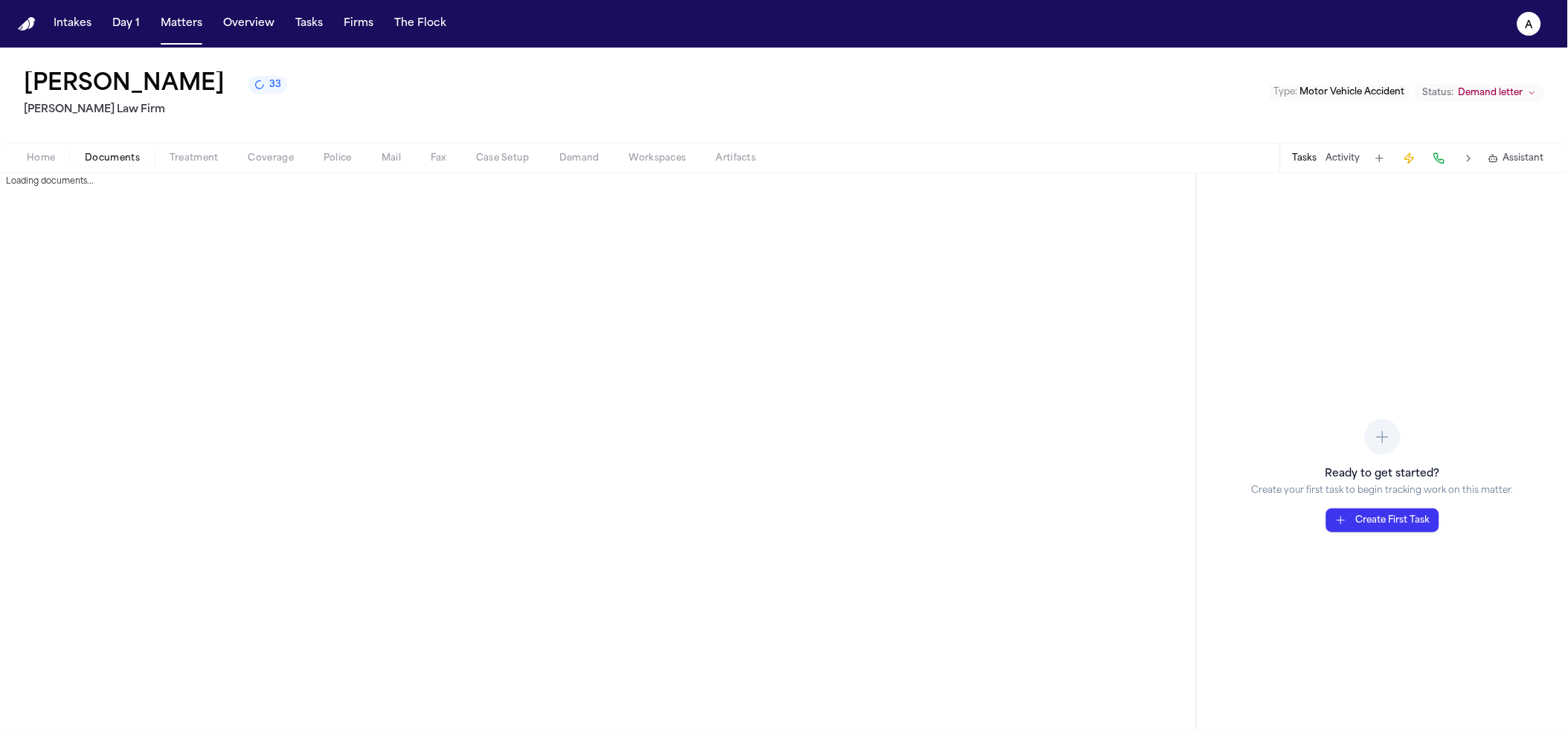
click at [111, 157] on span "Documents" at bounding box center [112, 158] width 55 height 12
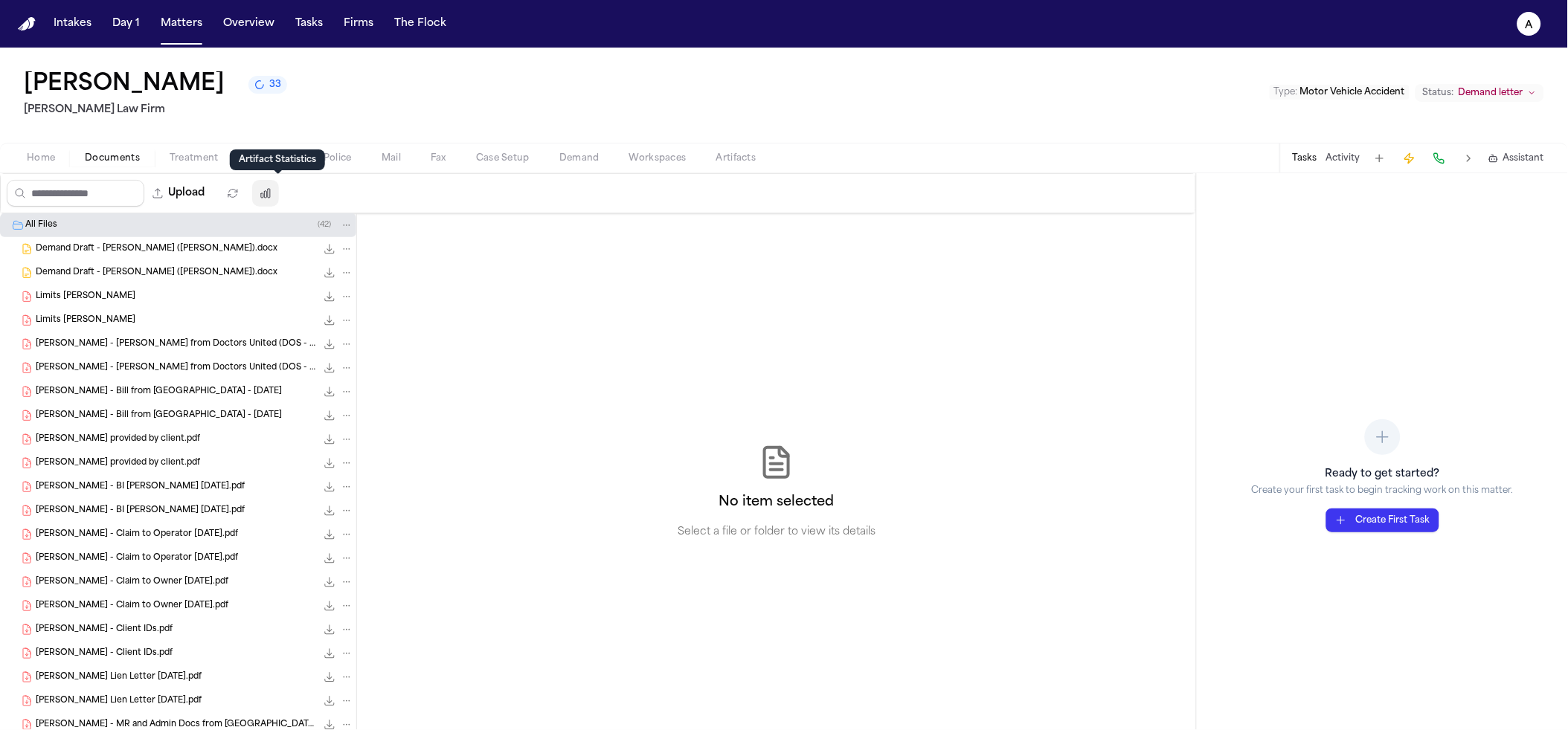
click at [274, 202] on button "button" at bounding box center [266, 193] width 27 height 27
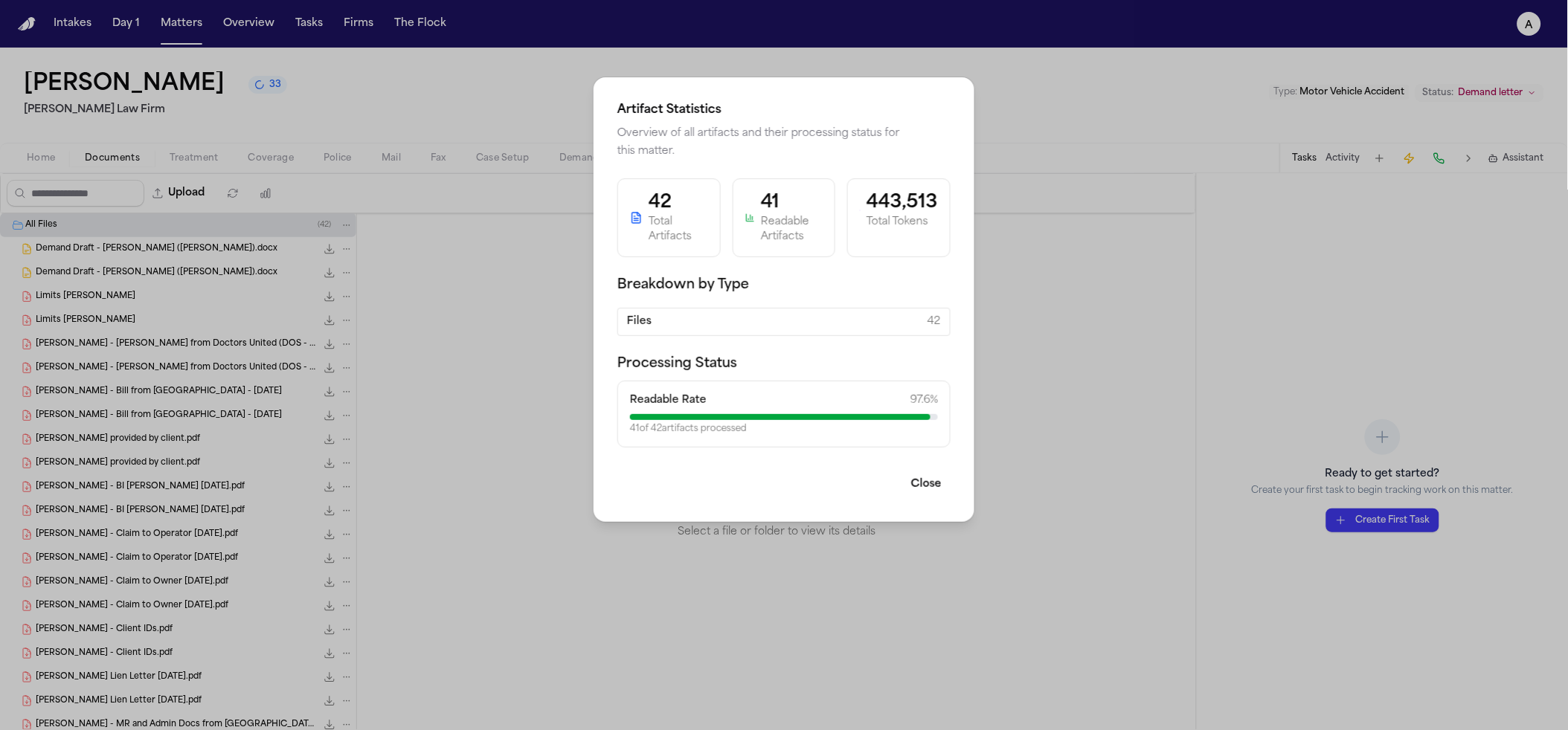
click at [515, 323] on div "Artifact Statistics Overview of all artifacts and their processing status for t…" at bounding box center [784, 365] width 1568 height 730
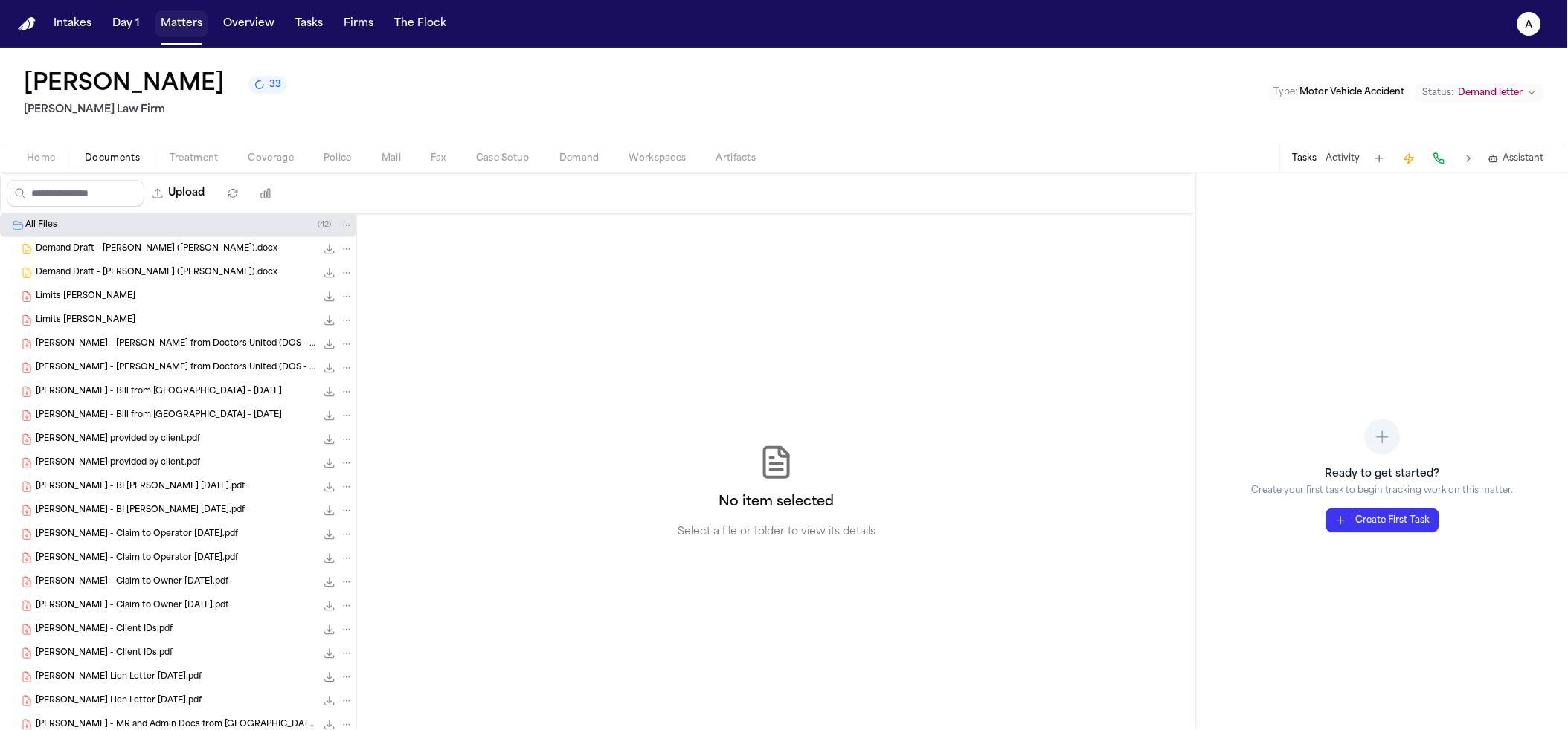
click at [168, 23] on button "Matters" at bounding box center [182, 24] width 53 height 27
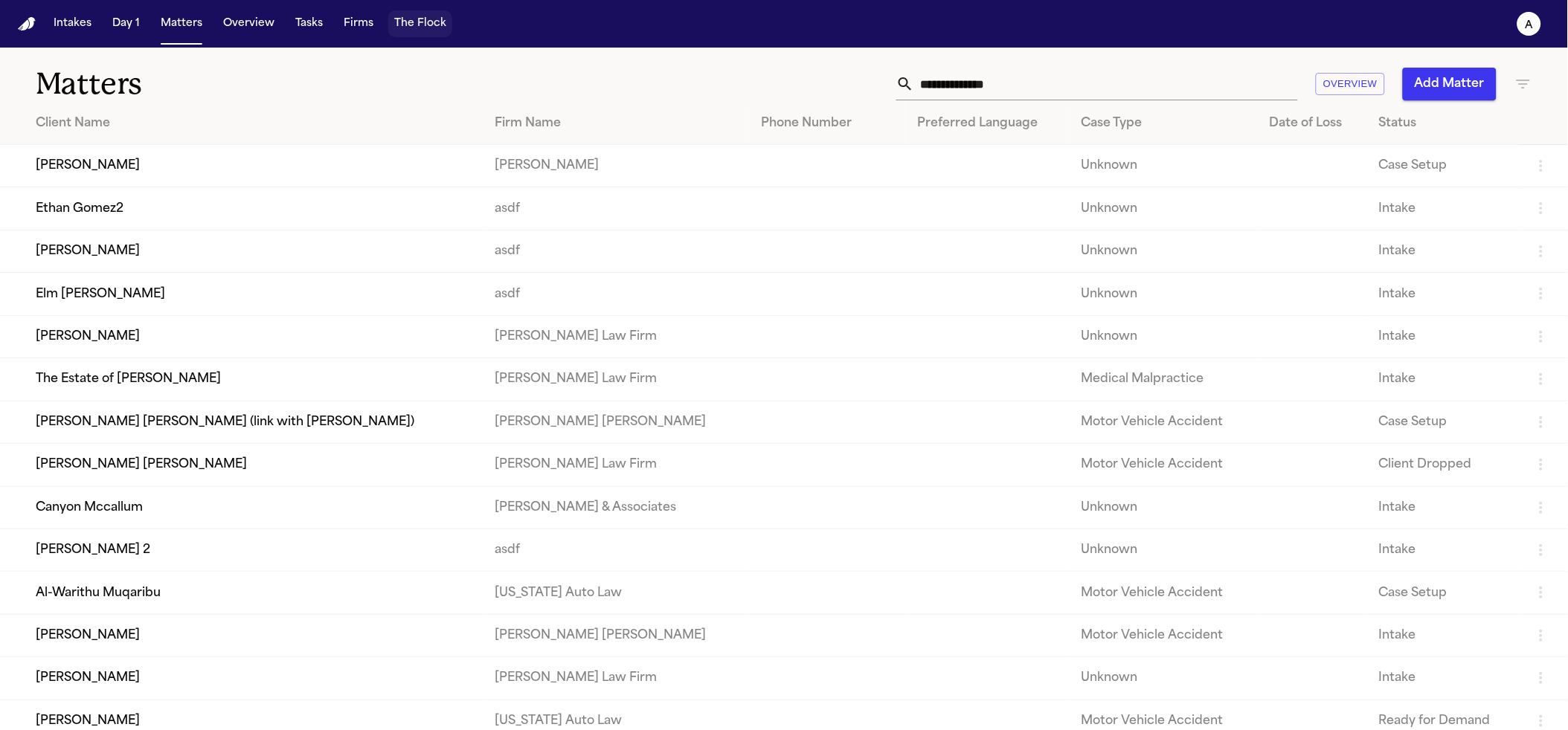
click at [423, 25] on button "The Flock" at bounding box center [420, 24] width 64 height 27
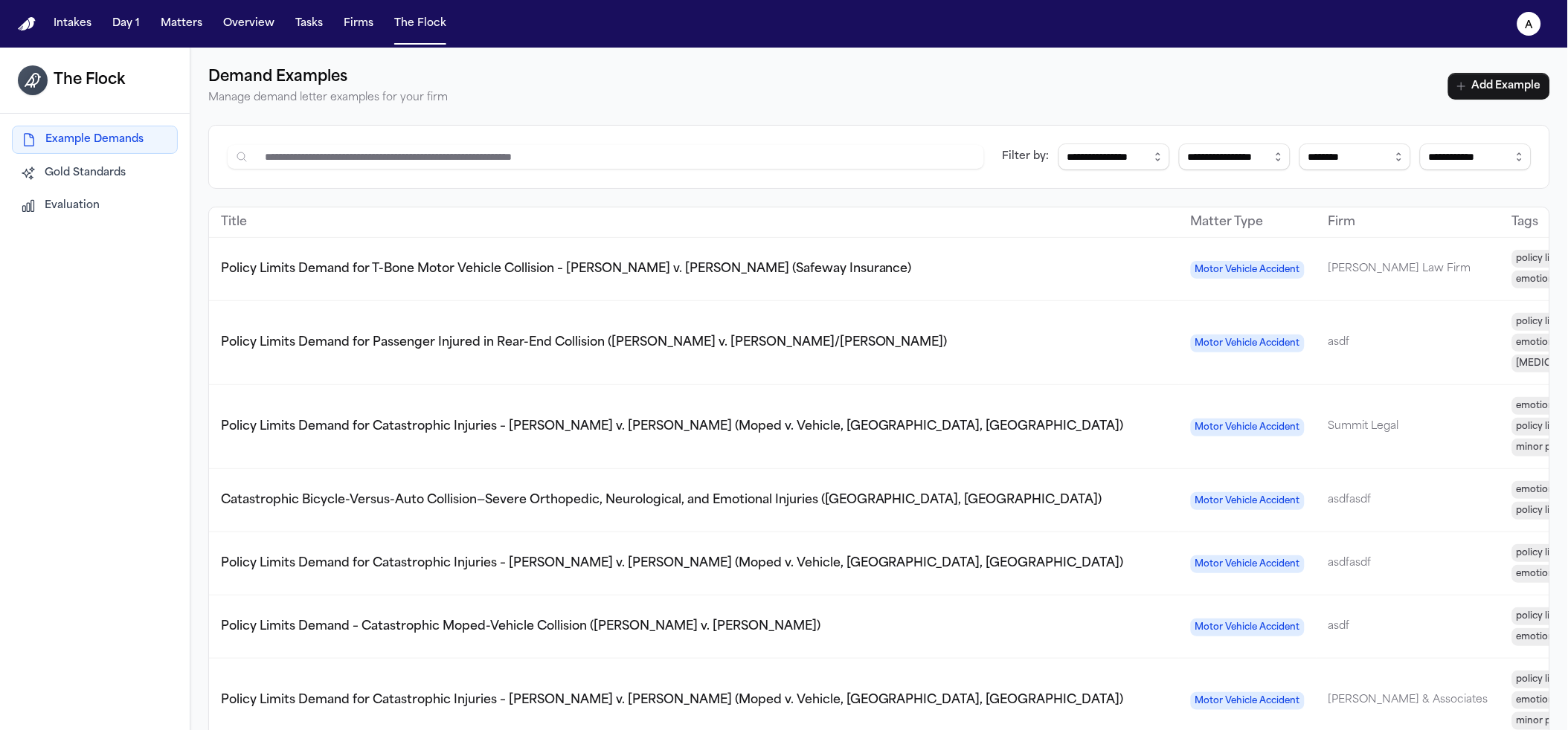
click at [115, 199] on button "Evaluation" at bounding box center [94, 206] width 166 height 27
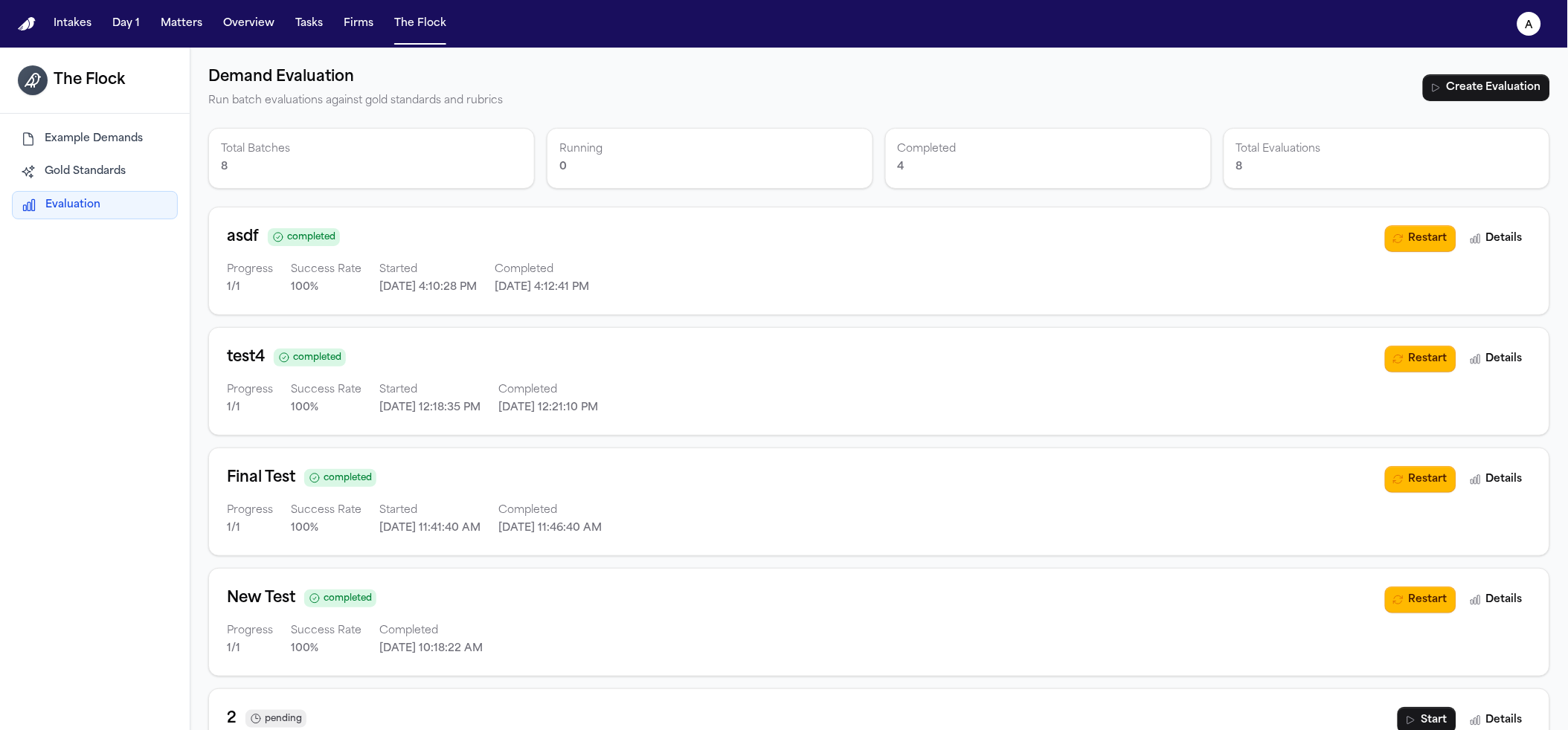
click at [534, 249] on div "asdf completed Progress 1 / 1 Success Rate 100 % Started 8/20/2025, 4:10:28 PM …" at bounding box center [805, 261] width 1158 height 72
click at [1465, 241] on button "Details" at bounding box center [1496, 239] width 69 height 27
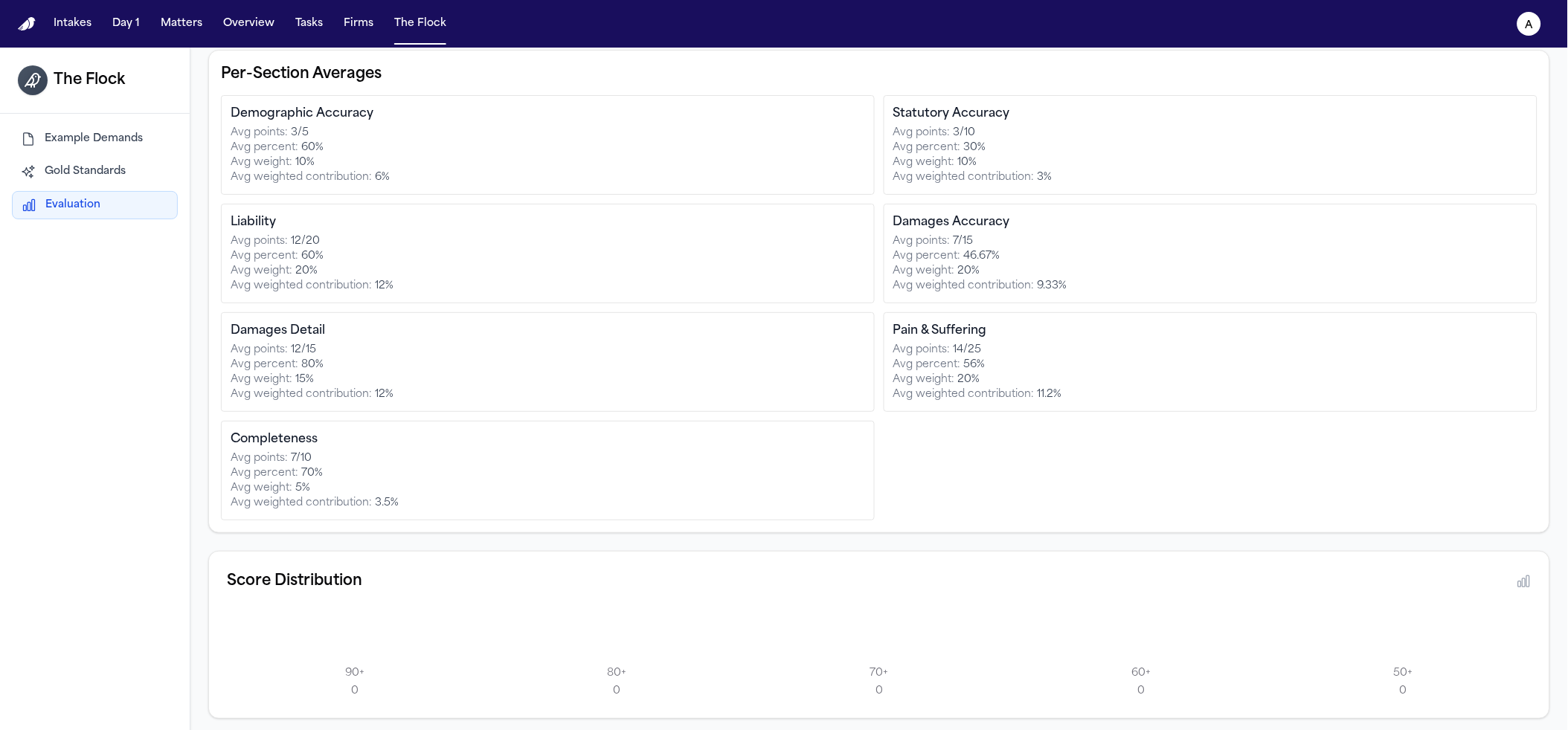
scroll to position [285, 0]
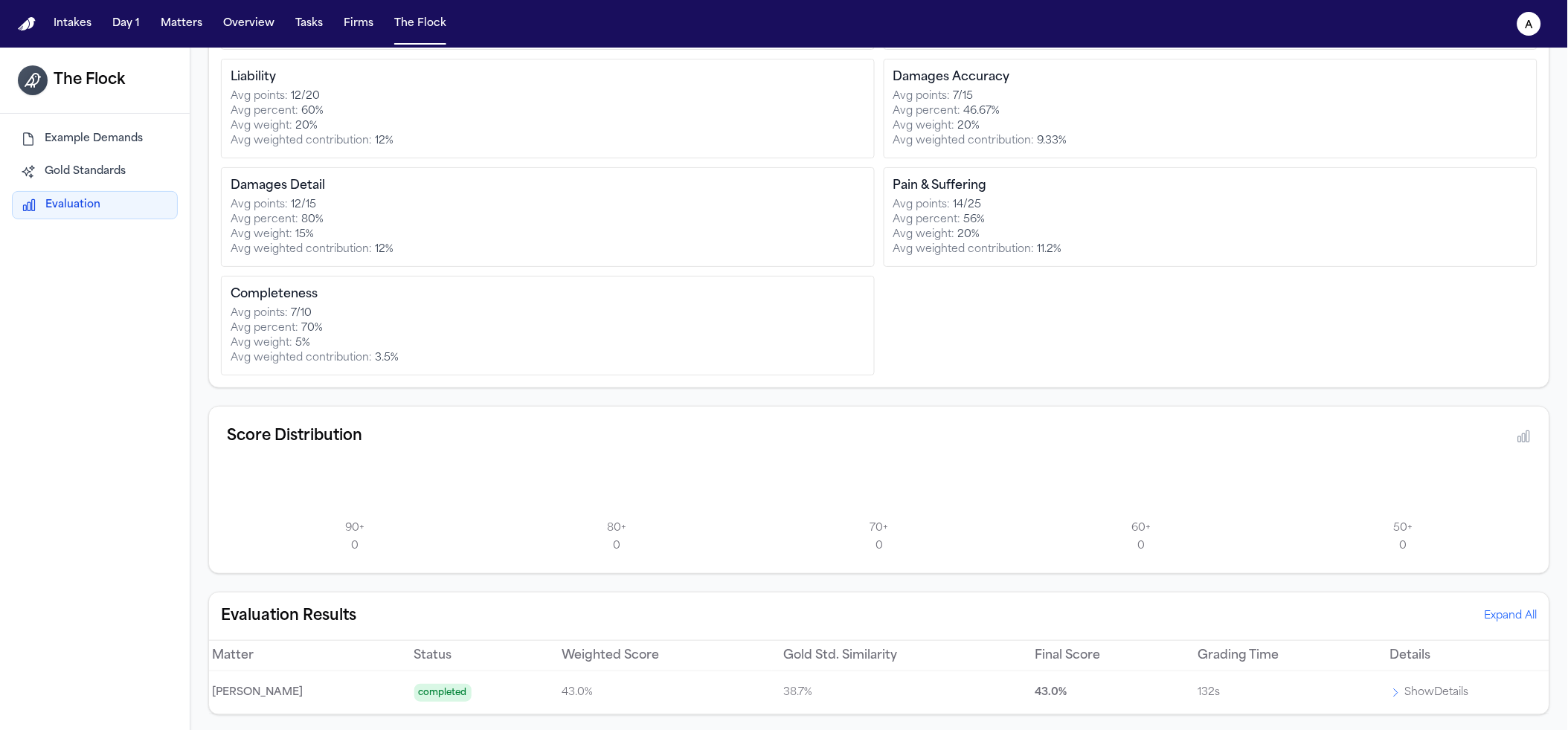
click at [841, 698] on p "38.7 %" at bounding box center [898, 693] width 227 height 17
click at [841, 695] on p "38.7 %" at bounding box center [898, 693] width 227 height 17
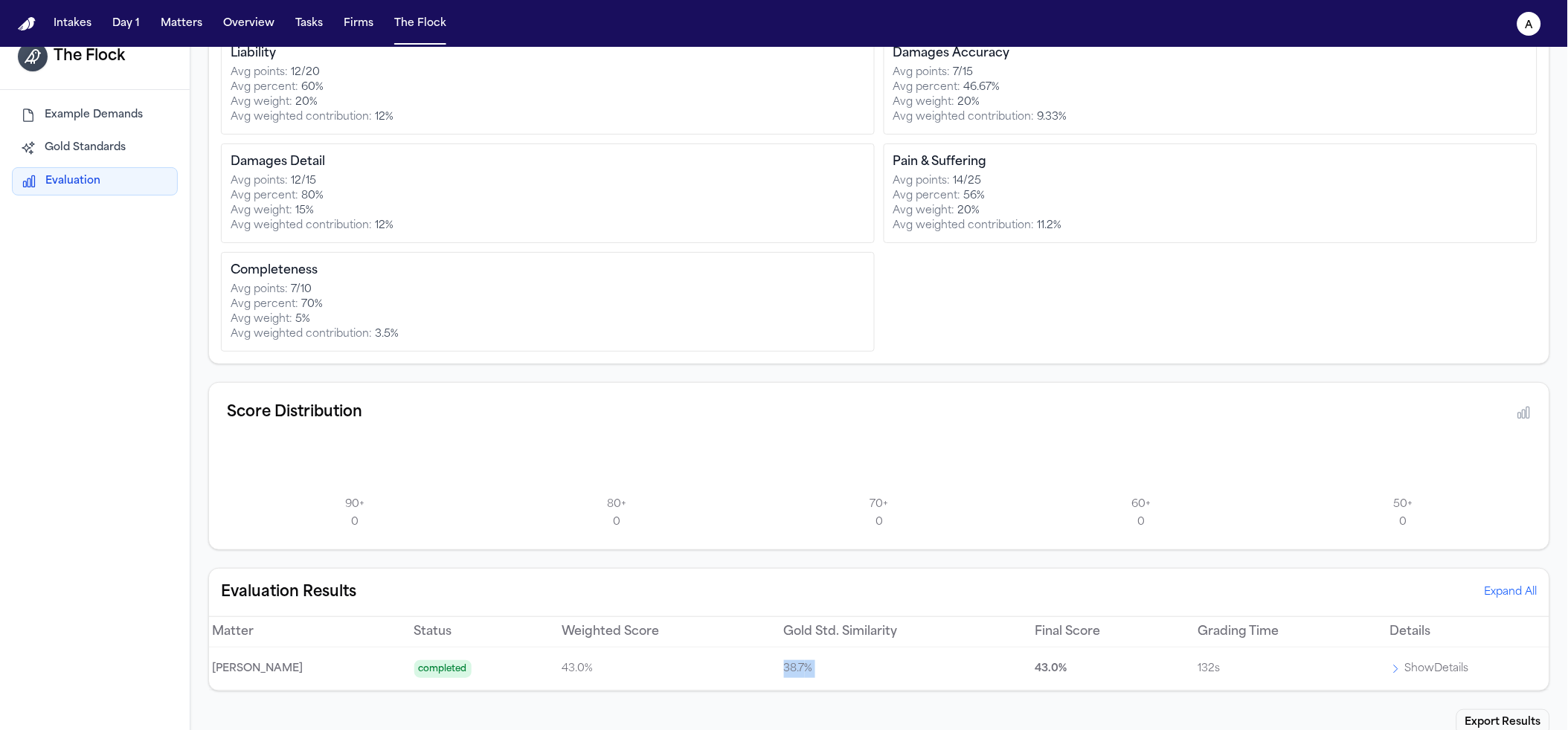
scroll to position [47, 0]
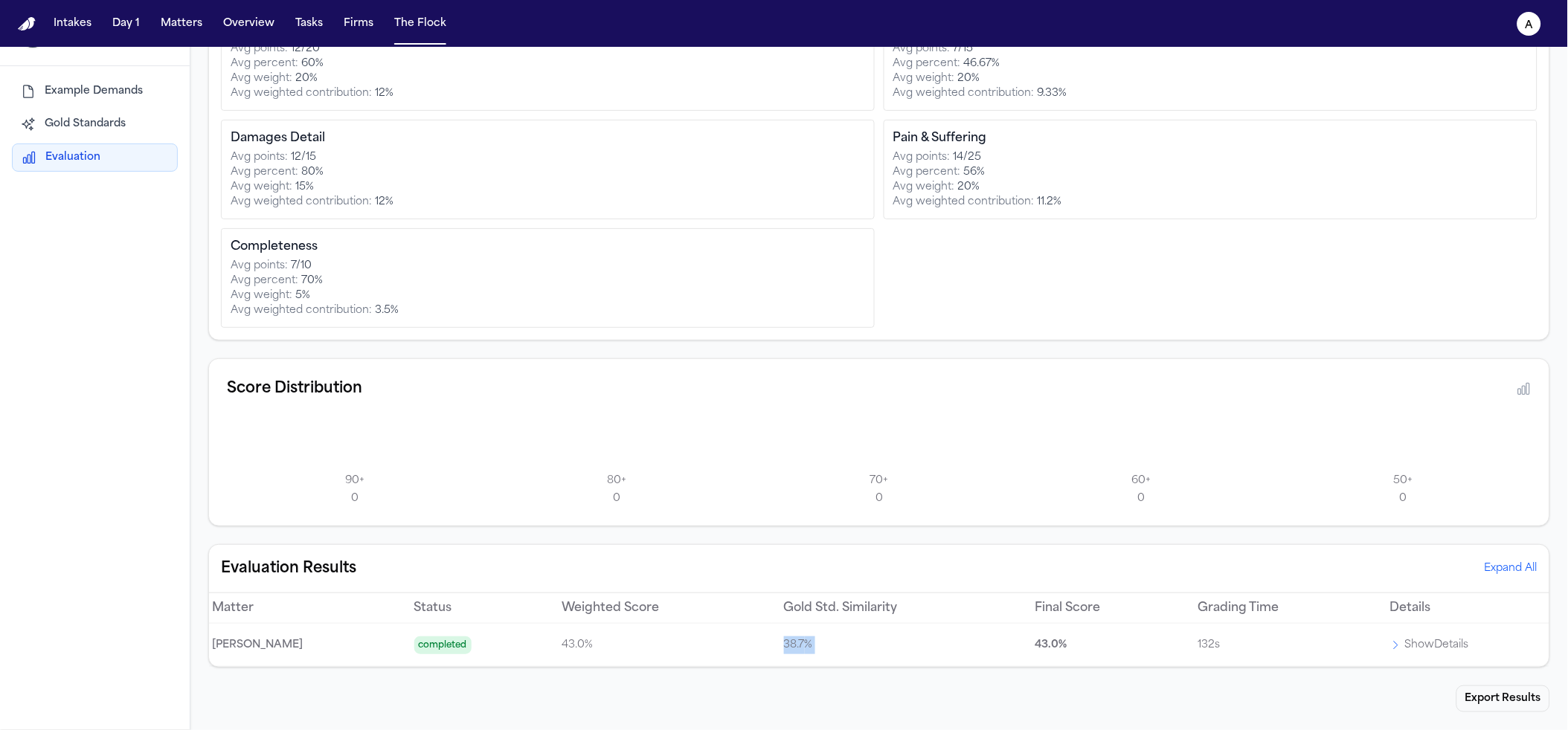
click at [1406, 640] on p "Show Details" at bounding box center [1437, 645] width 64 height 17
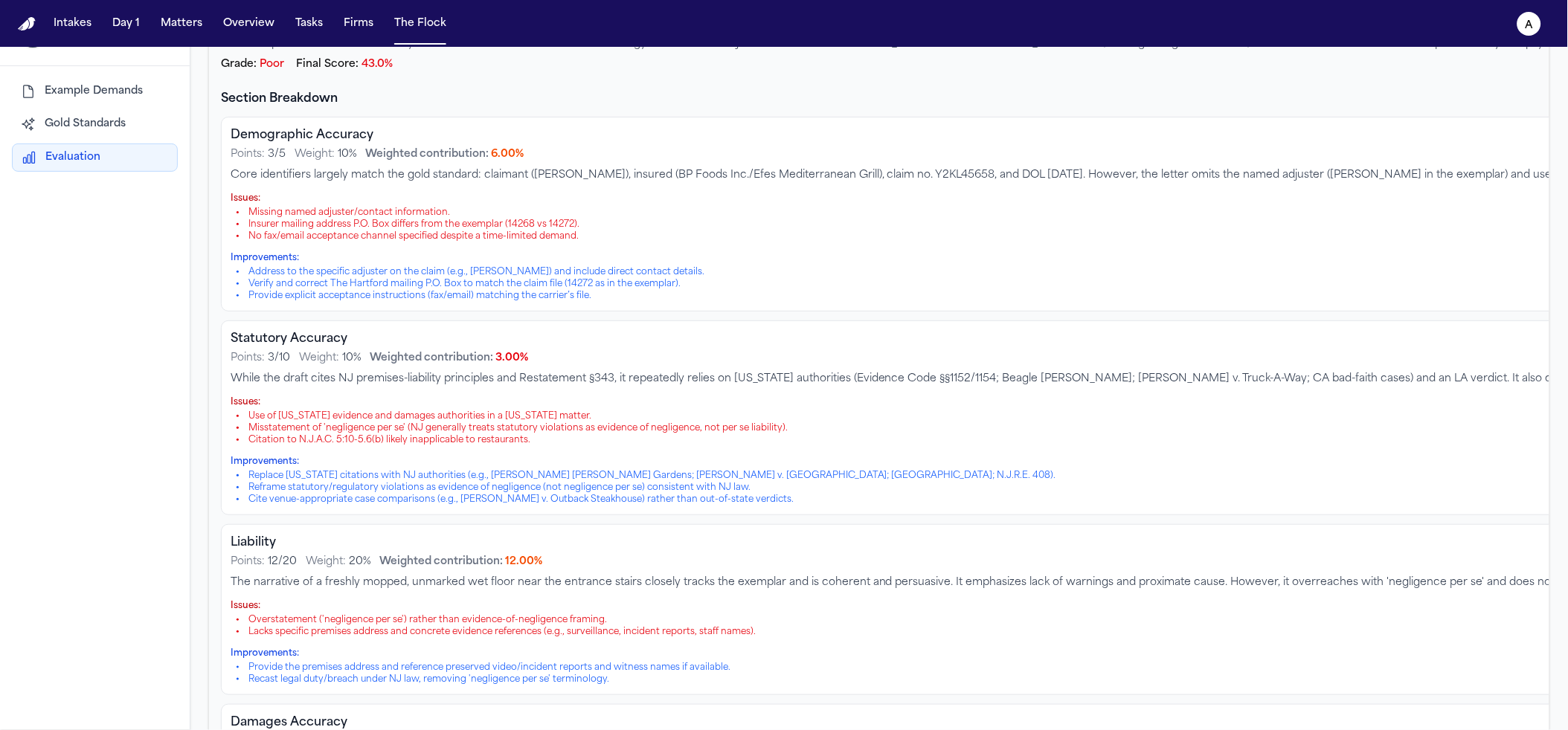
scroll to position [931, 0]
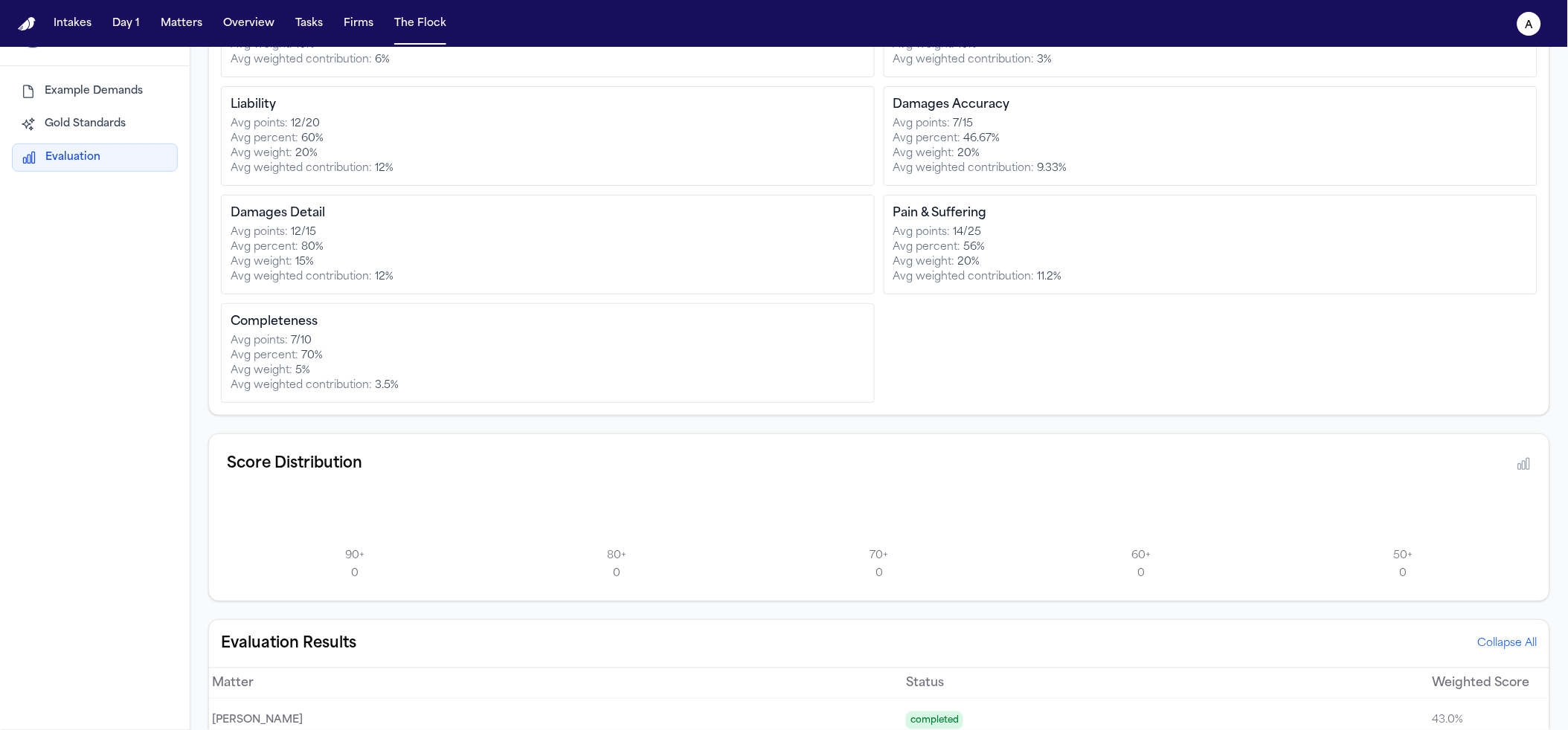
scroll to position [0, 0]
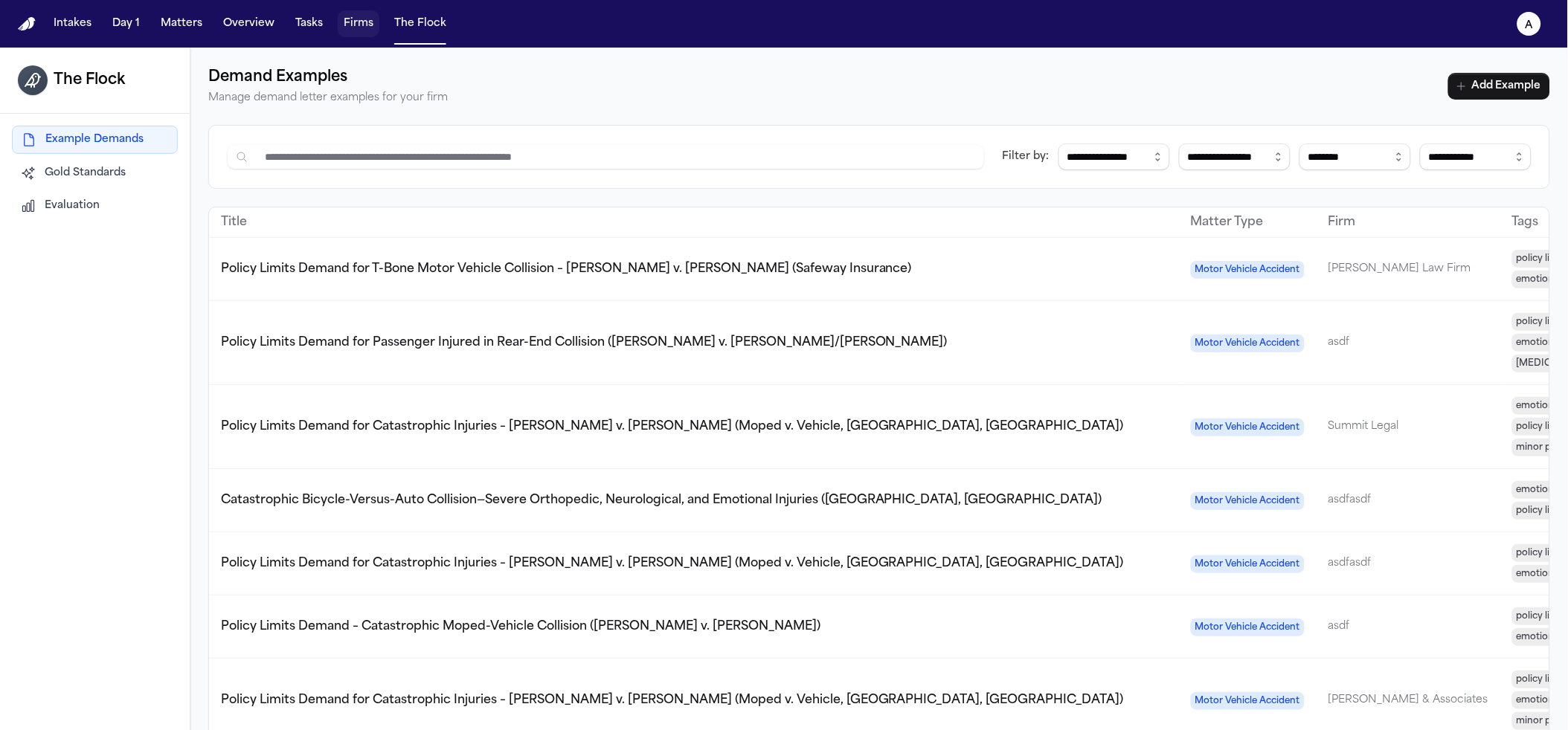
click at [346, 30] on button "Firms" at bounding box center [359, 24] width 42 height 27
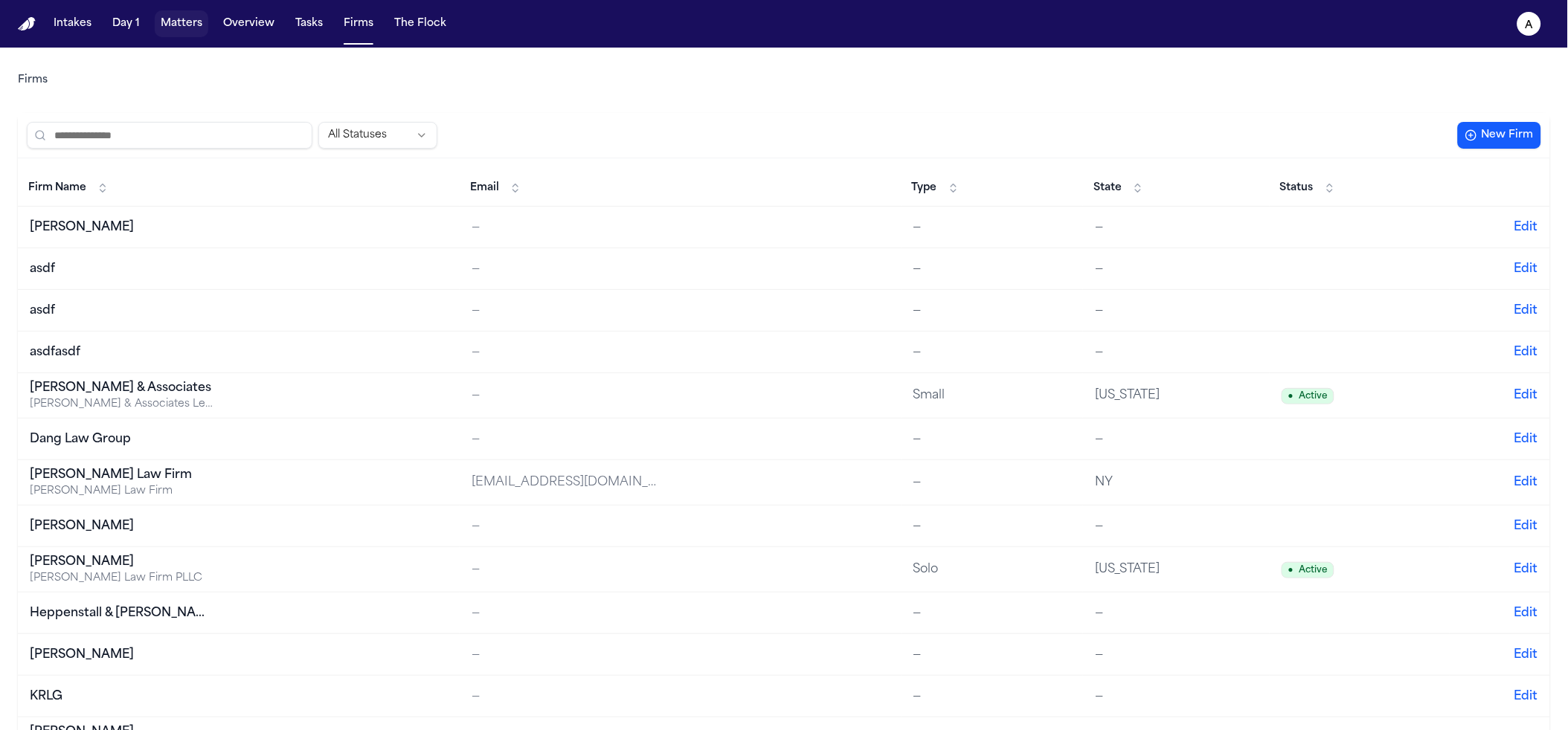
click at [175, 26] on button "Matters" at bounding box center [182, 24] width 53 height 27
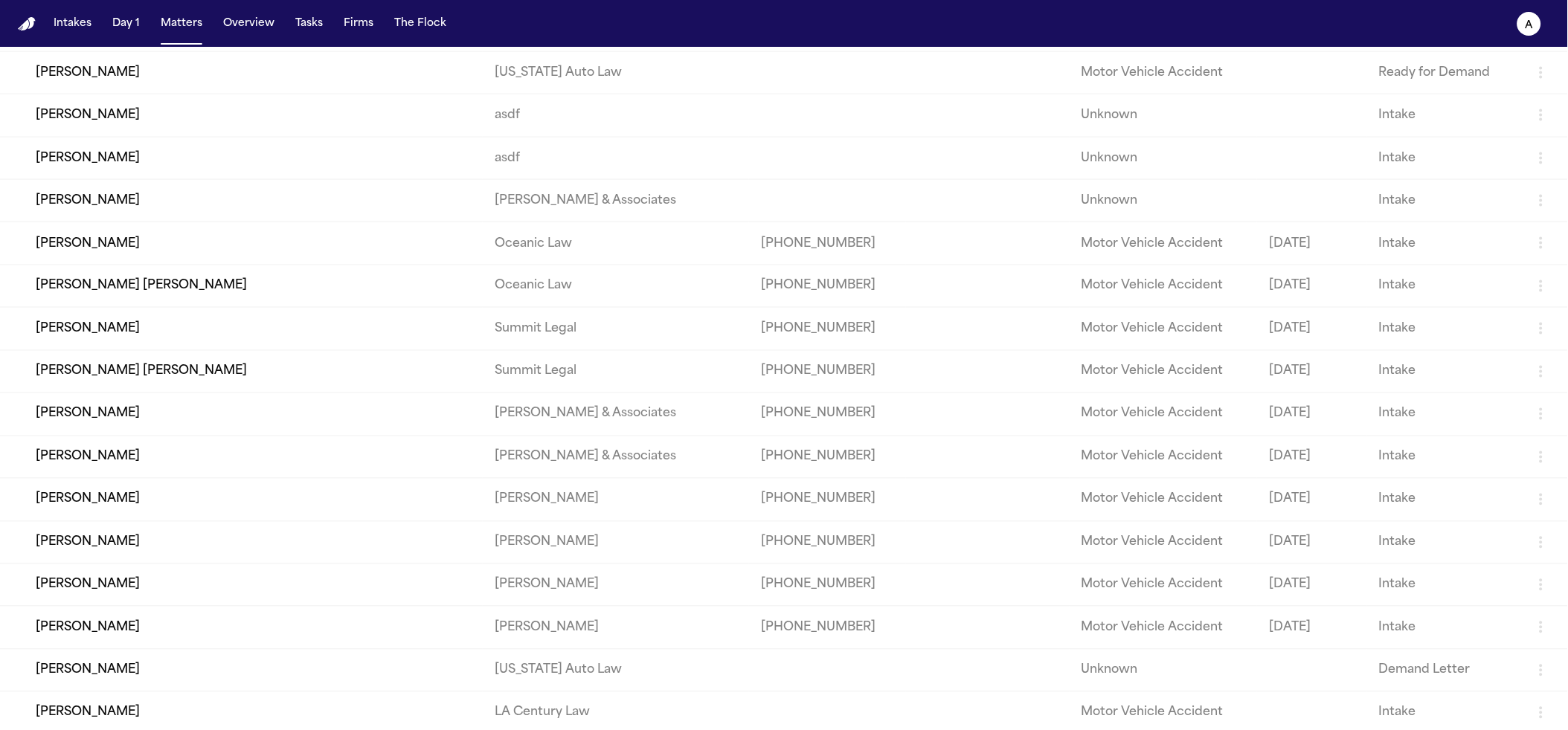
scroll to position [648, 0]
click at [388, 24] on button "The Flock" at bounding box center [420, 24] width 64 height 27
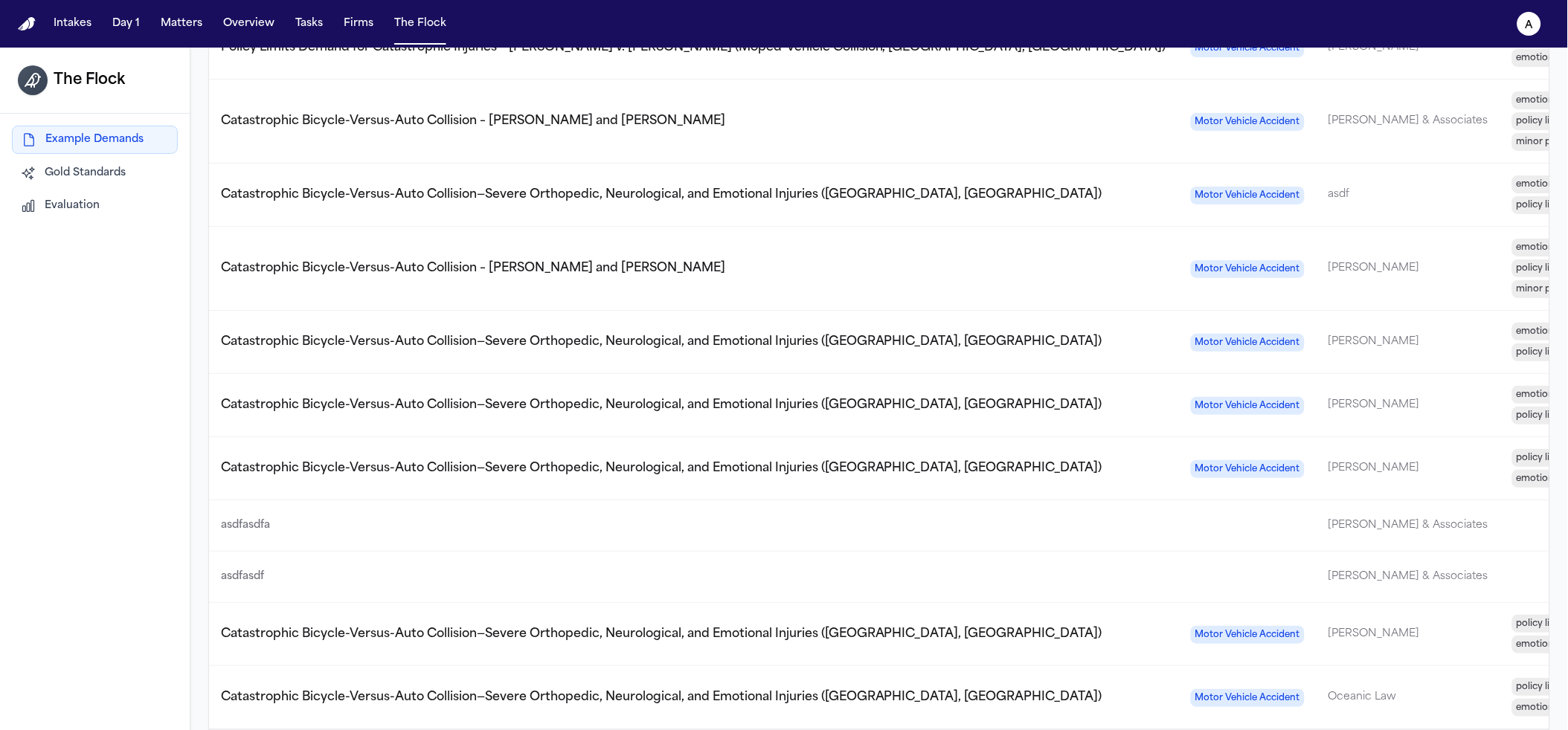
scroll to position [1289, 0]
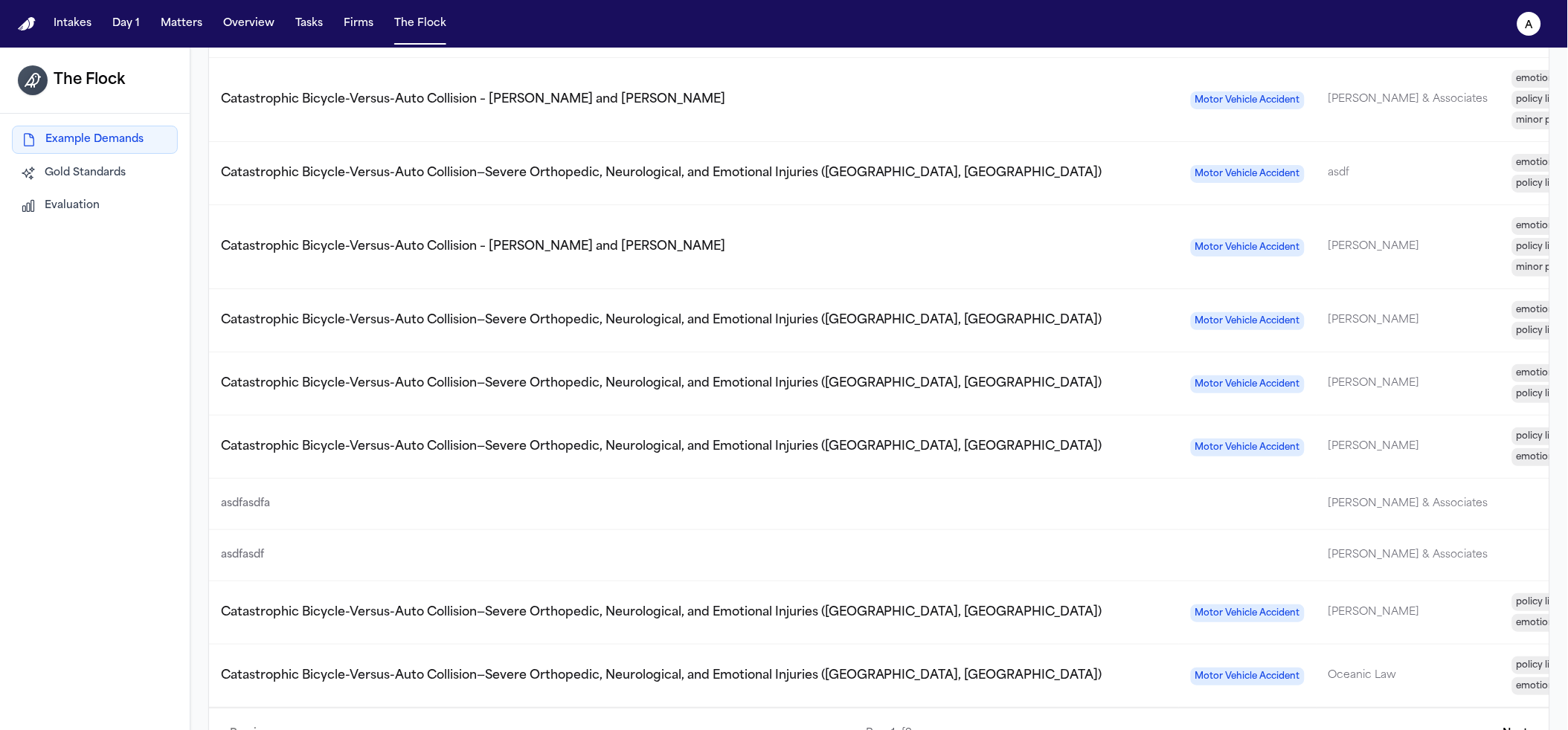
click at [422, 35] on button "The Flock" at bounding box center [420, 24] width 64 height 27
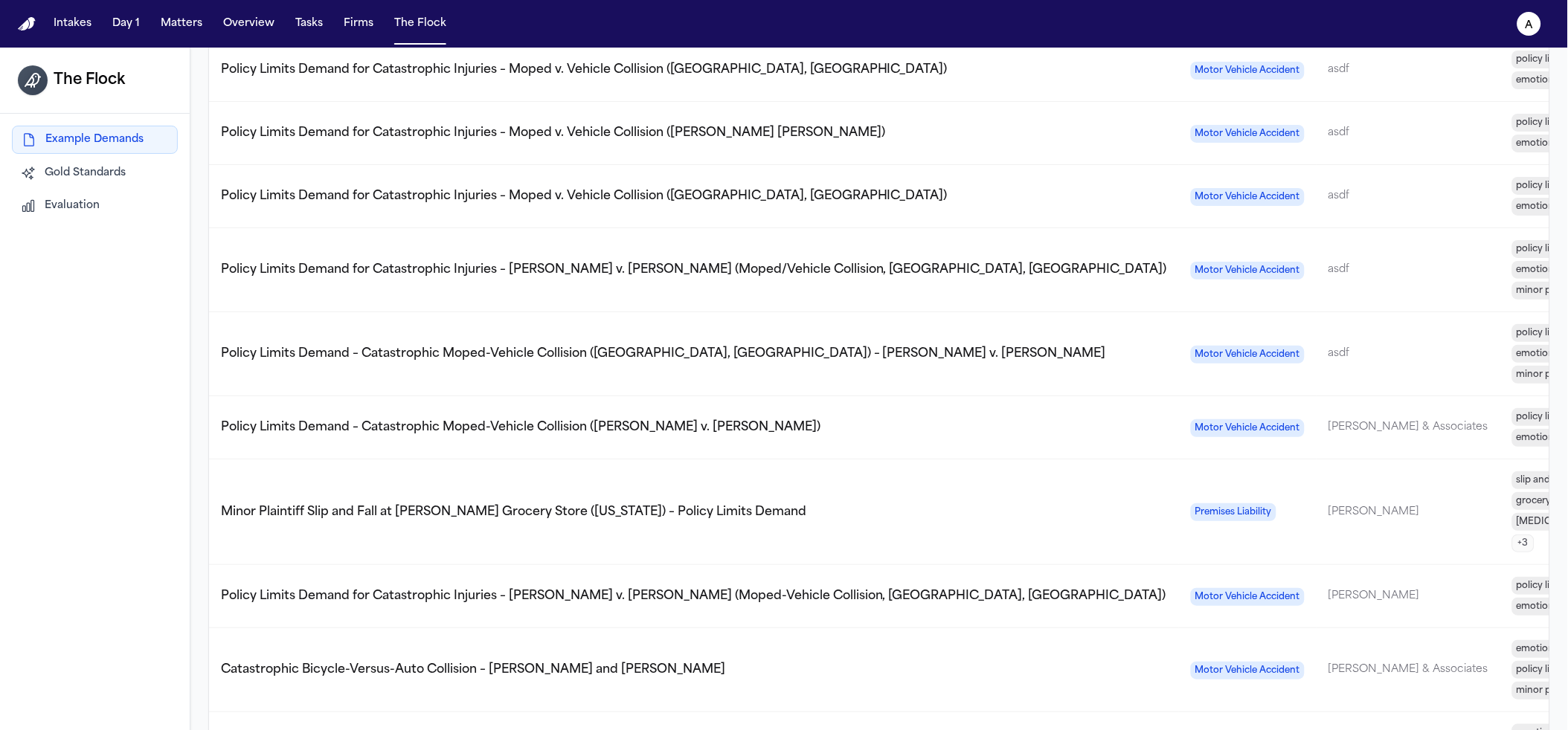
scroll to position [0, 0]
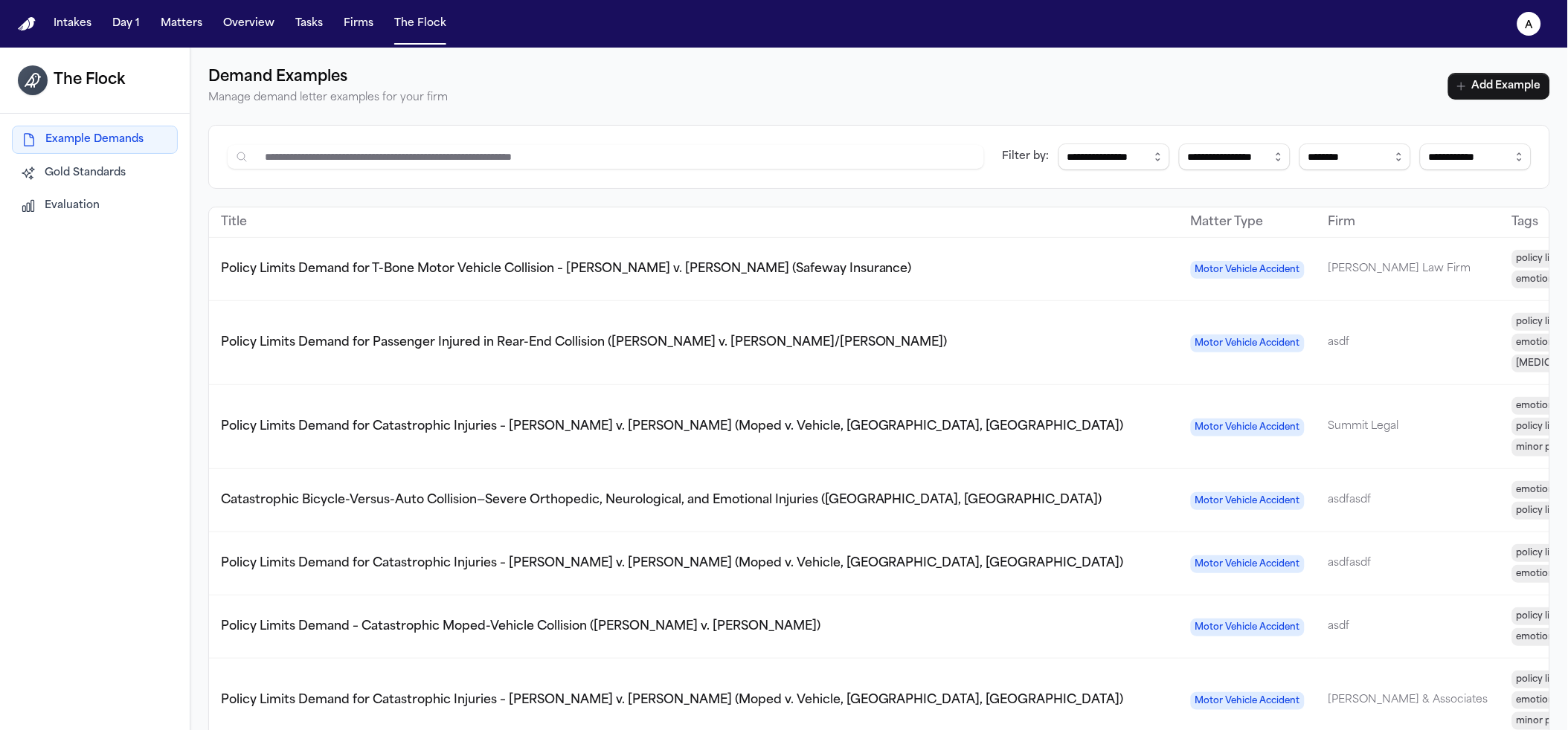
drag, startPoint x: 774, startPoint y: 272, endPoint x: 771, endPoint y: 286, distance: 14.3
click at [774, 272] on span "Policy Limits Demand for T-Bone Motor Vehicle Collision – [PERSON_NAME] v. [PER…" at bounding box center [566, 269] width 691 height 12
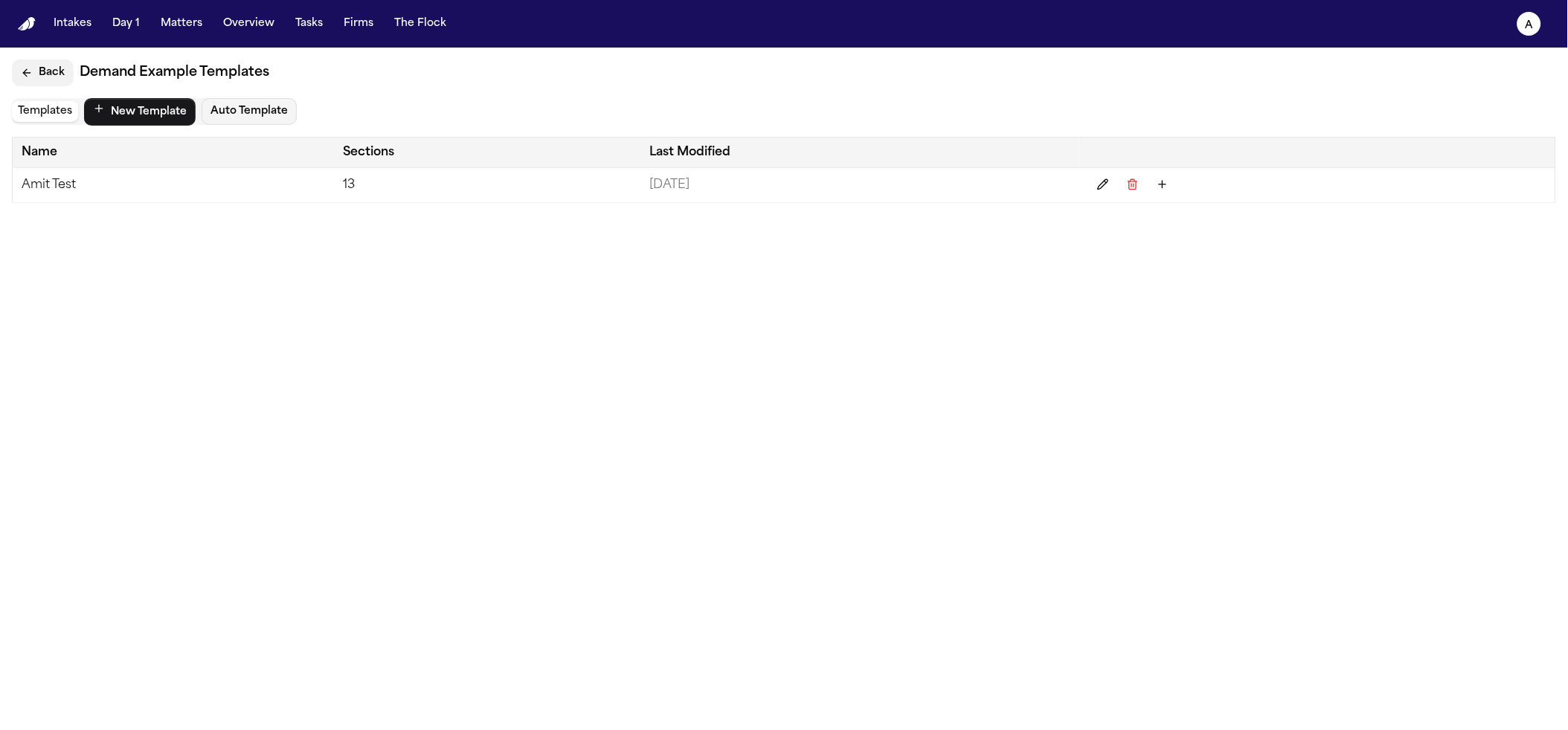
click at [63, 80] on button "Back" at bounding box center [42, 72] width 62 height 27
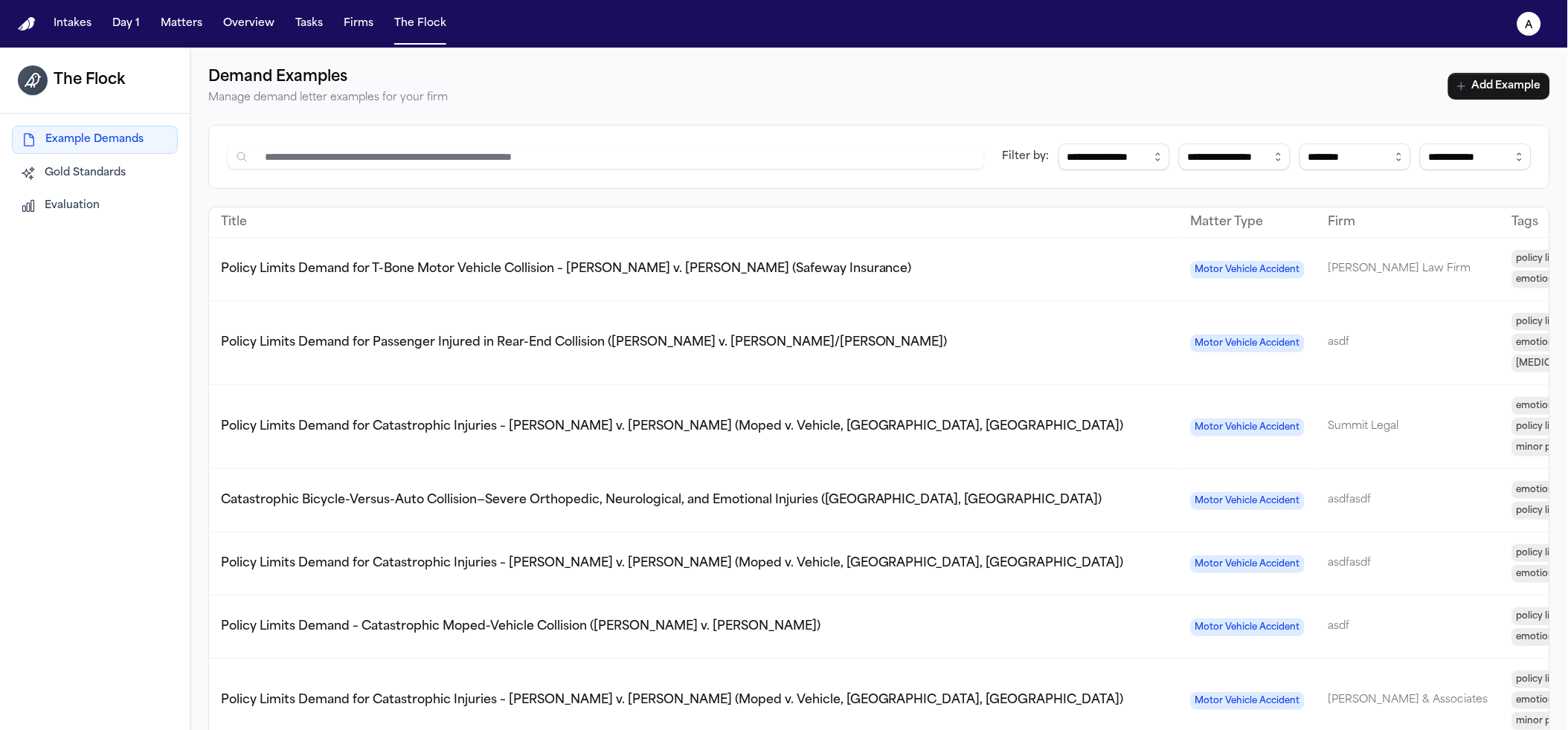
click at [43, 25] on nav "Intakes Day 1 Matters Overview Tasks Firms The Flock a" at bounding box center [784, 23] width 1568 height 47
click at [32, 27] on img "Home" at bounding box center [26, 24] width 17 height 14
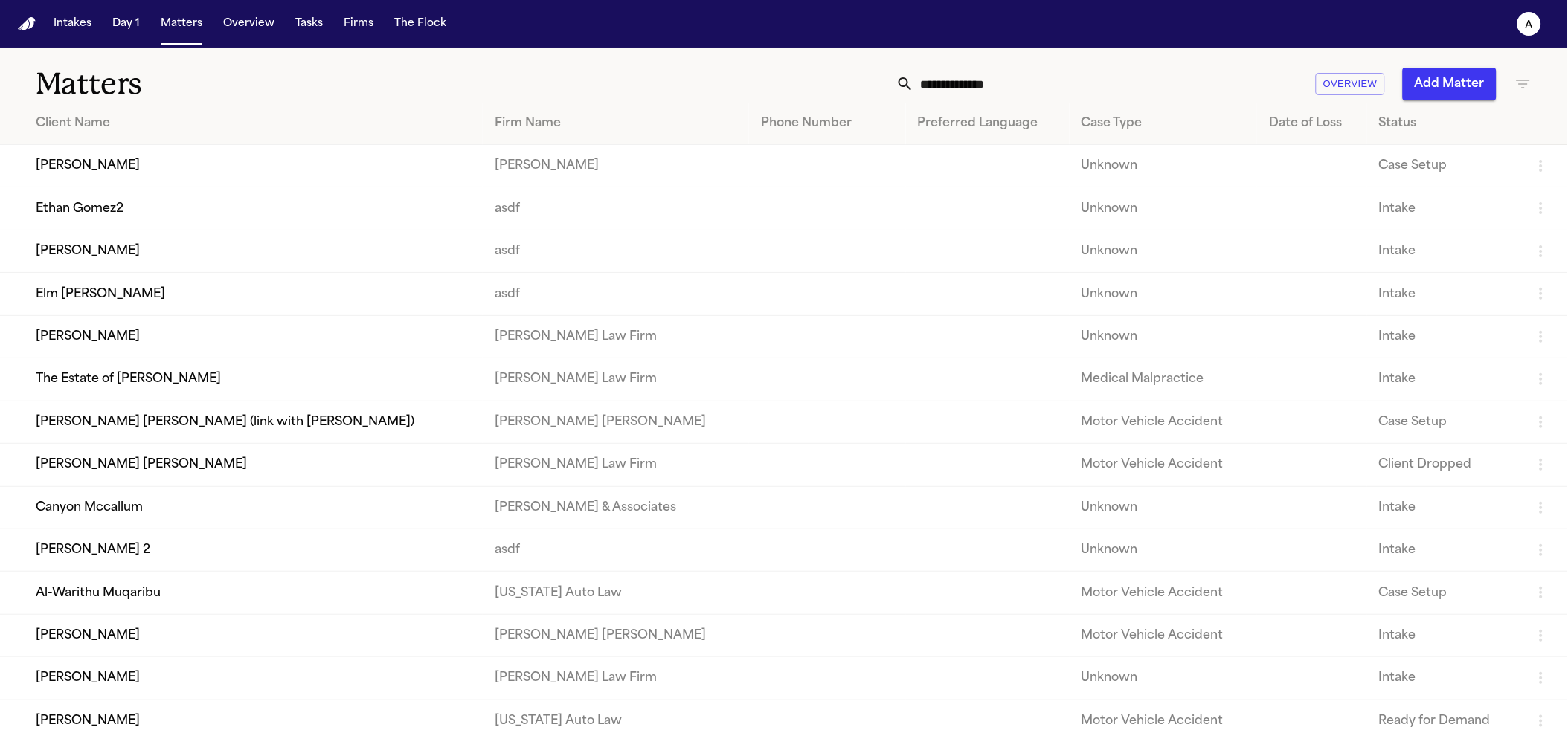
click at [429, 151] on td "[PERSON_NAME]" at bounding box center [241, 166] width 483 height 42
click at [559, 439] on td "[PERSON_NAME] [PERSON_NAME]" at bounding box center [616, 422] width 266 height 42
click at [381, 436] on td "[PERSON_NAME] [PERSON_NAME] (link with [PERSON_NAME])" at bounding box center [241, 422] width 483 height 42
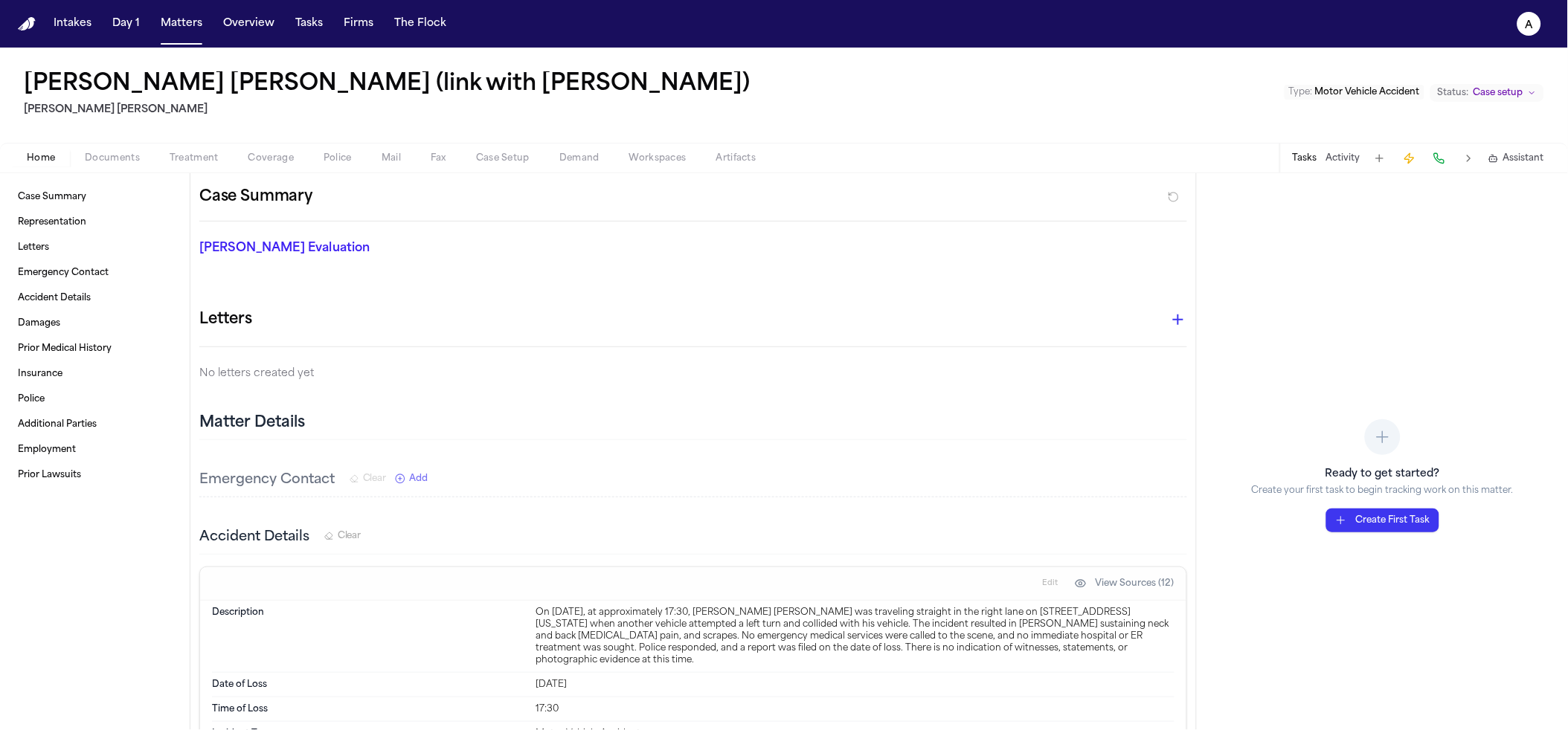
click at [561, 166] on span "button" at bounding box center [580, 166] width 58 height 2
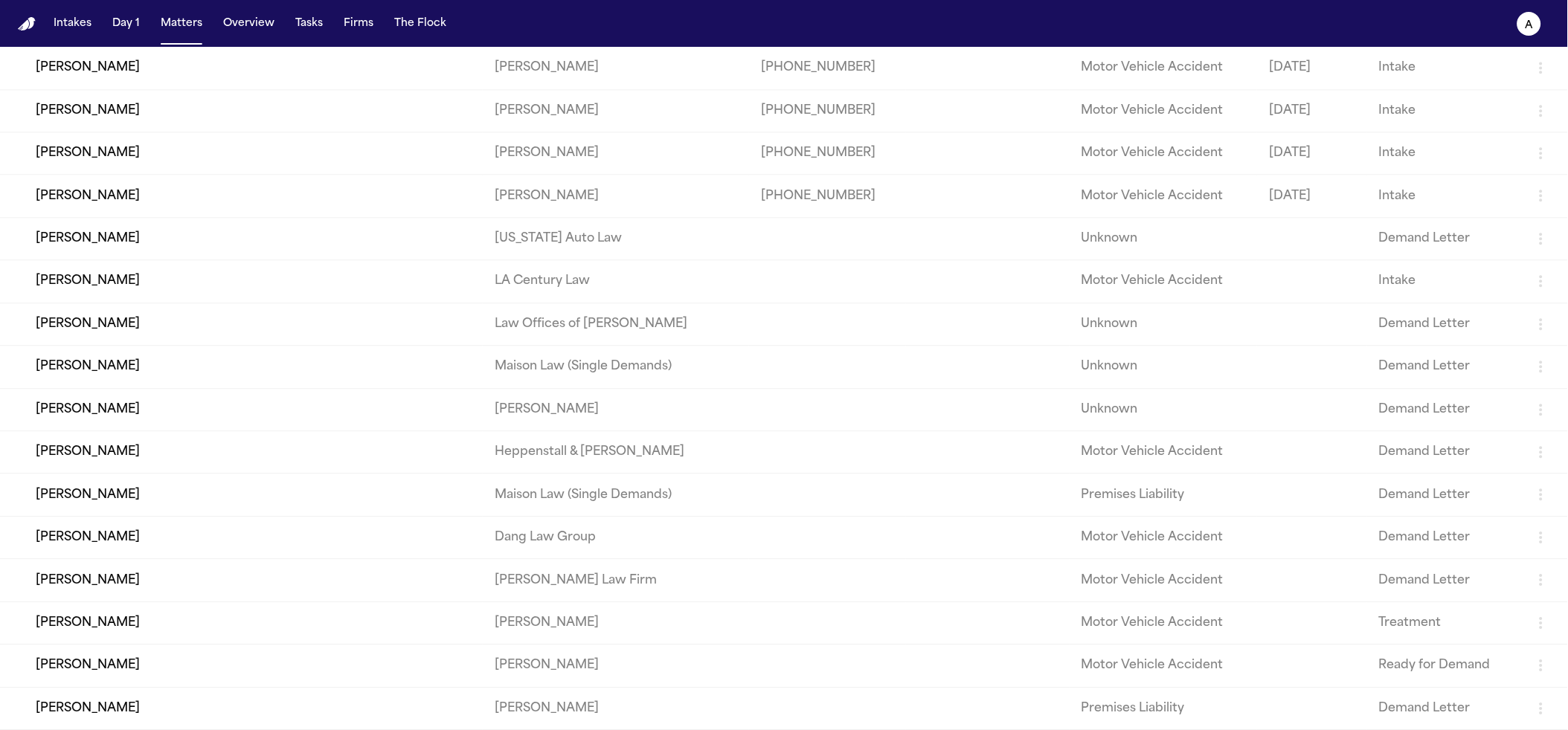
scroll to position [1140, 0]
click at [184, 442] on td "[PERSON_NAME]" at bounding box center [241, 452] width 483 height 42
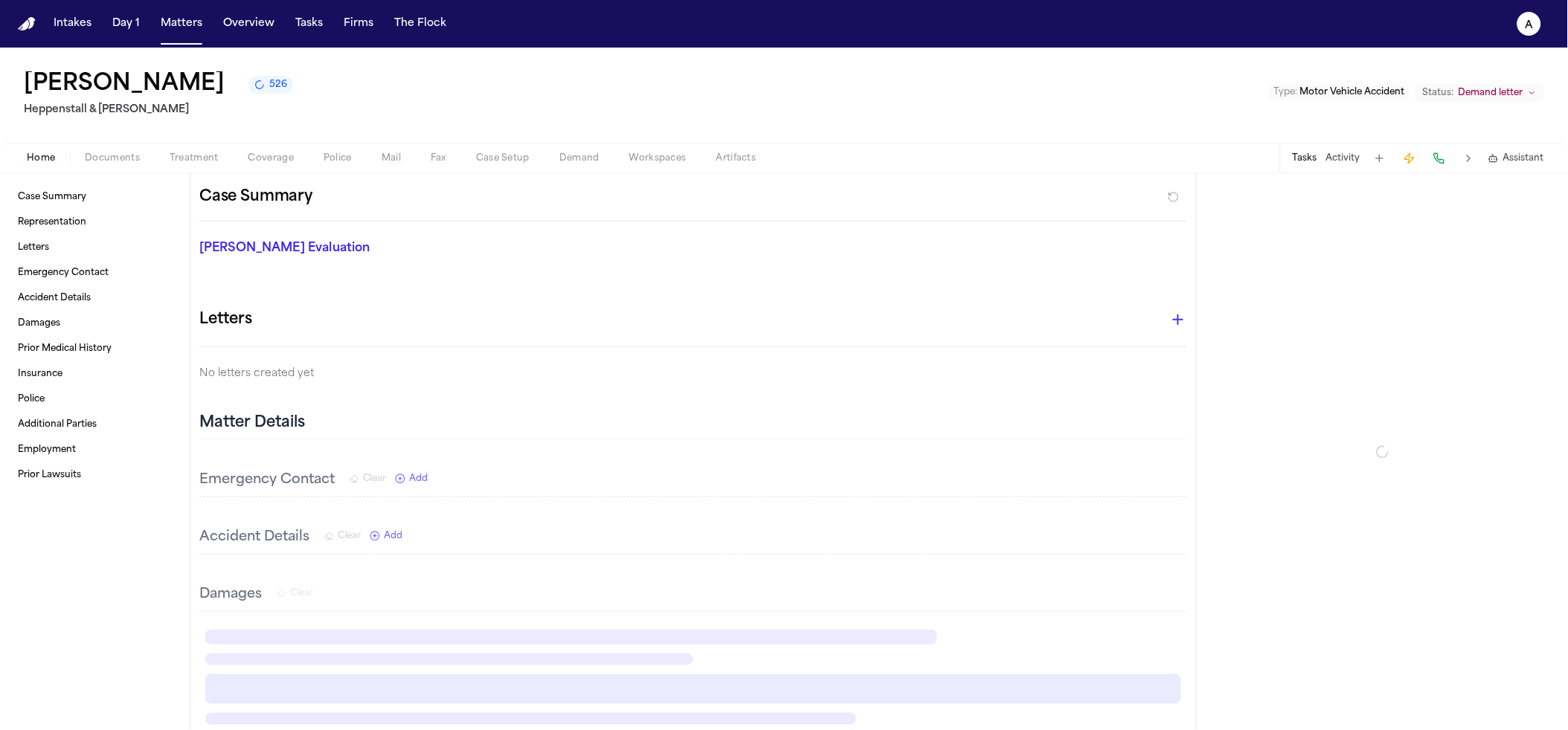
click at [555, 159] on button "Demand" at bounding box center [580, 158] width 70 height 17
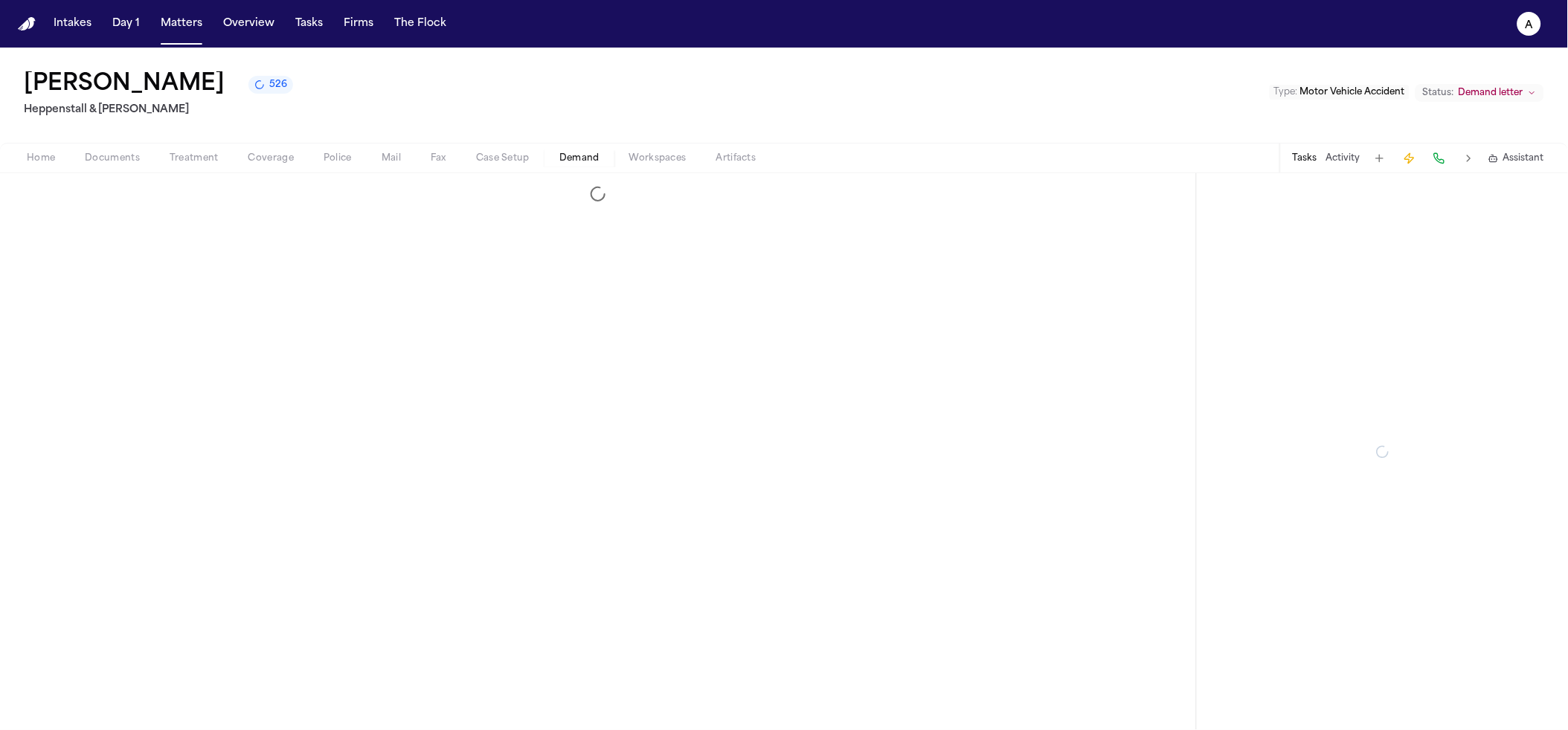
click at [269, 91] on span "526" at bounding box center [277, 85] width 17 height 12
click at [132, 162] on span "Documents" at bounding box center [112, 158] width 55 height 12
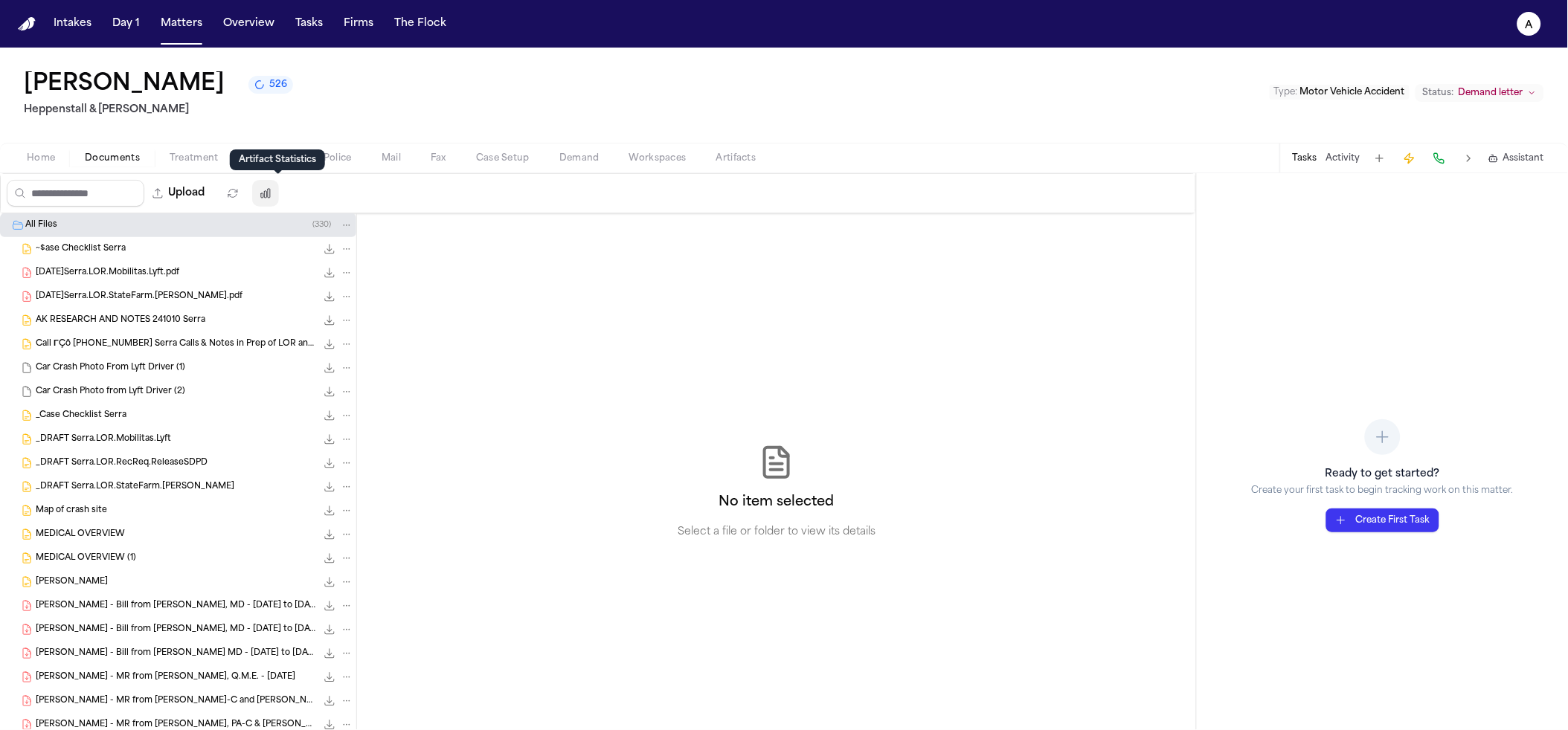
click at [270, 196] on button "button" at bounding box center [266, 193] width 27 height 27
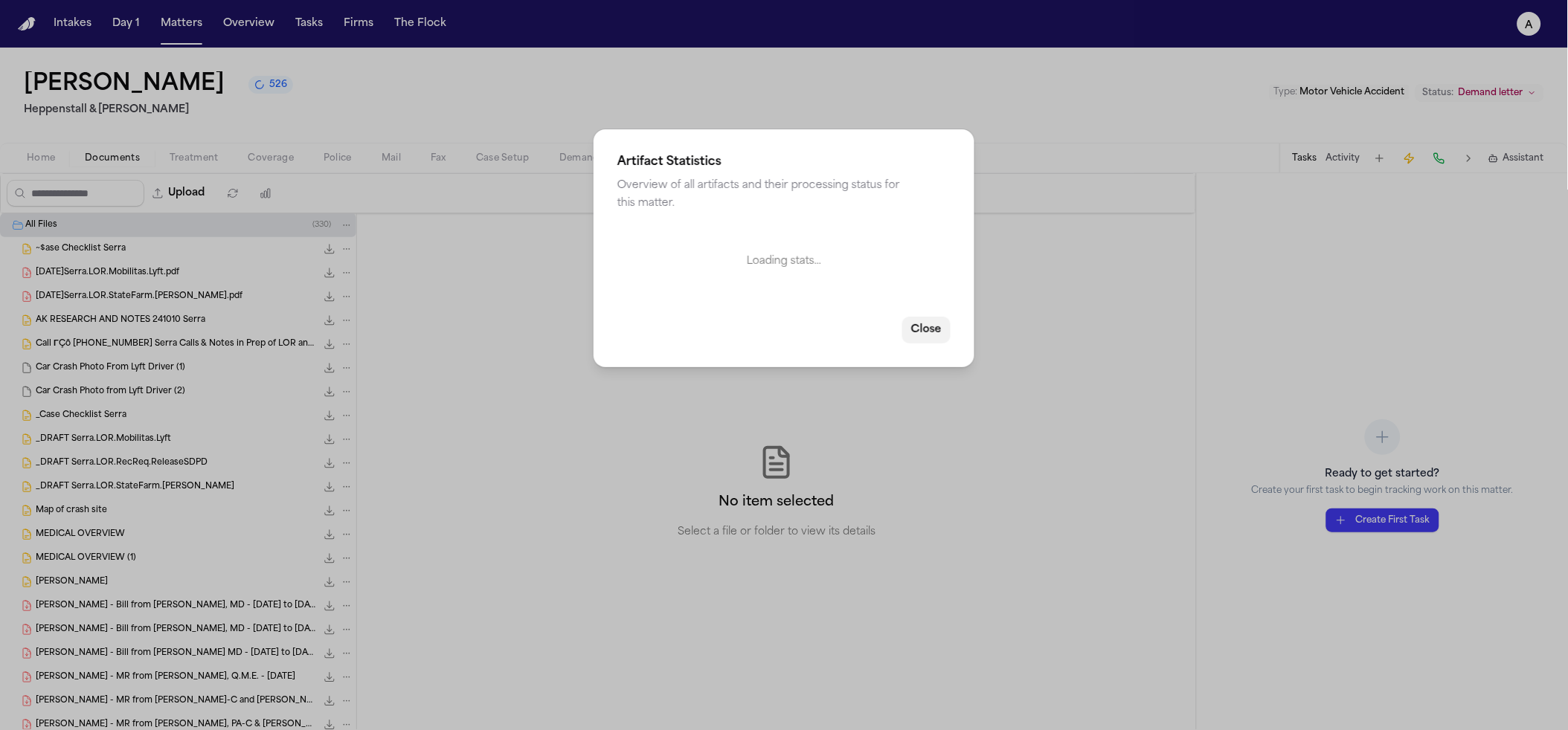
click at [929, 326] on button "Close" at bounding box center [927, 330] width 48 height 27
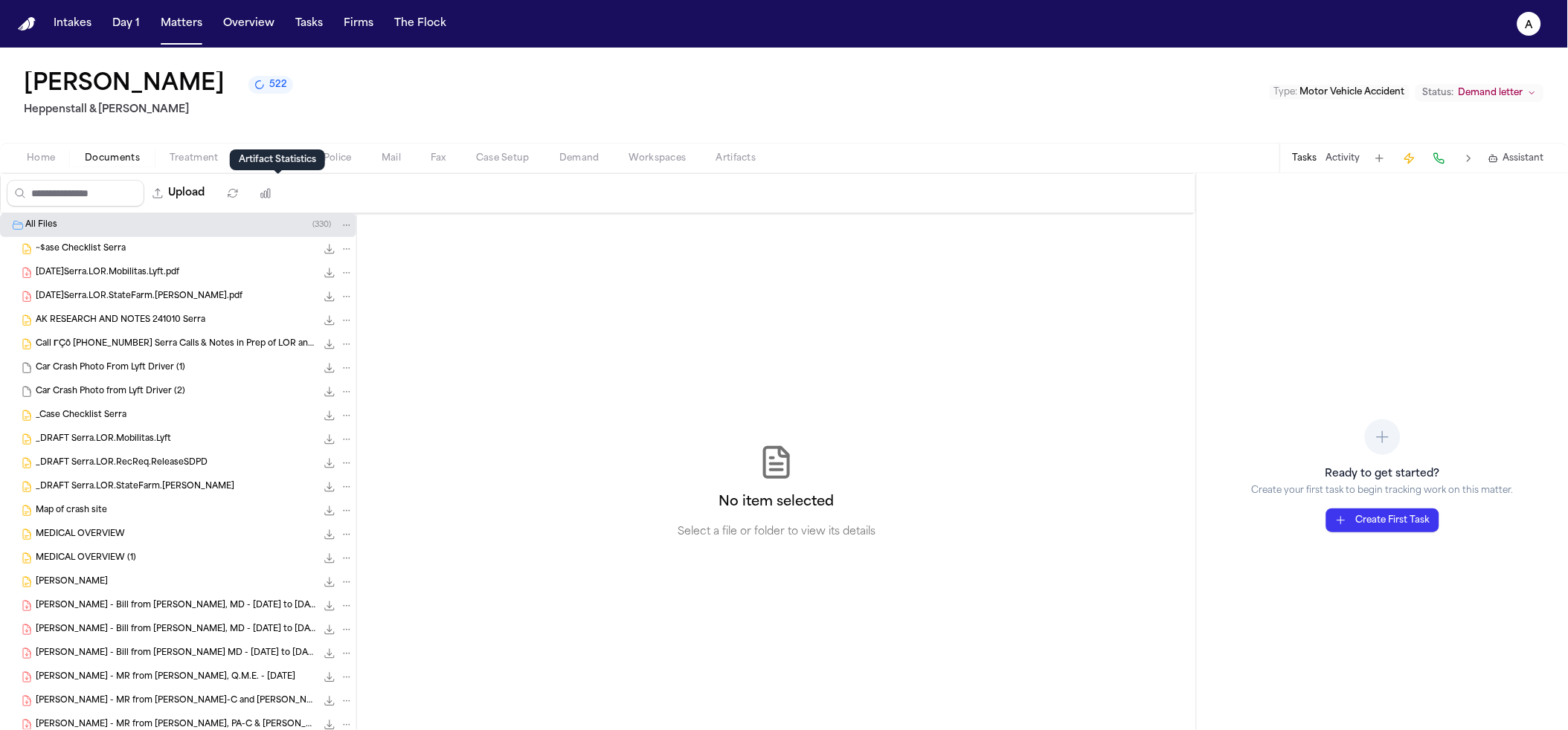
click at [389, 27] on button "The Flock" at bounding box center [420, 24] width 64 height 27
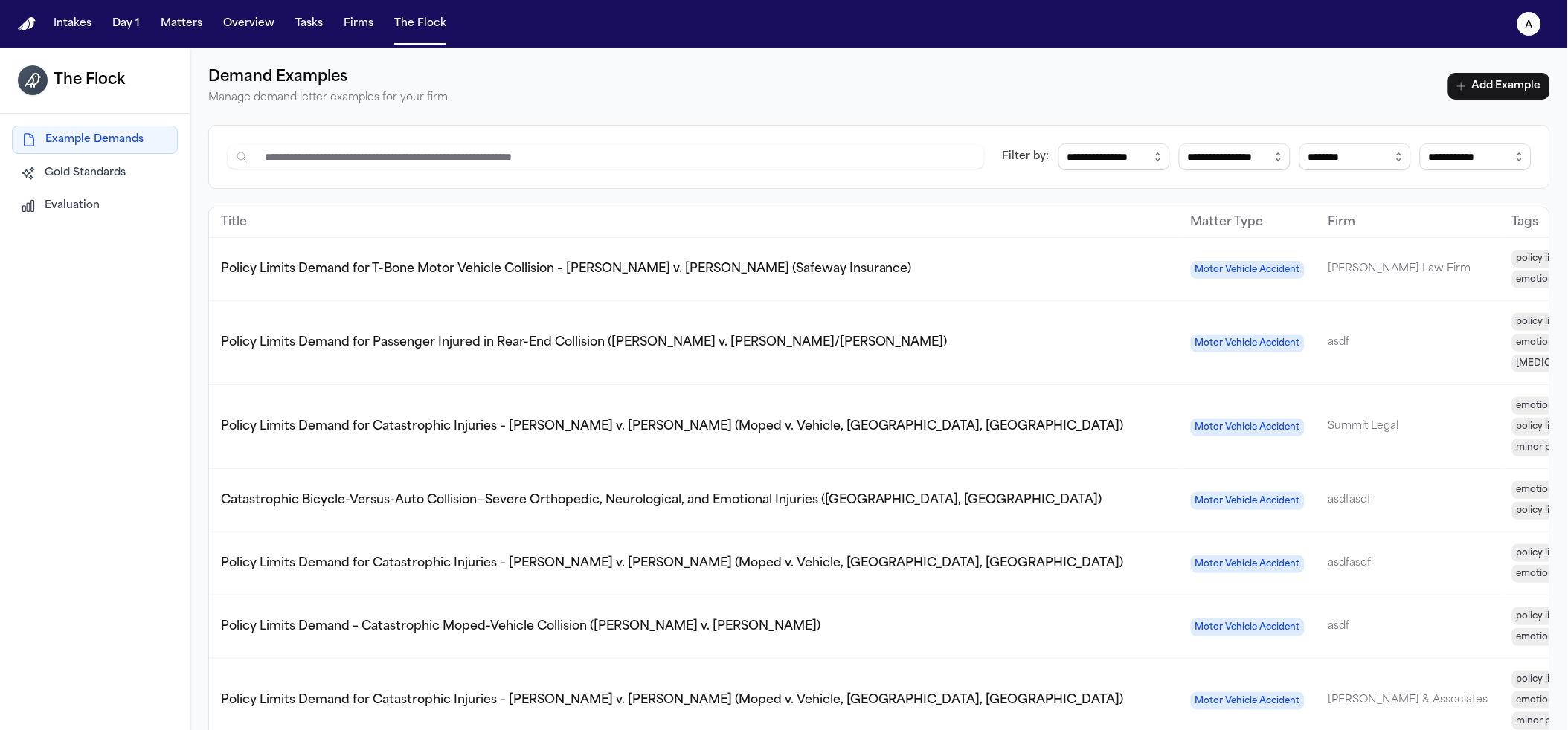
click at [42, 166] on button "Gold Standards" at bounding box center [94, 173] width 166 height 27
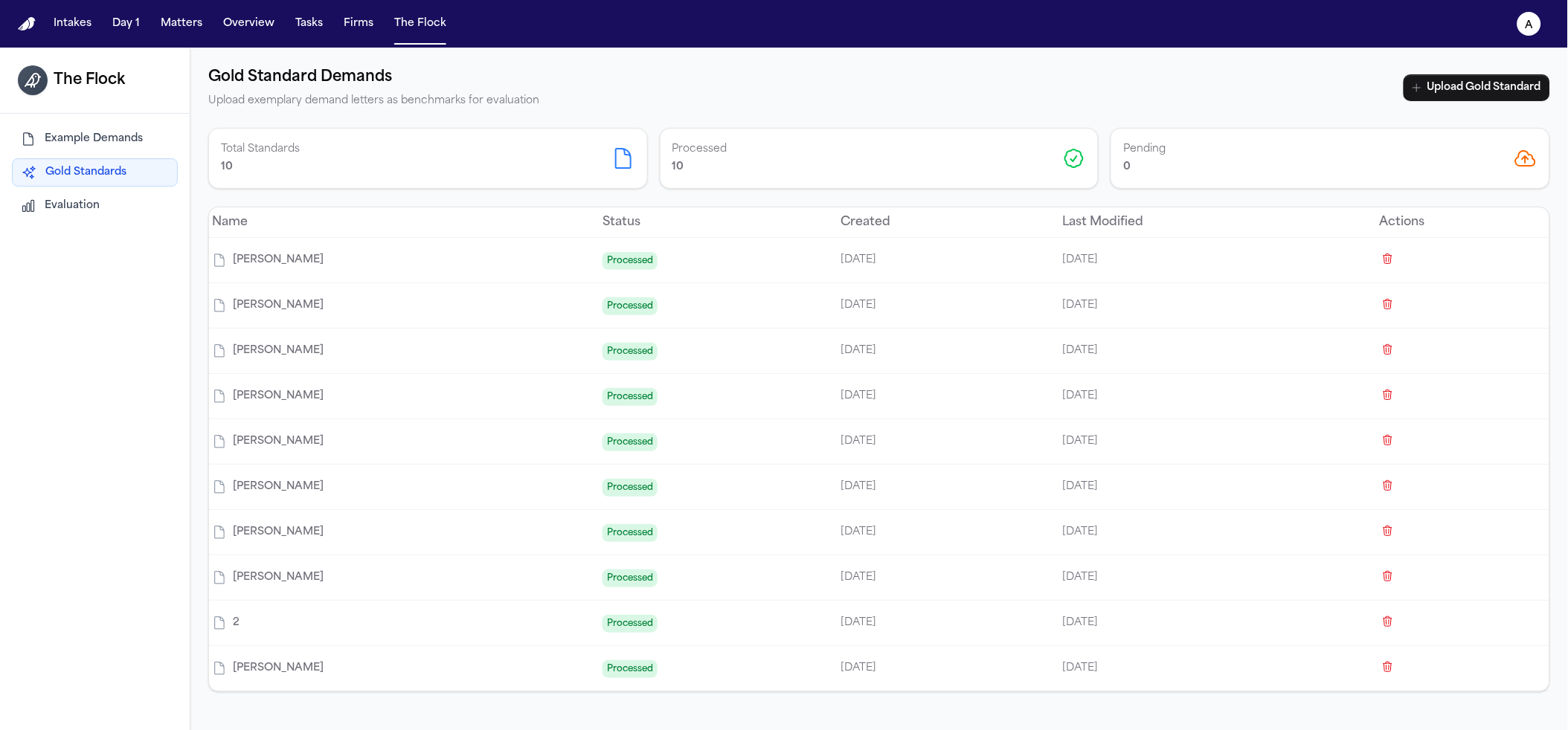
click at [96, 137] on span "Example Demands" at bounding box center [94, 139] width 98 height 15
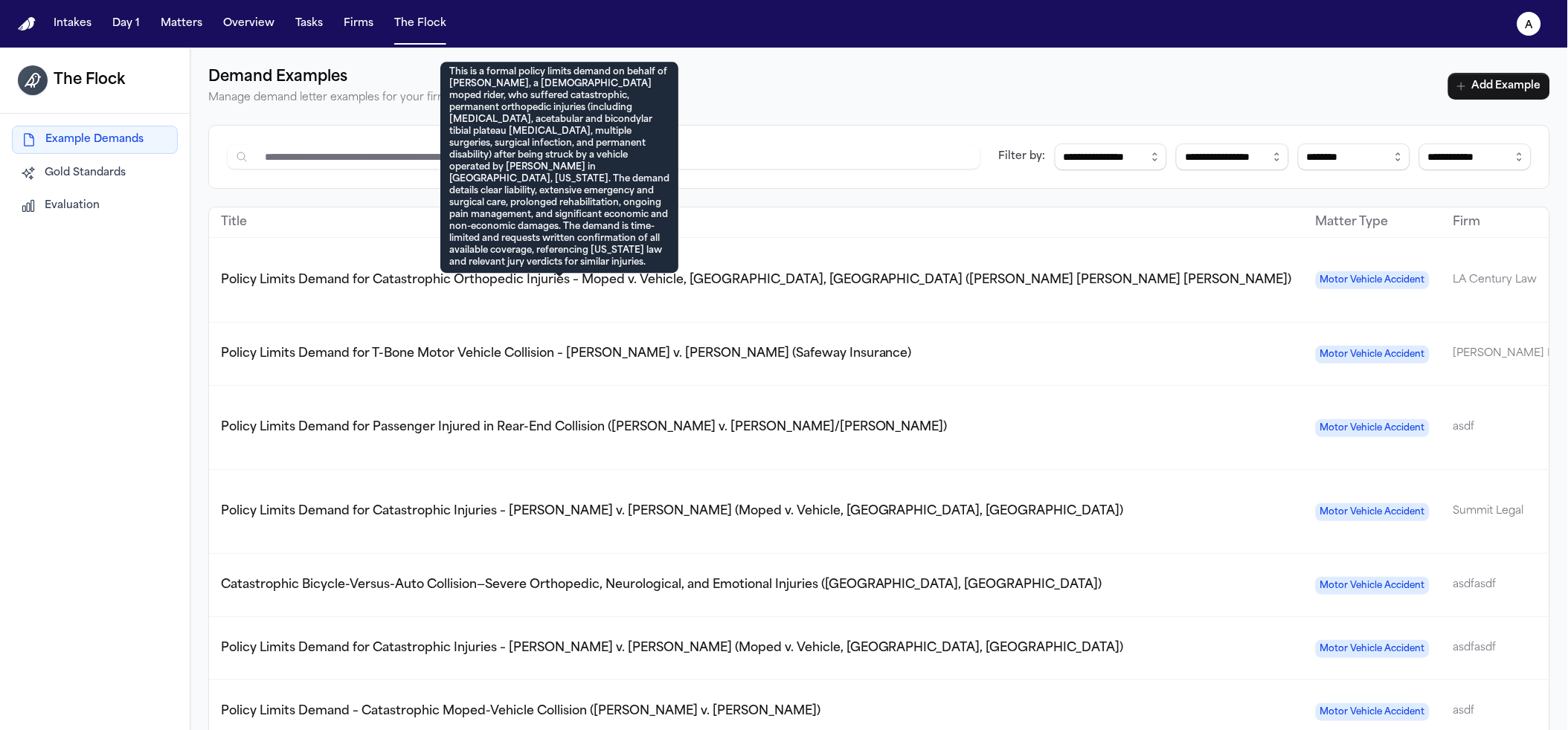
click at [690, 286] on span "Policy Limits Demand for Catastrophic Orthopedic Injuries – Moped v. Vehicle, […" at bounding box center [756, 281] width 1071 height 12
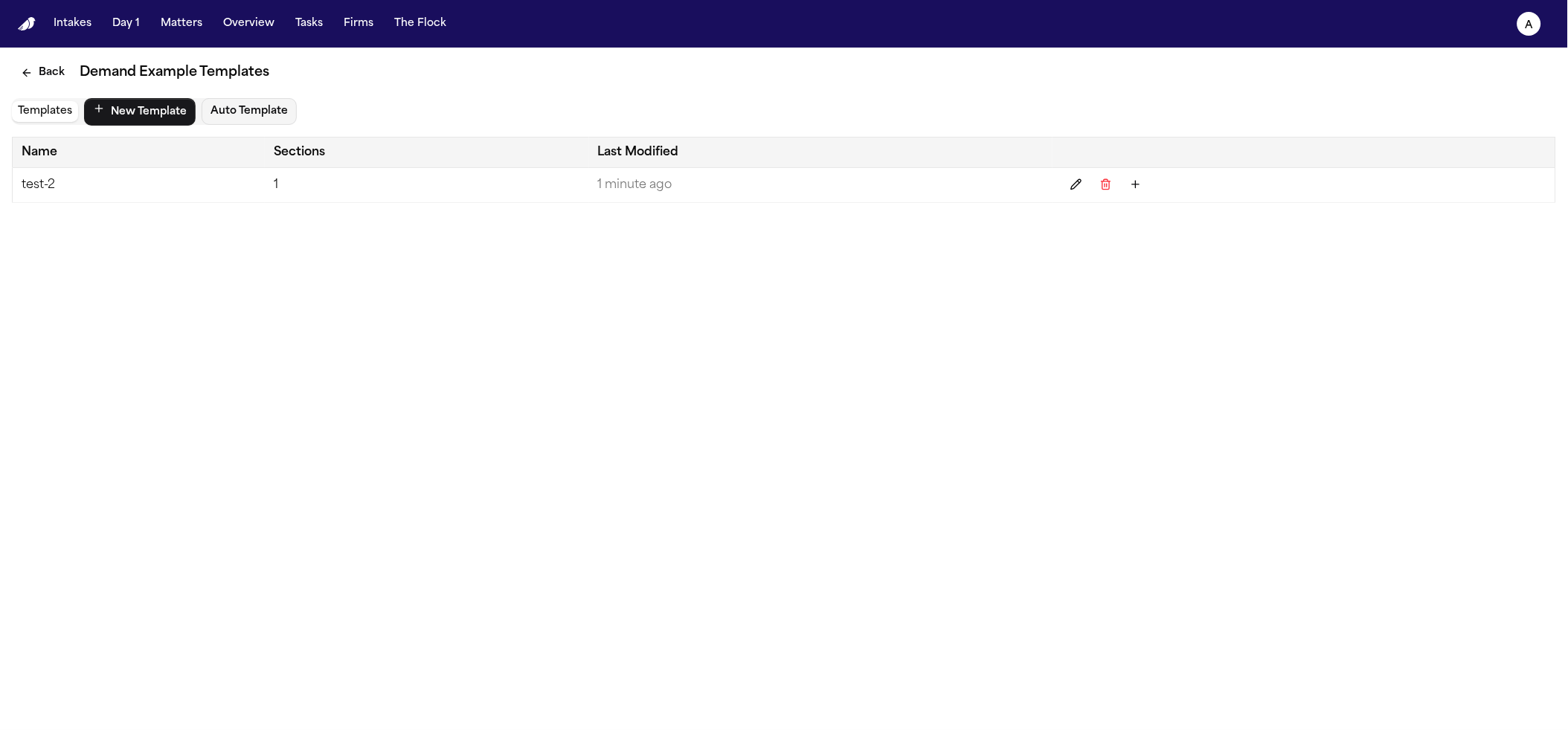
click at [102, 181] on td "test-2" at bounding box center [139, 186] width 253 height 35
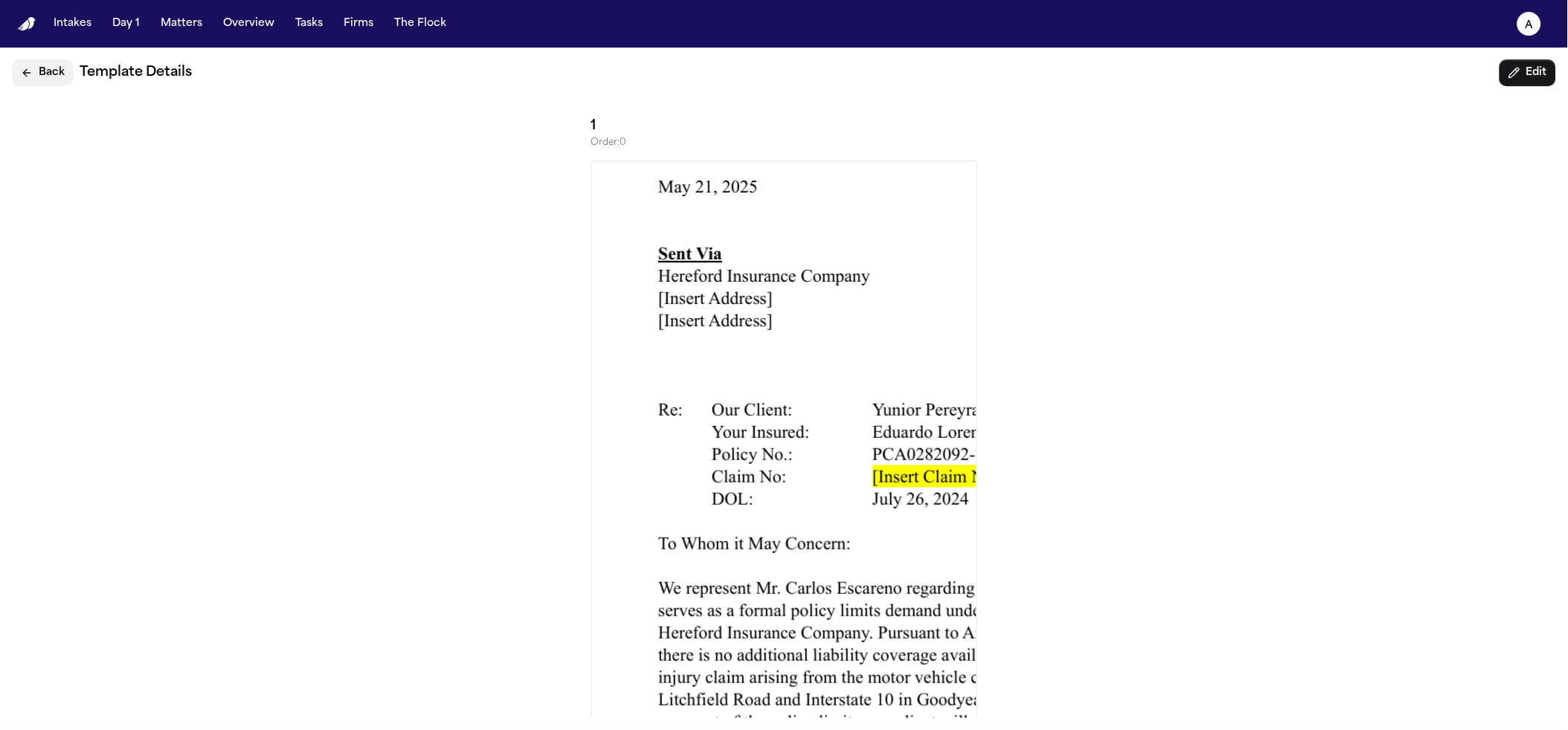
click at [24, 76] on icon "Back" at bounding box center [27, 72] width 12 height 12
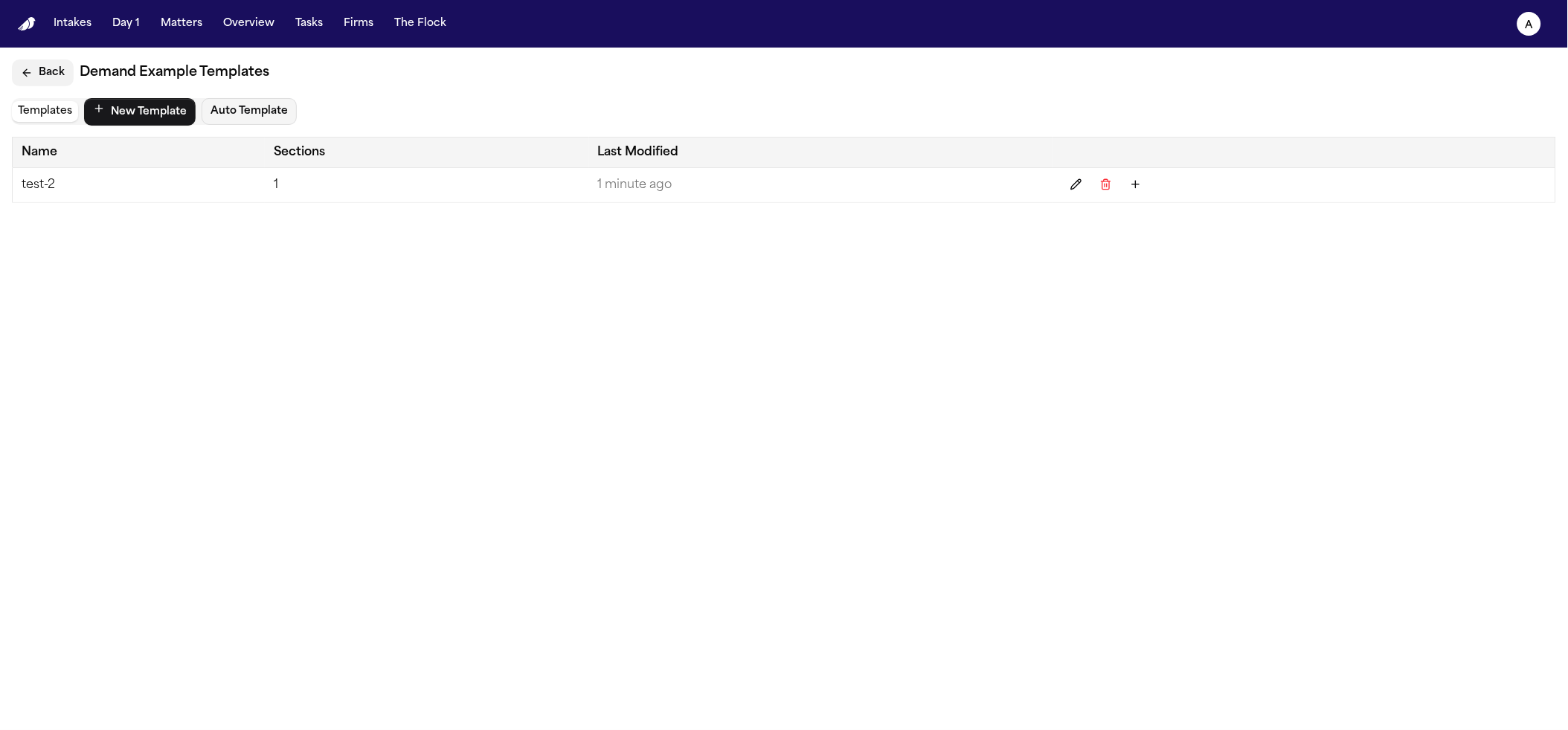
click at [24, 76] on icon "Back" at bounding box center [27, 72] width 12 height 12
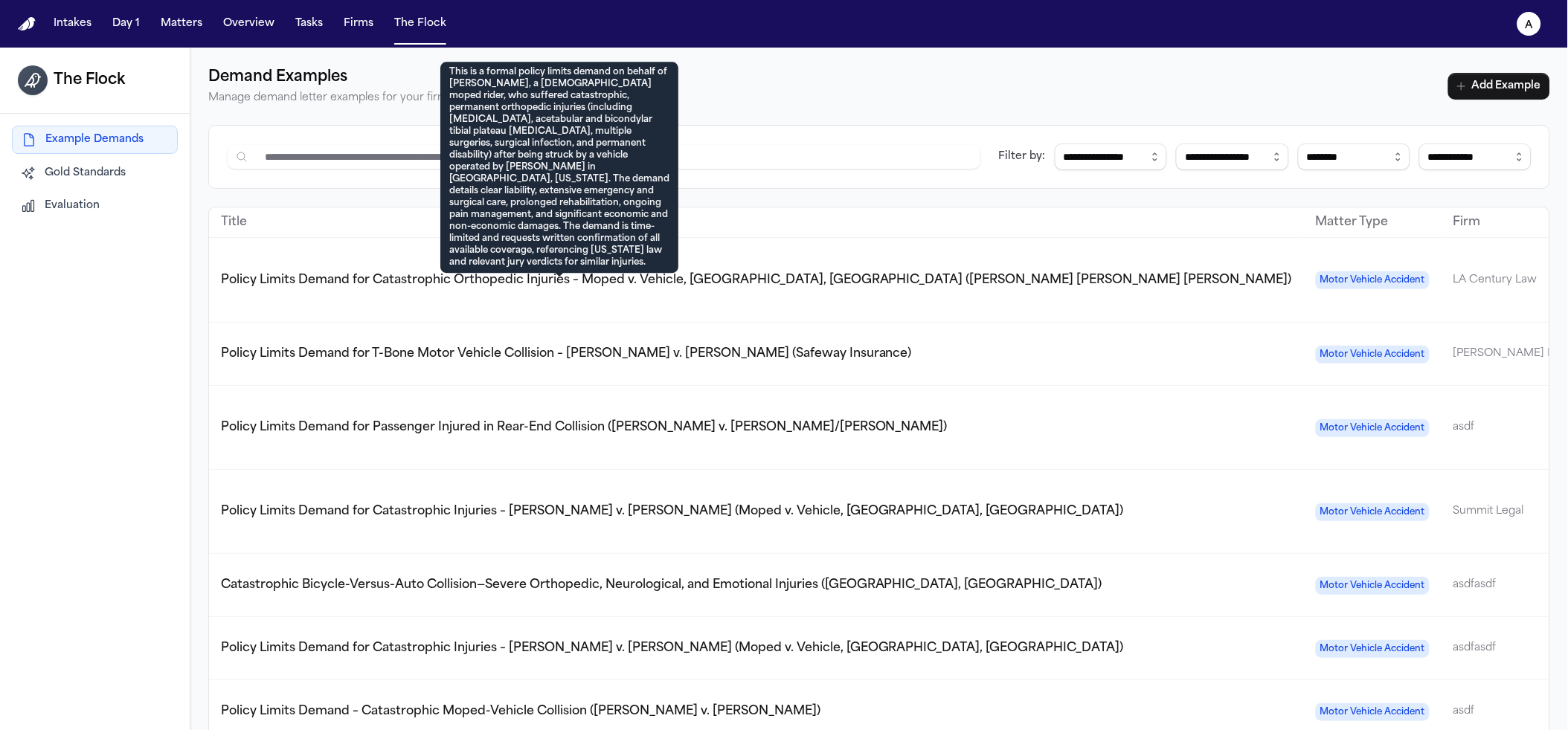
click at [852, 282] on span "Policy Limits Demand for Catastrophic Orthopedic Injuries – Moped v. Vehicle, […" at bounding box center [756, 281] width 1071 height 12
